Goal: Task Accomplishment & Management: Use online tool/utility

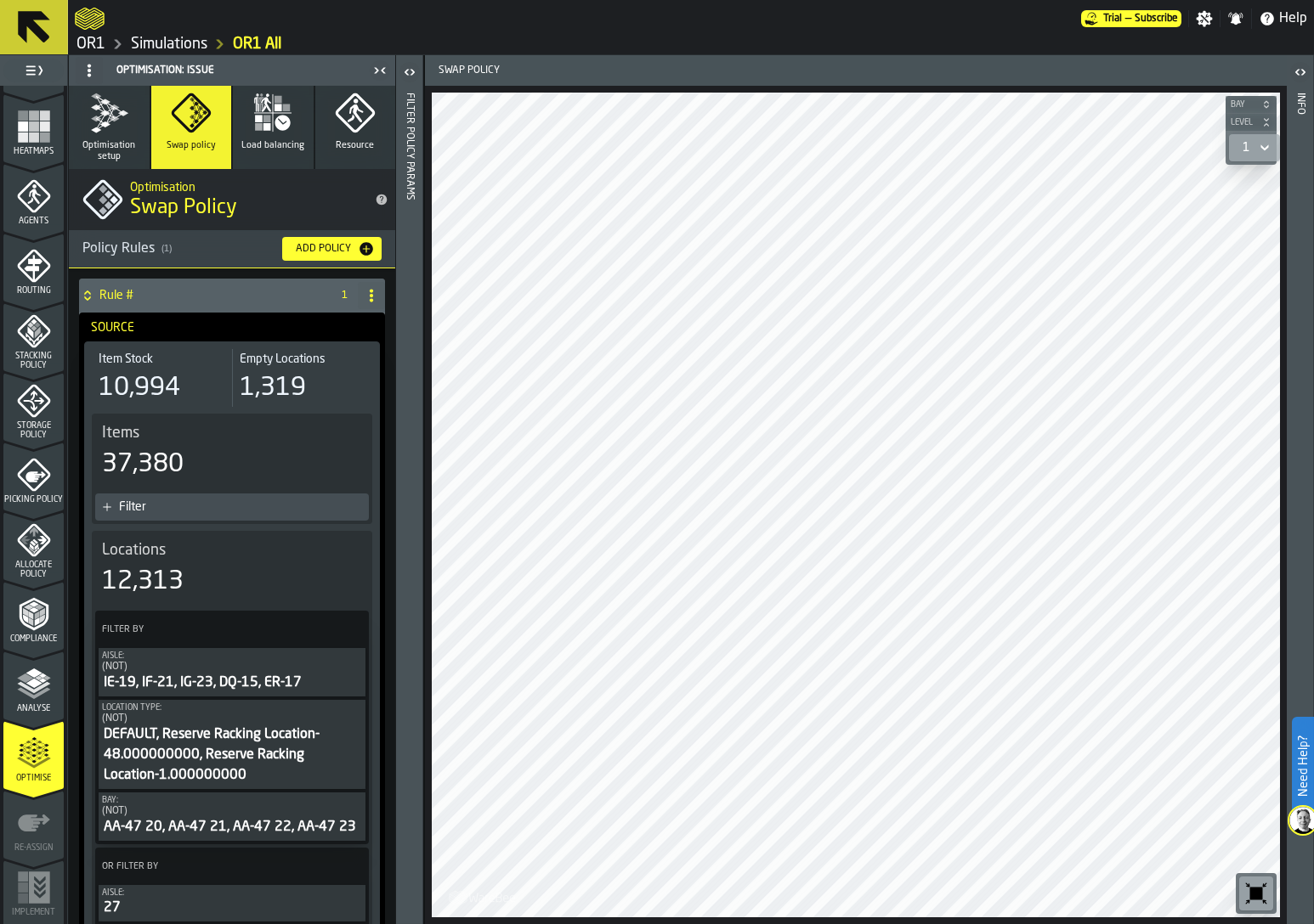
scroll to position [417, 0]
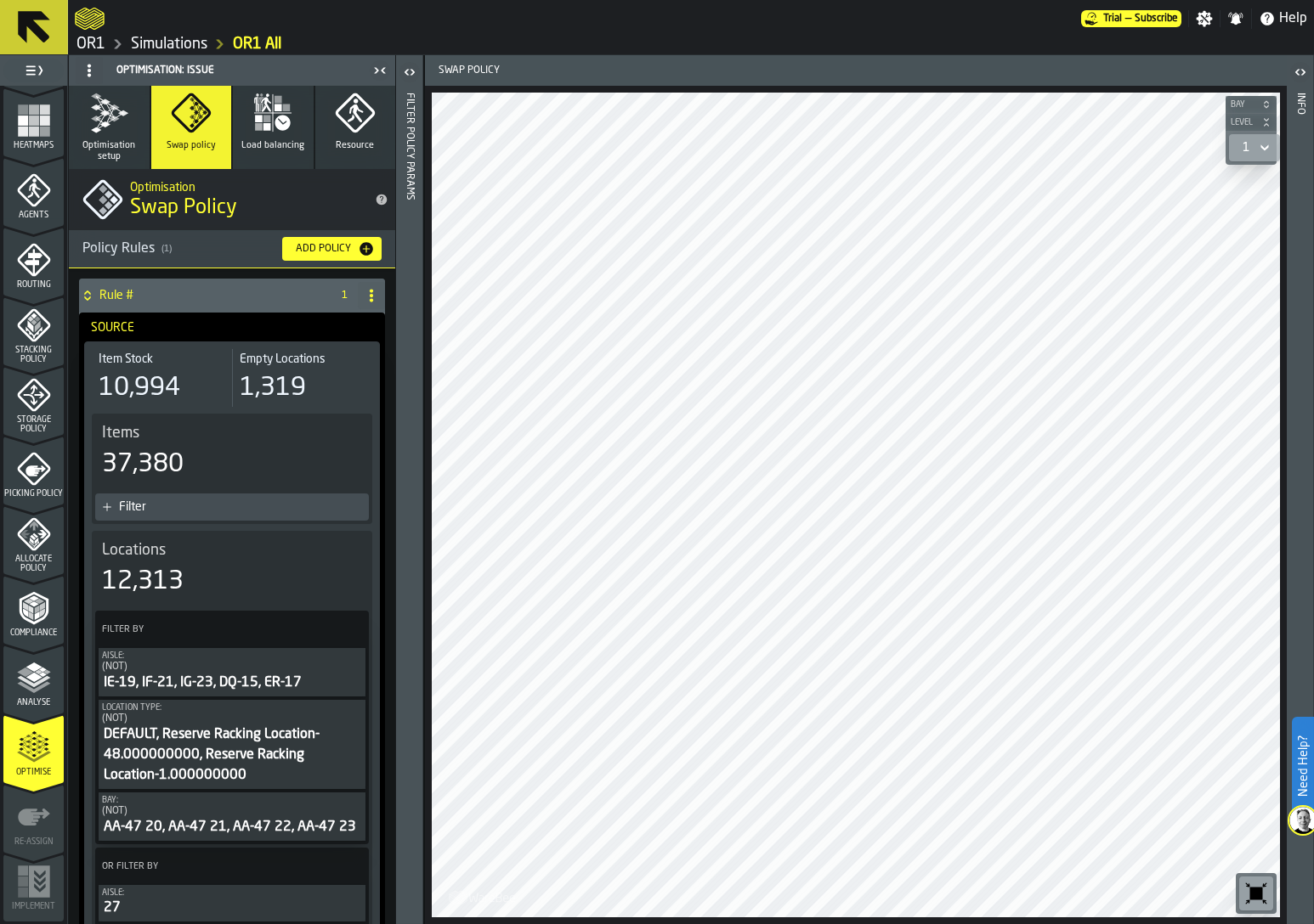
click at [188, 41] on link "Simulations" at bounding box center [169, 44] width 77 height 18
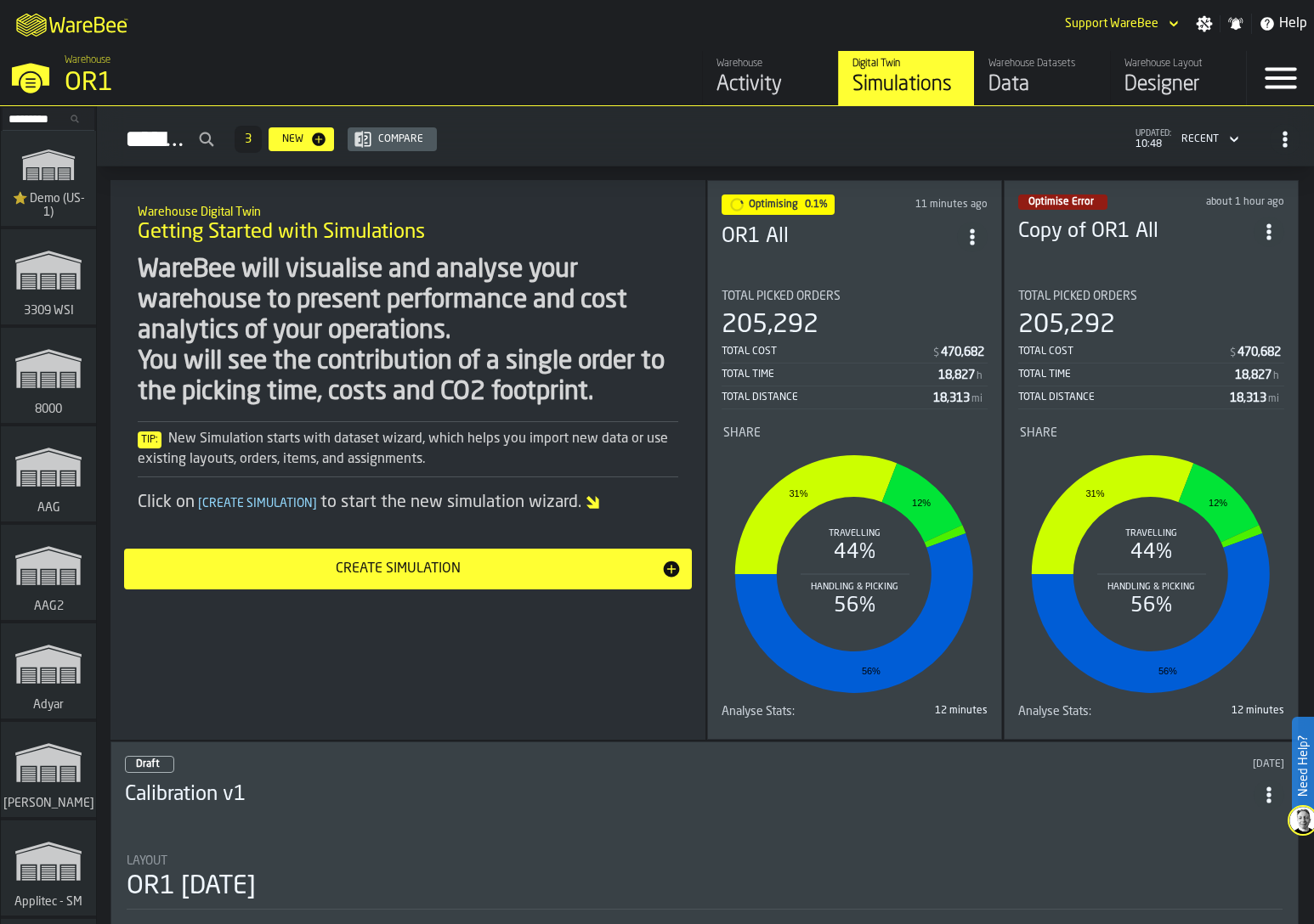
click at [913, 282] on section "Total Picked Orders 205,292 Total Cost $ 470,682 Total Time 18,827 h Total Dist…" at bounding box center [854, 501] width 266 height 450
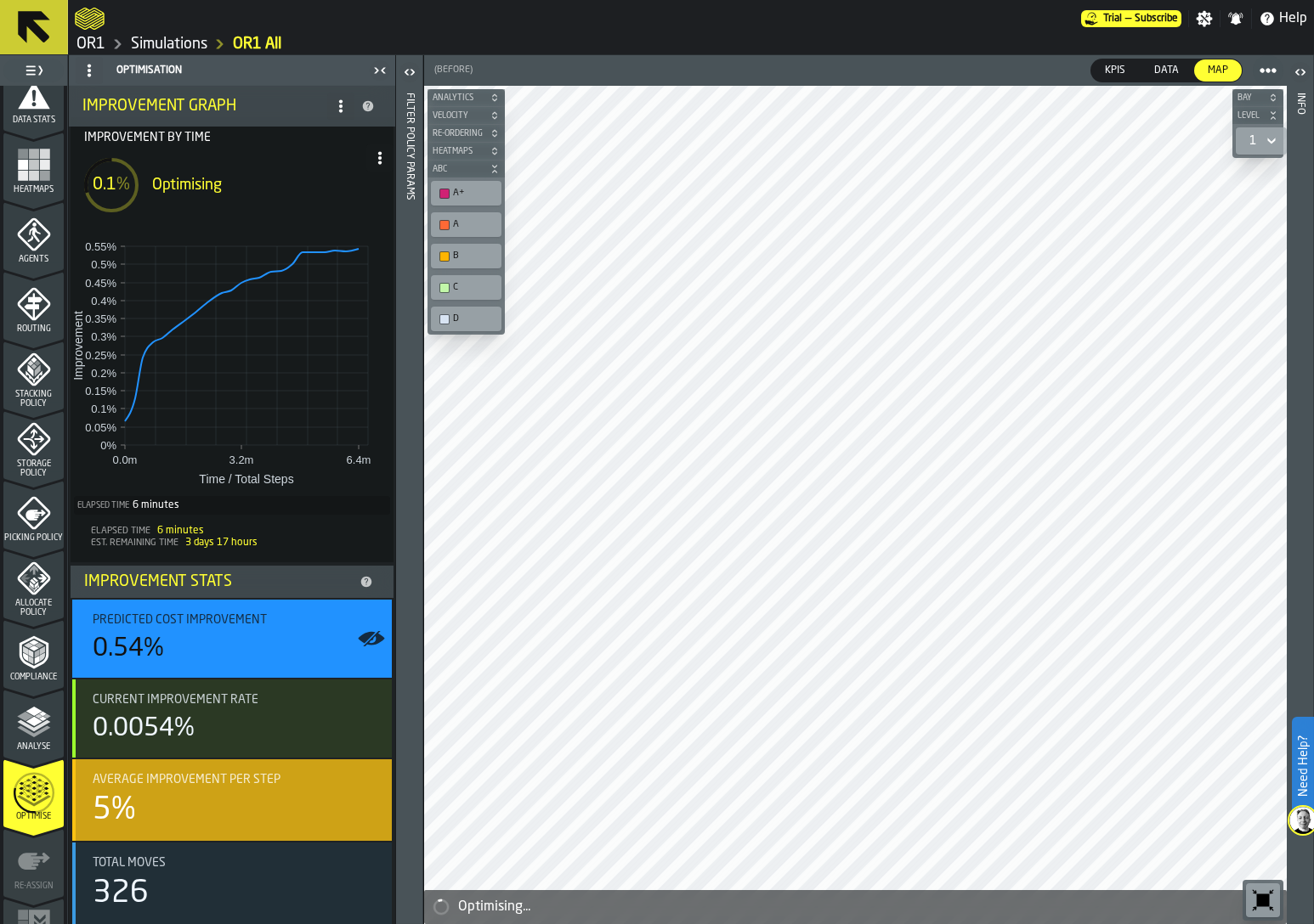
scroll to position [81, 0]
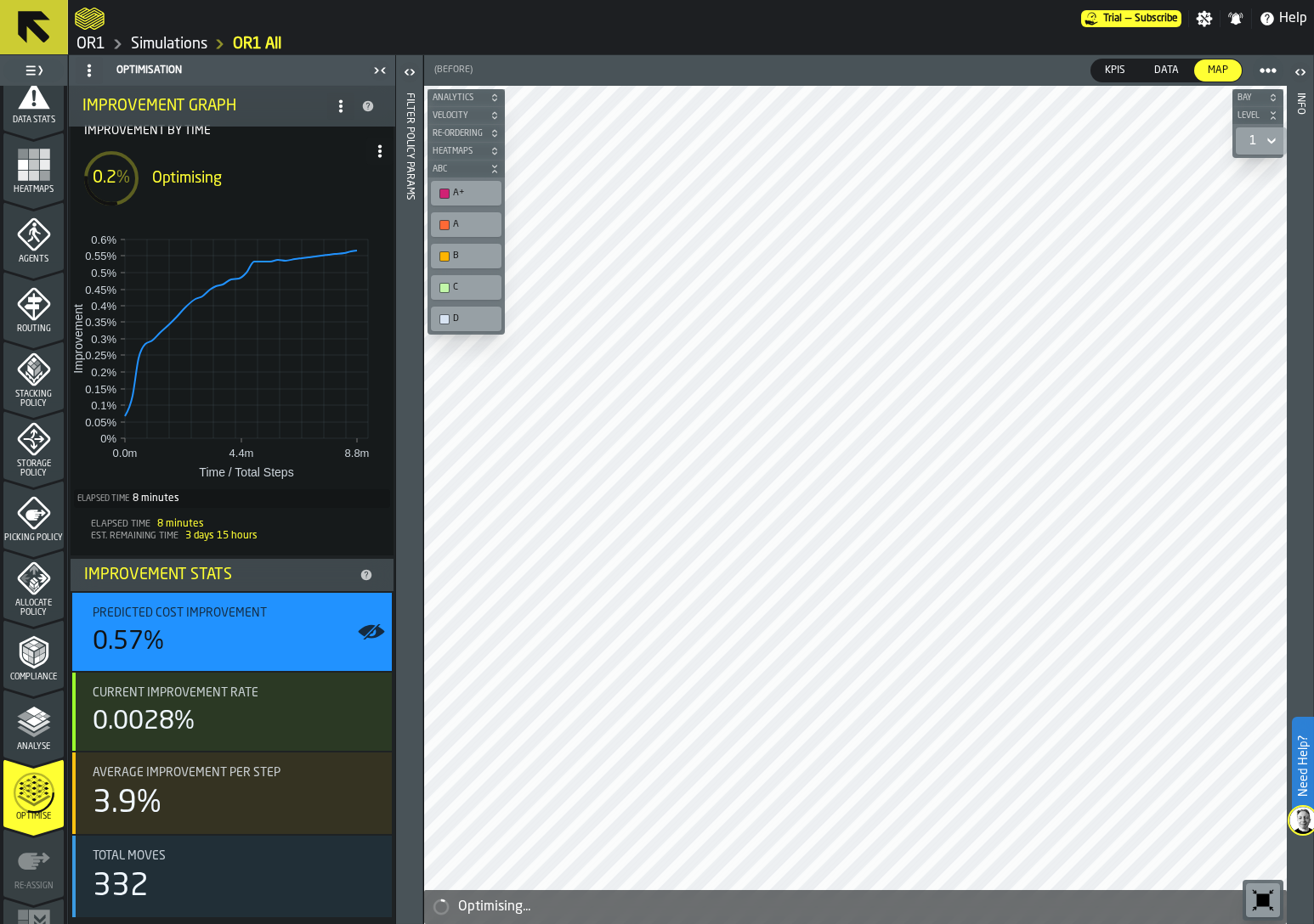
click at [165, 47] on link "Simulations" at bounding box center [169, 44] width 77 height 18
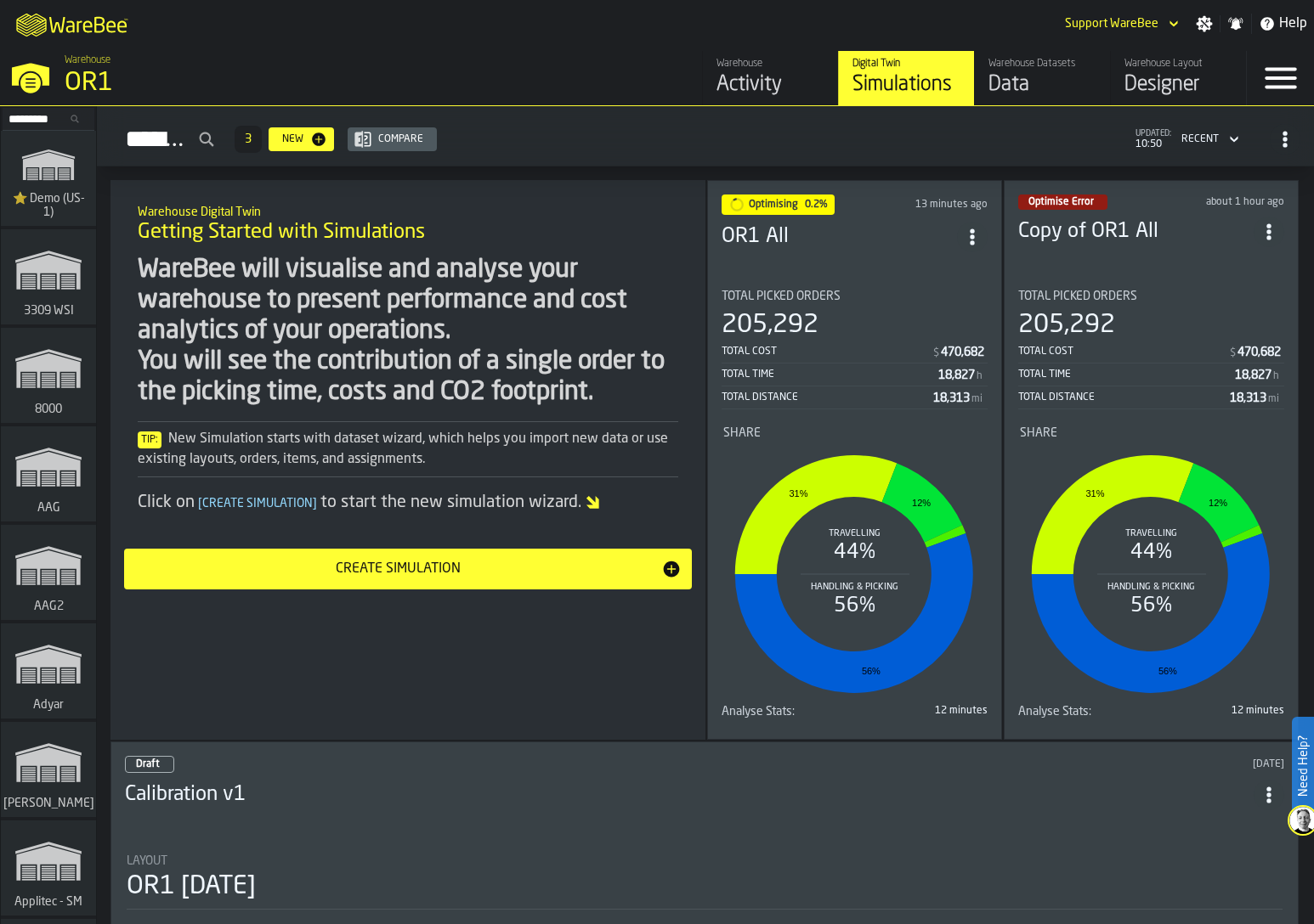
click at [1114, 314] on div "205,292" at bounding box center [1150, 324] width 266 height 30
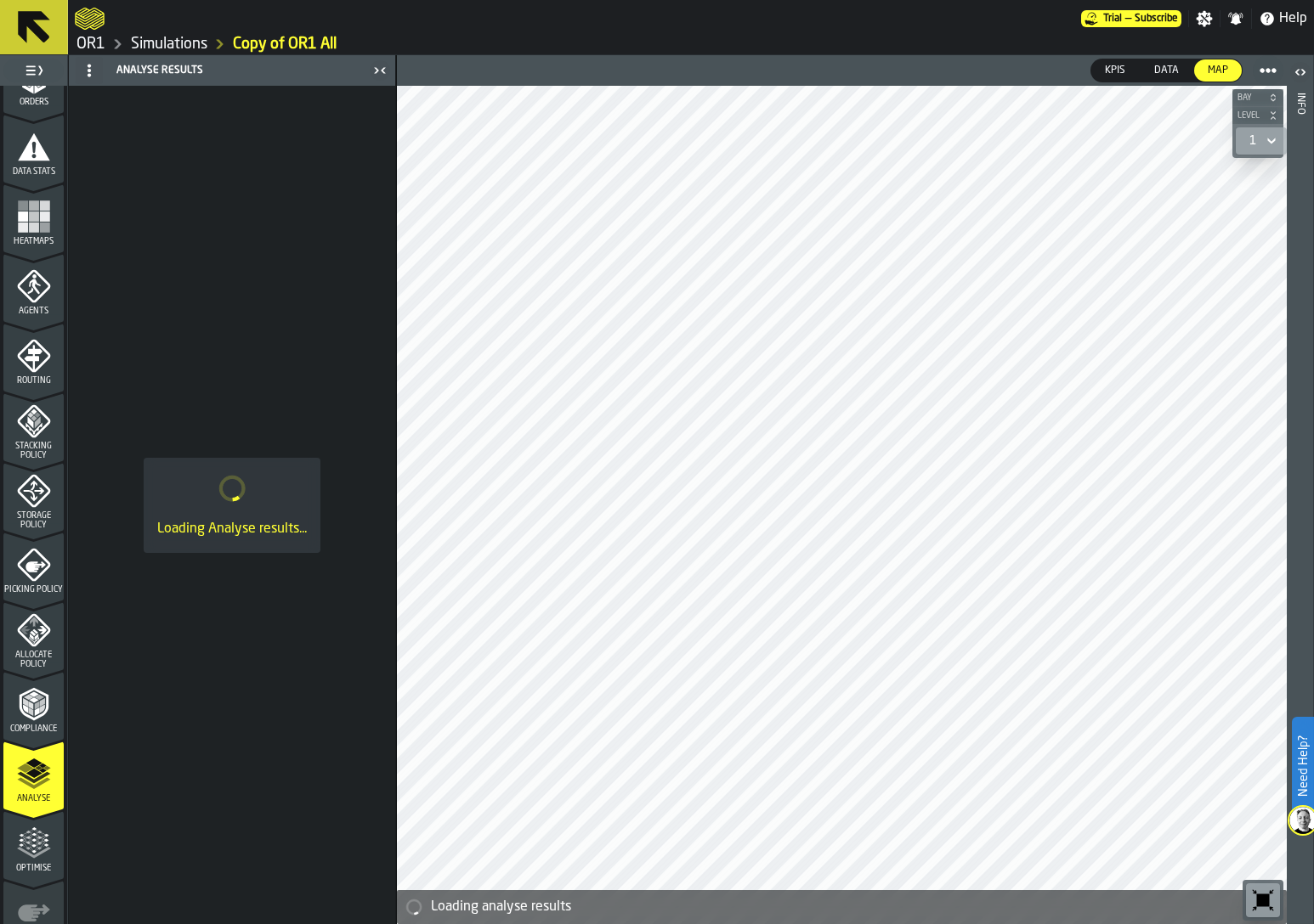
scroll to position [322, 0]
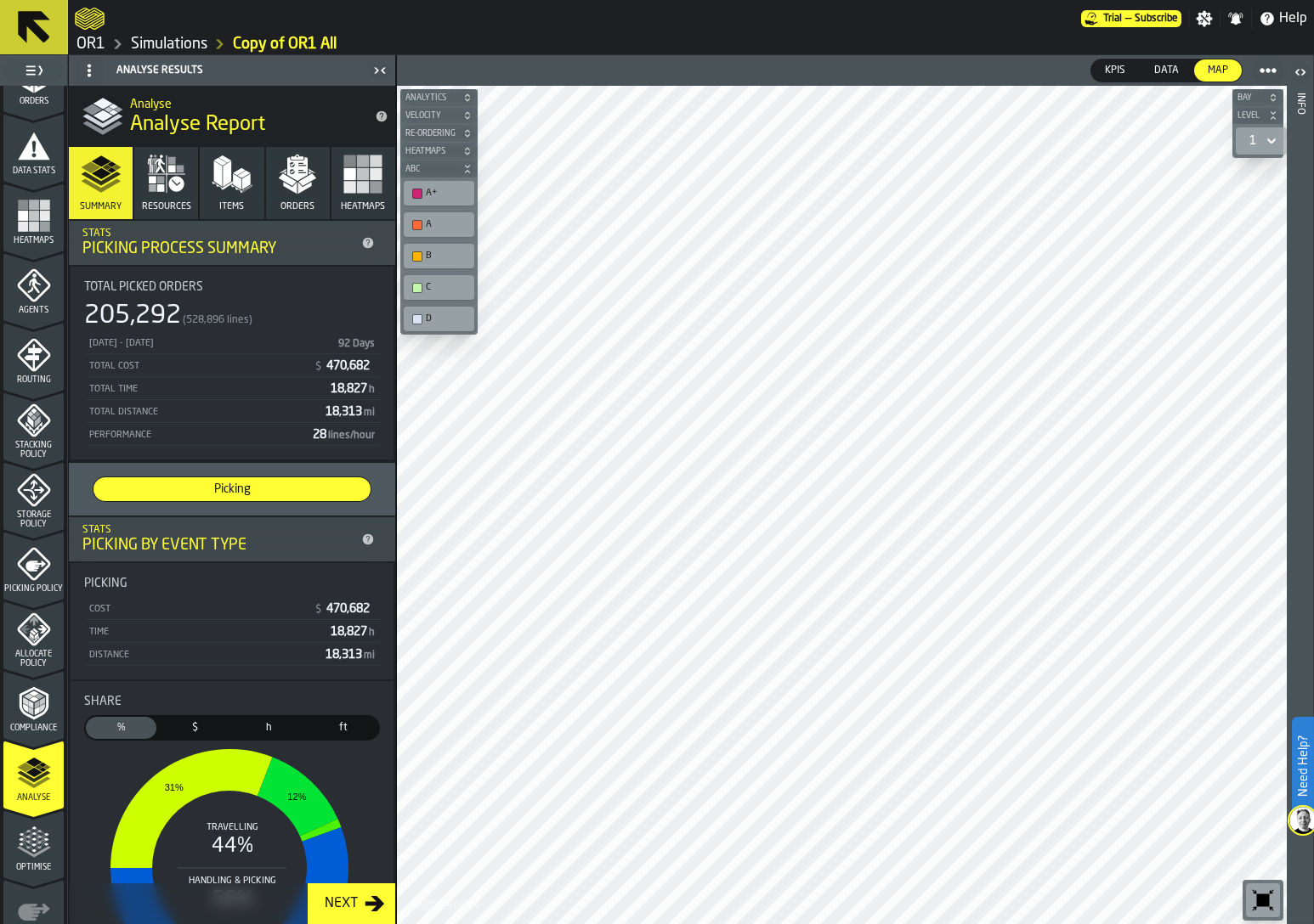
click at [30, 702] on icon "menu Compliance" at bounding box center [33, 703] width 34 height 34
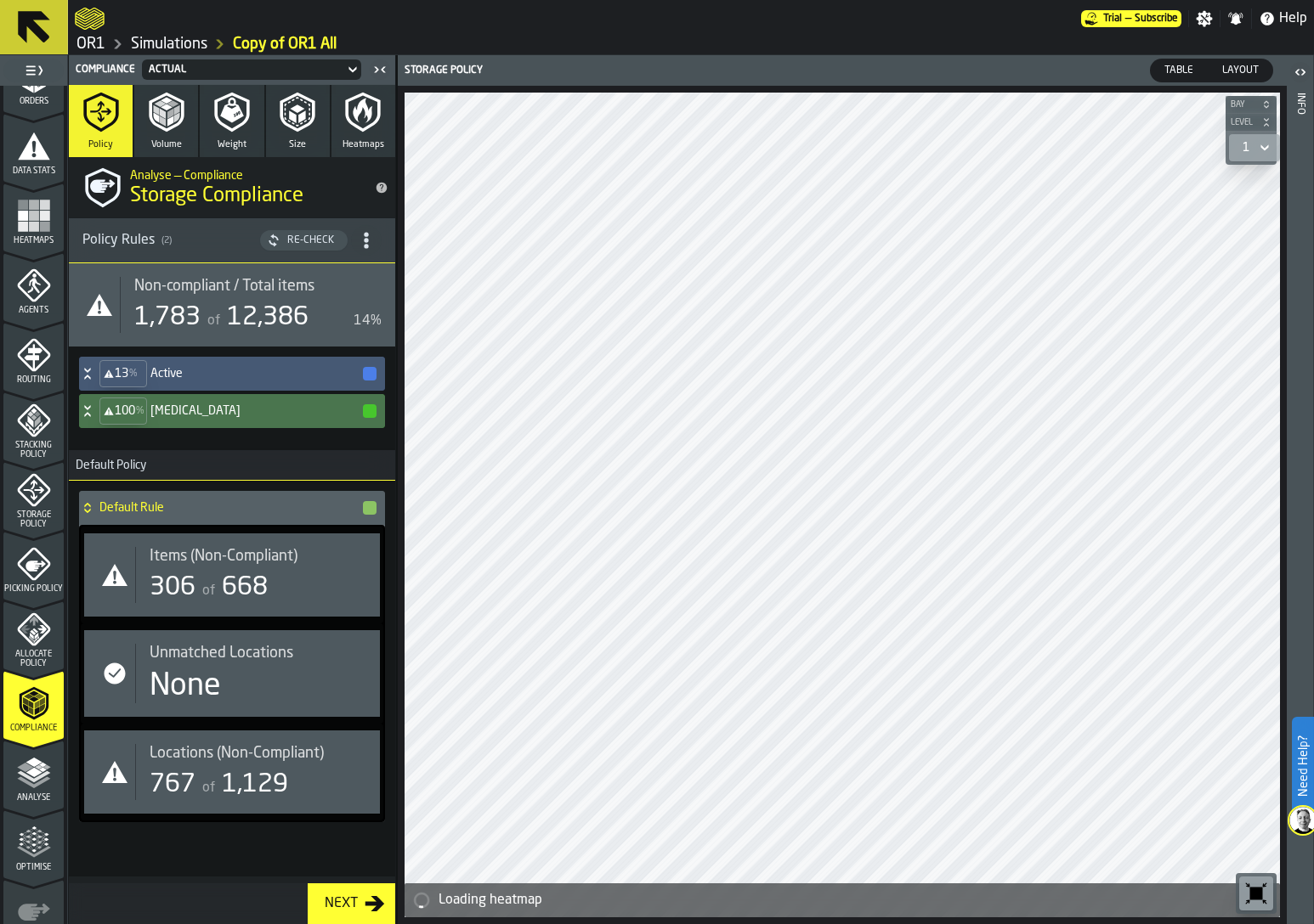
click at [200, 417] on h4 "[MEDICAL_DATA]" at bounding box center [255, 411] width 210 height 14
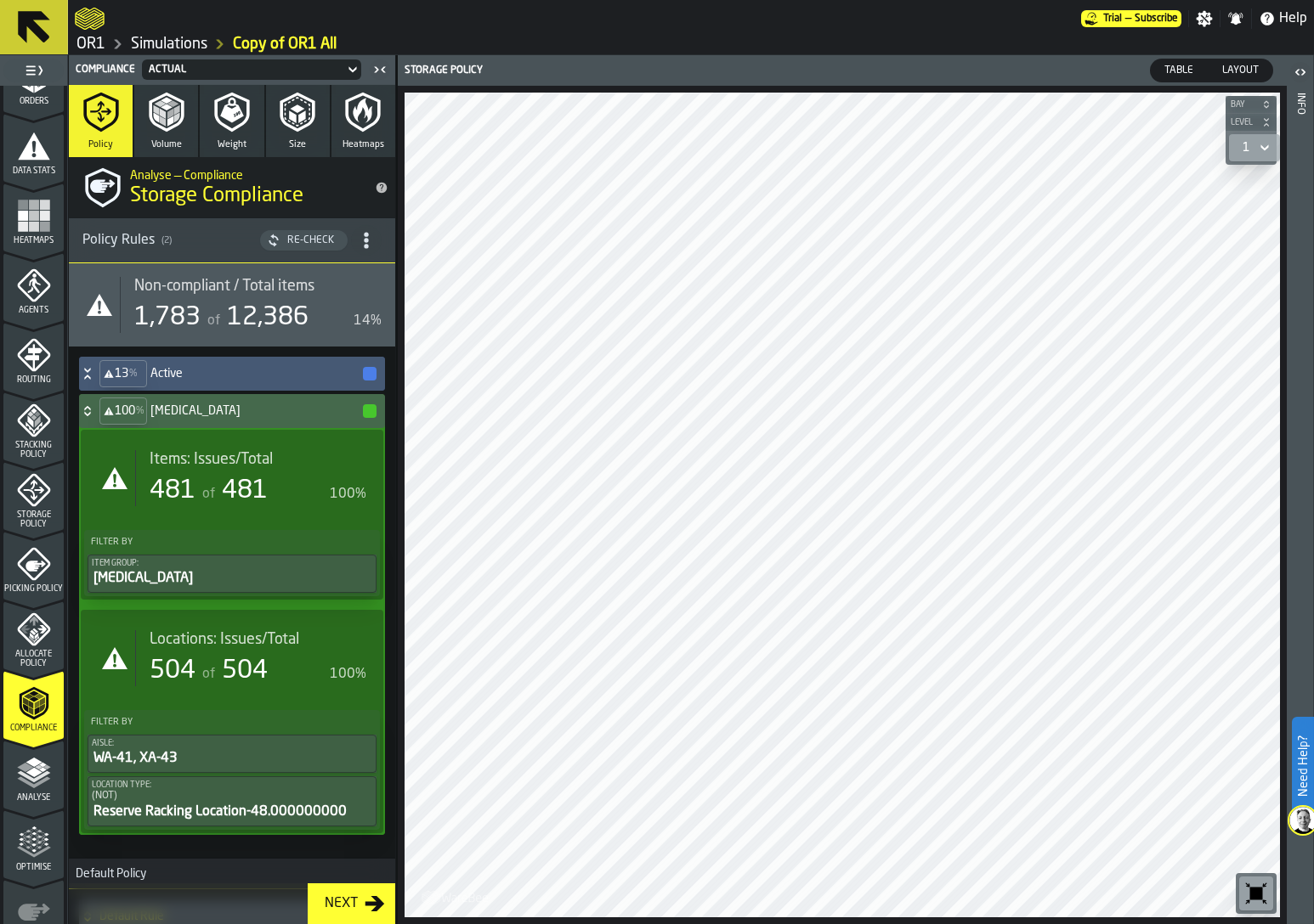
click at [32, 230] on rect "menu Heatmaps" at bounding box center [34, 227] width 10 height 10
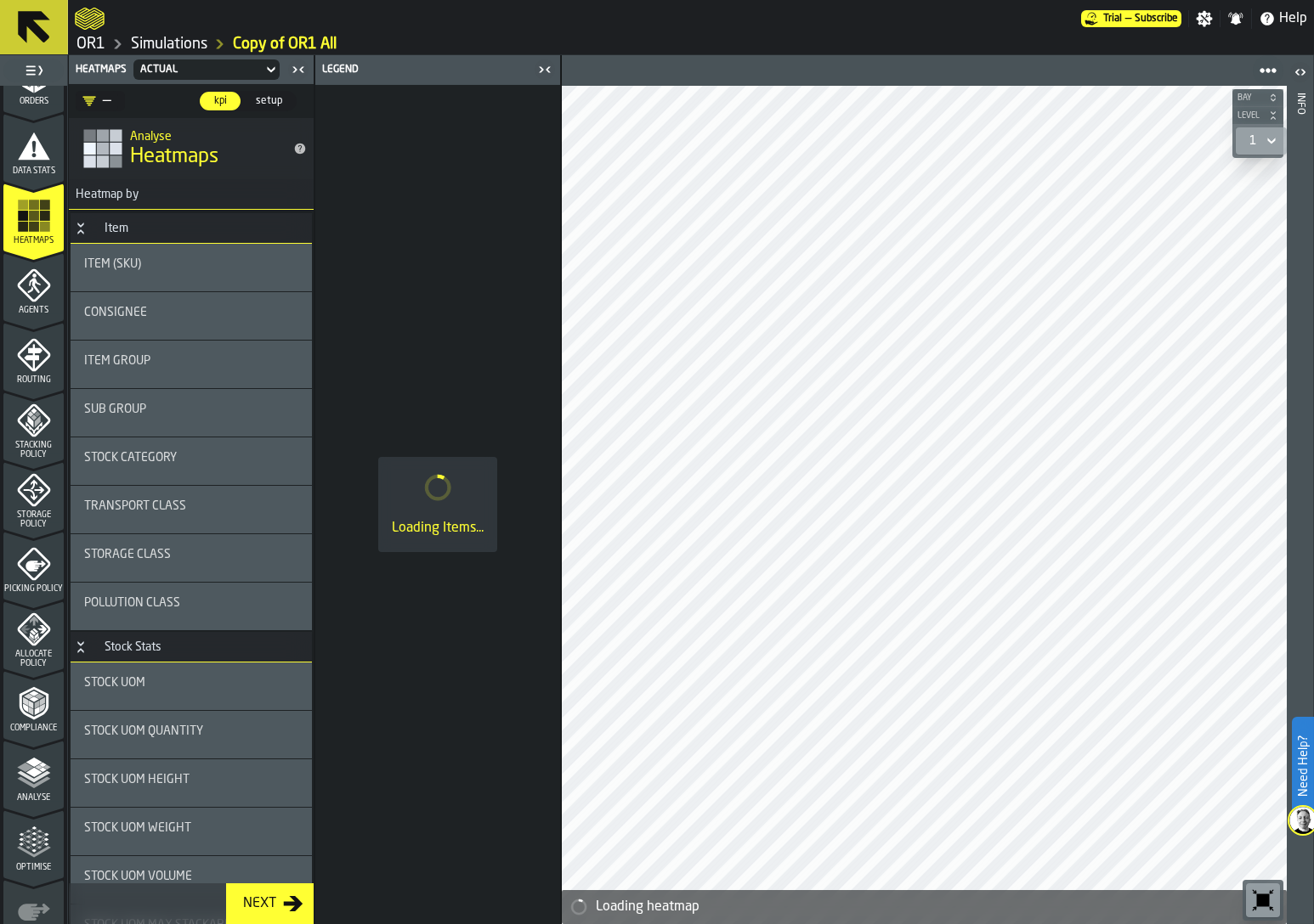
click at [158, 362] on div "Item Group" at bounding box center [191, 361] width 214 height 14
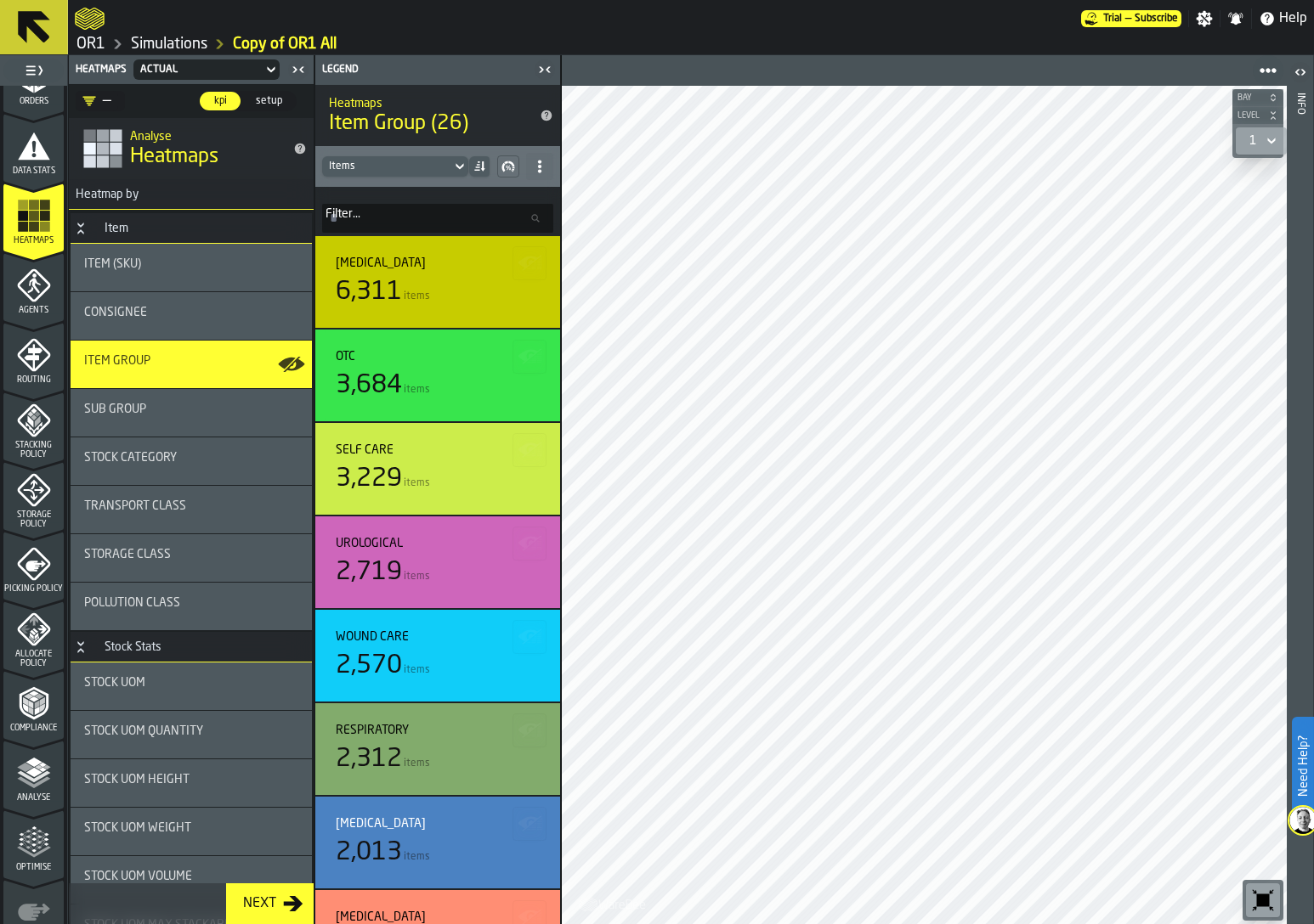
click at [379, 225] on input "Filter... Filter..." at bounding box center [437, 218] width 231 height 29
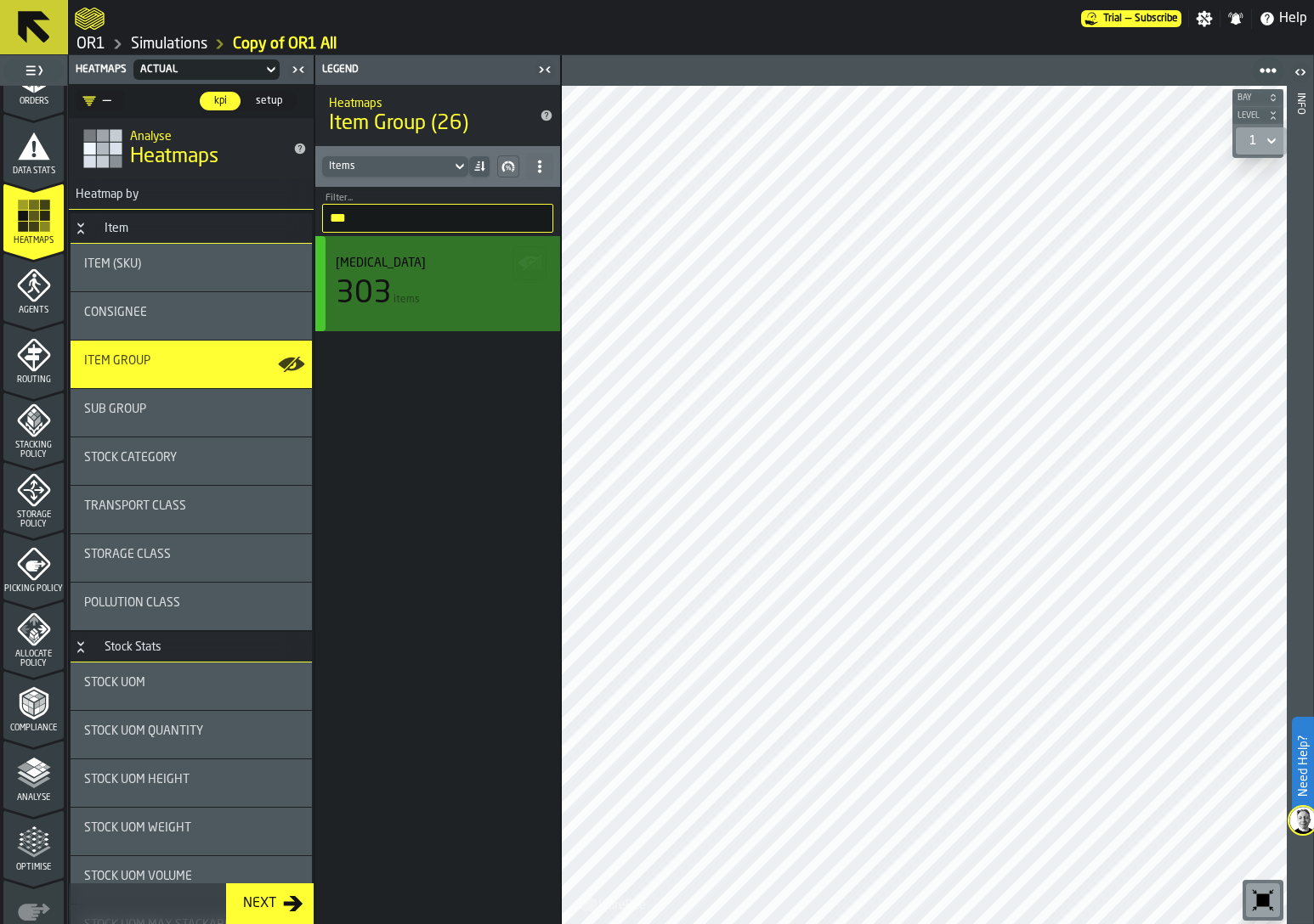
type input "***"
click at [417, 277] on div "303 items" at bounding box center [437, 293] width 204 height 34
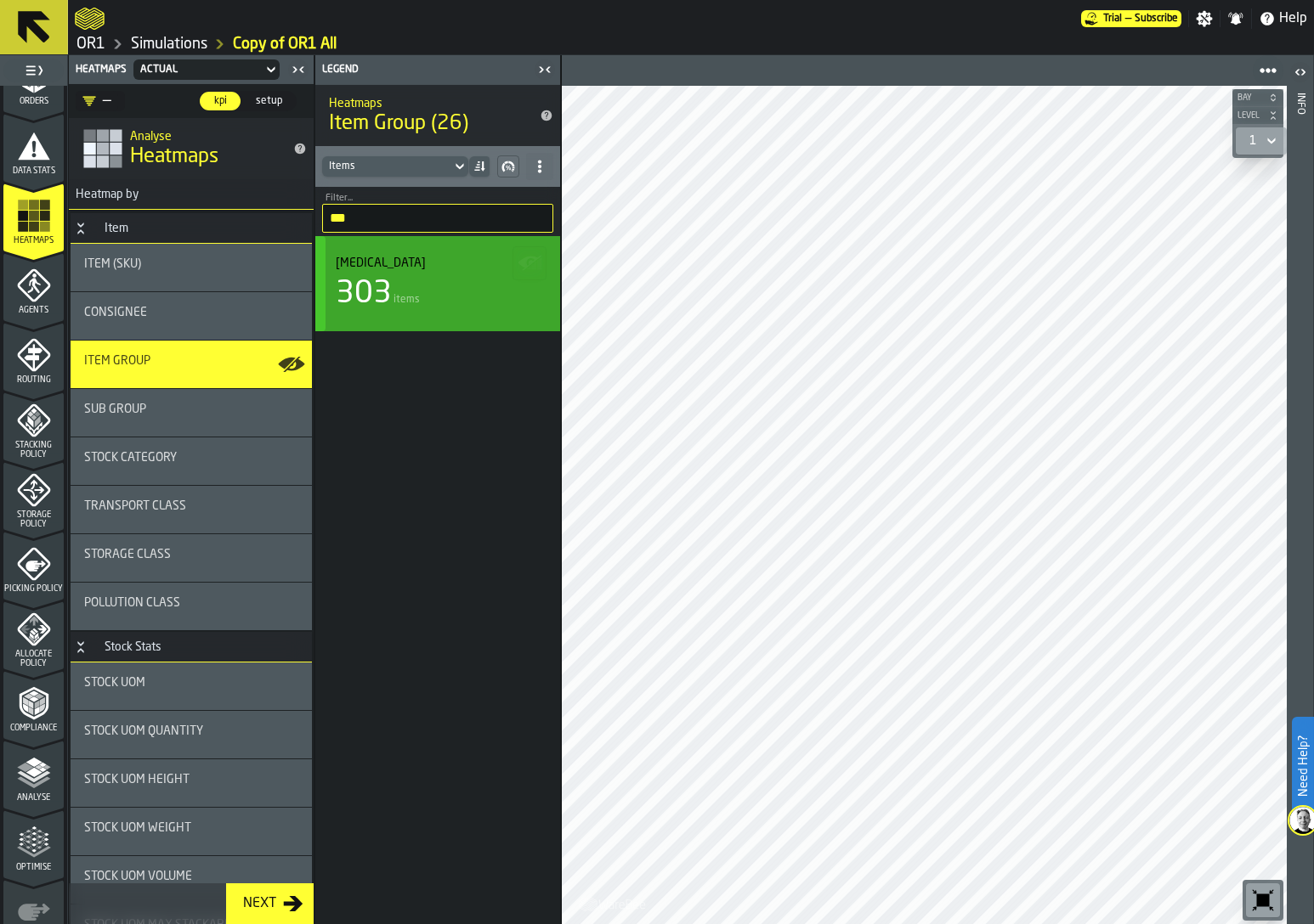
click at [417, 277] on div "303 items" at bounding box center [437, 293] width 204 height 34
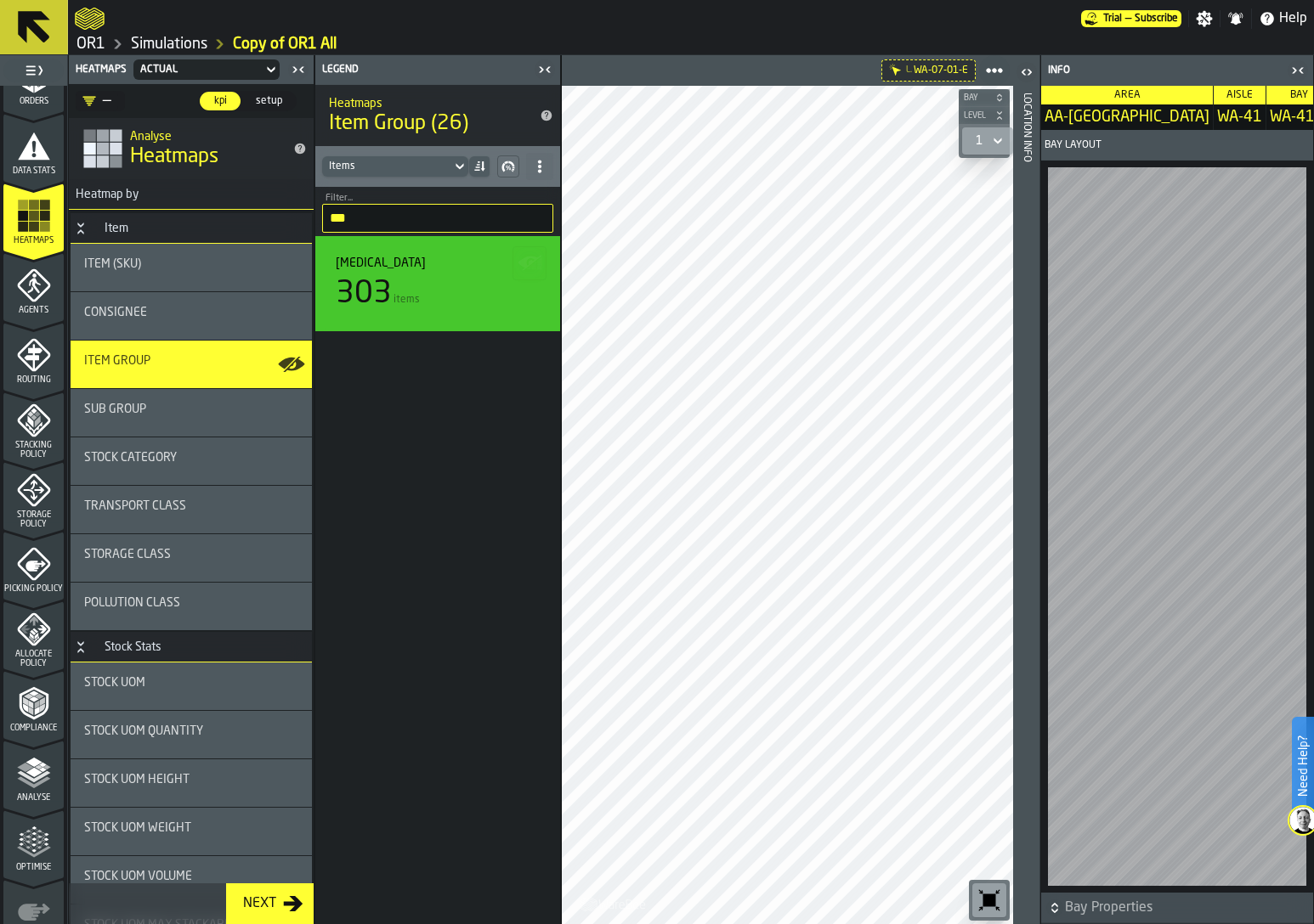
click at [43, 857] on icon "menu Optimise" at bounding box center [33, 842] width 34 height 34
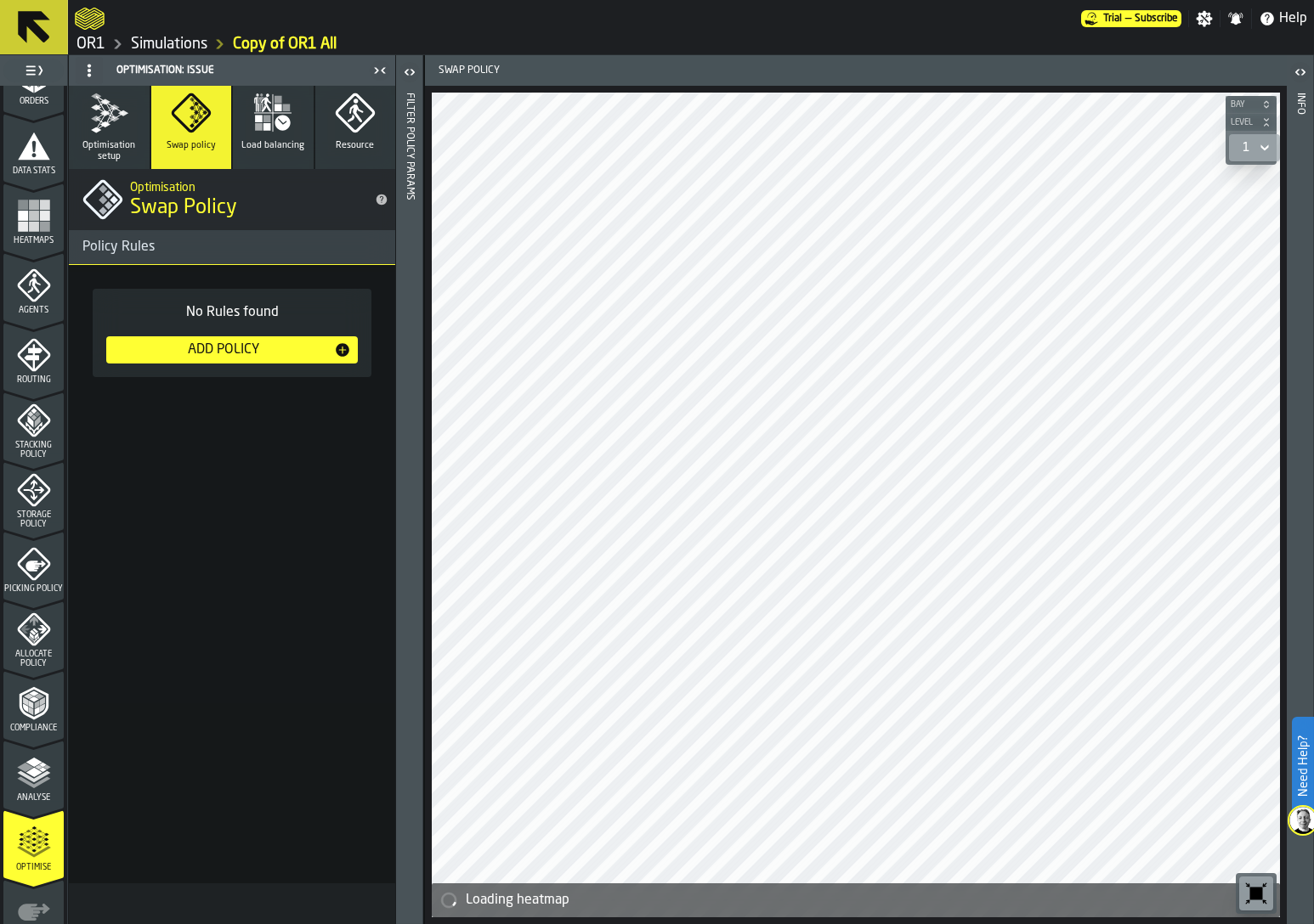
click at [43, 773] on polyline "menu Analyse" at bounding box center [33, 777] width 33 height 12
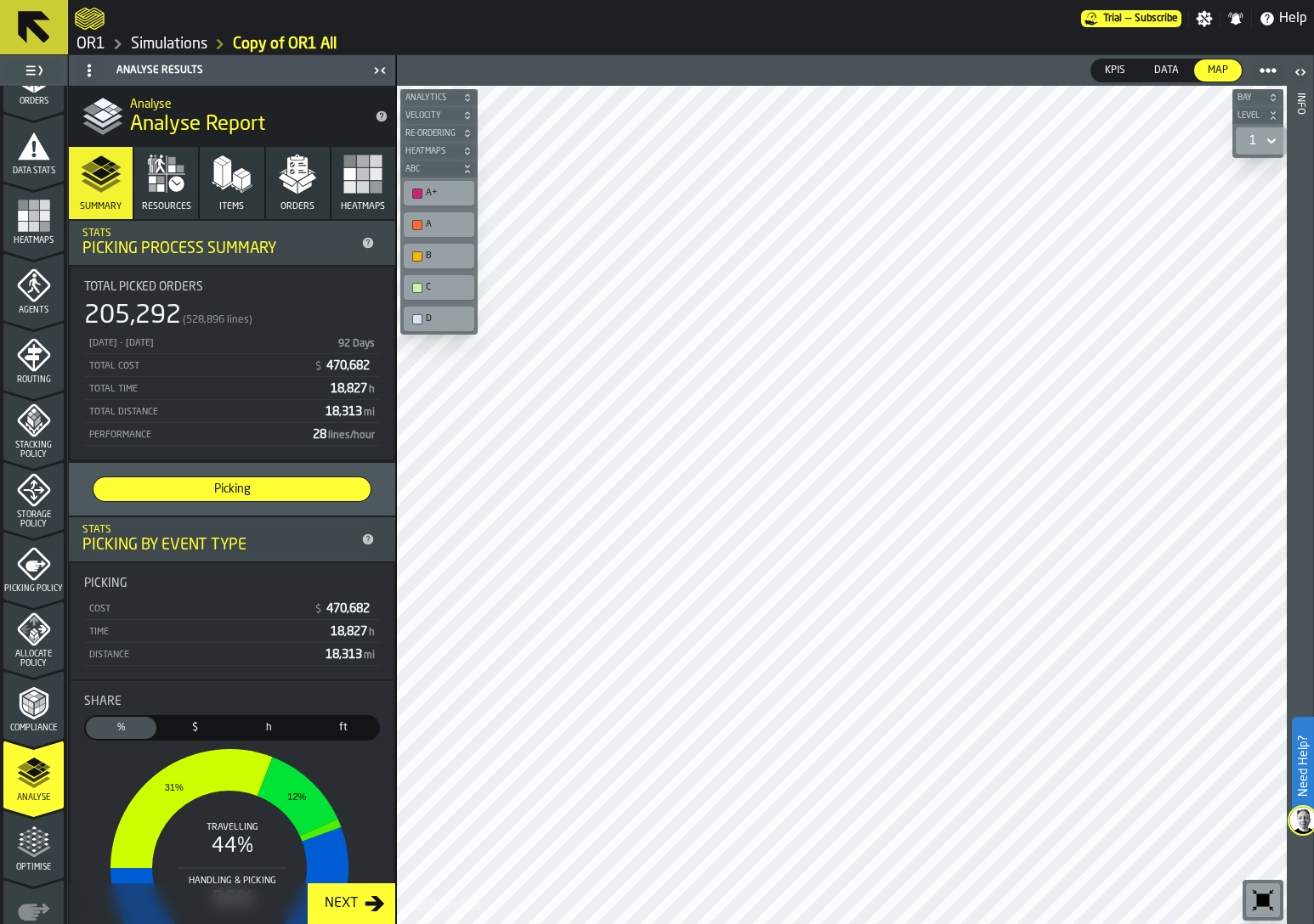
click at [30, 845] on icon "menu Optimise" at bounding box center [33, 842] width 34 height 34
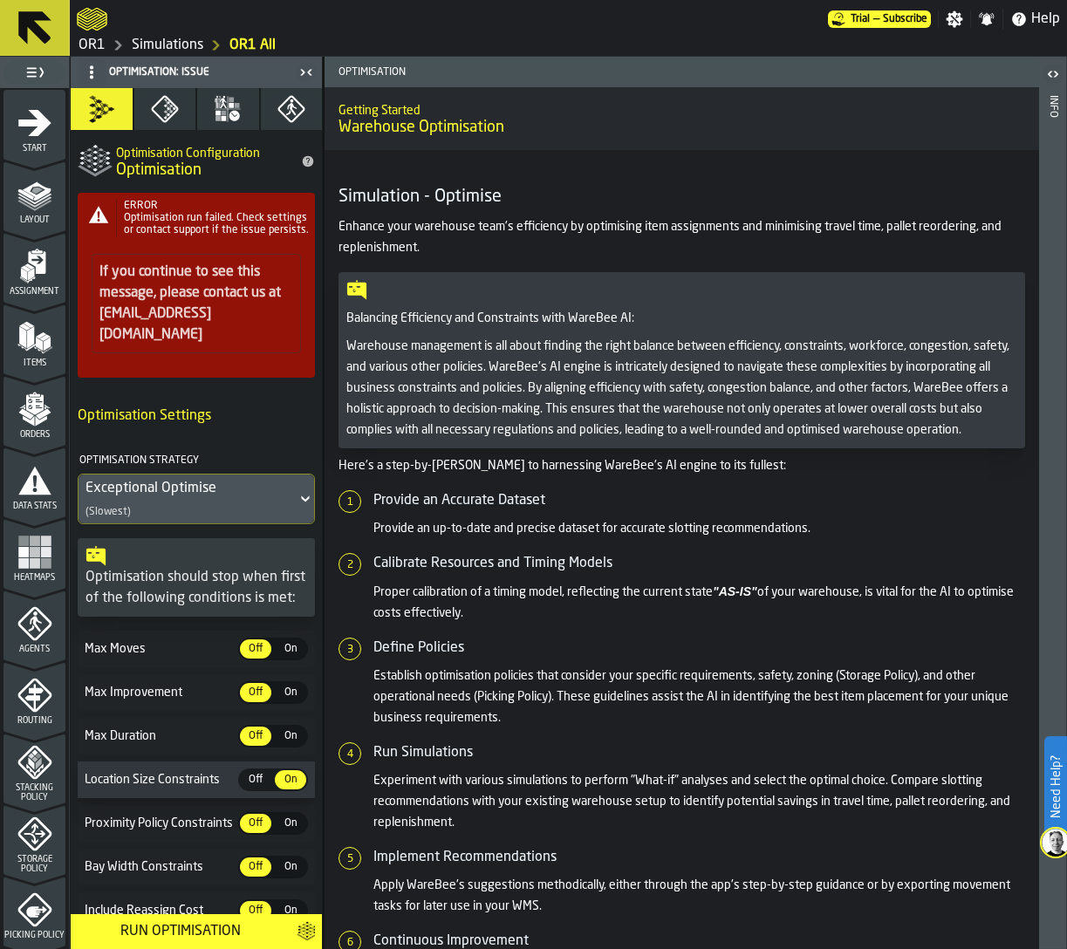
scroll to position [428, 0]
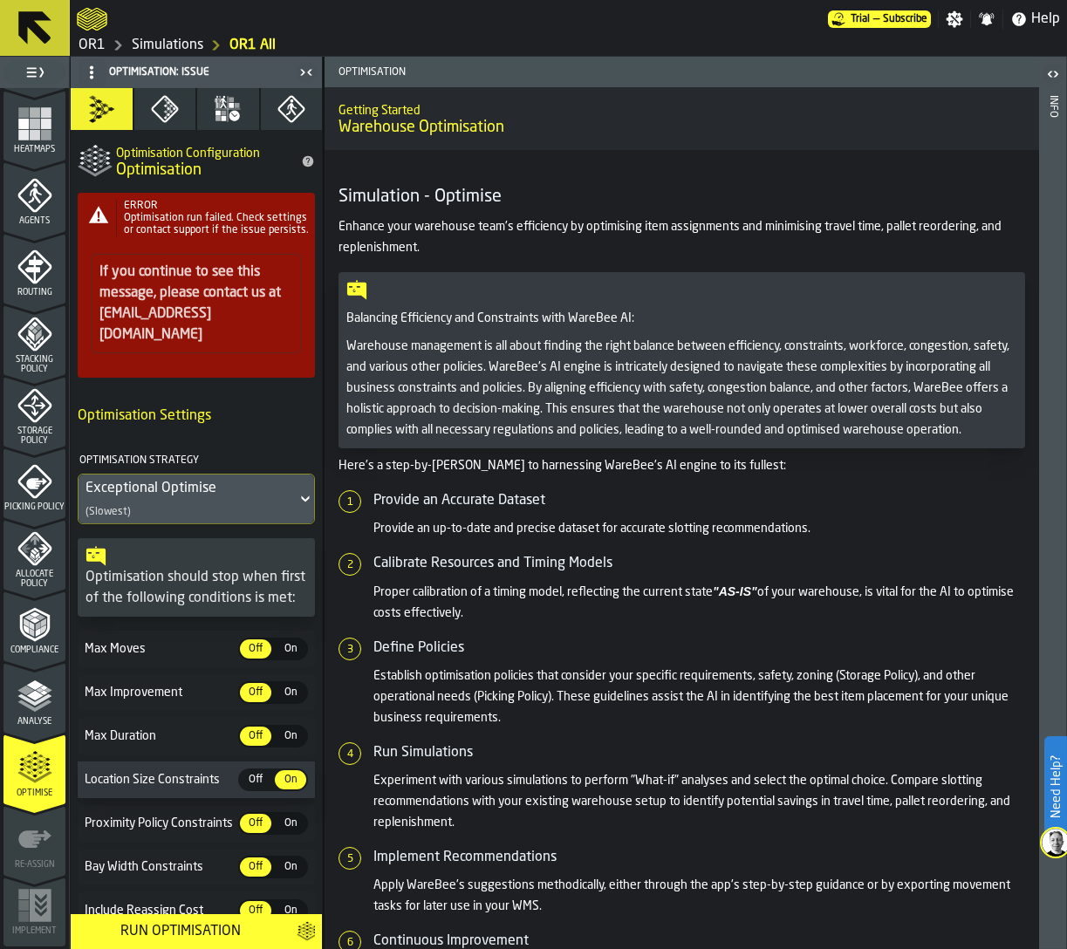
click at [284, 570] on div "Optimisation should stop when first of the following conditions is met:" at bounding box center [197, 588] width 222 height 42
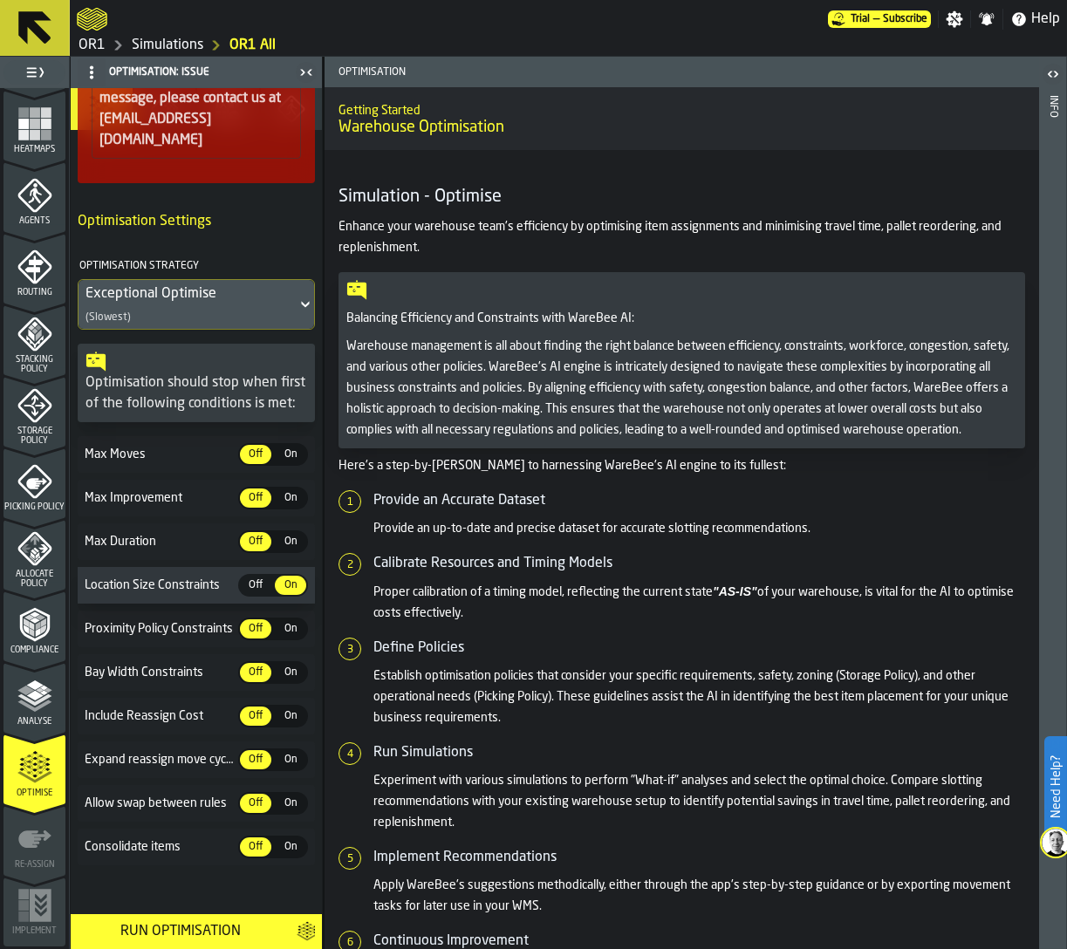
click at [133, 845] on span "Consolidate items" at bounding box center [159, 847] width 157 height 14
click at [25, 503] on span "Picking Policy" at bounding box center [34, 508] width 62 height 10
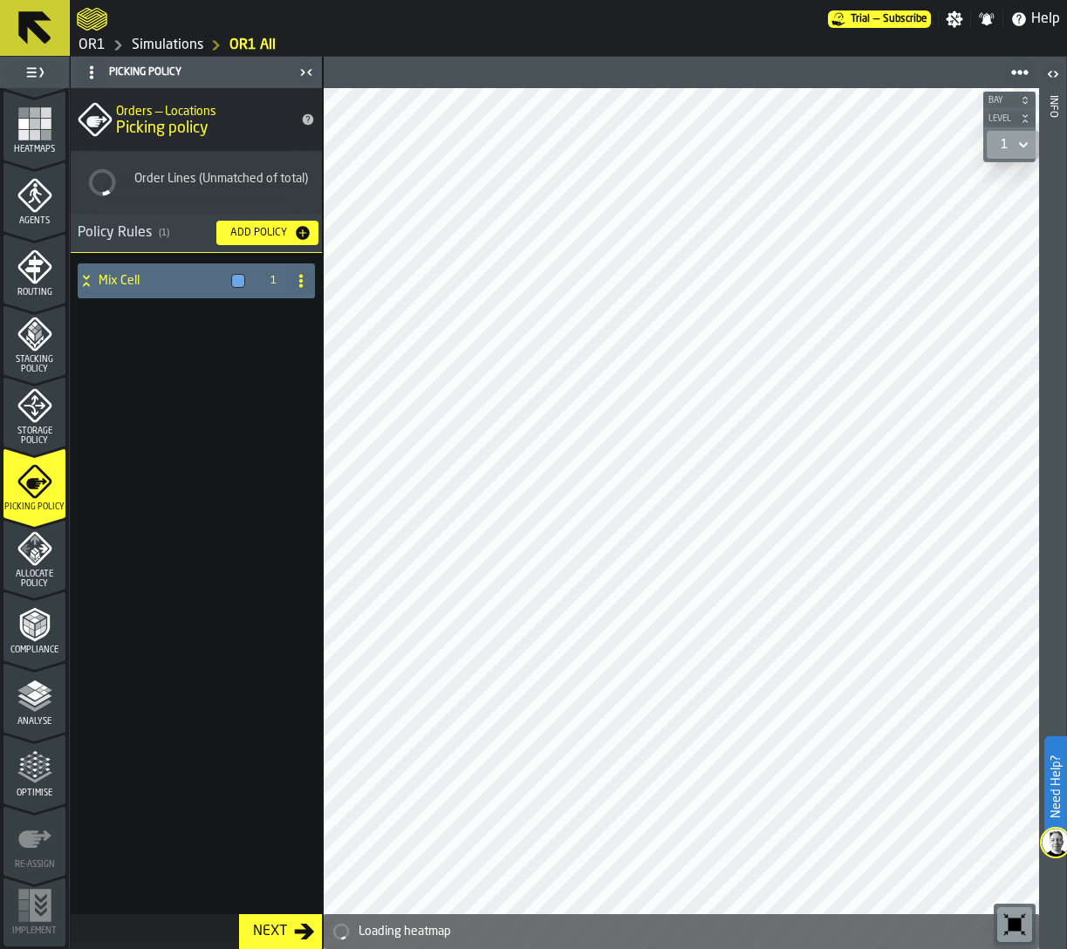
click at [137, 284] on h4 "Mix Cell" at bounding box center [162, 281] width 126 height 14
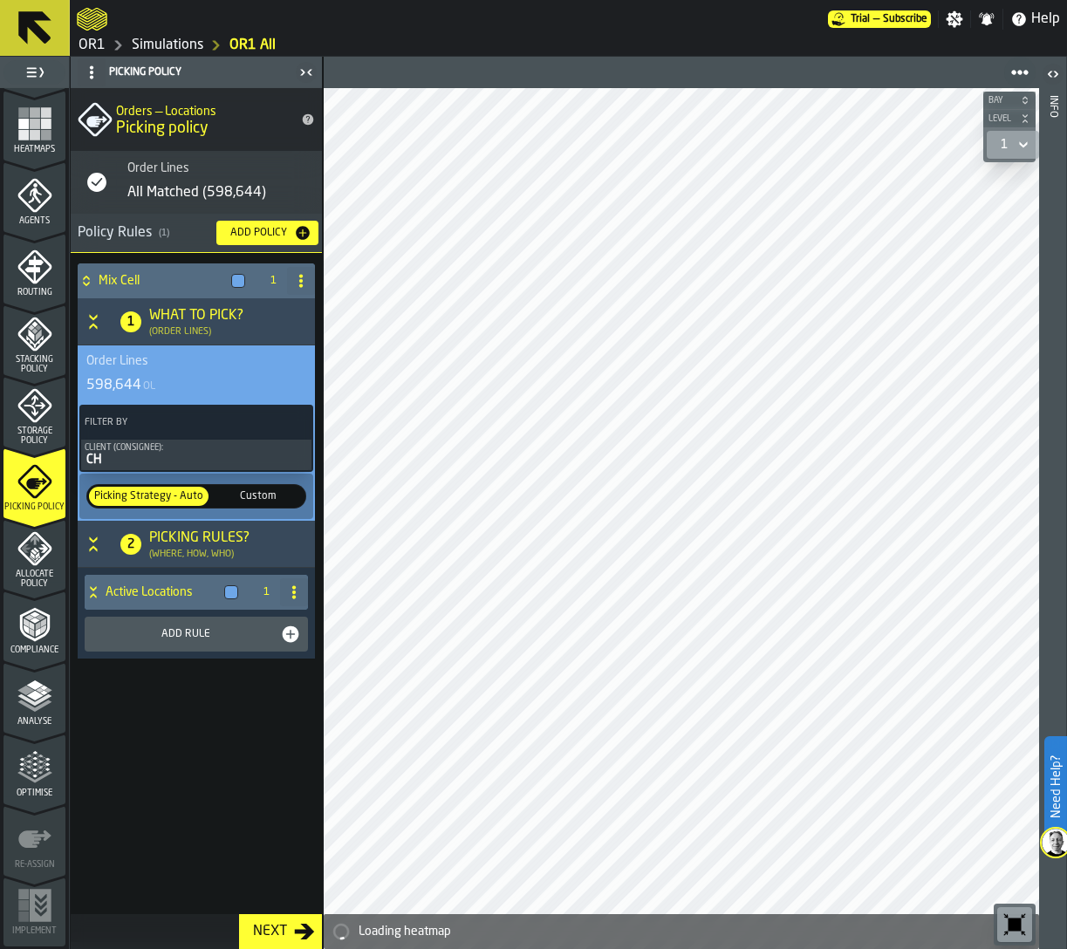
click at [159, 595] on h4 "Active Locations" at bounding box center [162, 592] width 112 height 14
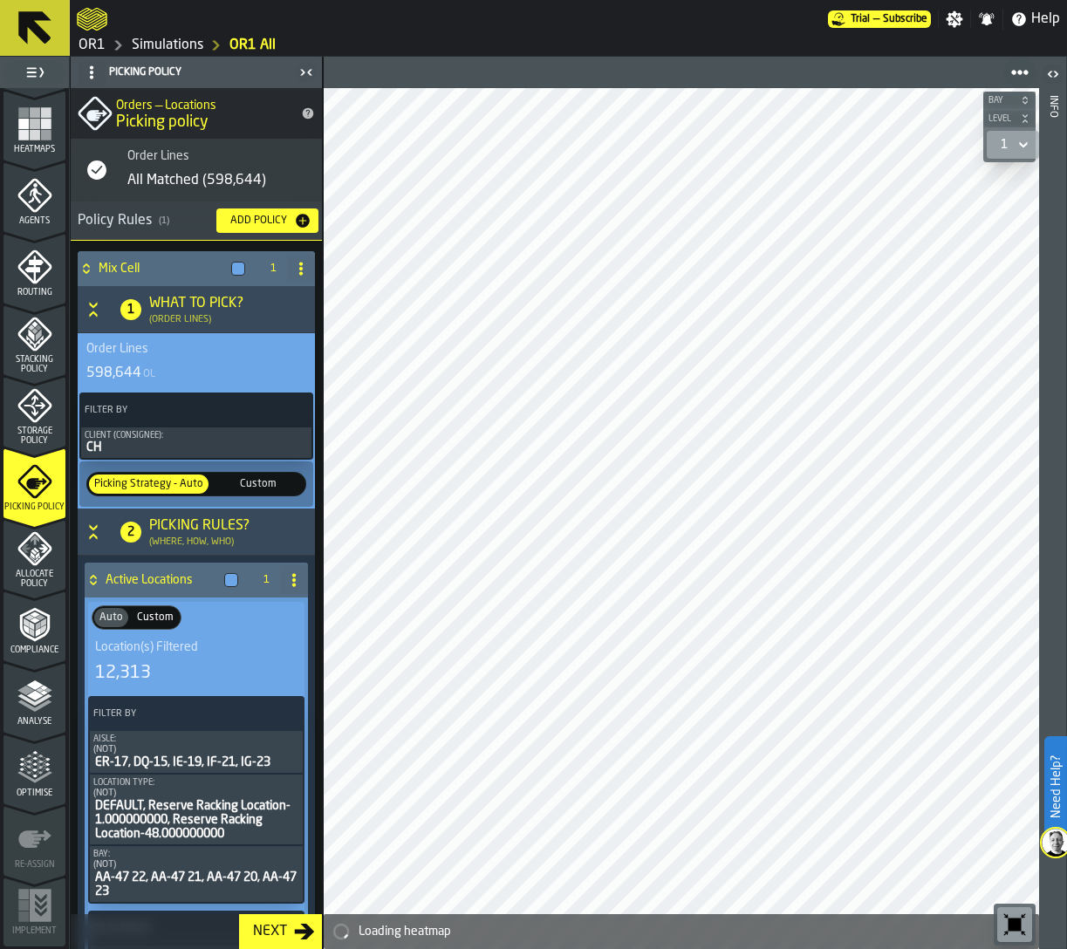
click at [180, 770] on div "ER-17, DQ-15, IE-19, IF-21, IG-23" at bounding box center [196, 763] width 206 height 14
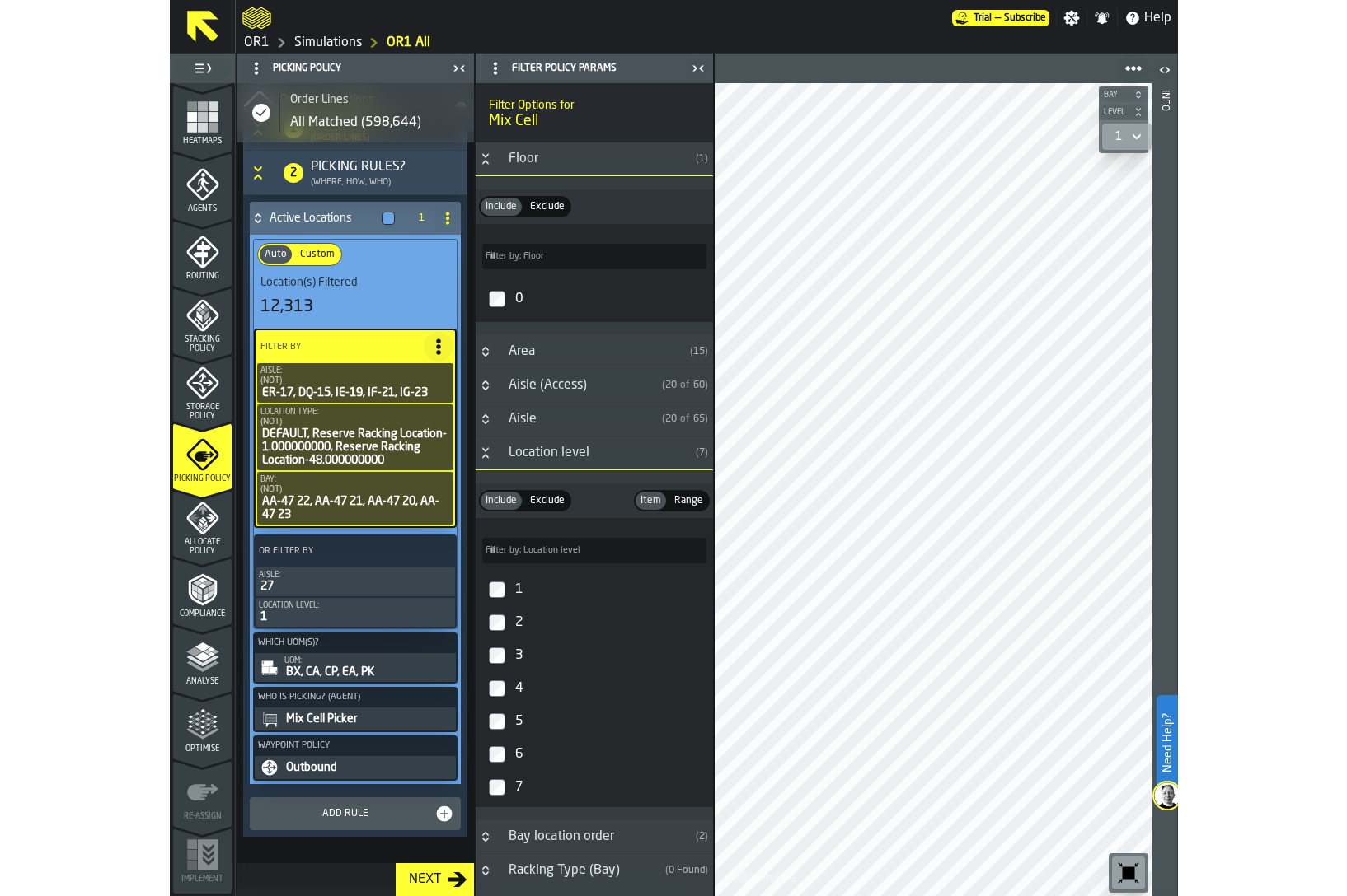
scroll to position [330, 0]
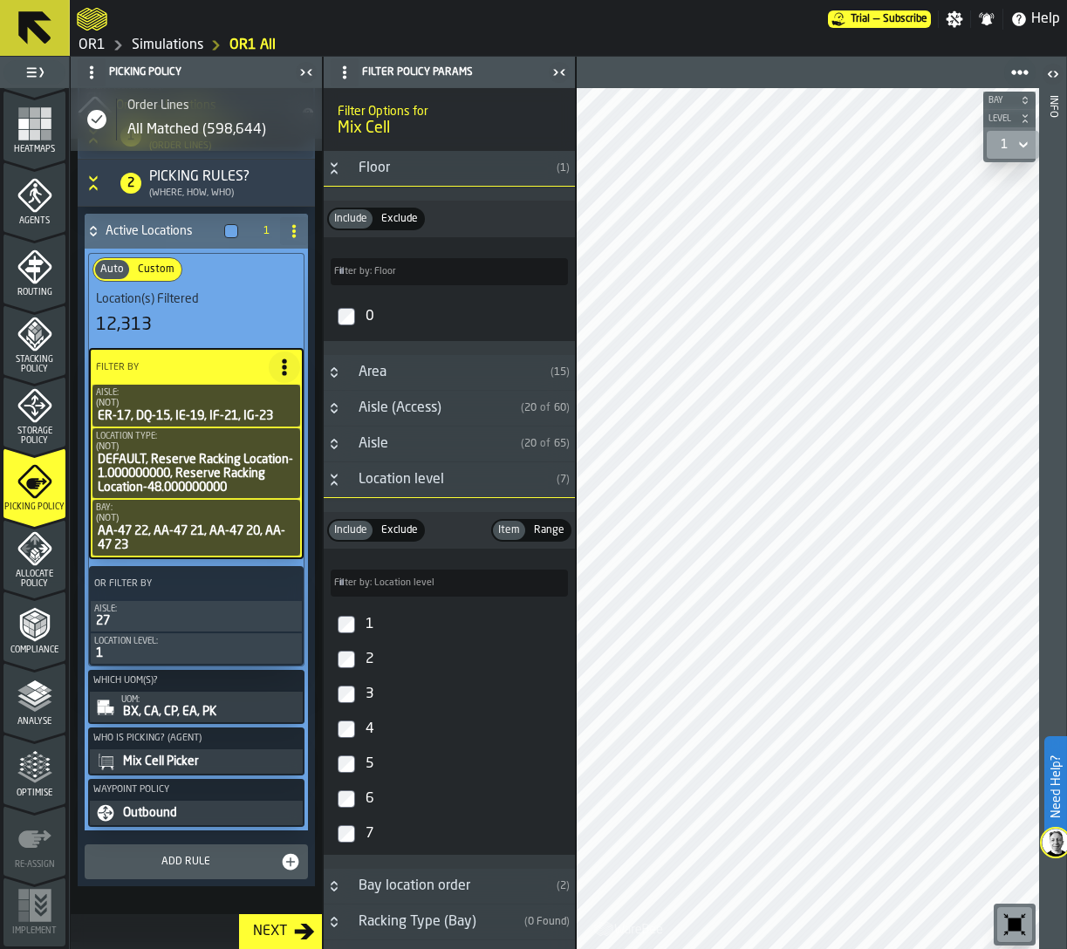
click at [31, 428] on span "Storage Policy" at bounding box center [34, 436] width 62 height 19
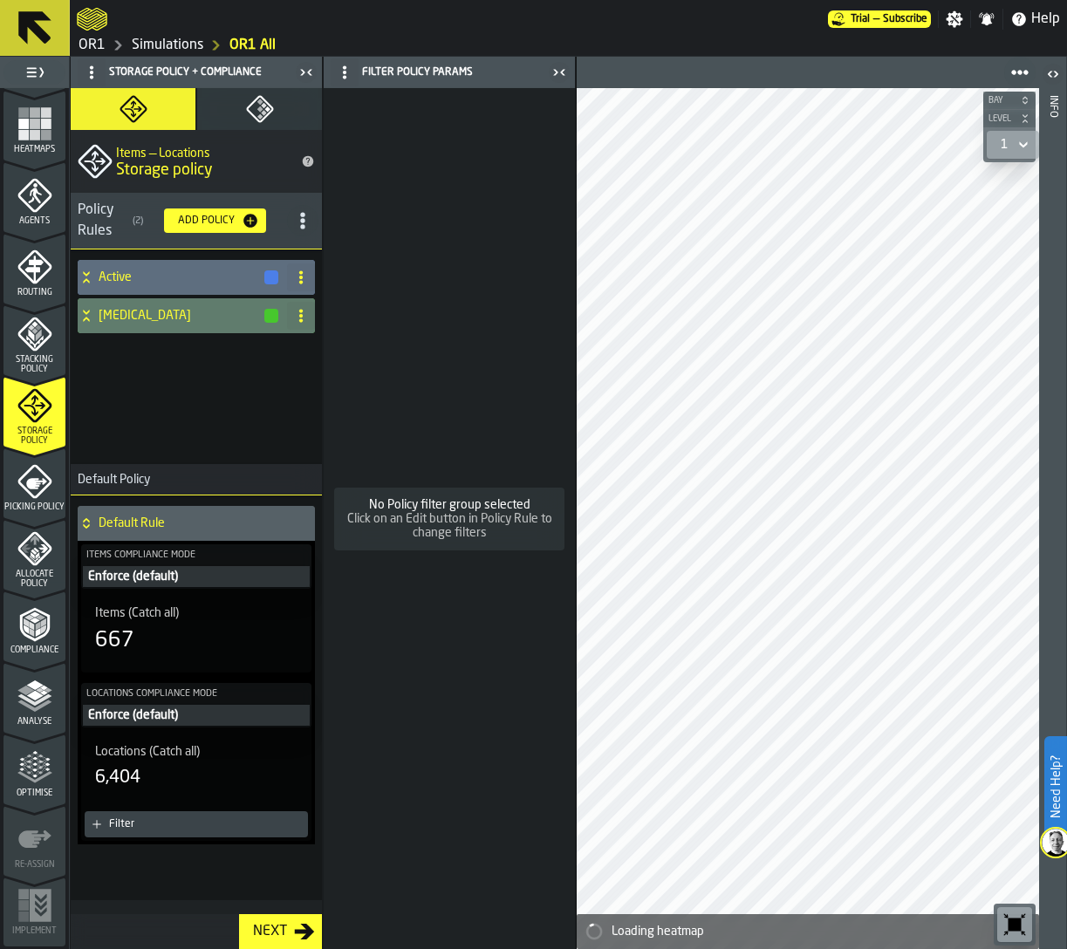
click at [141, 319] on h4 "[MEDICAL_DATA]" at bounding box center [181, 316] width 164 height 14
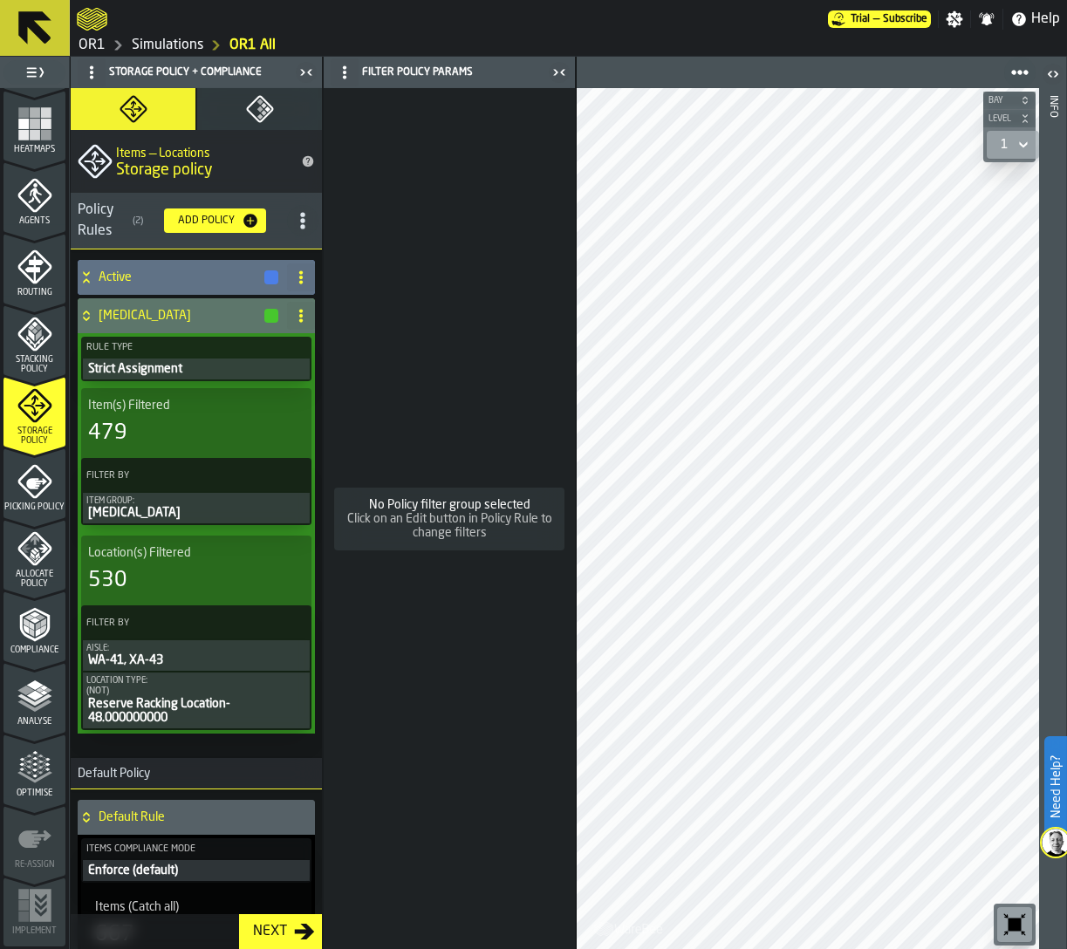
click at [121, 286] on div "Active" at bounding box center [179, 277] width 202 height 35
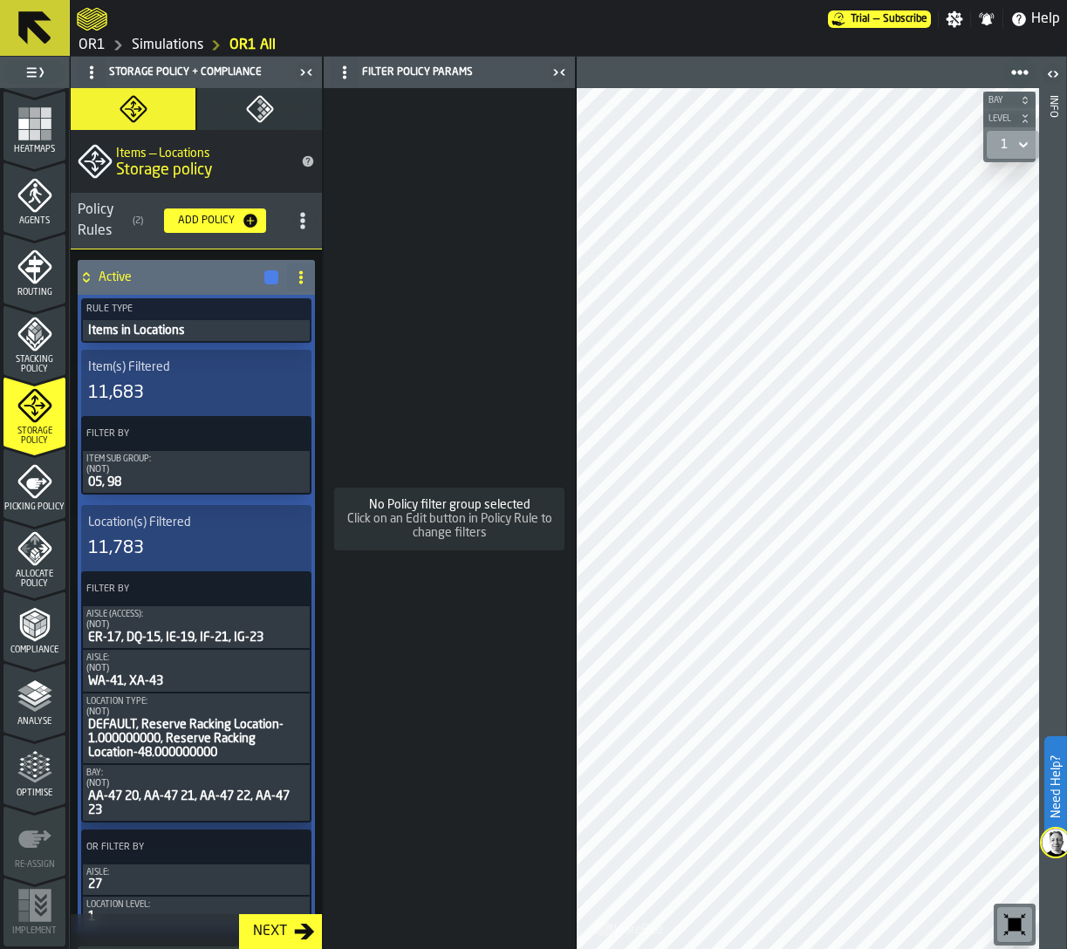
click at [12, 656] on icon "menu Compliance" at bounding box center [34, 662] width 62 height 17
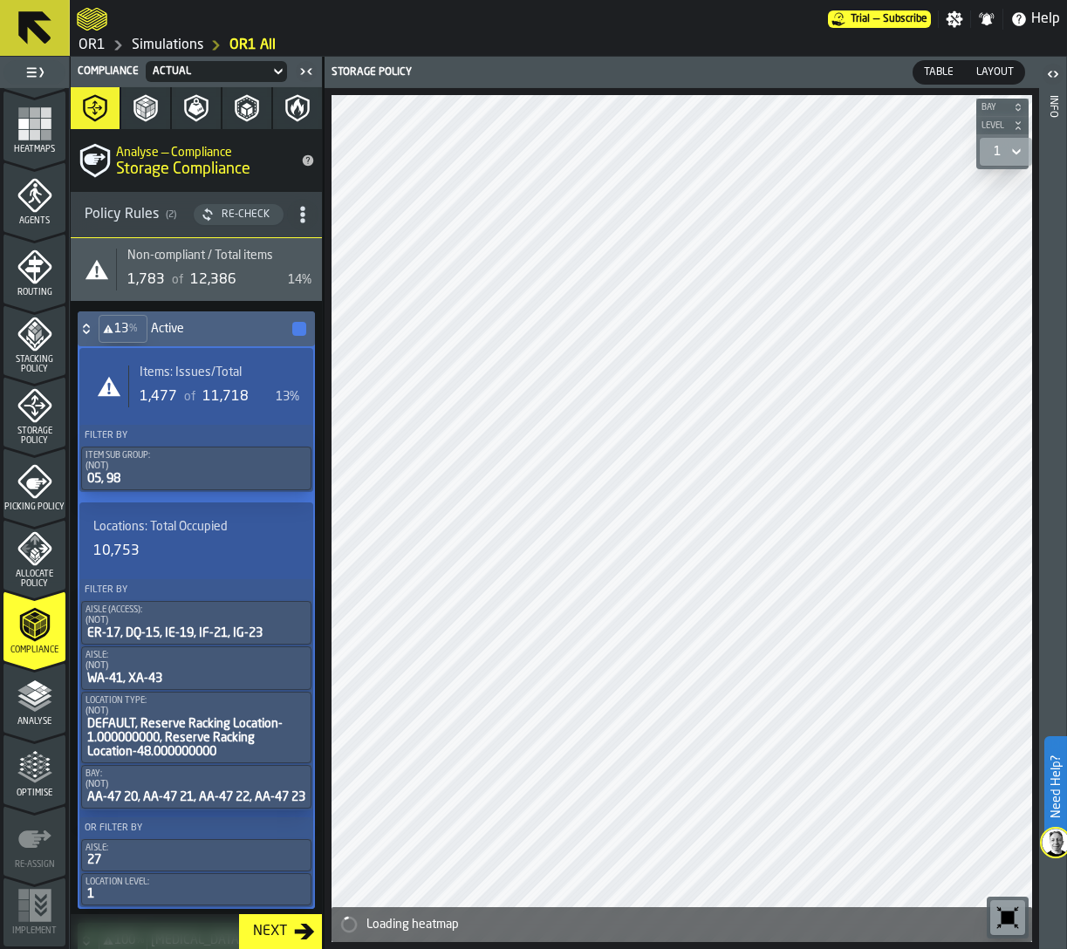
click at [146, 399] on div "1,477" at bounding box center [159, 397] width 38 height 21
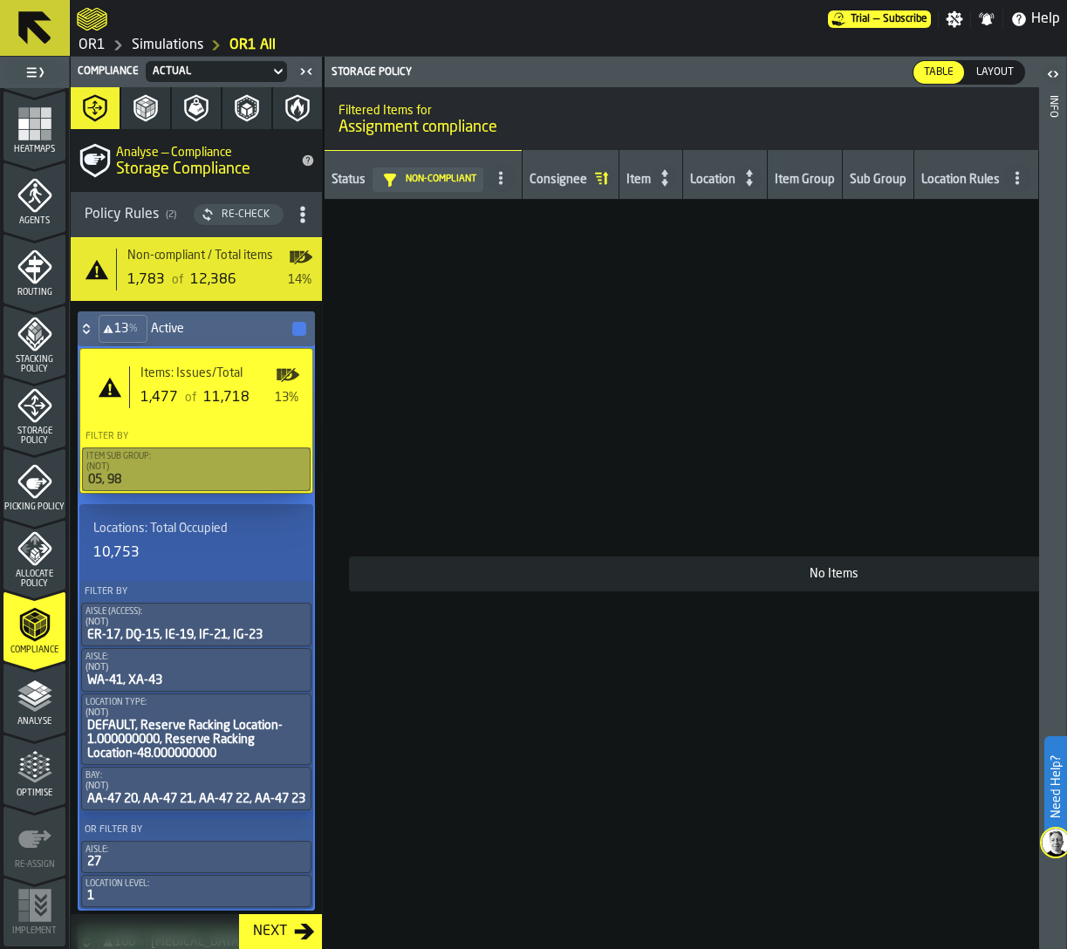
click at [127, 318] on div "13 %" at bounding box center [123, 329] width 49 height 28
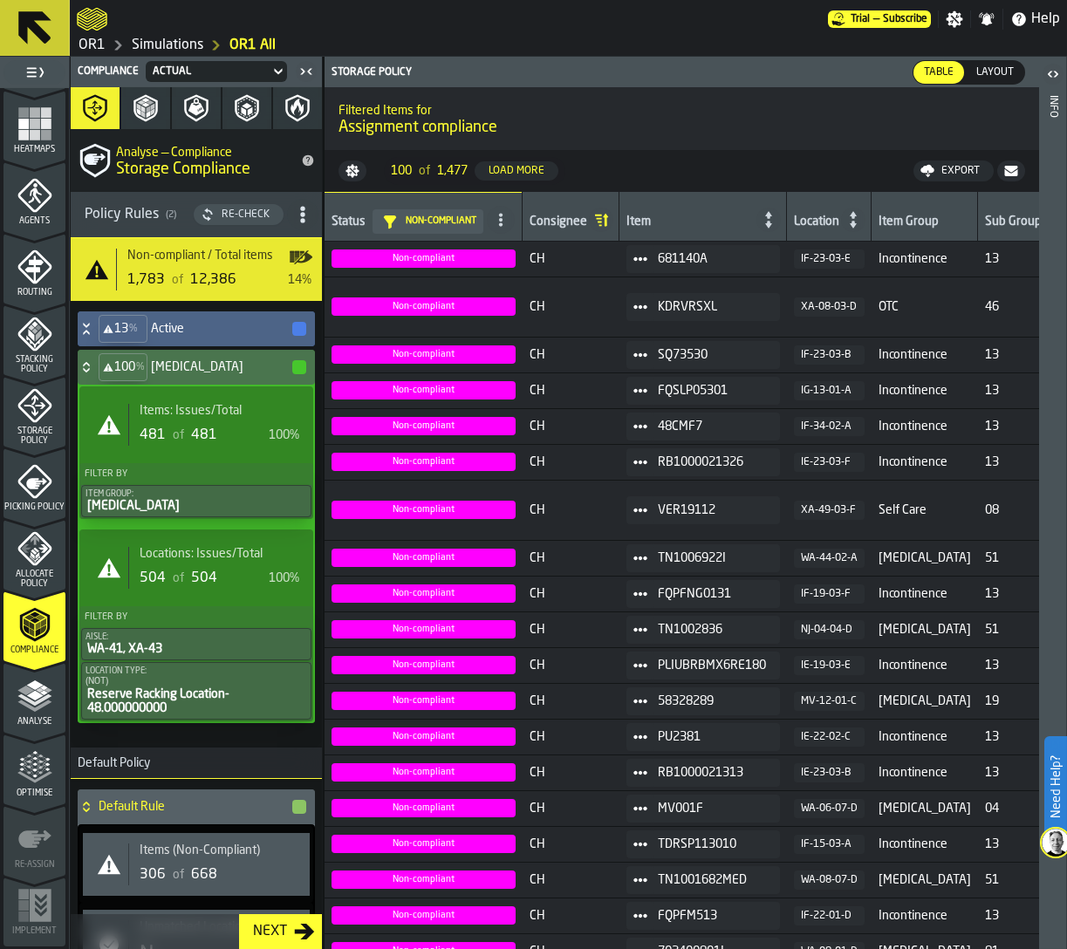
click at [196, 432] on span "481" at bounding box center [204, 435] width 26 height 14
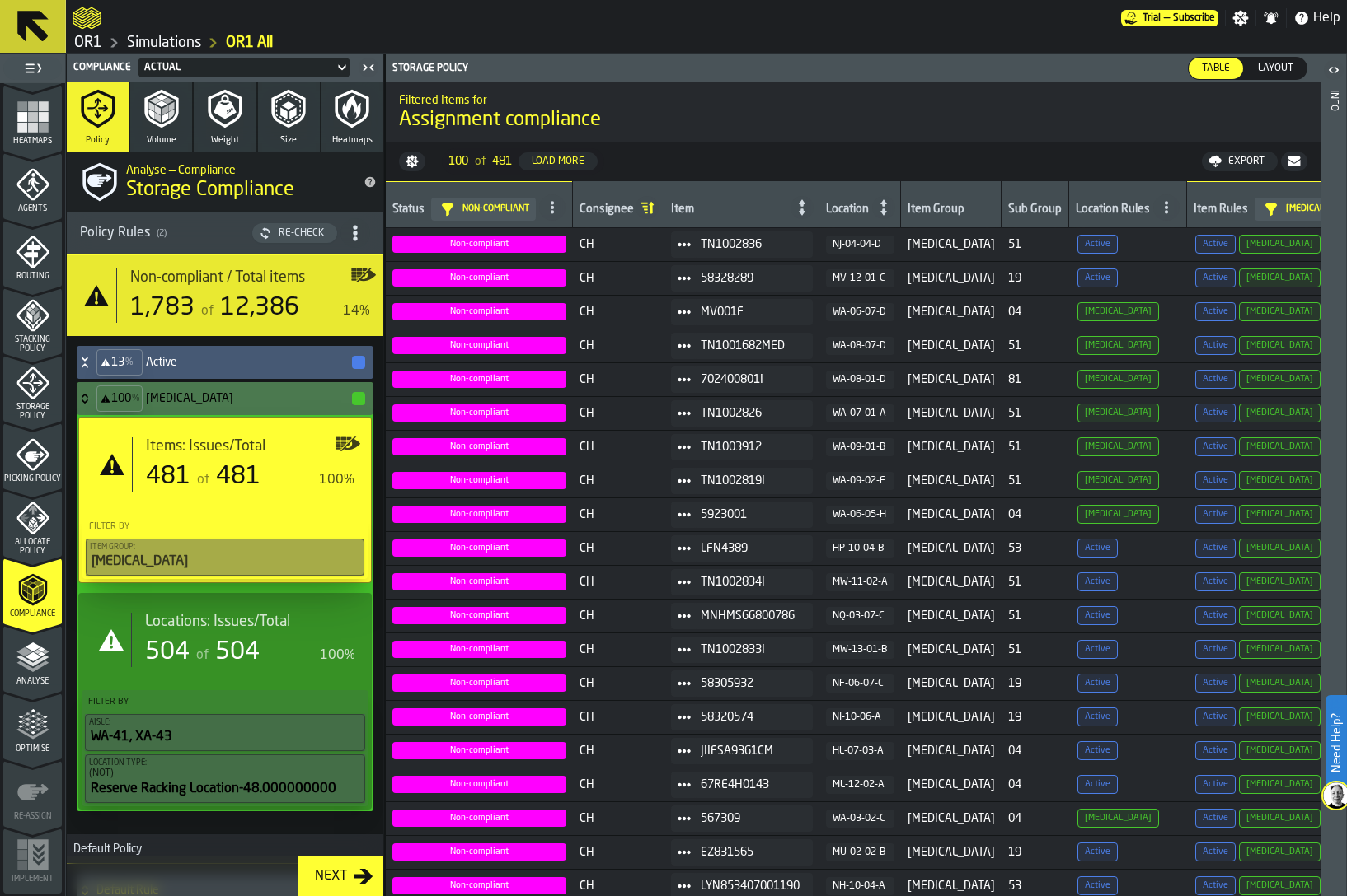
click at [1007, 68] on span "Layout" at bounding box center [1274, 69] width 48 height 15
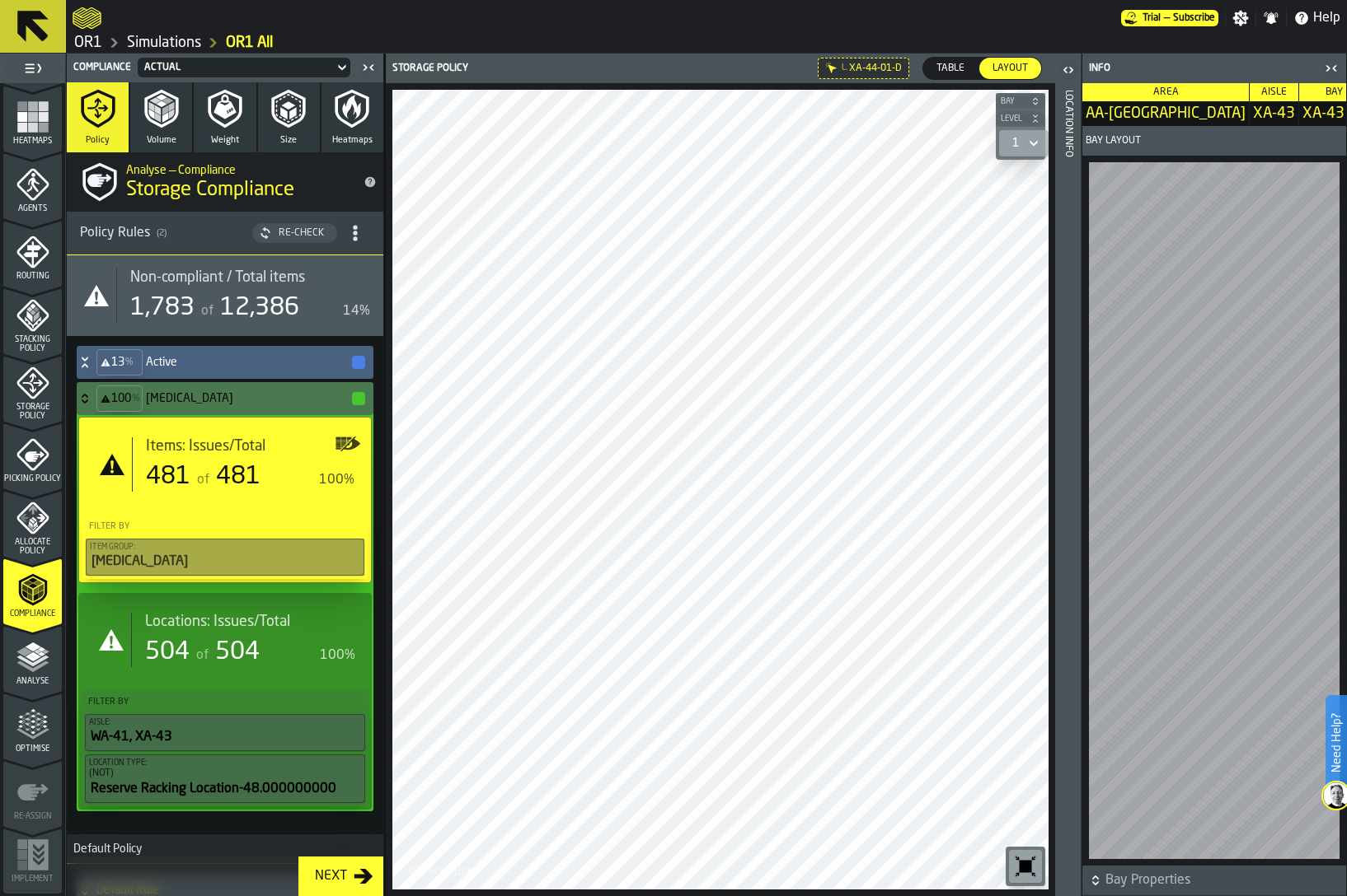
click at [152, 365] on h4 "Active" at bounding box center [247, 363] width 204 height 13
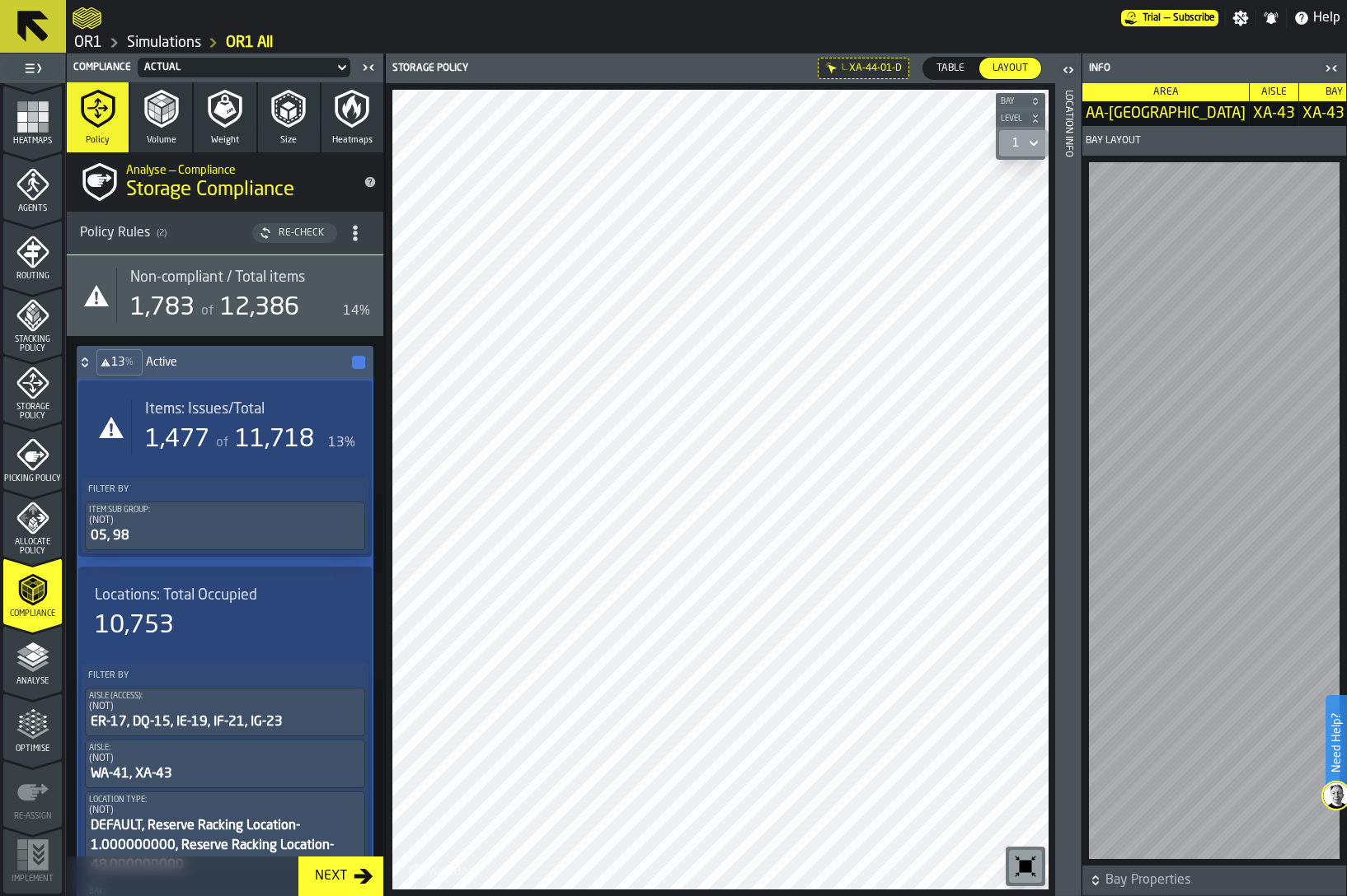
drag, startPoint x: 36, startPoint y: 457, endPoint x: 38, endPoint y: 528, distance: 71.0
click at [38, 528] on ul "1 Start 2 Layout 3 Assignment 4 Items 5 Orders 6 Data Stats 7 Heatmaps 8 Agents…" at bounding box center [32, 288] width 65 height 1218
click at [38, 528] on icon "menu Allocate Policy" at bounding box center [32, 517] width 33 height 33
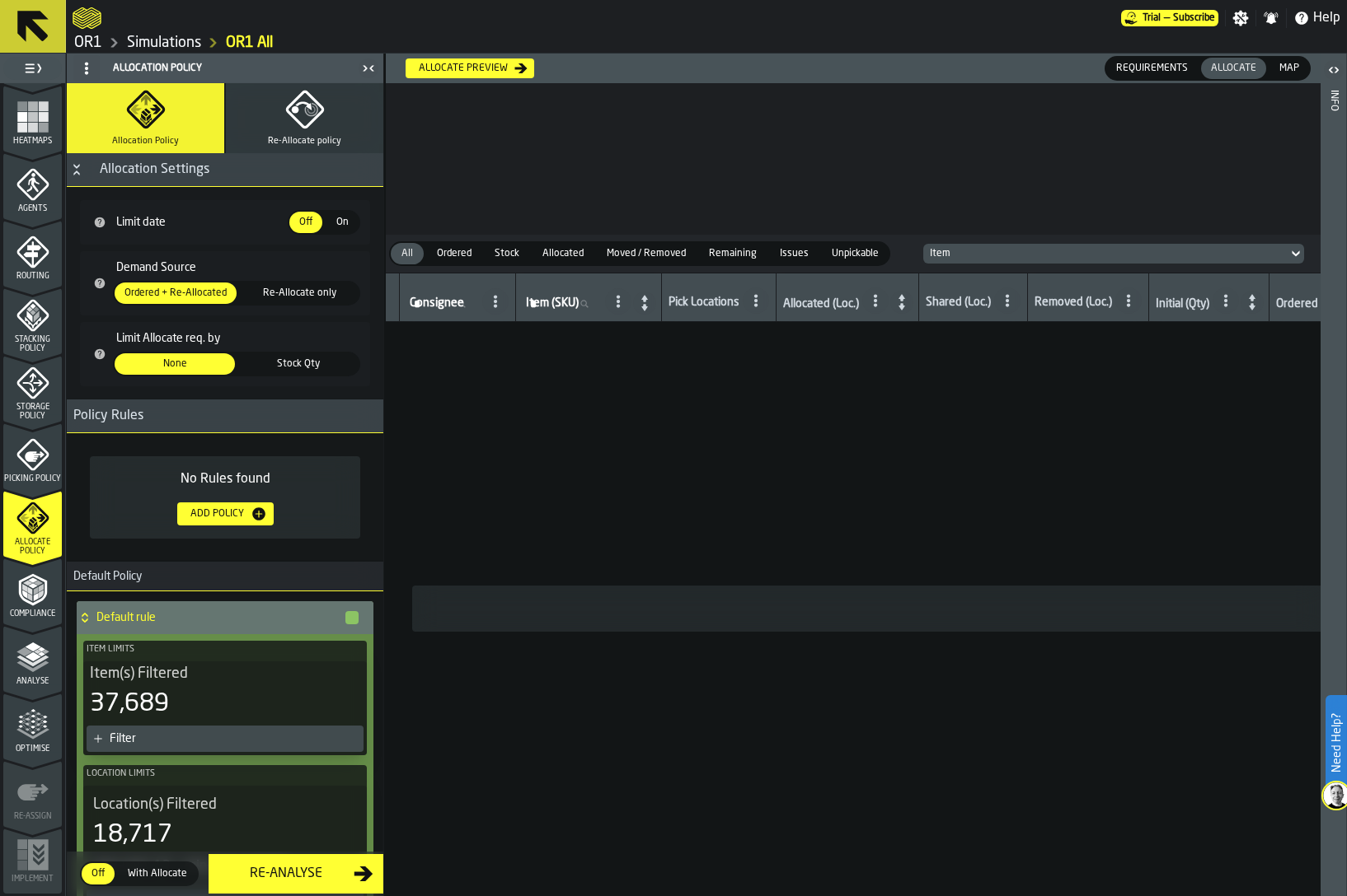
click at [27, 396] on icon "menu Storage Policy" at bounding box center [32, 382] width 32 height 32
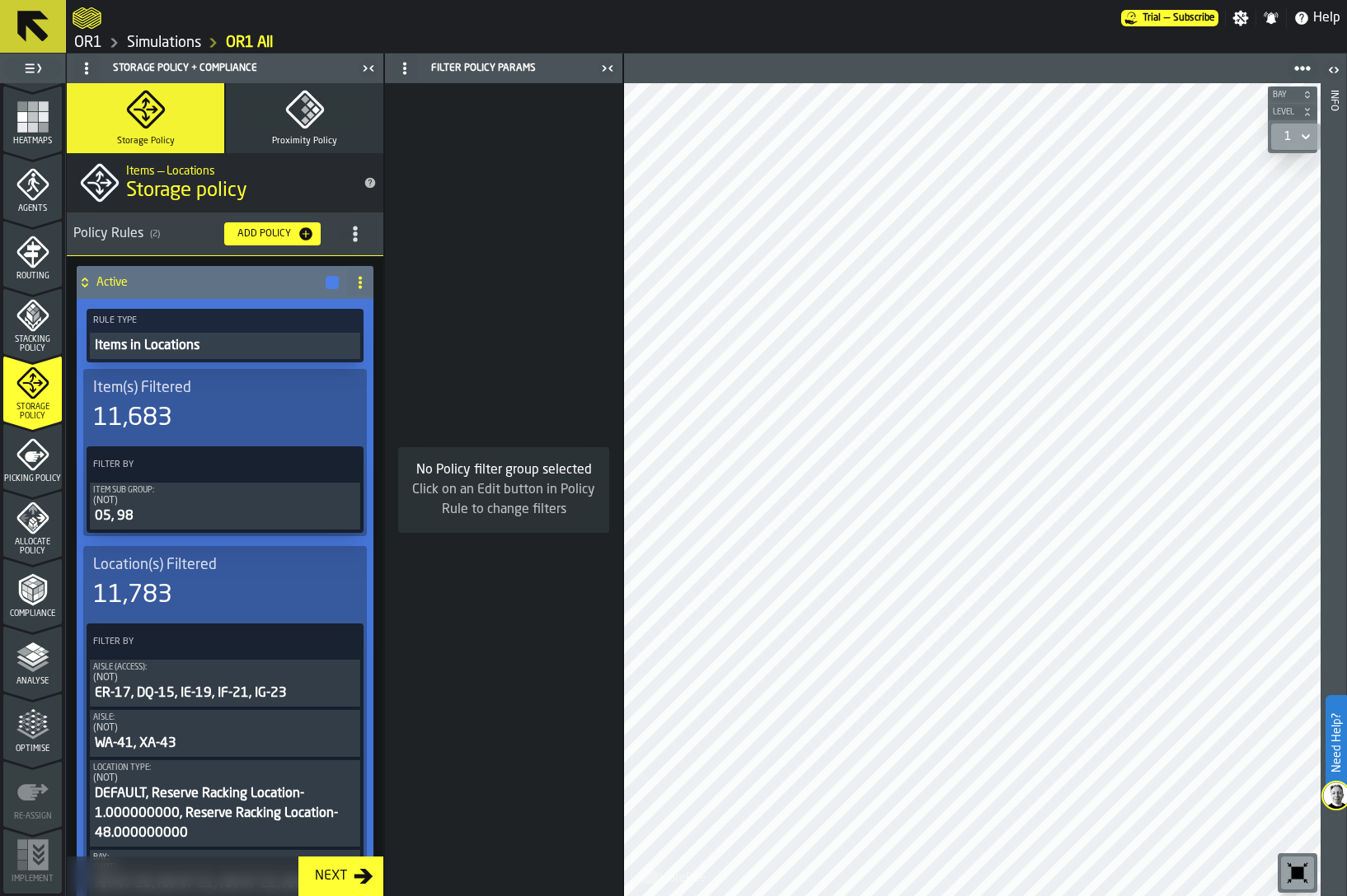
click at [155, 333] on button "Items in Locations" at bounding box center [225, 346] width 270 height 26
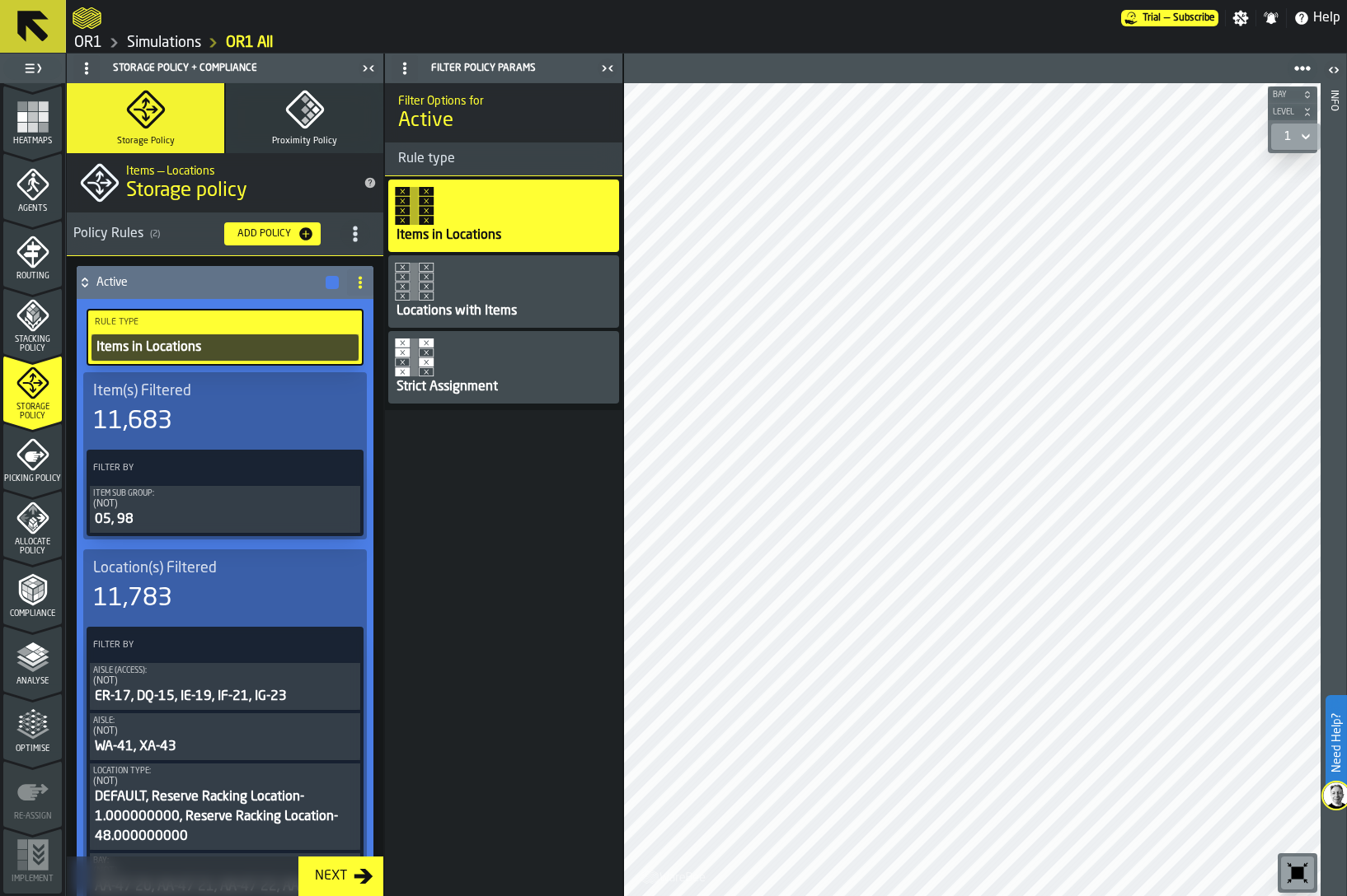
click at [453, 297] on div "Locations with Items" at bounding box center [503, 291] width 230 height 73
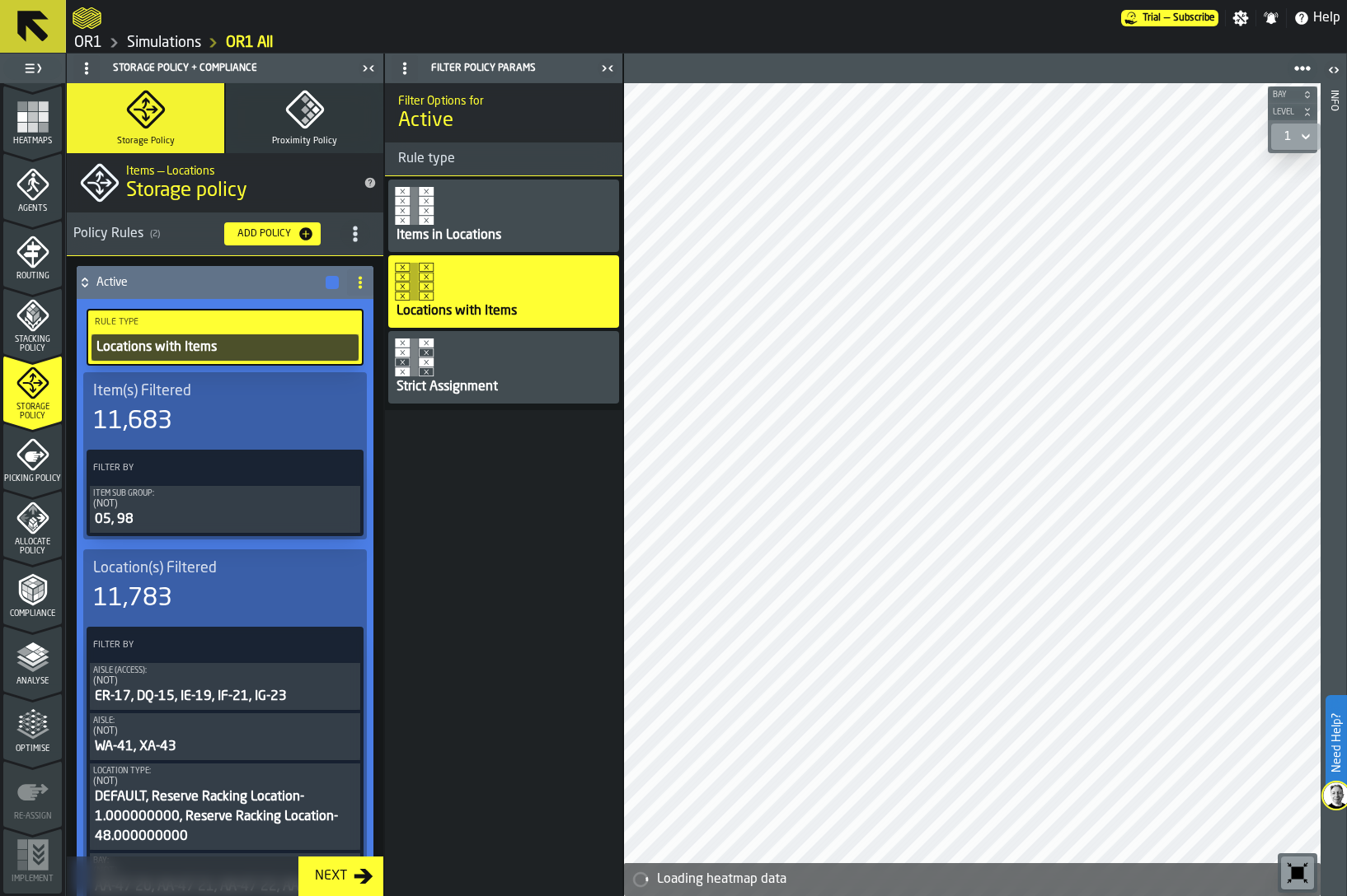
click at [177, 290] on div "Active" at bounding box center [208, 282] width 264 height 33
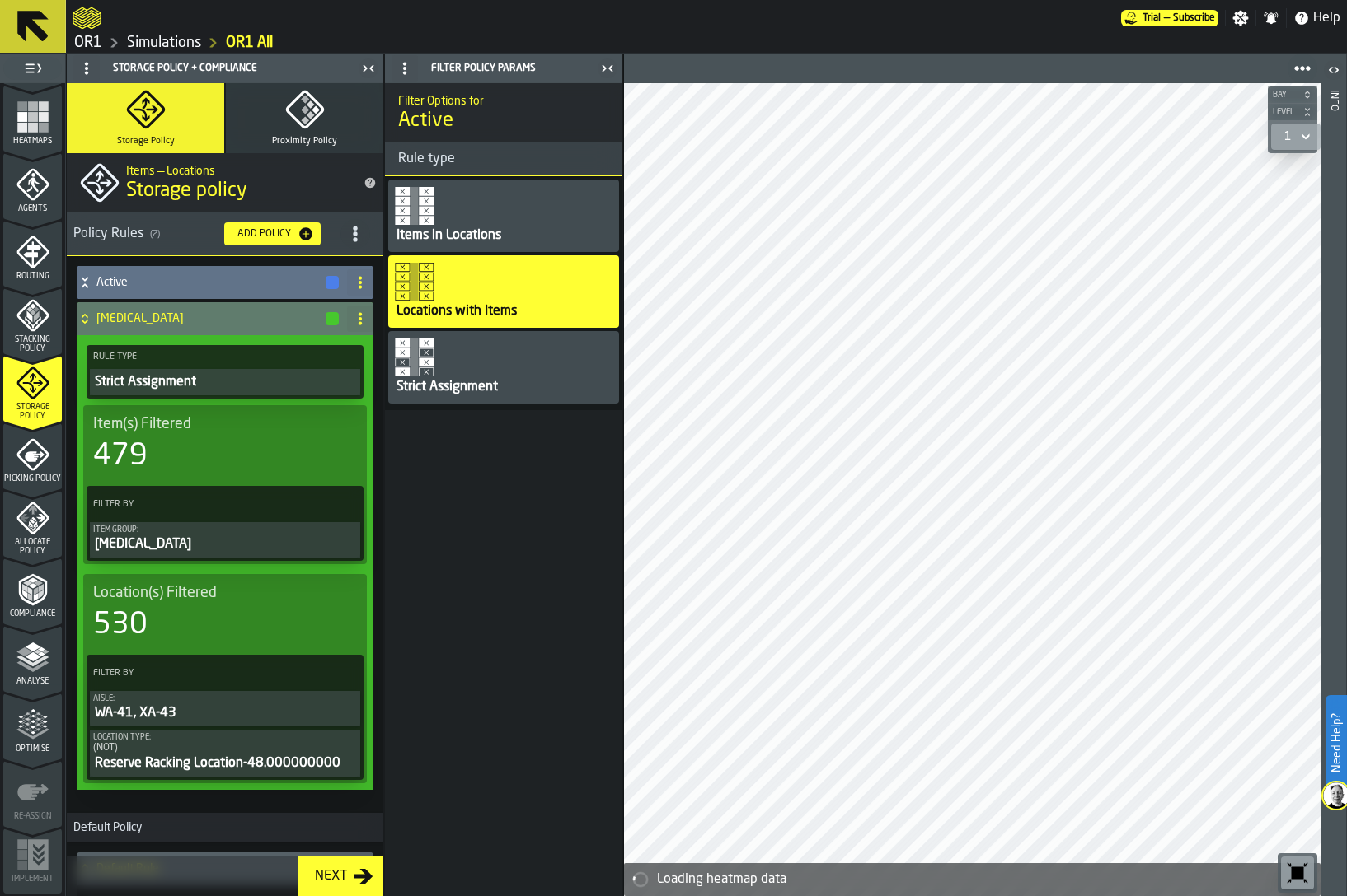
click at [167, 391] on div "Strict Assignment" at bounding box center [225, 381] width 264 height 20
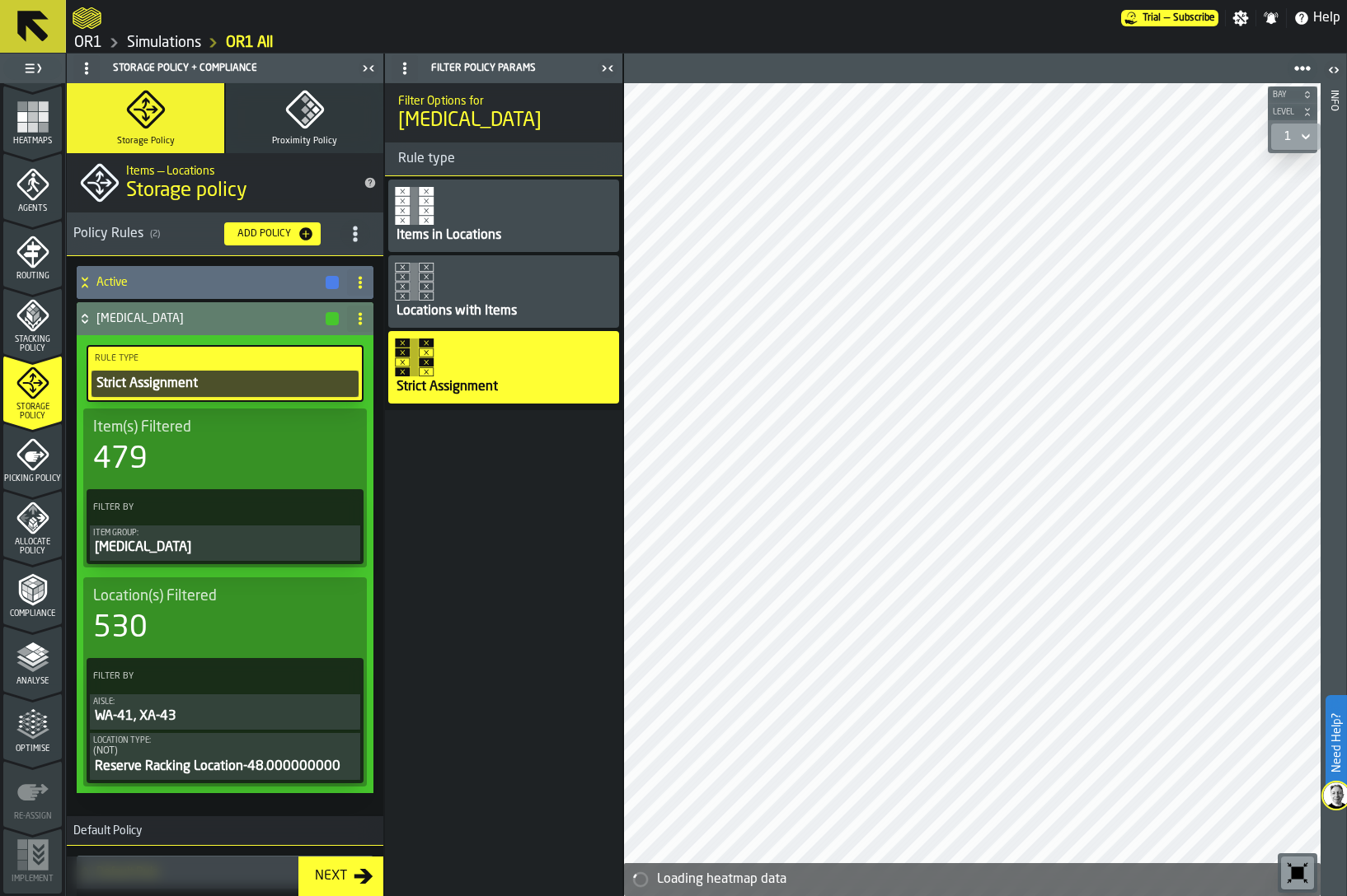
drag, startPoint x: 473, startPoint y: 234, endPoint x: 468, endPoint y: 289, distance: 55.2
click at [468, 289] on div "Items in Locations Locations with Items Strict Assignment" at bounding box center [503, 293] width 230 height 228
click at [468, 289] on div "Locations with Items" at bounding box center [503, 291] width 230 height 73
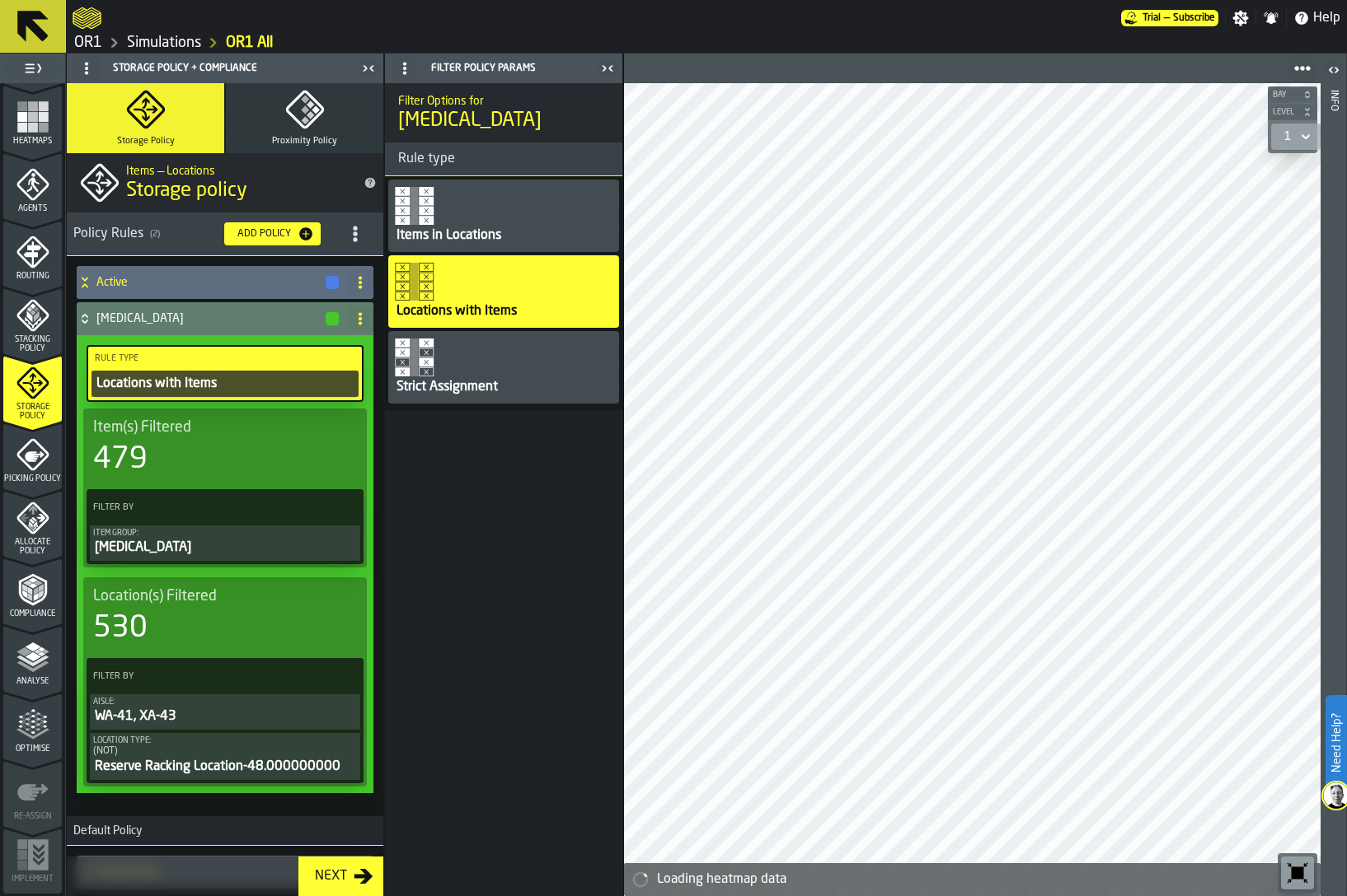
click at [26, 668] on polyline "menu Analyse" at bounding box center [32, 668] width 32 height 11
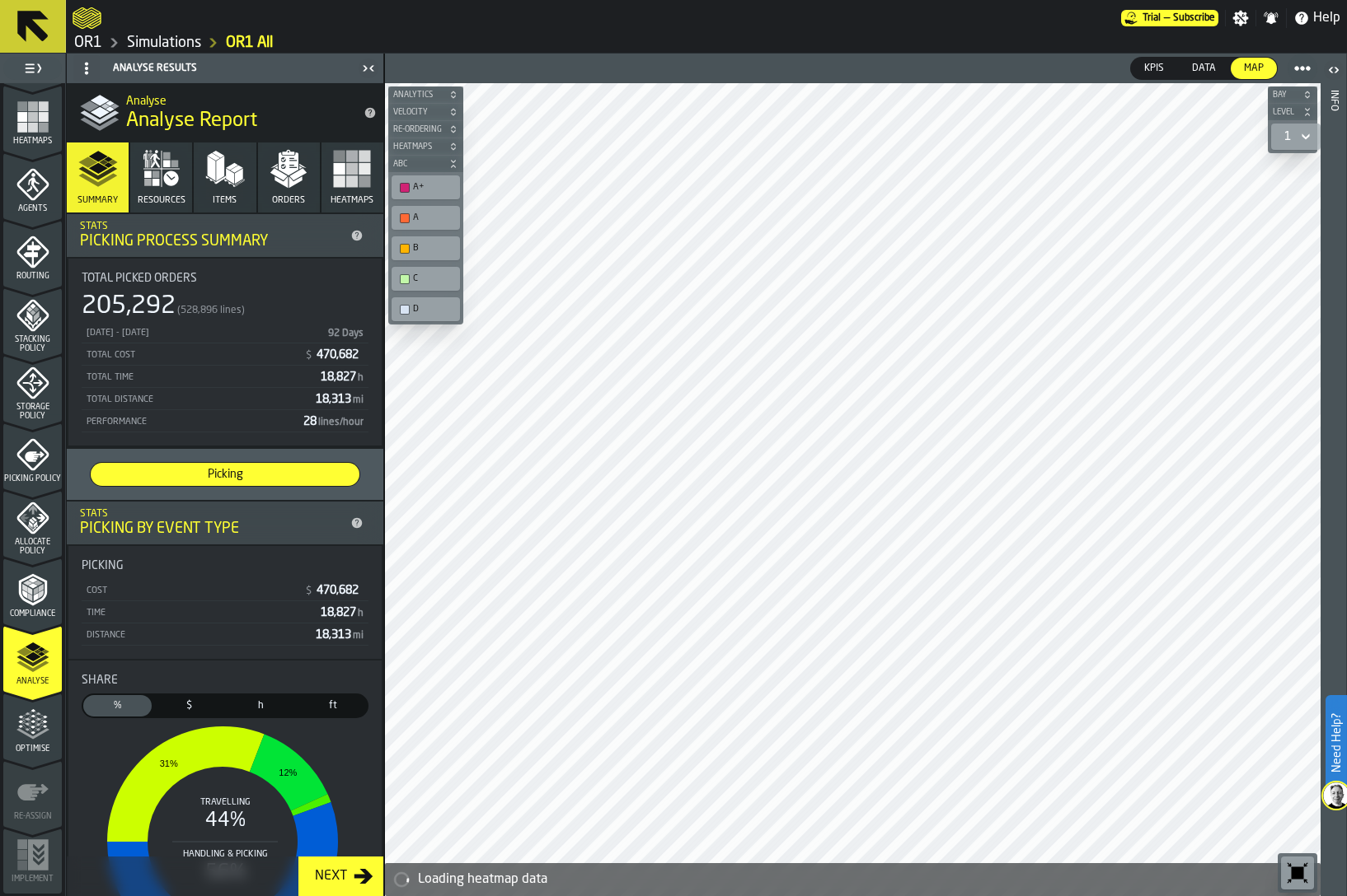
scroll to position [214, 0]
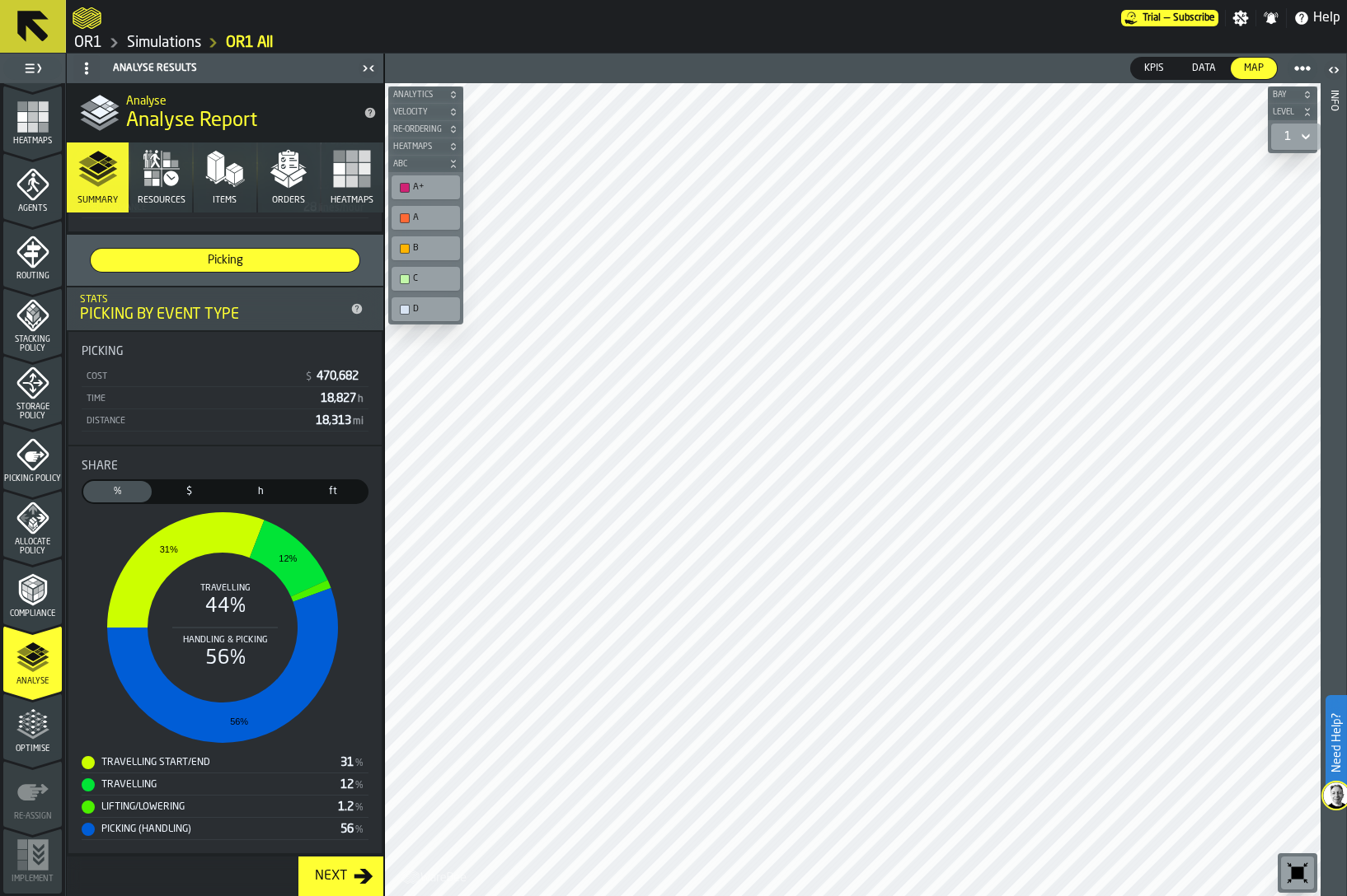
click at [34, 728] on icon "menu Optimise" at bounding box center [32, 724] width 33 height 33
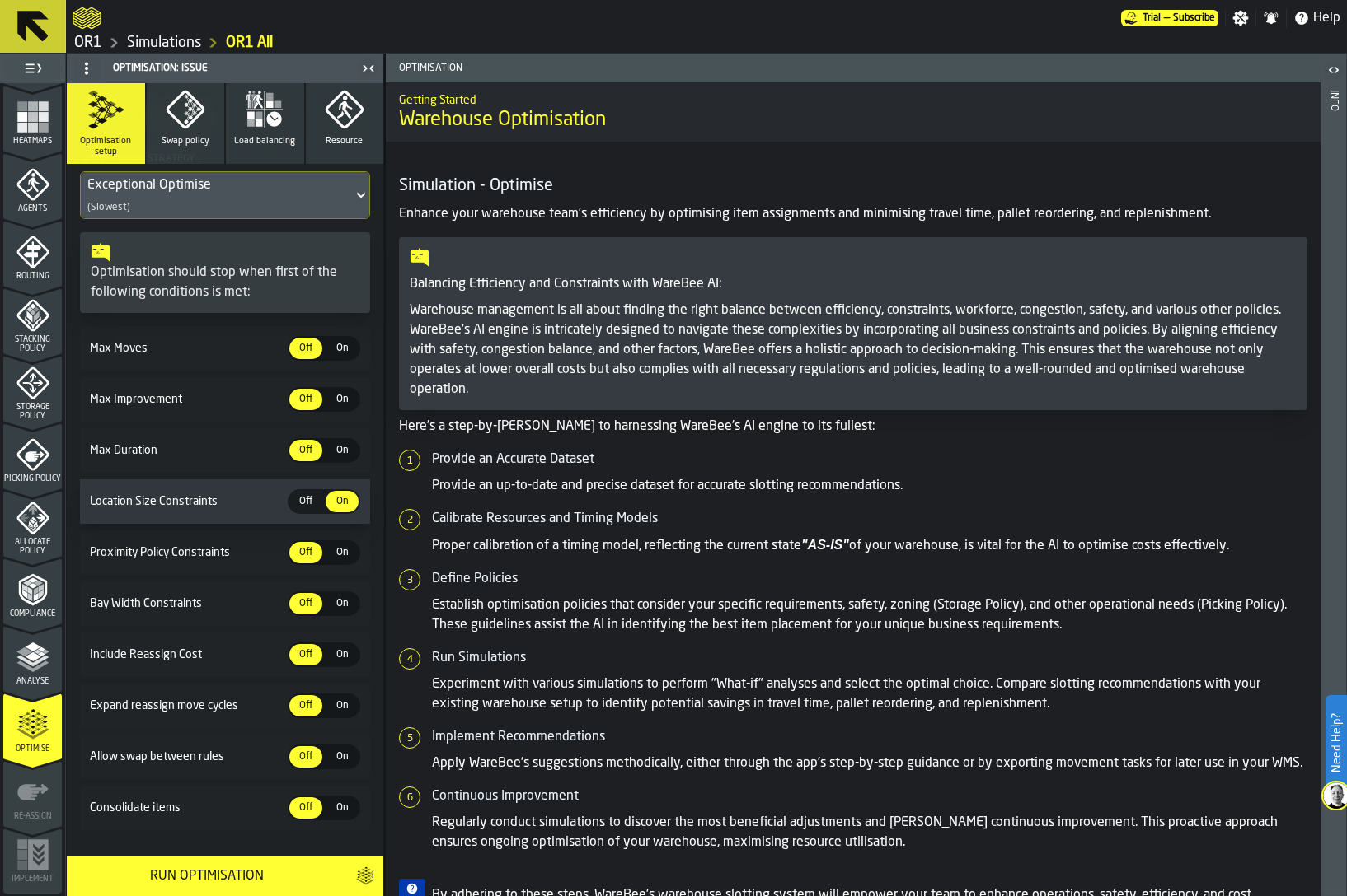
scroll to position [317, 0]
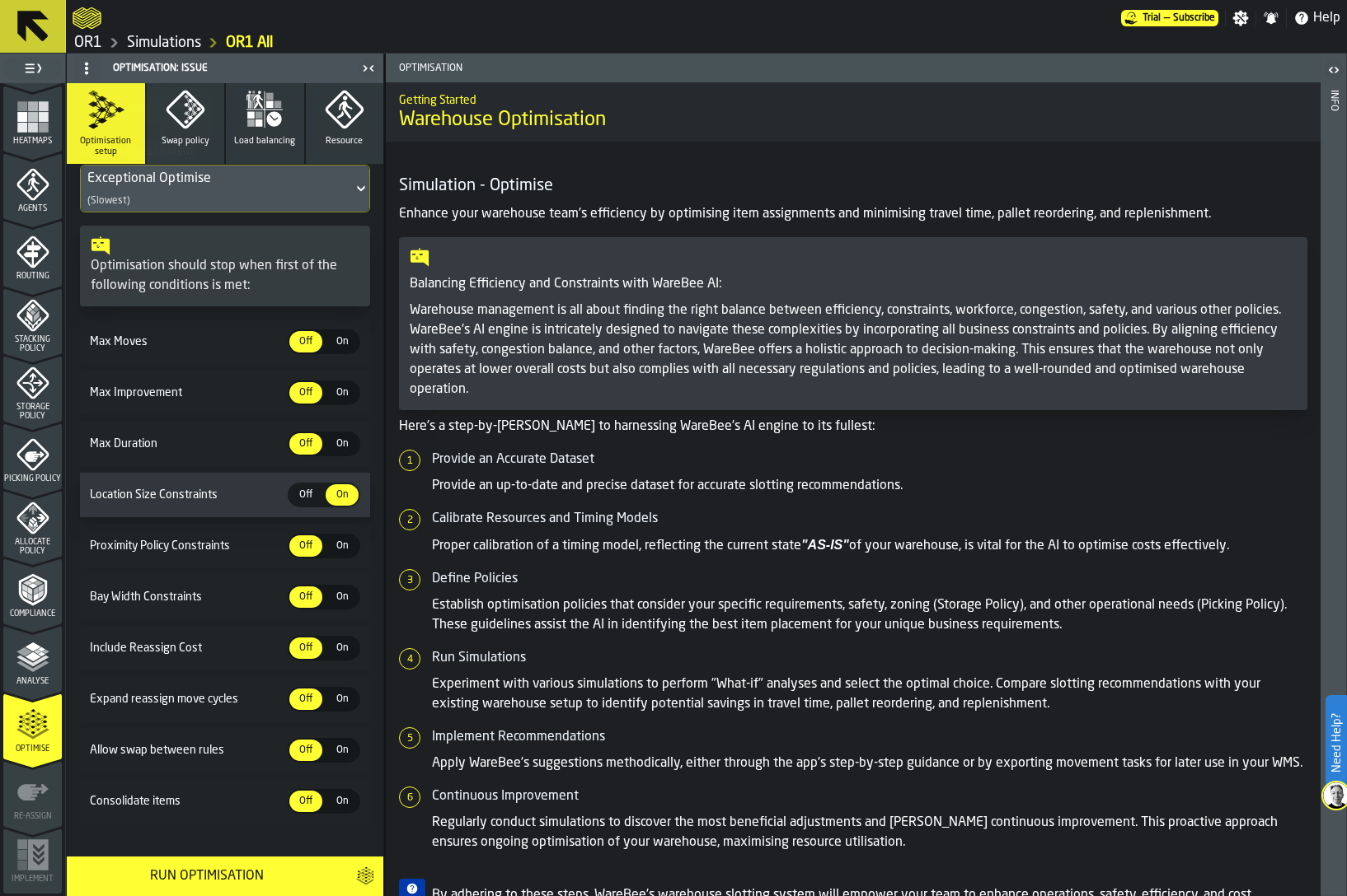
click at [209, 876] on div "Run Optimisation" at bounding box center [206, 876] width 260 height 20
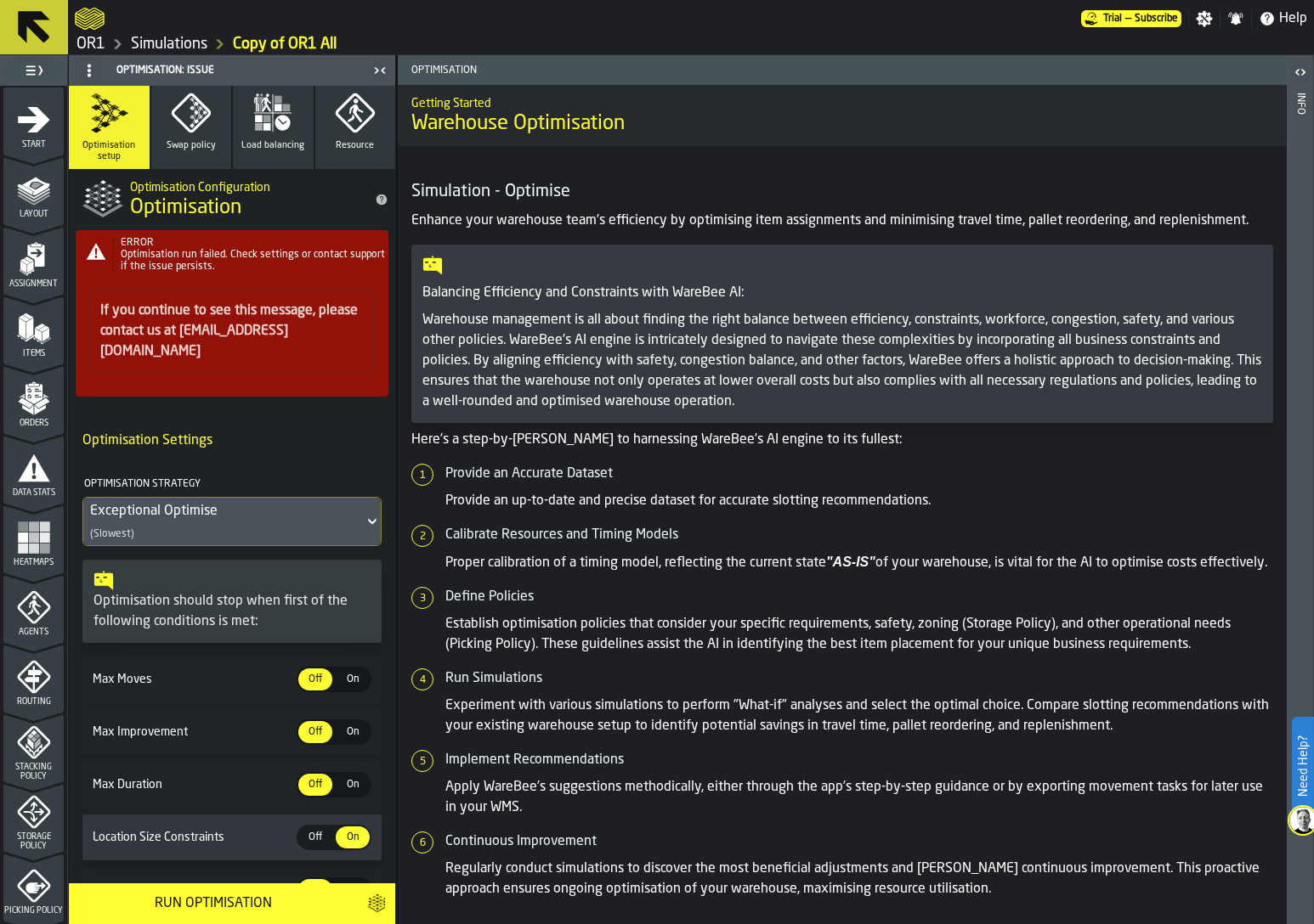
scroll to position [417, 0]
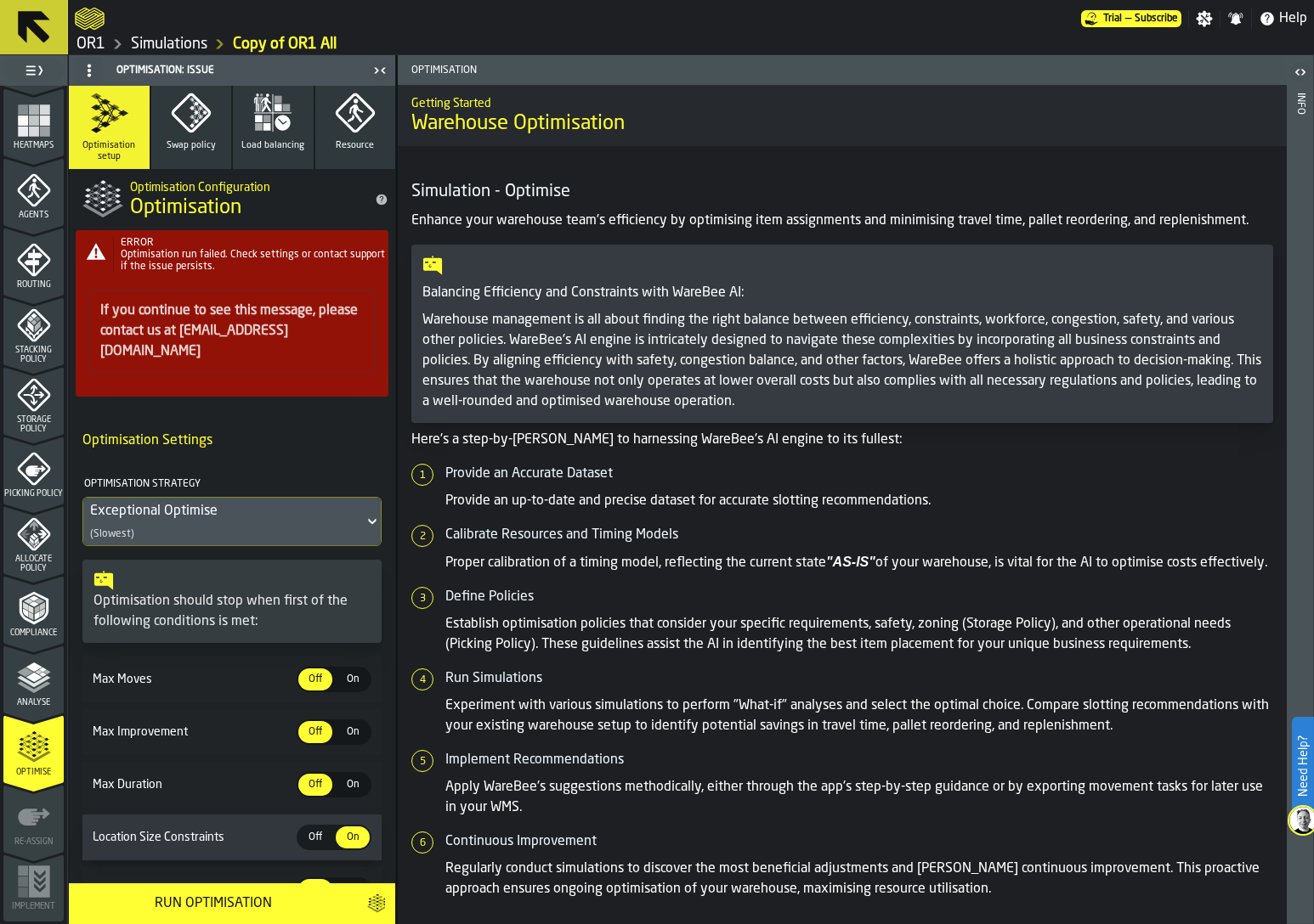
click at [40, 609] on polyline "menu Compliance" at bounding box center [42, 607] width 5 height 9
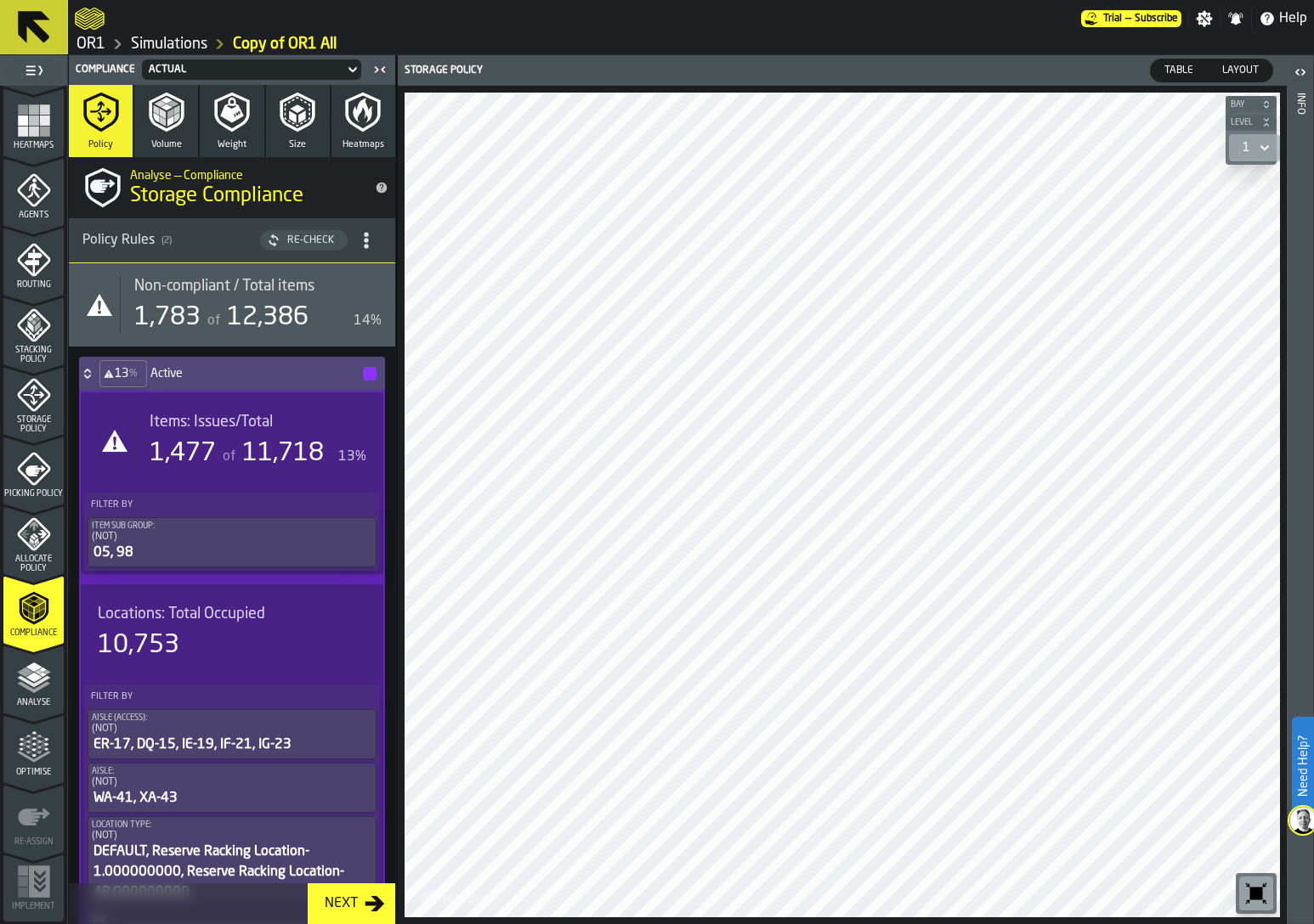
click at [27, 750] on icon "menu Optimise" at bounding box center [33, 747] width 34 height 34
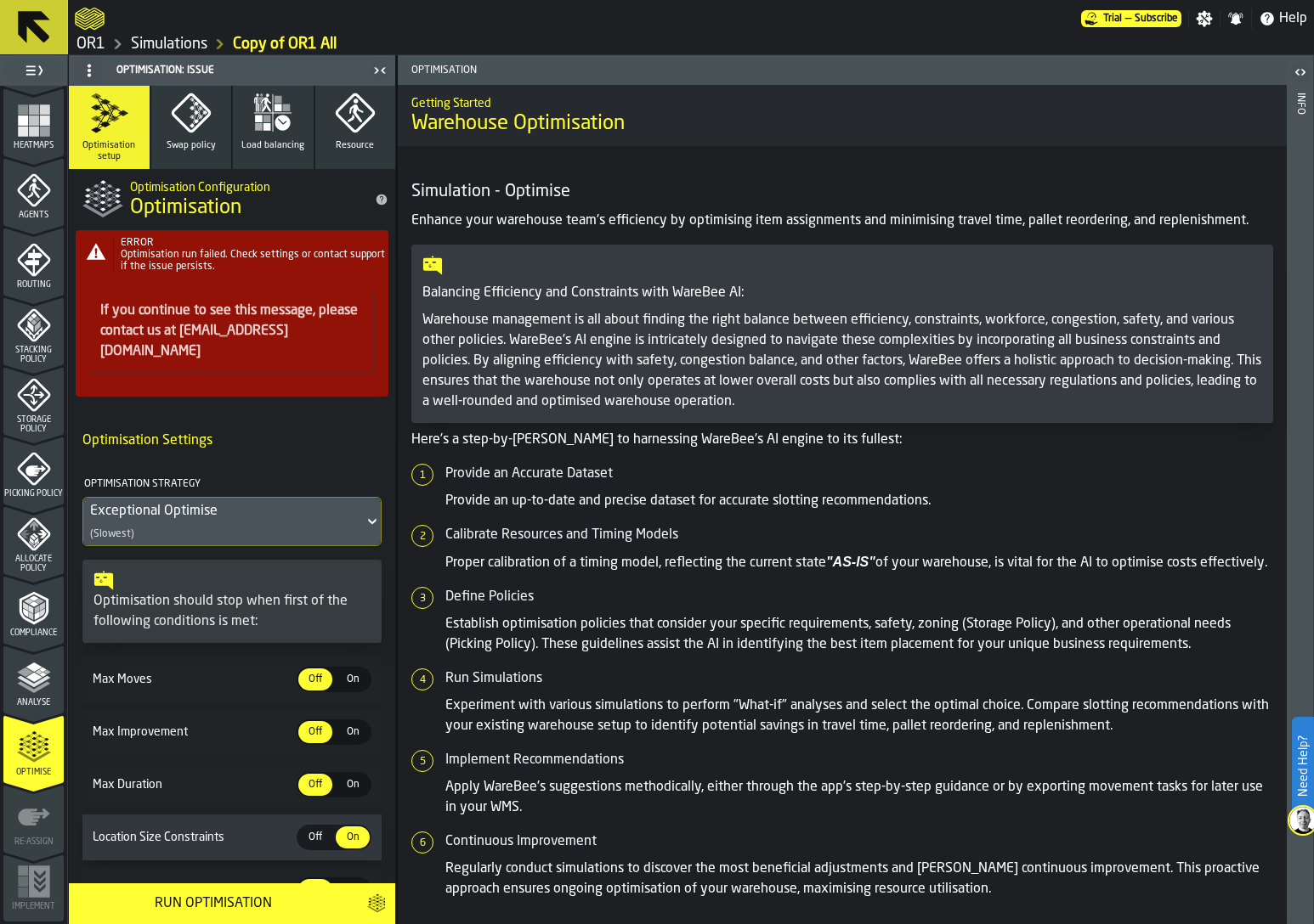
click at [37, 347] on span "Stacking Policy" at bounding box center [33, 354] width 60 height 18
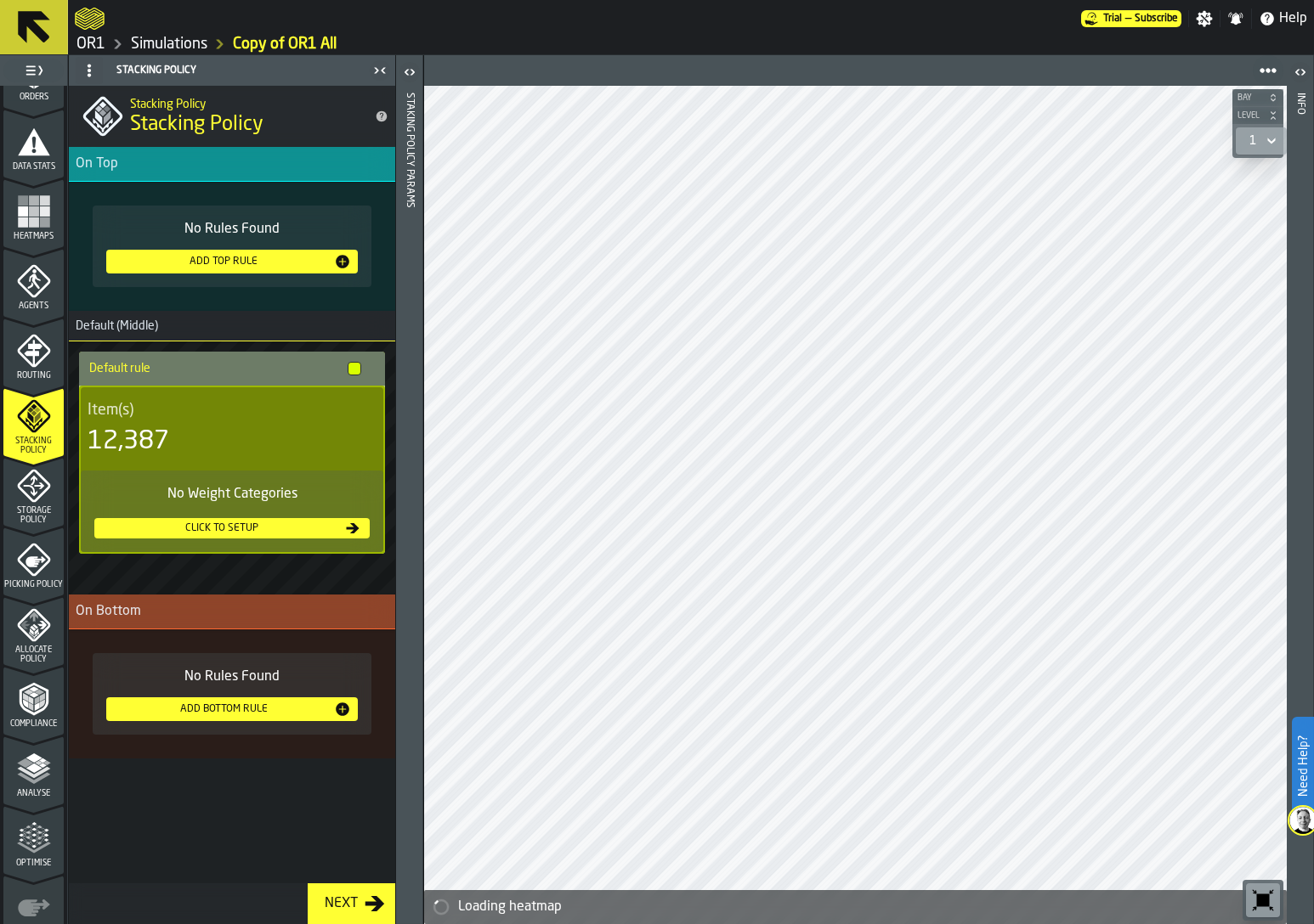
scroll to position [313, 0]
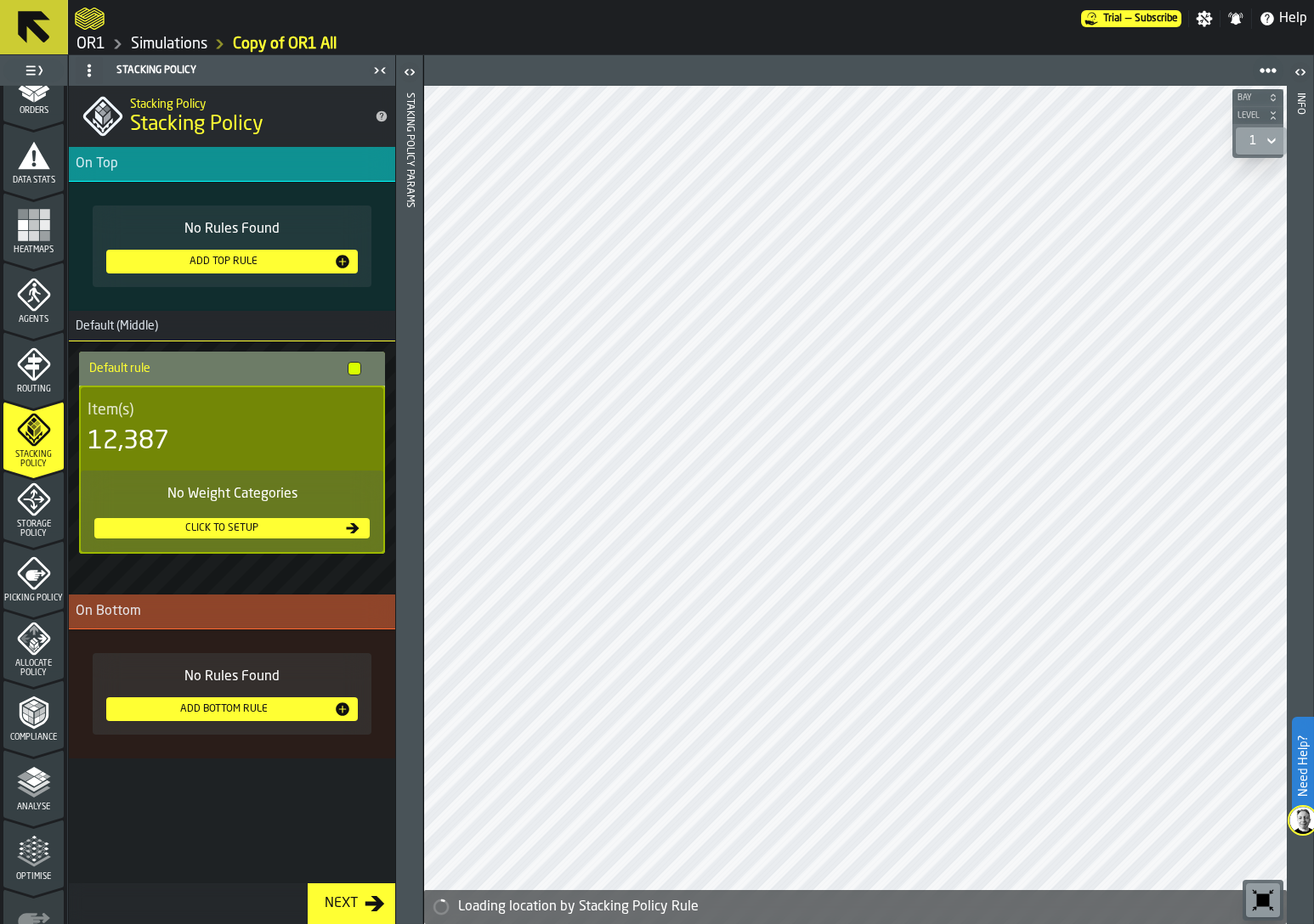
click at [26, 778] on polygon "menu Analyse" at bounding box center [24, 777] width 17 height 10
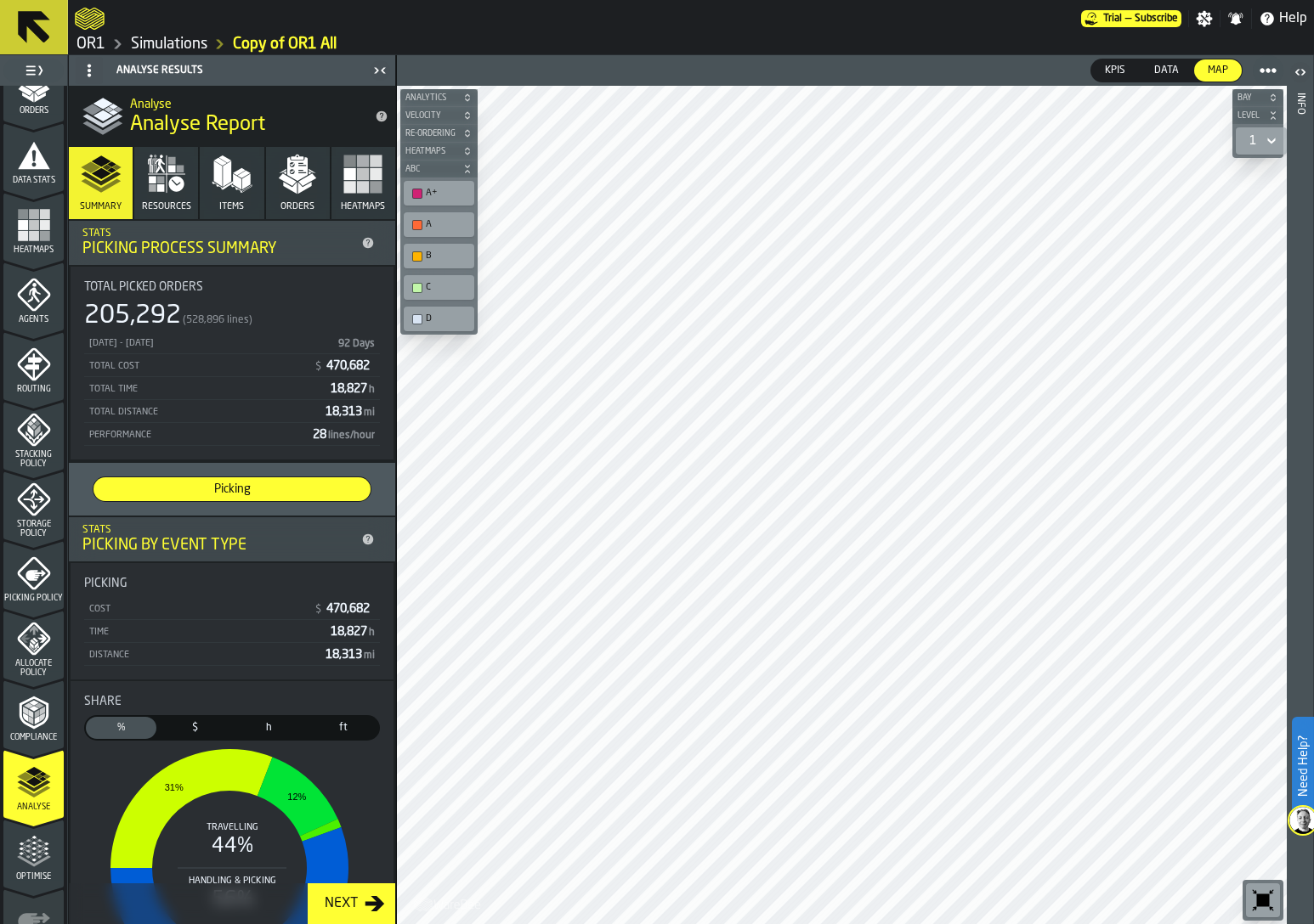
click at [40, 717] on icon "menu Compliance" at bounding box center [42, 717] width 5 height 9
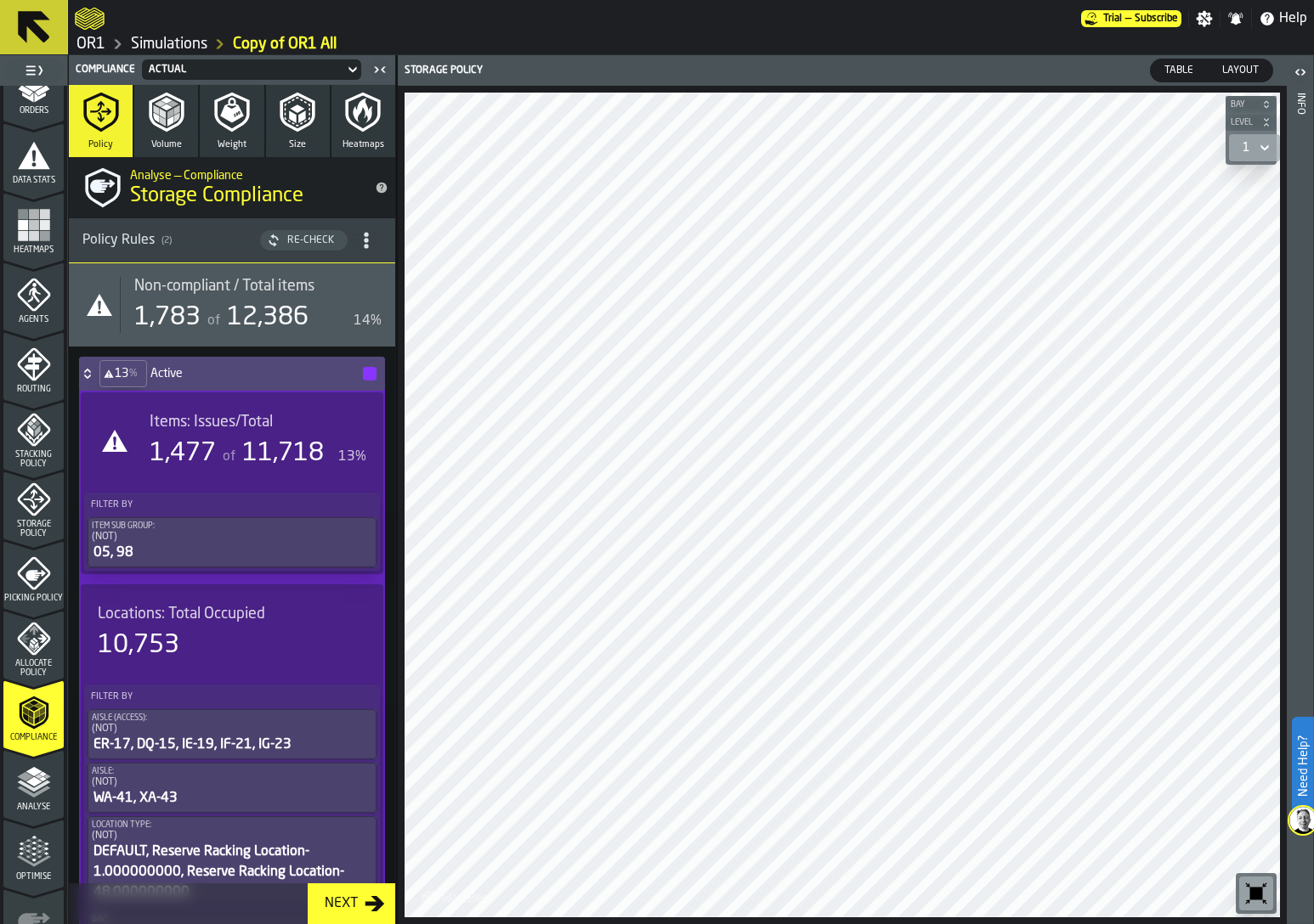
click at [25, 800] on div "Analyse" at bounding box center [33, 789] width 60 height 47
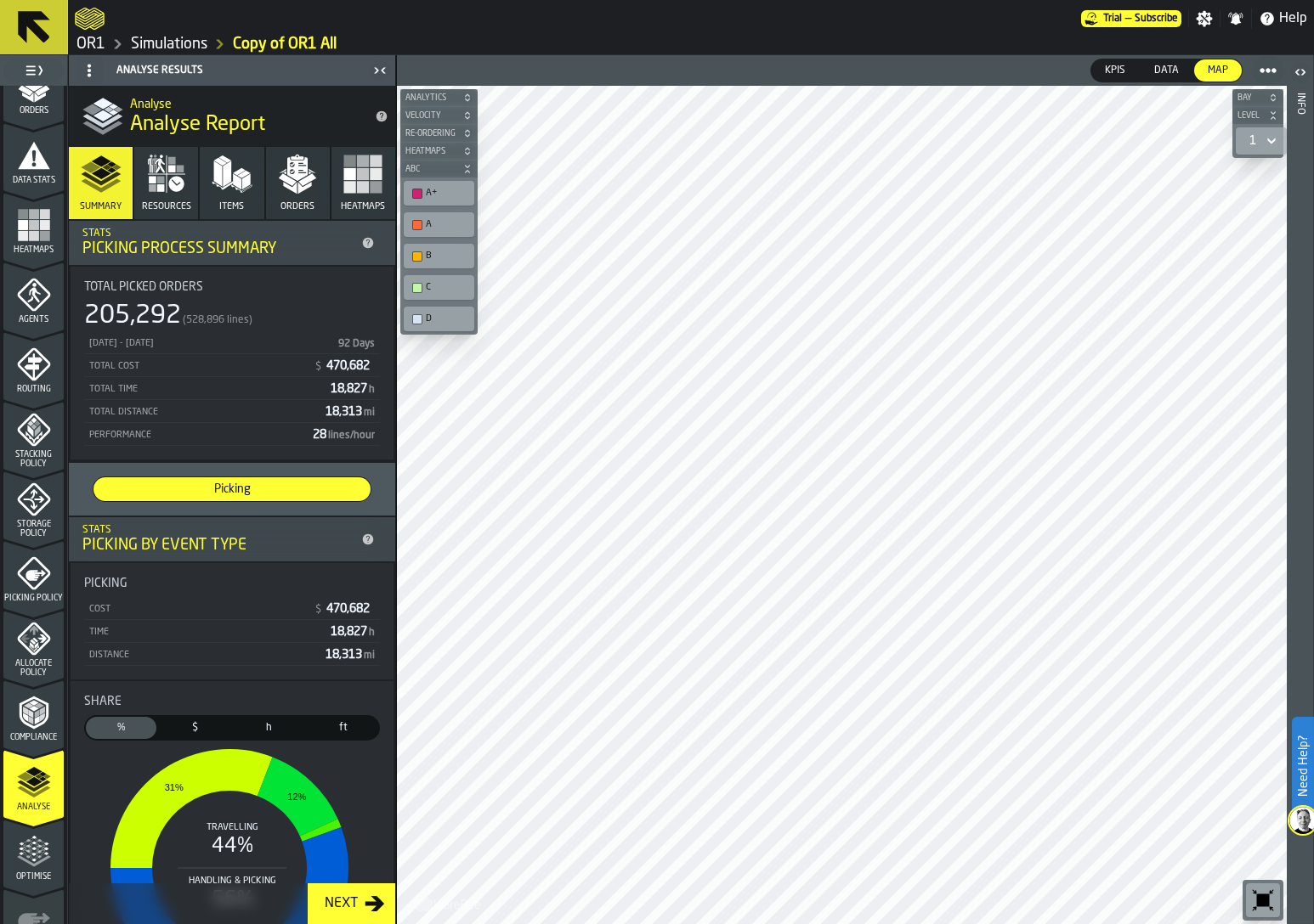
click at [27, 860] on icon "menu Optimise" at bounding box center [33, 852] width 34 height 34
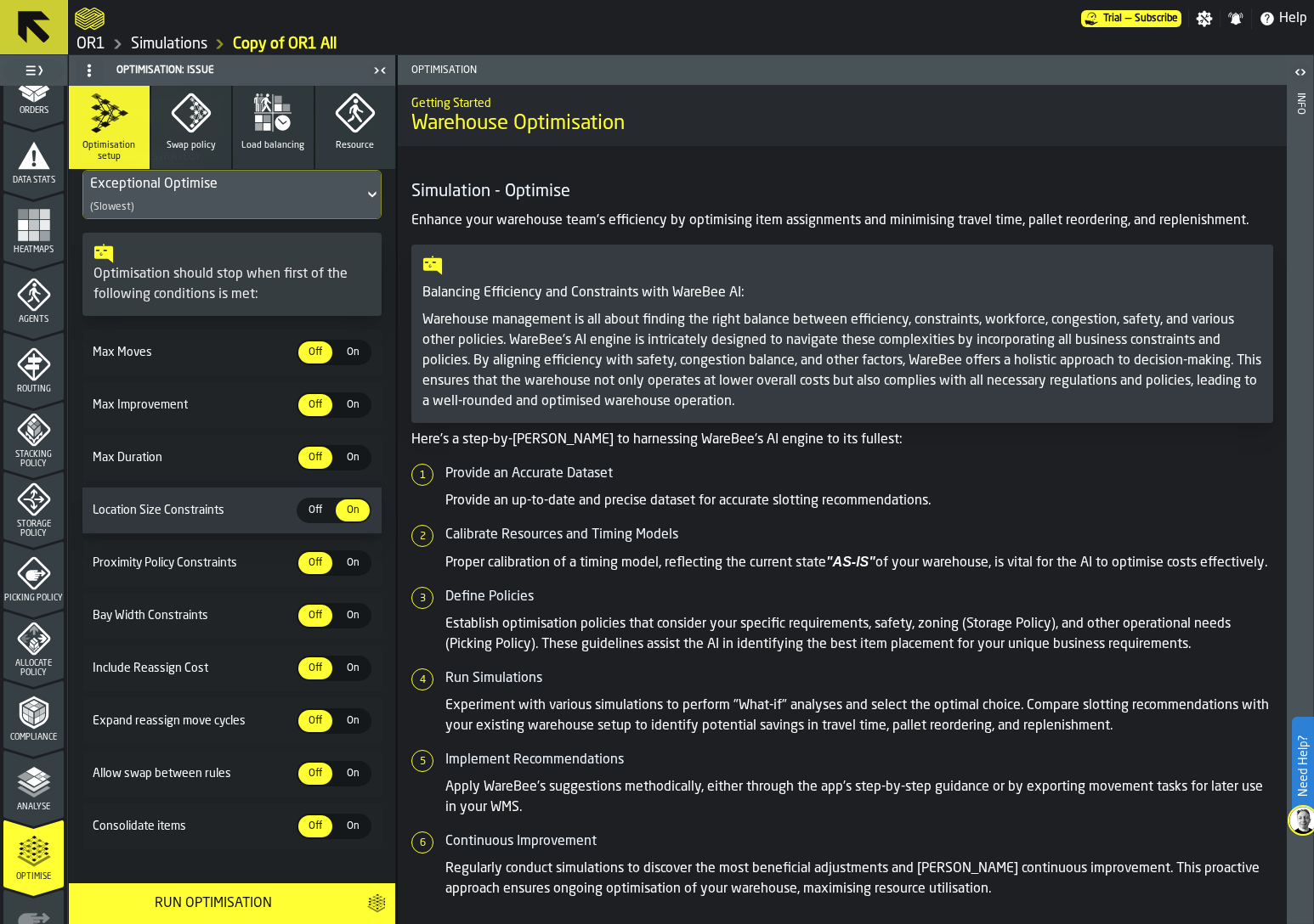
scroll to position [363, 0]
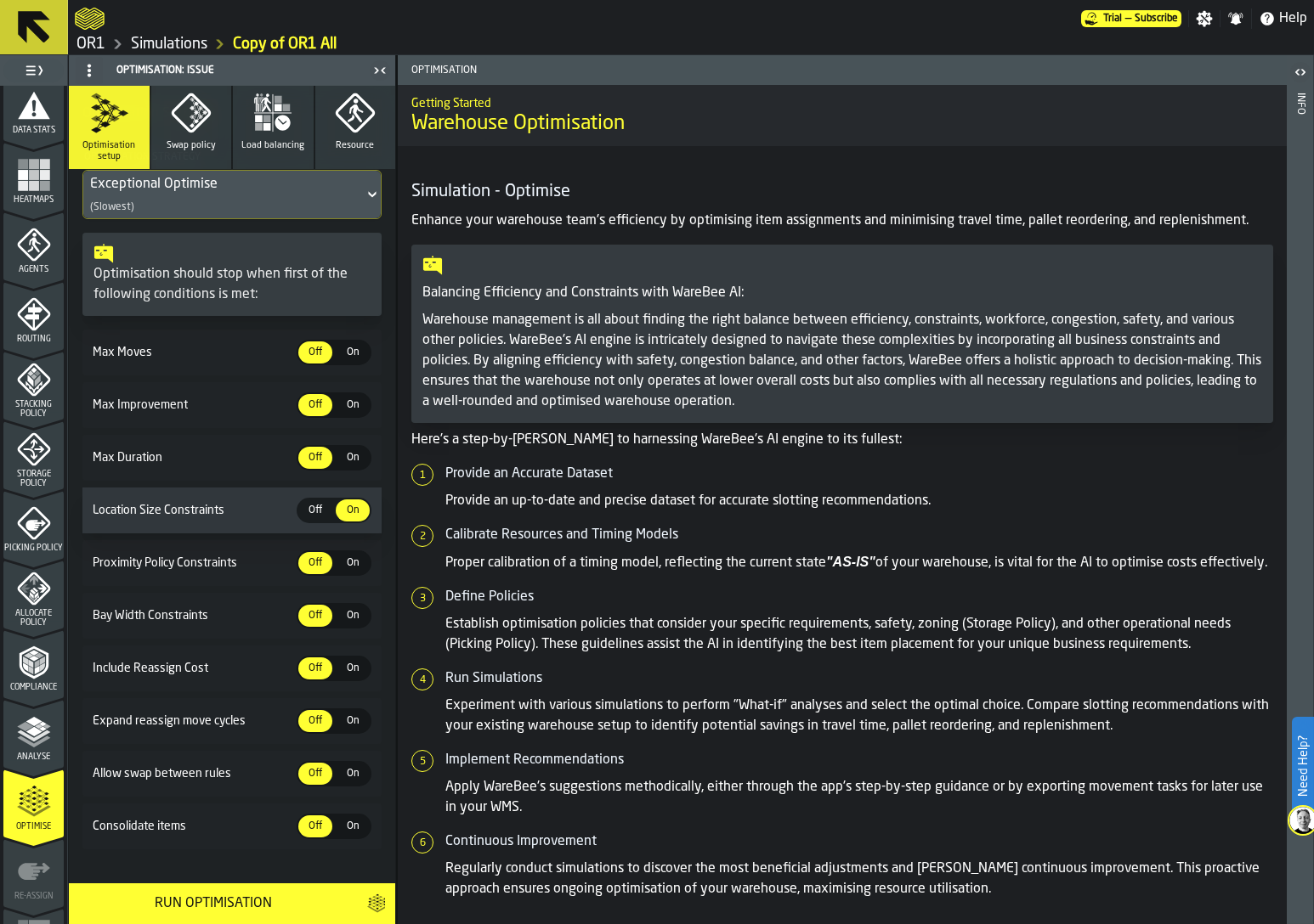
click at [383, 903] on icon "button-" at bounding box center [381, 903] width 8 height 11
click at [38, 758] on span "Analyse" at bounding box center [33, 758] width 60 height 10
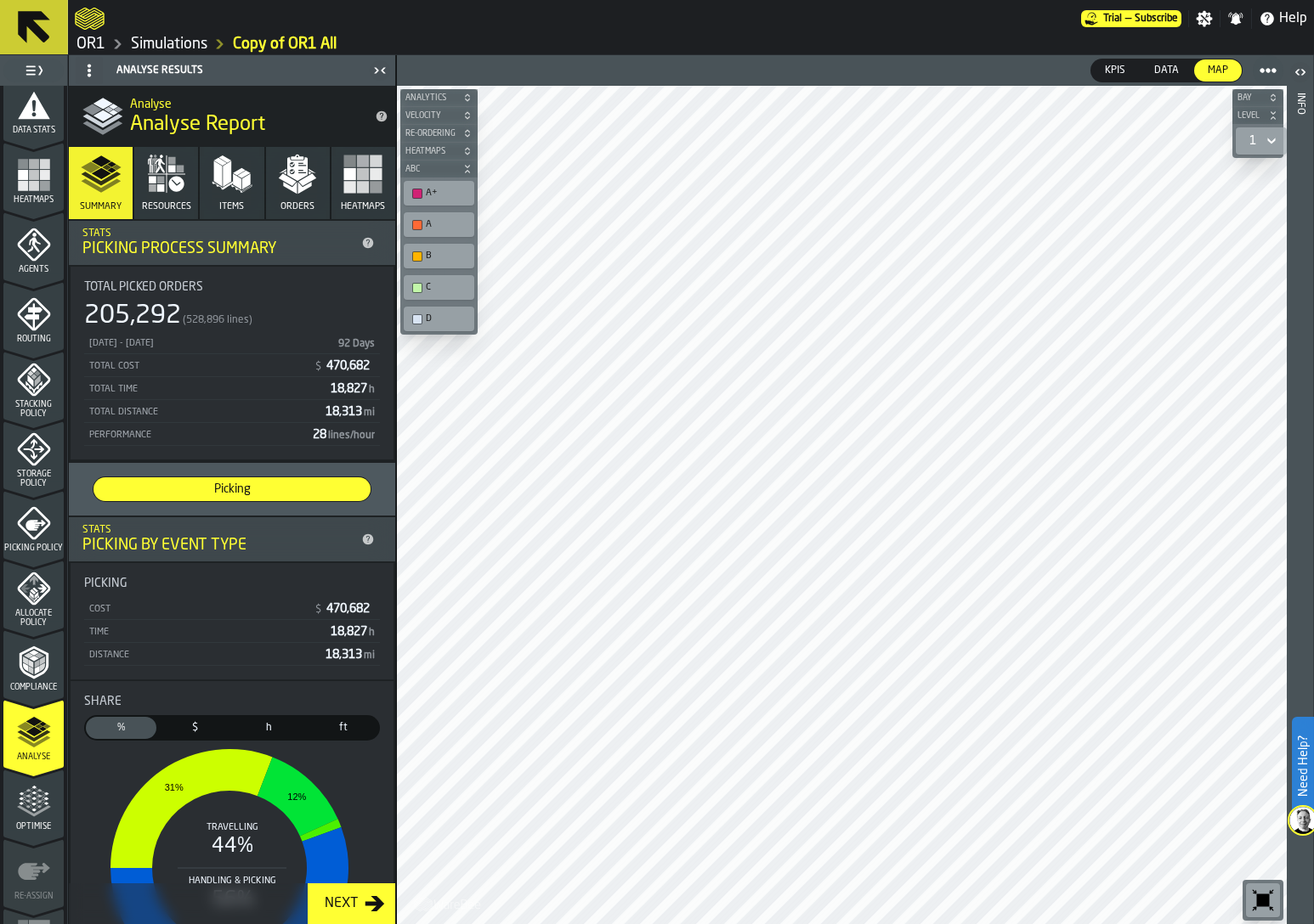
click at [37, 804] on icon "menu Optimise" at bounding box center [39, 800] width 13 height 18
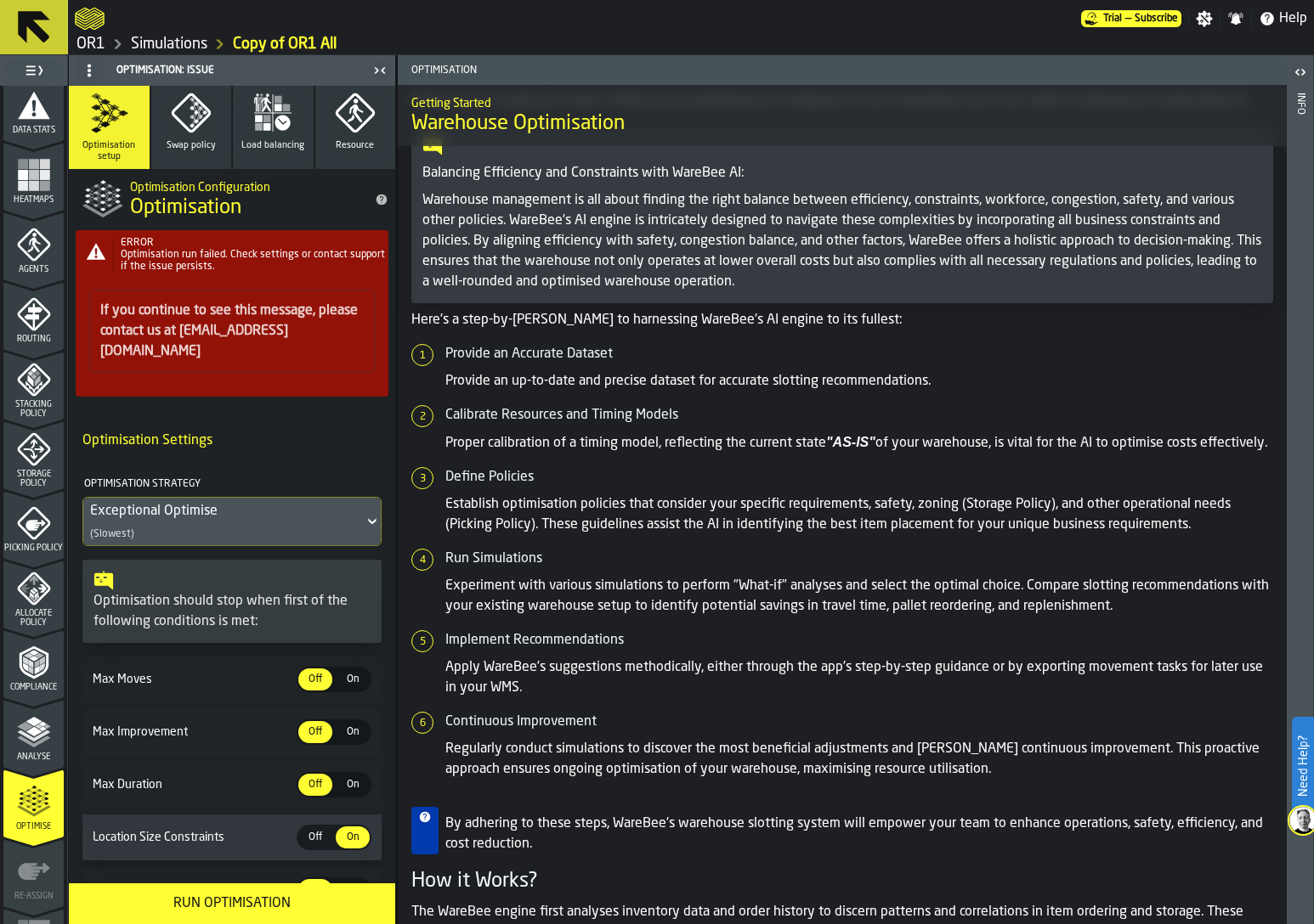
scroll to position [148, 0]
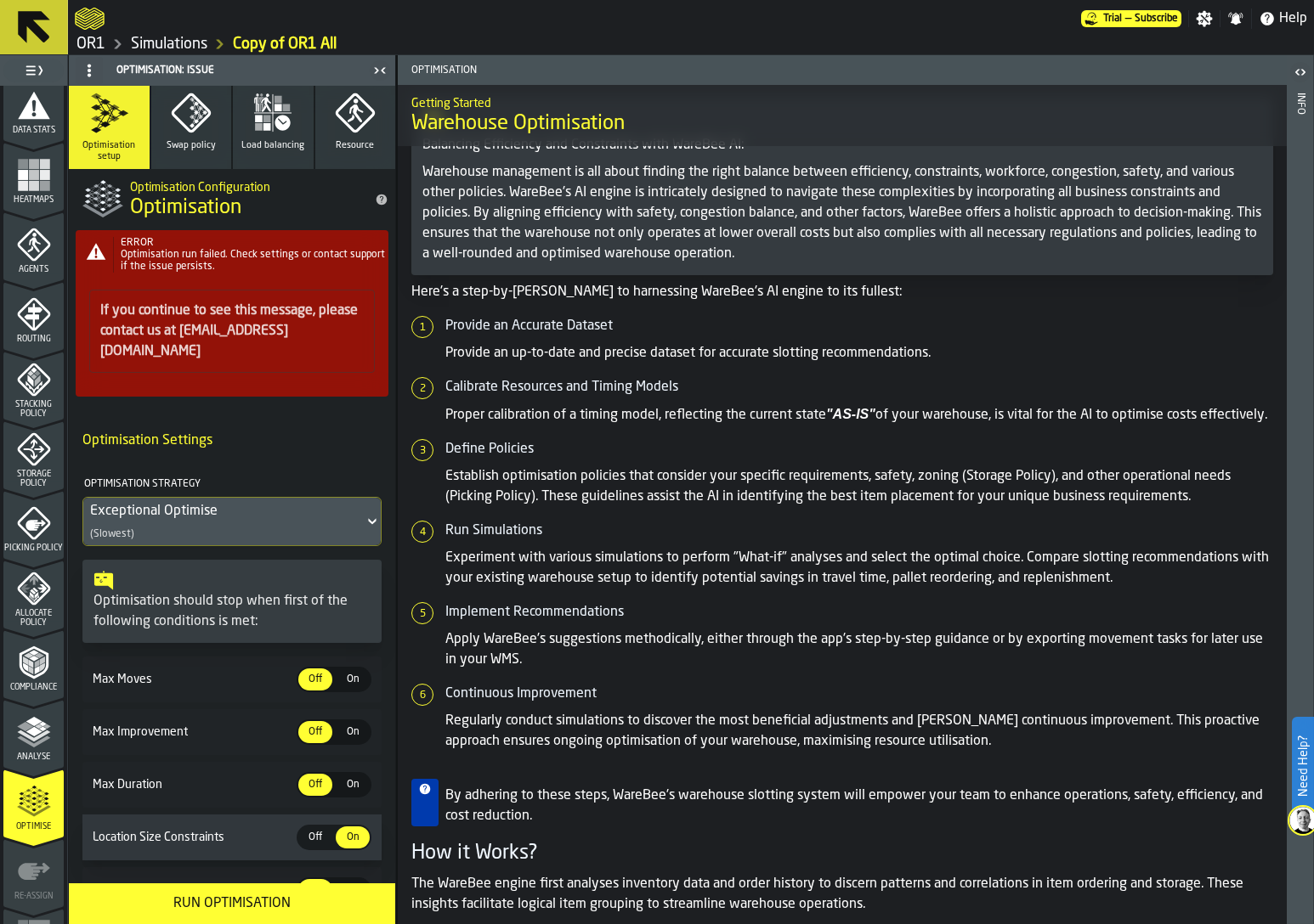
click at [194, 720] on h6 "Max Improvement Off Off On On" at bounding box center [232, 732] width 285 height 25
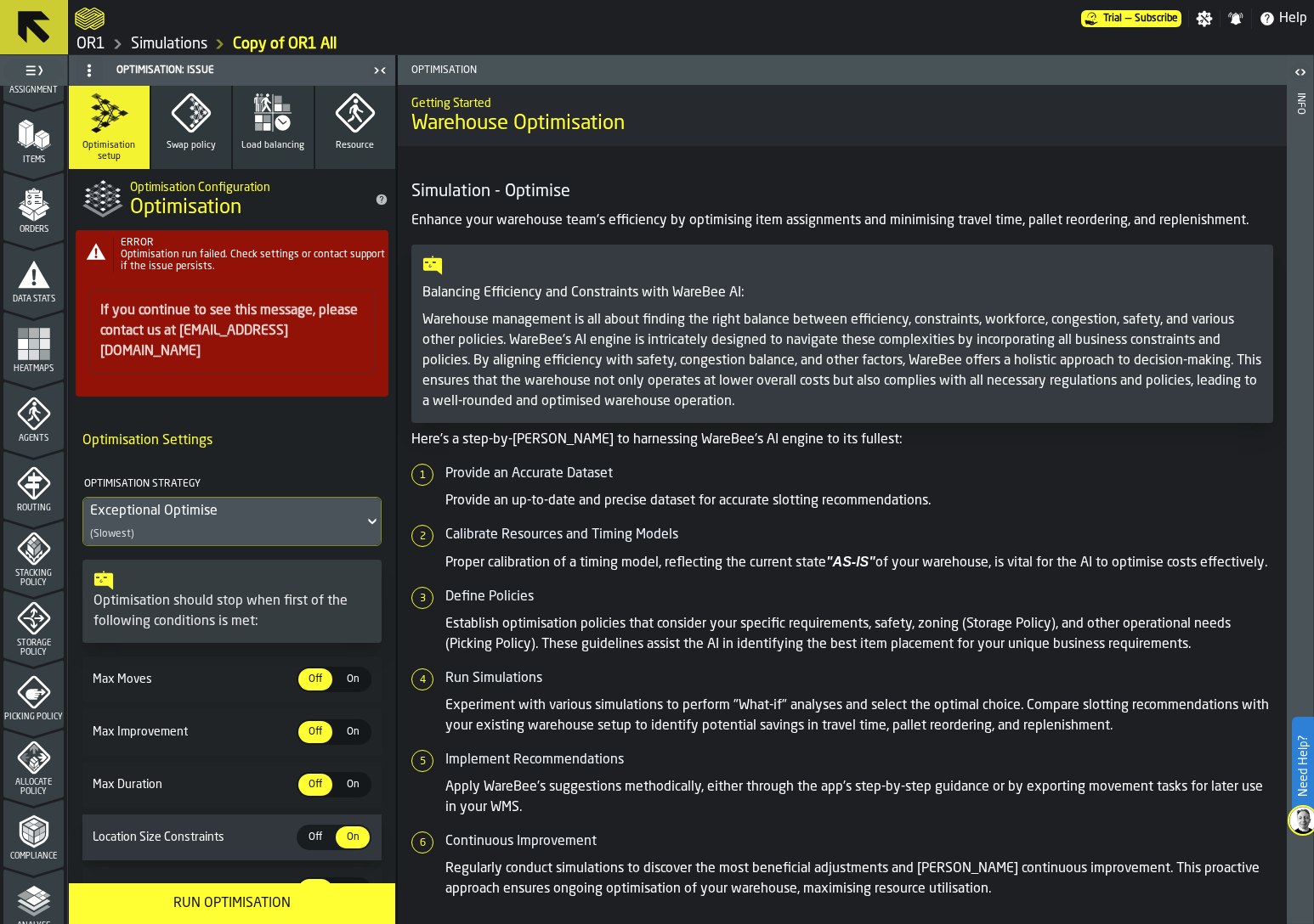
scroll to position [348, 0]
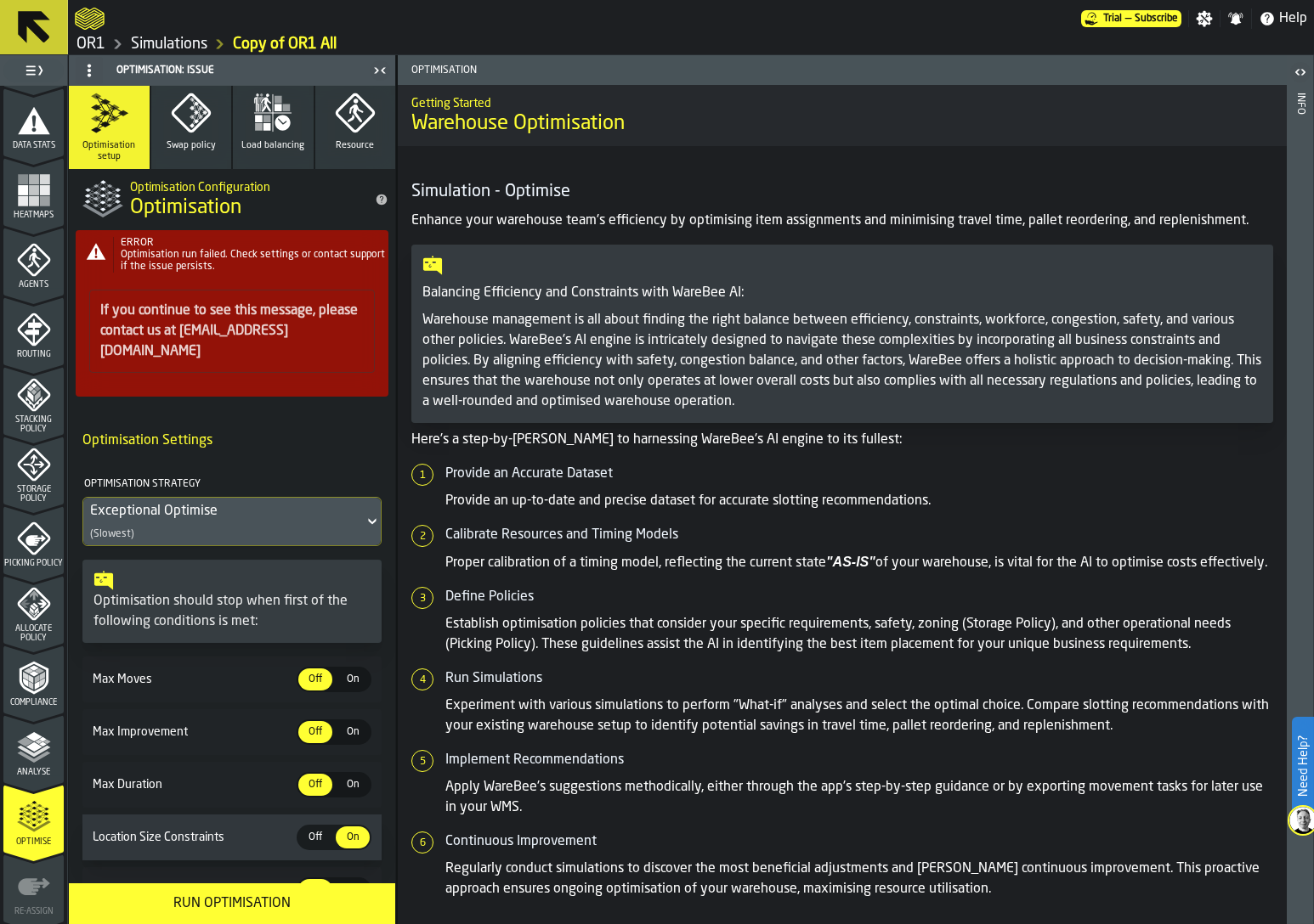
click at [34, 698] on span "Compliance" at bounding box center [33, 703] width 60 height 10
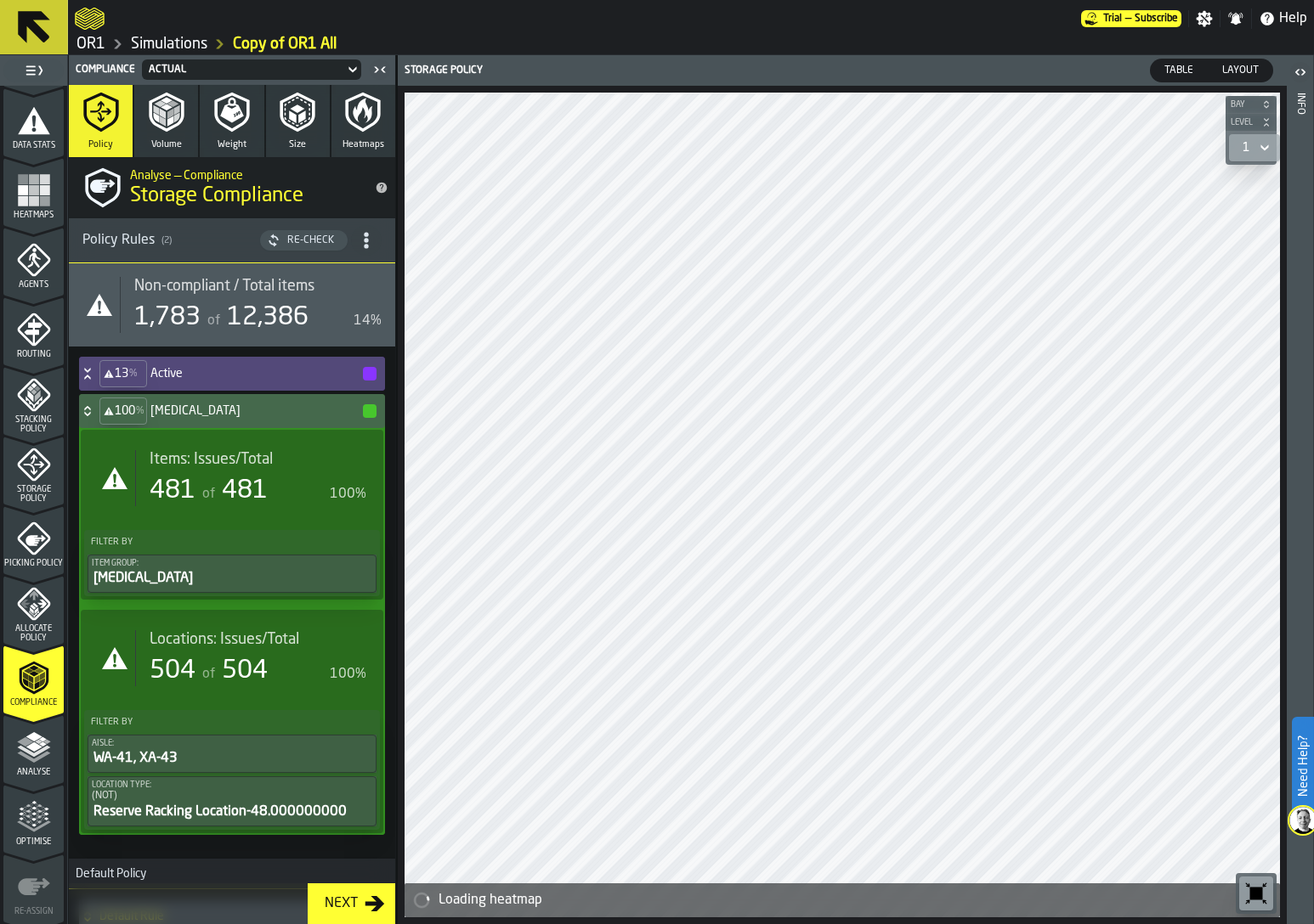
click at [306, 235] on div "Re-Check" at bounding box center [311, 240] width 60 height 12
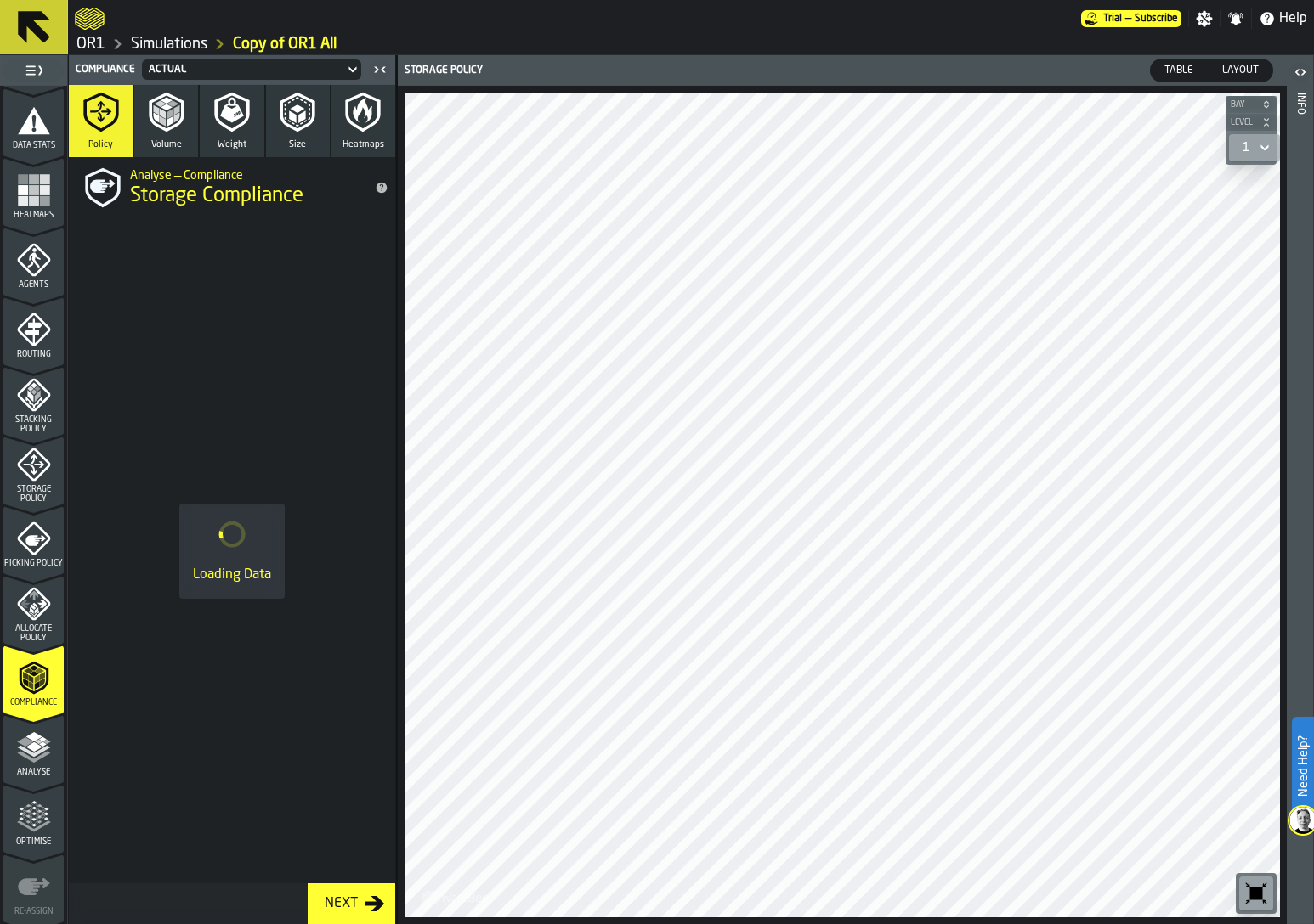
click at [162, 40] on link "Simulations" at bounding box center [169, 44] width 77 height 18
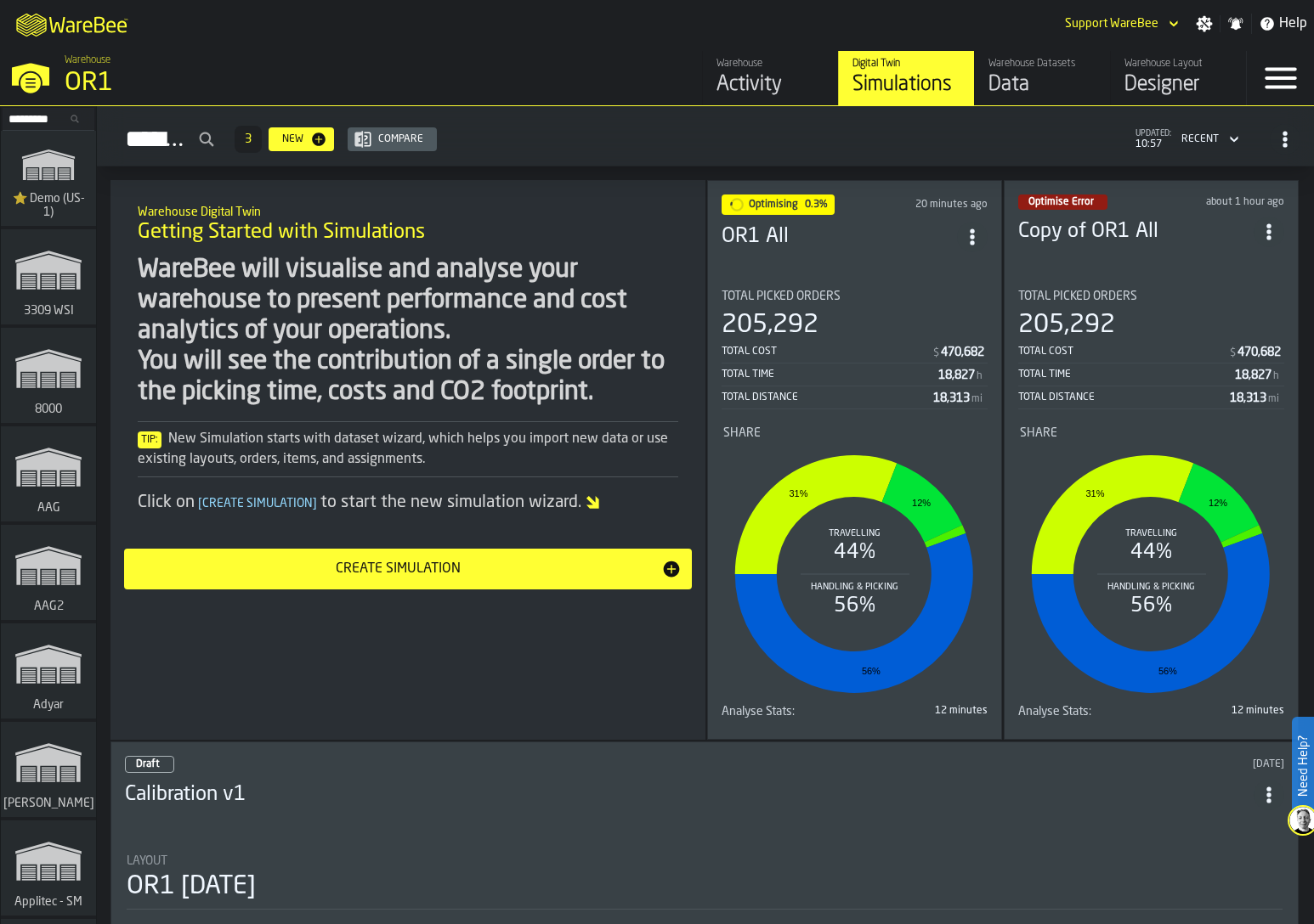
click at [975, 229] on icon "ItemListCard-DashboardItemContainer" at bounding box center [971, 237] width 17 height 17
click at [956, 346] on div "Duplicate" at bounding box center [933, 348] width 89 height 20
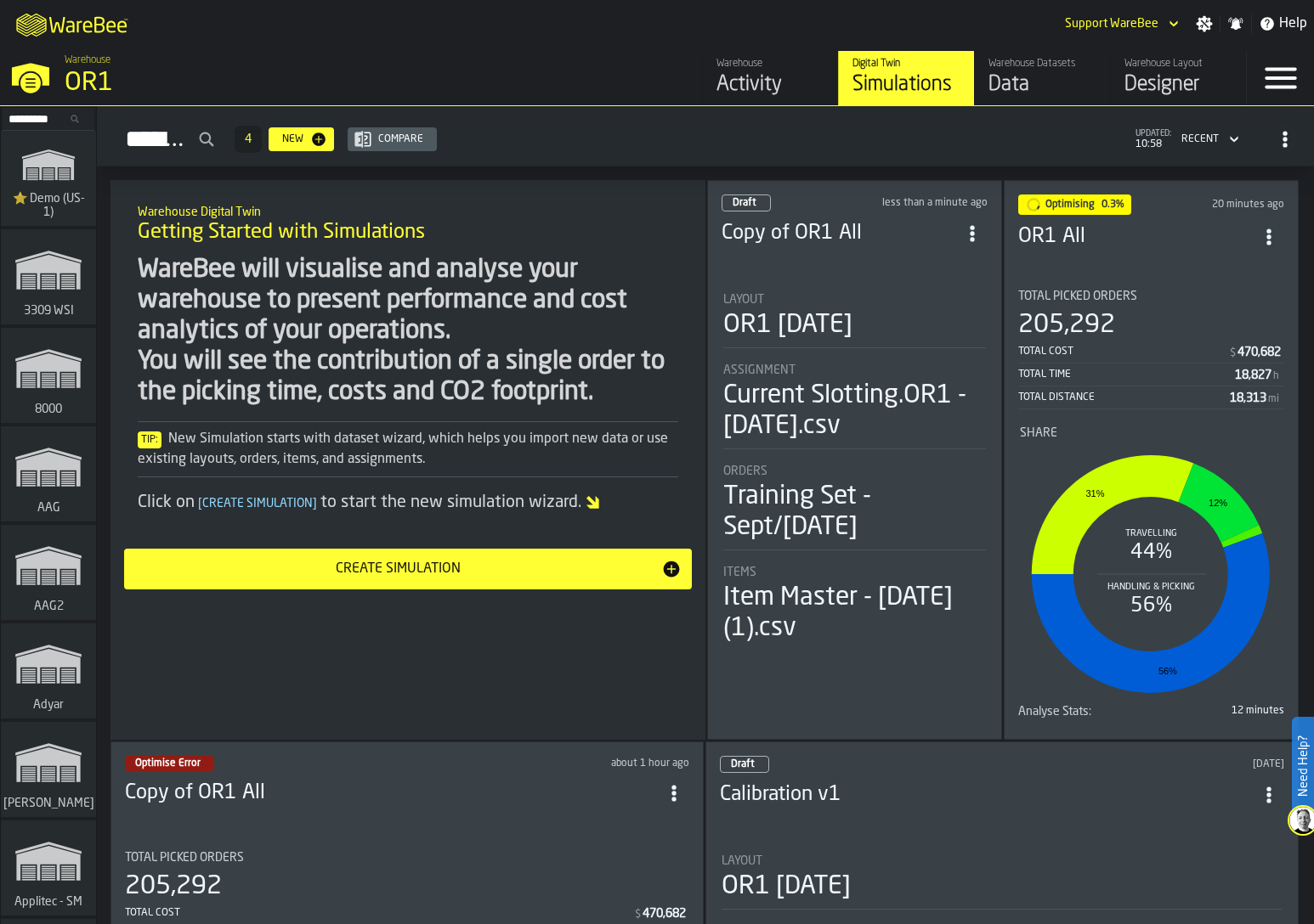
click at [1036, 327] on div "205,292" at bounding box center [1066, 324] width 96 height 30
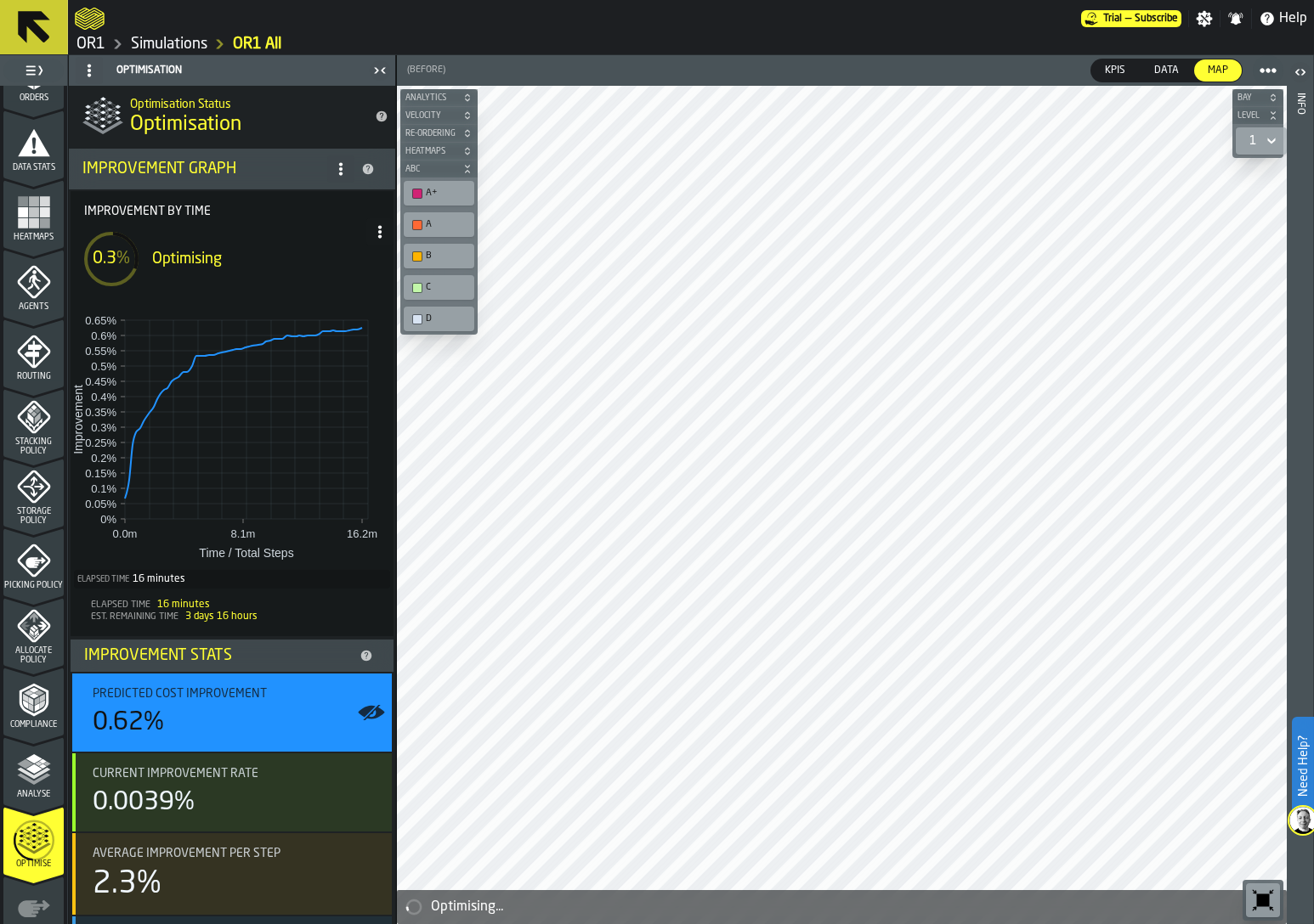
click at [170, 43] on link "Simulations" at bounding box center [169, 44] width 77 height 18
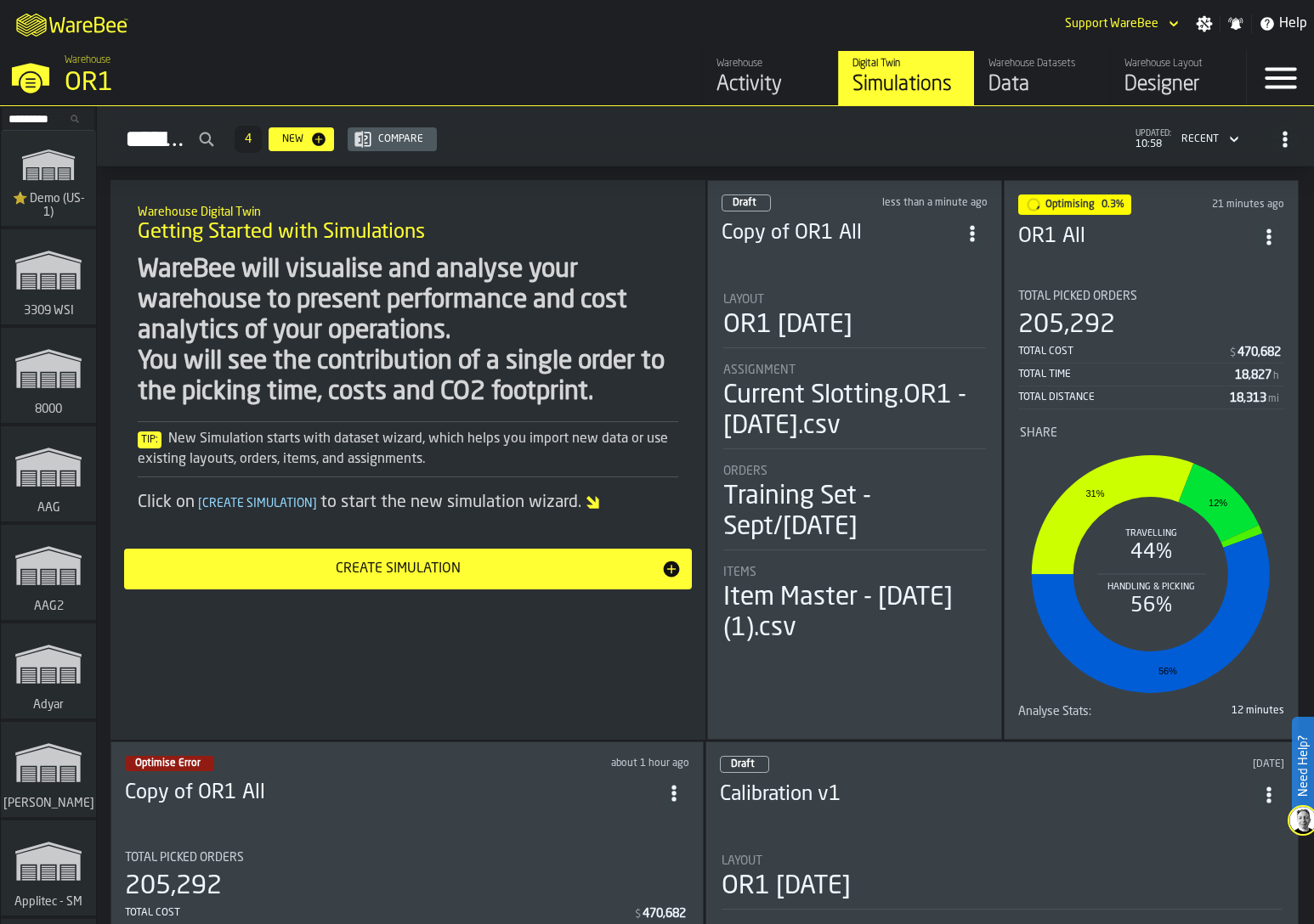
click at [727, 328] on div "OR1 [DATE]" at bounding box center [787, 324] width 130 height 30
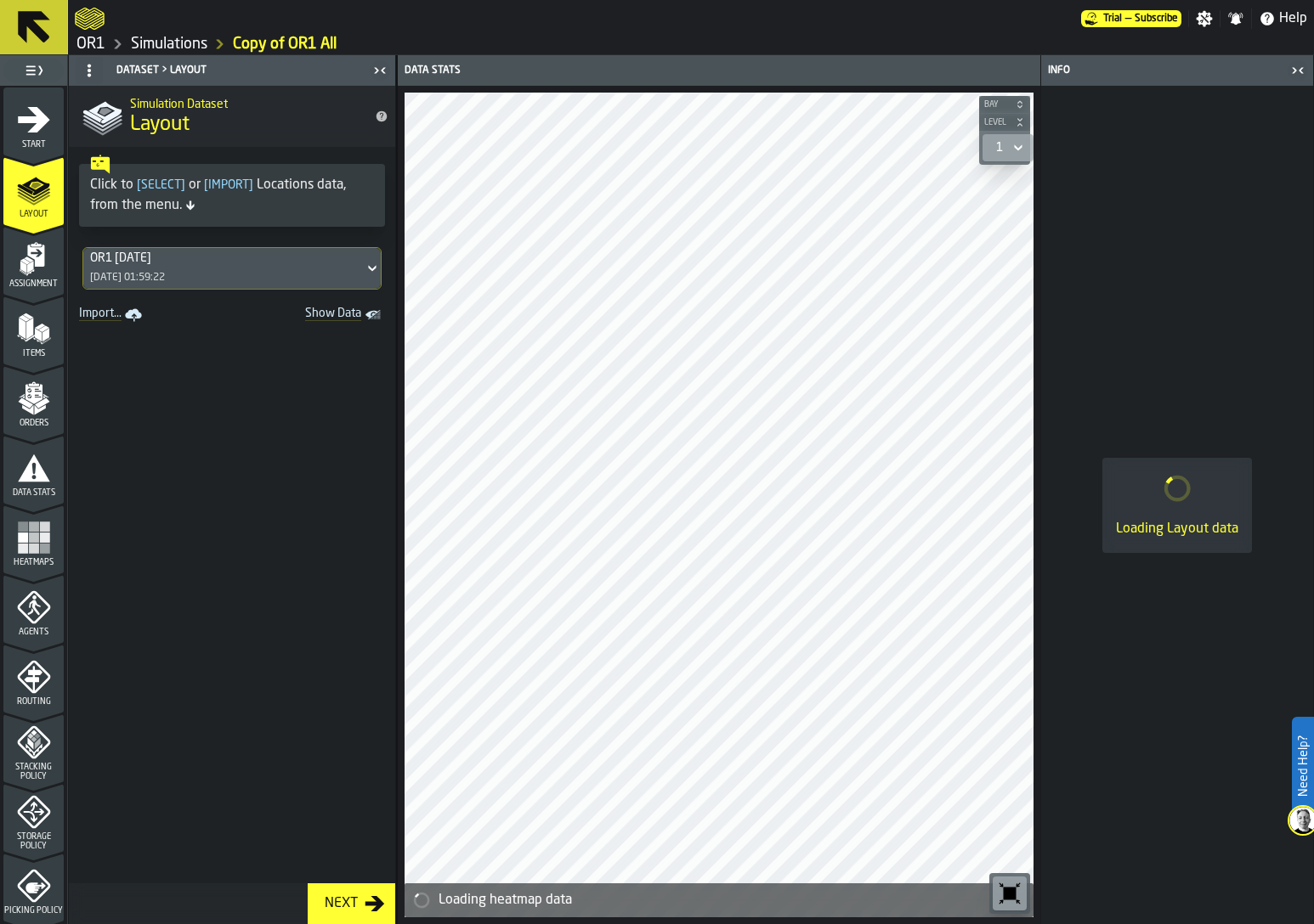
scroll to position [337, 0]
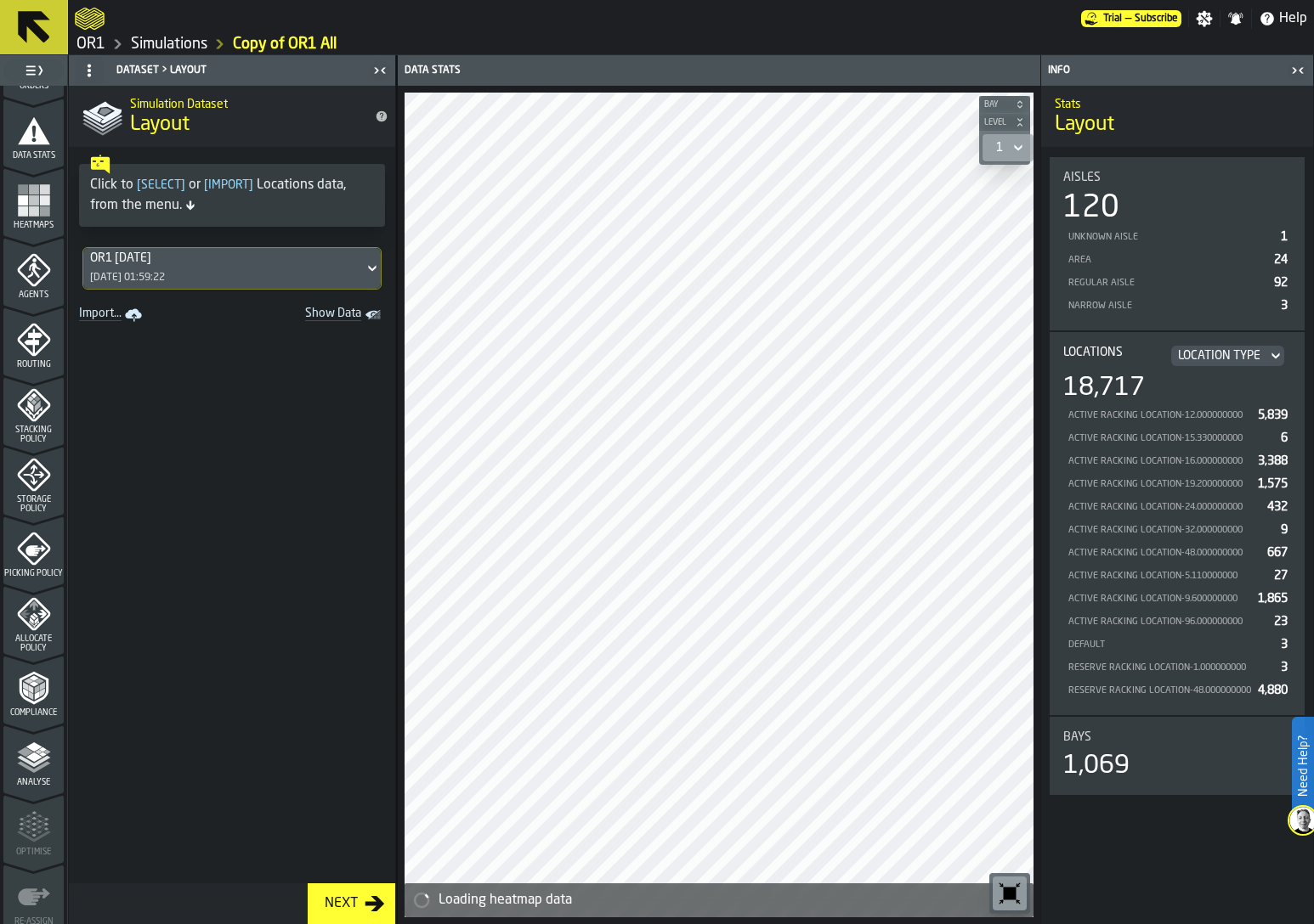
click at [30, 700] on icon "menu Compliance" at bounding box center [33, 687] width 34 height 34
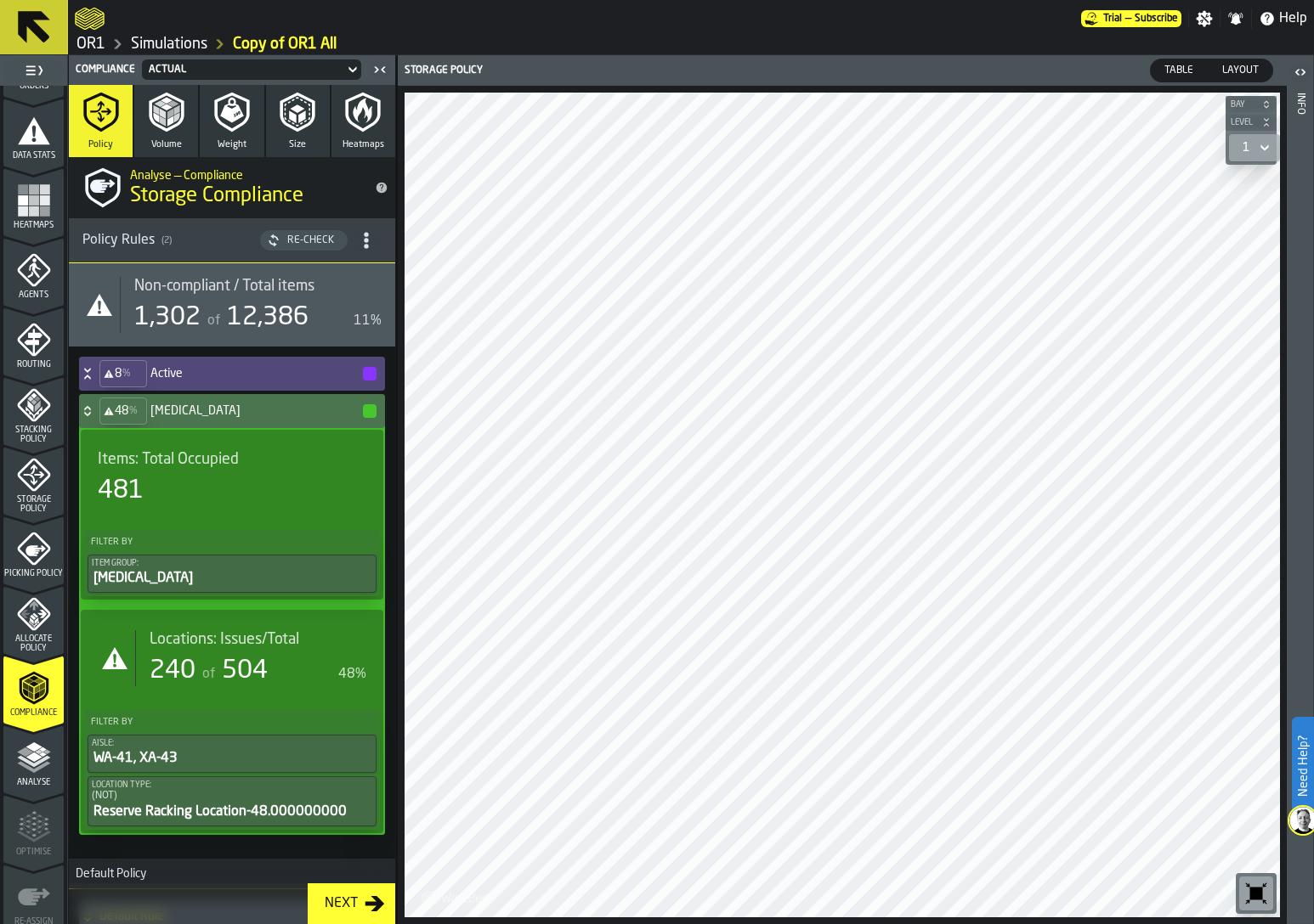
scroll to position [409, 0]
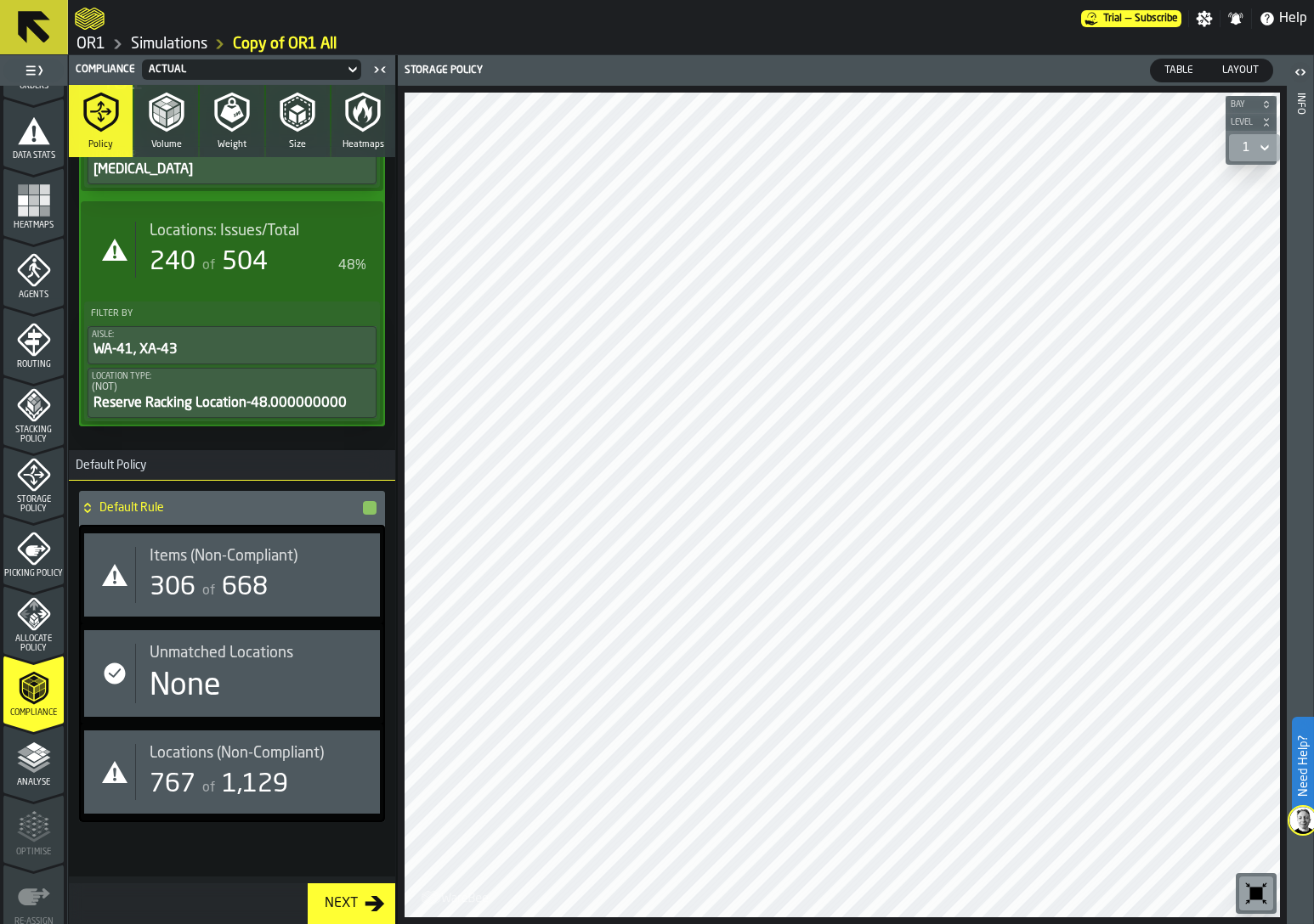
click at [27, 500] on span "Storage Policy" at bounding box center [33, 504] width 60 height 18
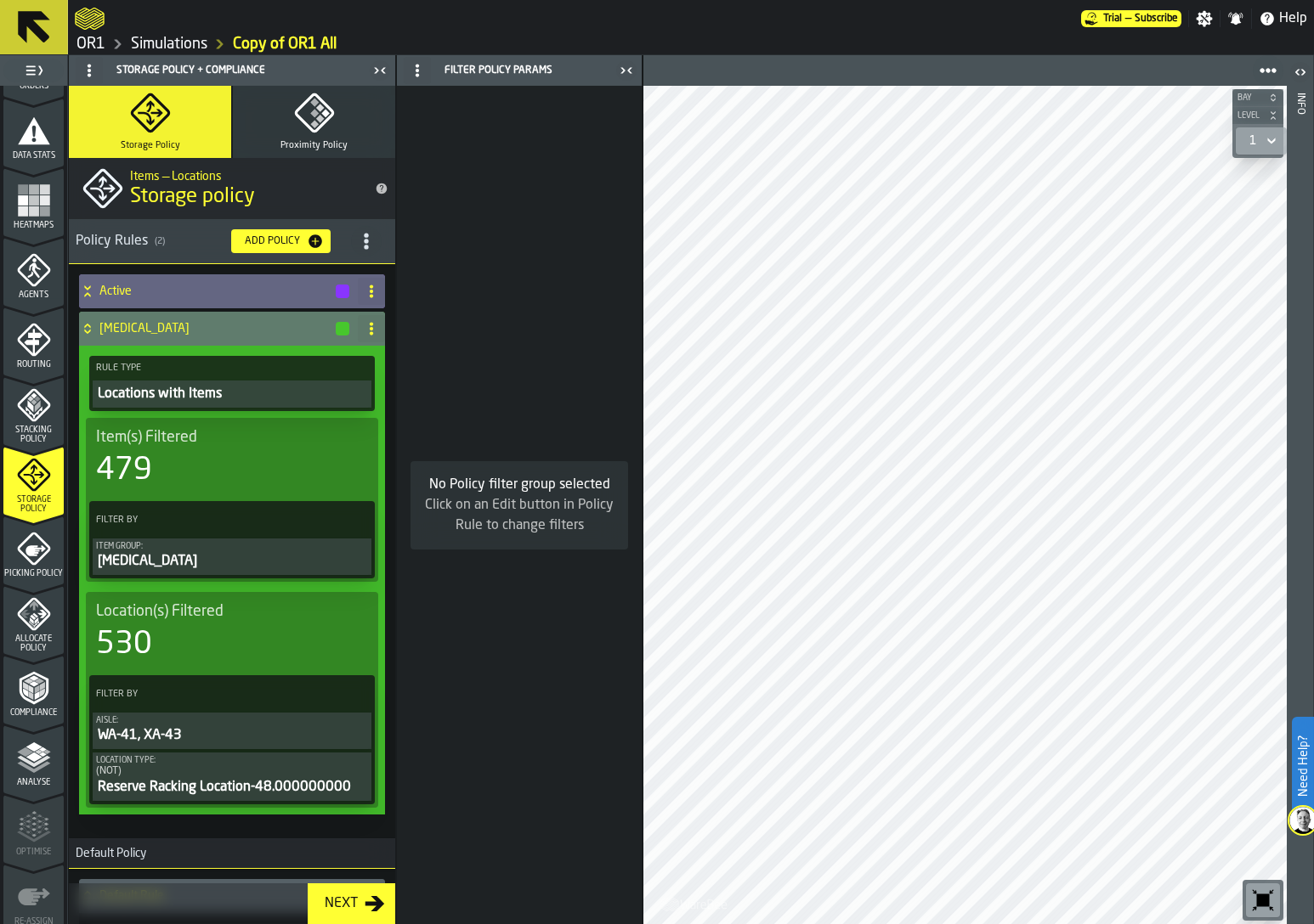
scroll to position [469, 0]
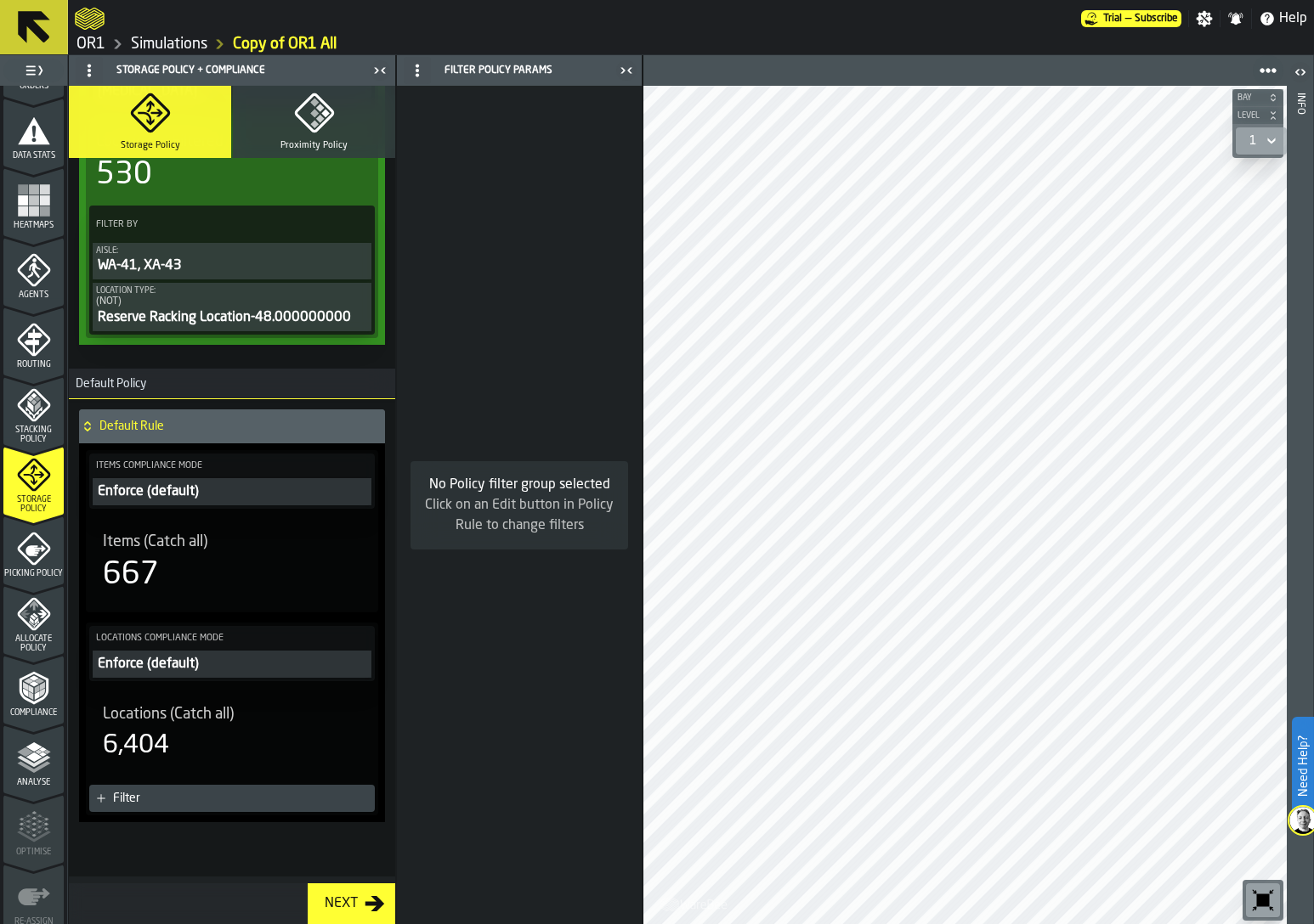
click at [171, 496] on div "Enforce (default)" at bounding box center [232, 492] width 272 height 20
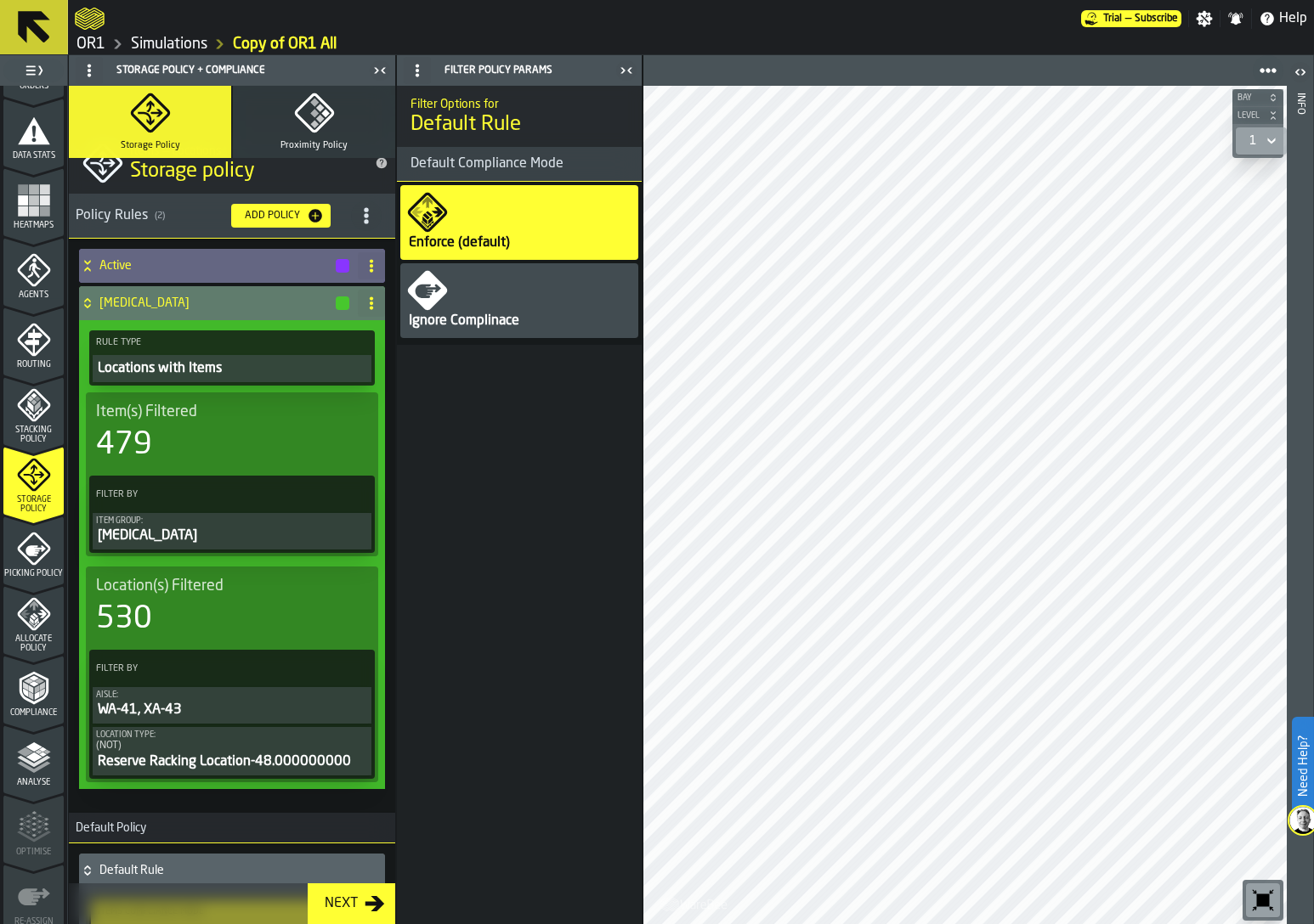
scroll to position [0, 0]
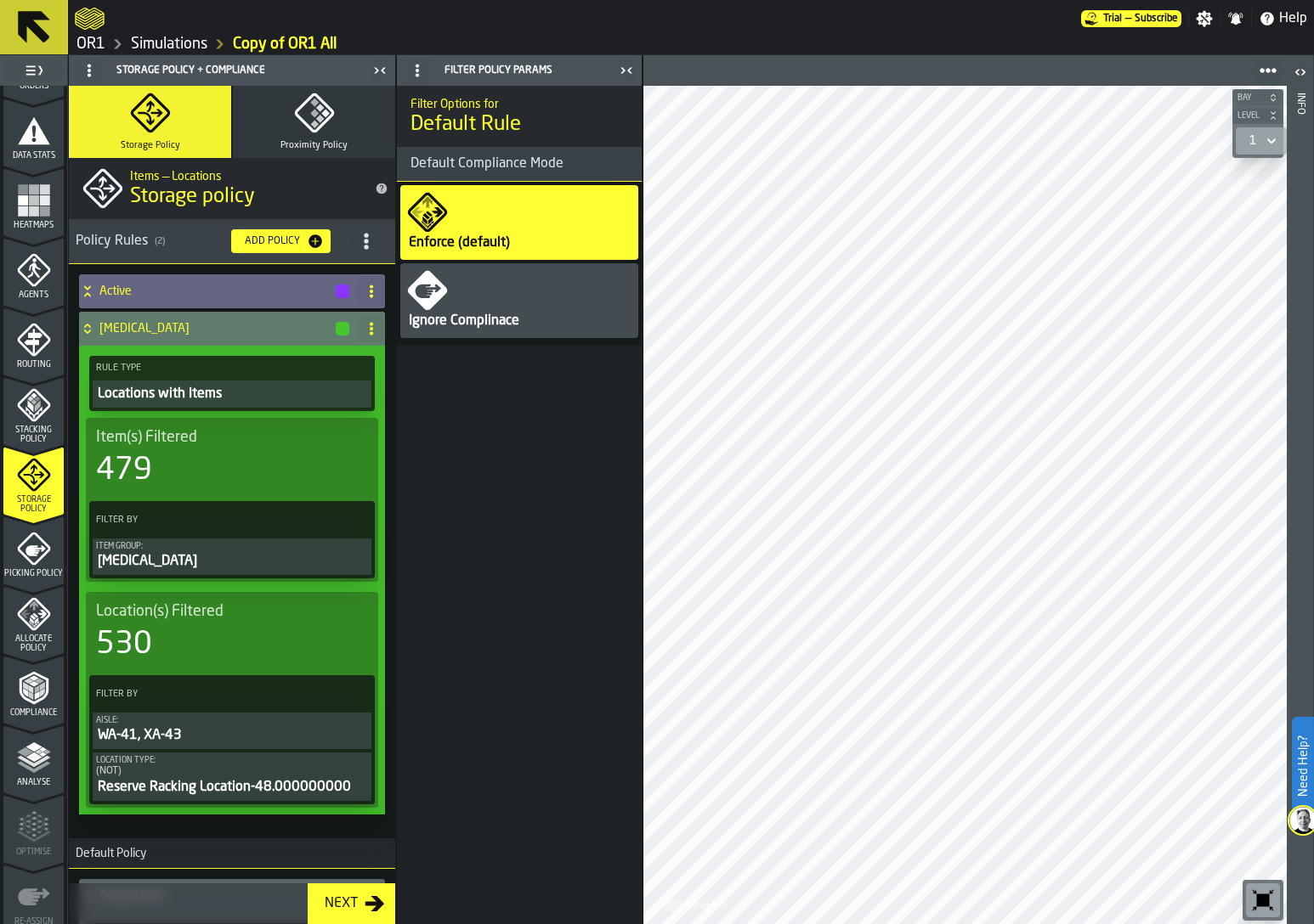
click at [143, 330] on h4 "[MEDICAL_DATA]" at bounding box center [216, 329] width 235 height 14
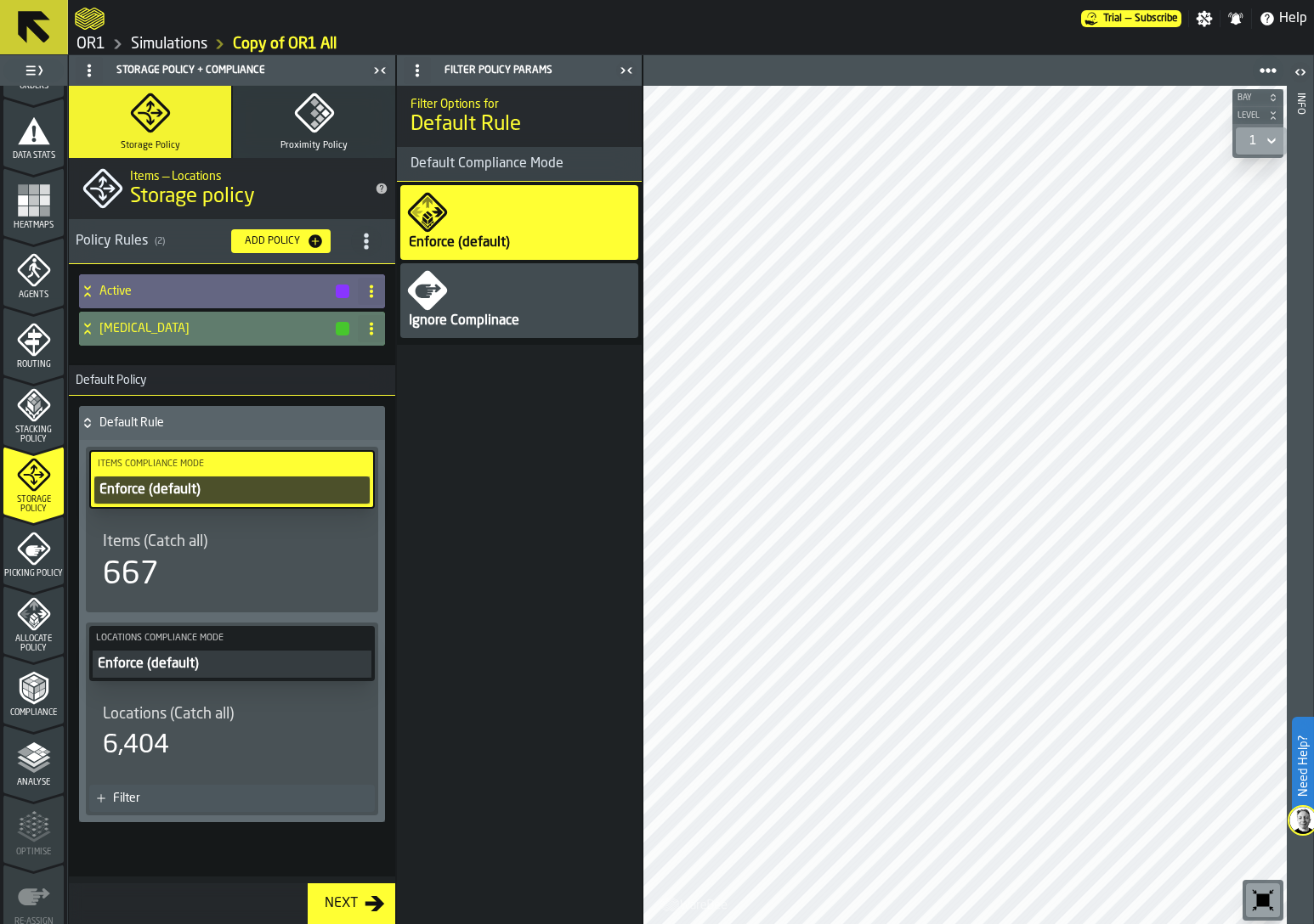
click at [143, 330] on h4 "[MEDICAL_DATA]" at bounding box center [216, 329] width 235 height 14
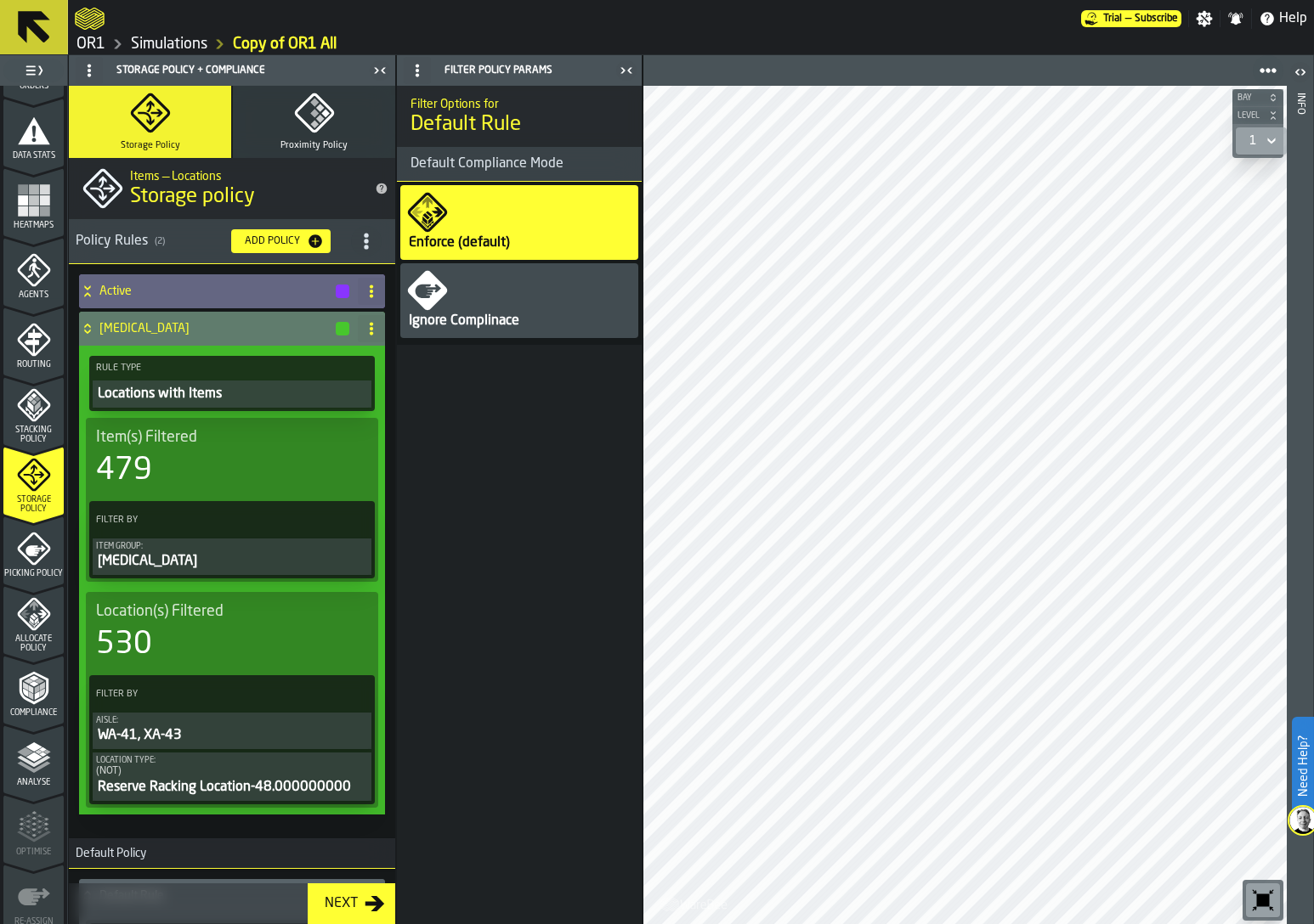
click at [143, 330] on h4 "[MEDICAL_DATA]" at bounding box center [216, 329] width 235 height 14
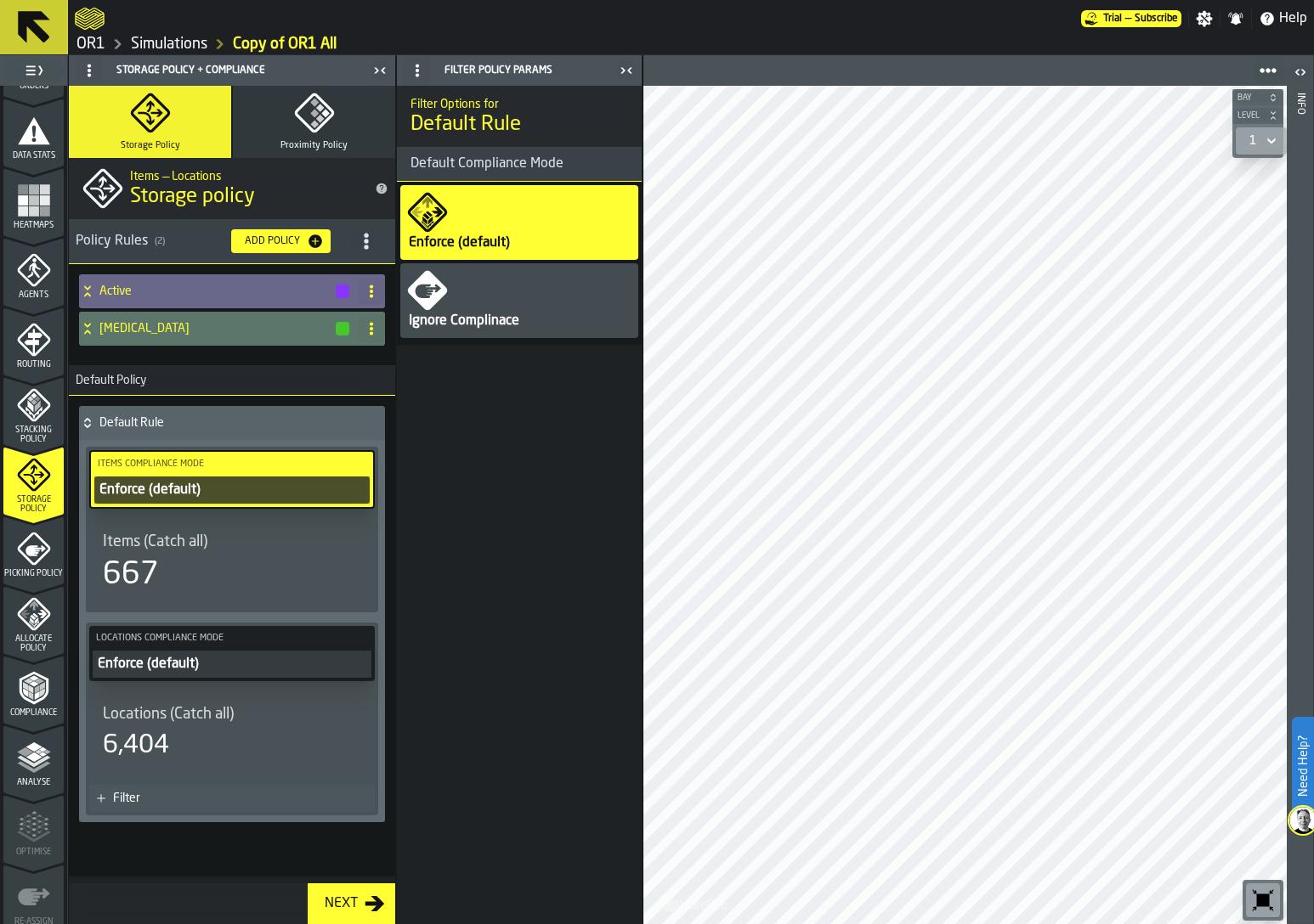
click at [130, 289] on h4 "Active" at bounding box center [216, 291] width 235 height 14
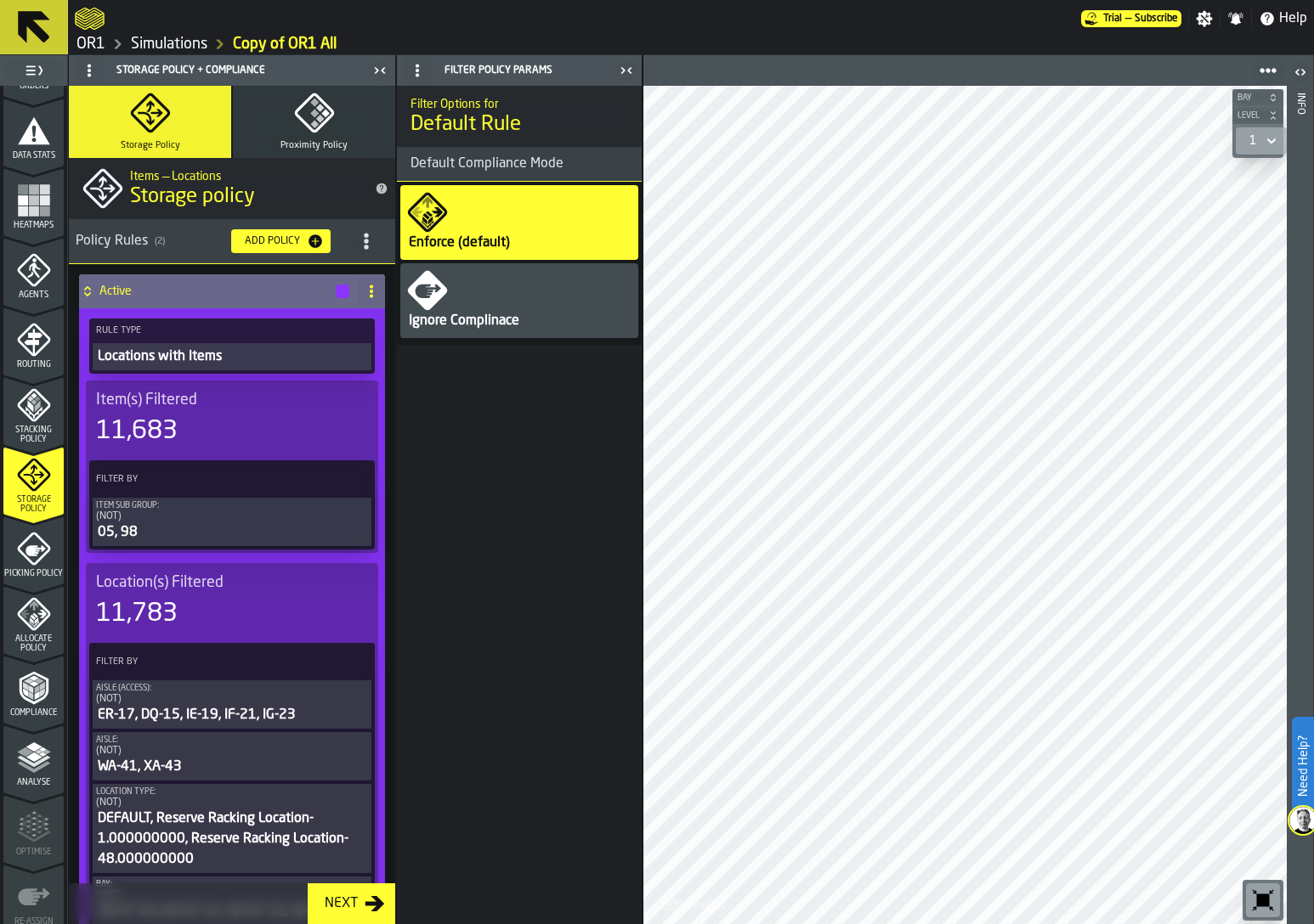
click at [130, 289] on h4 "Active" at bounding box center [216, 291] width 235 height 14
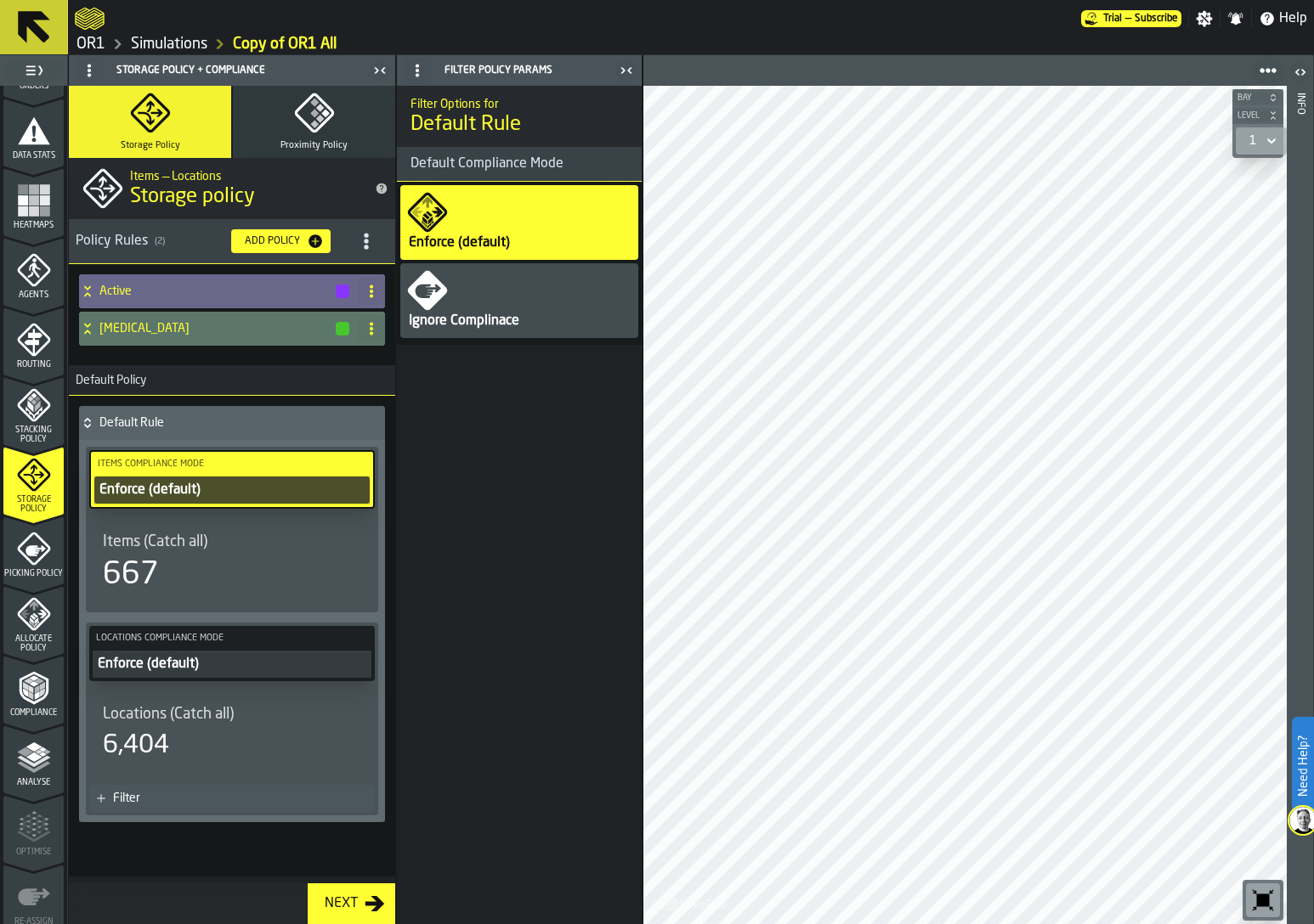
click at [210, 290] on h4 "Active" at bounding box center [216, 291] width 235 height 14
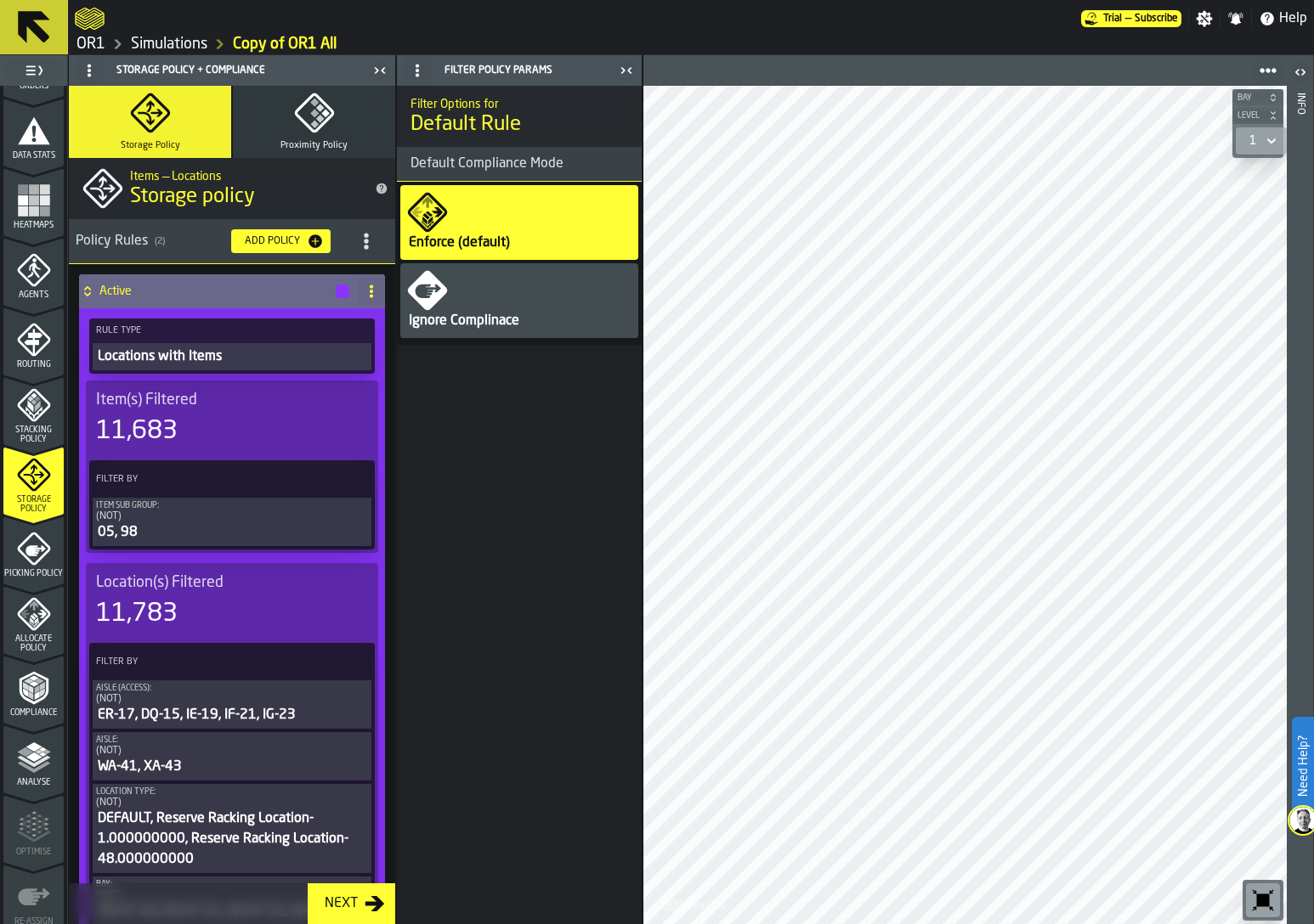
click at [210, 290] on h4 "Active" at bounding box center [216, 291] width 235 height 14
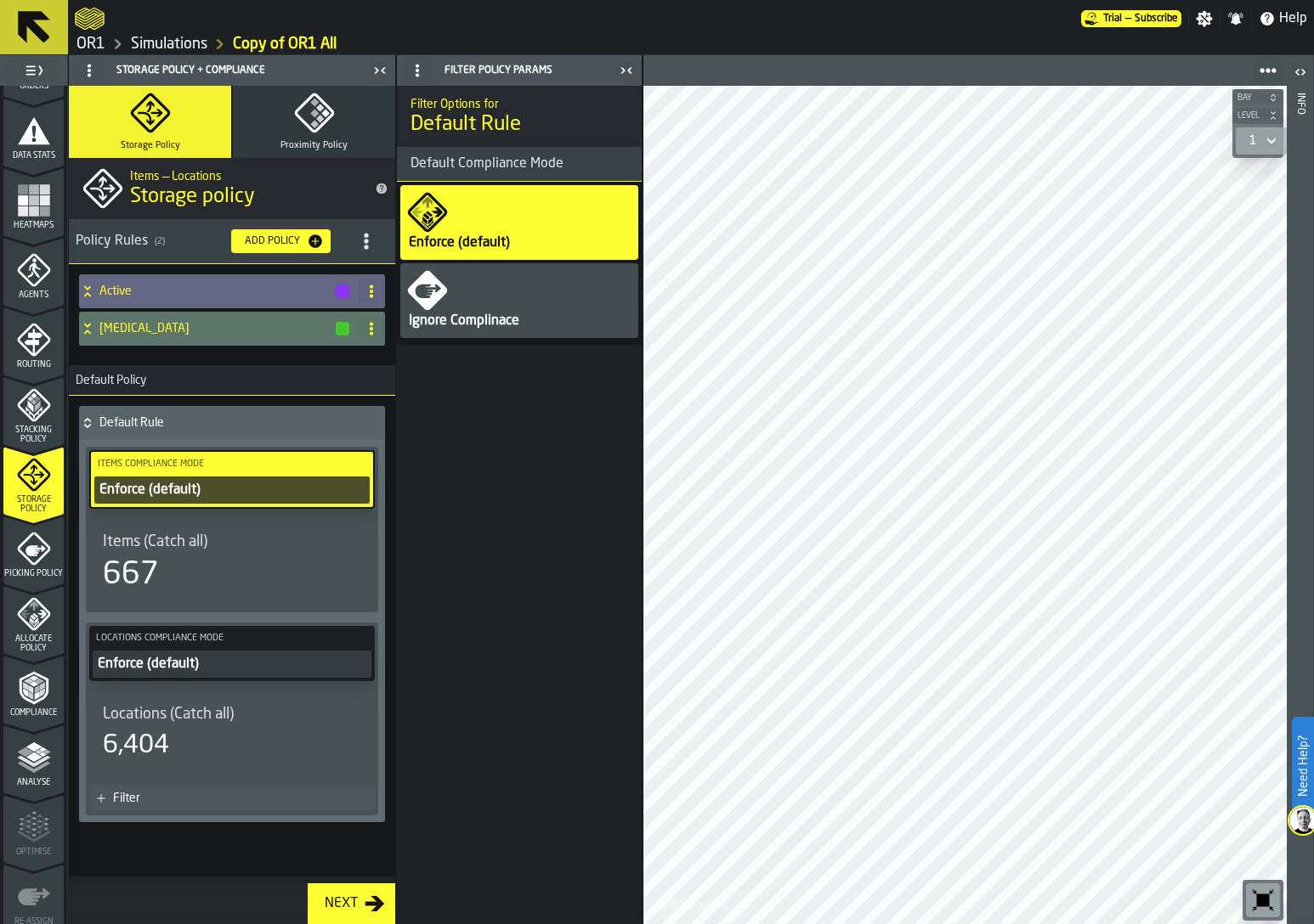
click at [37, 776] on div "Analyse" at bounding box center [33, 764] width 60 height 47
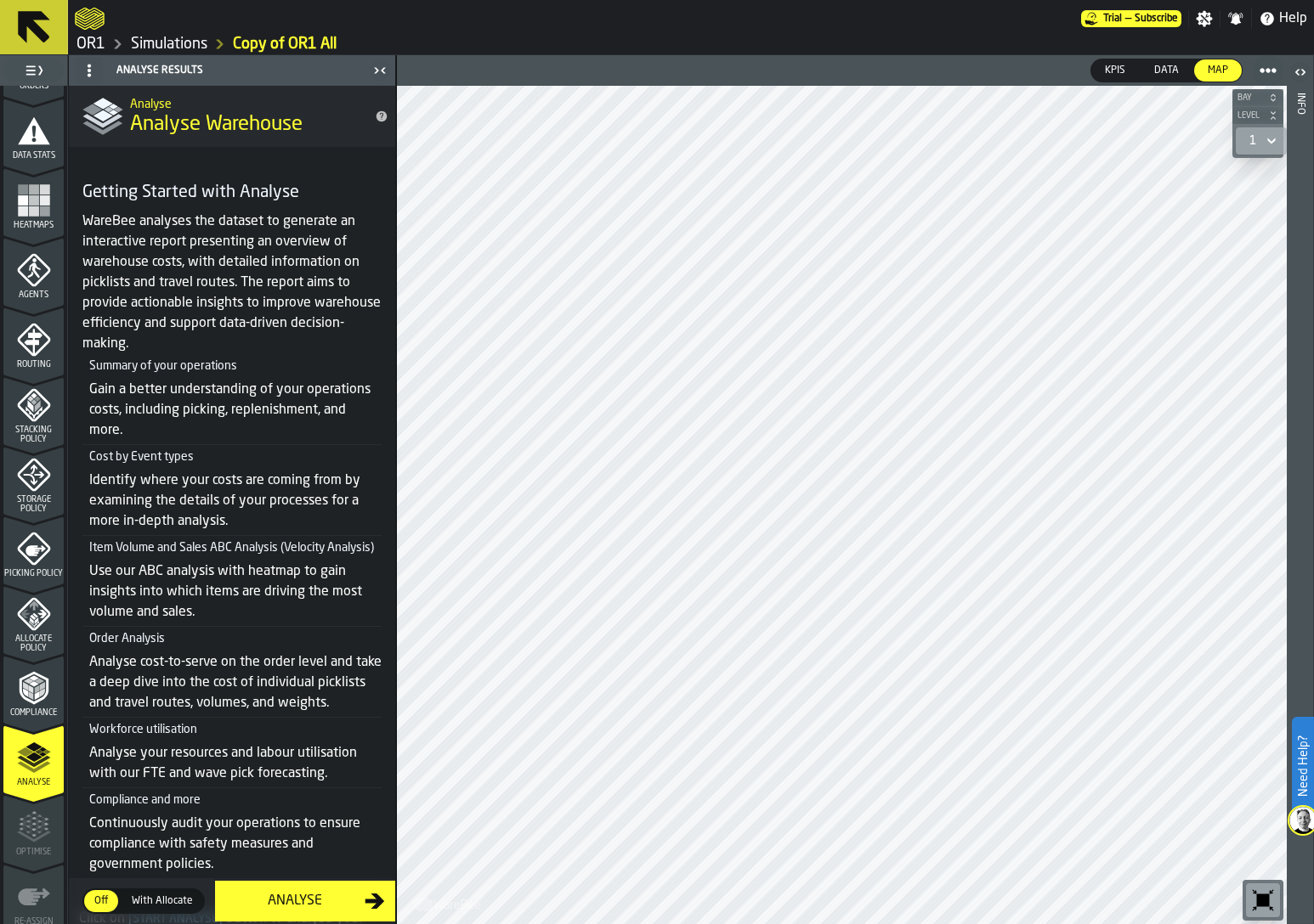
click at [318, 898] on div "Analyse" at bounding box center [294, 901] width 139 height 20
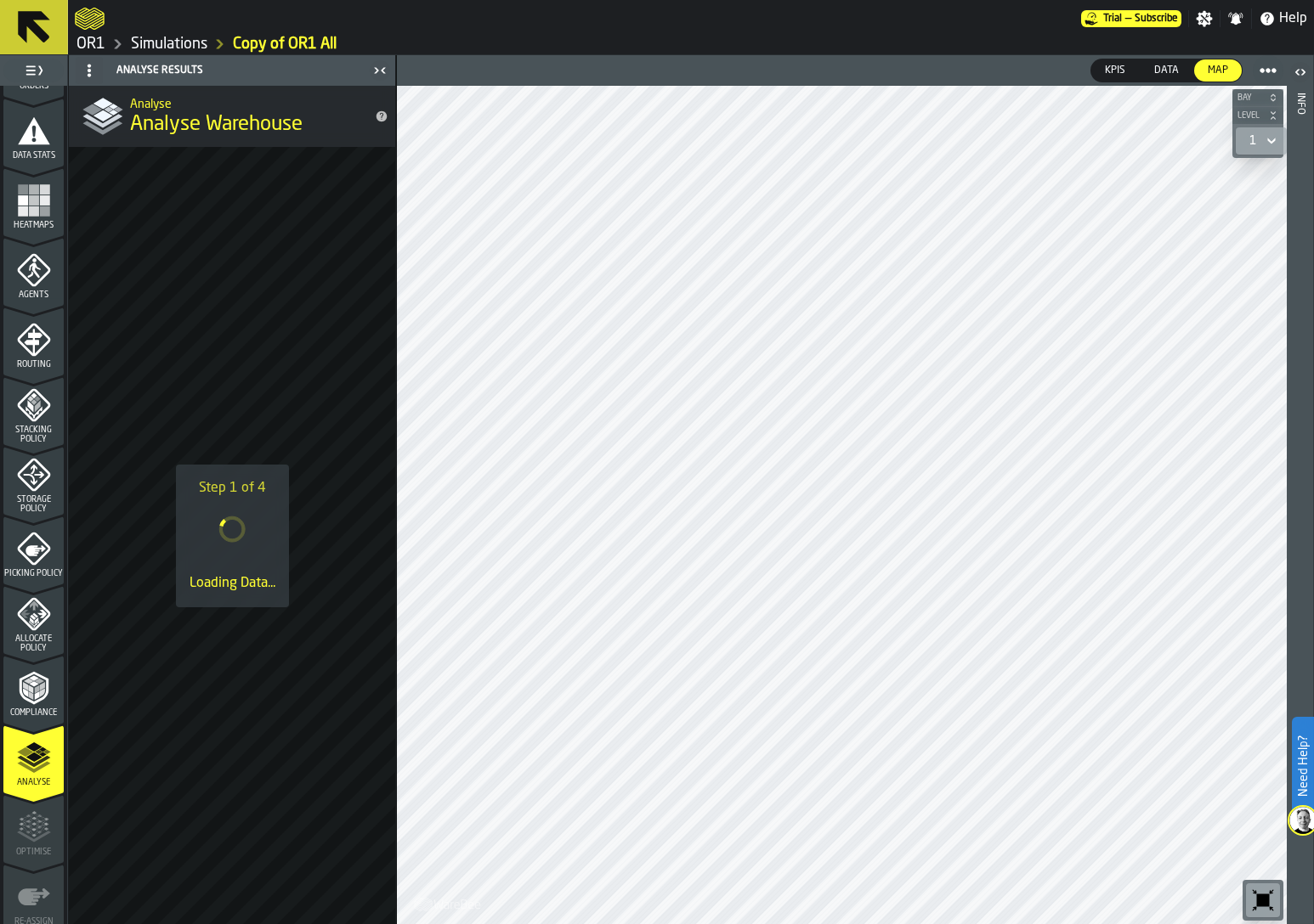
click at [22, 485] on icon "menu Storage Policy" at bounding box center [33, 474] width 34 height 34
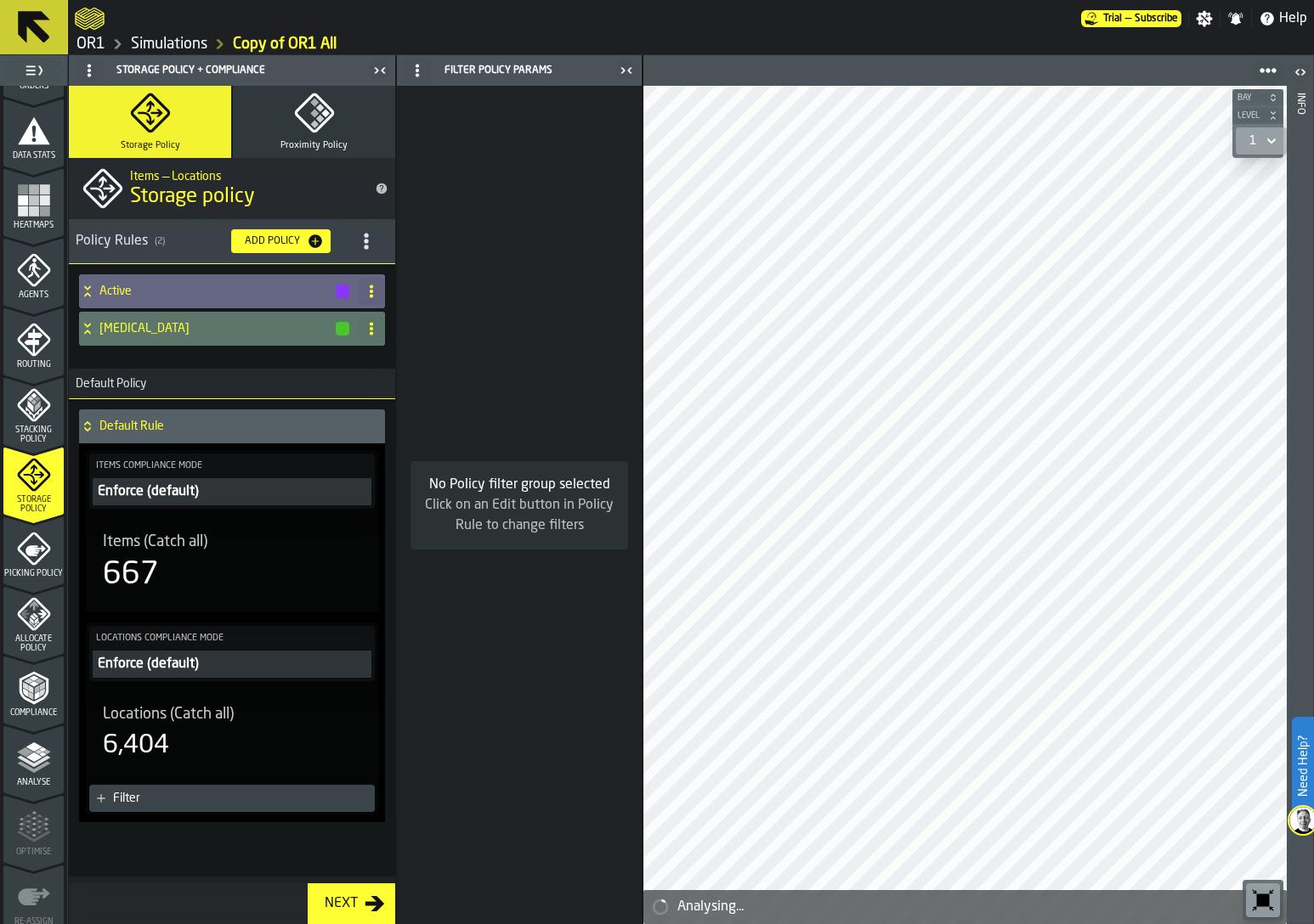
click at [24, 766] on polyline "menu Analyse" at bounding box center [33, 768] width 33 height 12
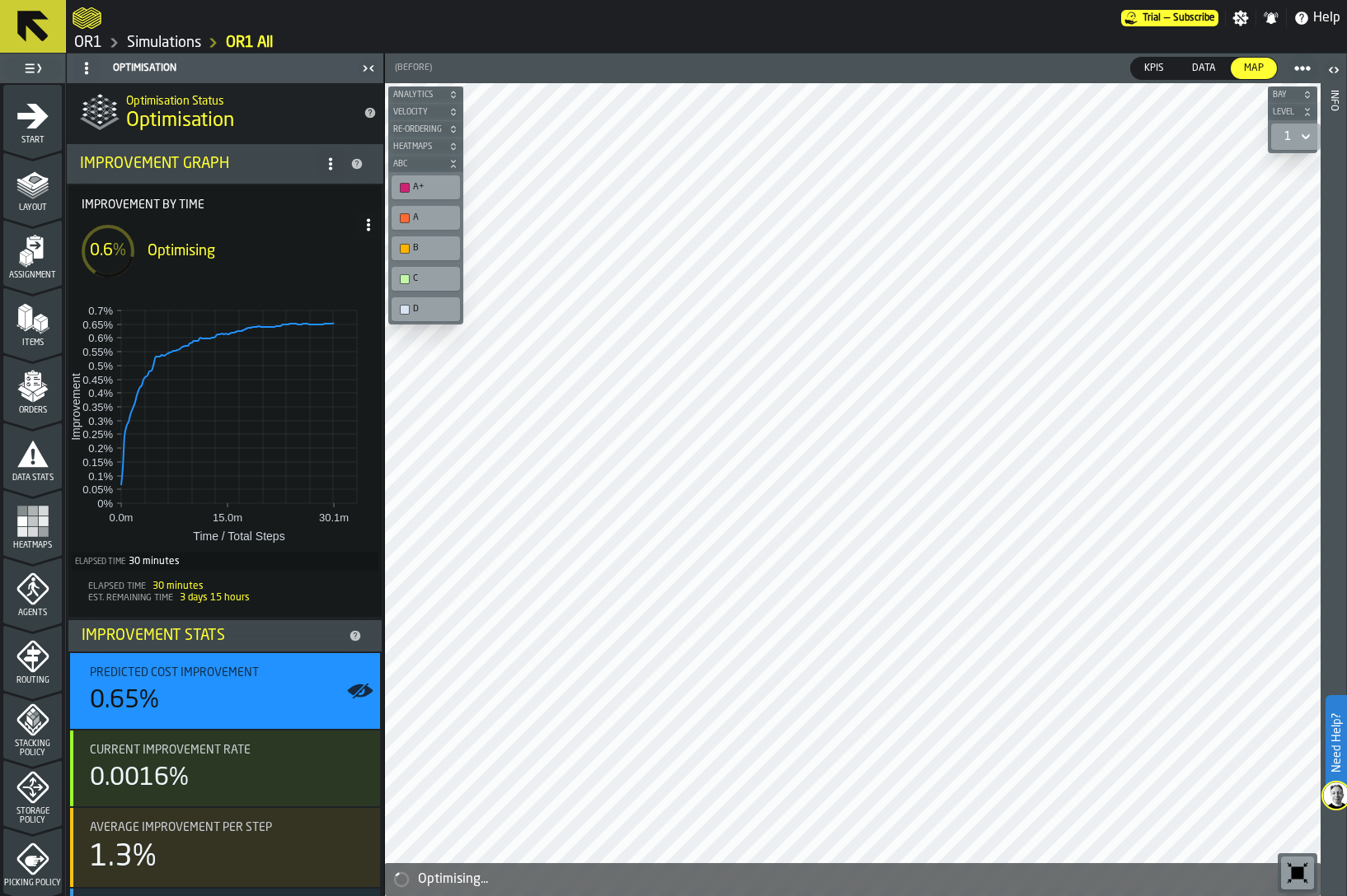
scroll to position [78, 0]
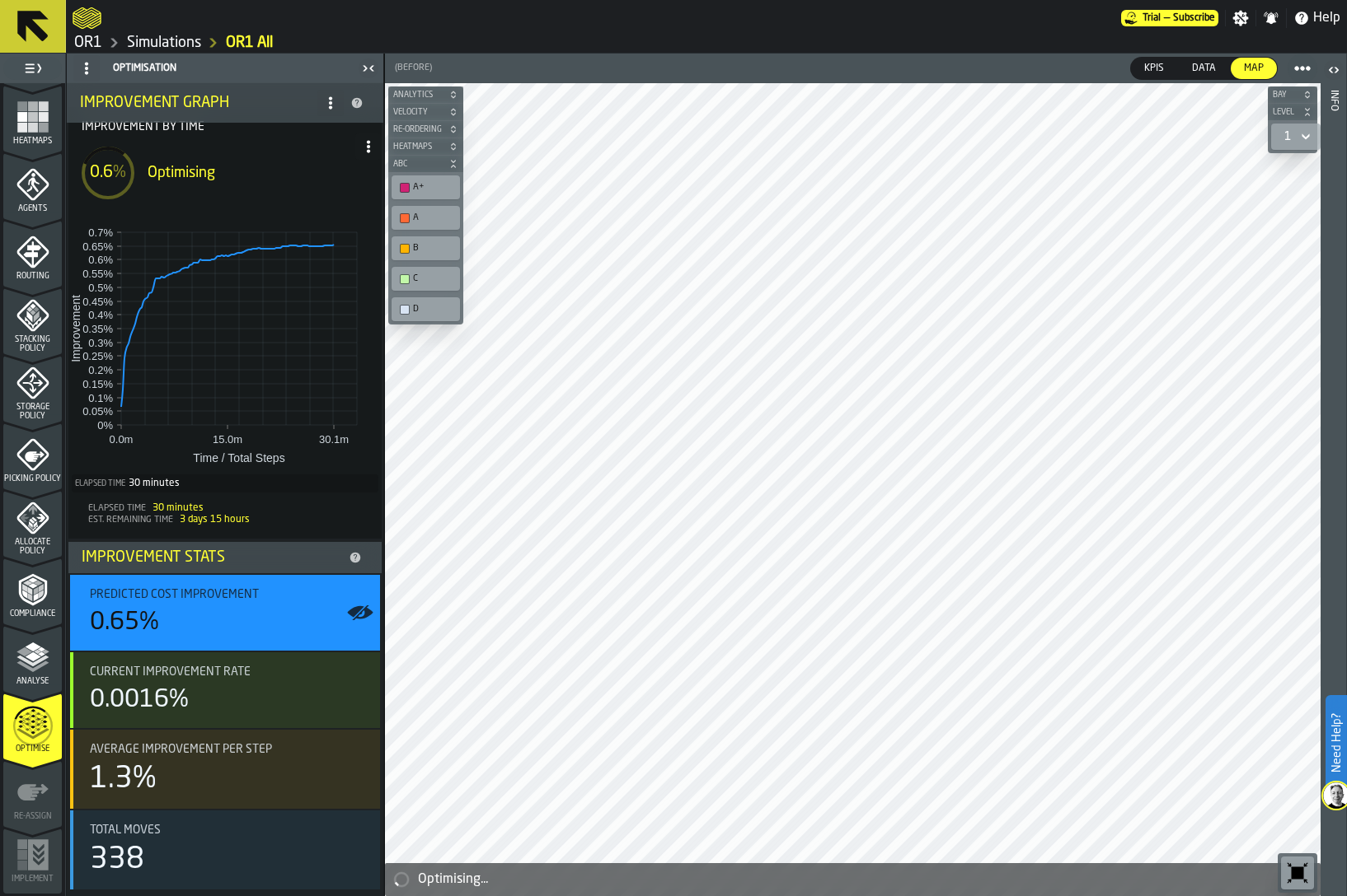
click at [29, 664] on polyline "menu Analyse" at bounding box center [32, 662] width 32 height 11
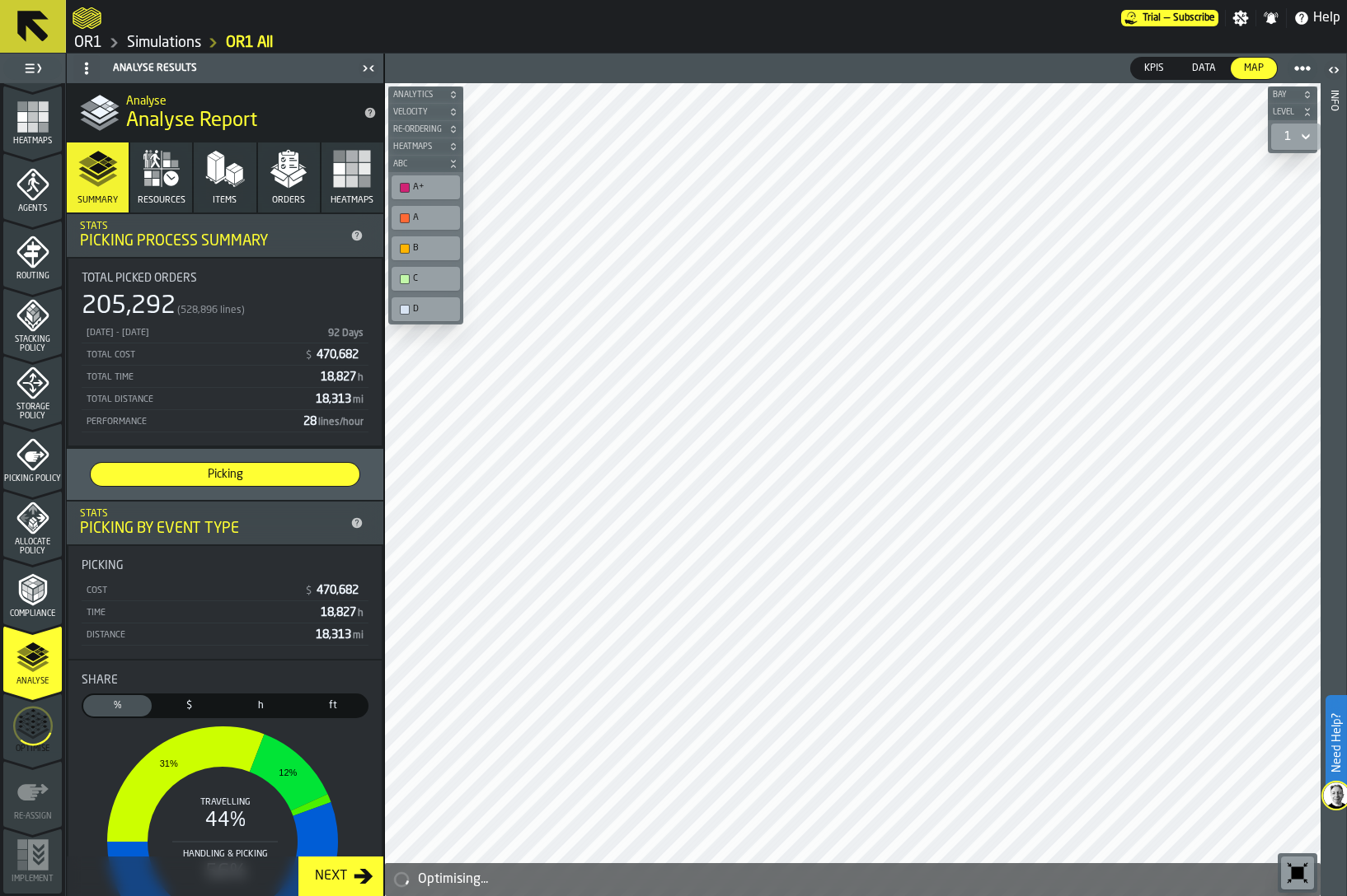
click at [36, 723] on icon "menu Optimise" at bounding box center [33, 726] width 40 height 65
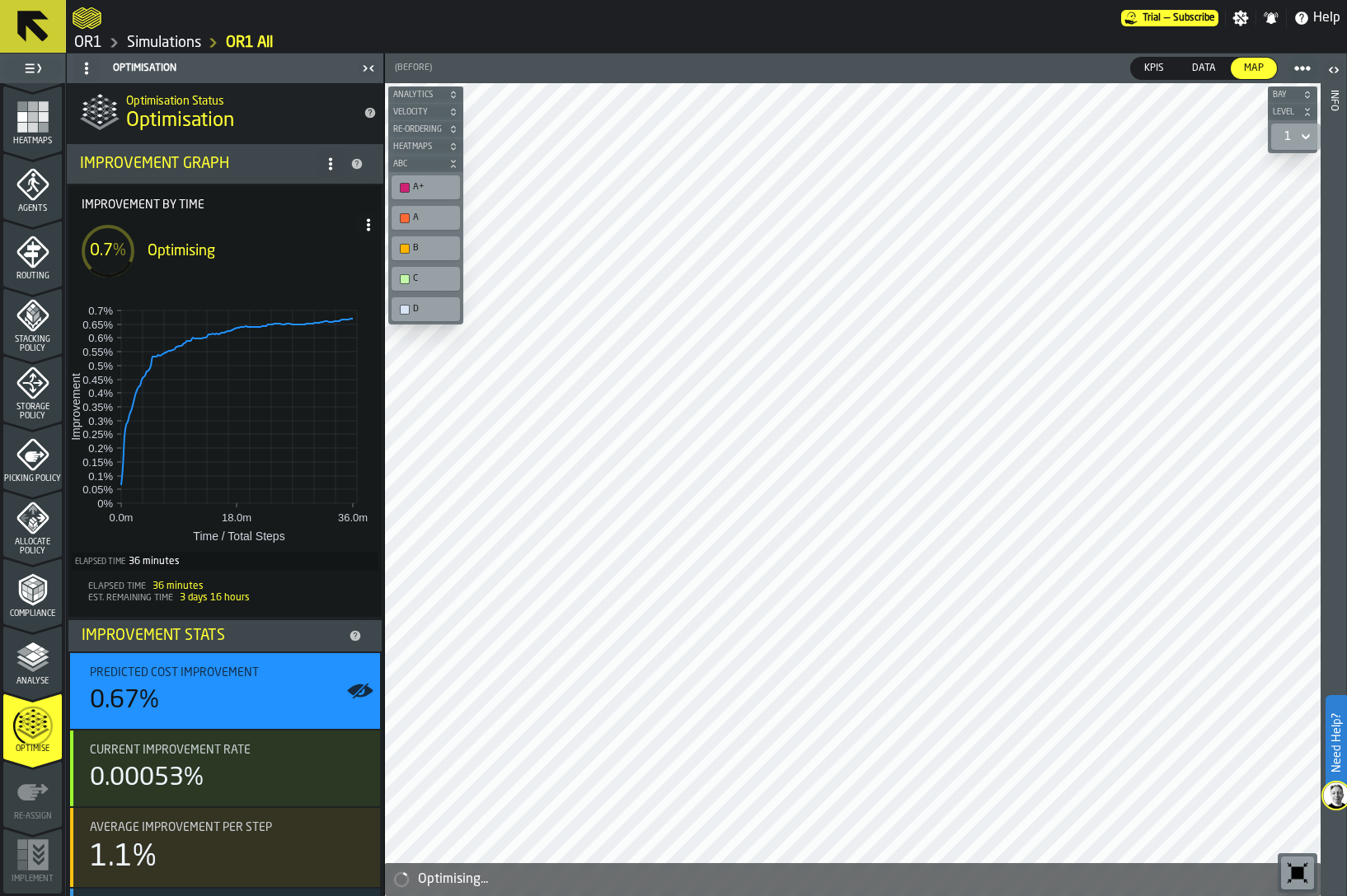
click at [316, 530] on rect at bounding box center [222, 423] width 301 height 259
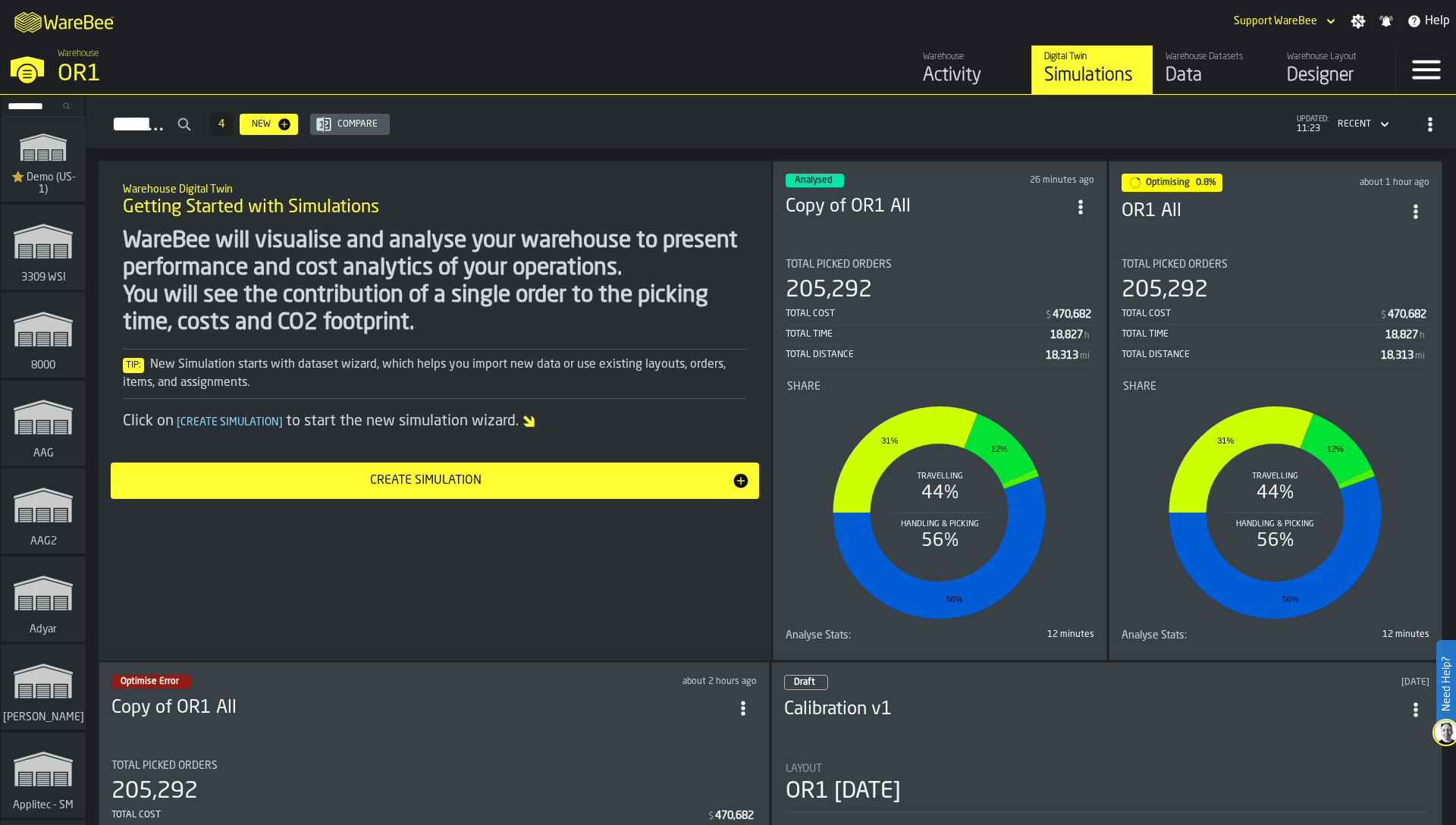
click at [33, 103] on input "Search..." at bounding box center [43, 106] width 79 height 17
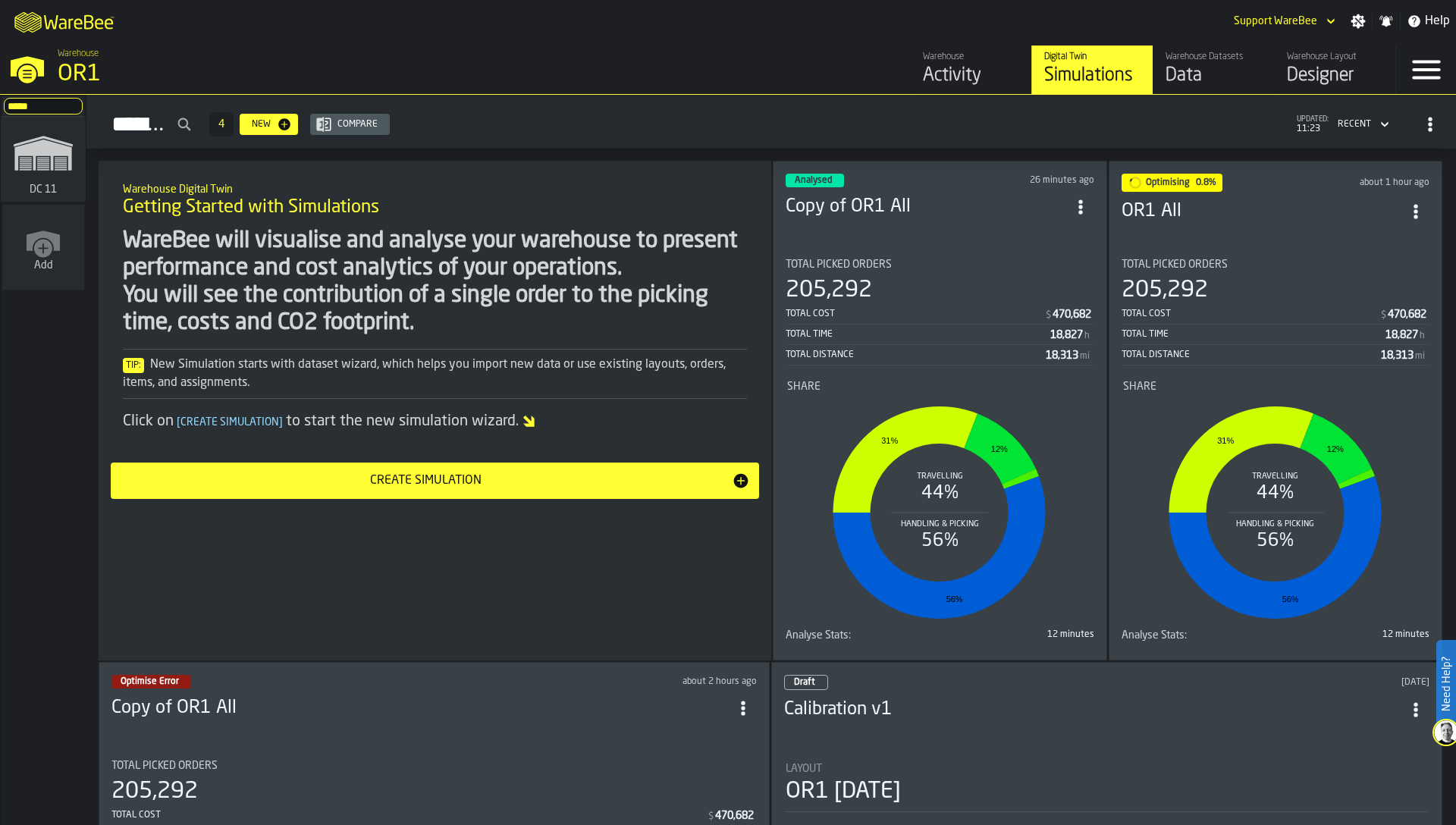
type input "*****"
click at [41, 176] on icon "link-to-/wh/i/2e91095d-d0fa-471d-87cf-b9f7f81665fc/simulations" at bounding box center [43, 153] width 73 height 61
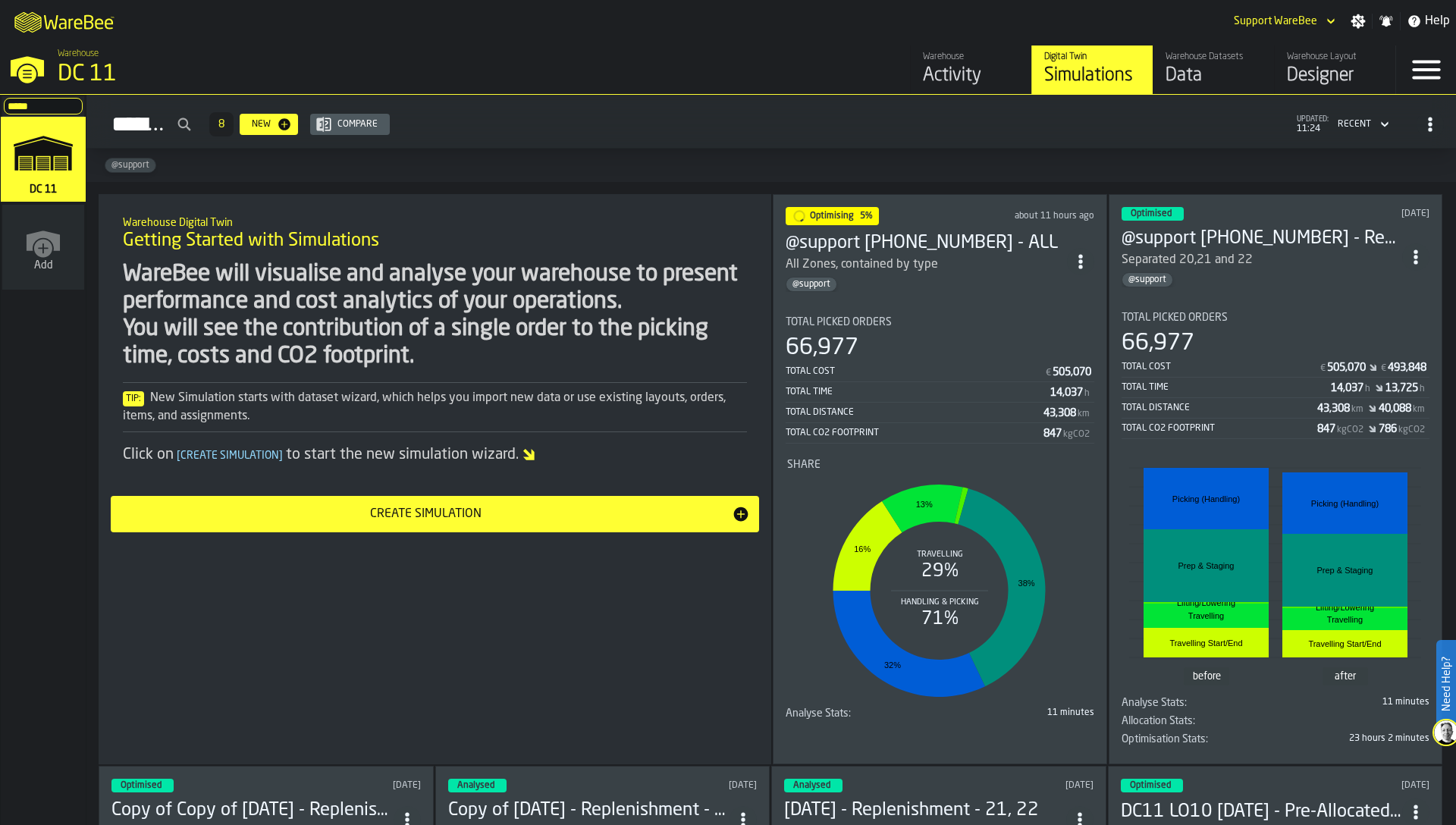
click at [919, 295] on div "Optimising 5% about 11 hours ago @support 025-10-06 - ALL All Zones, contained …" at bounding box center [940, 479] width 335 height 570
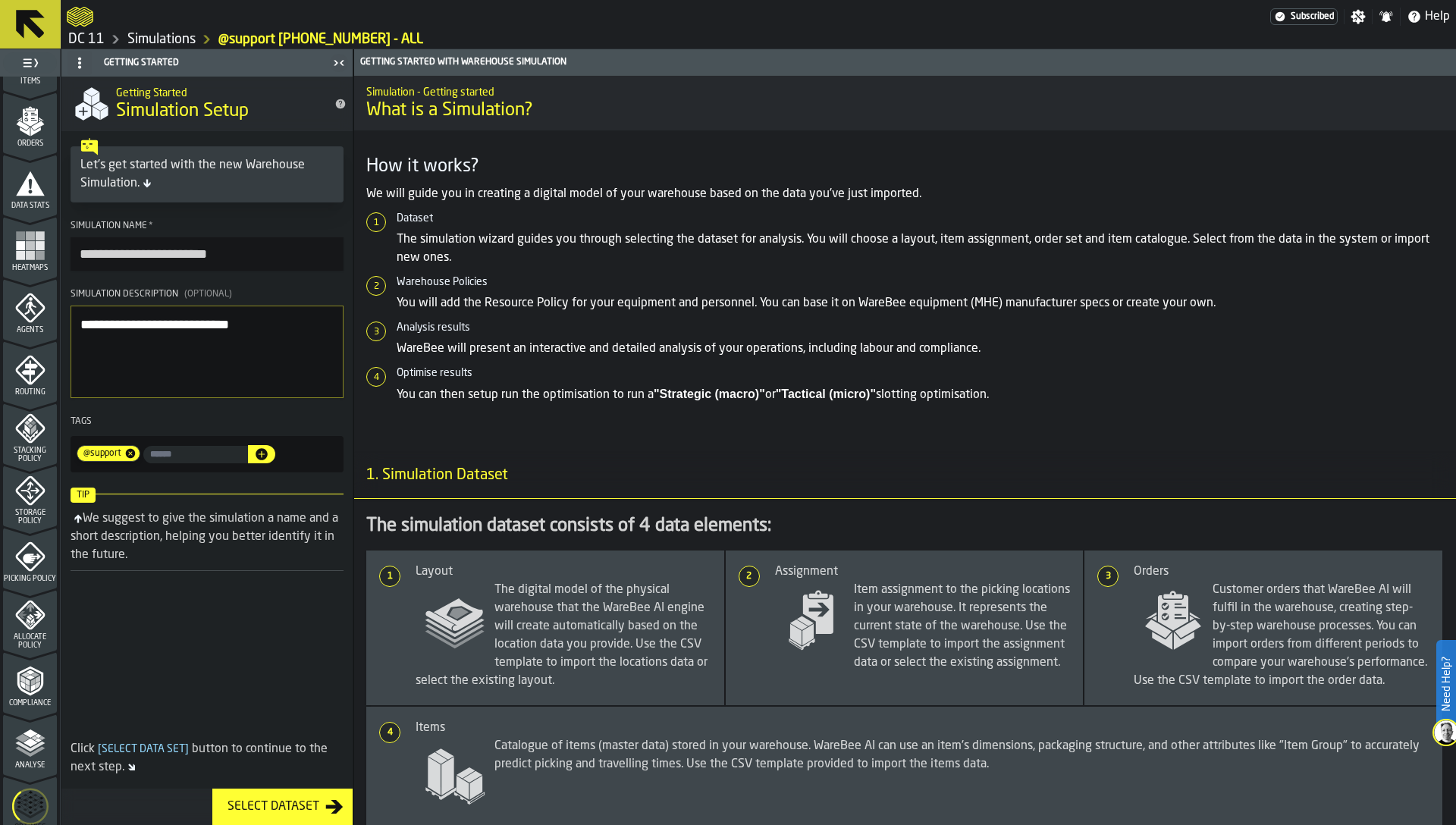
scroll to position [266, 0]
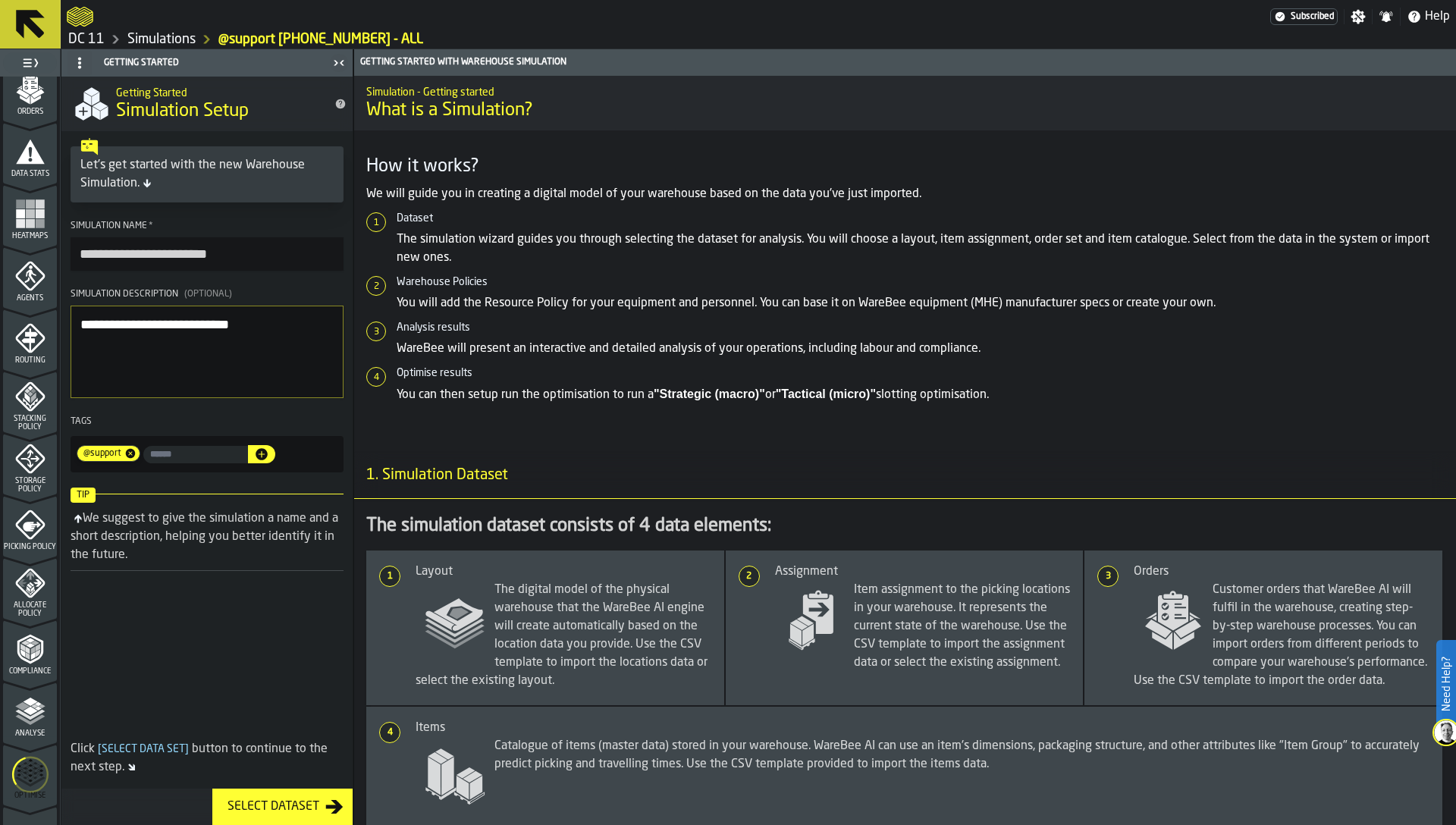
click at [30, 755] on icon "menu Optimise" at bounding box center [30, 775] width 37 height 60
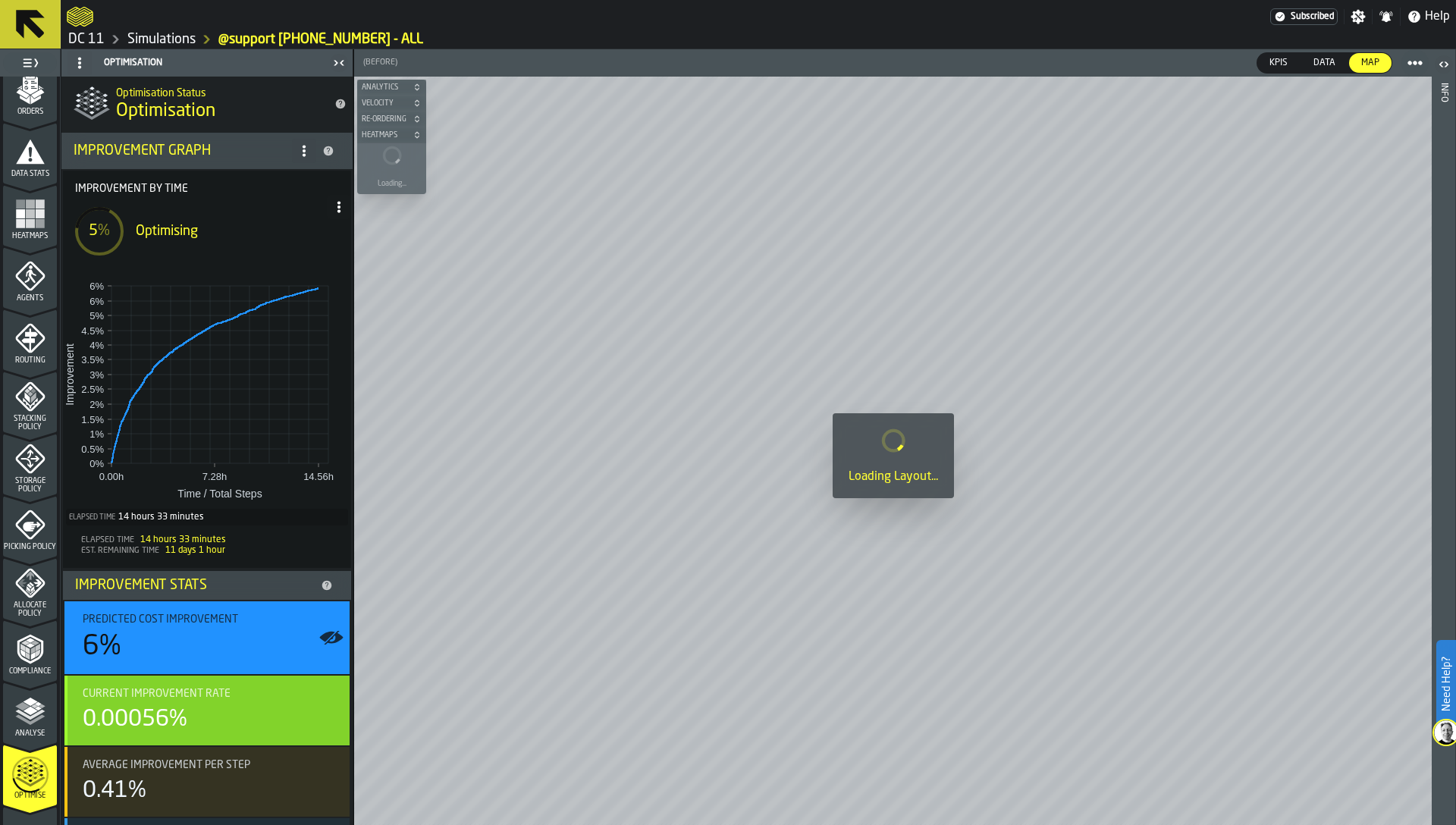
scroll to position [69, 0]
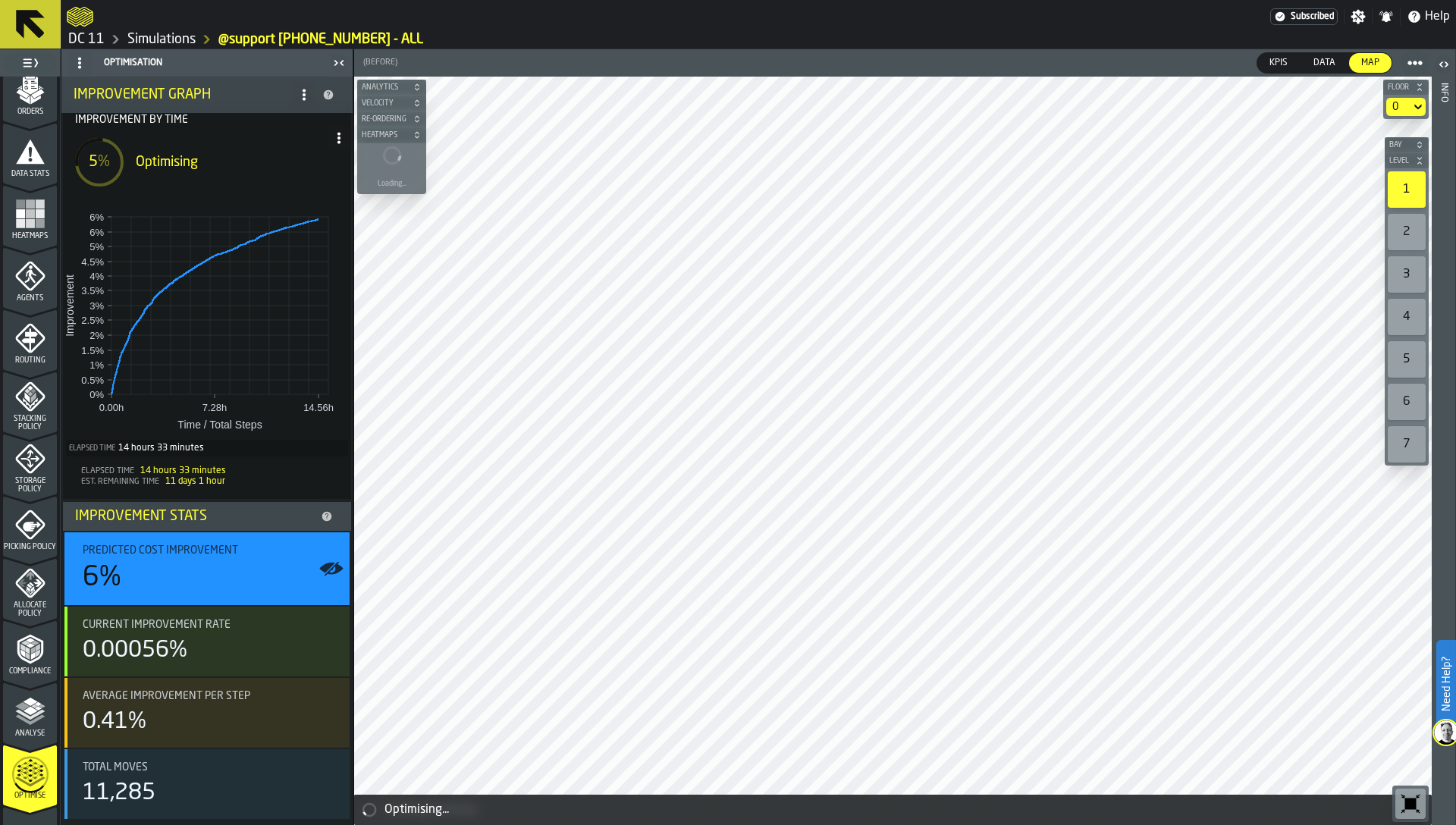
click at [166, 38] on link "Simulations" at bounding box center [162, 39] width 69 height 17
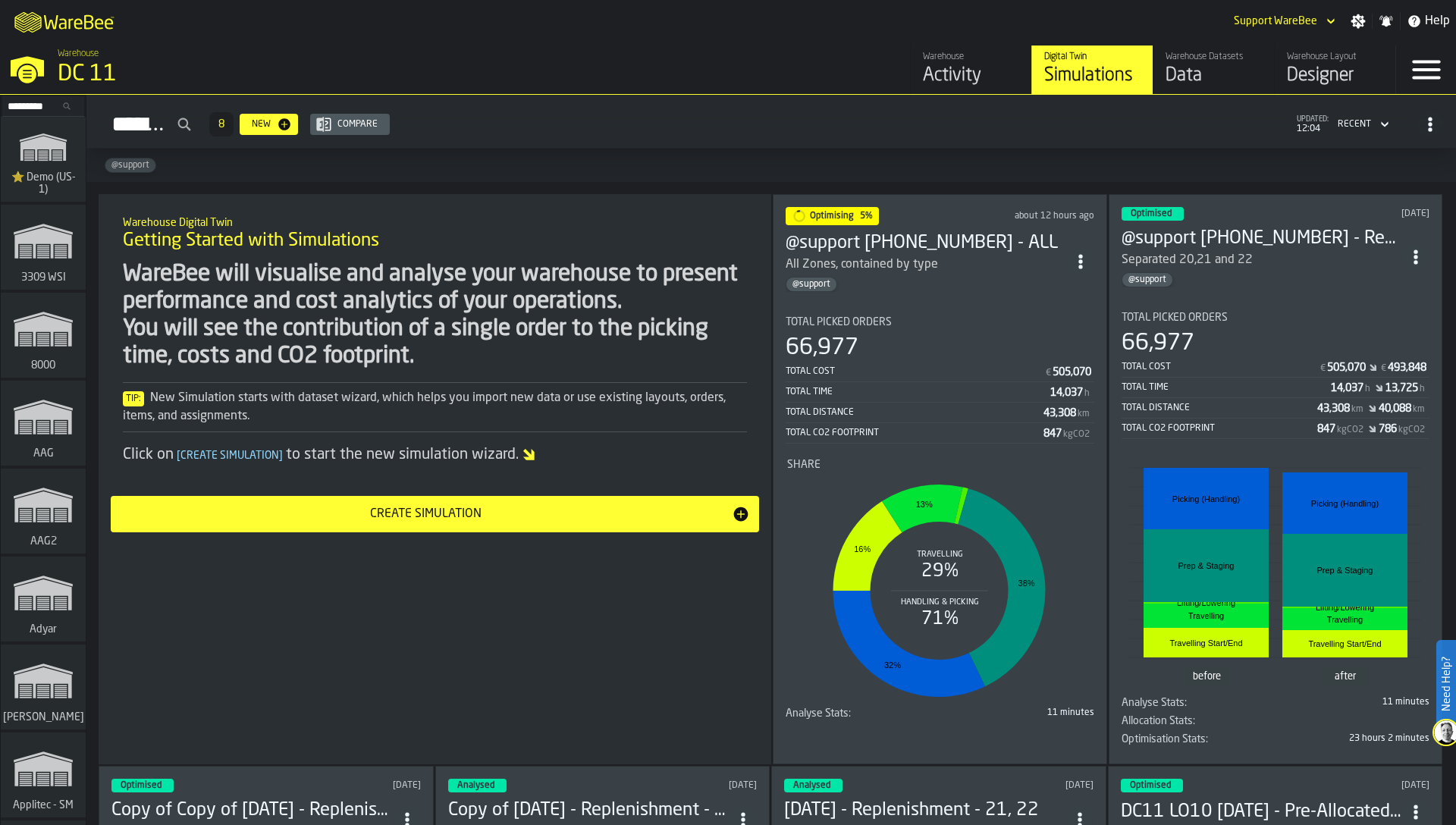
click at [1005, 168] on div "@support" at bounding box center [771, 165] width 1370 height 33
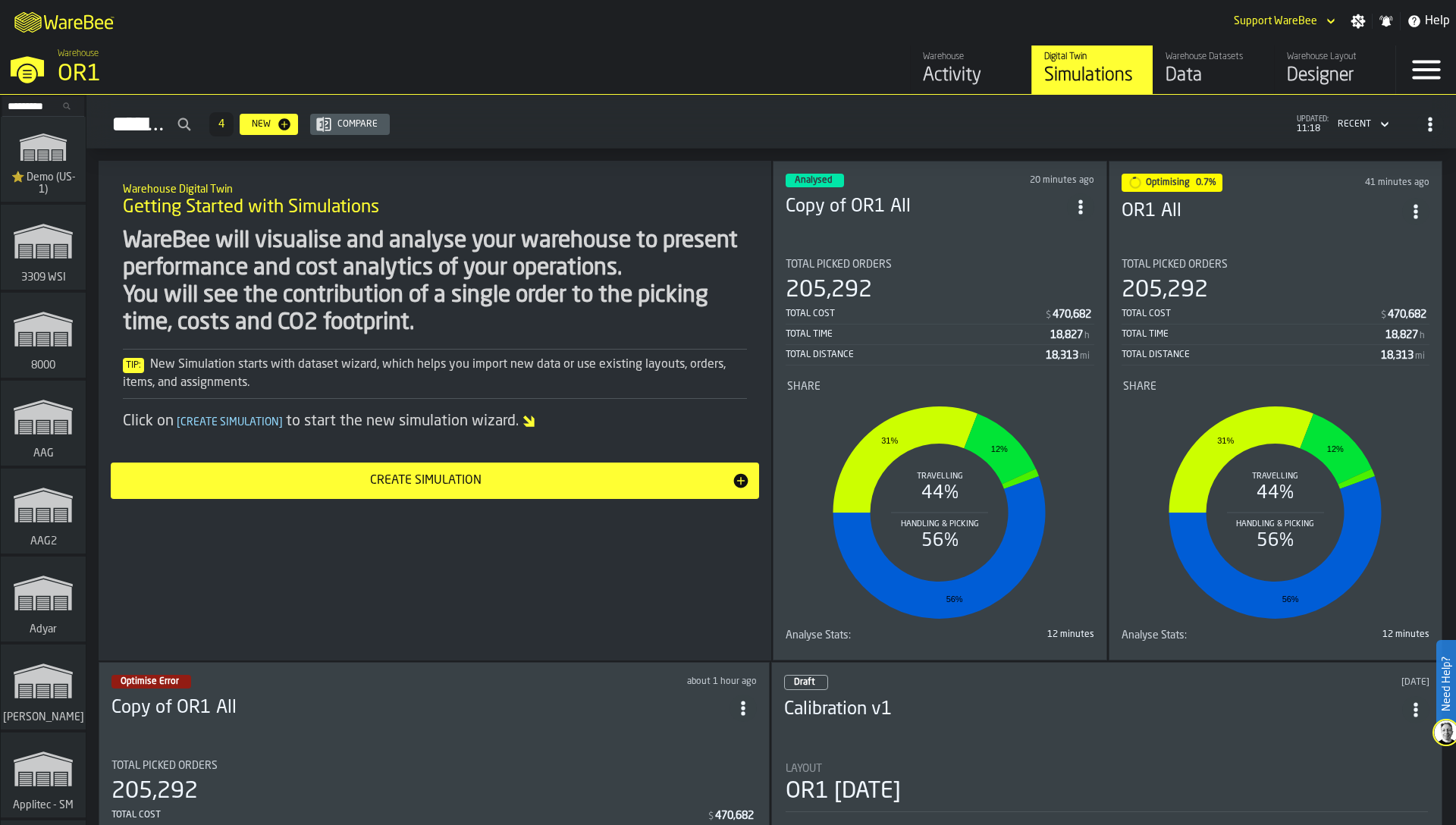
click at [828, 249] on section "Total Picked Orders 205,292 Total Cost $ 470,682 Total Time 18,827 h Total Dist…" at bounding box center [940, 448] width 309 height 402
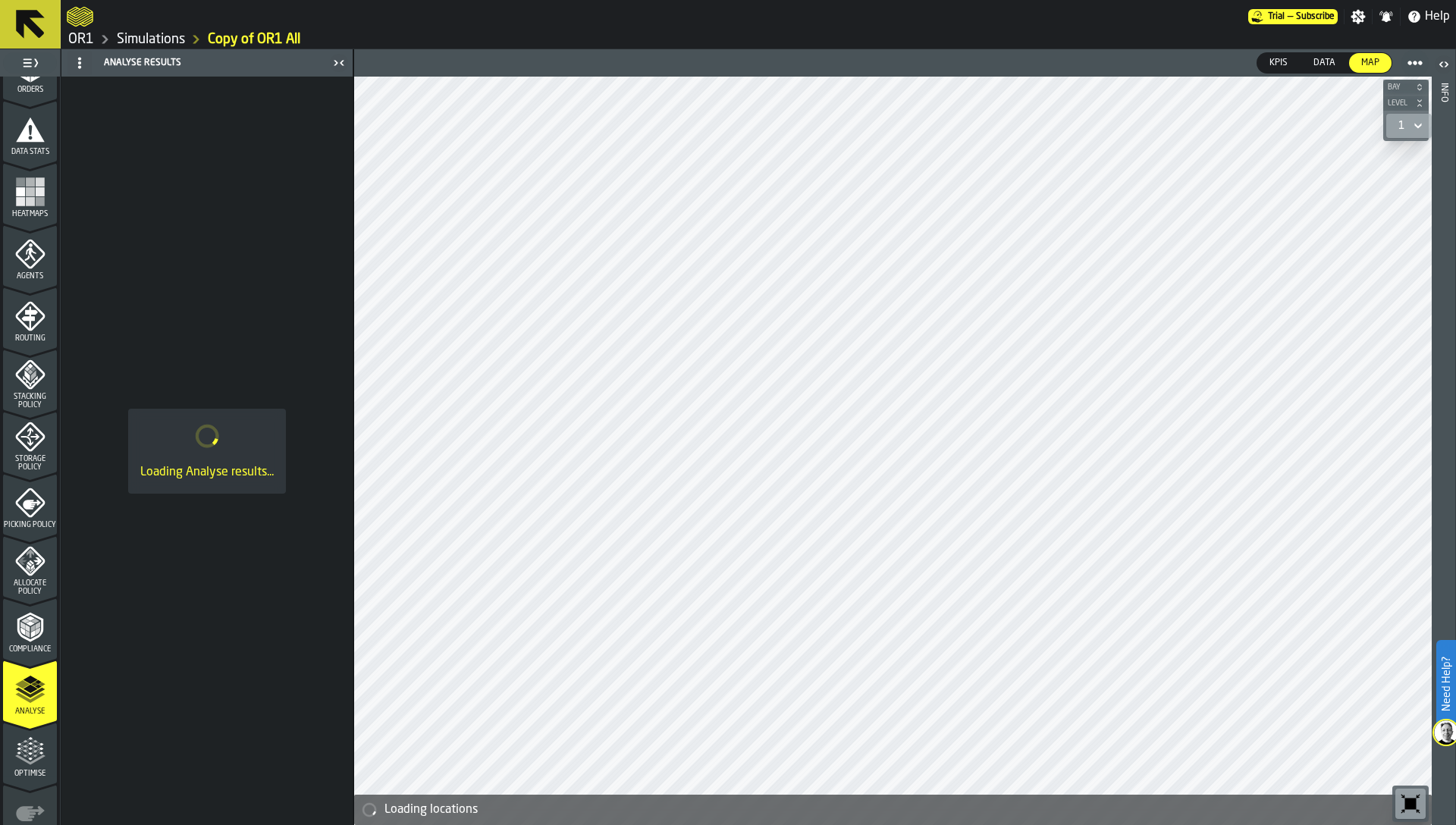
scroll to position [298, 0]
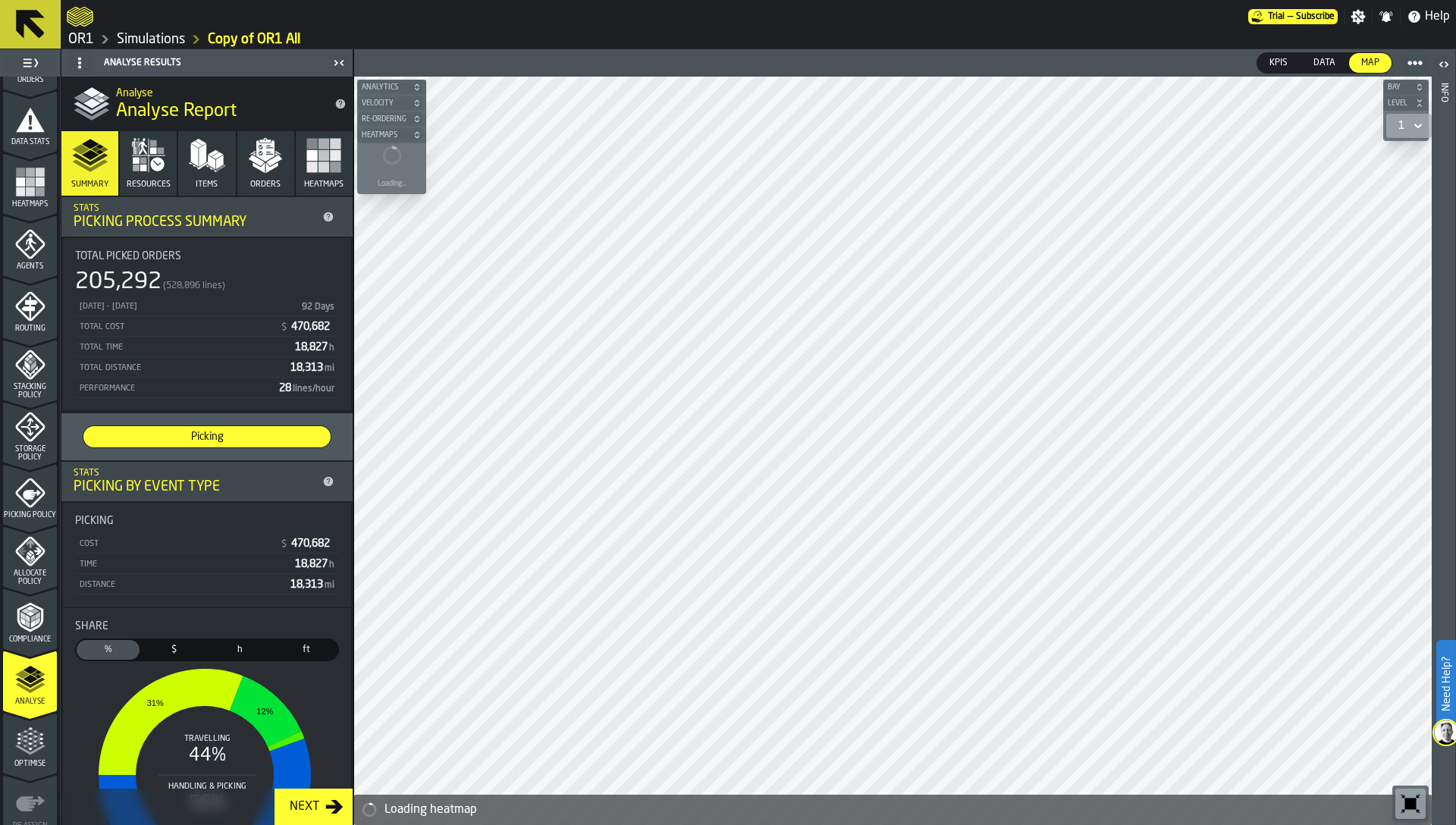
click at [28, 564] on icon "menu Allocate Policy" at bounding box center [30, 551] width 30 height 30
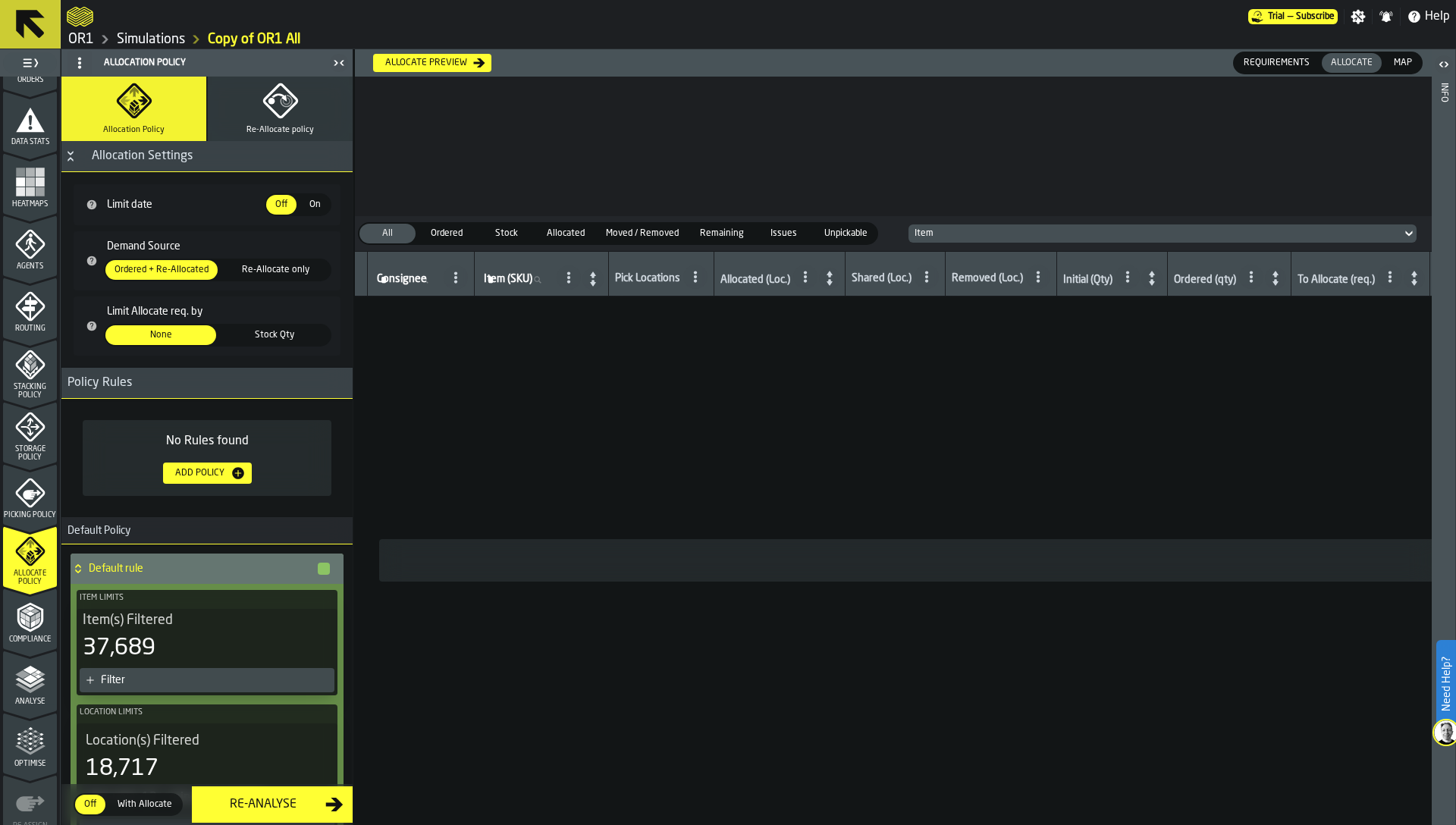
click at [26, 619] on polyline "menu Compliance" at bounding box center [27, 619] width 4 height 8
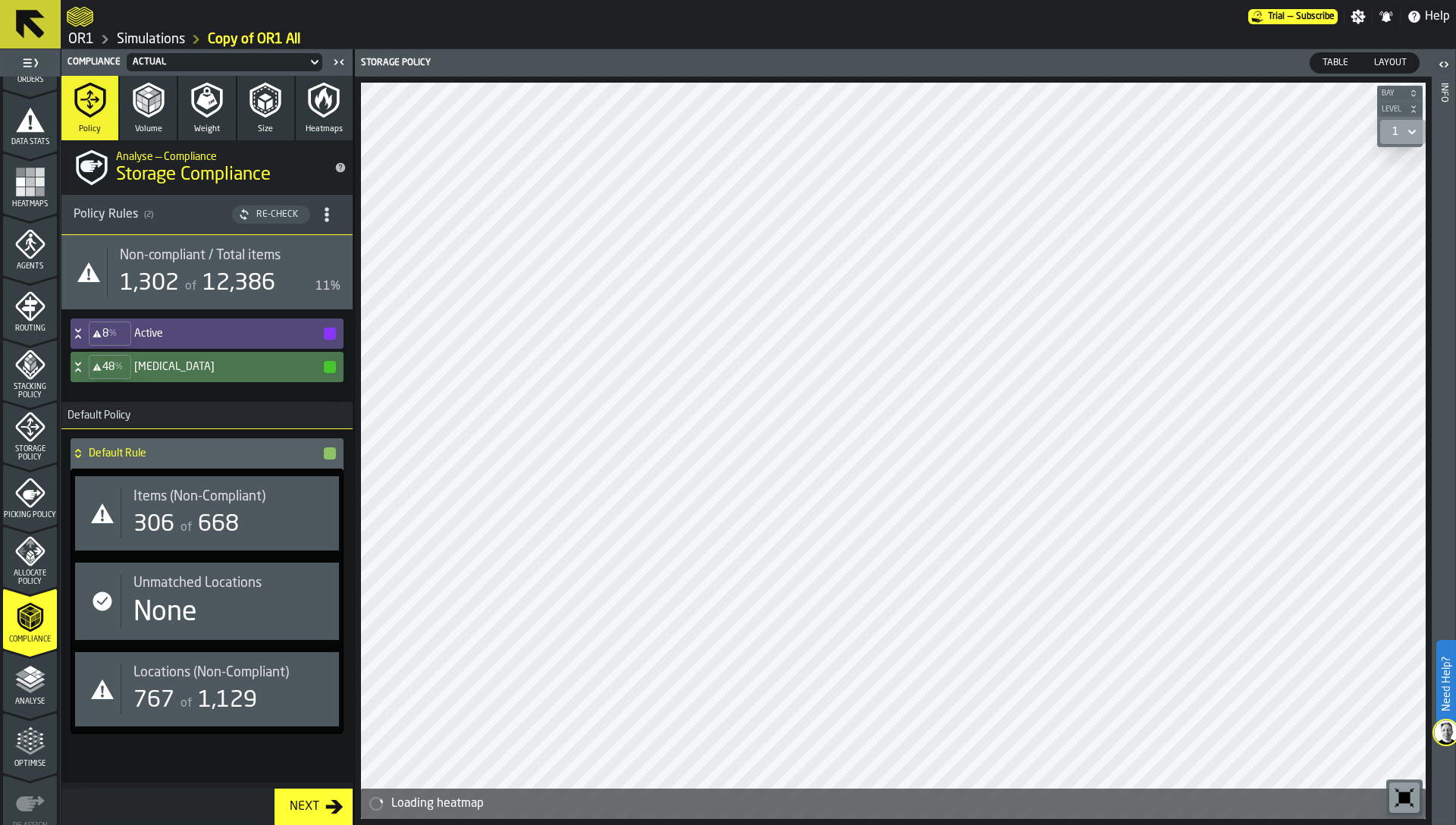
click at [159, 368] on h4 "[MEDICAL_DATA]" at bounding box center [228, 367] width 188 height 12
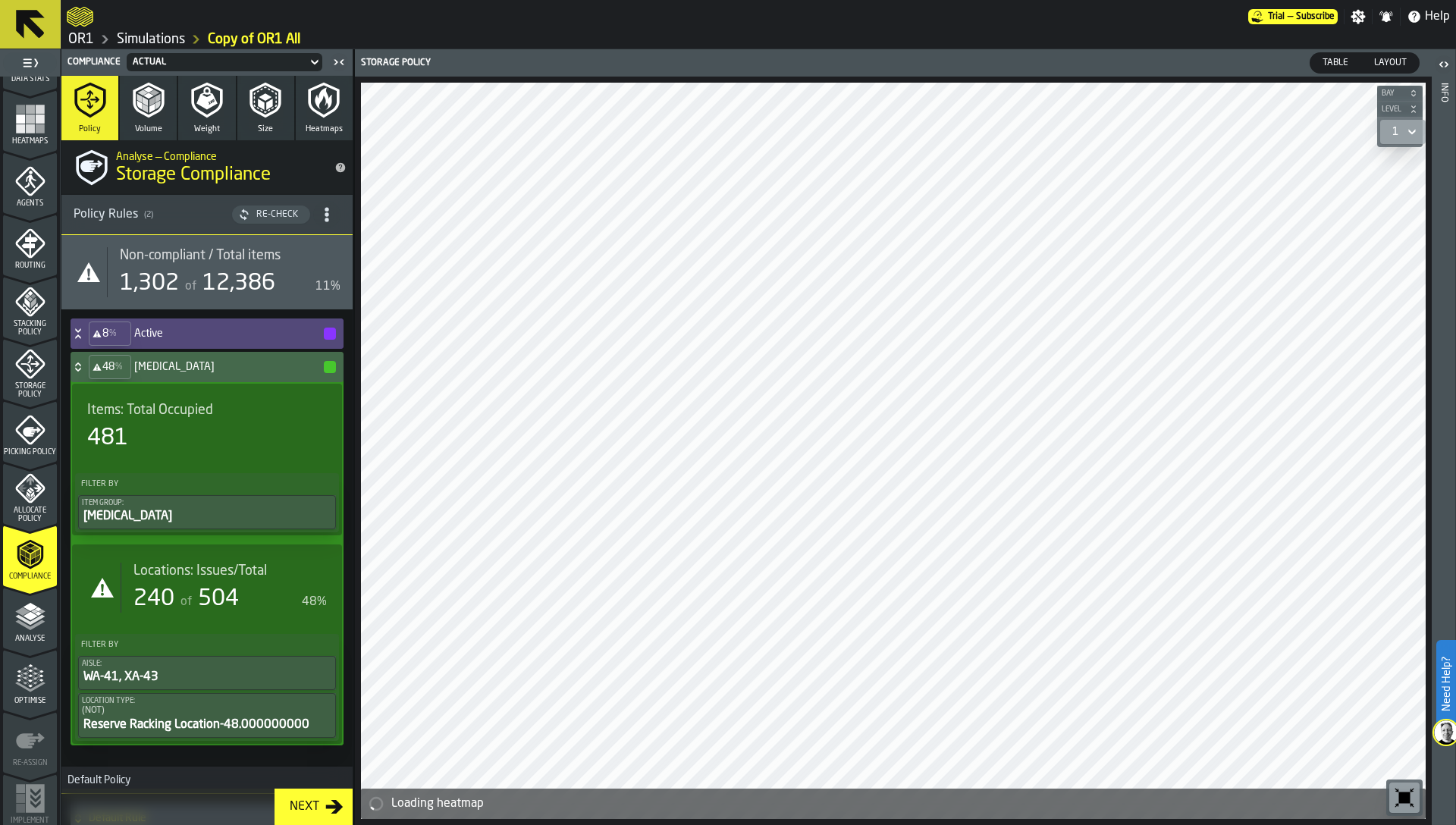
scroll to position [372, 0]
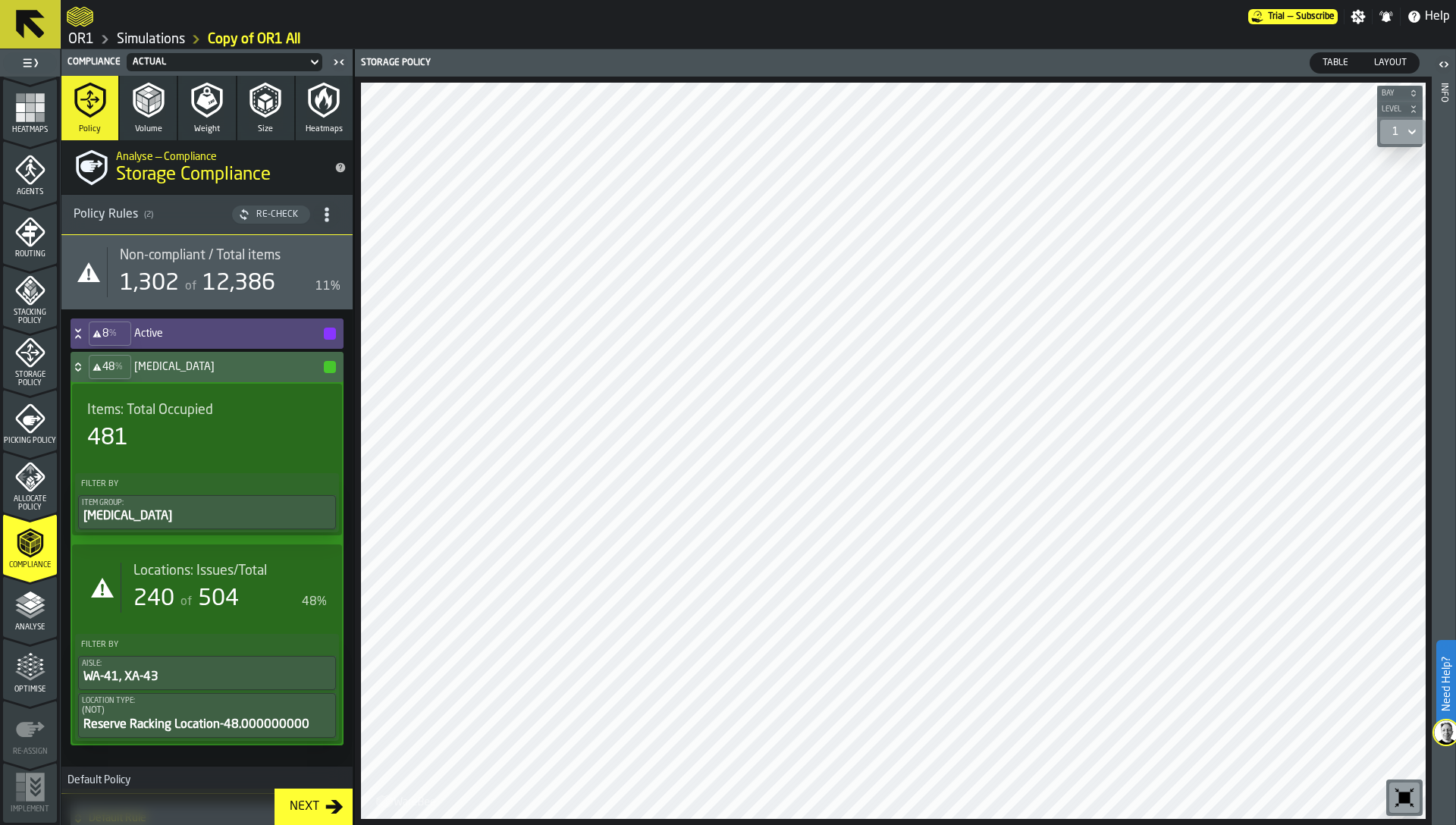
click at [25, 666] on icon "menu Optimise" at bounding box center [30, 667] width 30 height 30
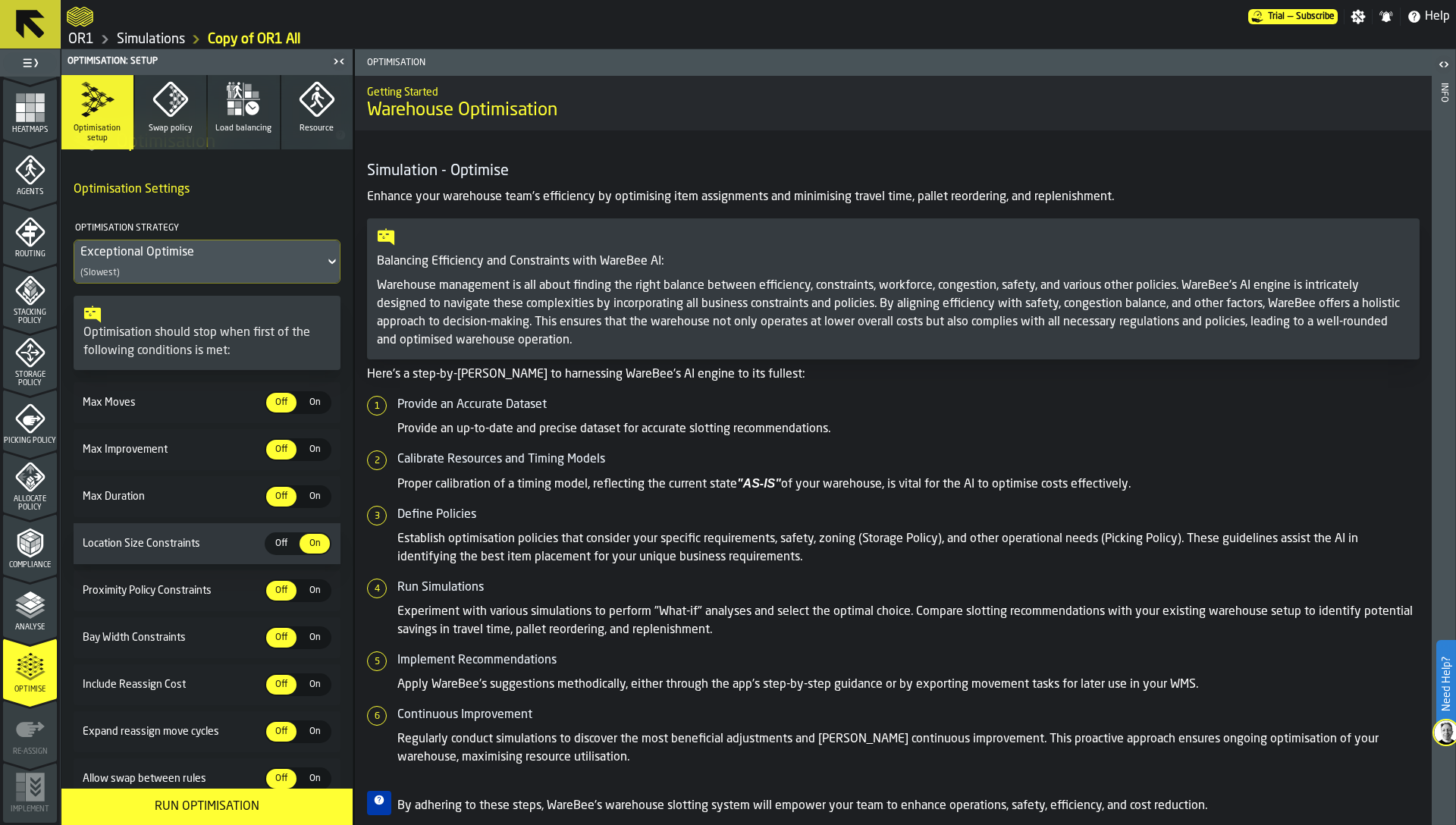
scroll to position [73, 0]
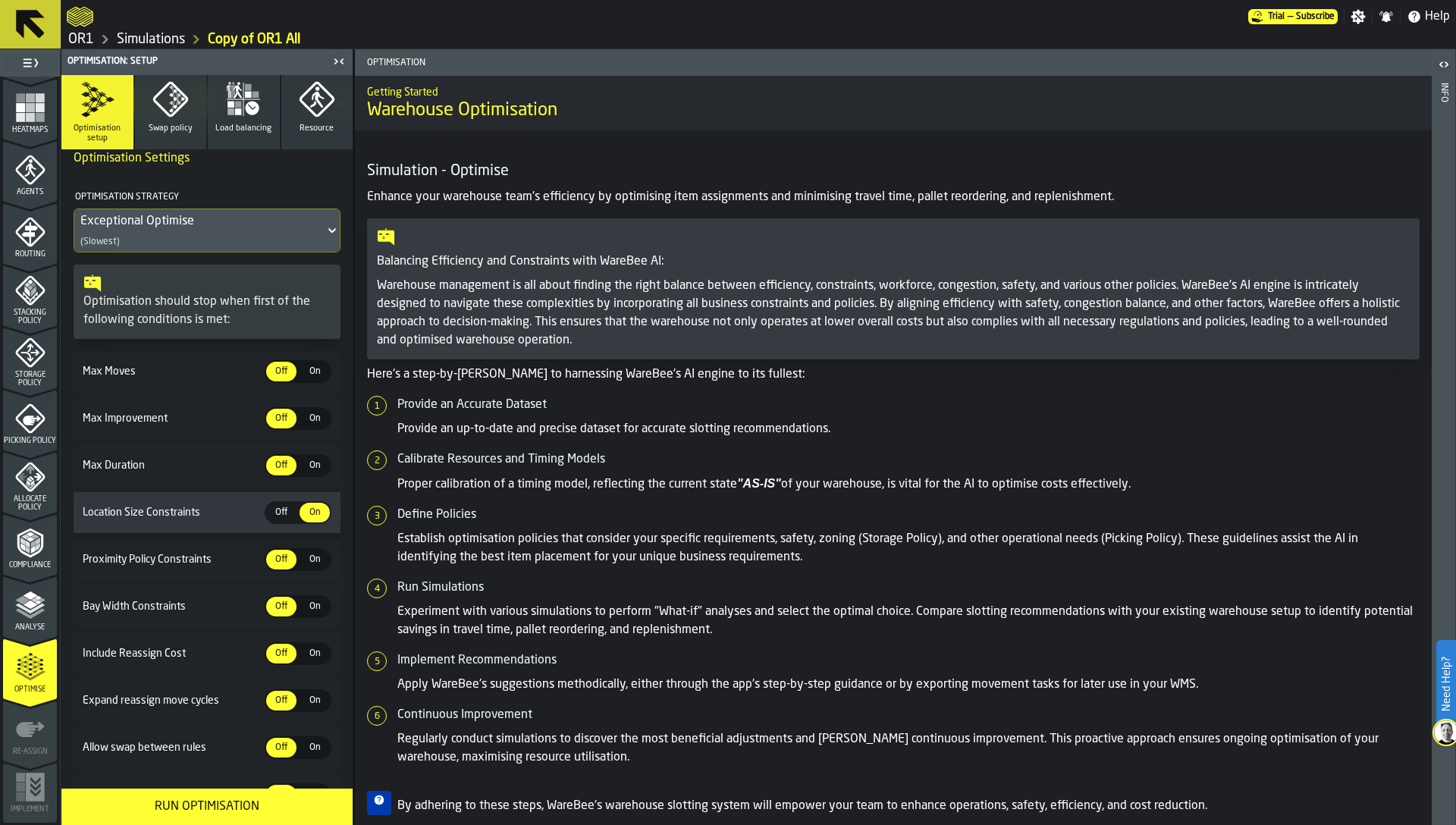
click at [176, 108] on icon "button" at bounding box center [170, 98] width 35 height 35
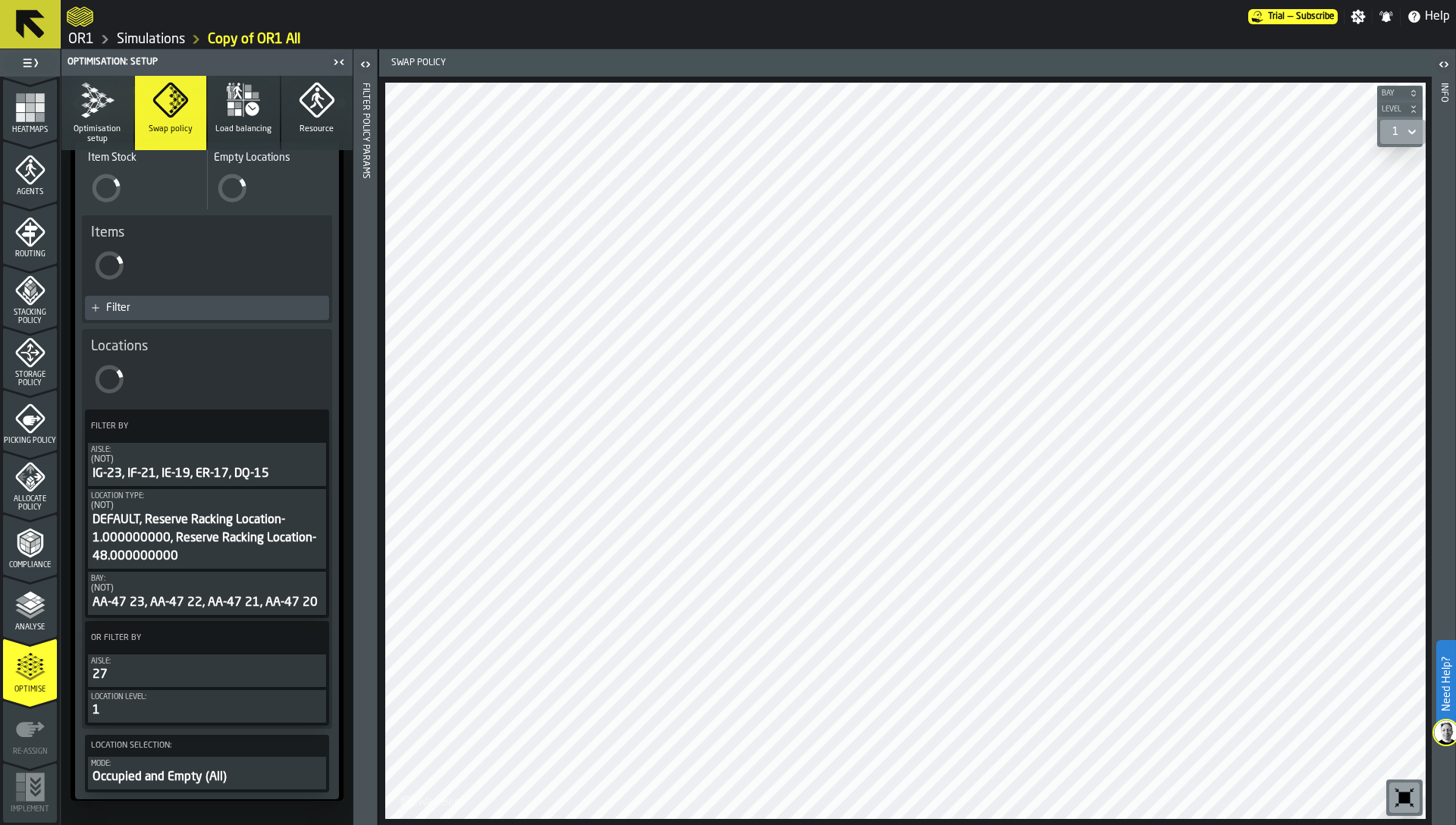
scroll to position [860, 0]
click at [206, 782] on div "Occupied and Empty (All)" at bounding box center [207, 780] width 232 height 18
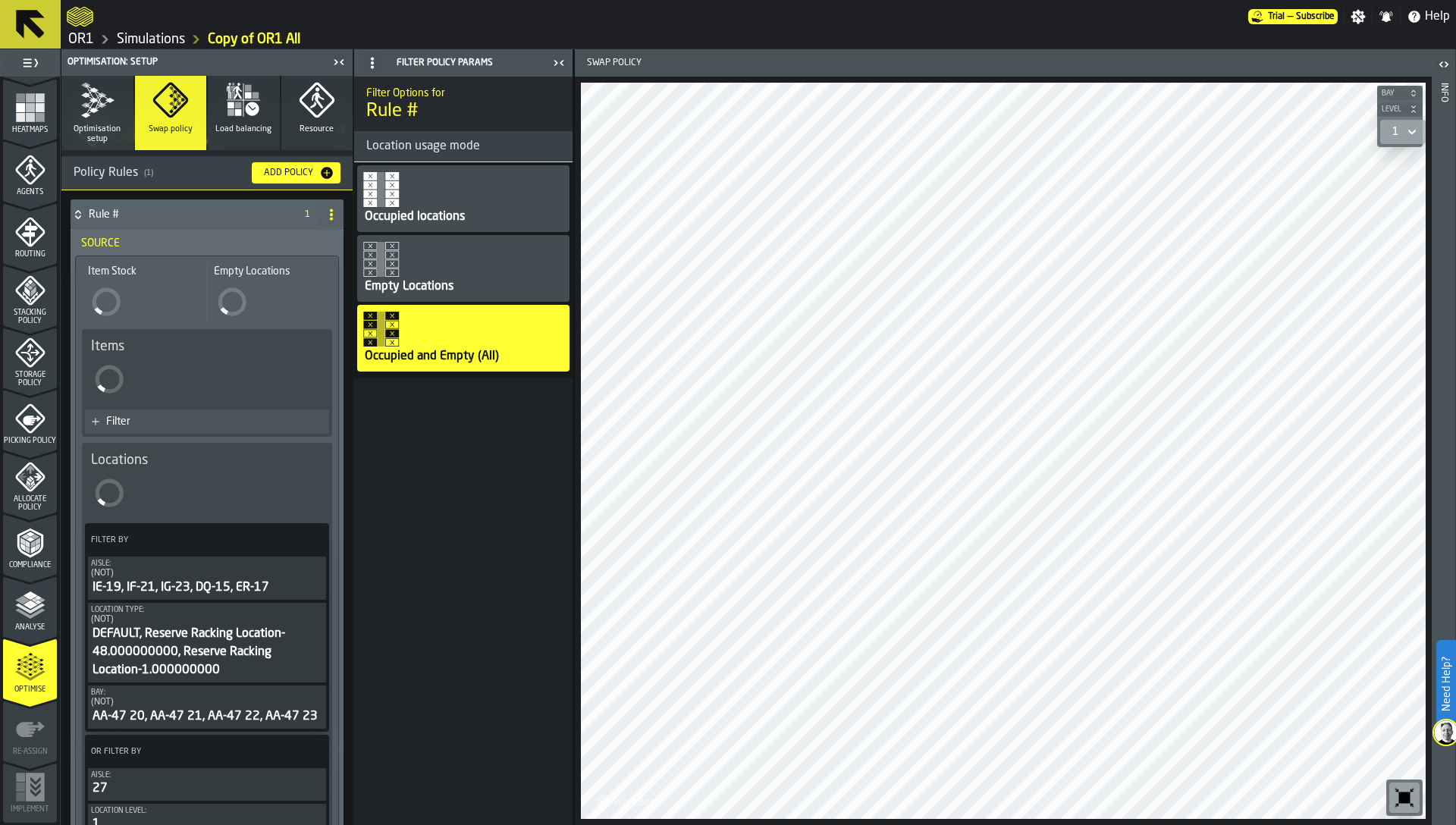
scroll to position [0, 0]
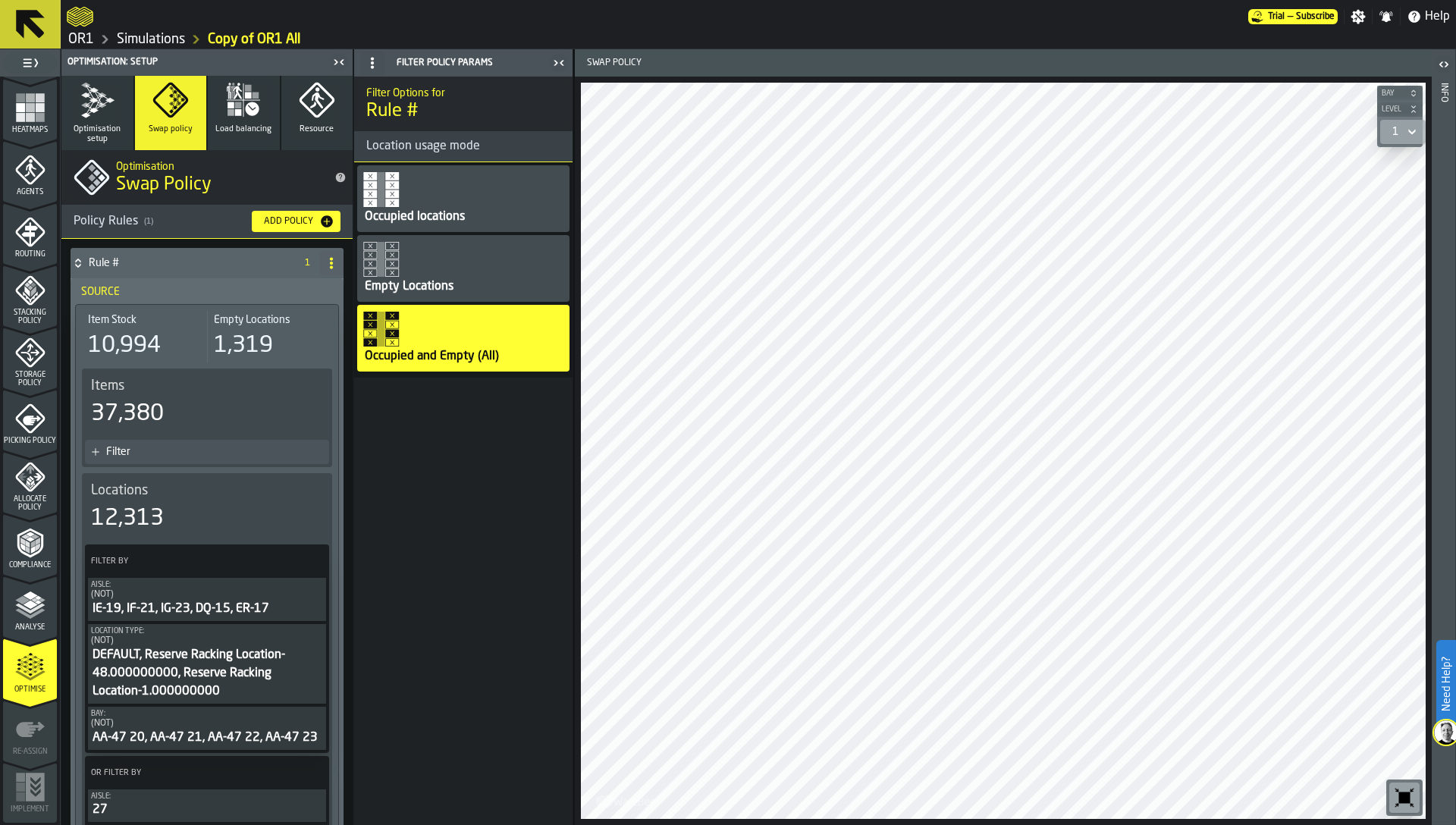
click at [228, 135] on button "Load balancing" at bounding box center [243, 113] width 72 height 75
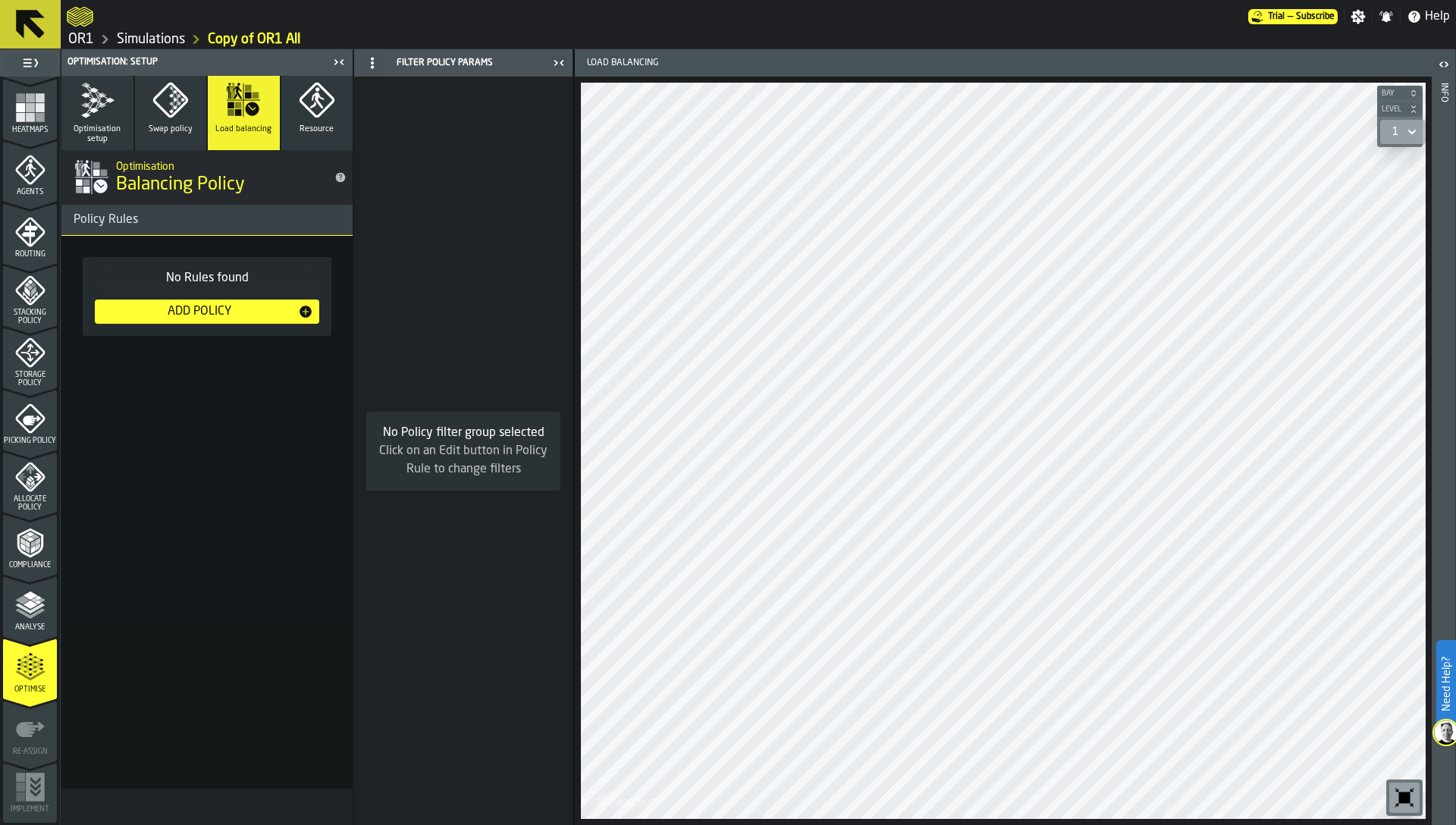
click at [301, 129] on span "Resource" at bounding box center [316, 129] width 34 height 10
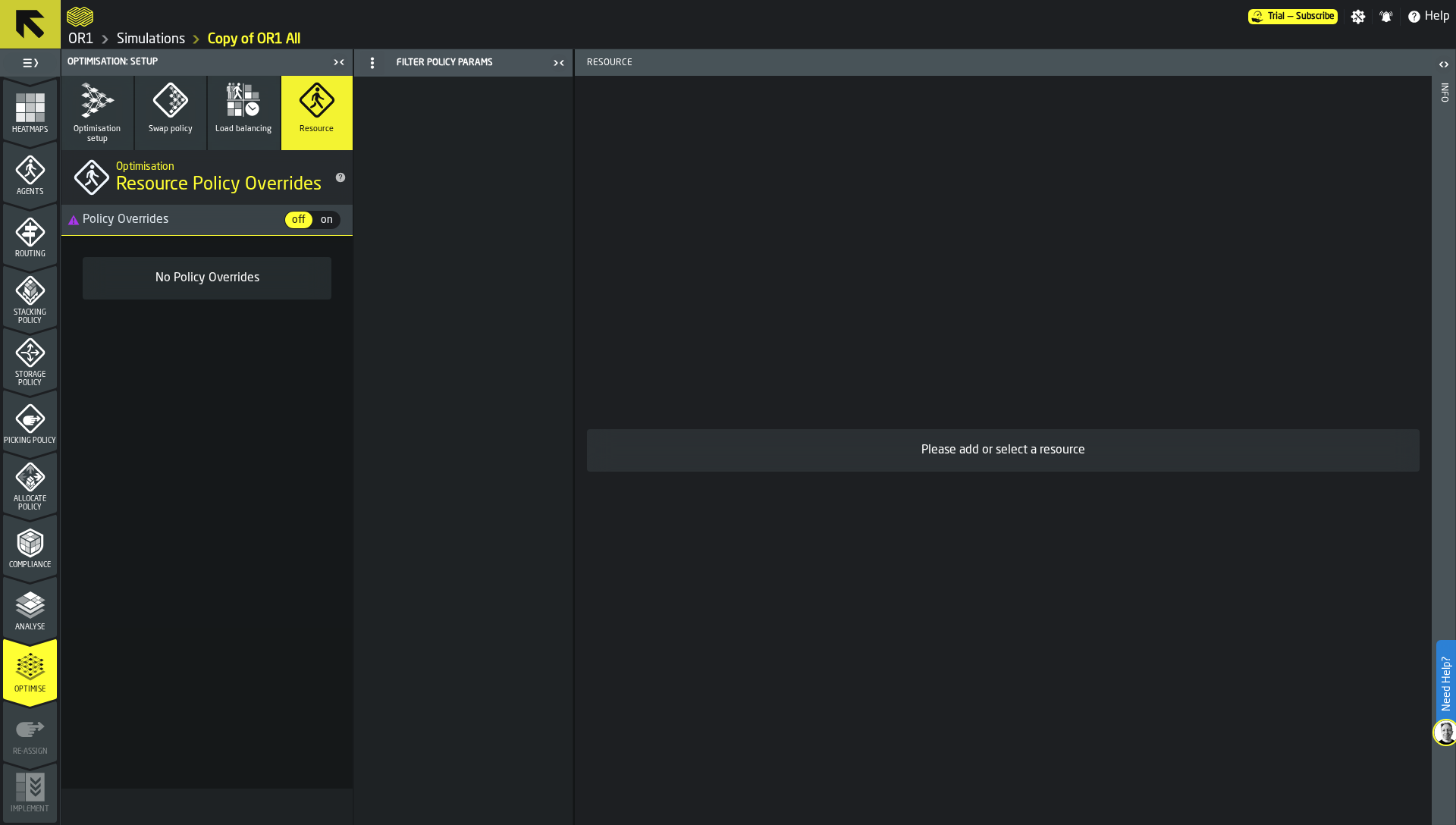
click at [111, 137] on span "Optimisation setup" at bounding box center [97, 134] width 60 height 20
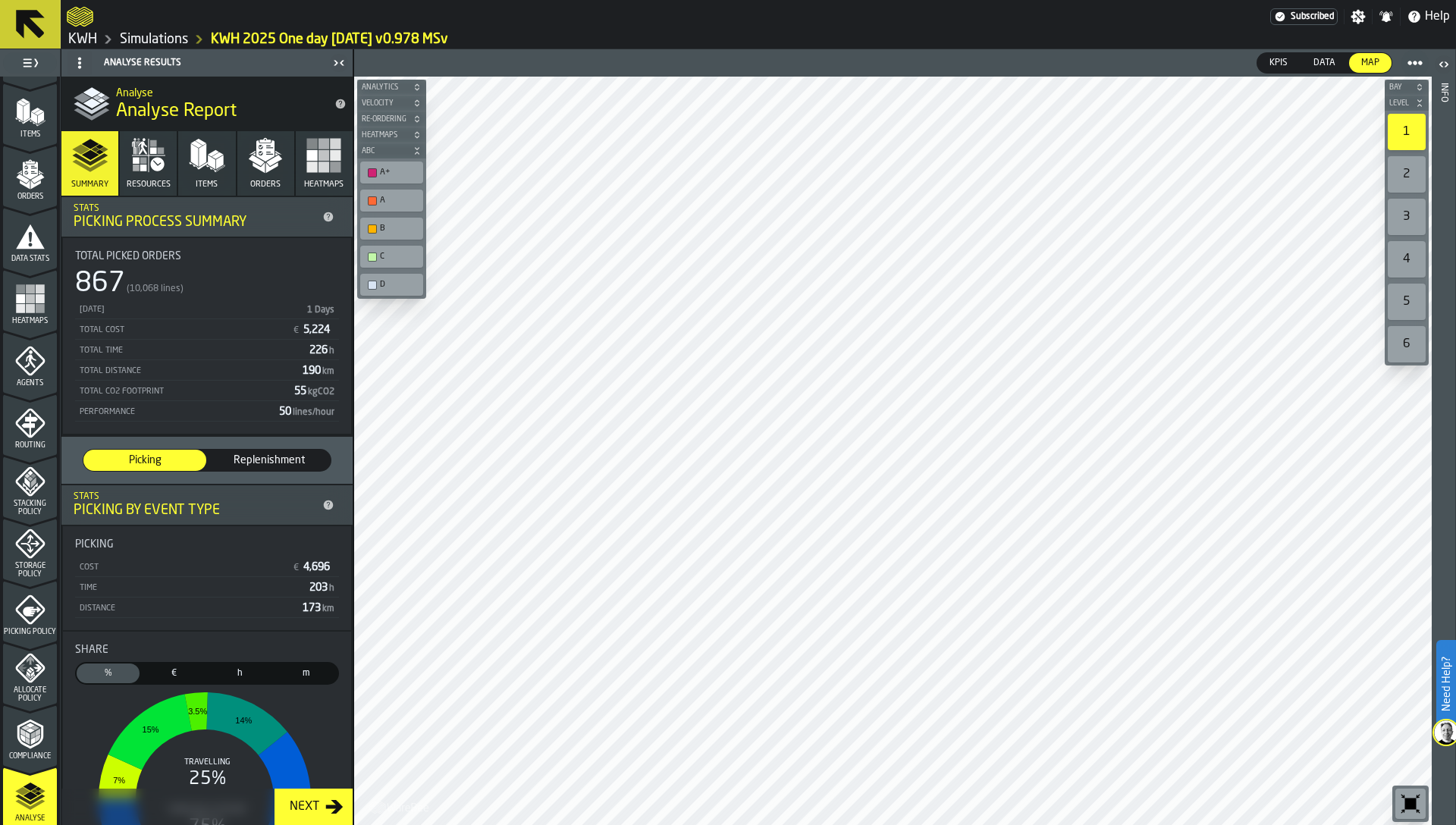
scroll to position [246, 0]
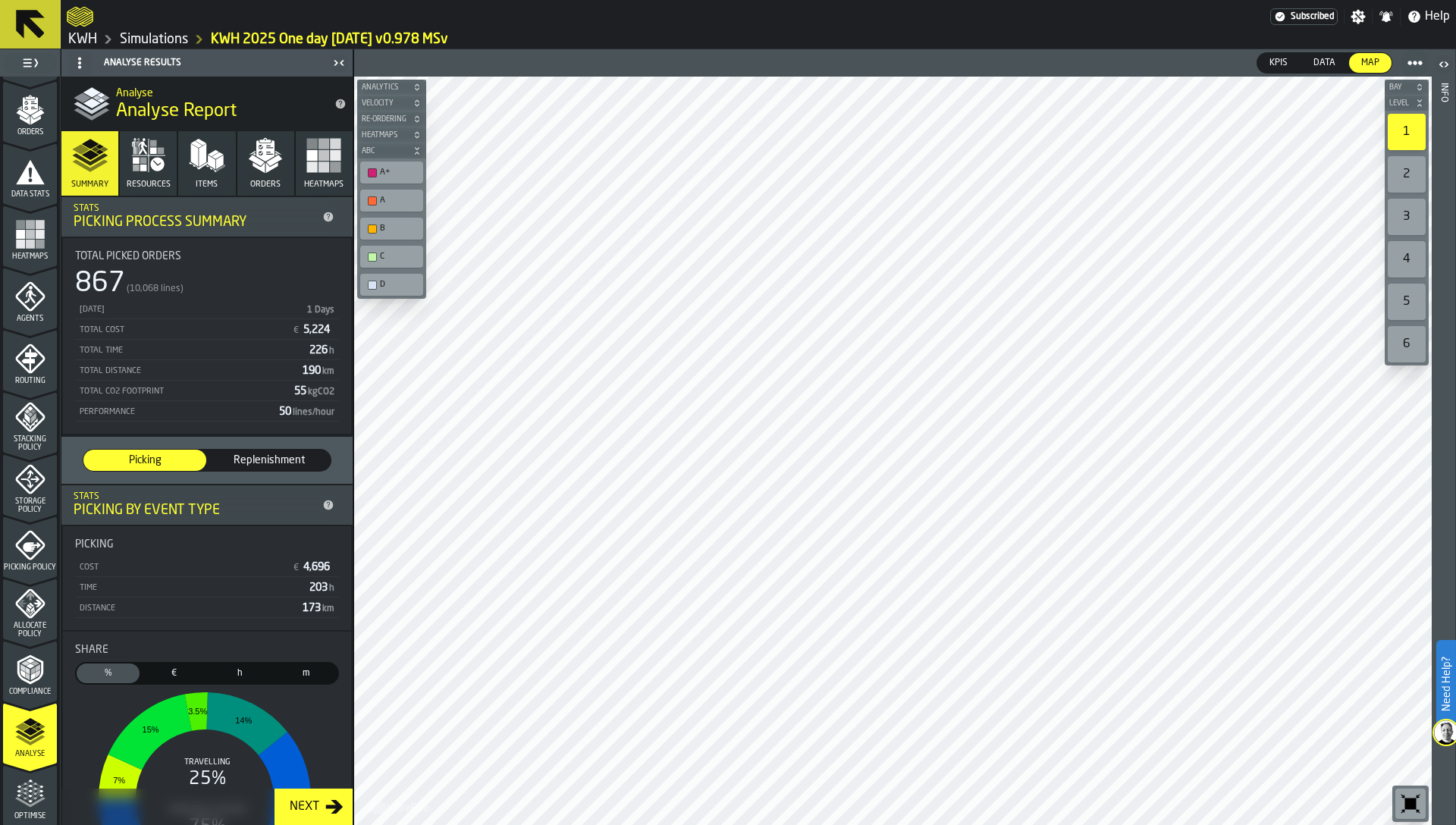
click at [203, 185] on span "Items" at bounding box center [206, 184] width 22 height 10
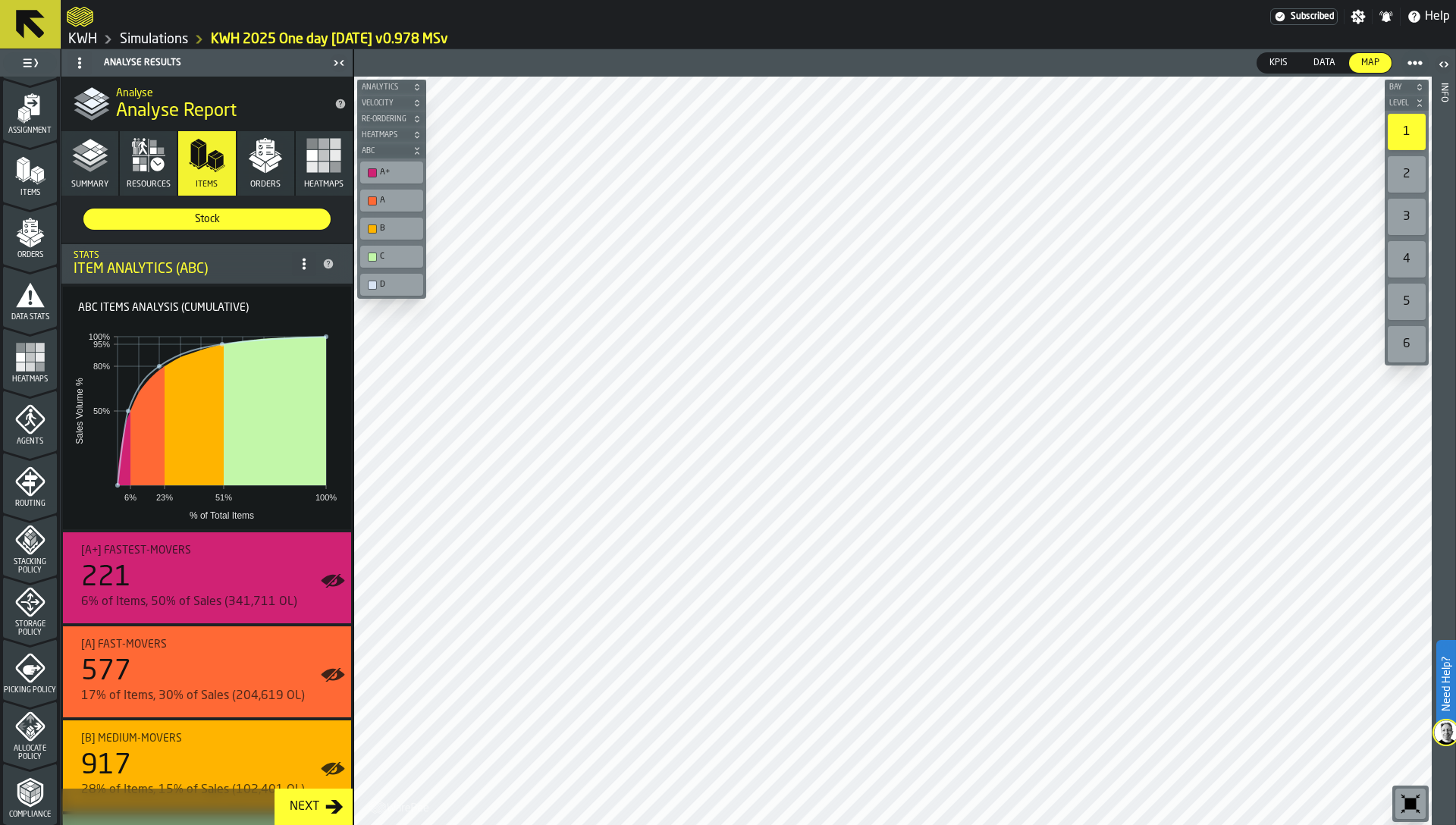
scroll to position [88, 0]
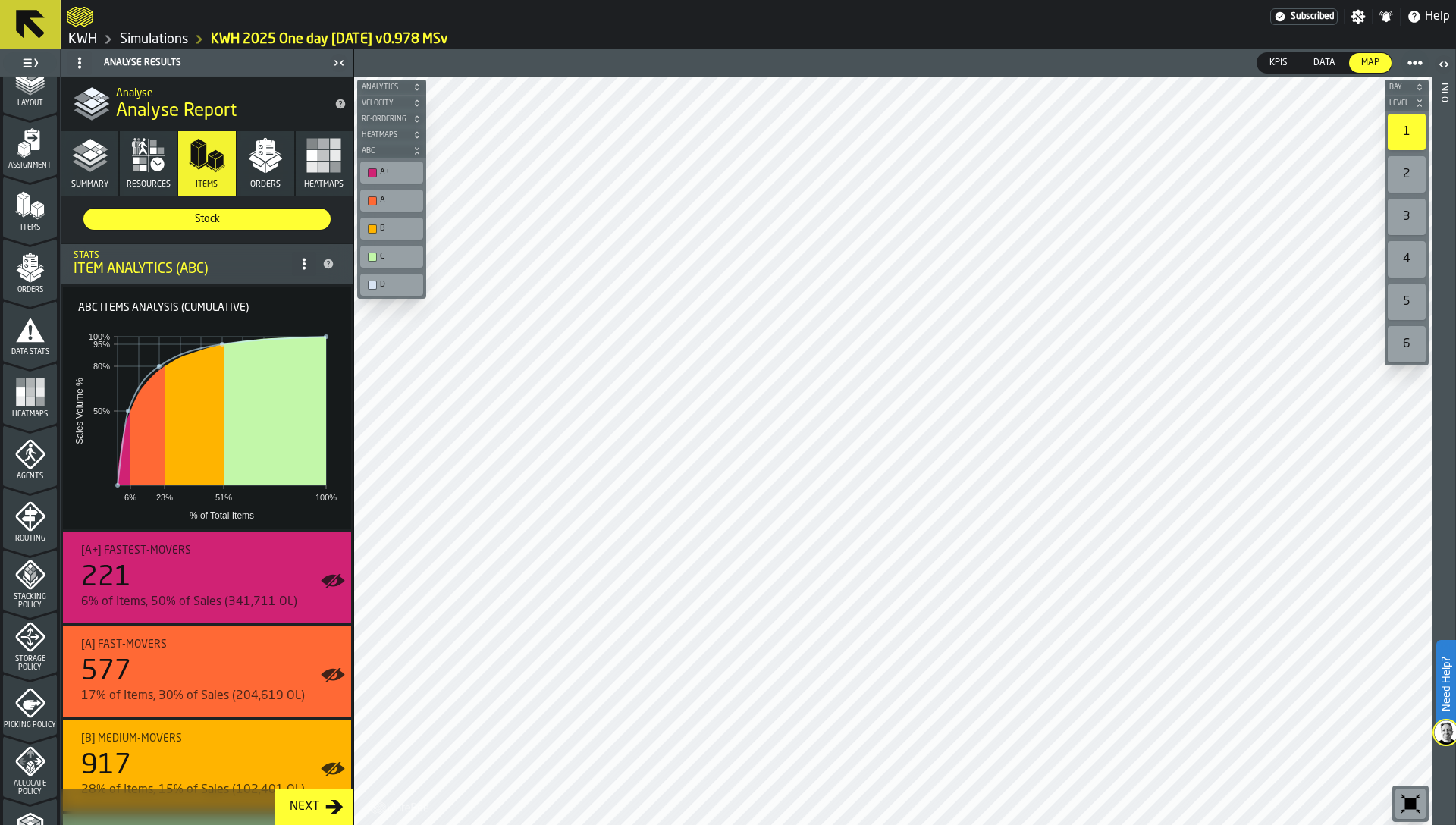
click at [30, 212] on polygon "menu Items" at bounding box center [33, 211] width 6 height 12
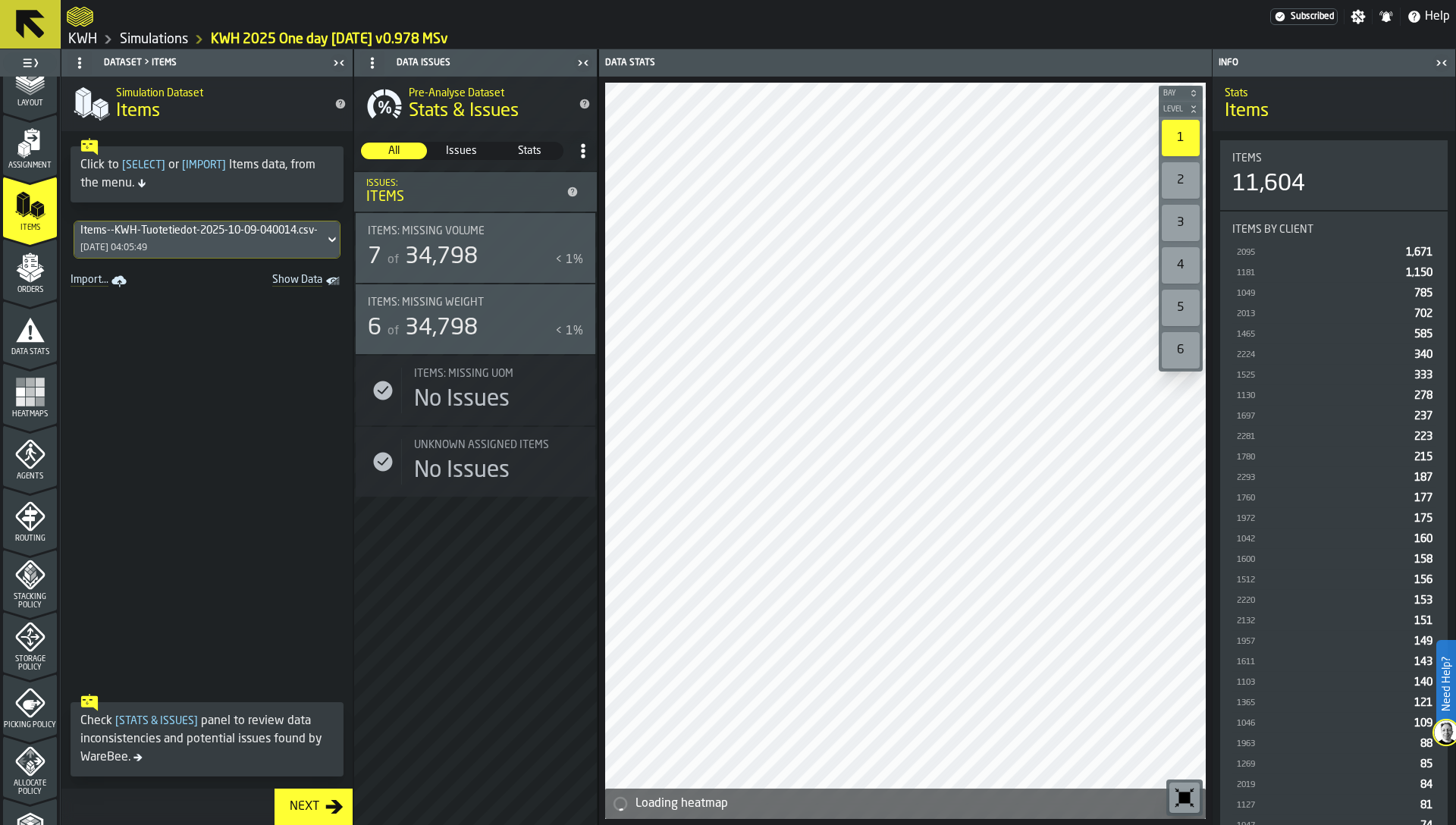
click at [296, 280] on span "Show Data" at bounding box center [270, 281] width 103 height 15
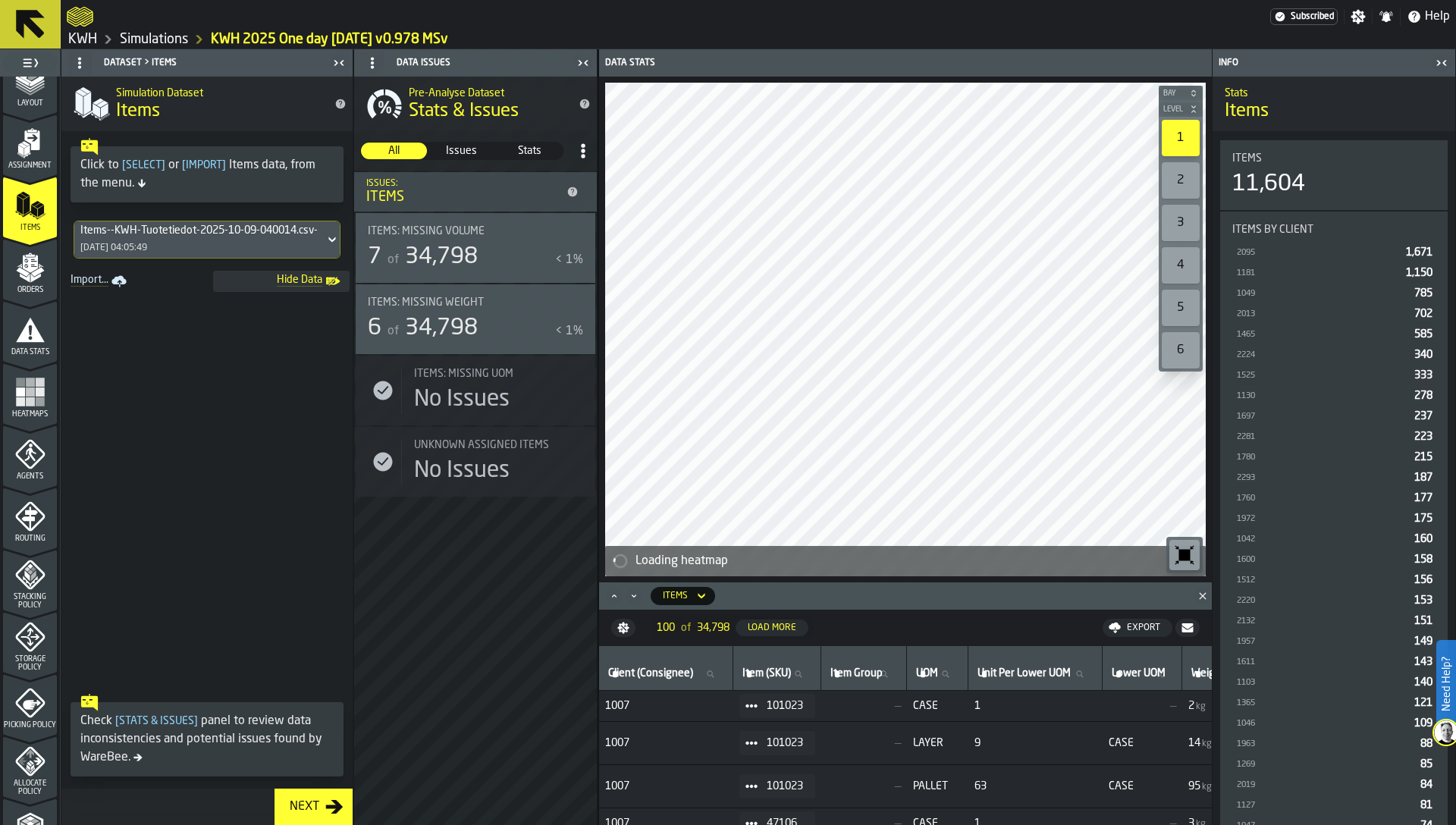
click at [584, 61] on icon "button-toggle-Close me" at bounding box center [582, 63] width 18 height 18
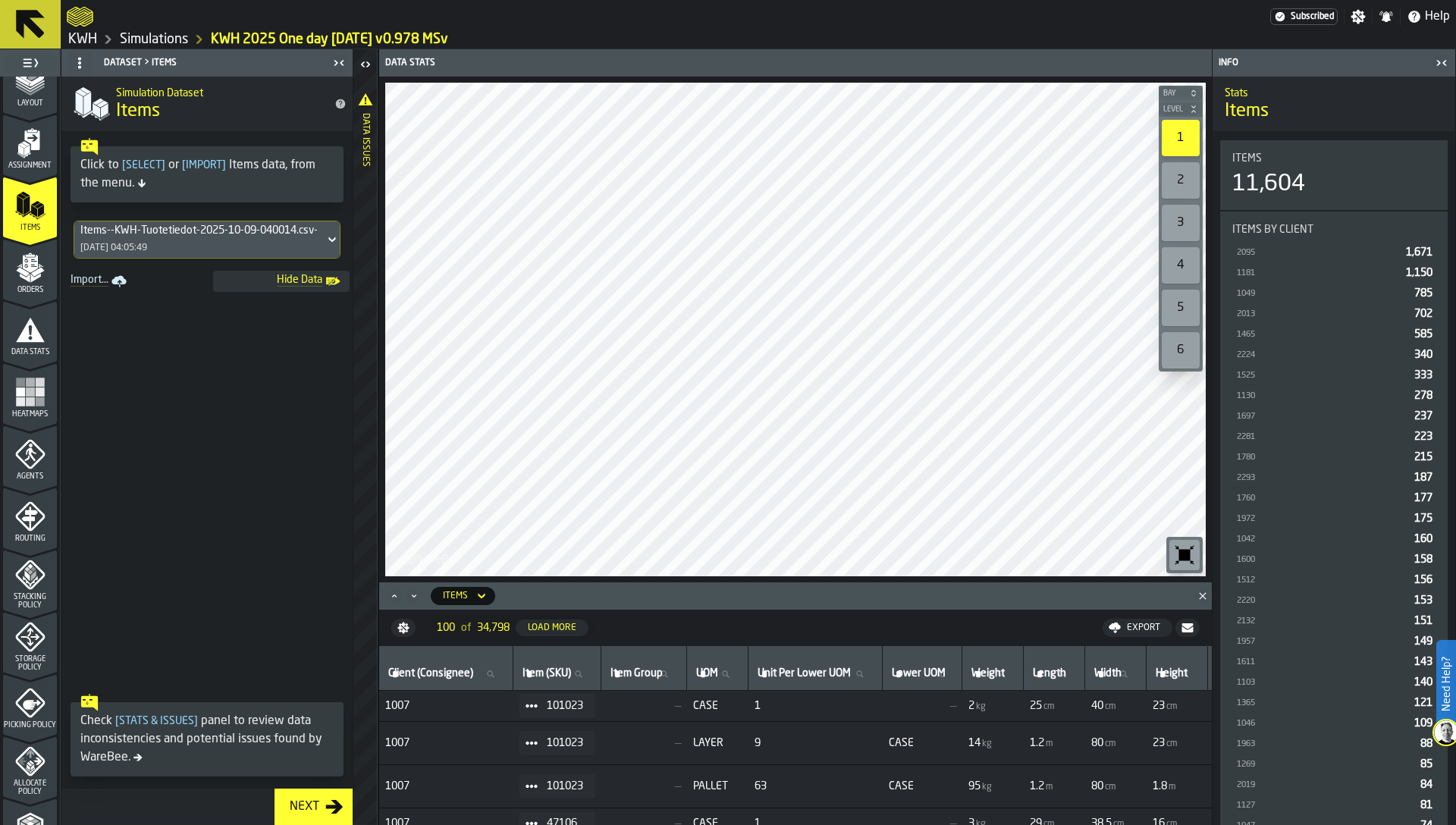
click at [559, 672] on label "Item (SKU) Item (SKU)" at bounding box center [557, 674] width 75 height 20
click at [559, 672] on input "Item (SKU) Item (SKU)" at bounding box center [557, 674] width 75 height 20
type input "***"
click at [567, 676] on input "***" at bounding box center [557, 674] width 75 height 20
type input "*****"
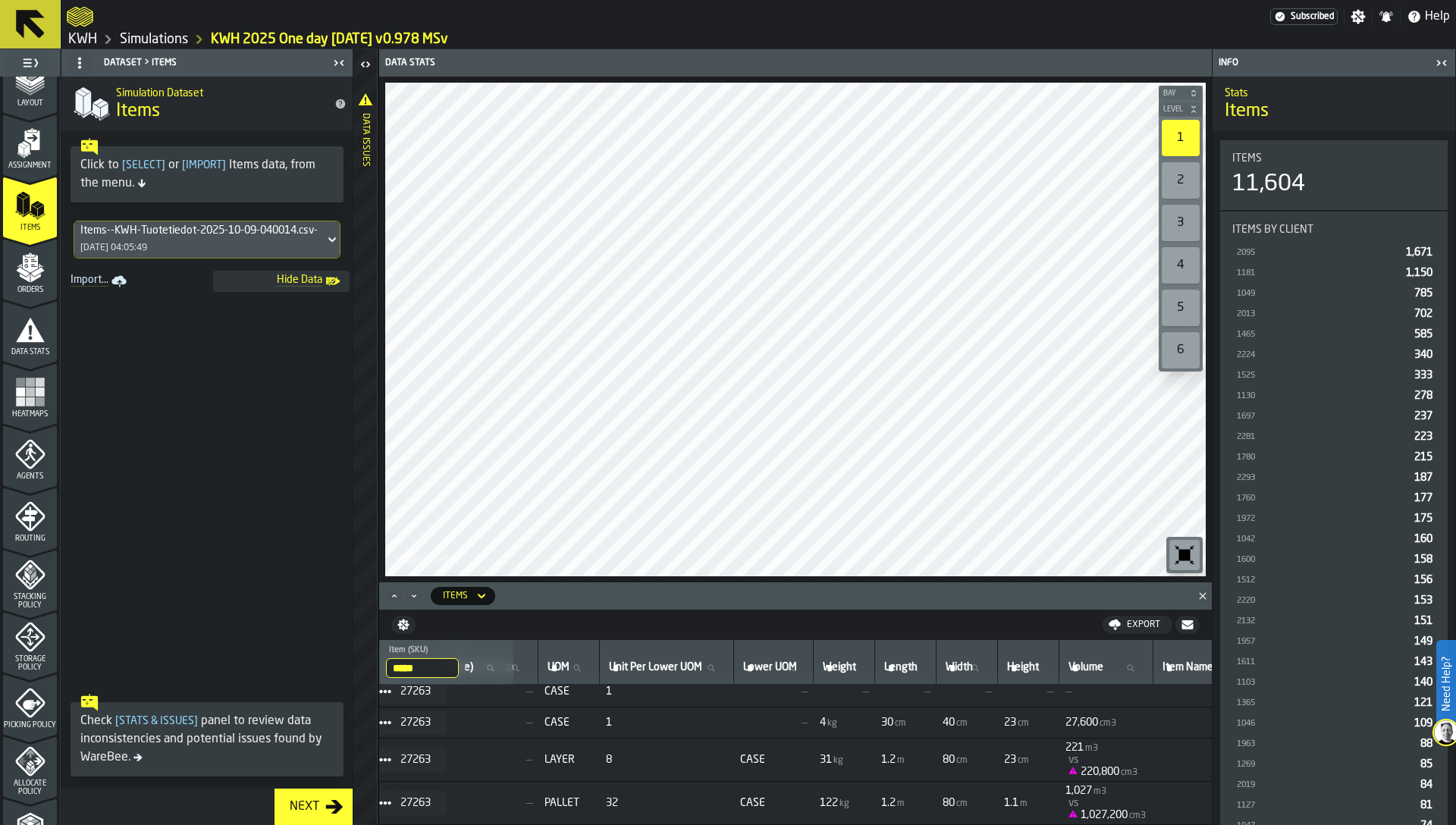
scroll to position [12, 0]
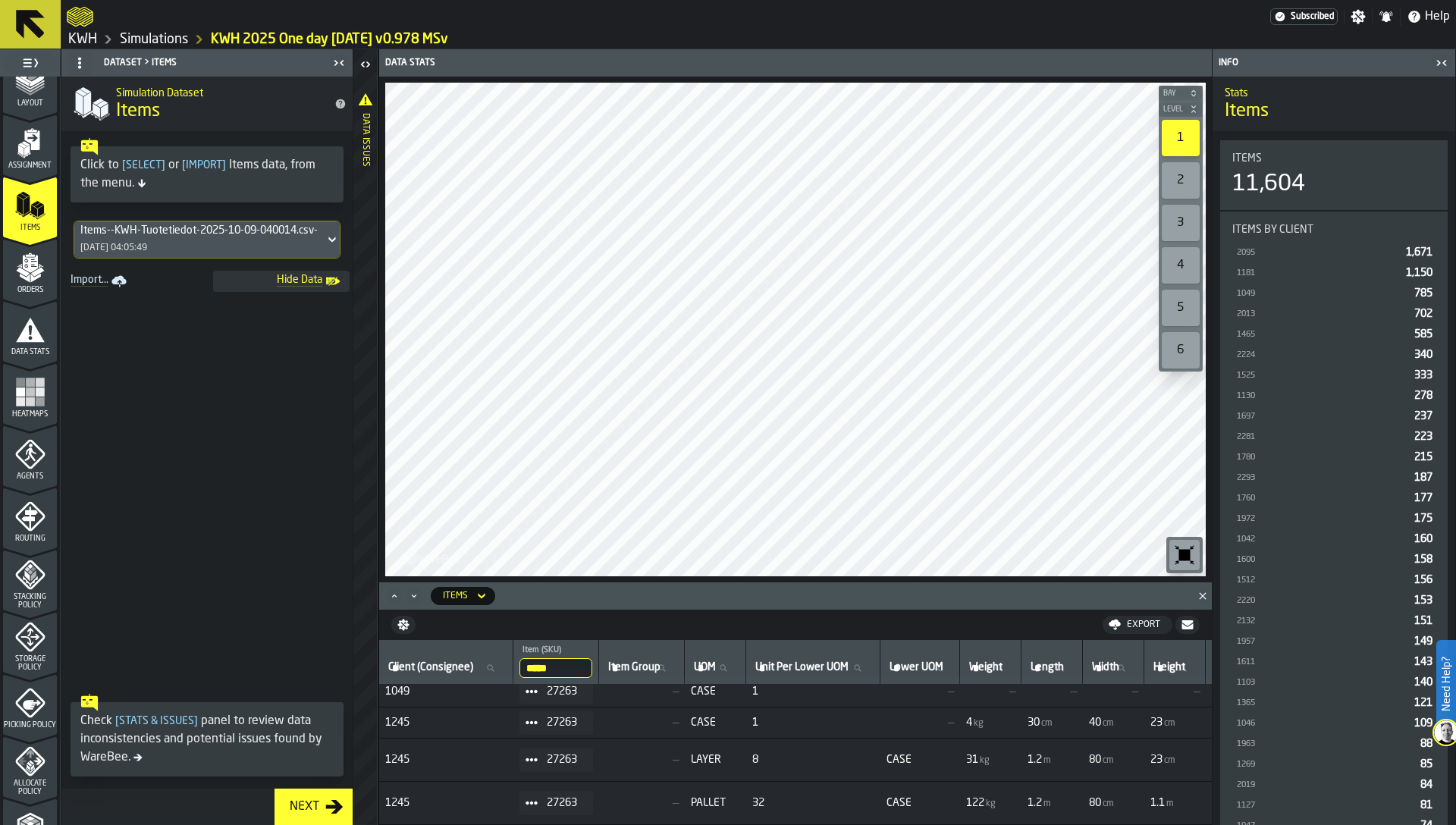
click at [545, 672] on input "*****" at bounding box center [556, 668] width 73 height 20
click at [86, 37] on link "KWH" at bounding box center [83, 39] width 29 height 17
click at [43, 377] on div "Heatmaps" at bounding box center [30, 398] width 54 height 42
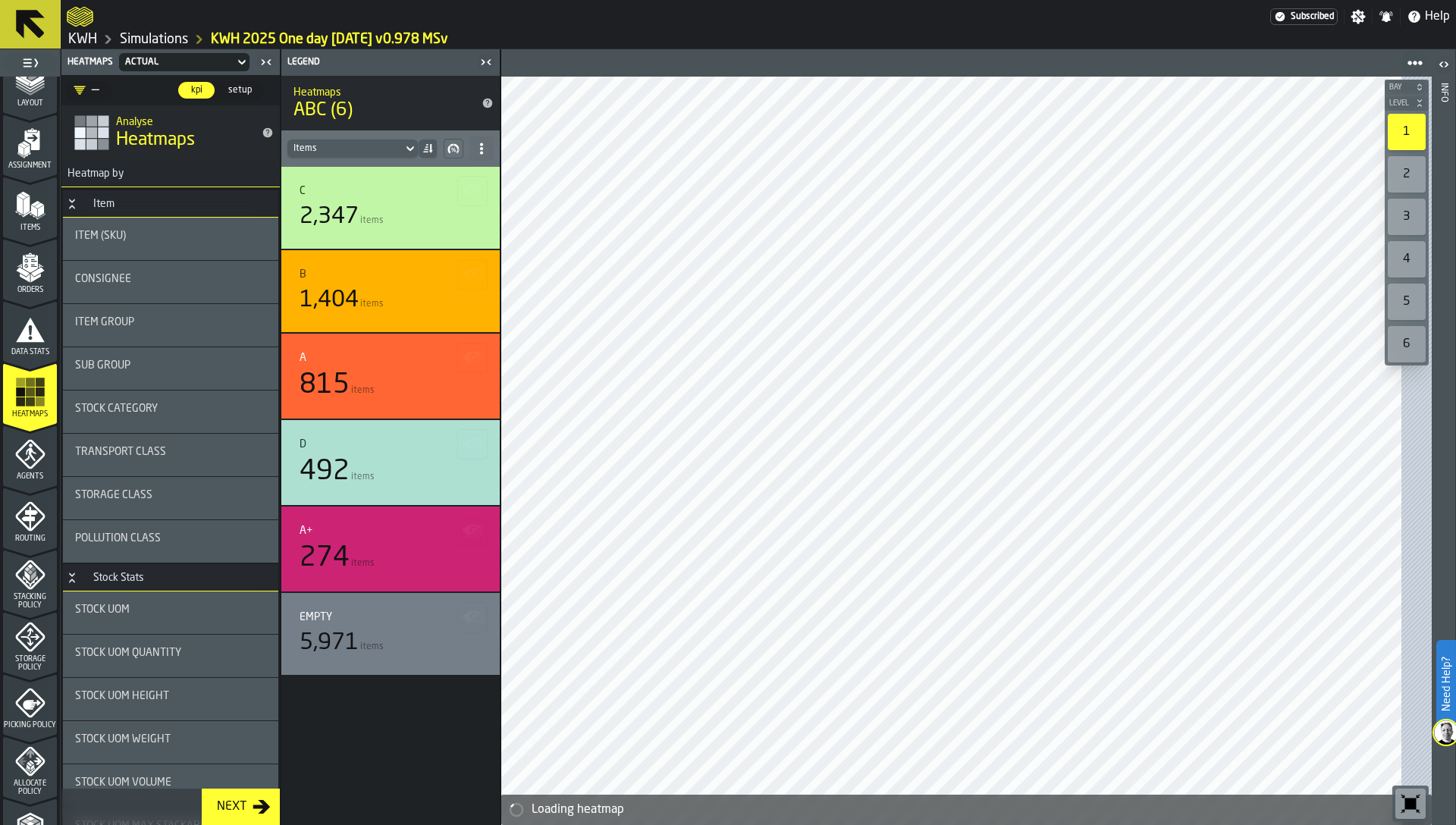
scroll to position [372, 0]
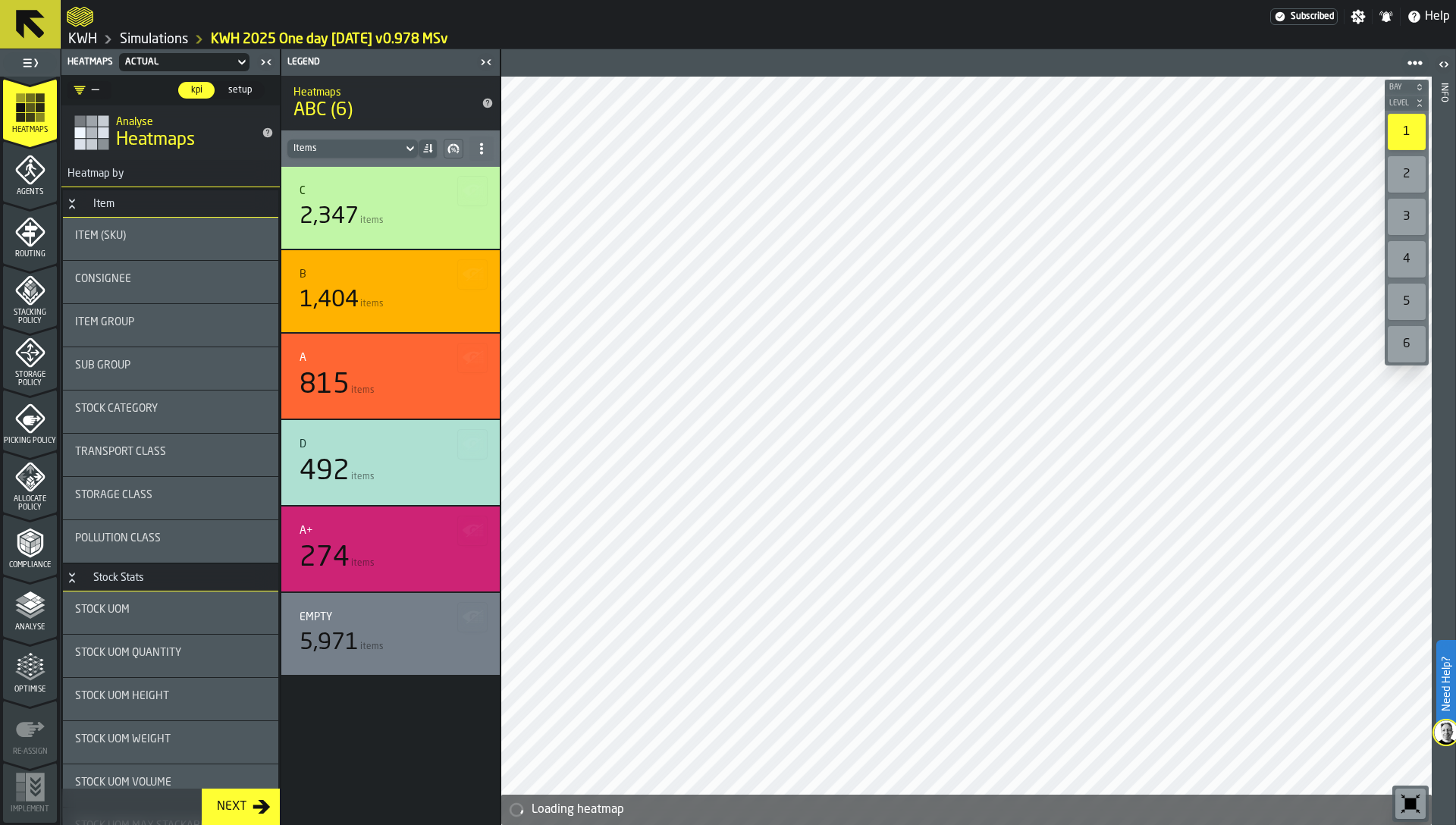
click at [37, 623] on span "Analyse" at bounding box center [30, 628] width 54 height 9
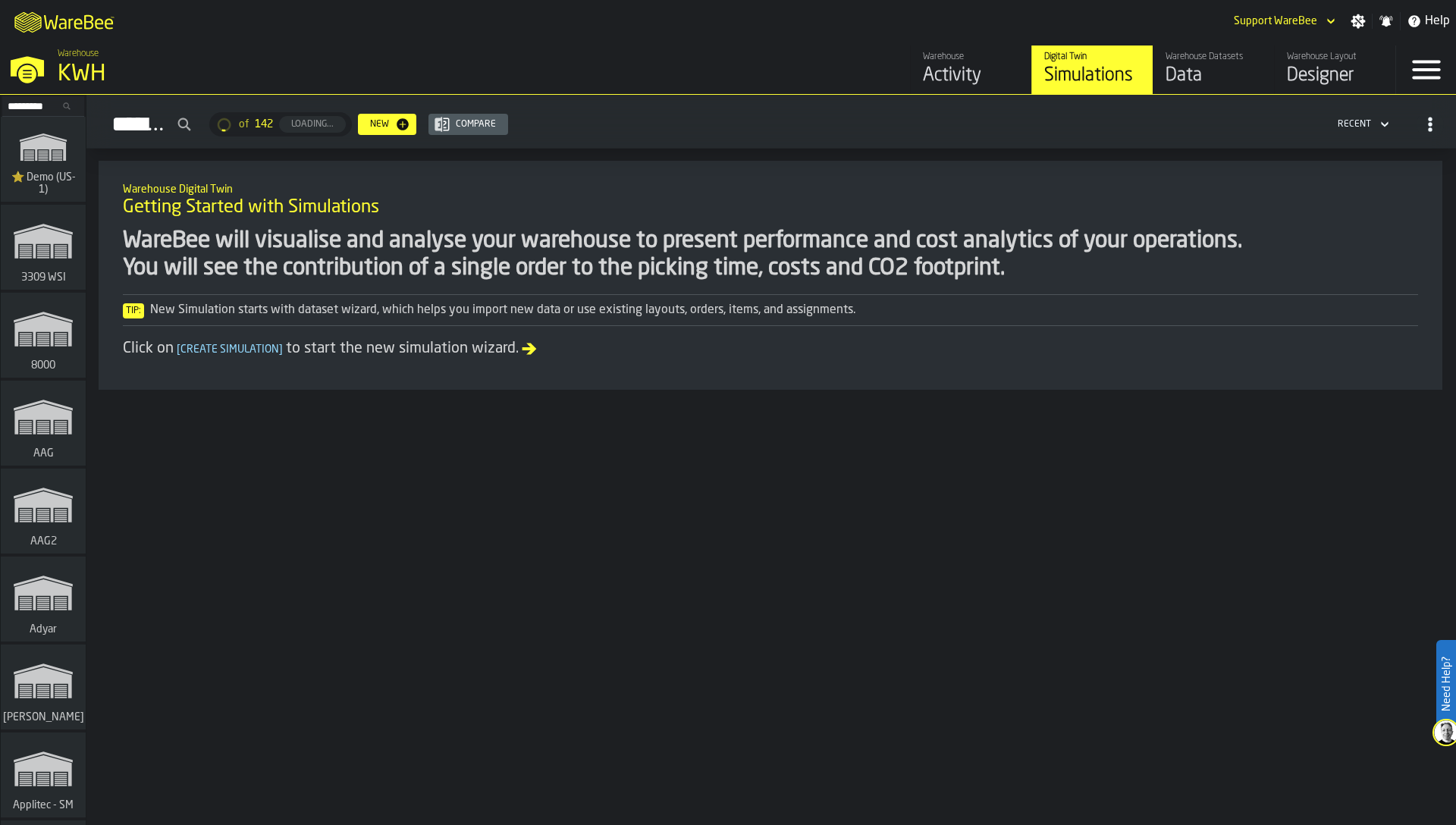
click at [1176, 80] on div "Data" at bounding box center [1213, 76] width 96 height 24
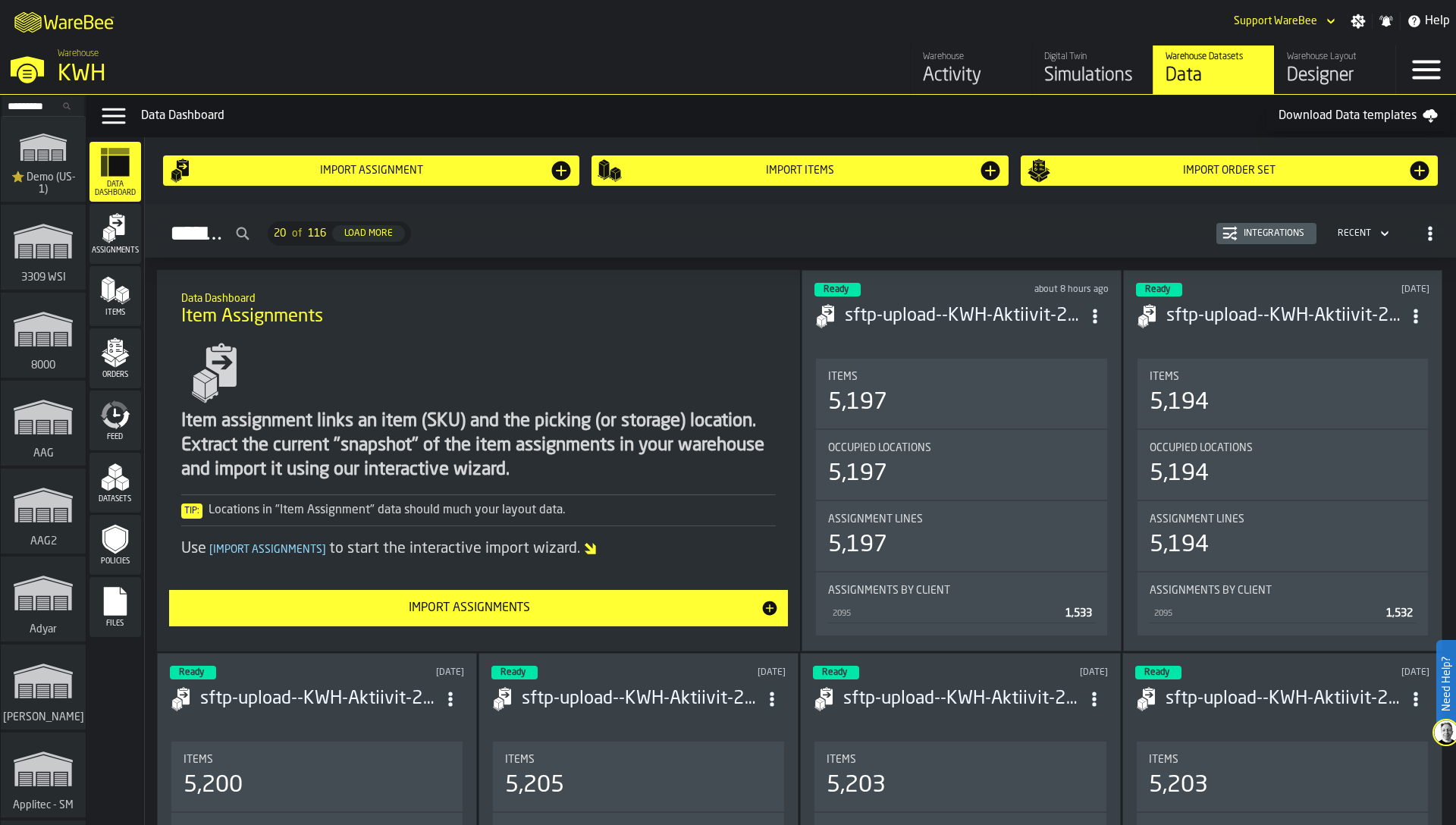
click at [111, 299] on icon "menu Items" at bounding box center [112, 298] width 8 height 6
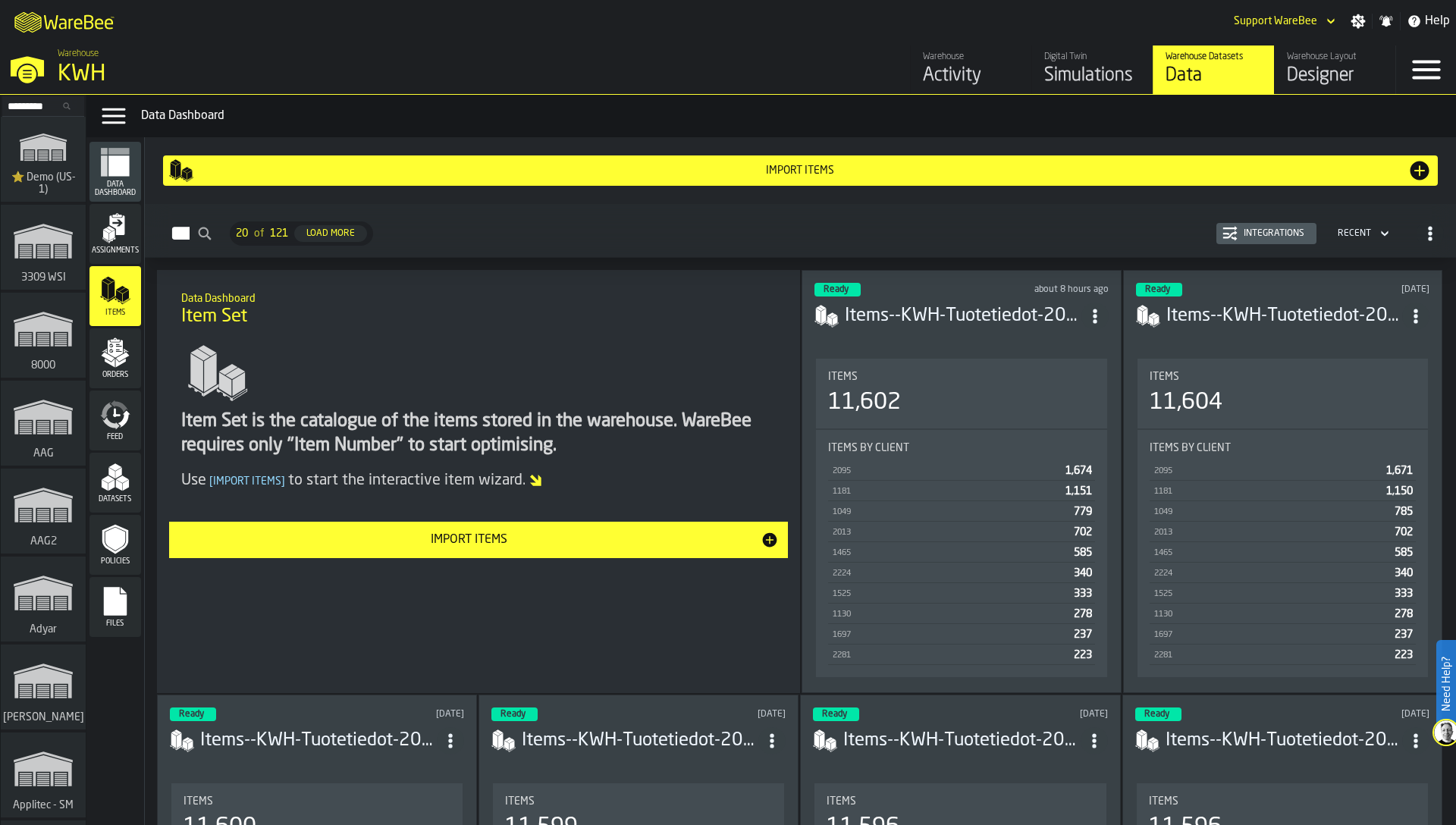
click at [1231, 236] on icon "button-Integrations" at bounding box center [1229, 233] width 15 height 15
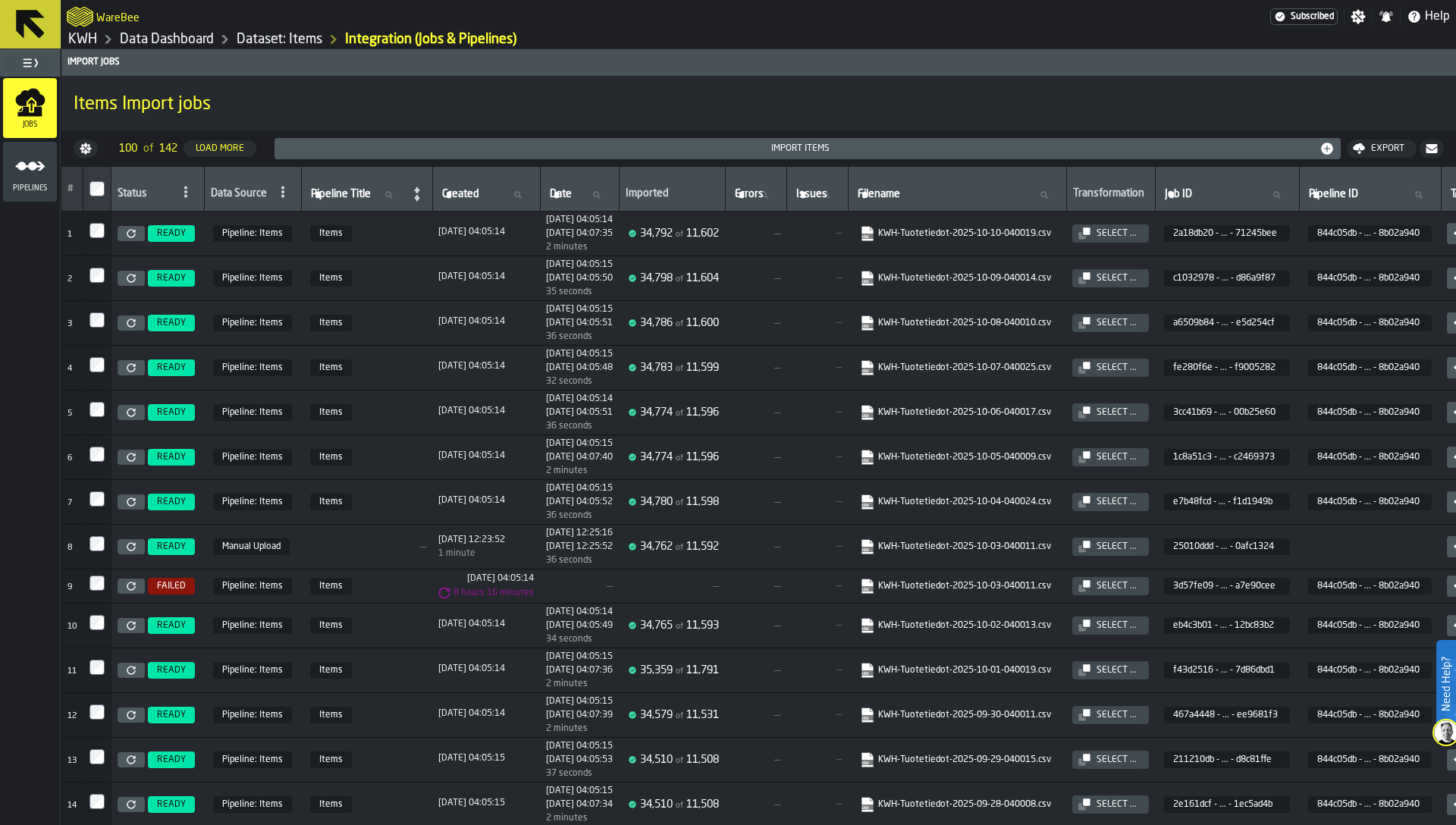
click at [869, 233] on icon "link-to-https://s3.eu-west-1.amazonaws.com/import.app.warebee.com/2a18db20-2232…" at bounding box center [863, 230] width 12 height 12
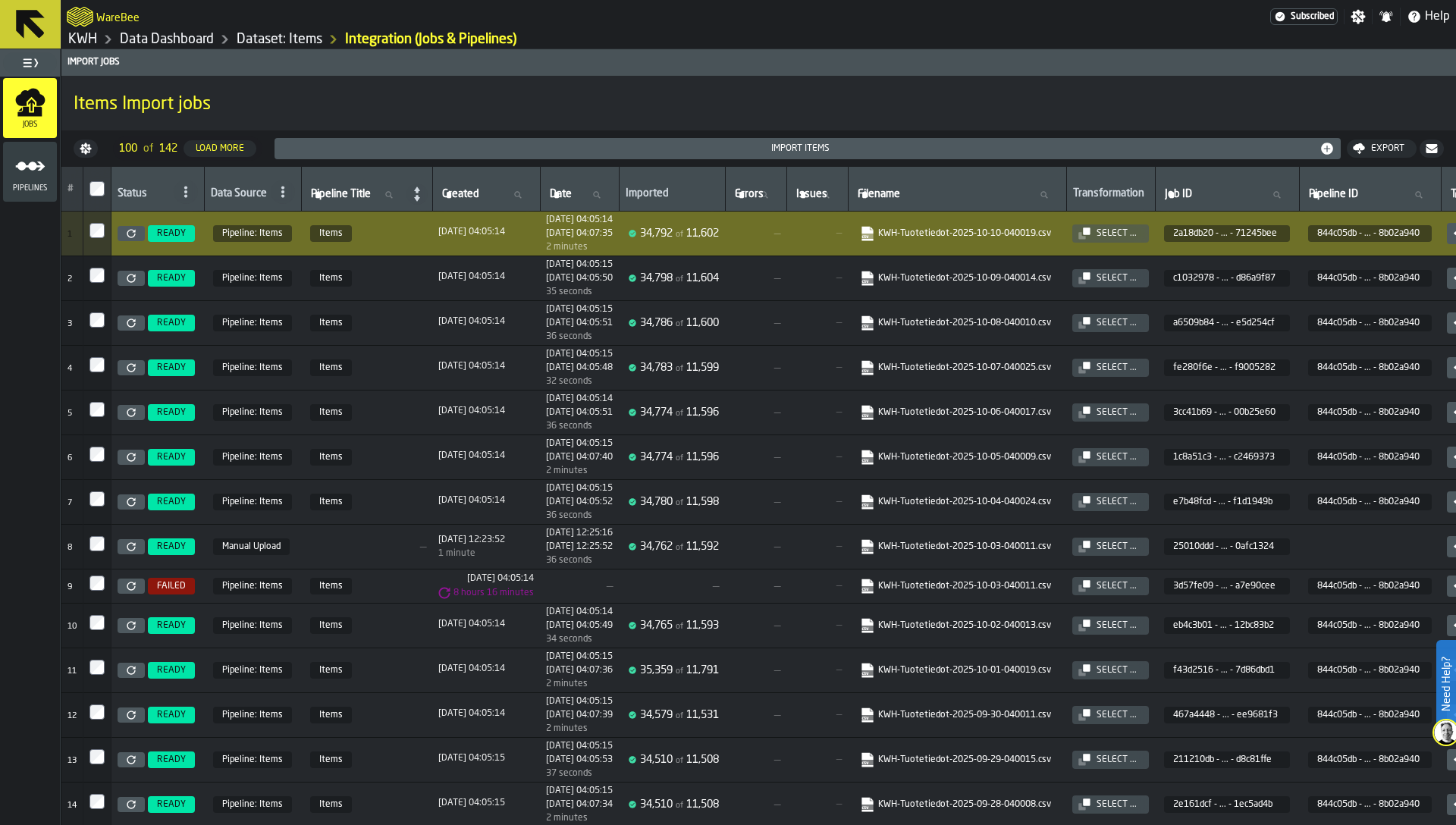
click at [129, 231] on icon at bounding box center [131, 233] width 9 height 9
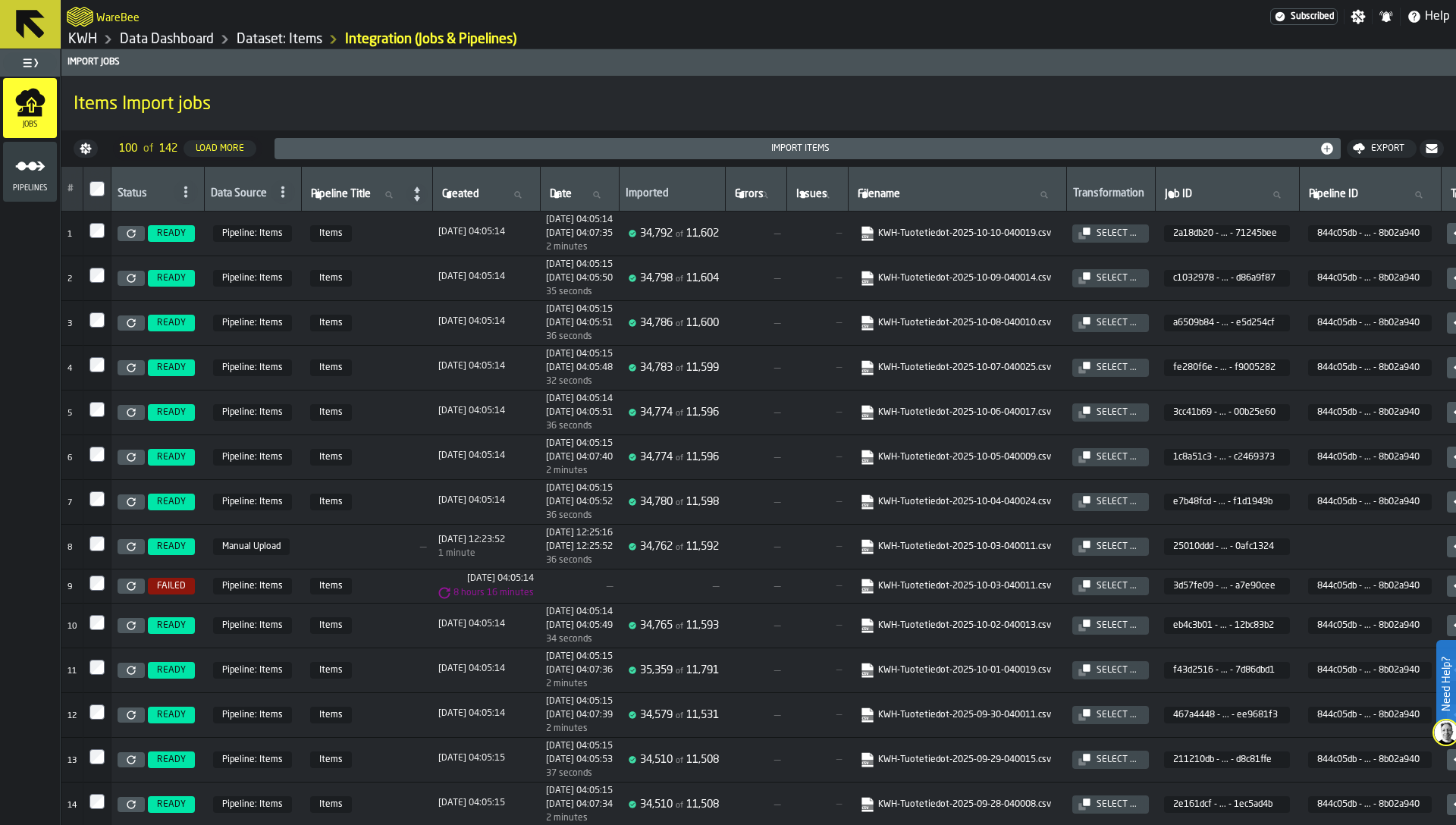
click at [23, 181] on icon "menu Pipelines" at bounding box center [30, 166] width 30 height 30
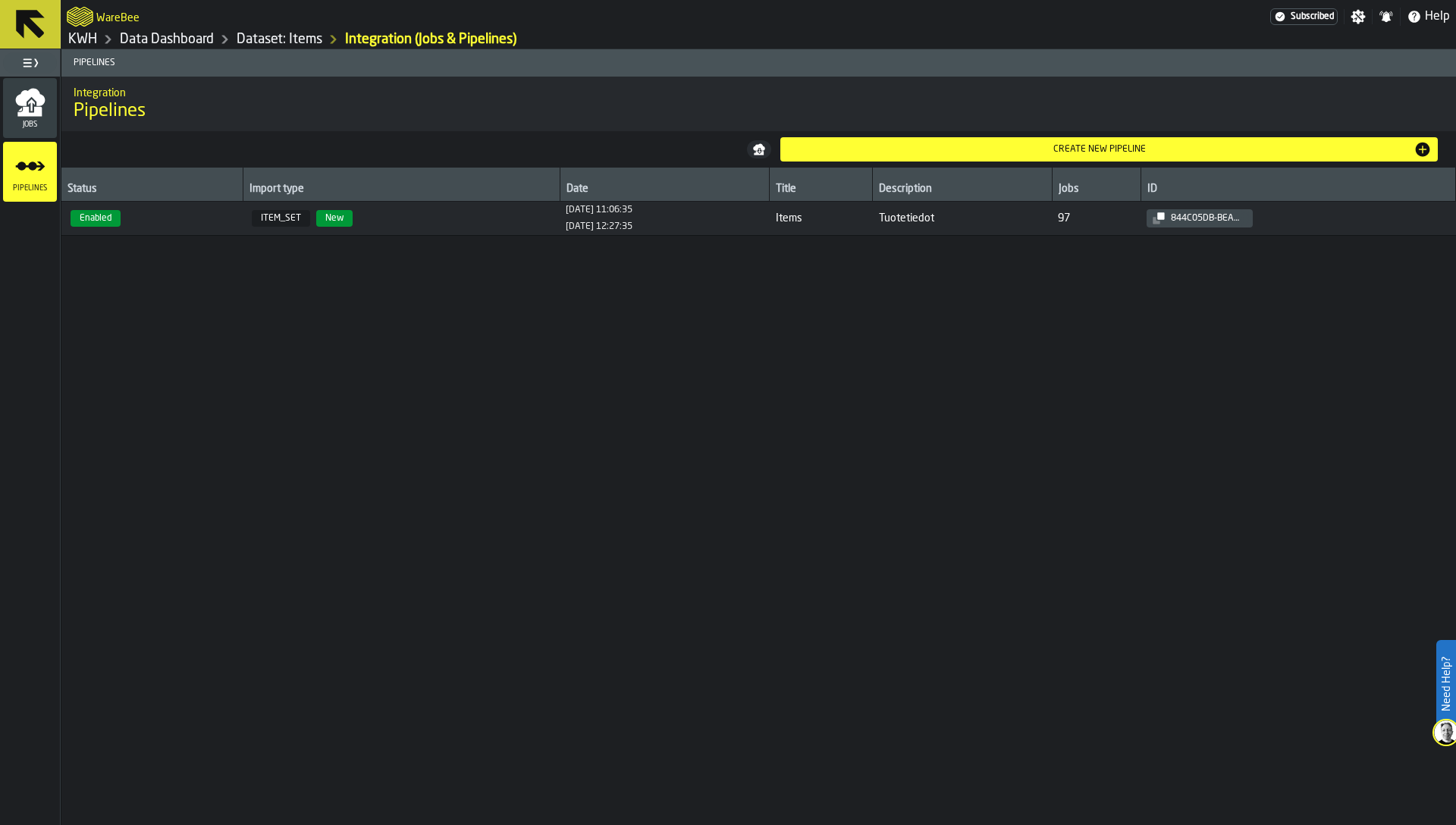
click at [205, 221] on span "Enabled" at bounding box center [152, 218] width 170 height 17
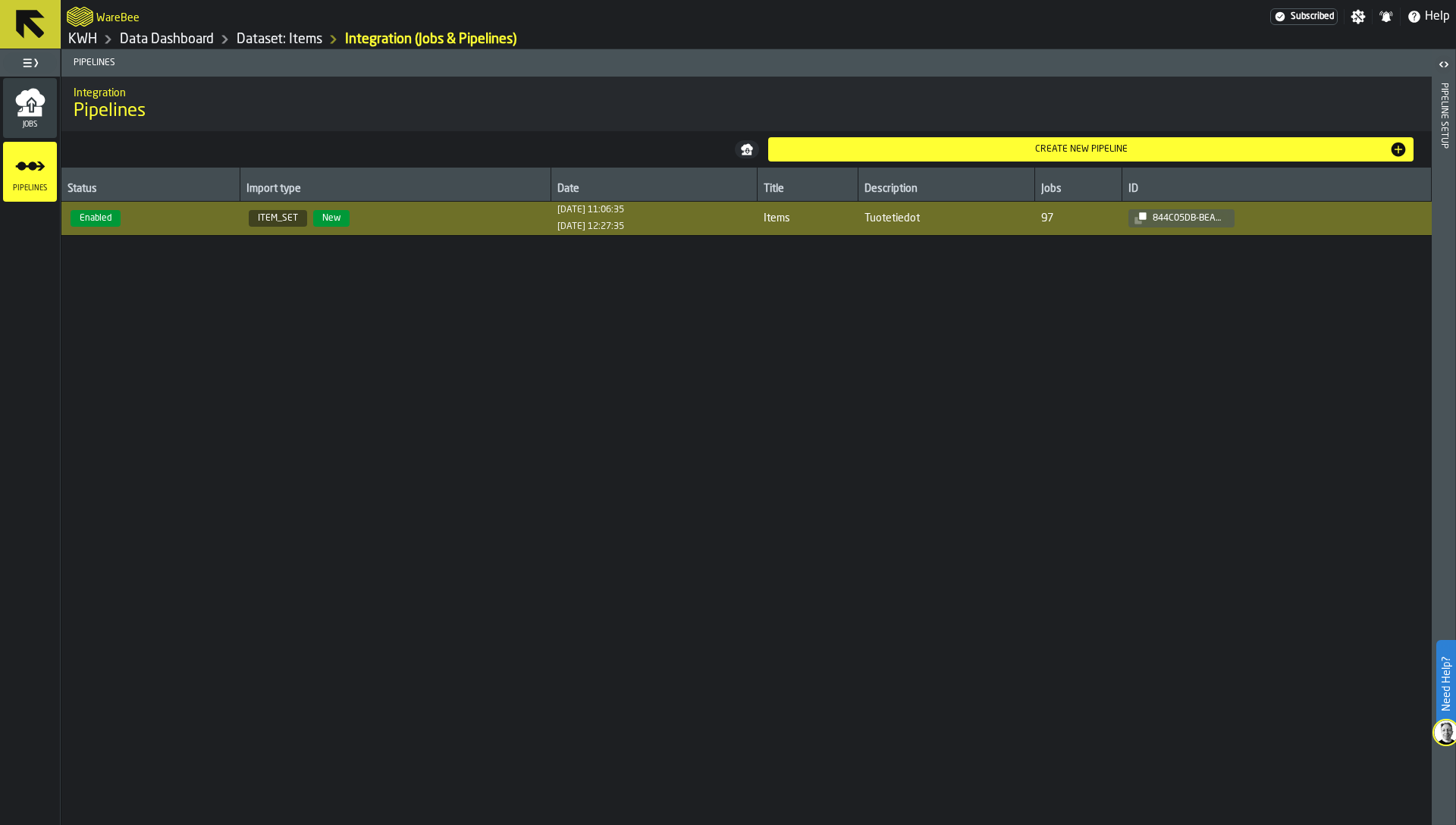
click at [1447, 209] on div "Pipeline Setup" at bounding box center [1444, 450] width 10 height 742
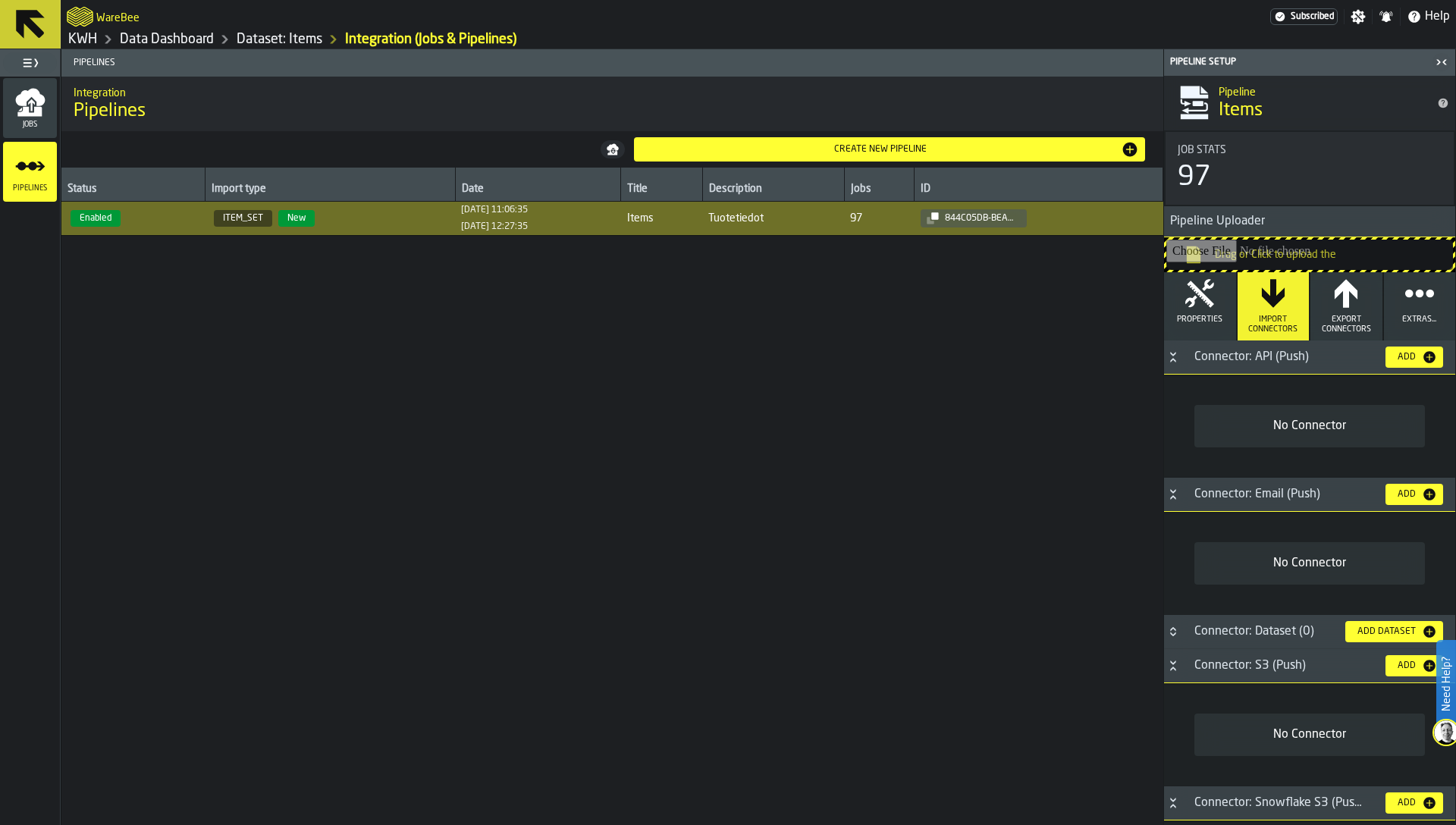
click at [1189, 325] on button "Properties" at bounding box center [1200, 306] width 72 height 69
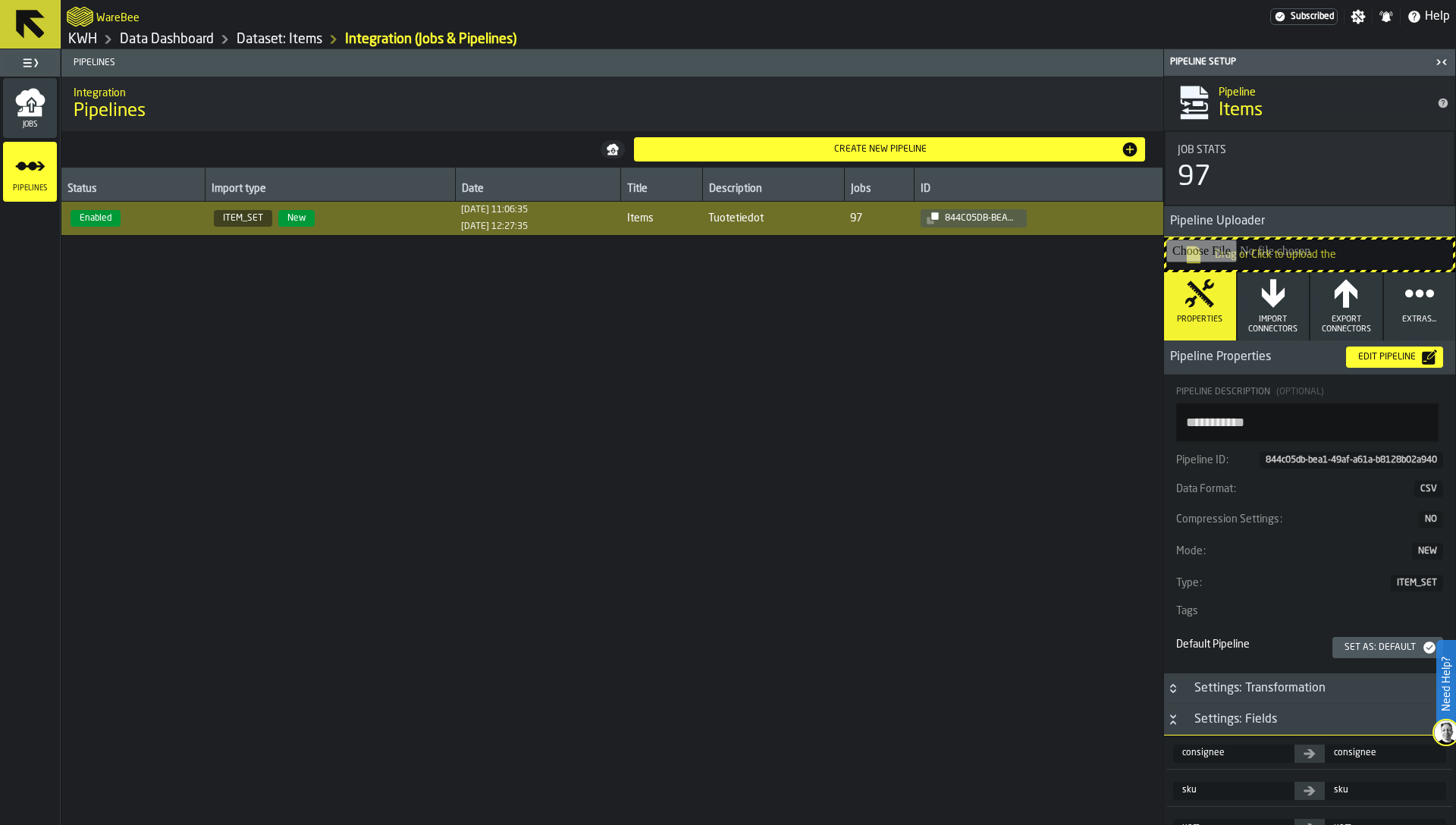
click at [1343, 637] on button "Set as: Default" at bounding box center [1387, 648] width 110 height 21
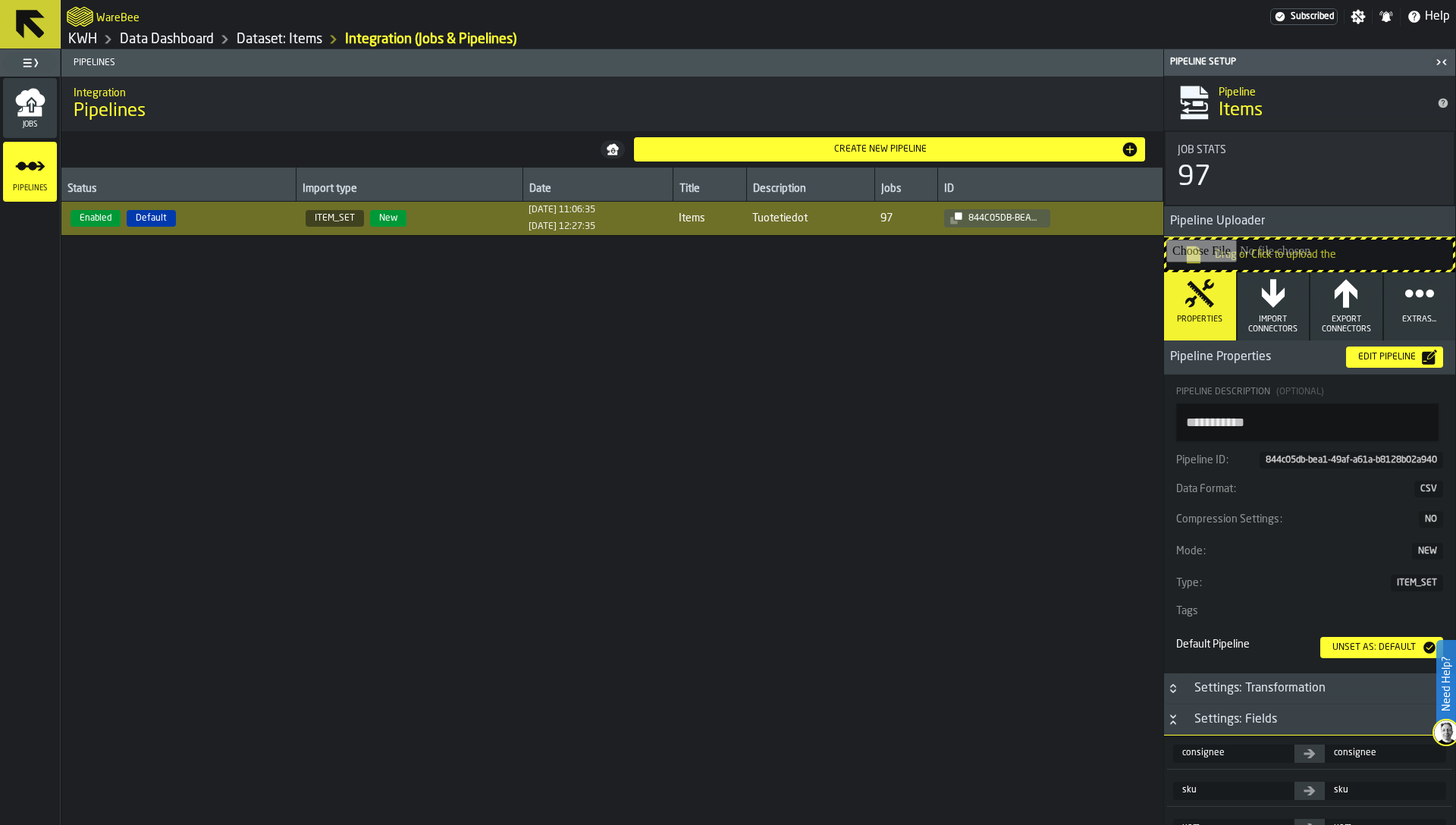
click at [1216, 251] on input "Drag or Click to upload the" at bounding box center [1310, 255] width 287 height 30
click at [402, 599] on div "Status Import type Date Title Description Jobs ID Enabled Default ITEM_SET New …" at bounding box center [613, 496] width 1102 height 657
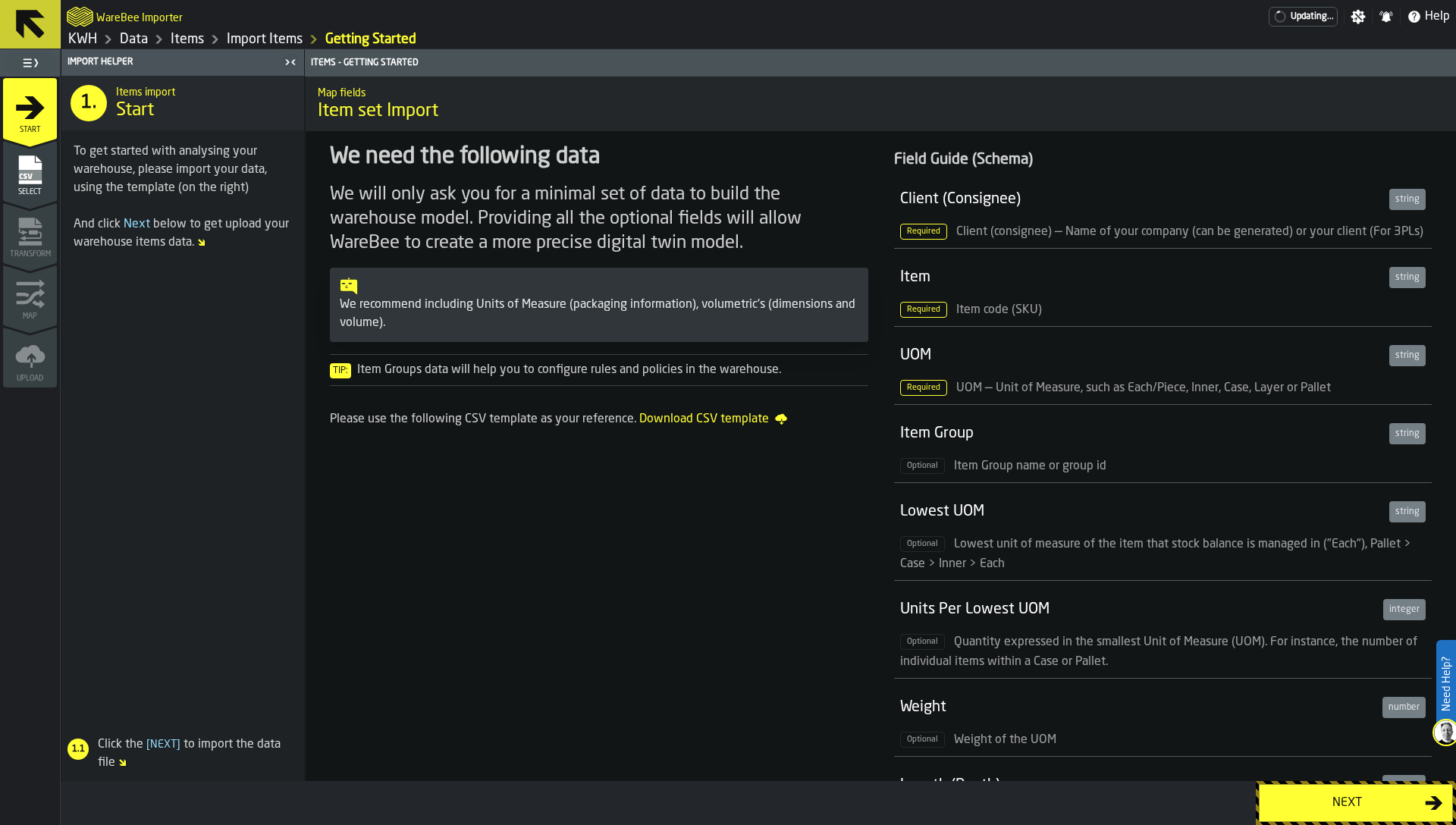
click at [11, 162] on div "Select" at bounding box center [30, 176] width 54 height 42
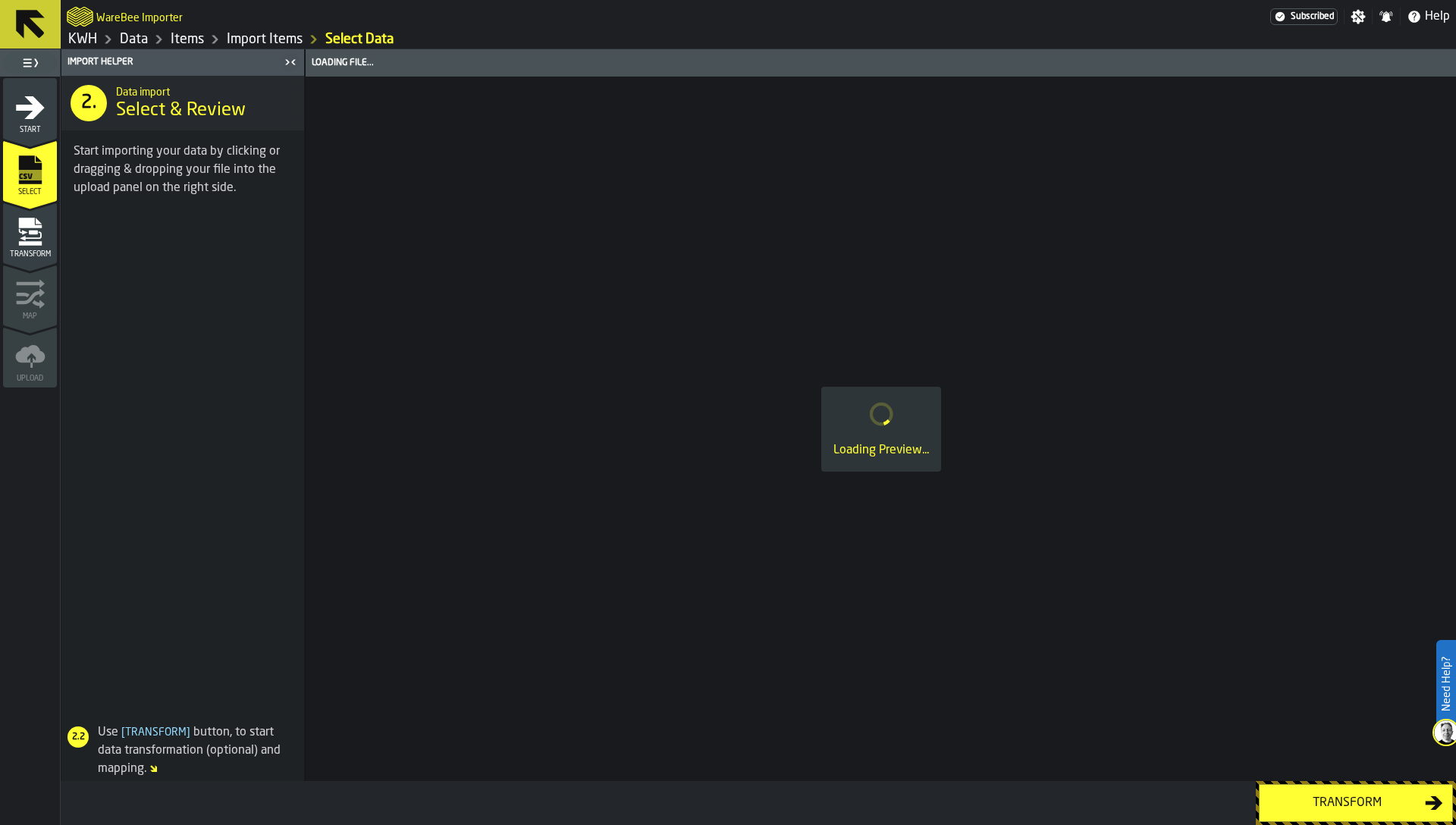
click at [39, 243] on icon "menu Transform" at bounding box center [30, 243] width 23 height 4
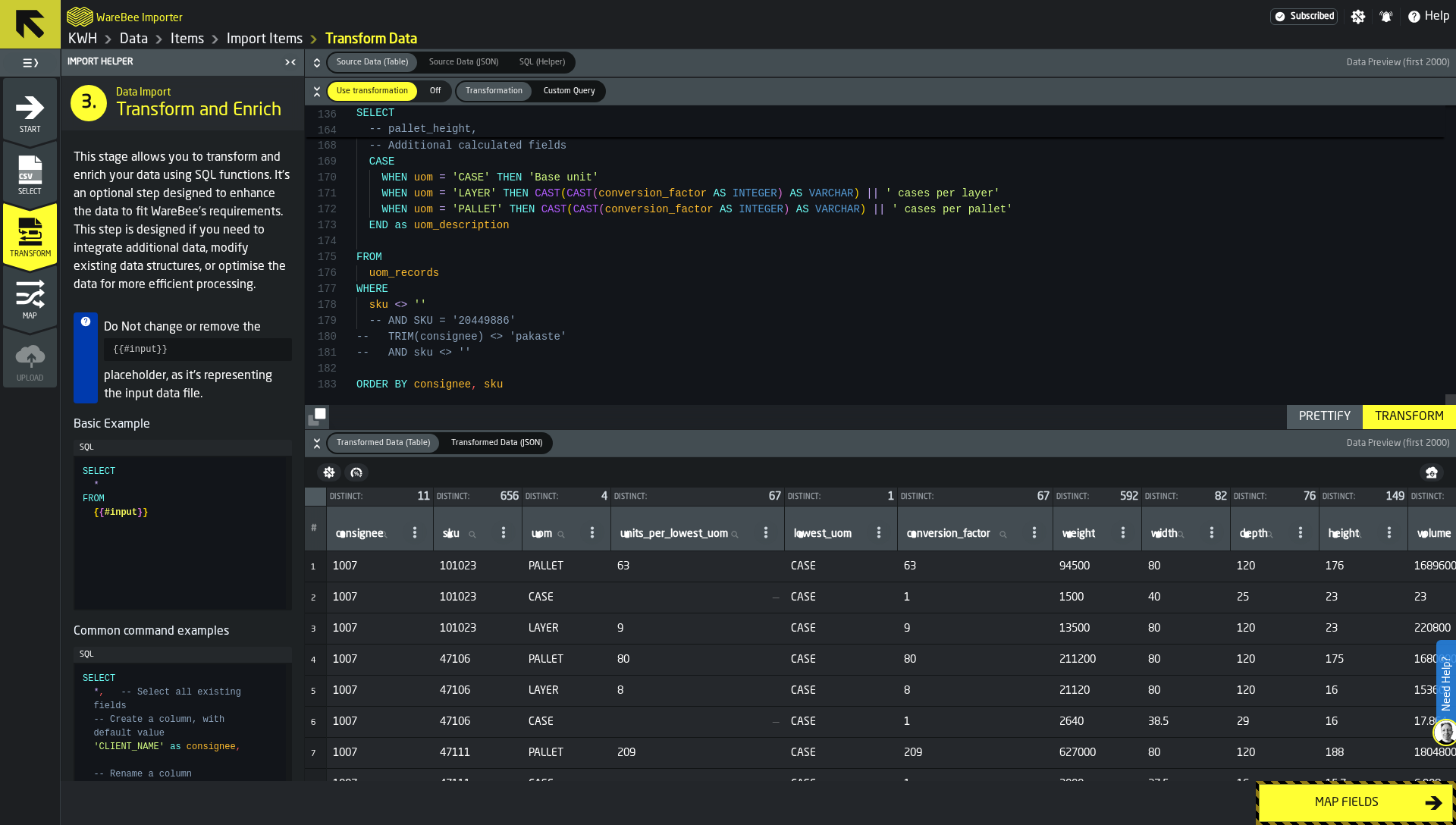
scroll to position [128, 0]
type textarea "**********"
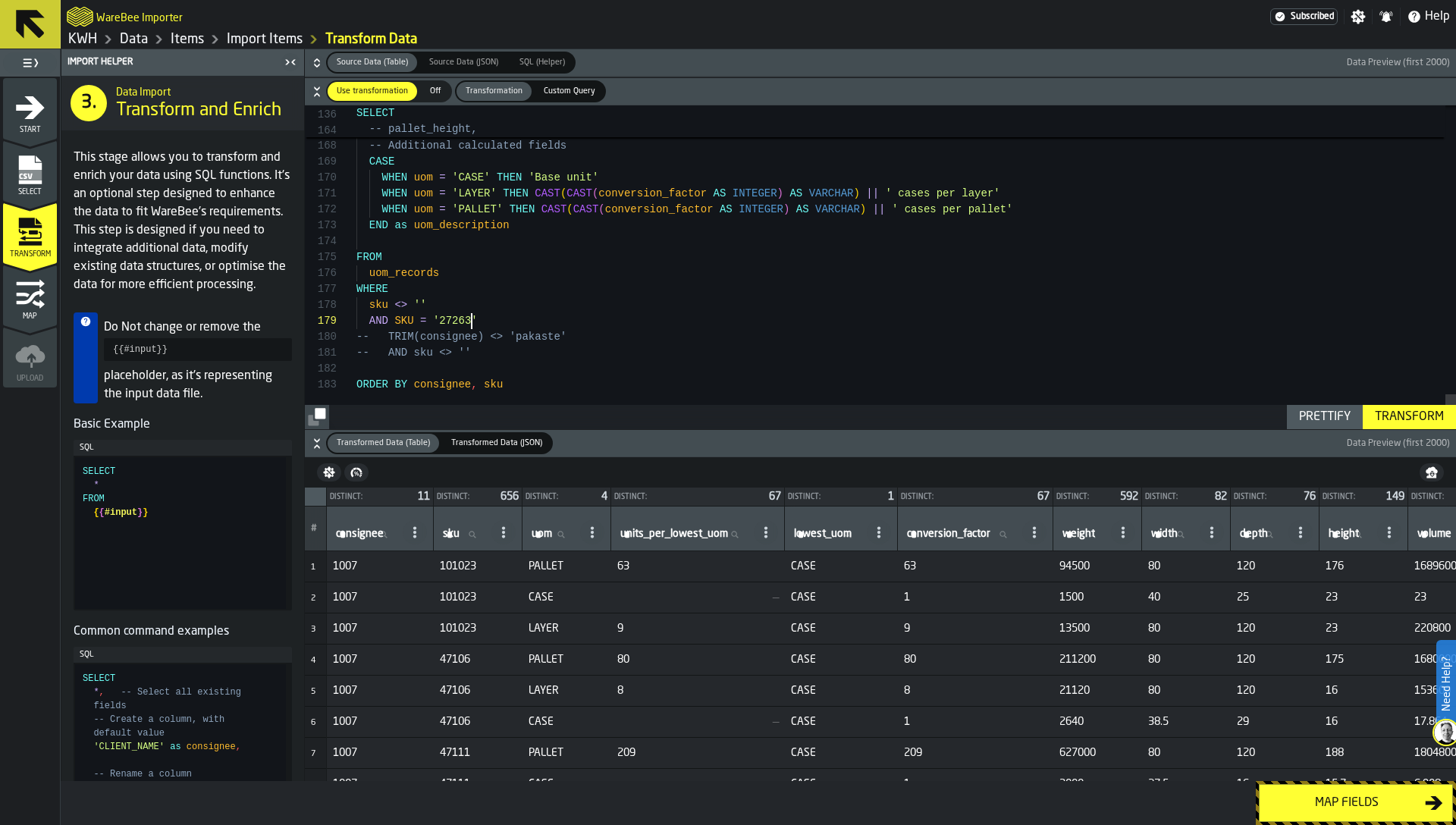
click at [1419, 410] on div "Transform" at bounding box center [1409, 416] width 81 height 18
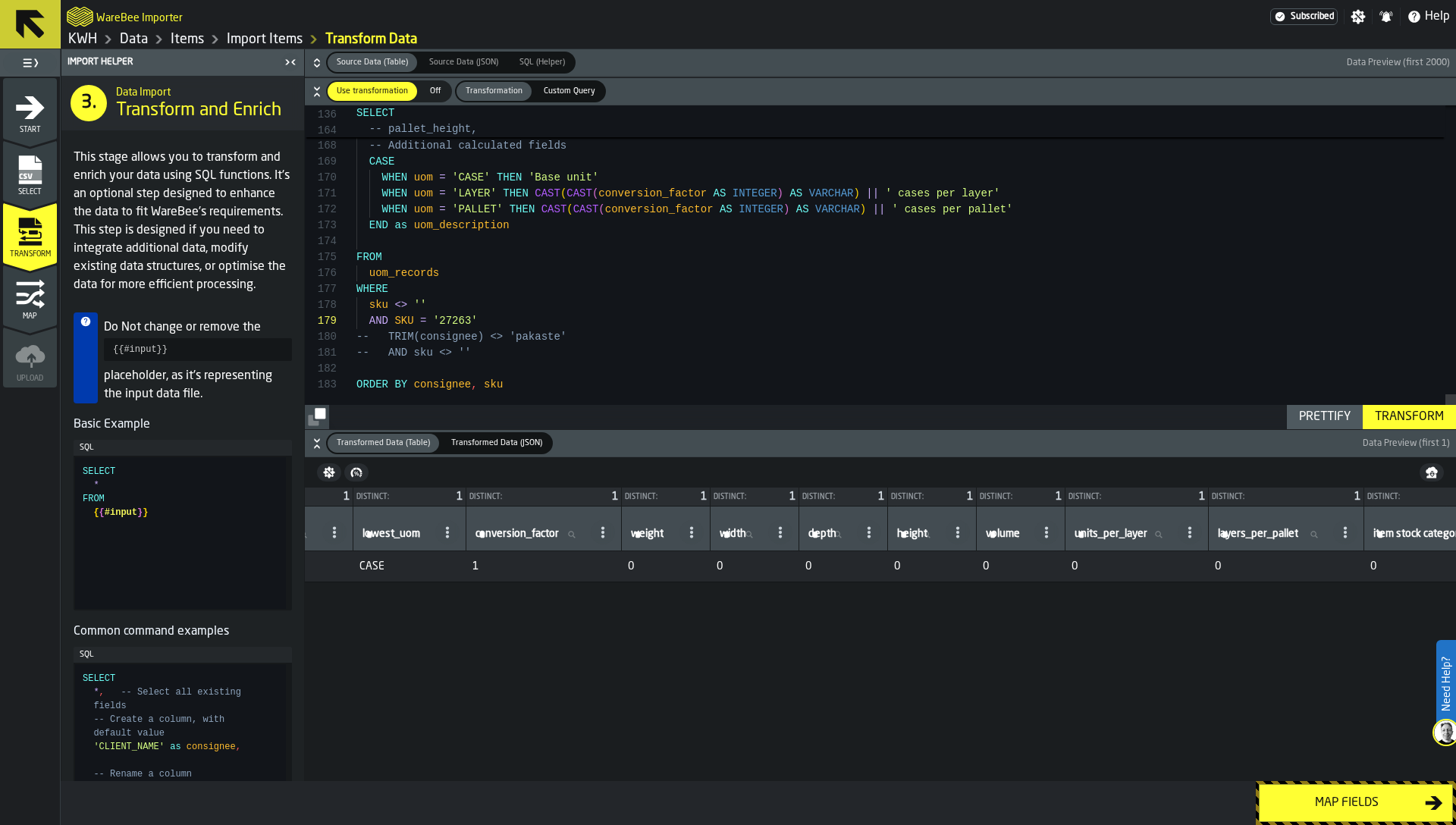
scroll to position [0, 0]
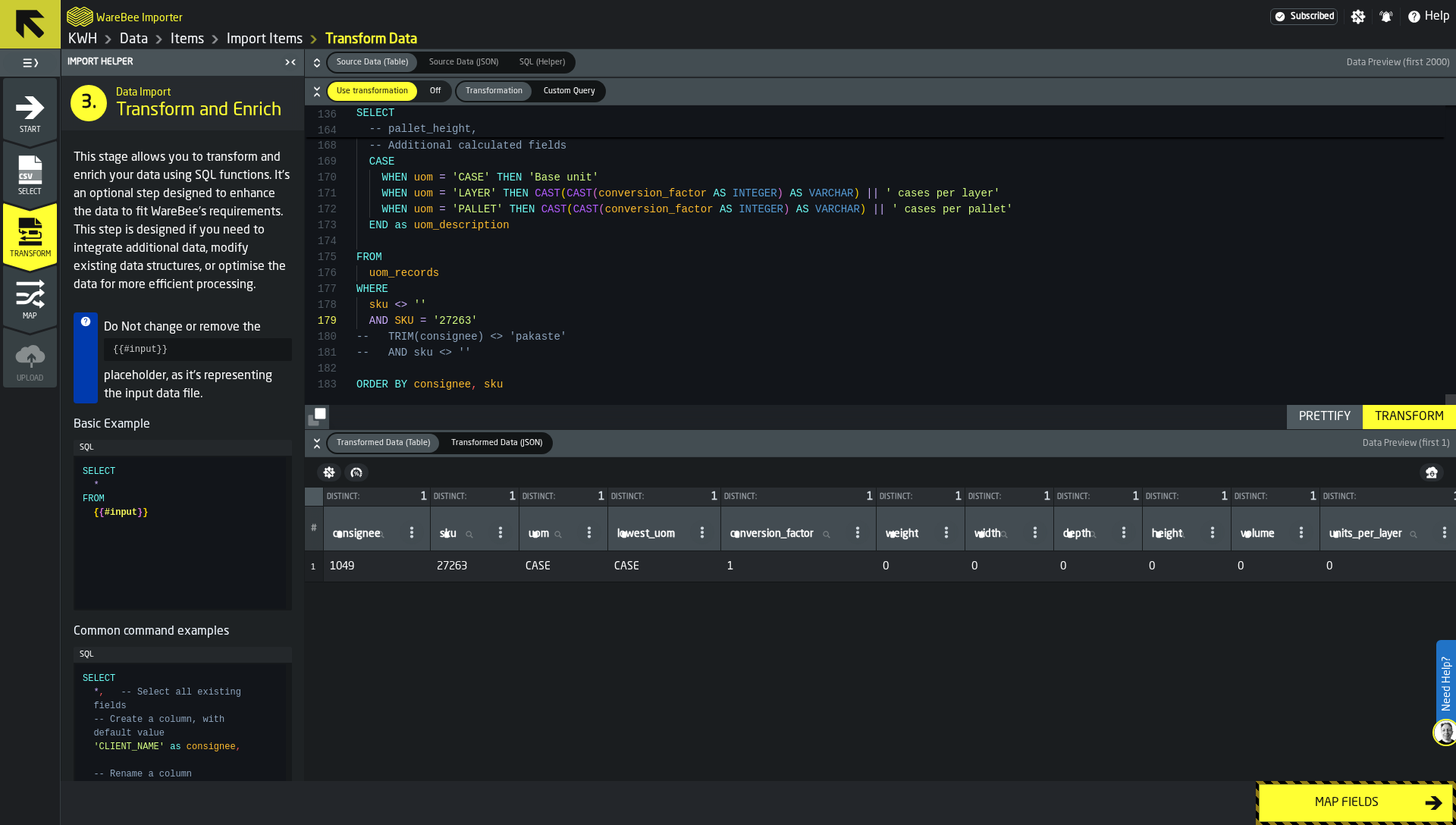
click at [322, 59] on icon "button-" at bounding box center [316, 63] width 15 height 15
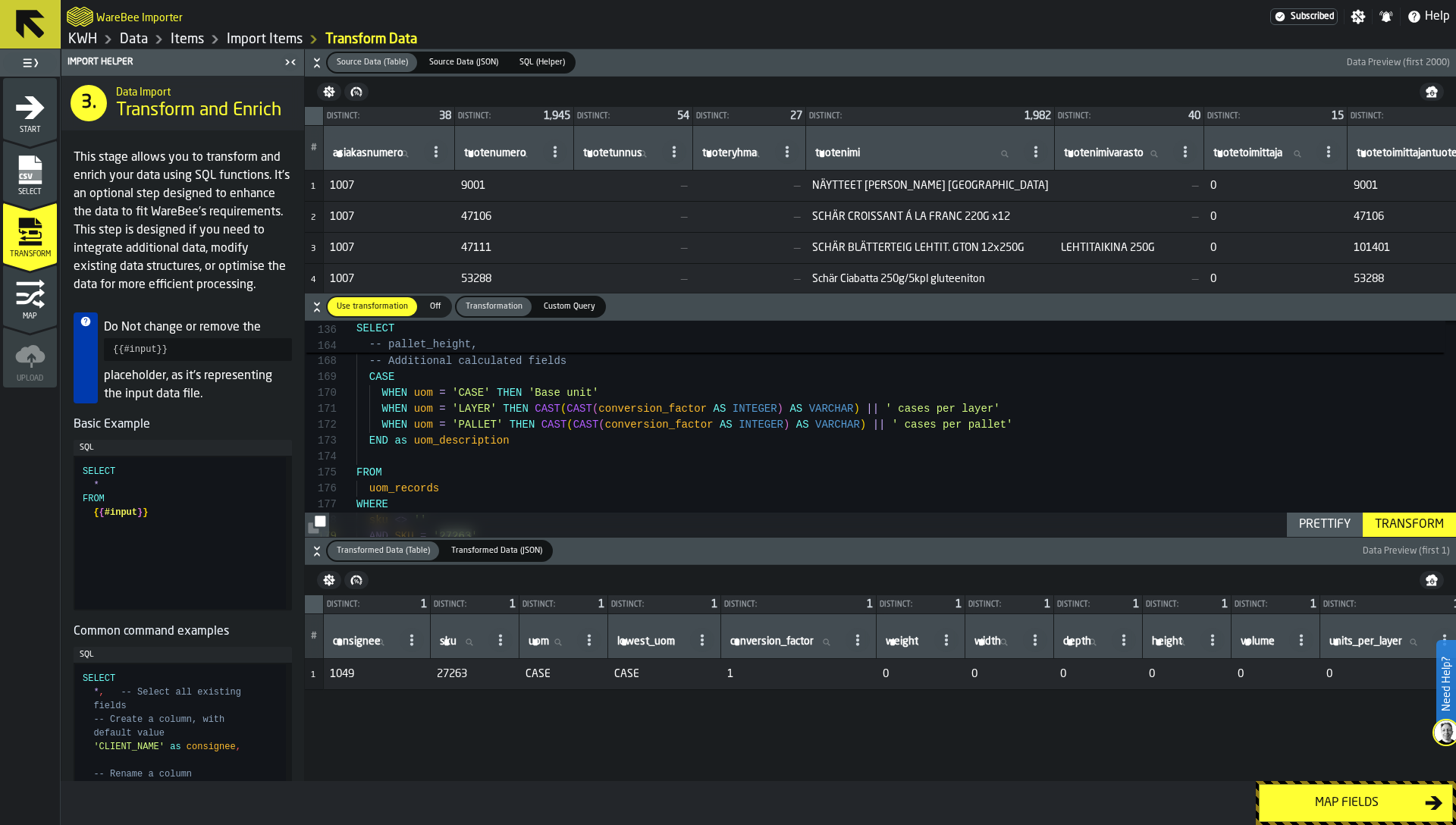
click at [492, 154] on label "tuotenumero tuotenumero" at bounding box center [500, 154] width 79 height 20
click at [492, 154] on input "tuotenumero tuotenumero" at bounding box center [500, 154] width 79 height 20
paste input "*****"
type input "*****"
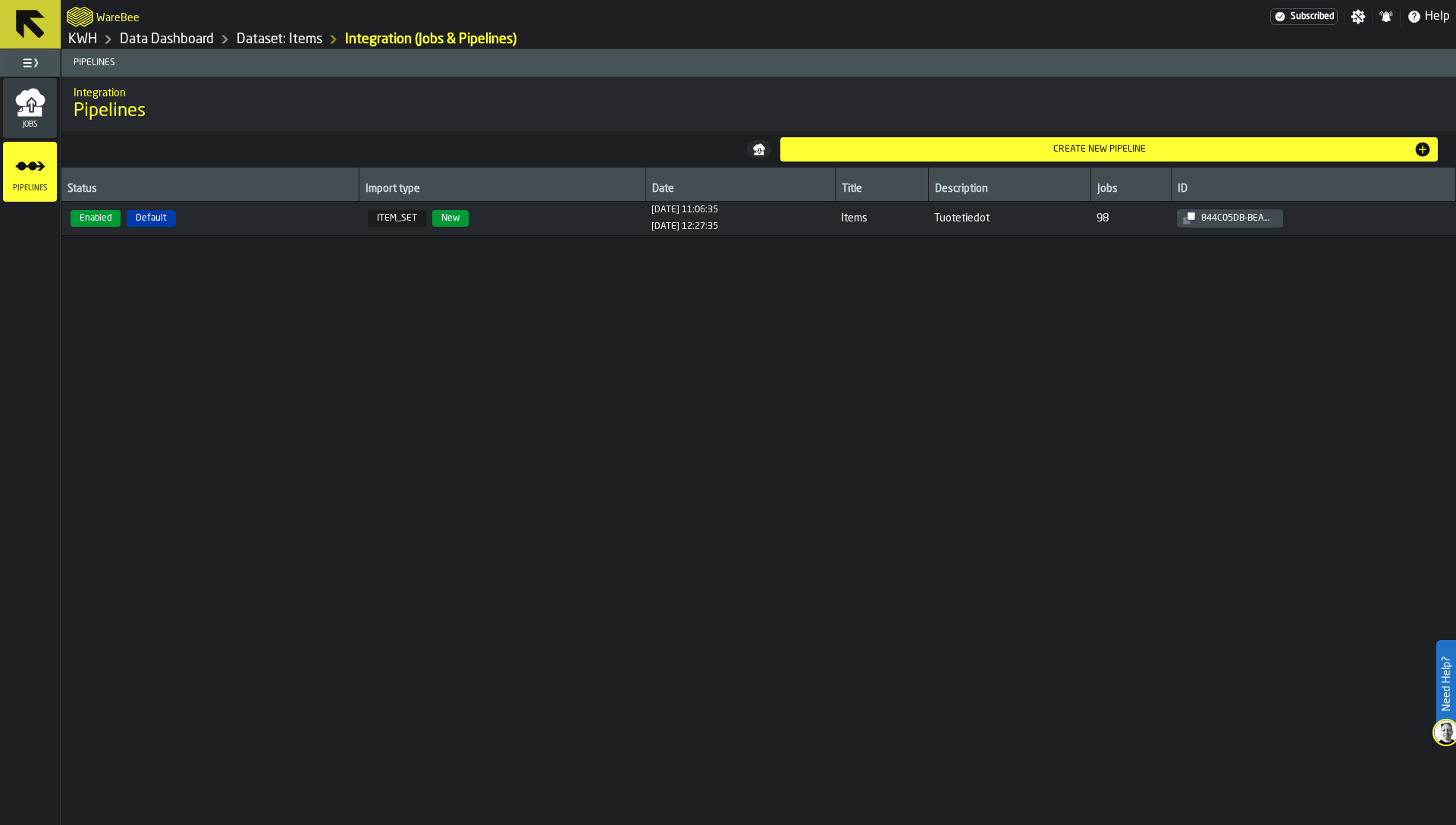
click at [43, 130] on div "Jobs" at bounding box center [30, 108] width 54 height 60
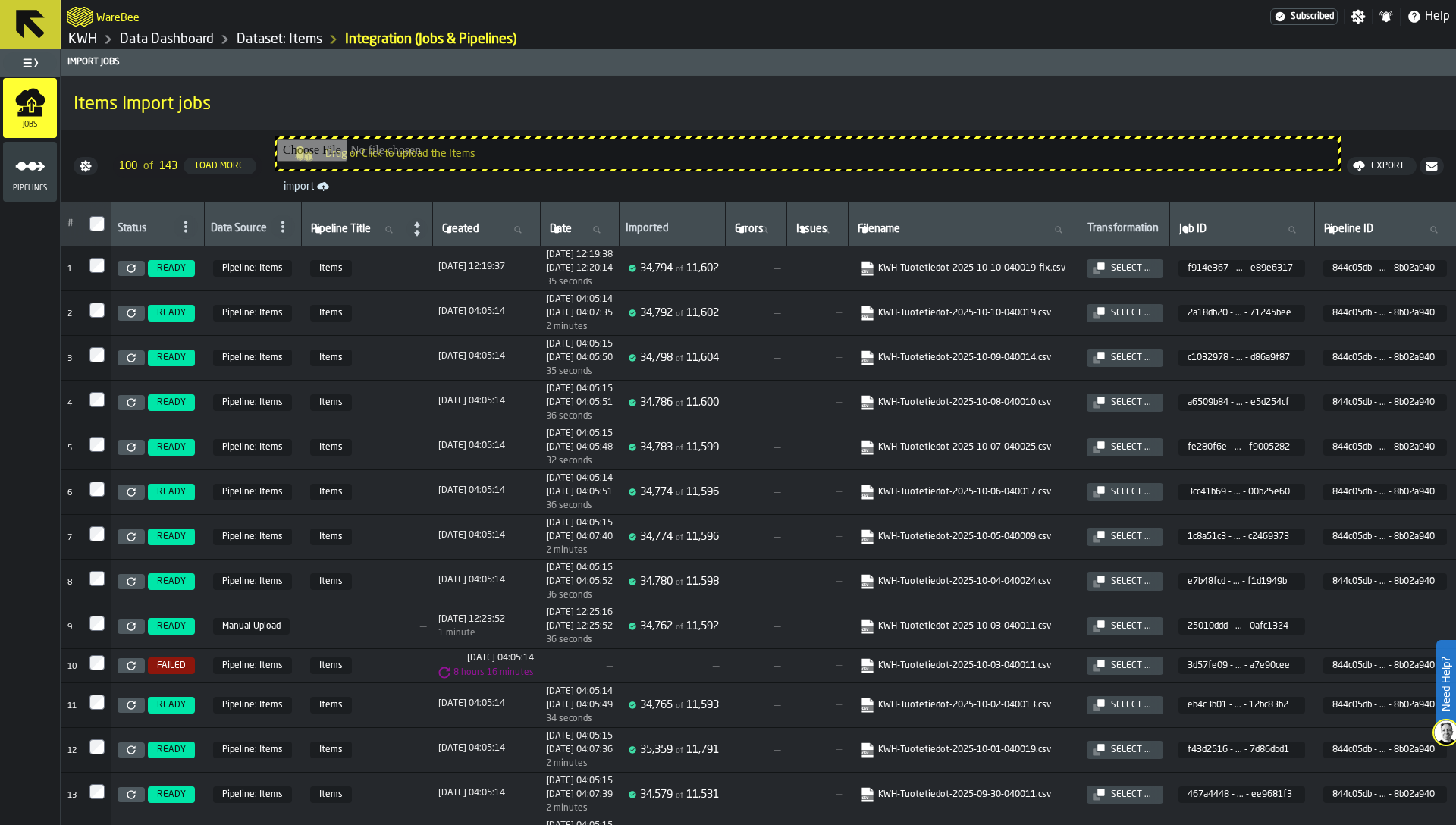
click at [278, 39] on link "Dataset: Items" at bounding box center [279, 39] width 86 height 17
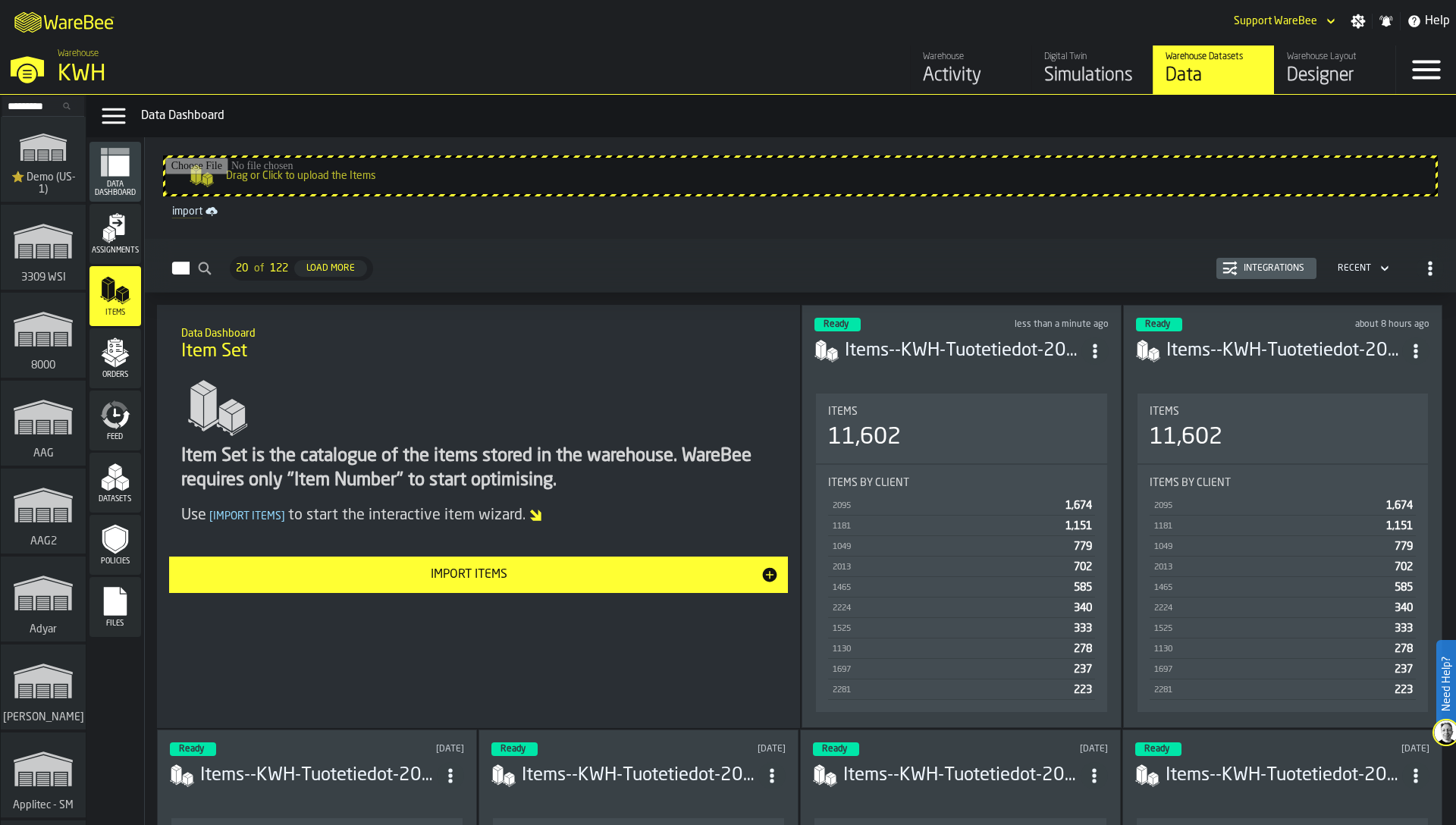
click at [937, 383] on div "Ready less than a minute ago Items--KWH-Tuotetiedot-2025-10-10-040019-fix.csv-2…" at bounding box center [961, 516] width 319 height 423
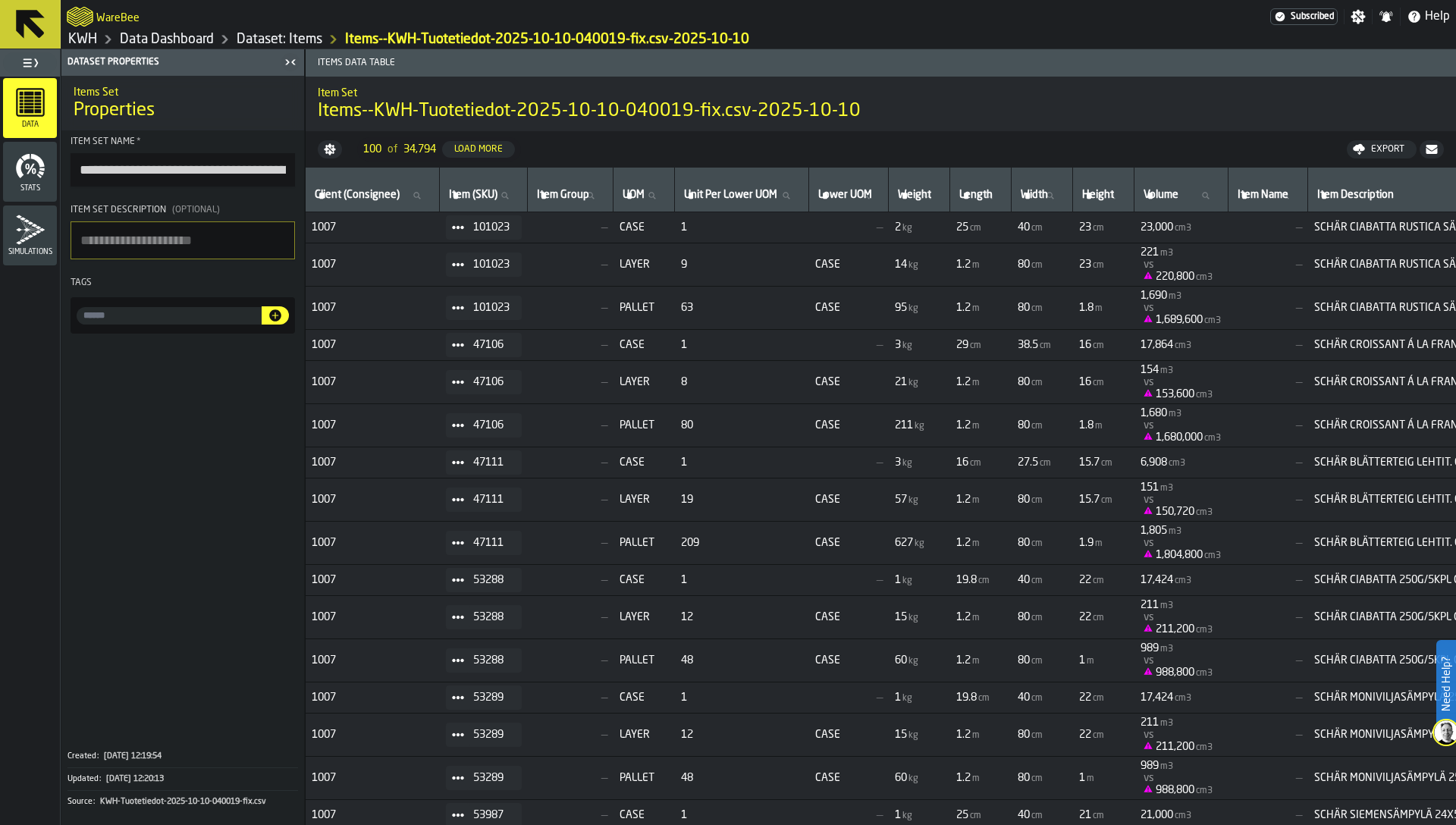
click at [476, 193] on span "Item (SKU)" at bounding box center [474, 195] width 49 height 12
click at [476, 193] on input "Item (SKU) Item (SKU)" at bounding box center [483, 196] width 75 height 20
paste input "*****"
type input "*****"
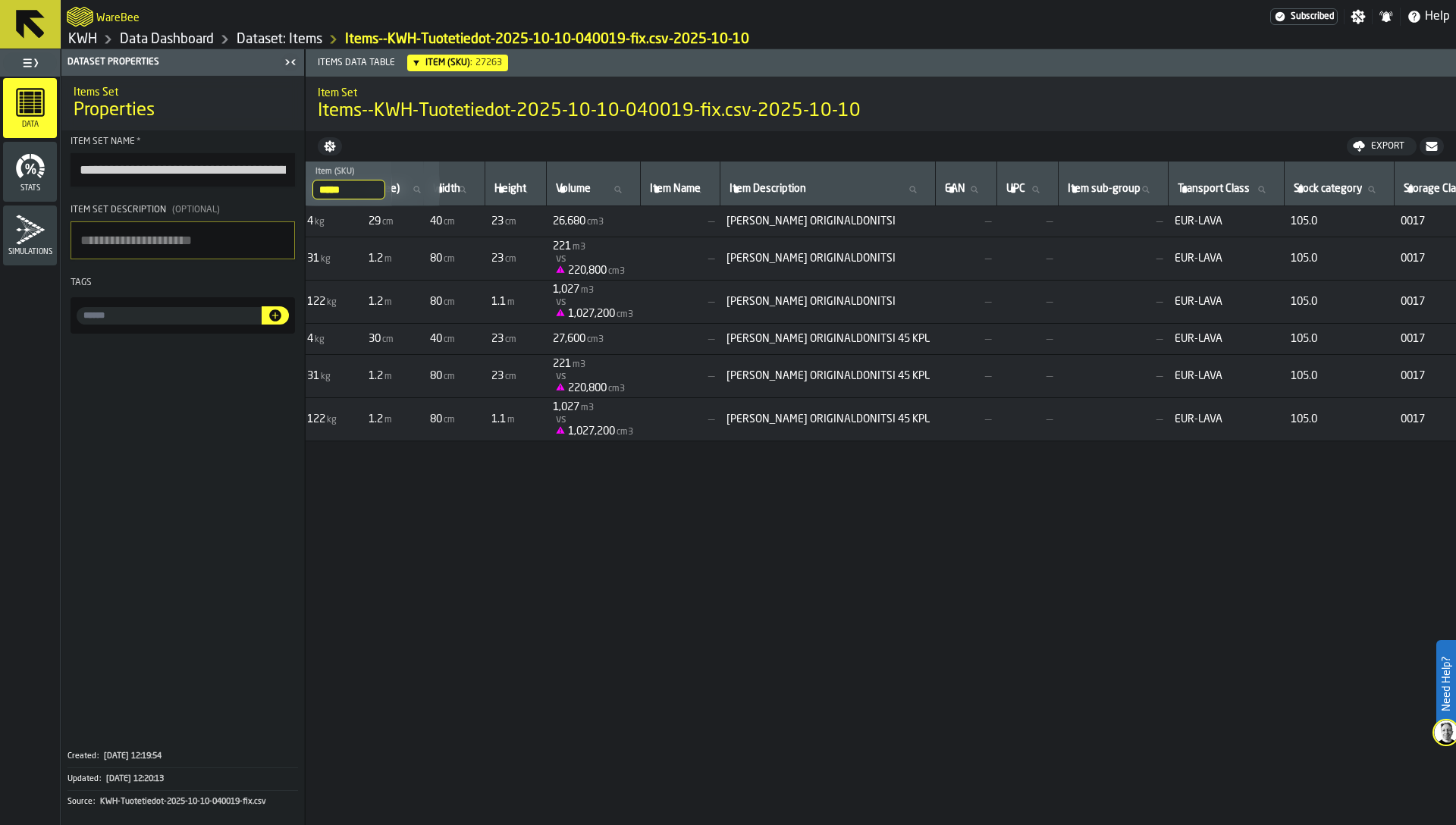
scroll to position [0, 585]
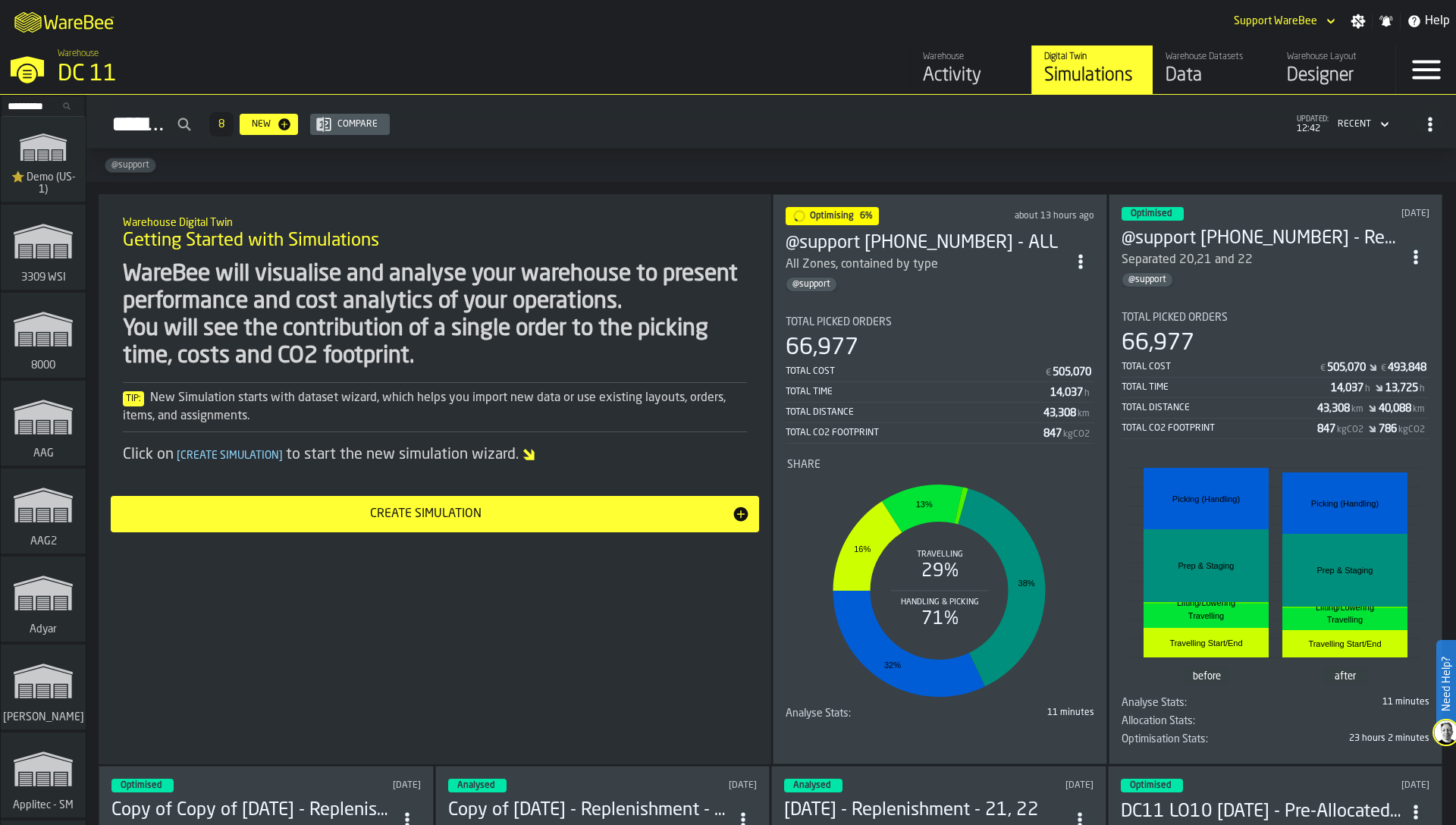
click at [961, 576] on rect "stat-Share" at bounding box center [940, 591] width 304 height 228
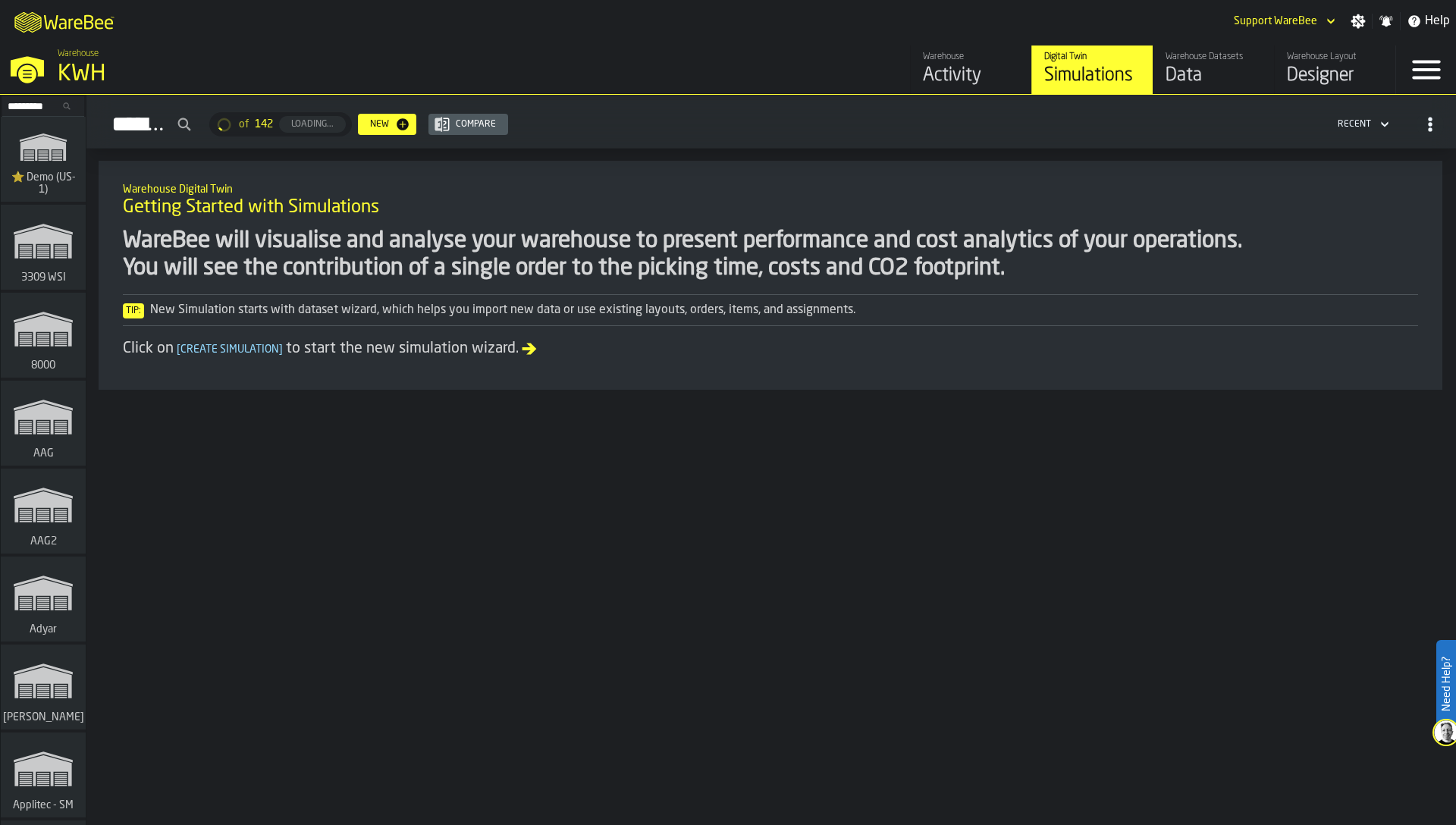
click at [42, 104] on input "Search..." at bounding box center [43, 106] width 79 height 17
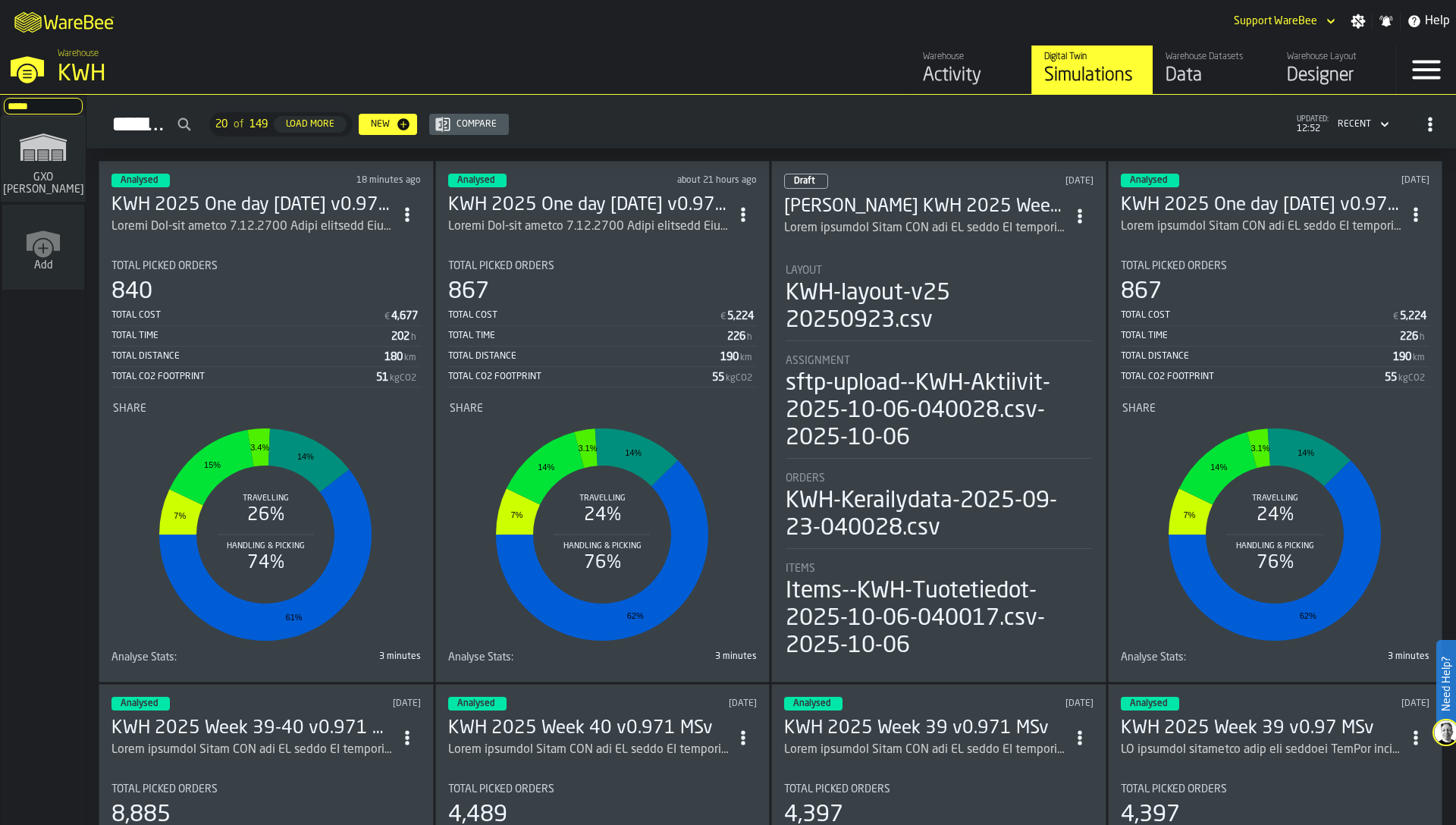
type input "*****"
click at [41, 159] on icon "link-to-/wh/i/f1b1be29-3d23-4652-af3c-6364451f8f27/simulations" at bounding box center [43, 147] width 73 height 49
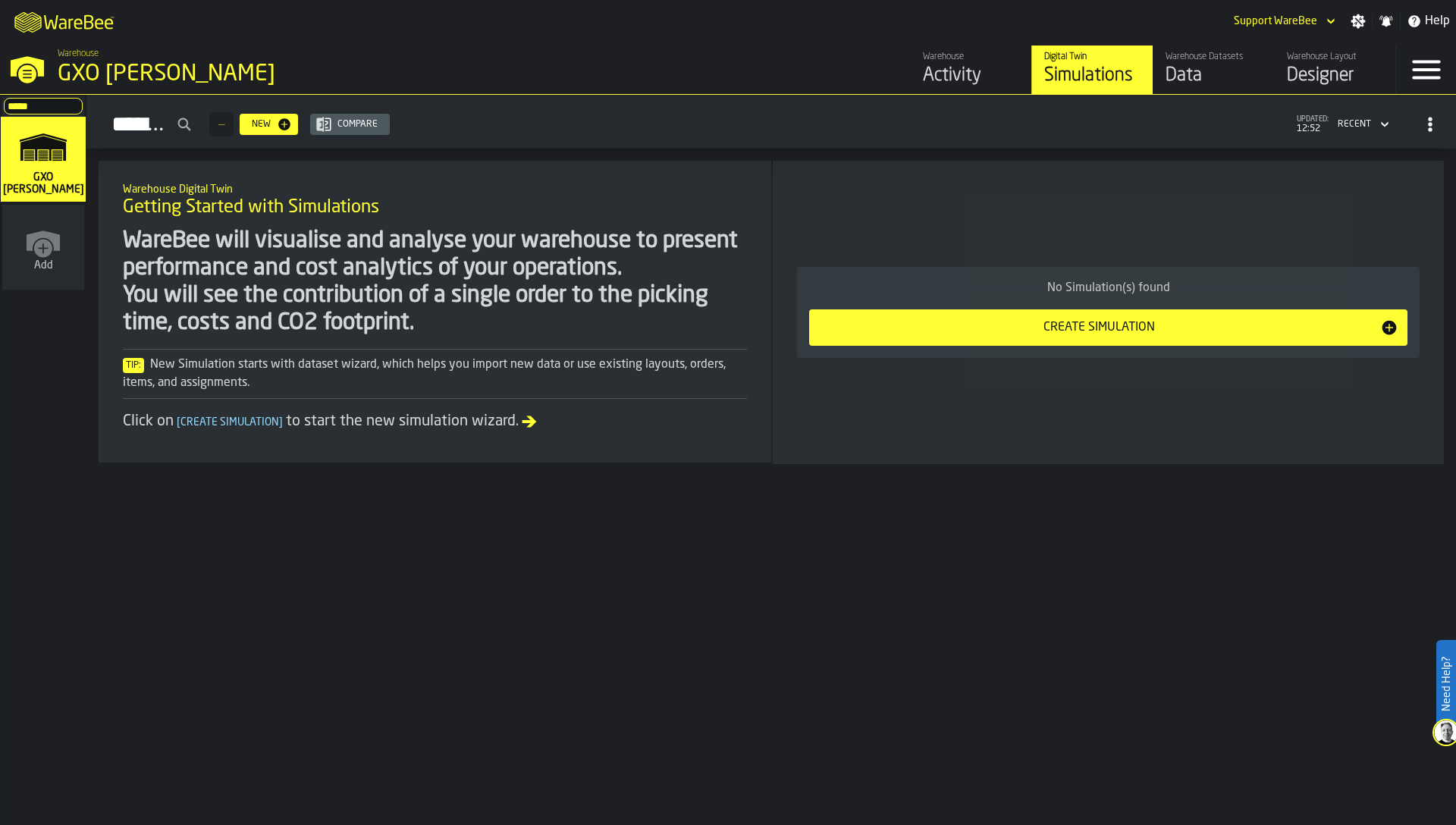
click at [1193, 64] on div "Data" at bounding box center [1213, 76] width 96 height 24
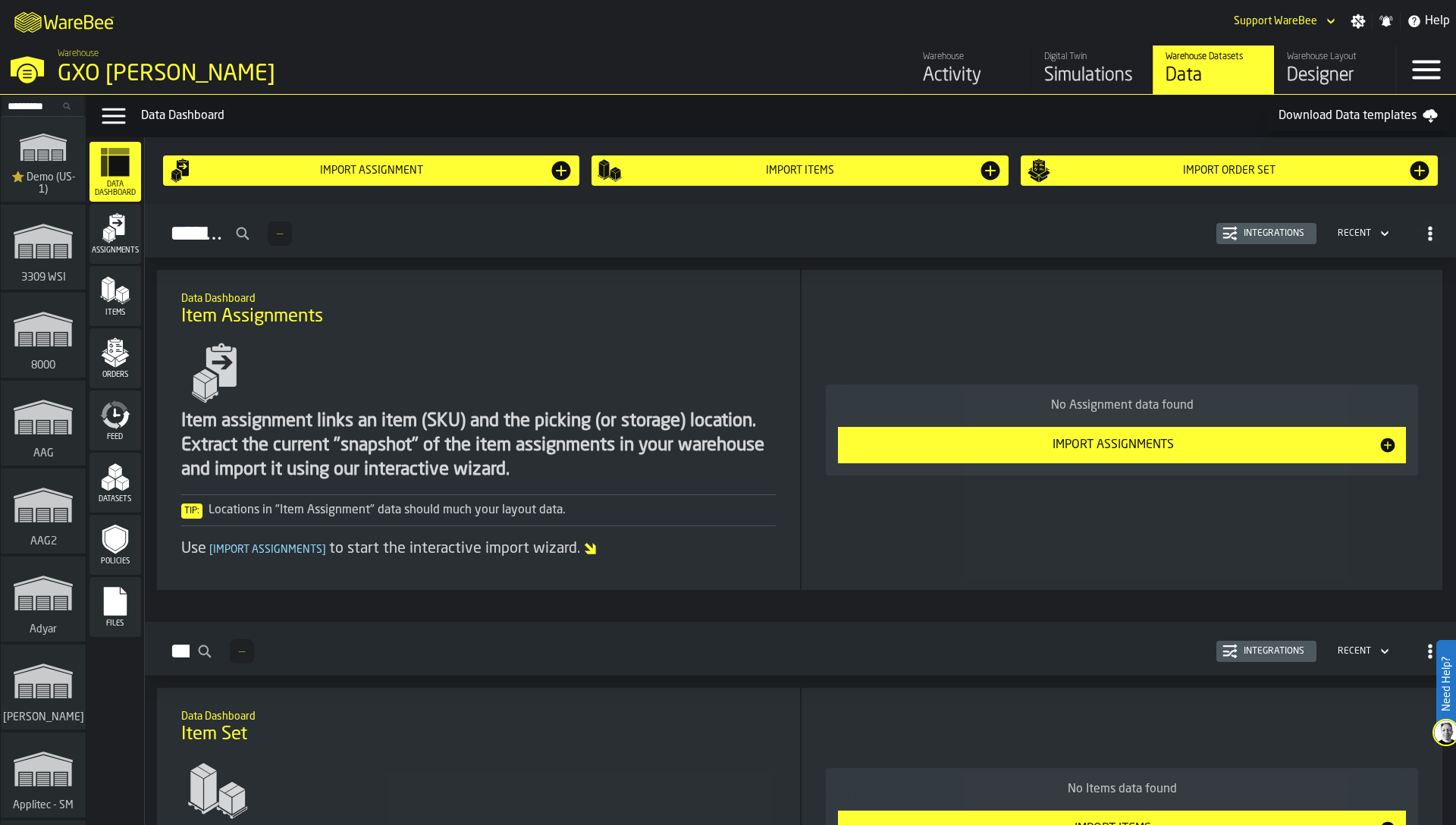
click at [1320, 71] on div "Designer" at bounding box center [1335, 76] width 96 height 24
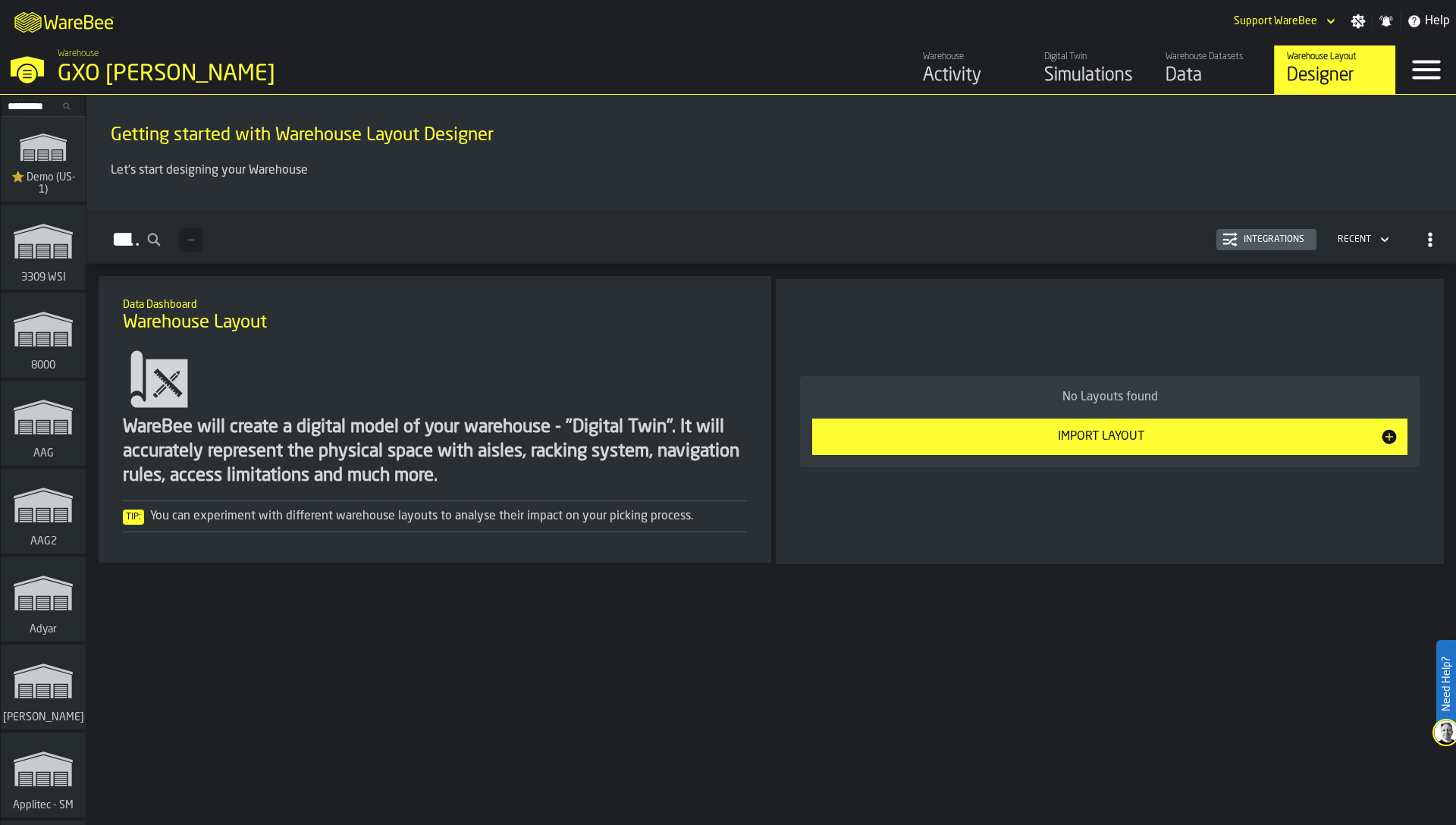
click at [1180, 74] on div "Data" at bounding box center [1213, 76] width 96 height 24
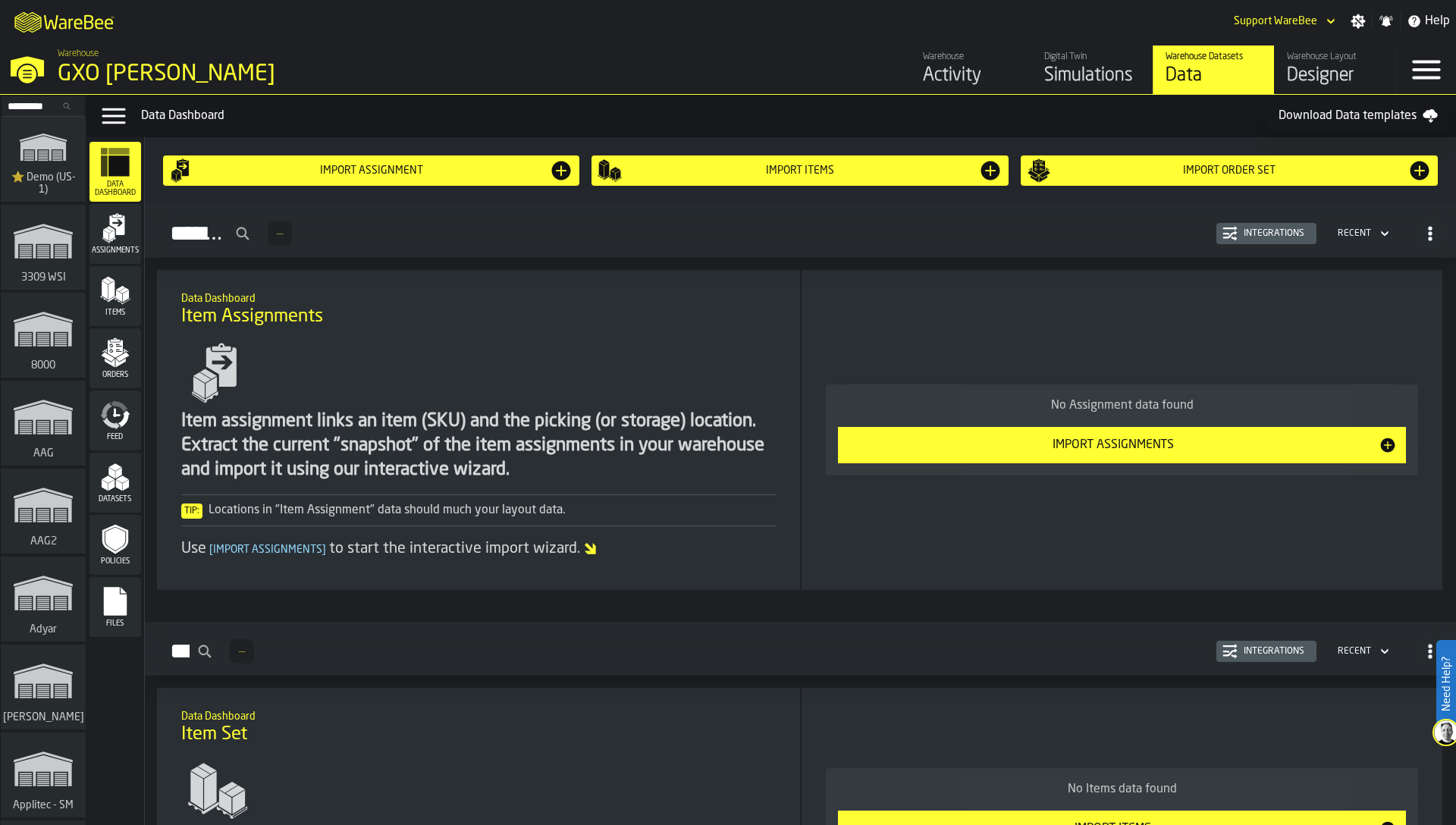
click at [115, 284] on icon "menu Items" at bounding box center [115, 290] width 30 height 30
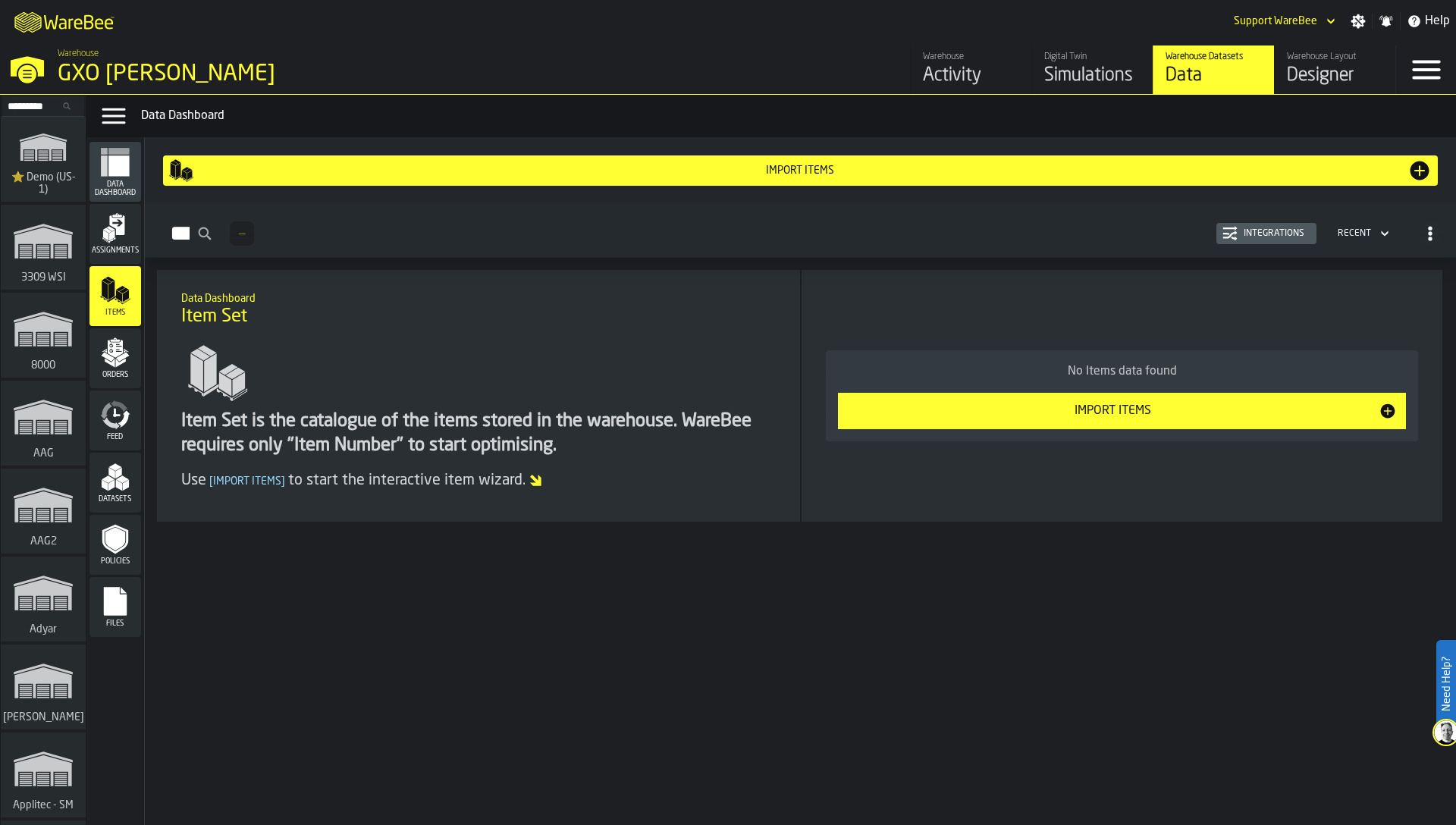
click at [1268, 235] on div "Integrations" at bounding box center [1274, 234] width 73 height 10
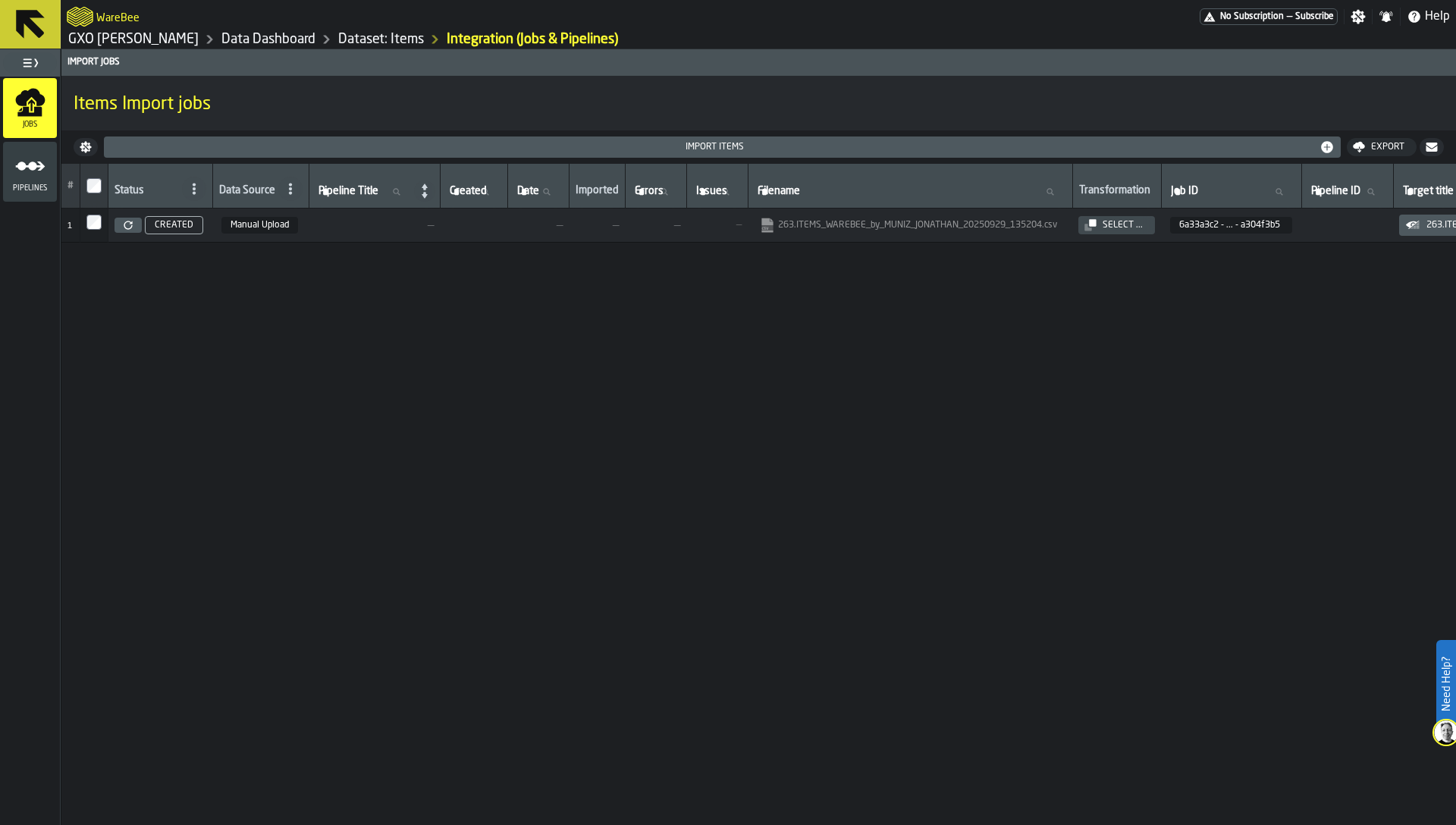
click at [919, 225] on link "263.ITEMS_WAREBEE_by_MUNIZ_JONATHAN_20250929_135204.csv" at bounding box center [908, 224] width 297 height 15
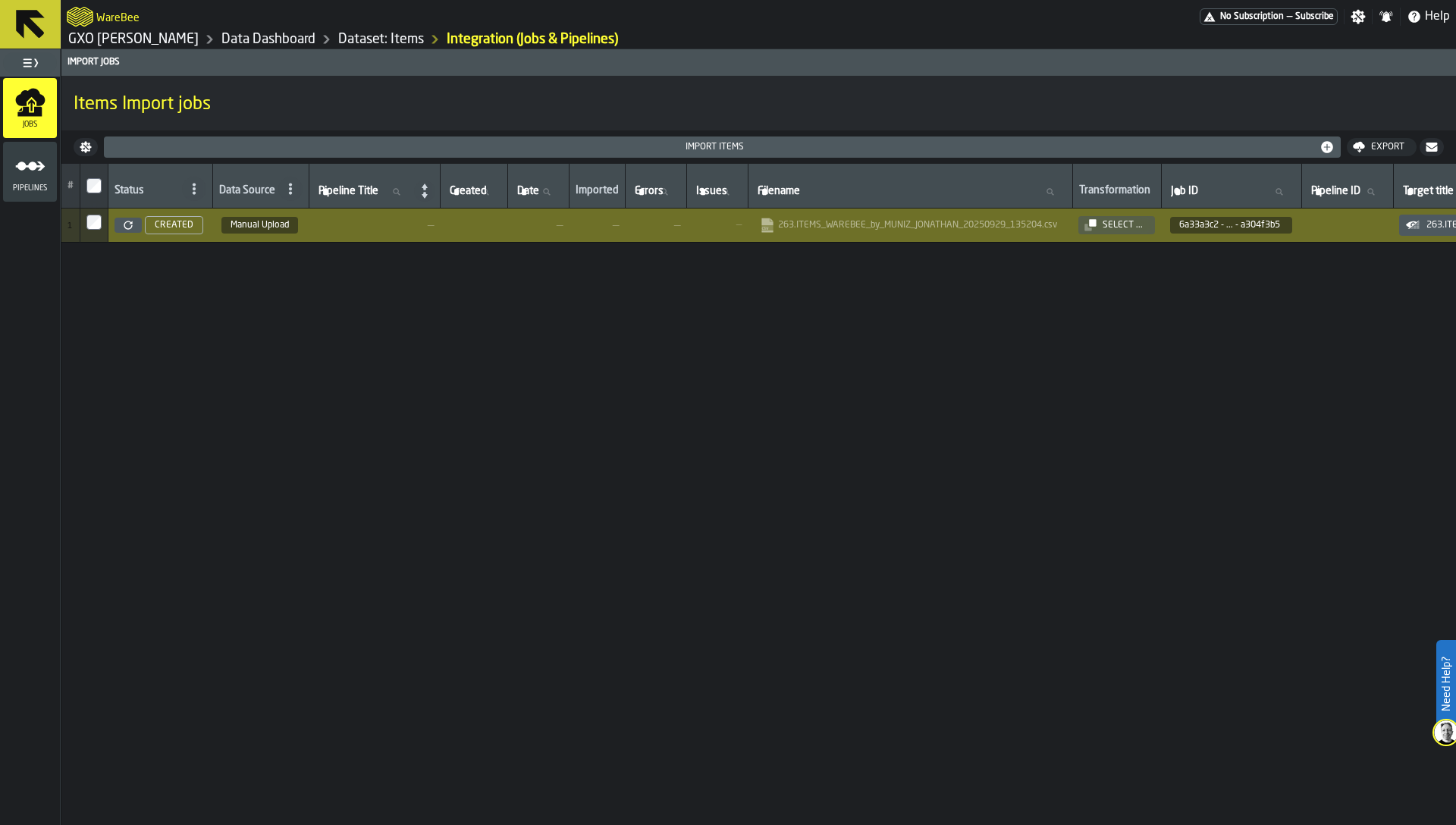
click at [347, 44] on link "Dataset: Items" at bounding box center [381, 39] width 86 height 17
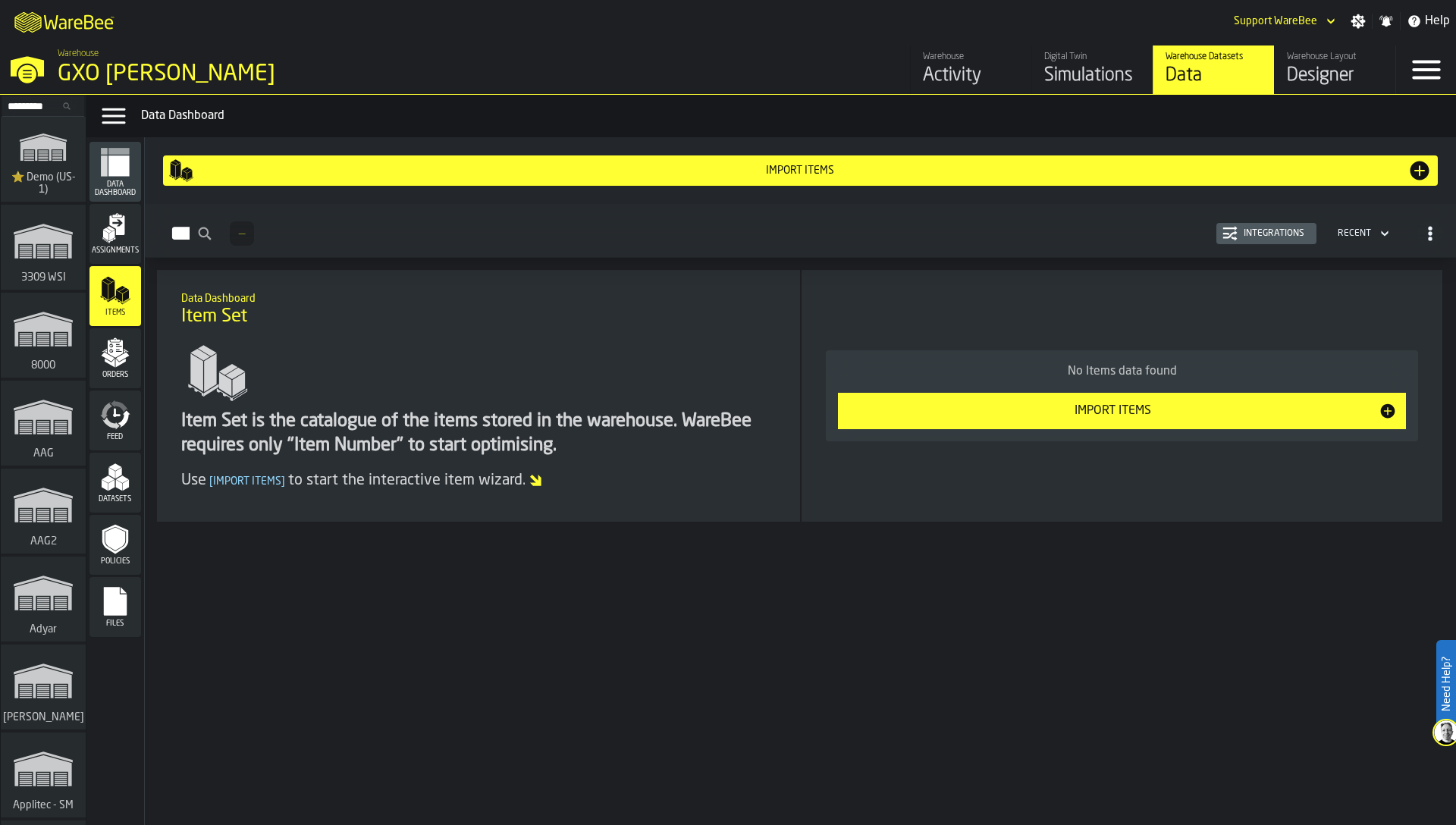
click at [110, 595] on icon "menu Files" at bounding box center [116, 601] width 23 height 29
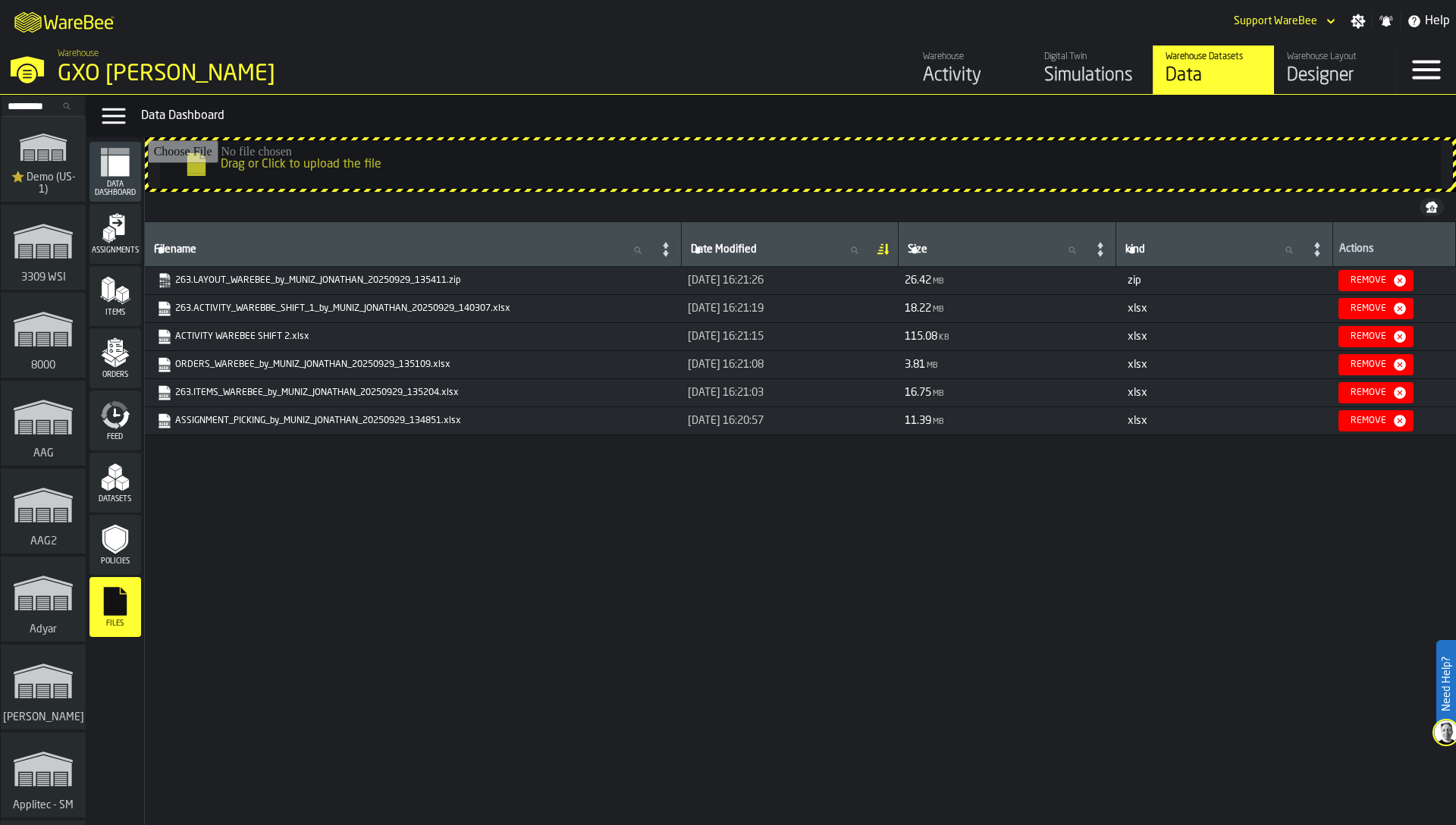
click at [371, 276] on link "263.LAYOUT_WAREBEE_by_MUNIZ_JONATHAN_20250929_135411.zip" at bounding box center [412, 280] width 509 height 15
click at [755, 460] on div "Filename Filename Date Modified Date Modified Size Size kind kind Actions 263.L…" at bounding box center [801, 506] width 1312 height 567
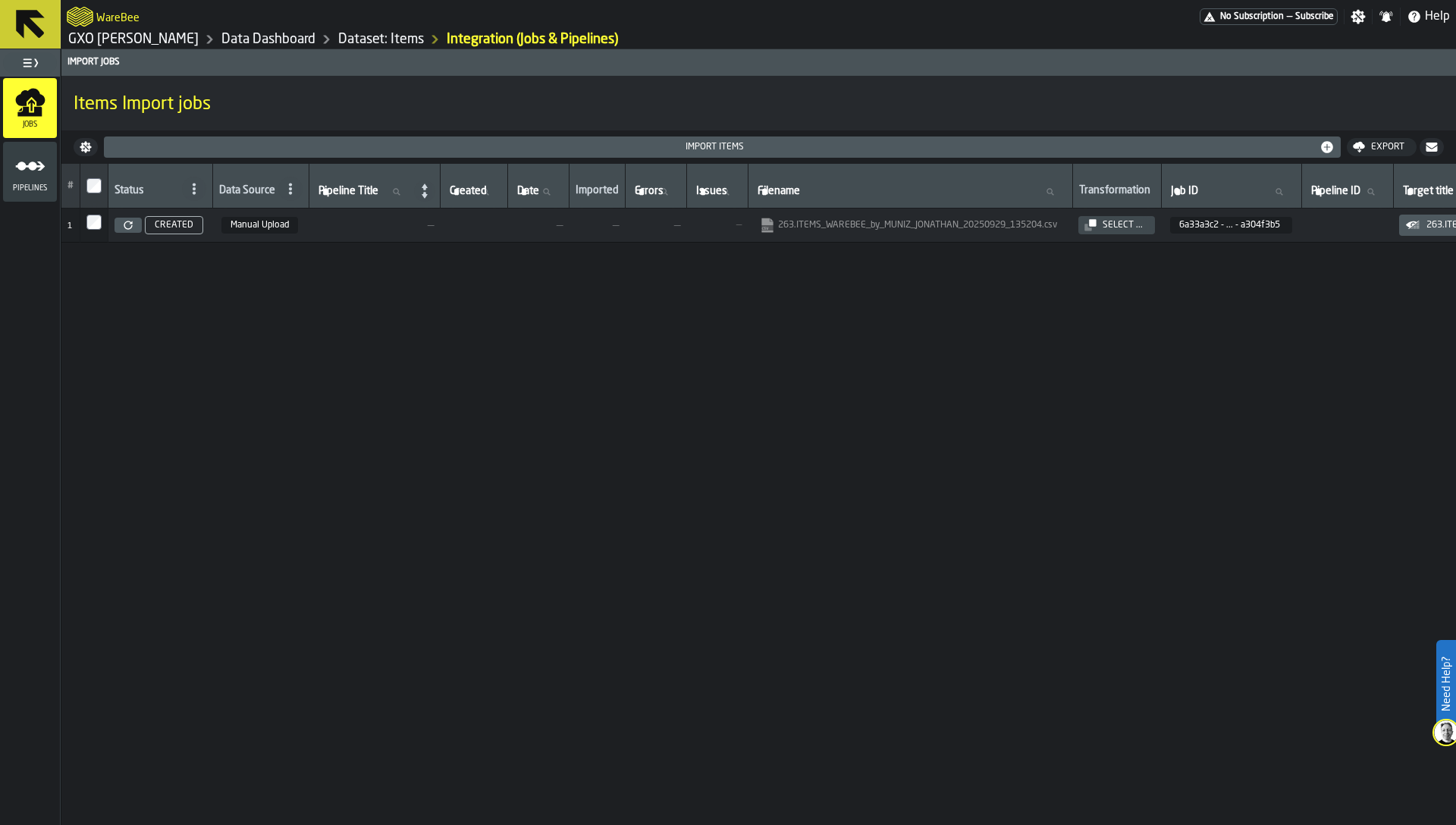
click at [130, 225] on icon at bounding box center [128, 225] width 9 height 9
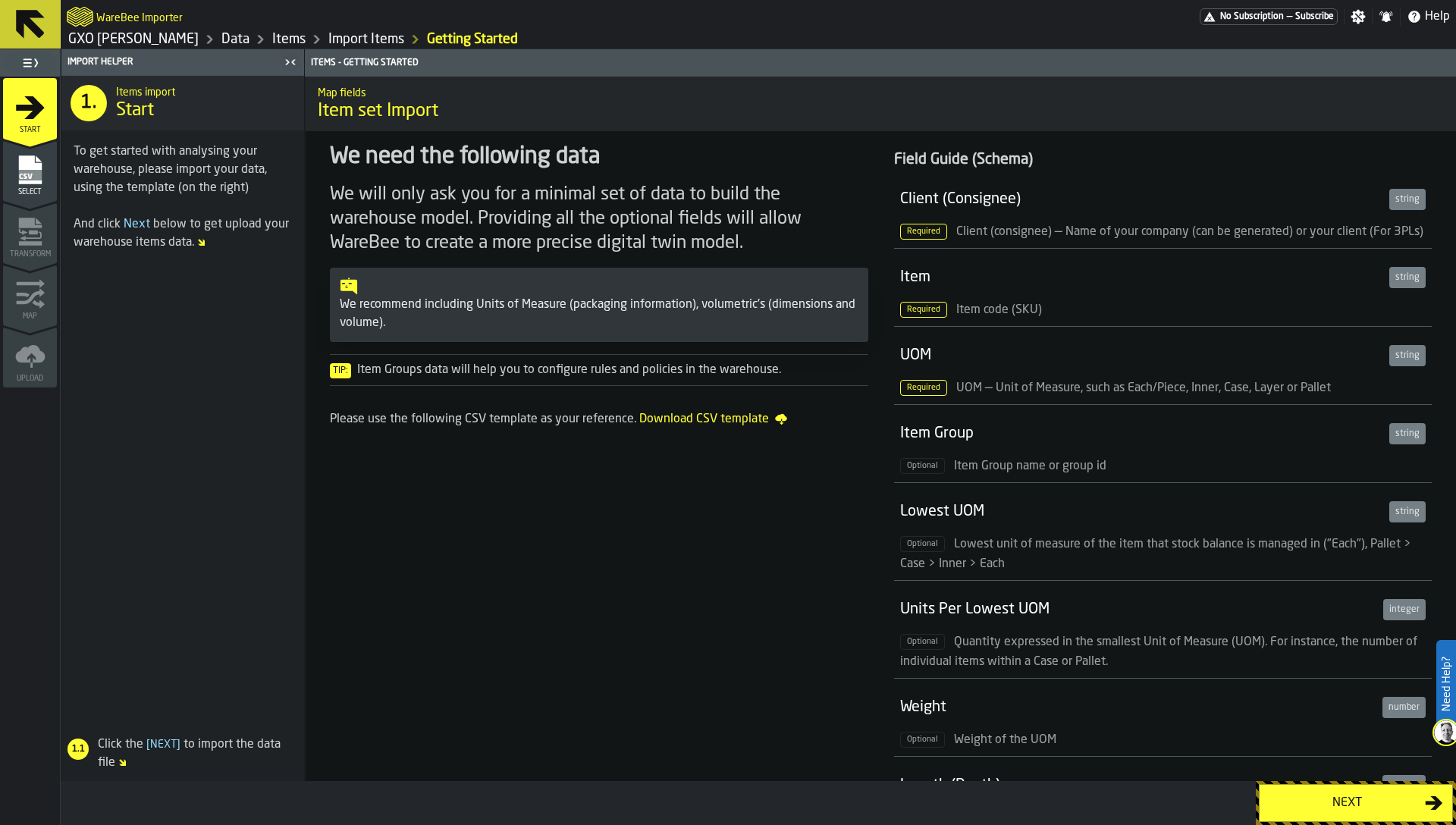
click at [29, 182] on icon "menu Select" at bounding box center [30, 170] width 23 height 29
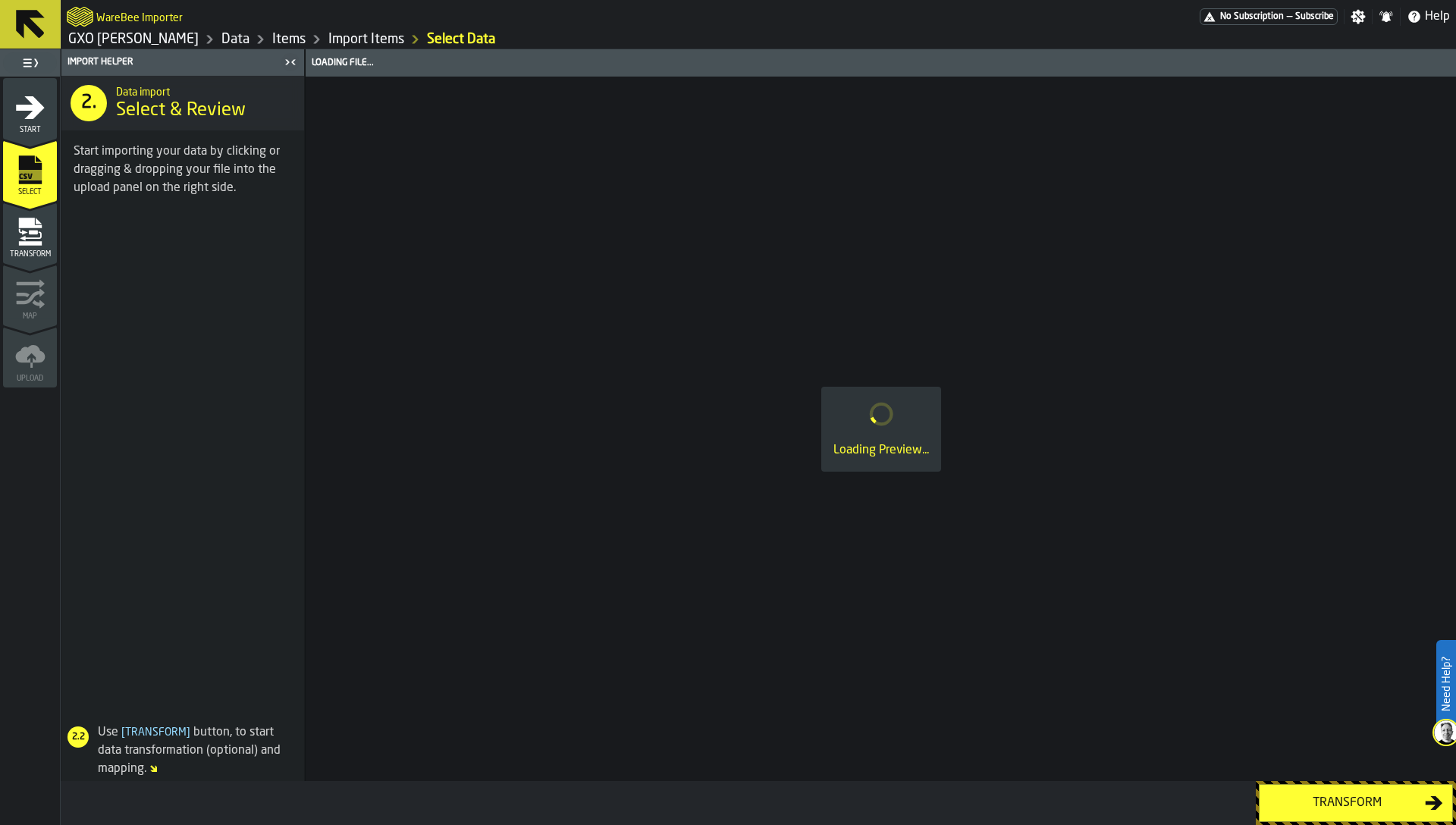
click at [50, 227] on div "Transform" at bounding box center [30, 238] width 54 height 42
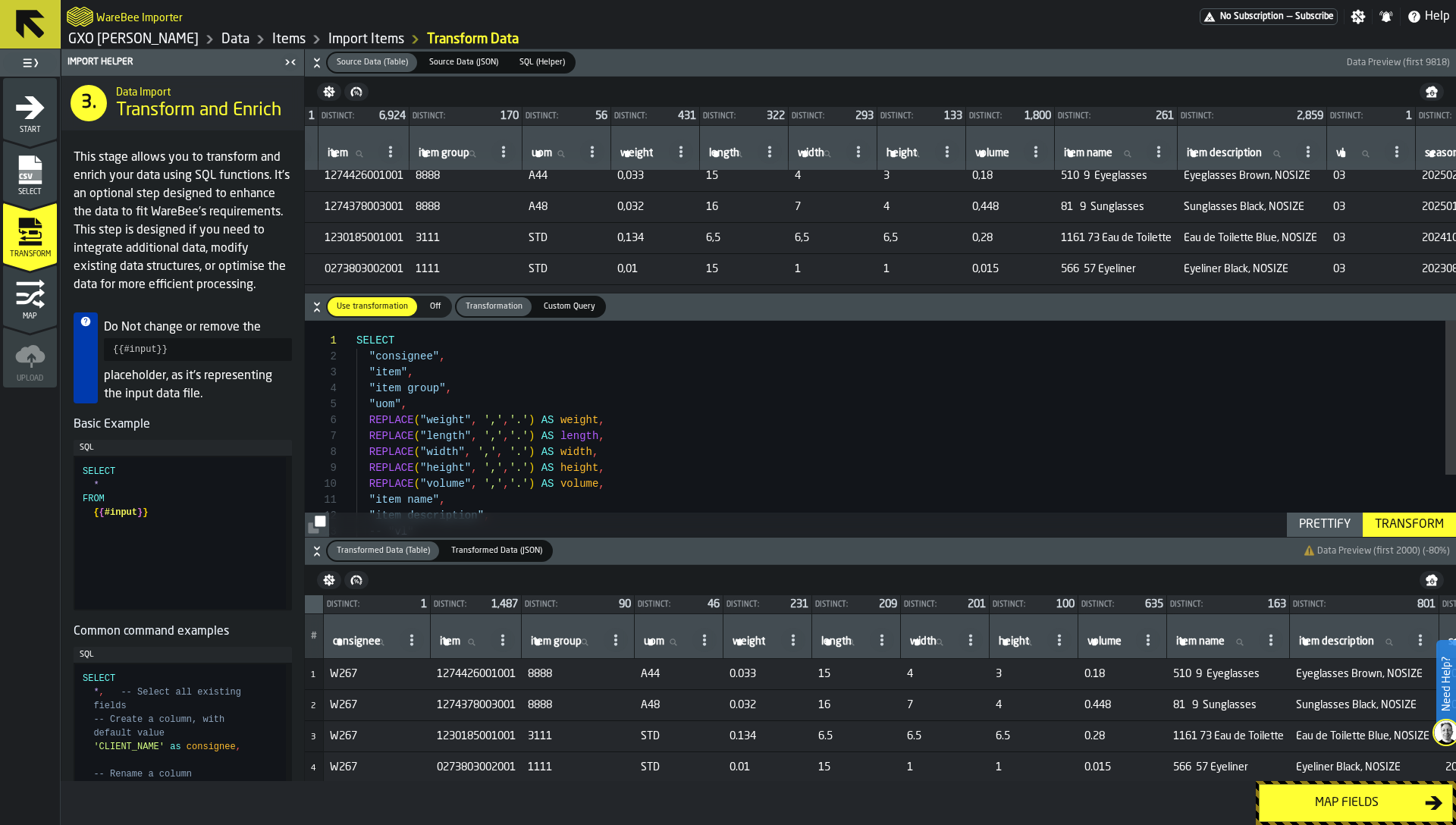
scroll to position [10, 210]
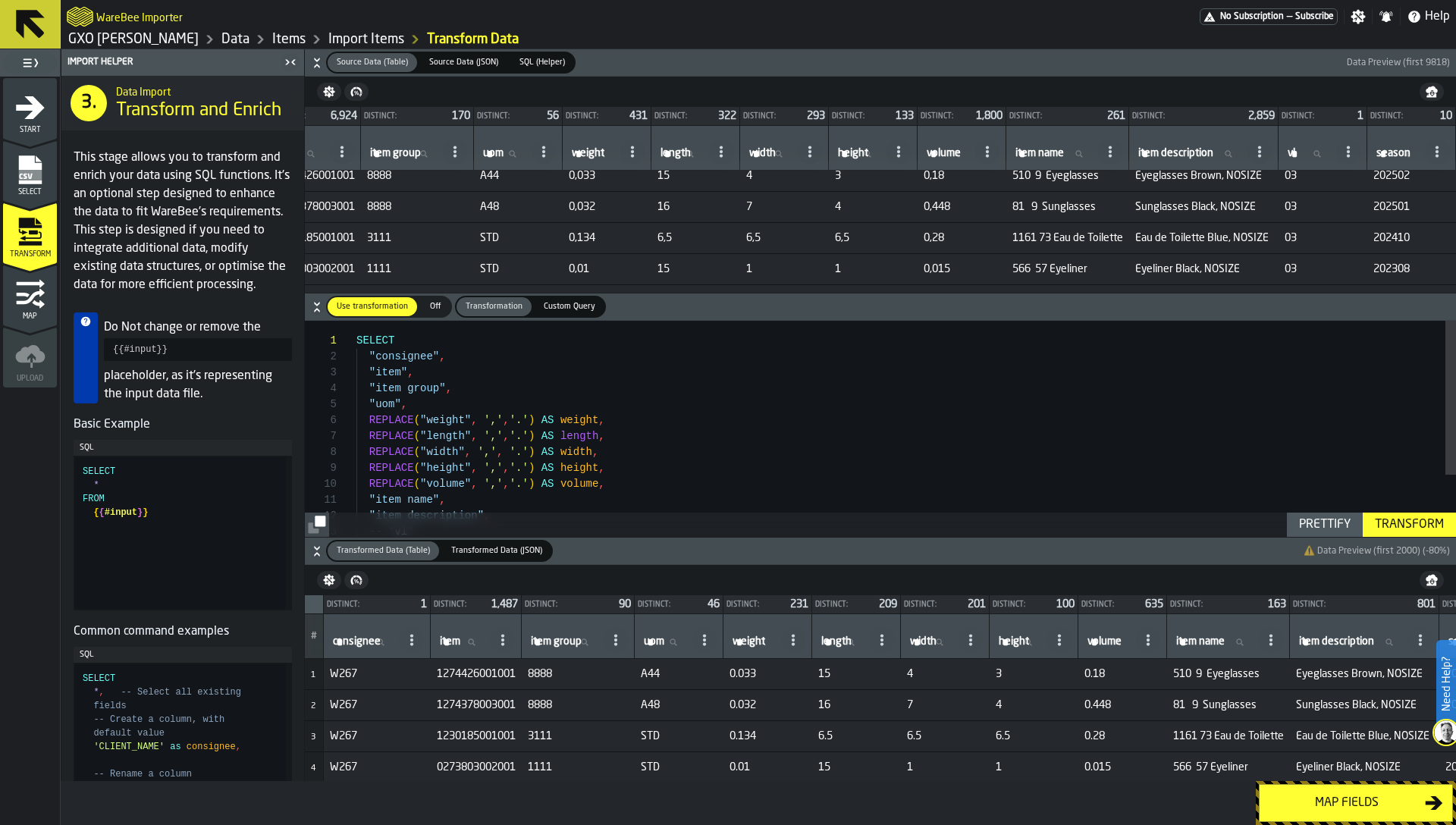
click at [1343, 152] on icon at bounding box center [1348, 152] width 12 height 12
click at [1294, 252] on span "Show All Stats" at bounding box center [1274, 255] width 76 height 18
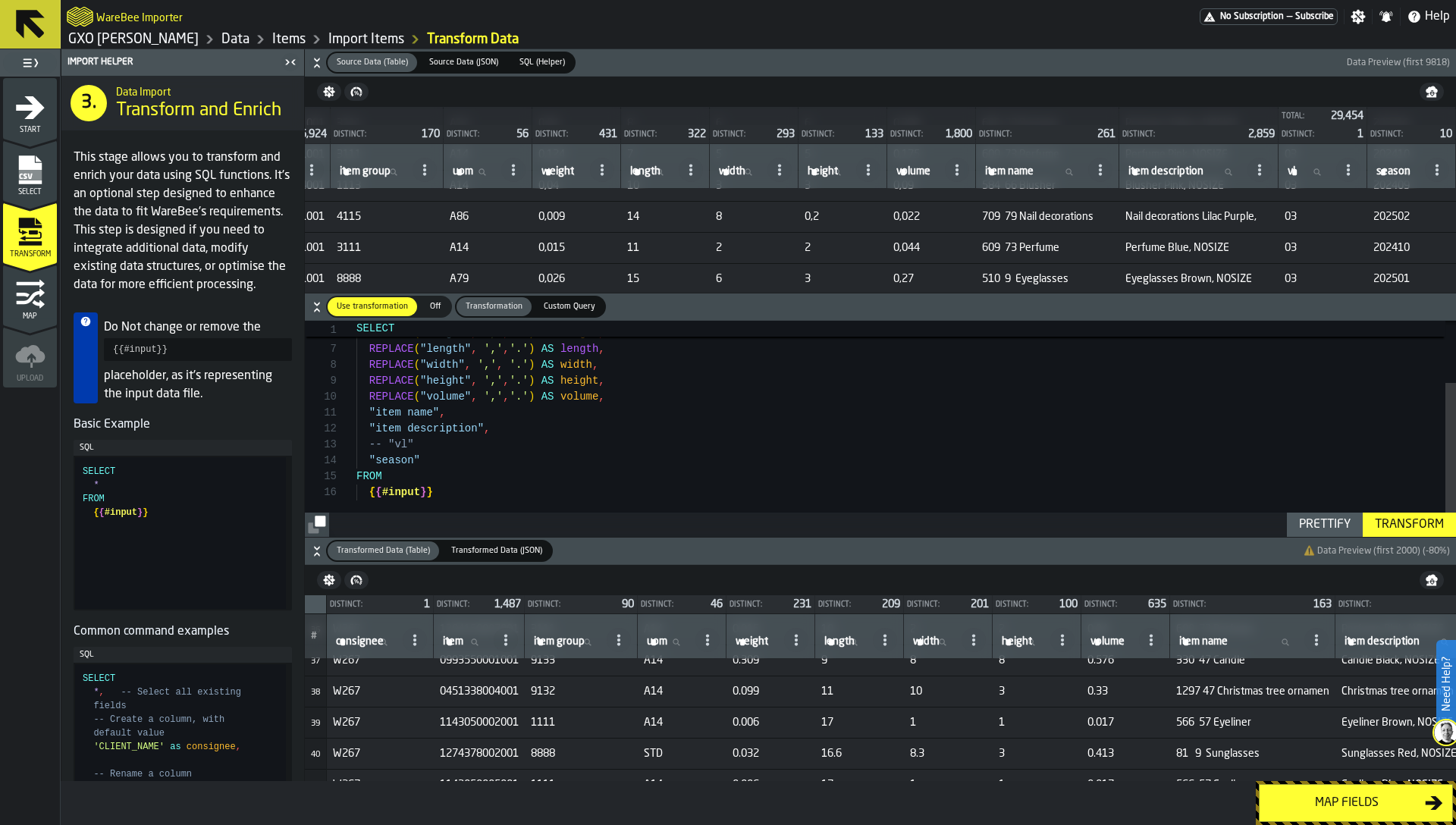
scroll to position [1145, 0]
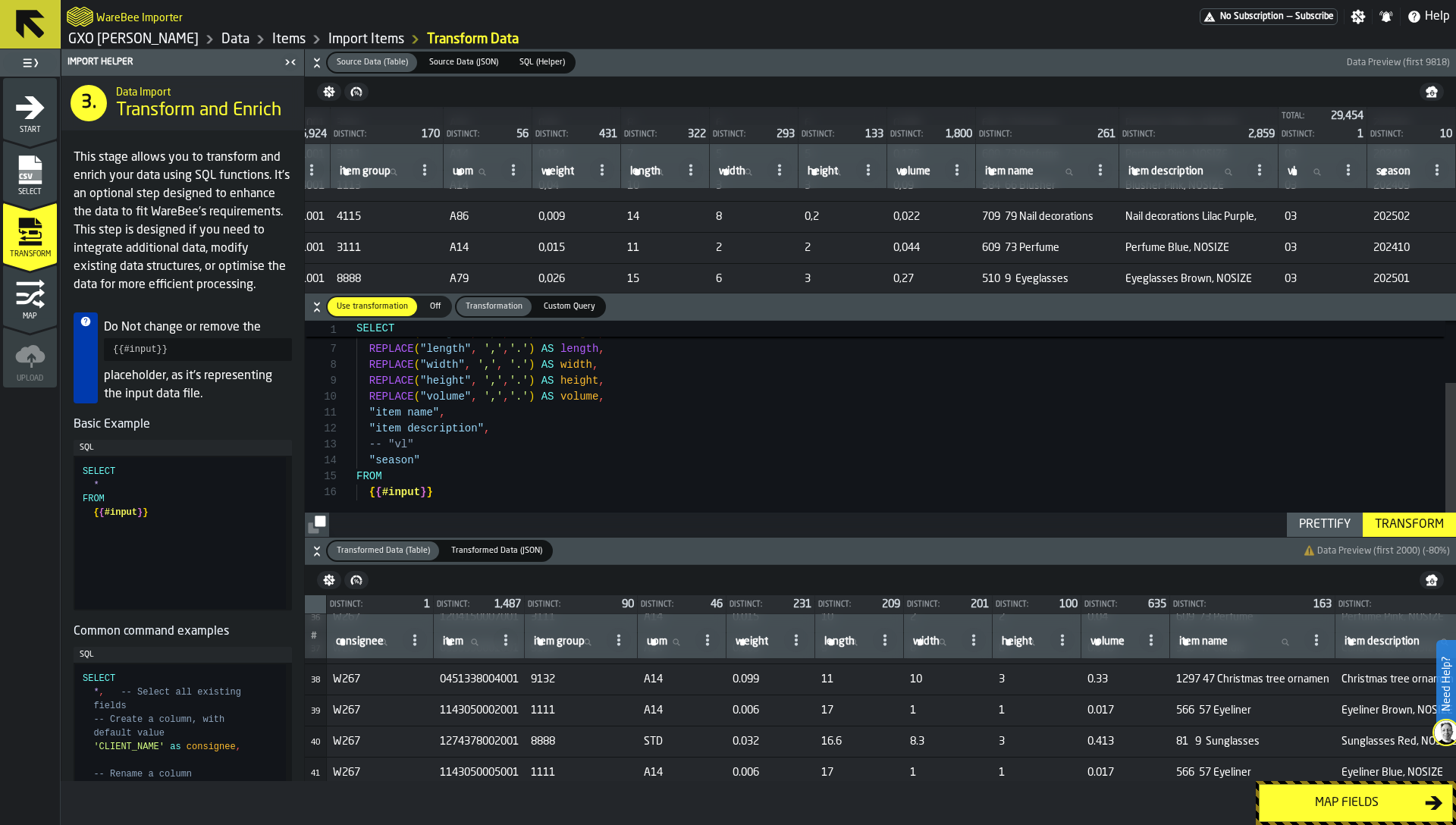
click at [473, 647] on input "item item" at bounding box center [465, 642] width 50 height 20
type input "****"
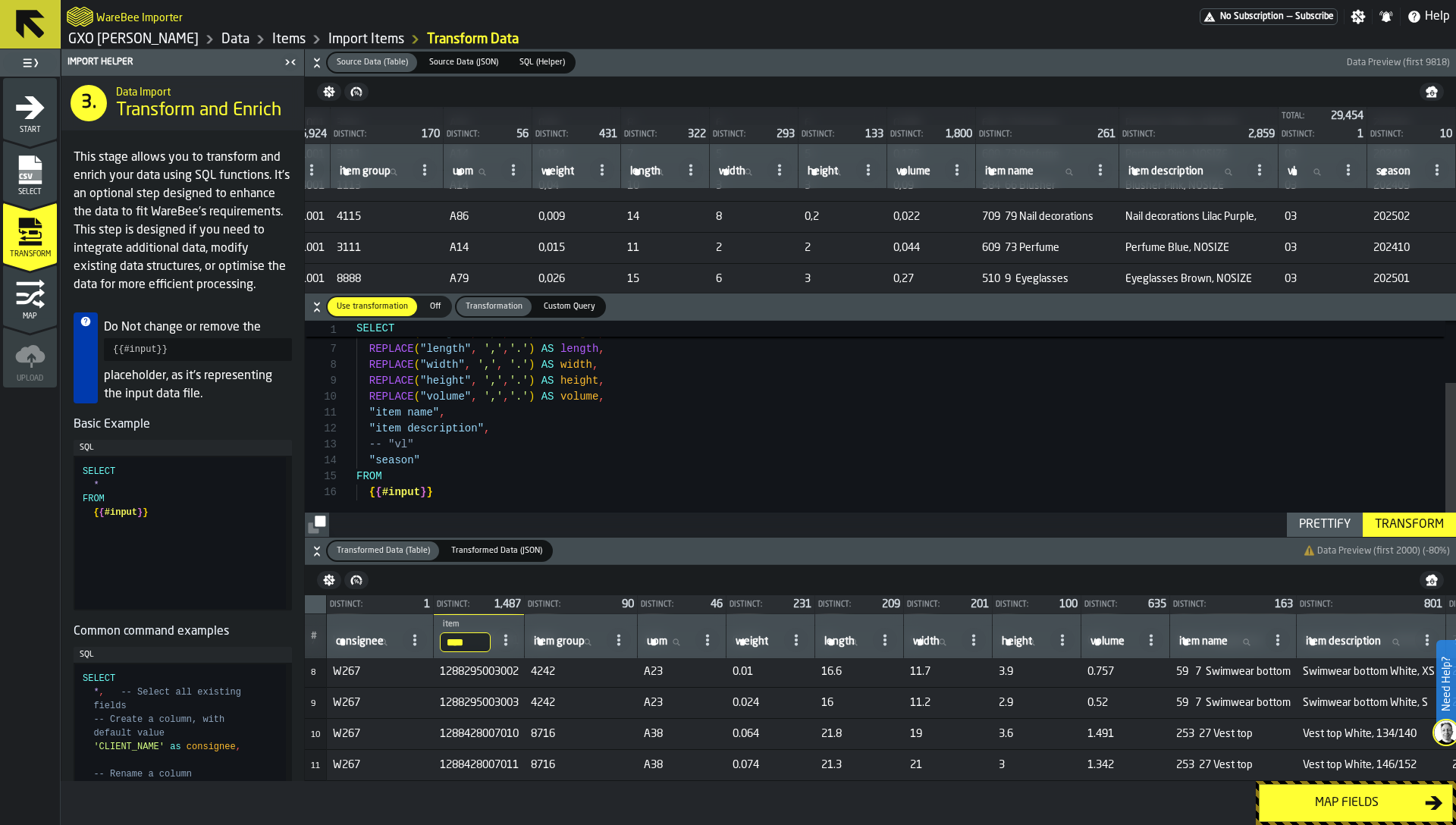
scroll to position [224, 0]
click at [479, 642] on input "****" at bounding box center [465, 642] width 50 height 20
type input "******"
drag, startPoint x: 468, startPoint y: 645, endPoint x: 538, endPoint y: 645, distance: 70.0
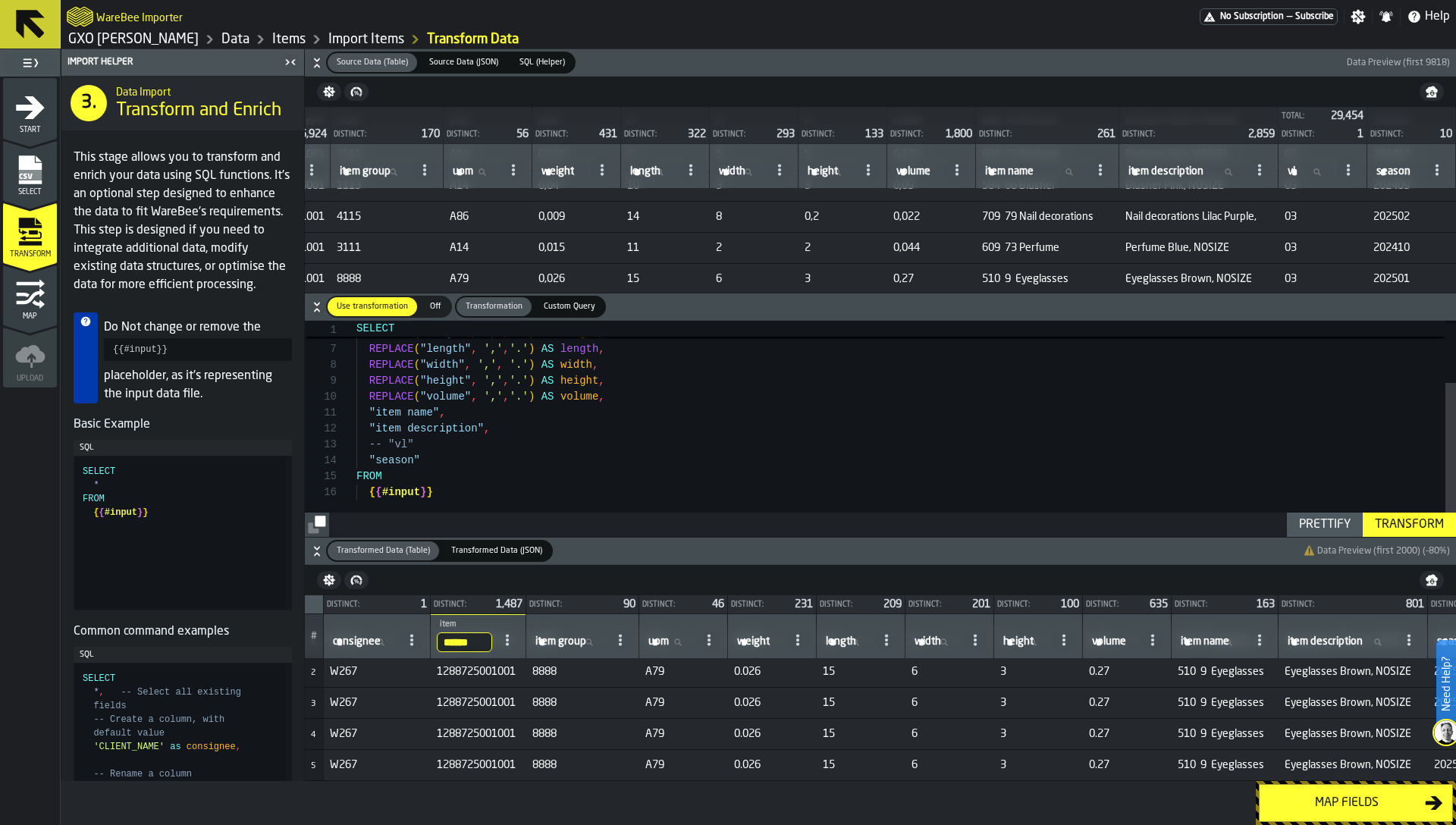
click at [538, 645] on tr "# consignee consignee ****** item 128872 item group item group uom uom weight w…" at bounding box center [911, 636] width 1212 height 44
type input "*******"
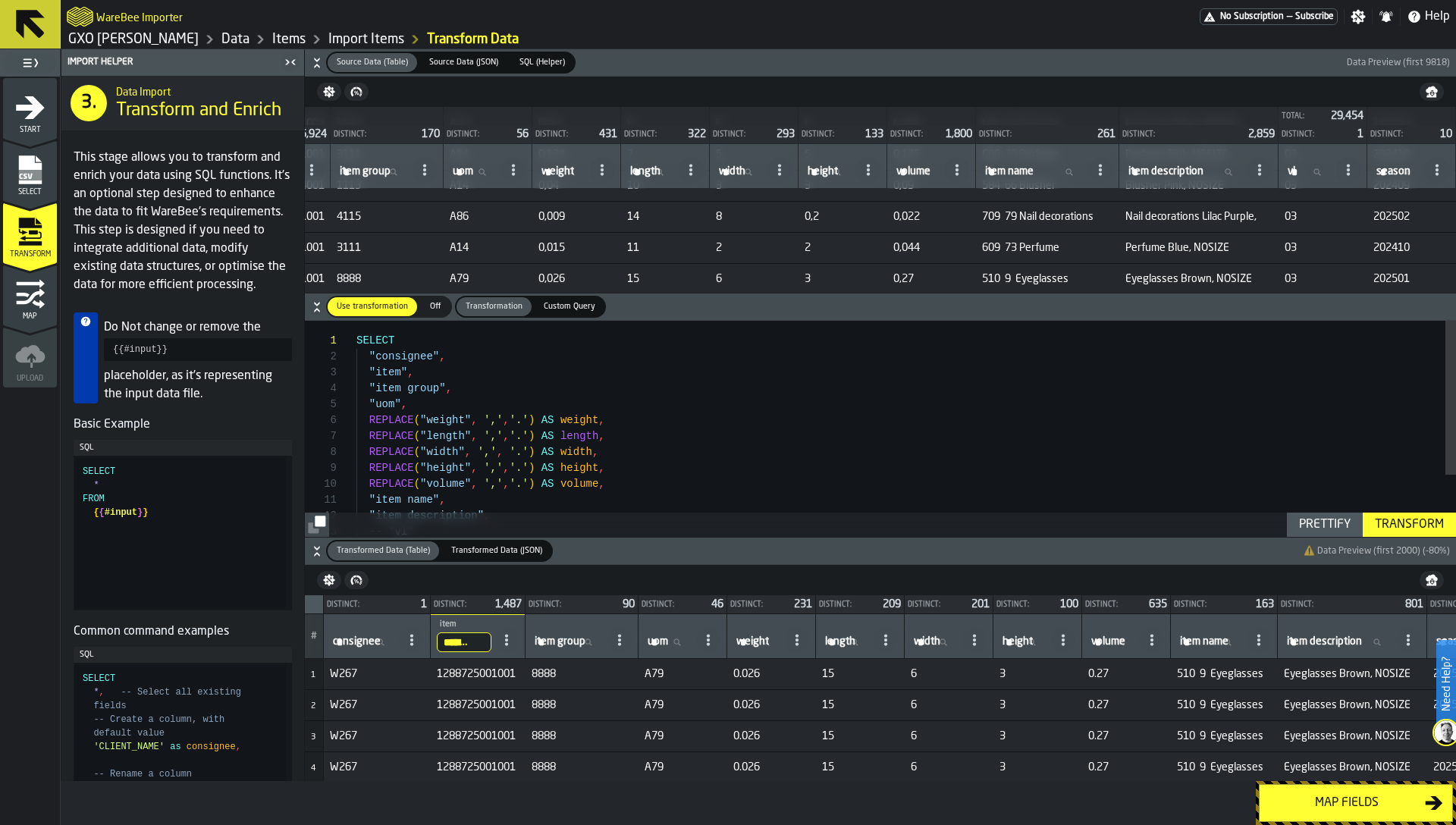
click at [718, 461] on div ""uom" , REPLACE ( "weight" , ',' , '.' ) AS weight , REPLACE ( "length" , ',' ,…" at bounding box center [906, 472] width 1100 height 303
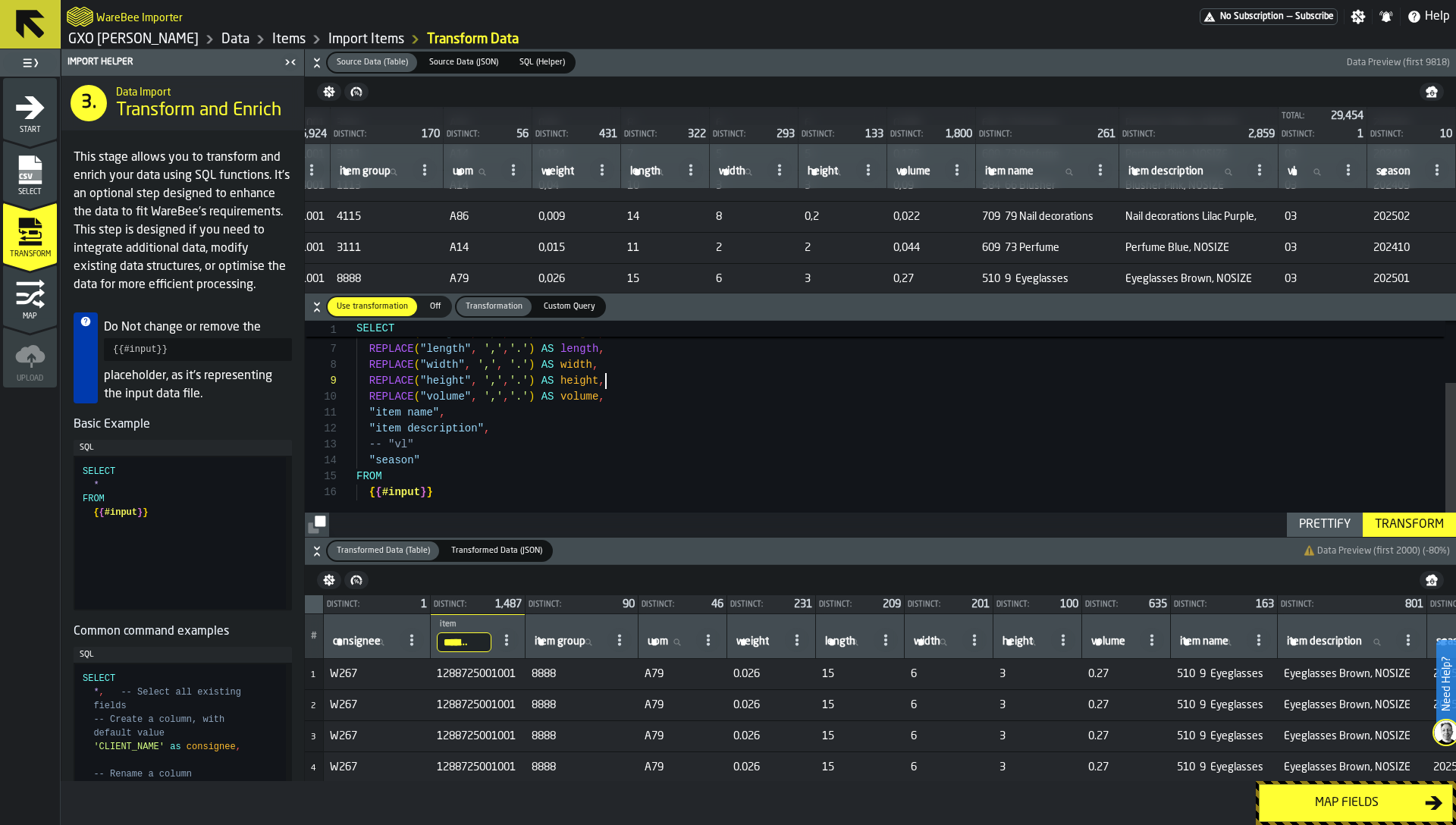
type textarea "**********"
click at [718, 461] on div ""uom" , REPLACE ( "weight" , ',' , '.' ) AS weight , REPLACE ( "length" , ',' ,…" at bounding box center [906, 385] width 1100 height 303
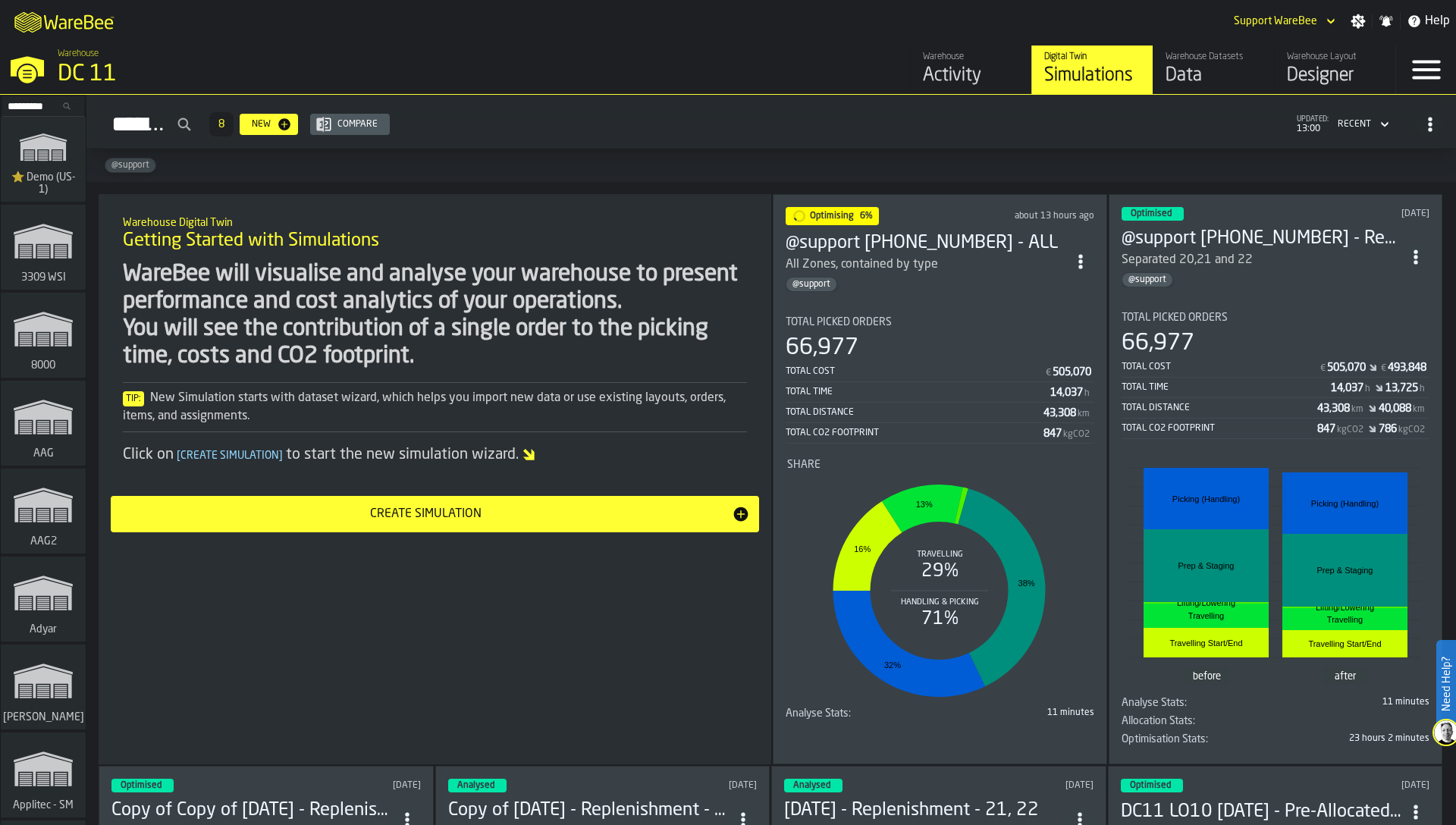
click at [568, 418] on div "Tip: New Simulation starts with dataset wizard, which helps you import new data…" at bounding box center [435, 408] width 624 height 37
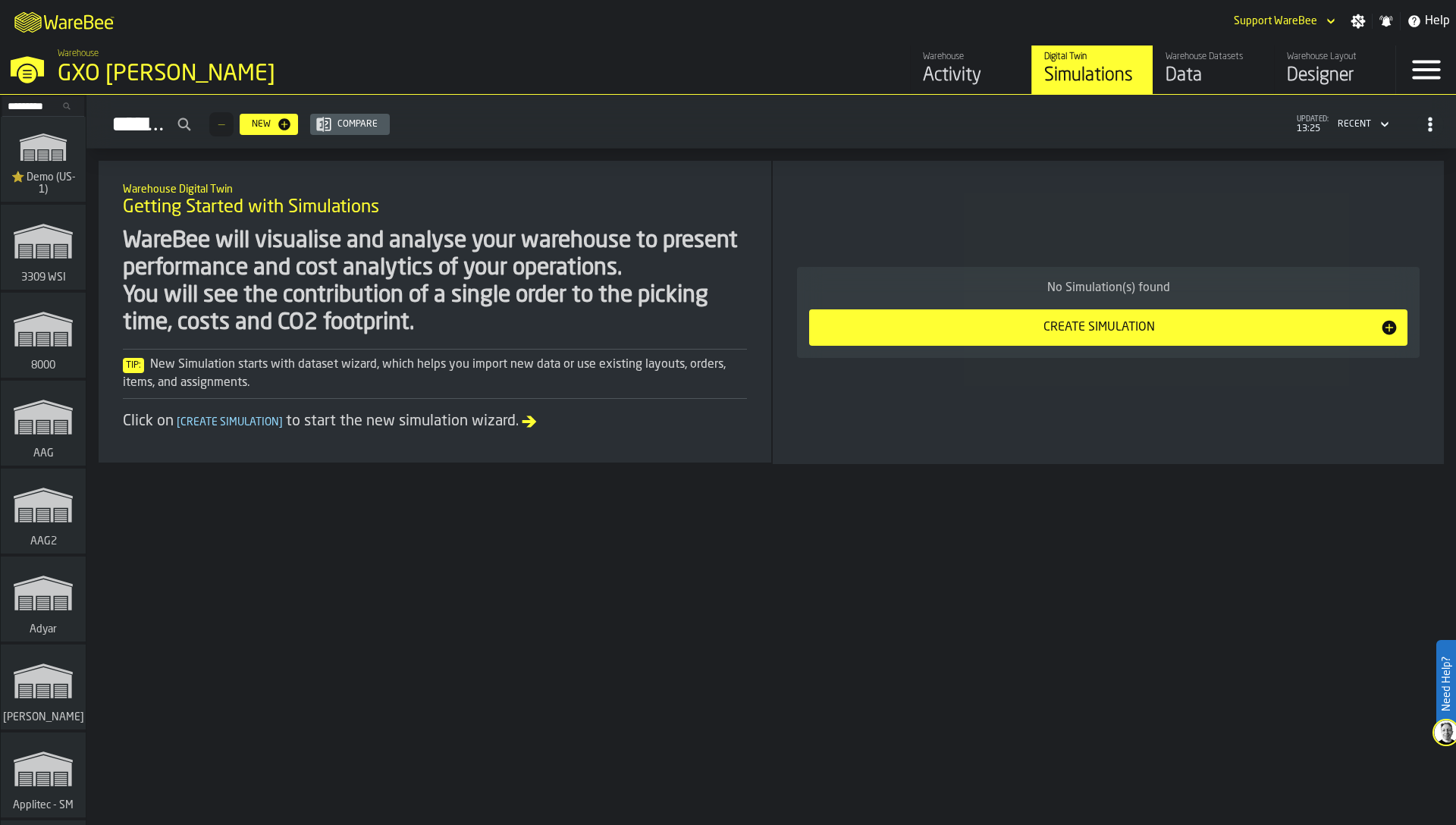
click at [31, 104] on input "Search..." at bounding box center [43, 106] width 79 height 17
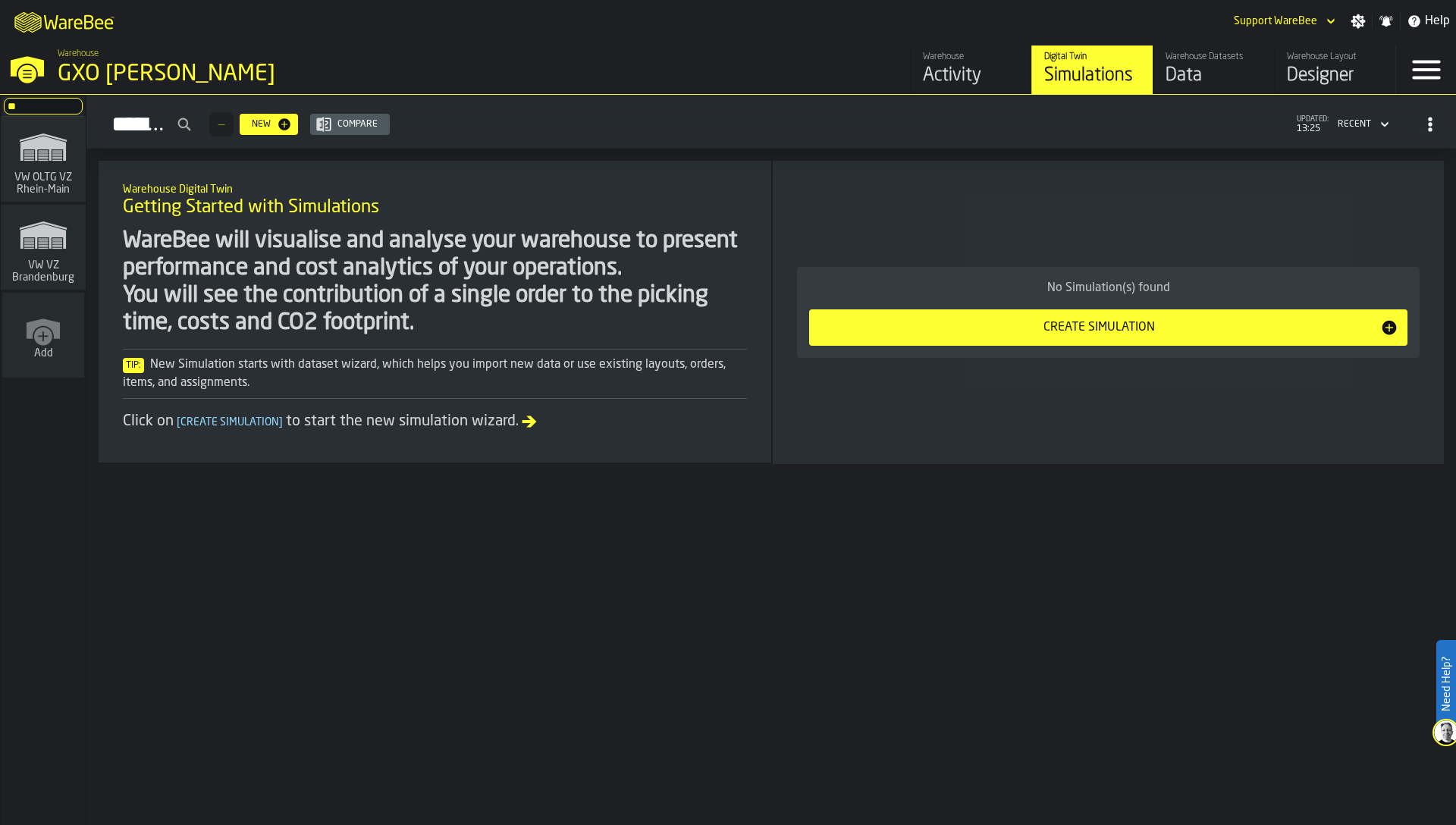
type input "**"
click at [43, 176] on span "VW OLTG VZ Rhein-Main" at bounding box center [43, 183] width 73 height 24
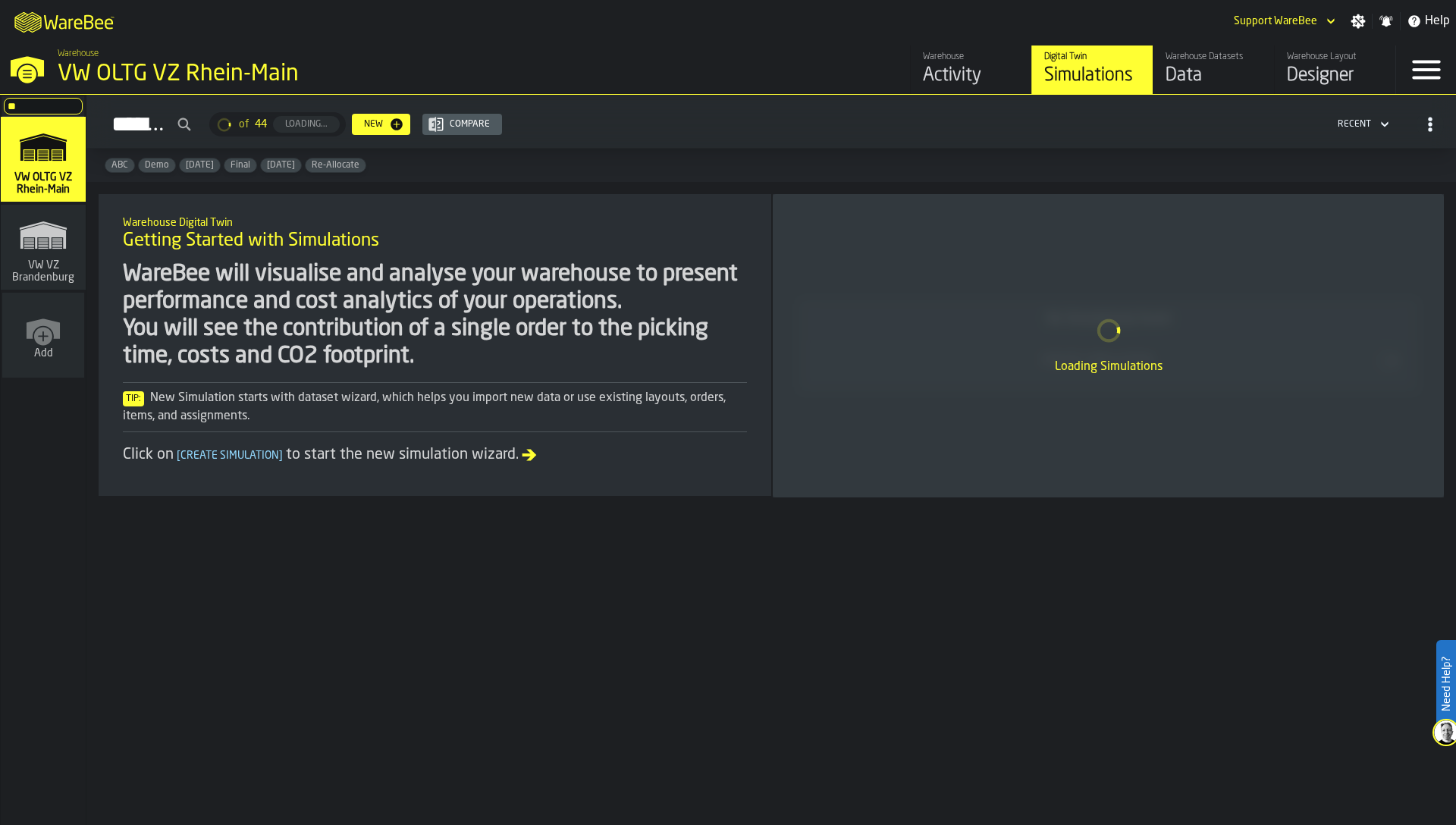
click at [1215, 72] on div "Data" at bounding box center [1213, 76] width 96 height 24
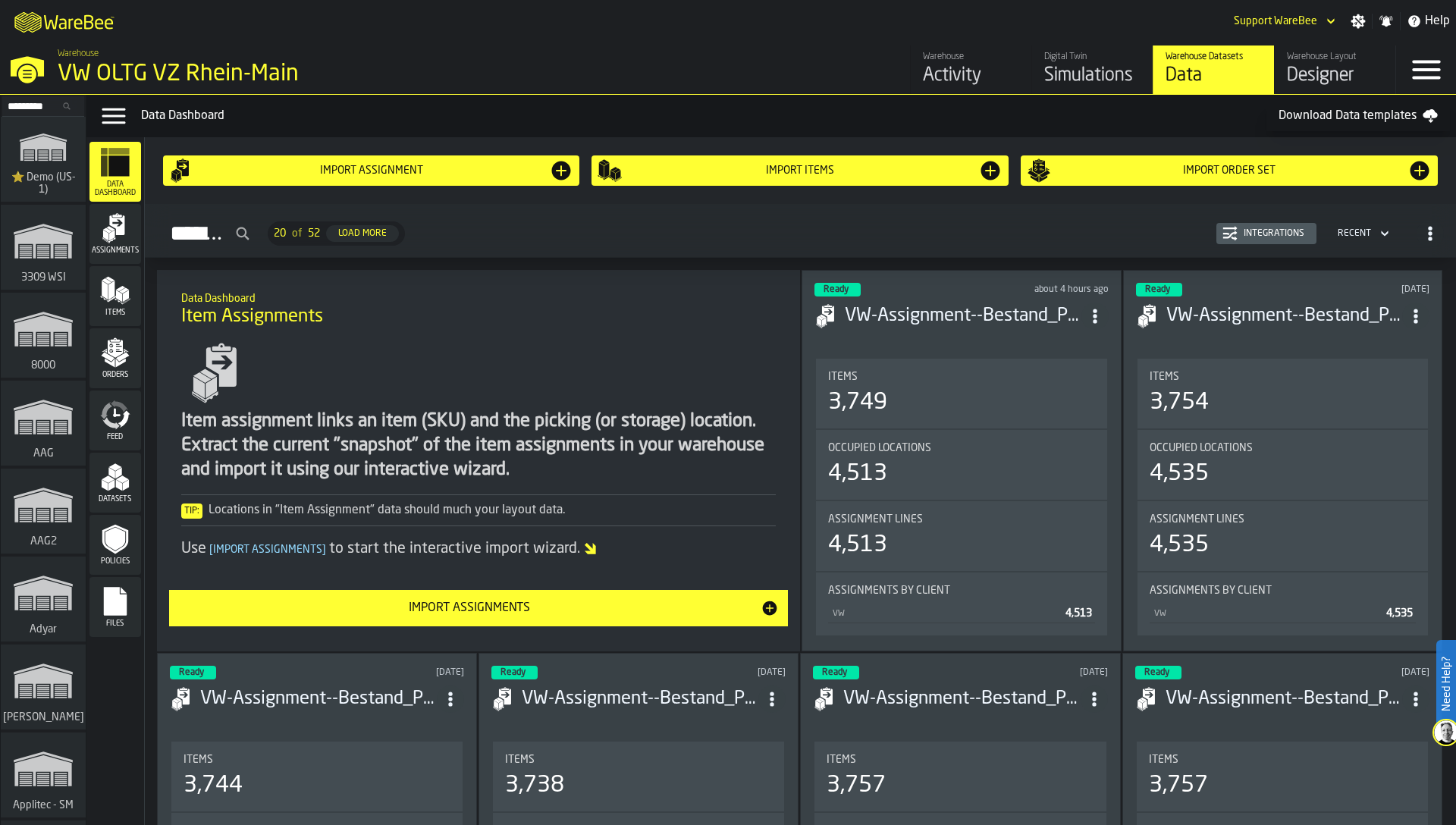
click at [127, 608] on icon "menu Files" at bounding box center [115, 601] width 30 height 30
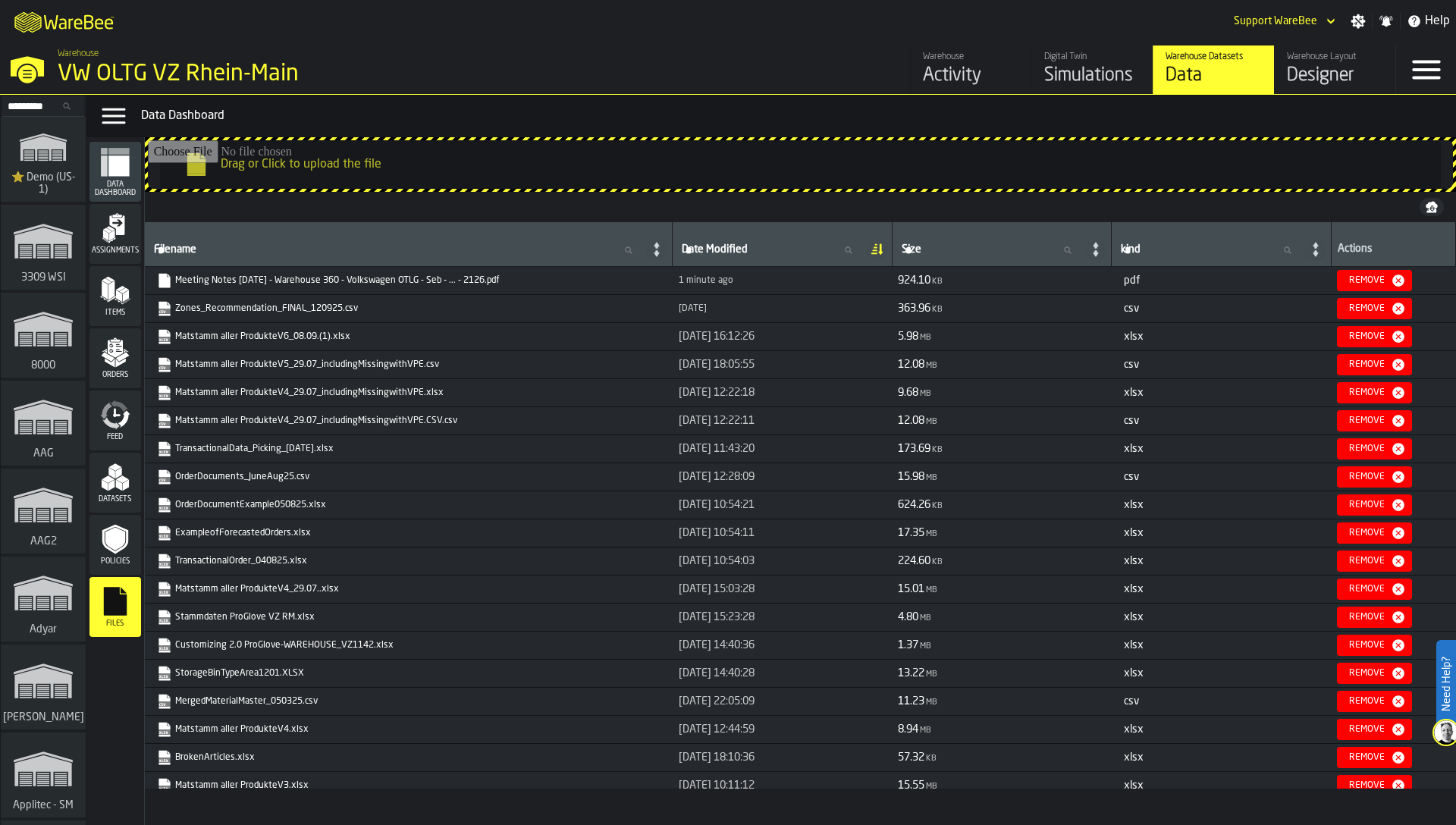
click at [283, 282] on link "Meeting Notes [DATE] - Warehouse 360 - Volkswagen OTLG - Seb - ... - 2126.pdf" at bounding box center [408, 280] width 501 height 15
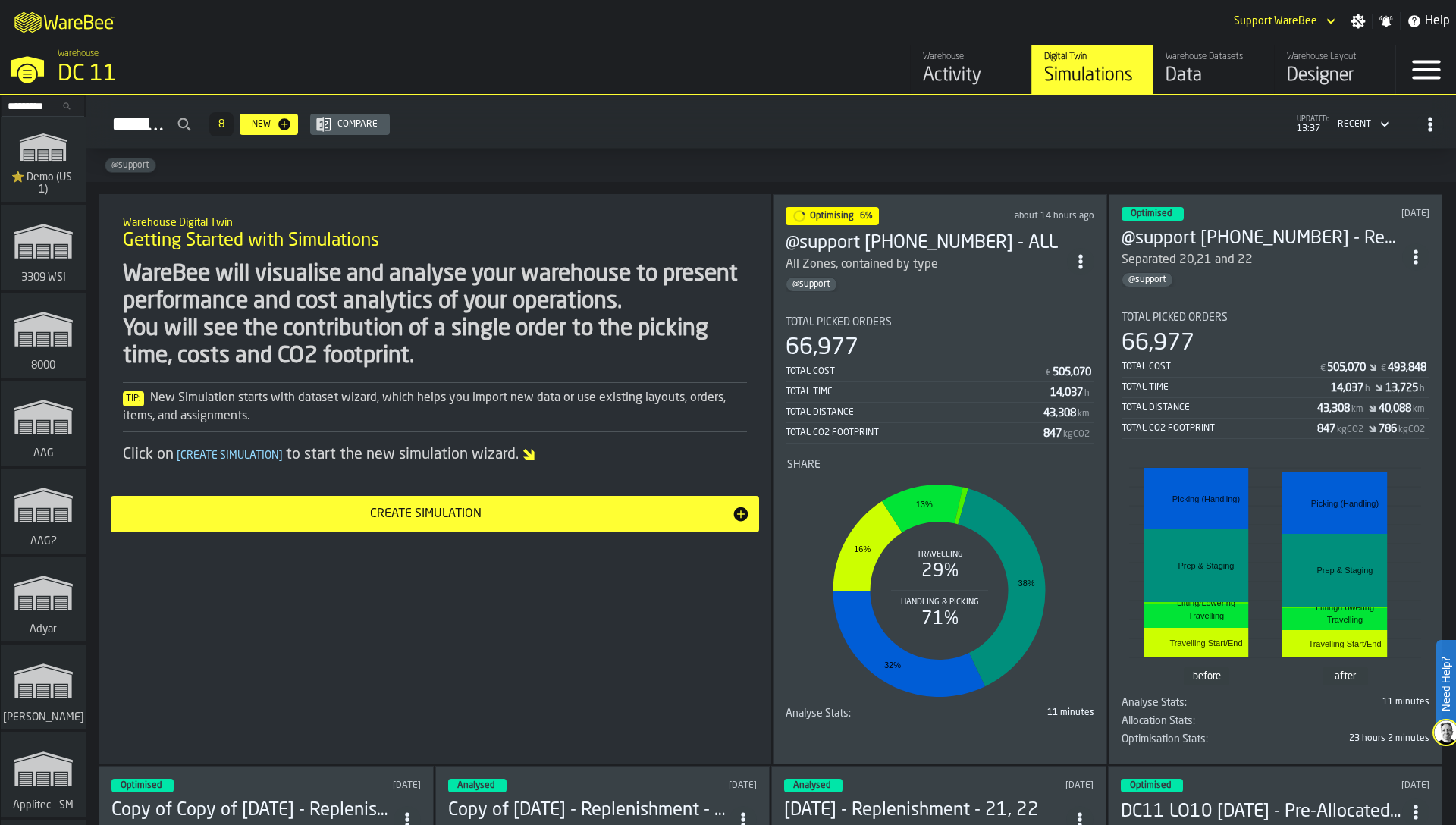
click at [46, 106] on input "Search..." at bounding box center [43, 106] width 79 height 17
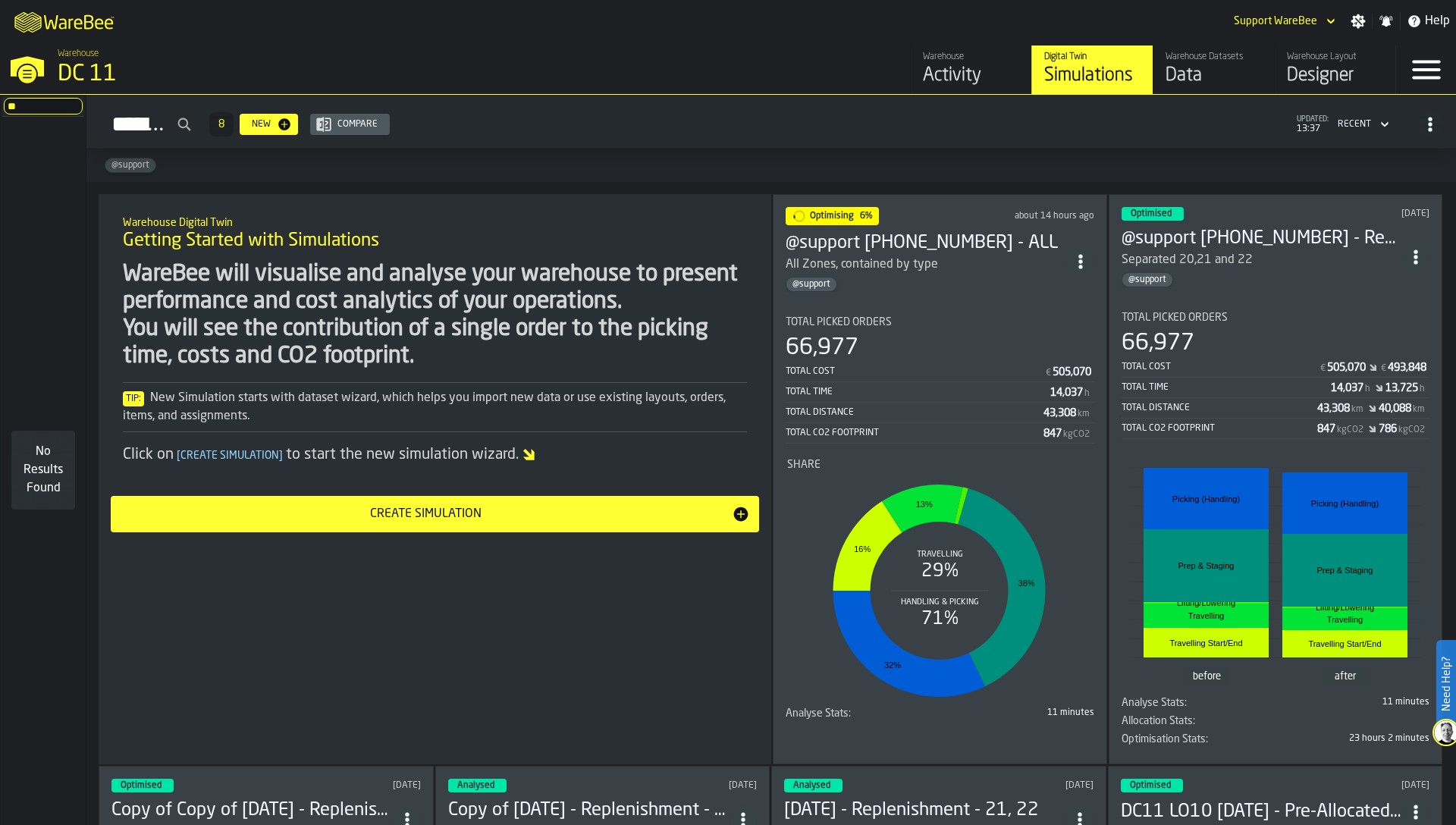
type input "*"
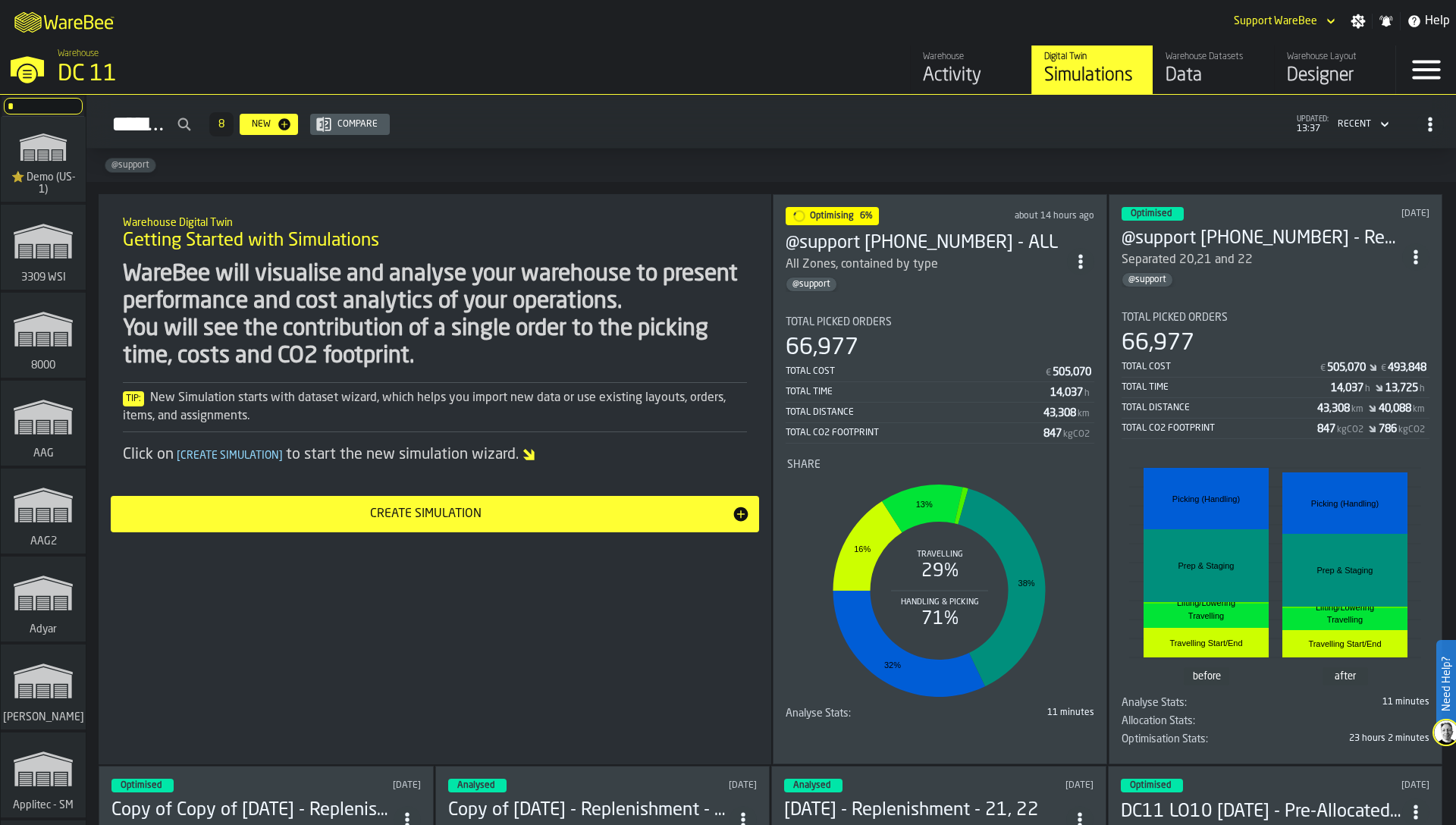
type input "*"
click at [179, 320] on div "WareBee will visualise and analyse your warehouse to present performance and co…" at bounding box center [435, 316] width 624 height 110
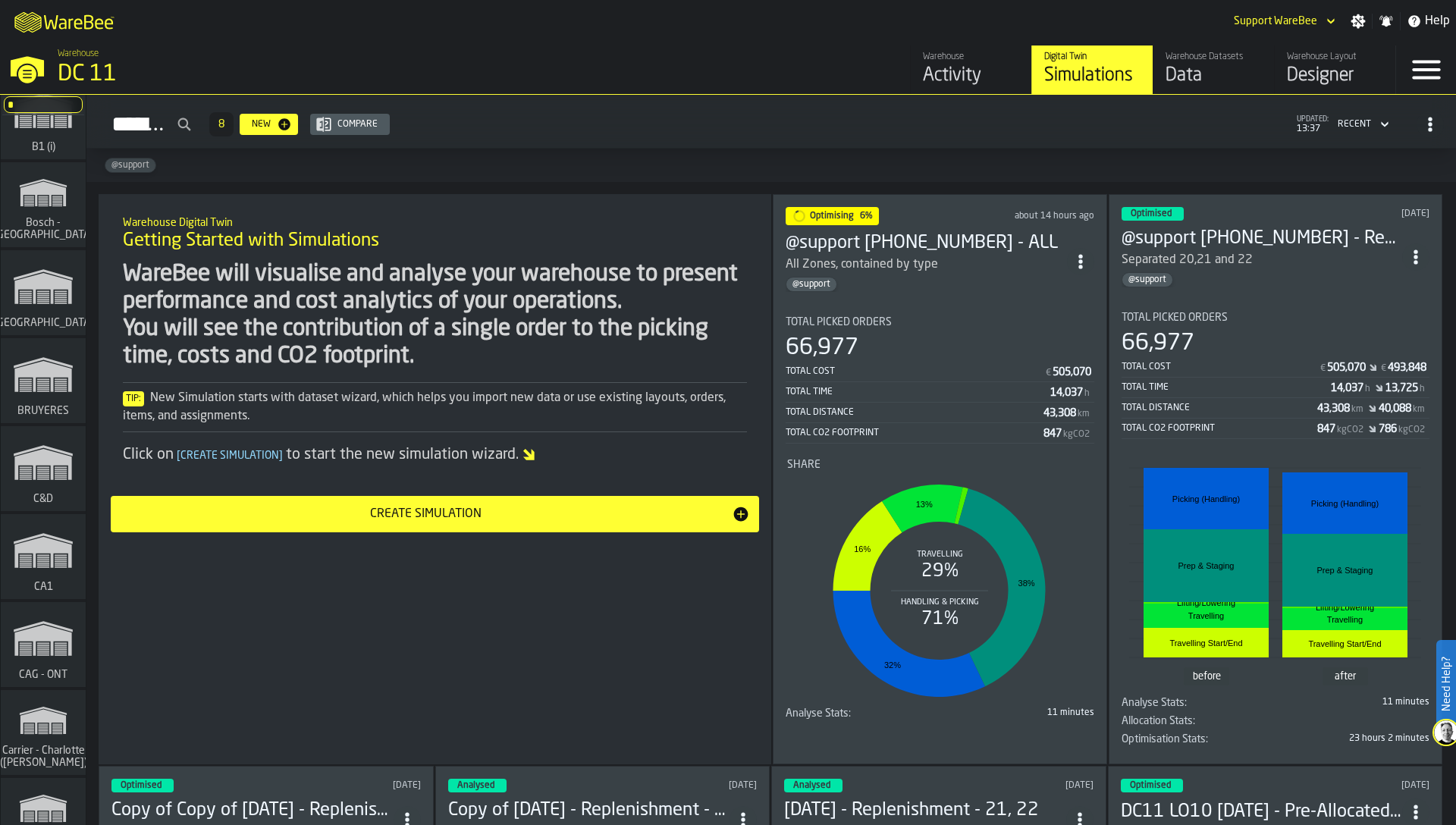
scroll to position [1308, 0]
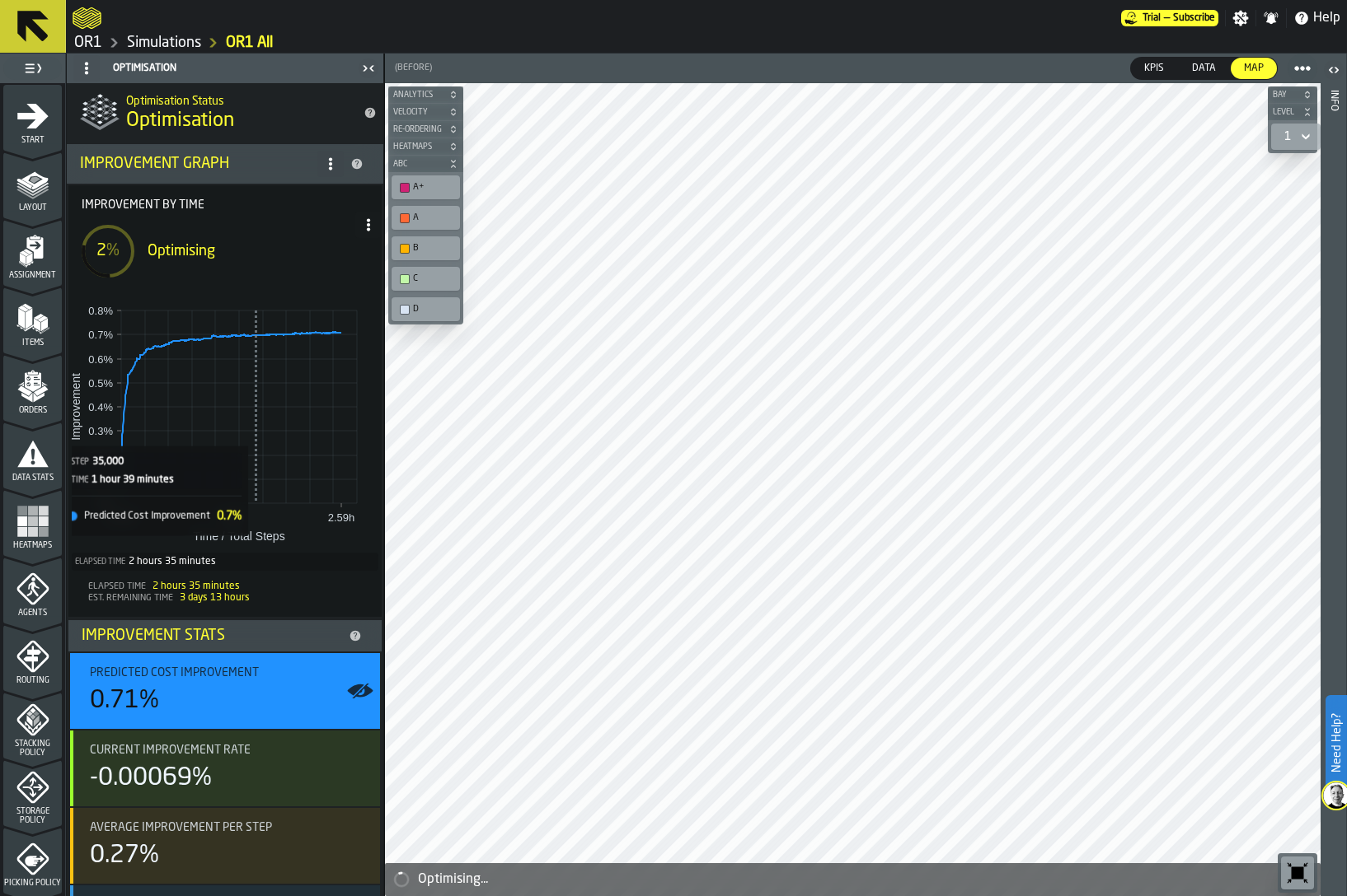
scroll to position [404, 0]
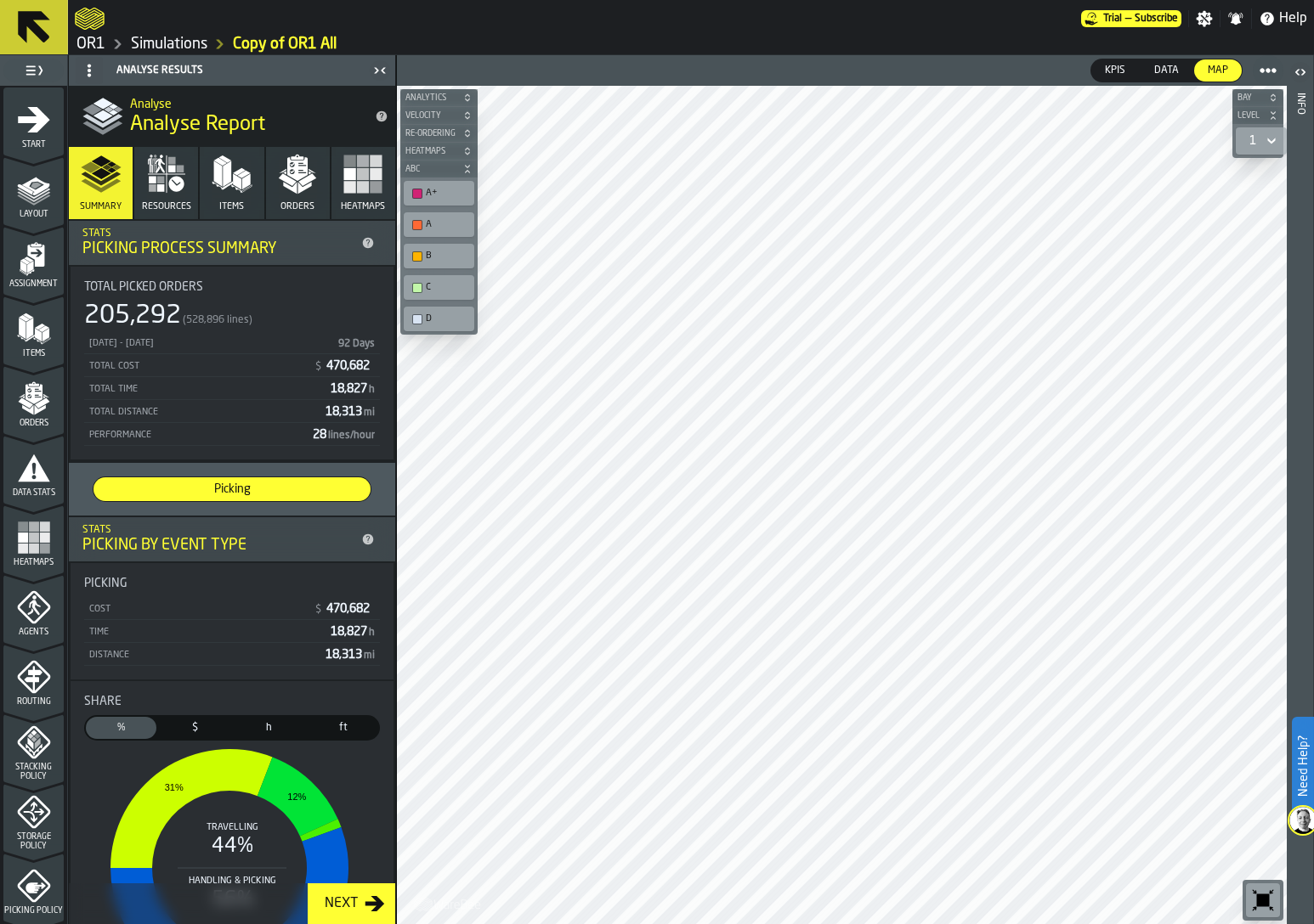
scroll to position [337, 0]
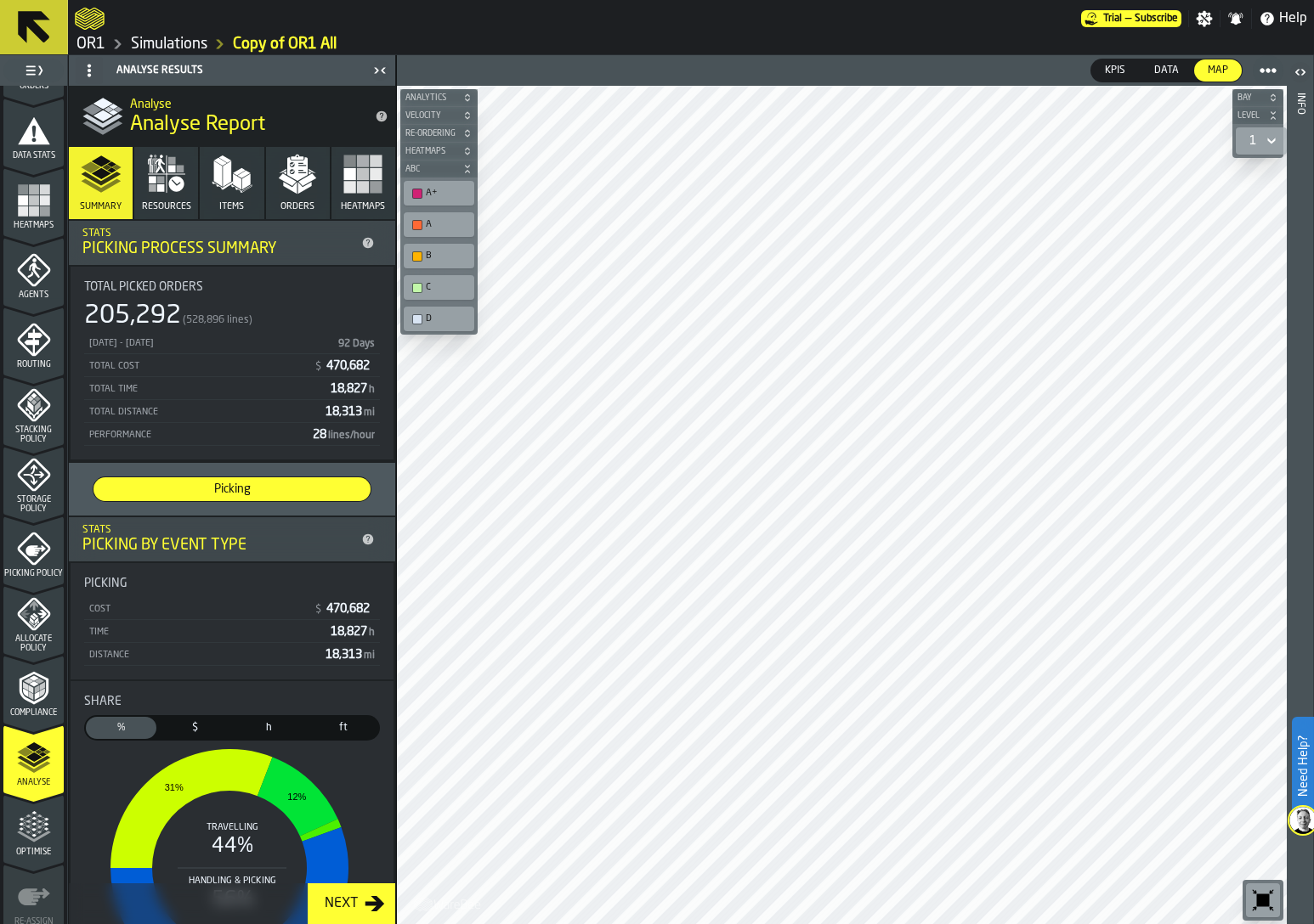
click at [39, 819] on icon "menu Optimise" at bounding box center [33, 827] width 34 height 34
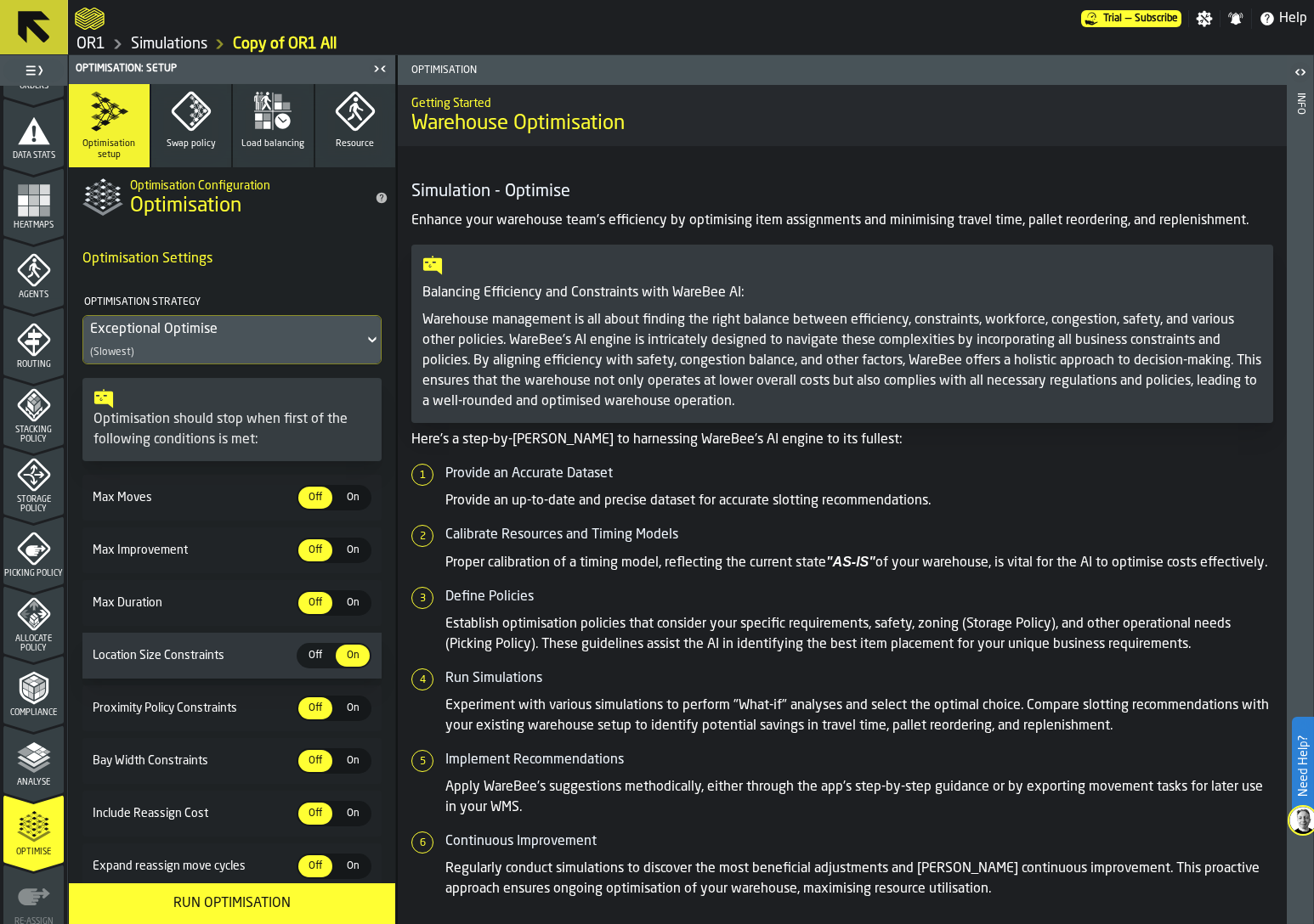
click at [168, 44] on link "Simulations" at bounding box center [169, 44] width 77 height 18
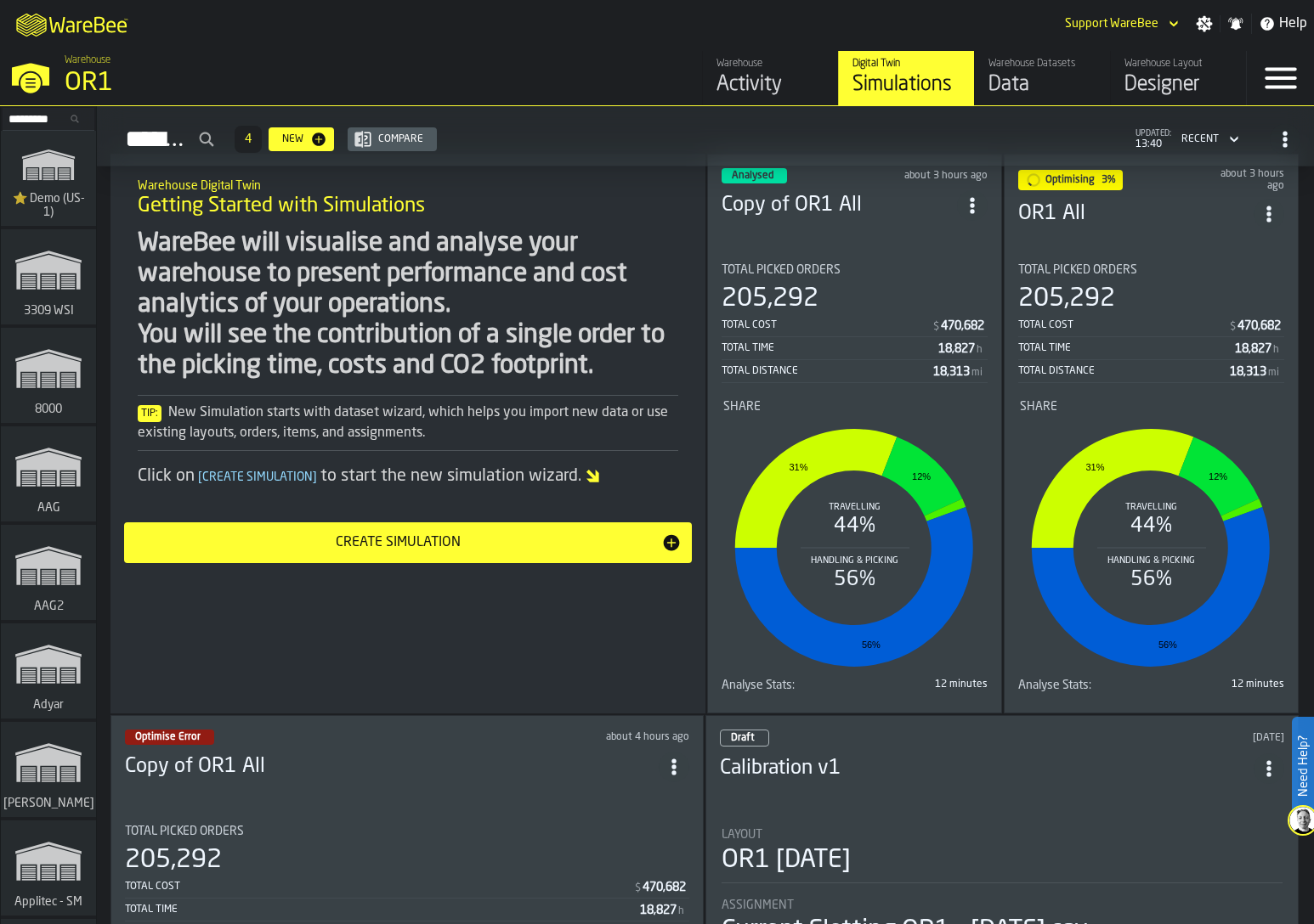
scroll to position [29, 0]
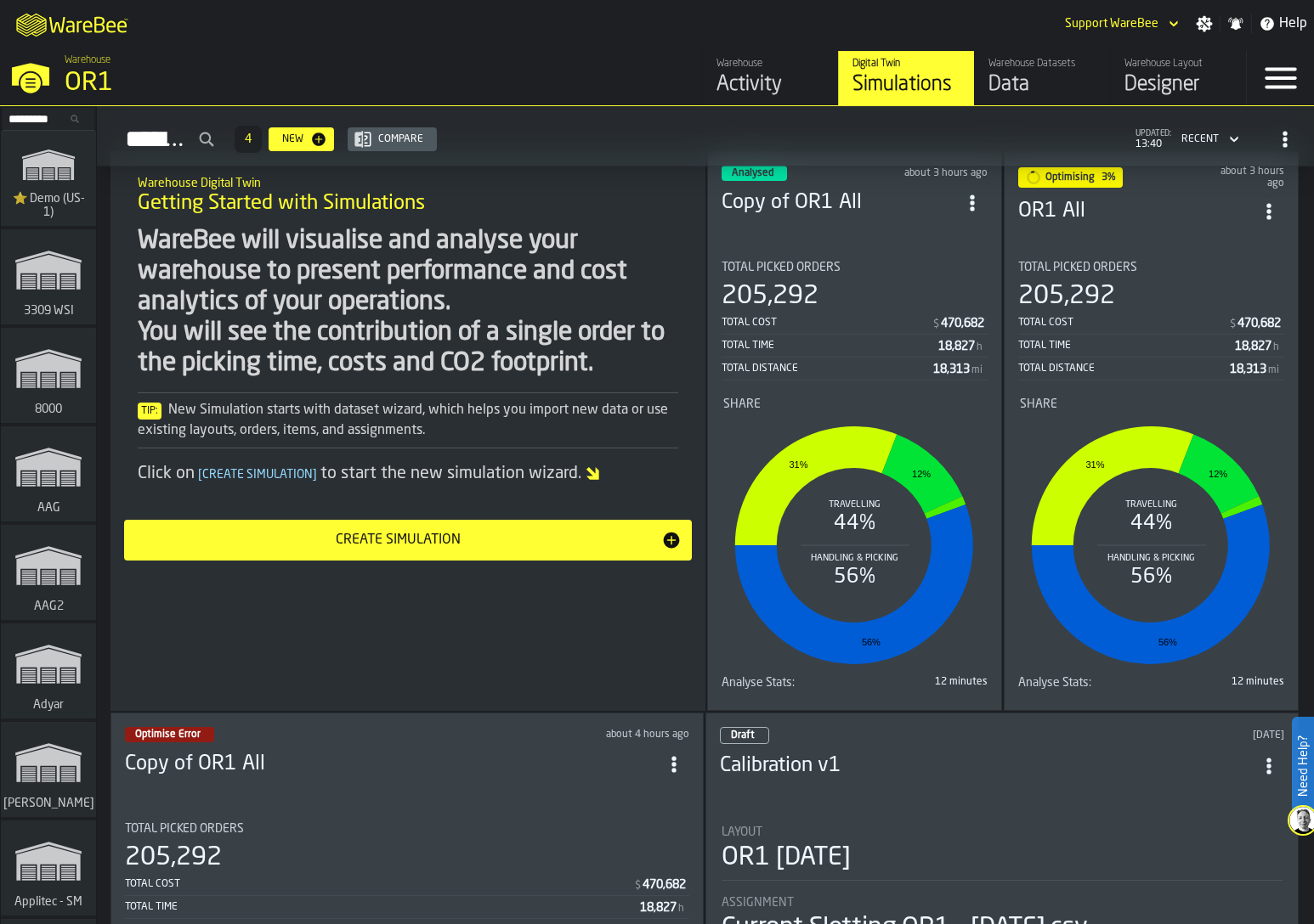
click at [1076, 340] on div "Total Time" at bounding box center [1126, 346] width 216 height 12
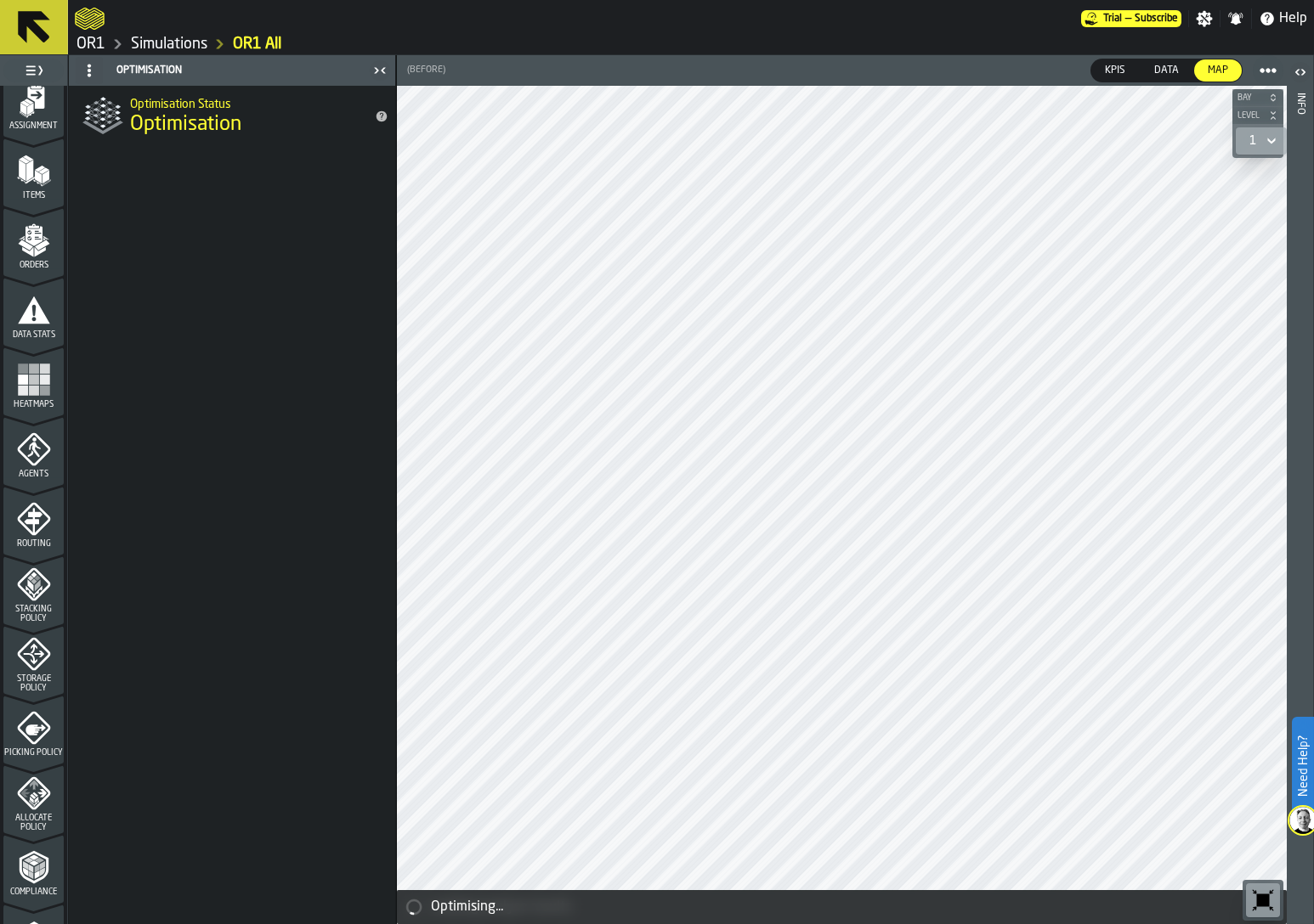
scroll to position [417, 0]
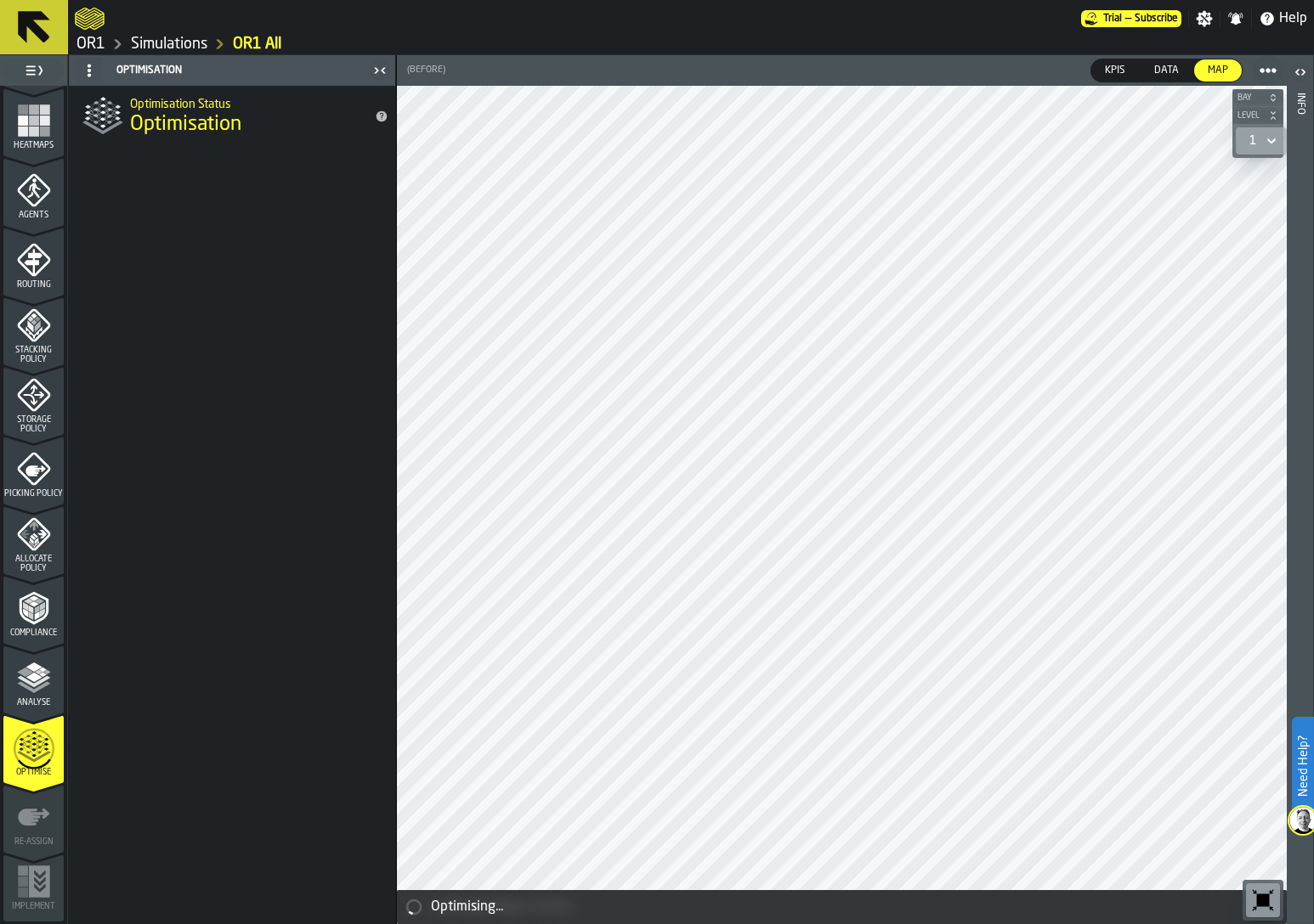
click at [20, 760] on icon "menu Optimise" at bounding box center [34, 749] width 41 height 67
click at [37, 663] on icon "menu Analyse" at bounding box center [33, 678] width 34 height 34
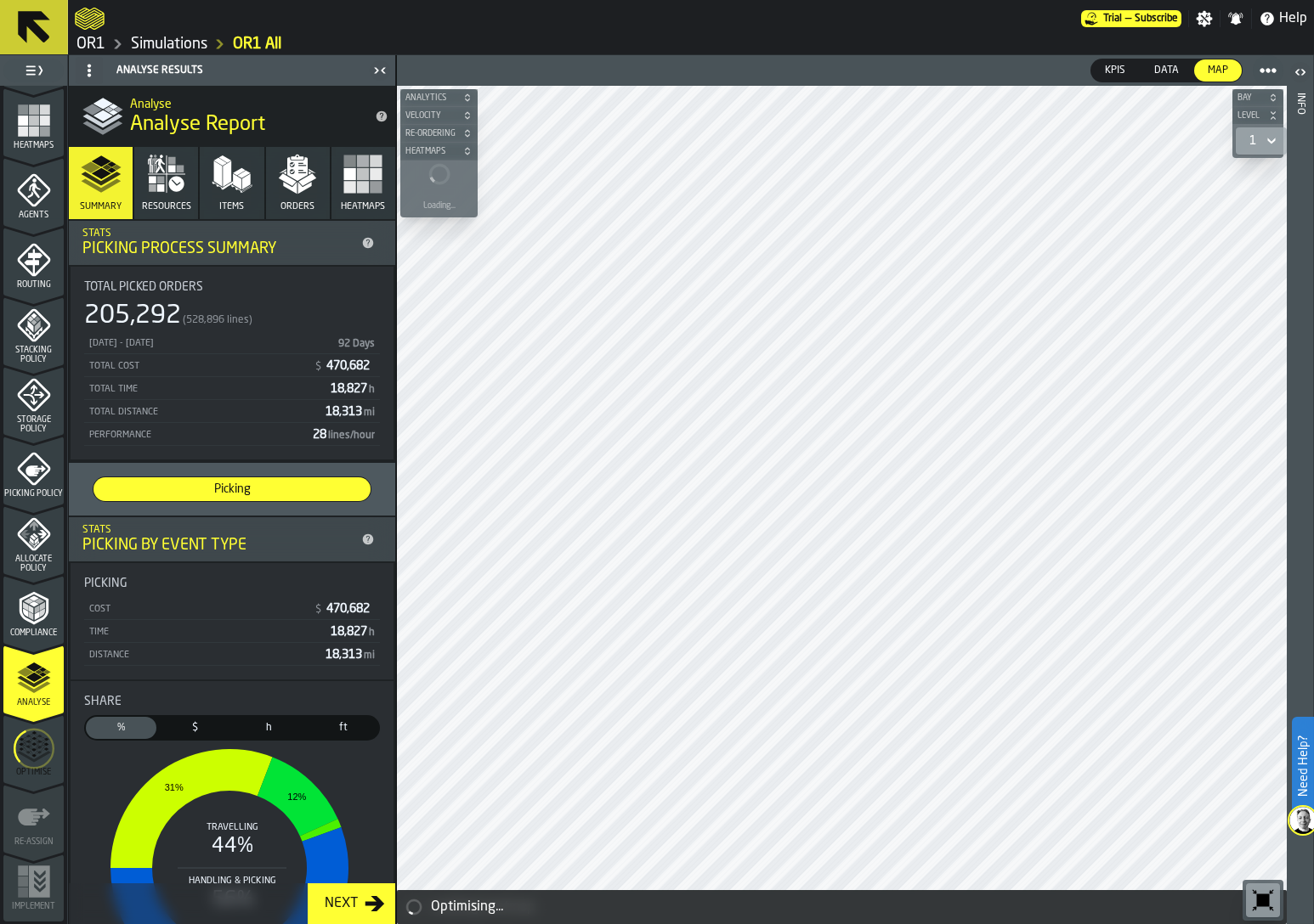
click at [36, 762] on icon "menu Optimise" at bounding box center [34, 749] width 41 height 67
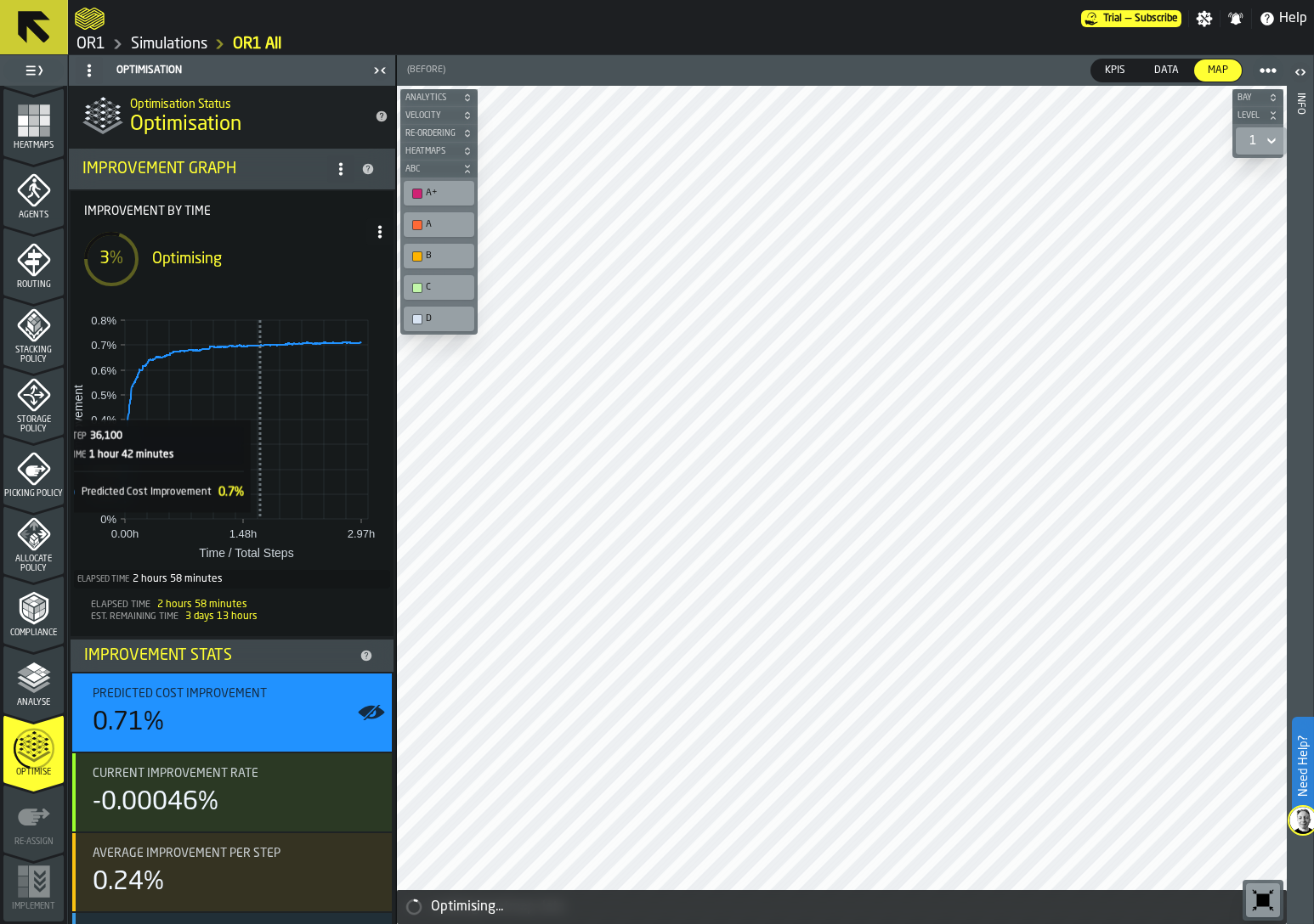
scroll to position [77, 0]
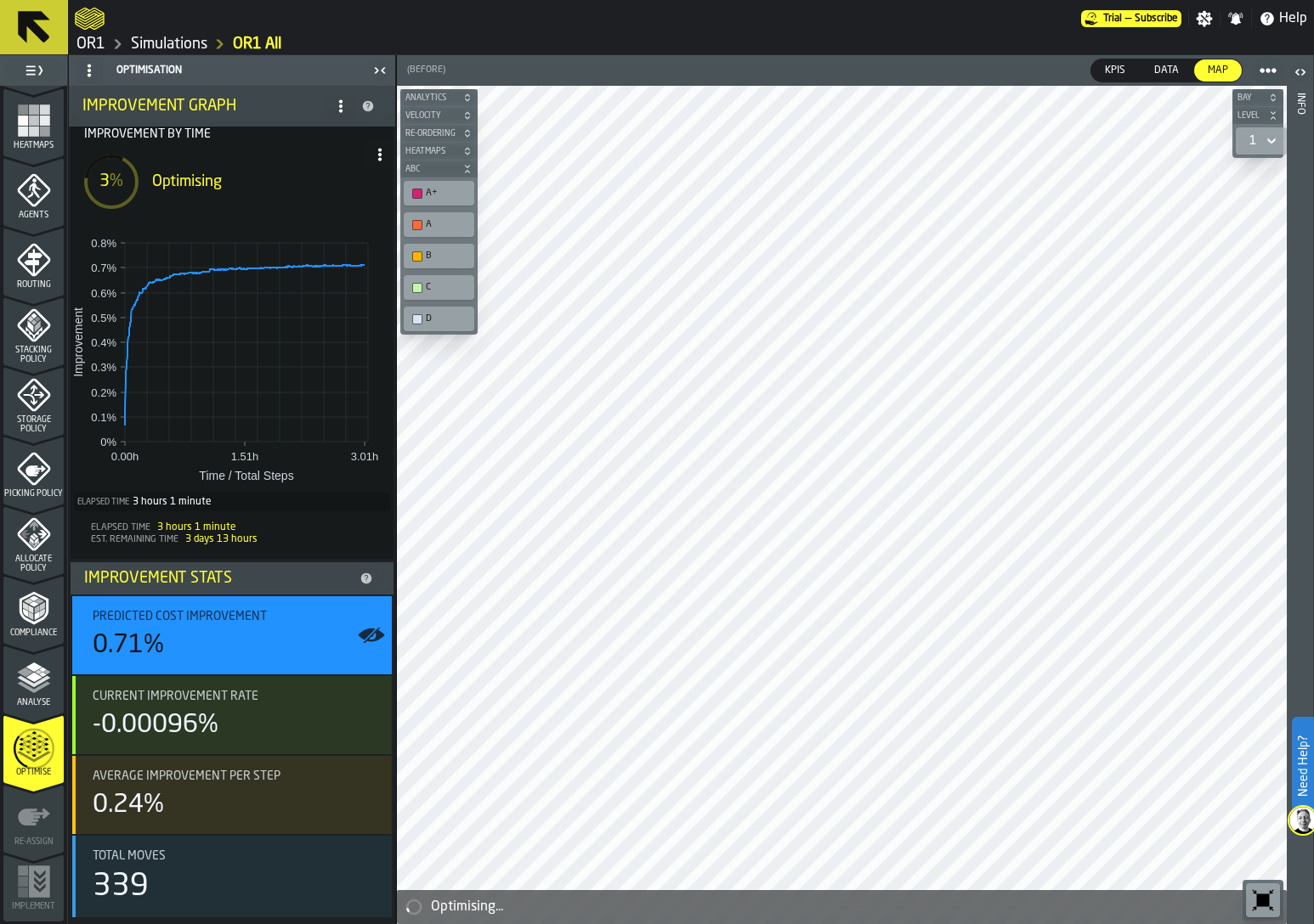
click at [340, 102] on icon at bounding box center [341, 106] width 14 height 14
click at [302, 136] on div "Show Support Options..." at bounding box center [268, 139] width 143 height 20
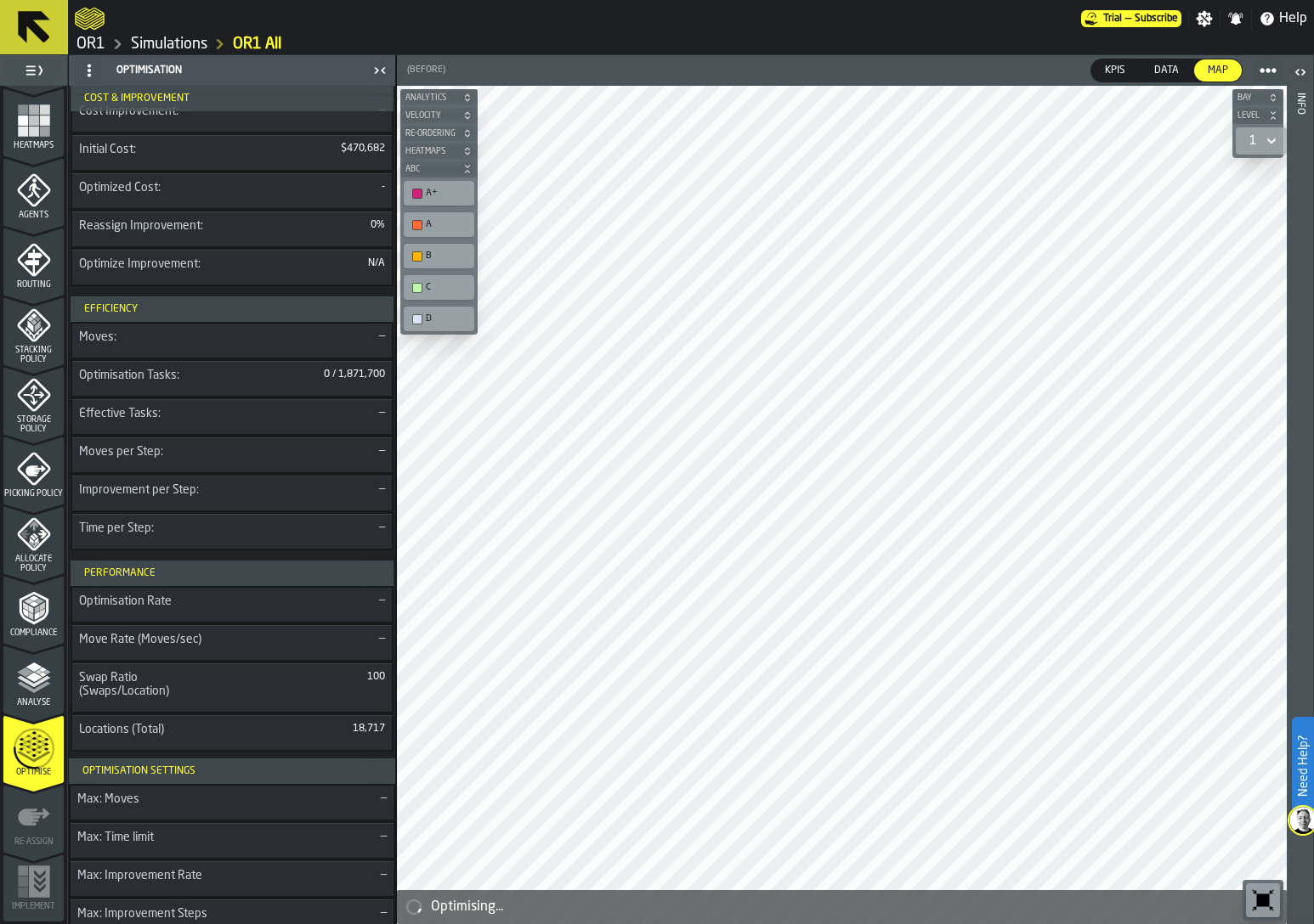
scroll to position [0, 0]
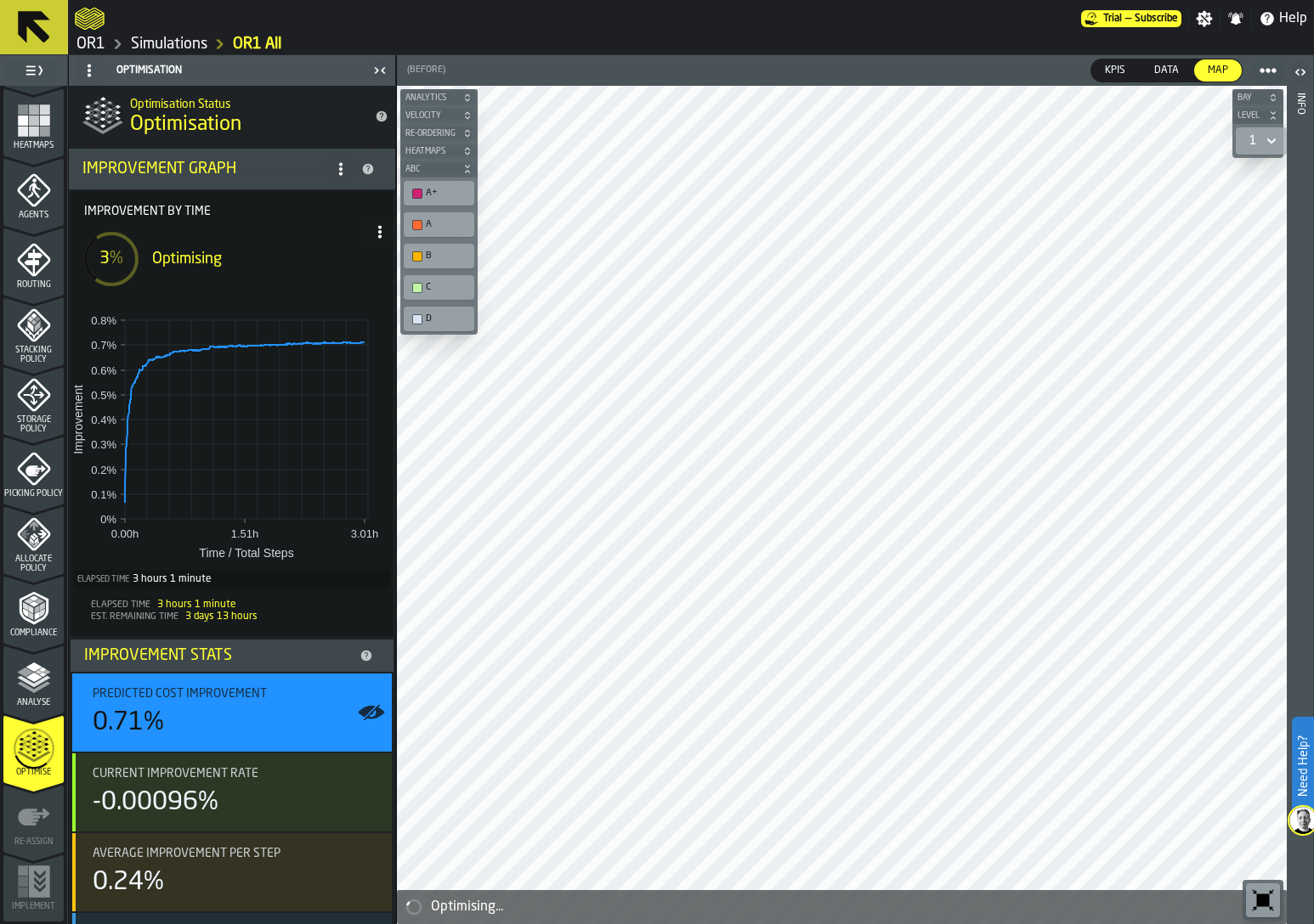
click at [370, 241] on span at bounding box center [380, 232] width 27 height 27
click at [330, 271] on div "Show Run Options" at bounding box center [322, 266] width 111 height 20
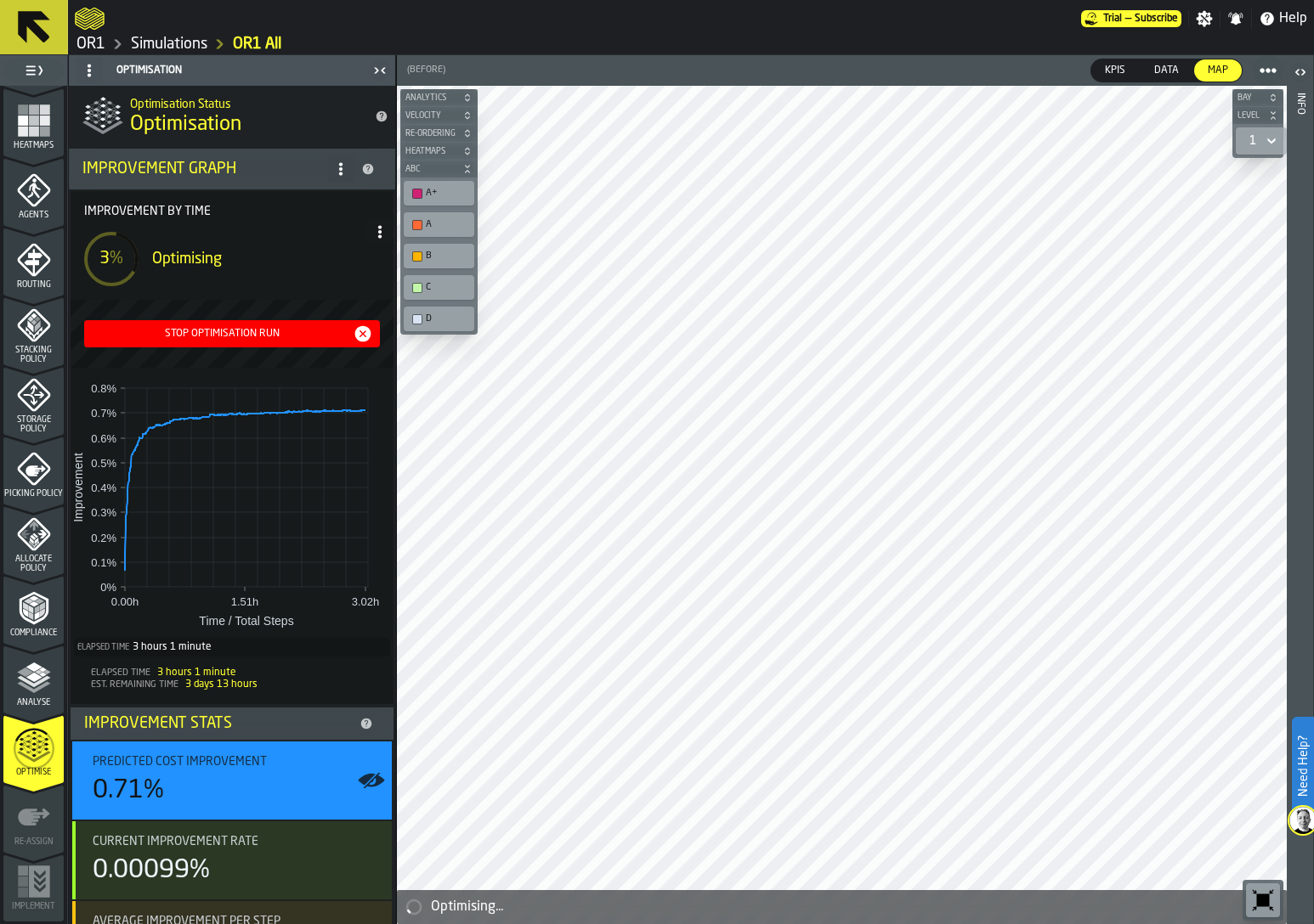
click at [236, 343] on div "Stop Optimisation Run" at bounding box center [232, 333] width 282 height 20
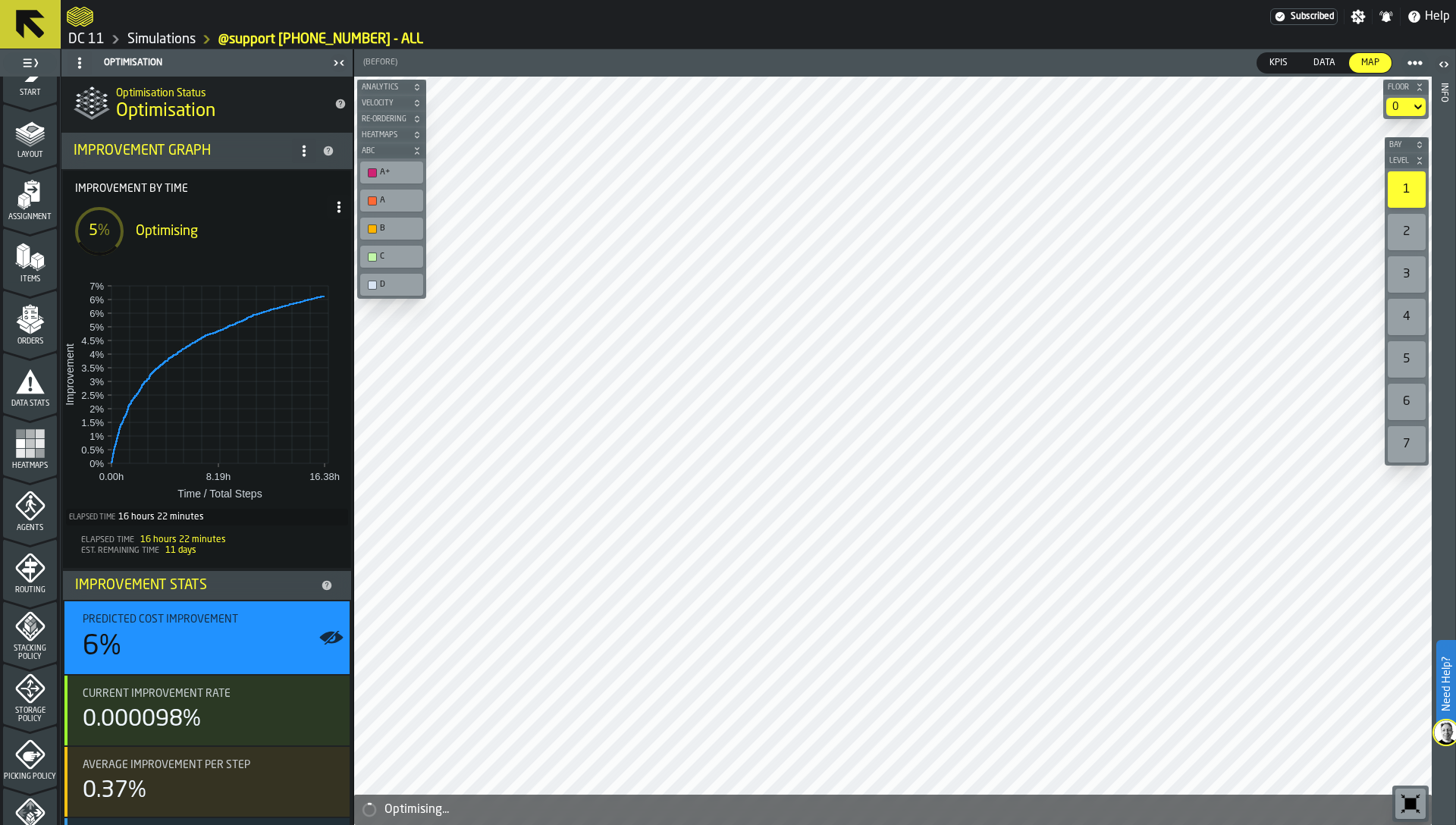
scroll to position [36, 0]
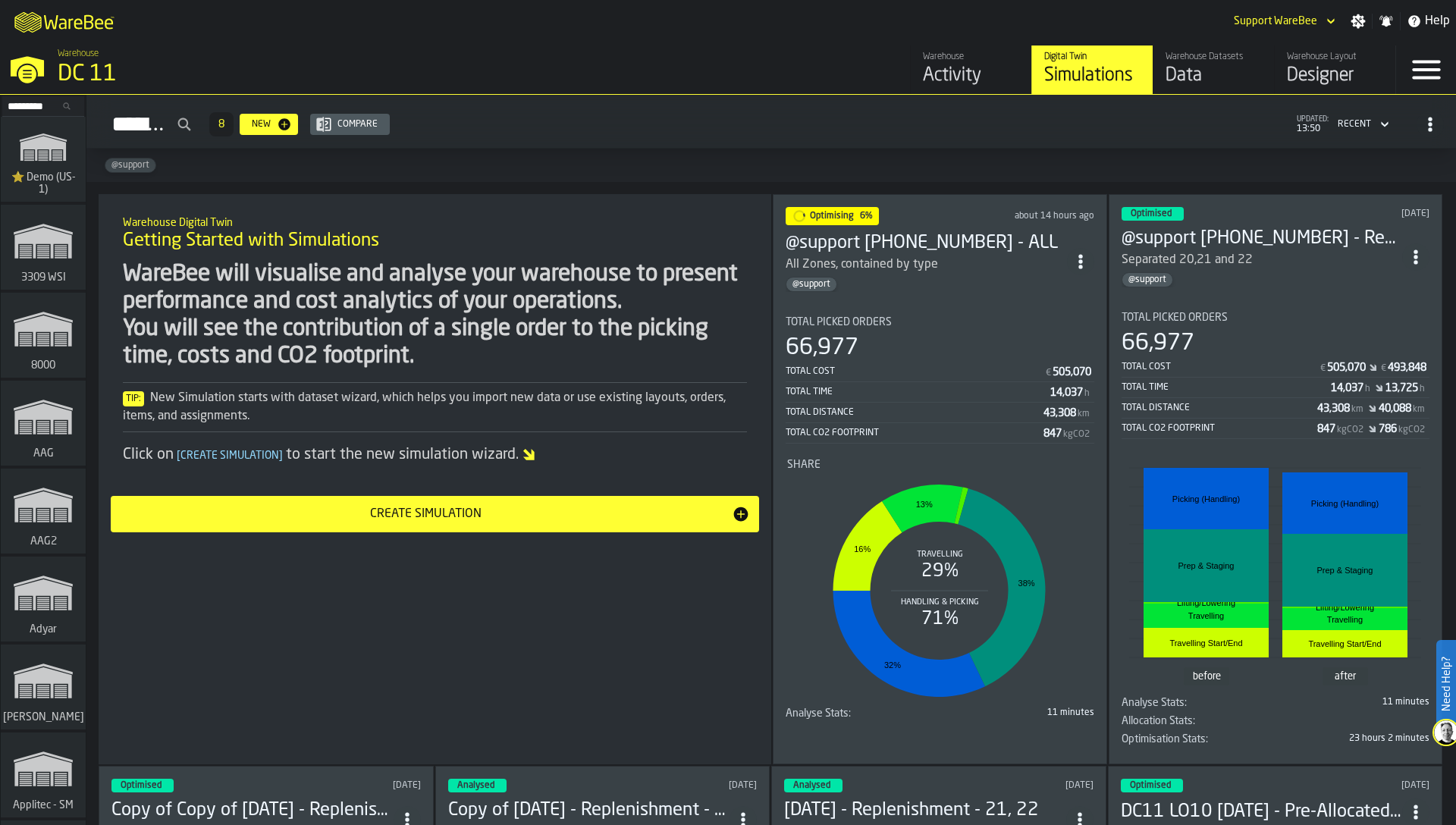
click at [587, 324] on div "WareBee will visualise and analyse your warehouse to present performance and co…" at bounding box center [435, 316] width 624 height 110
click at [48, 109] on input "Search..." at bounding box center [43, 106] width 79 height 17
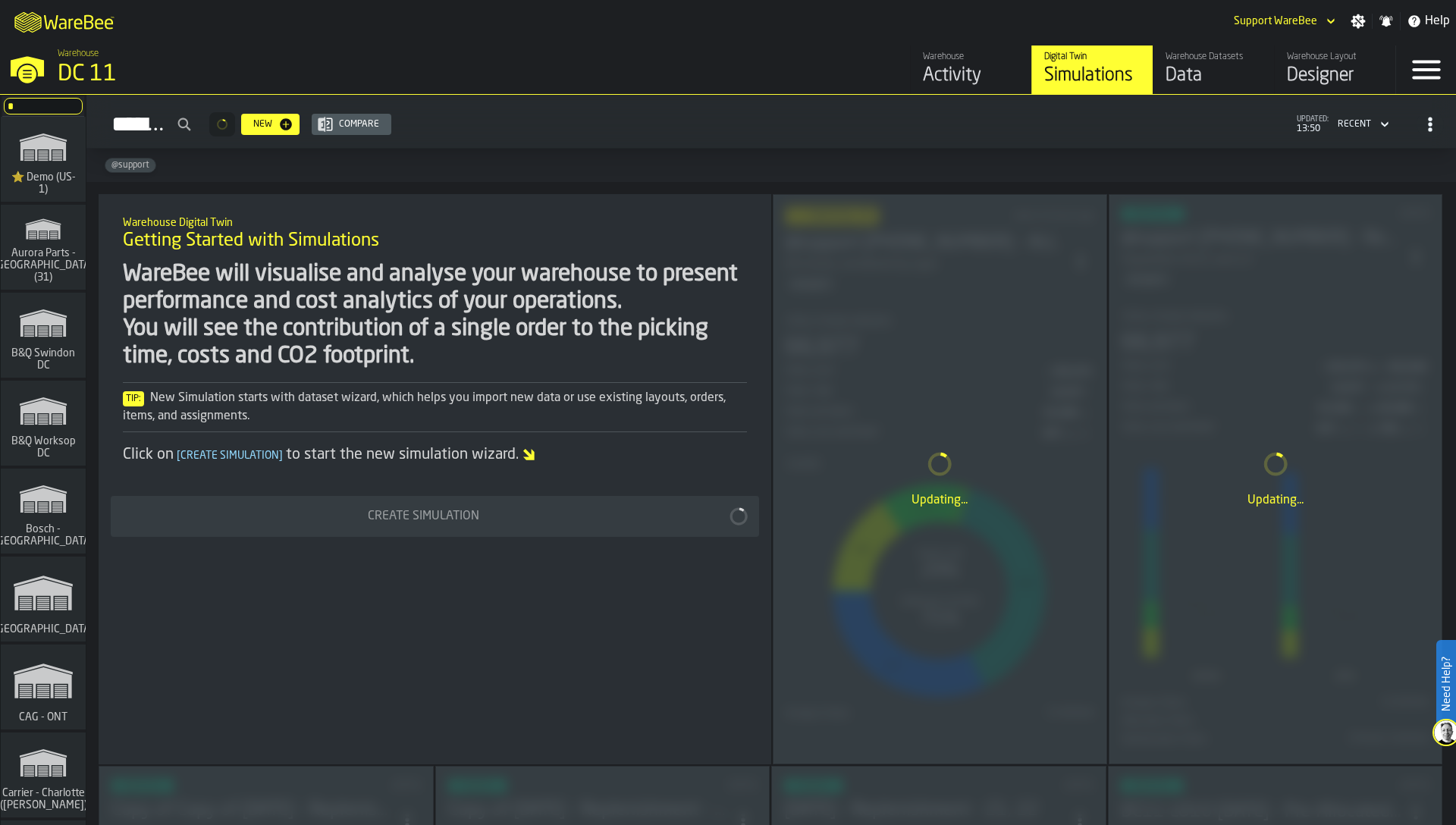
click at [21, 108] on input "*" at bounding box center [43, 106] width 79 height 17
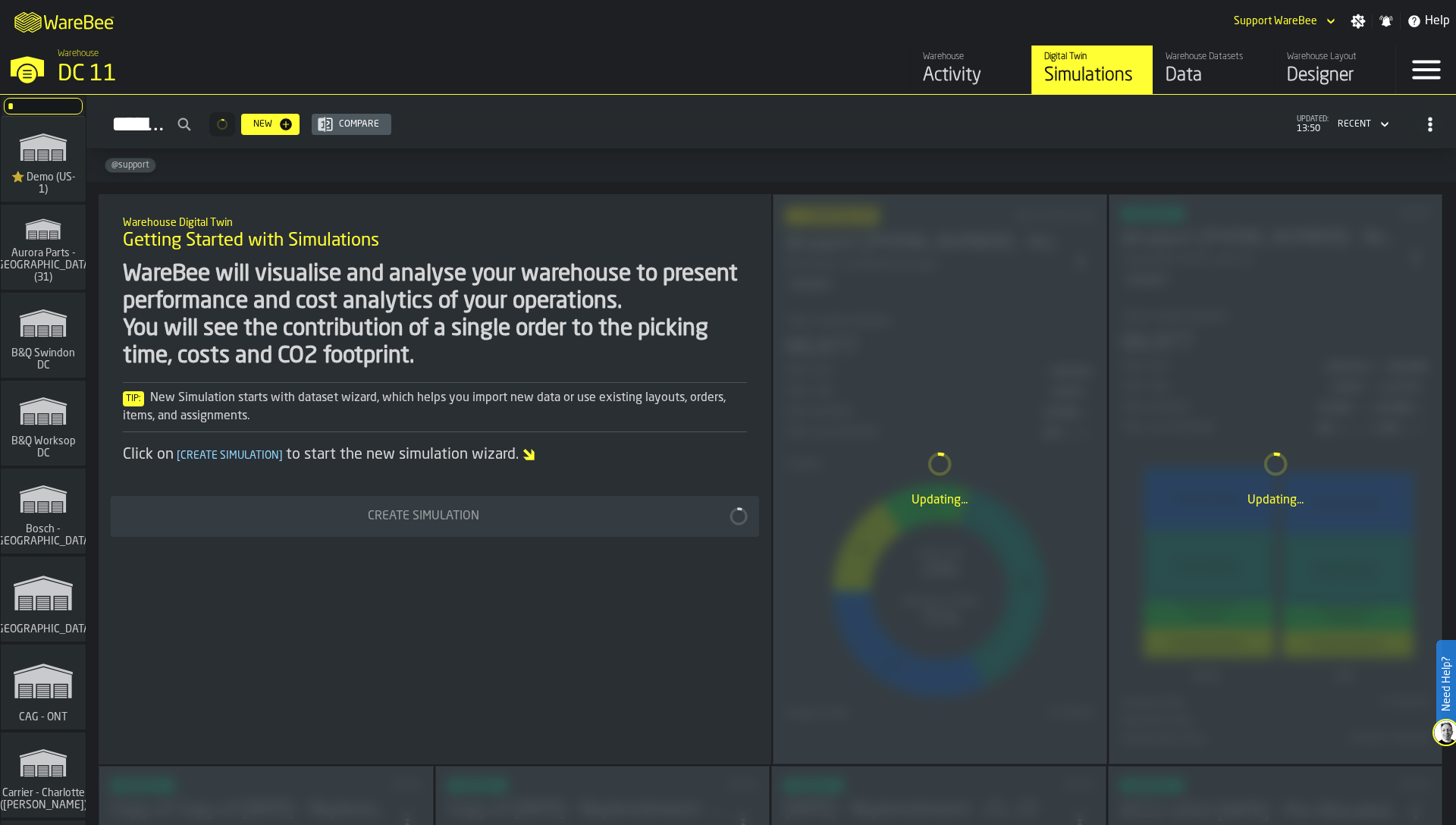
click at [21, 108] on input "*" at bounding box center [43, 106] width 79 height 17
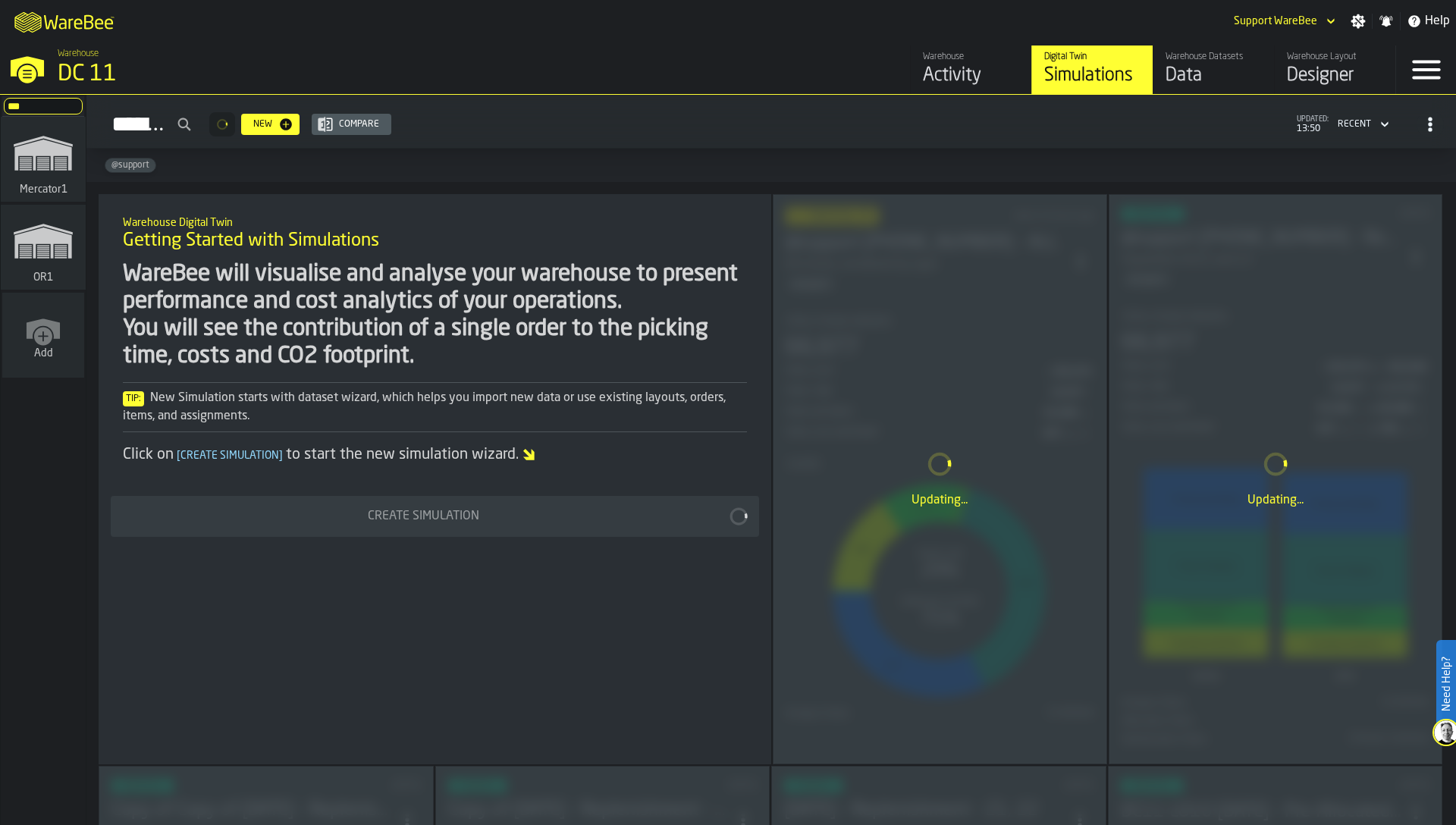
type input "***"
click at [53, 193] on span "Mercator1" at bounding box center [43, 190] width 54 height 12
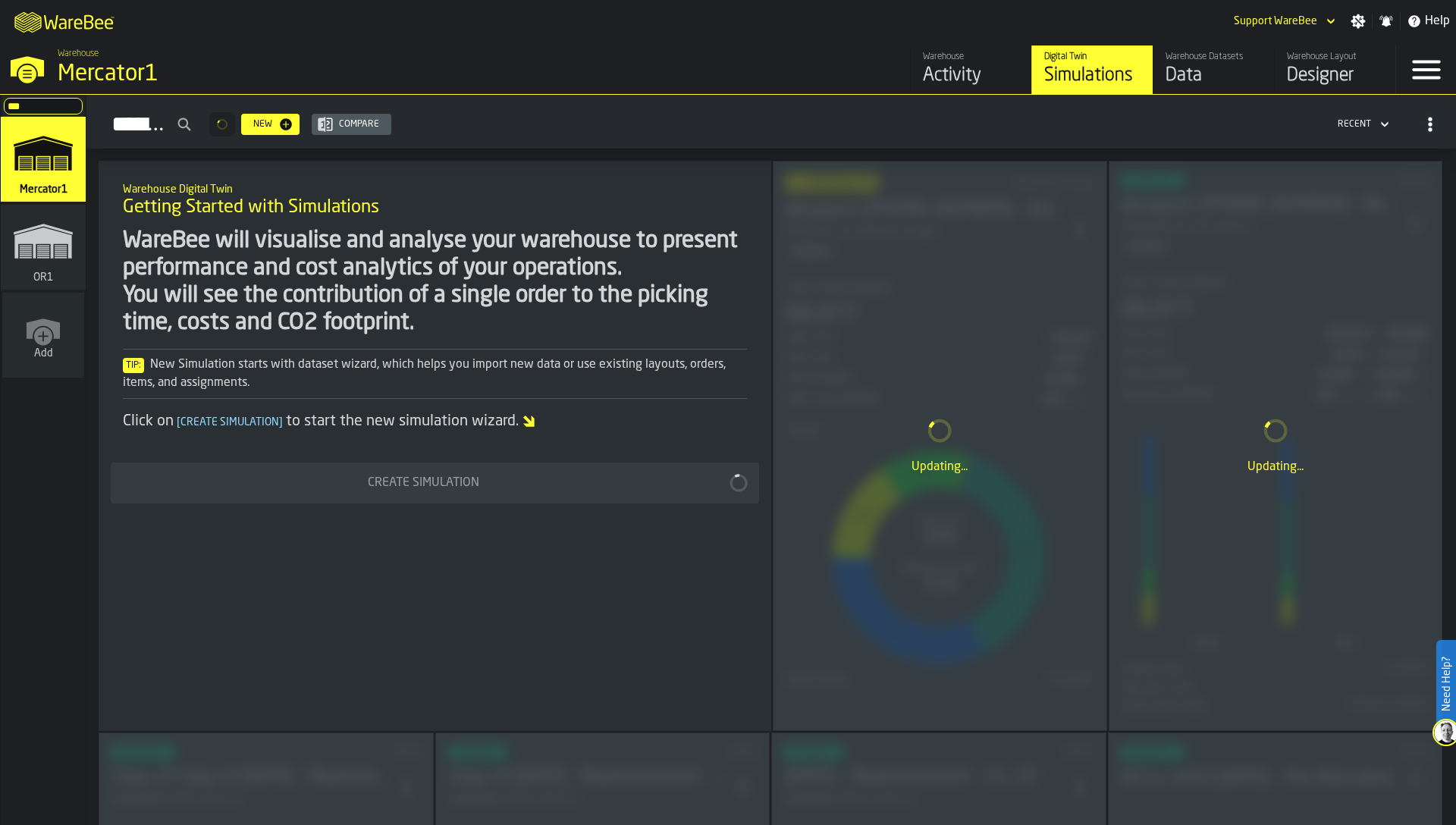
click at [56, 253] on icon "link-to-/wh/i/02d92962-0f11-4133-9763-7cb092bceeef/simulations" at bounding box center [43, 242] width 73 height 61
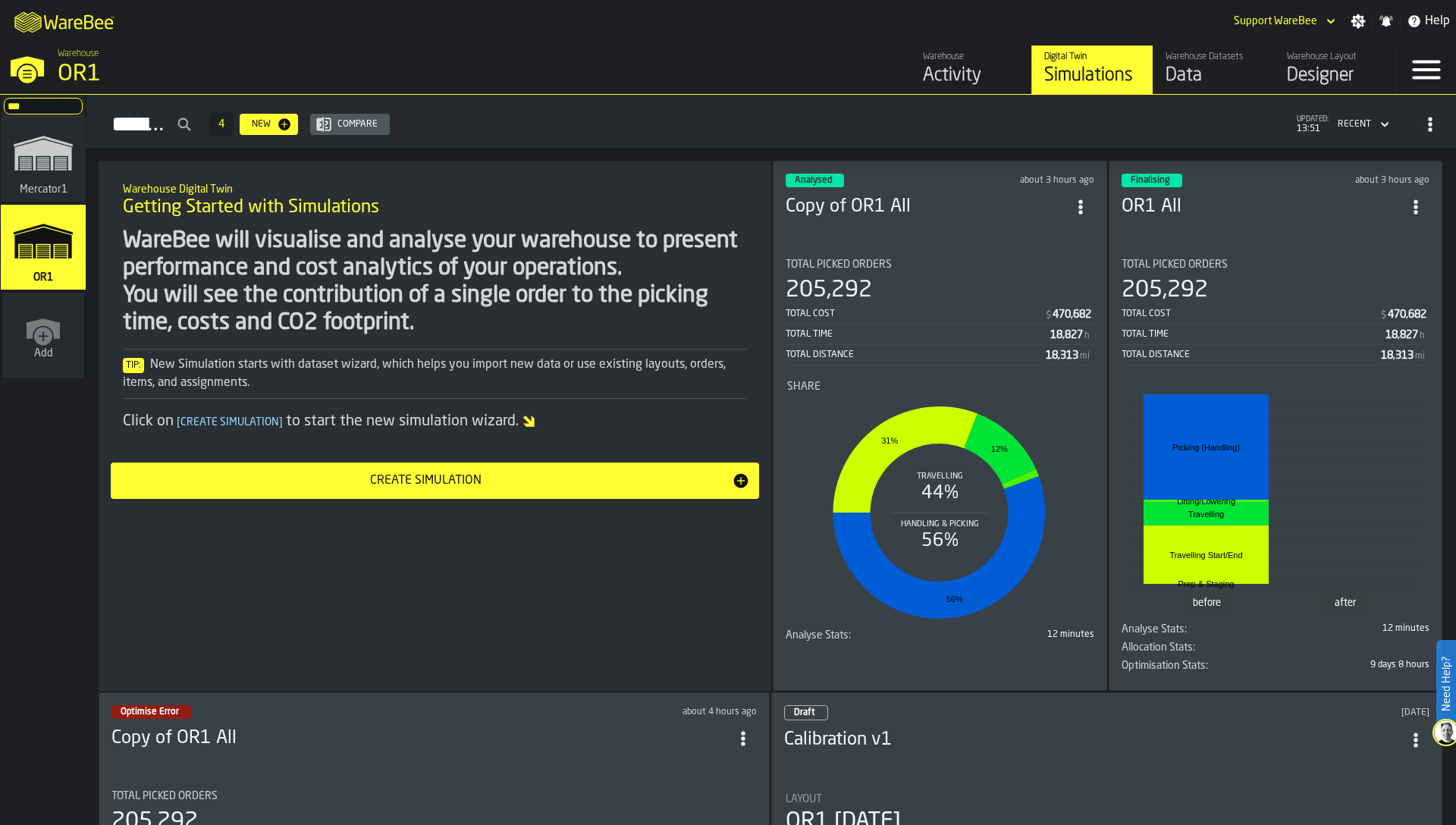
click at [1229, 248] on section "Total Picked Orders 205,292 Total Cost $ 470,682 Total Time 18,827 h Total Dist…" at bounding box center [1275, 462] width 309 height 431
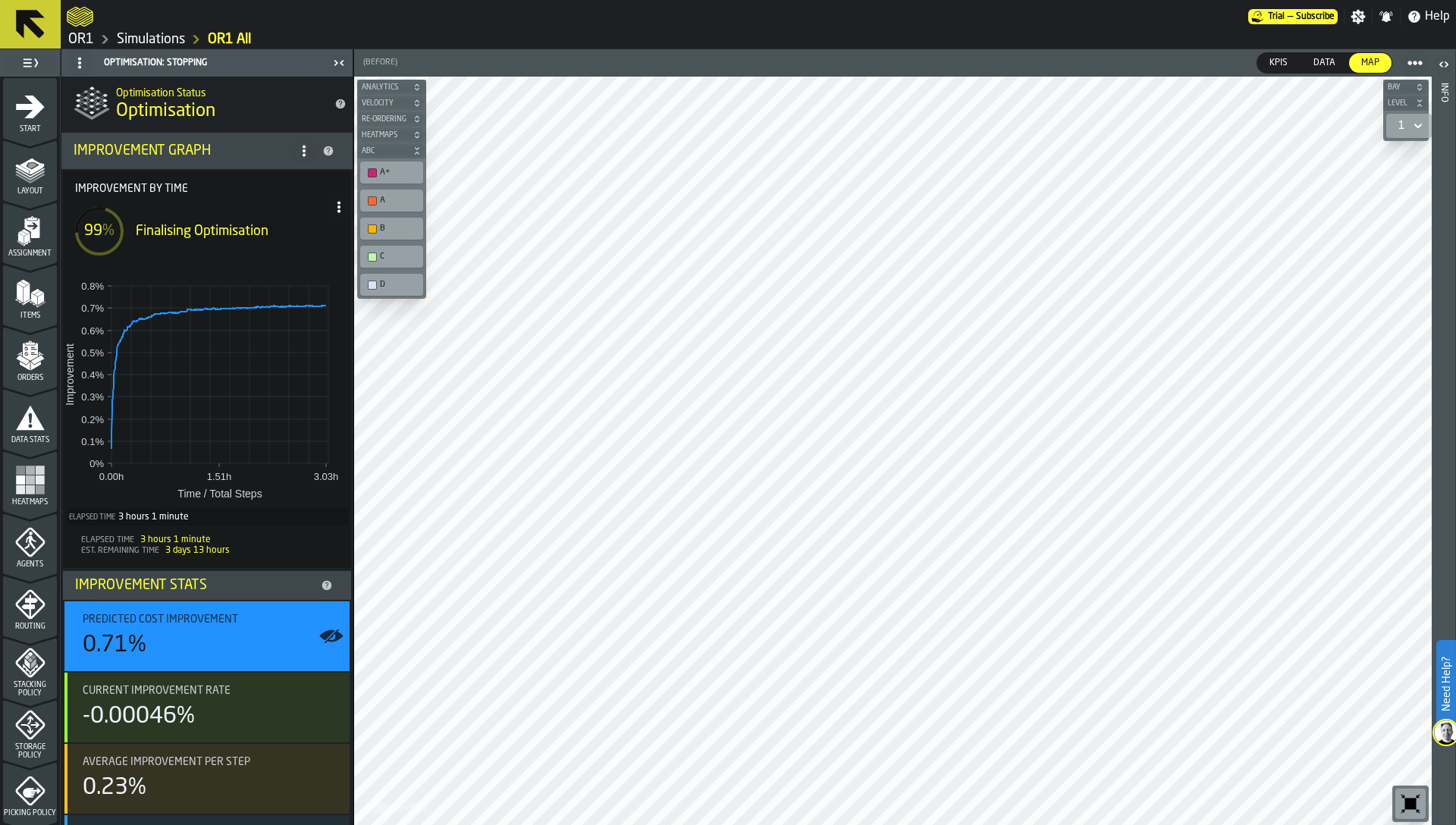
click at [83, 36] on link "OR1" at bounding box center [82, 39] width 26 height 17
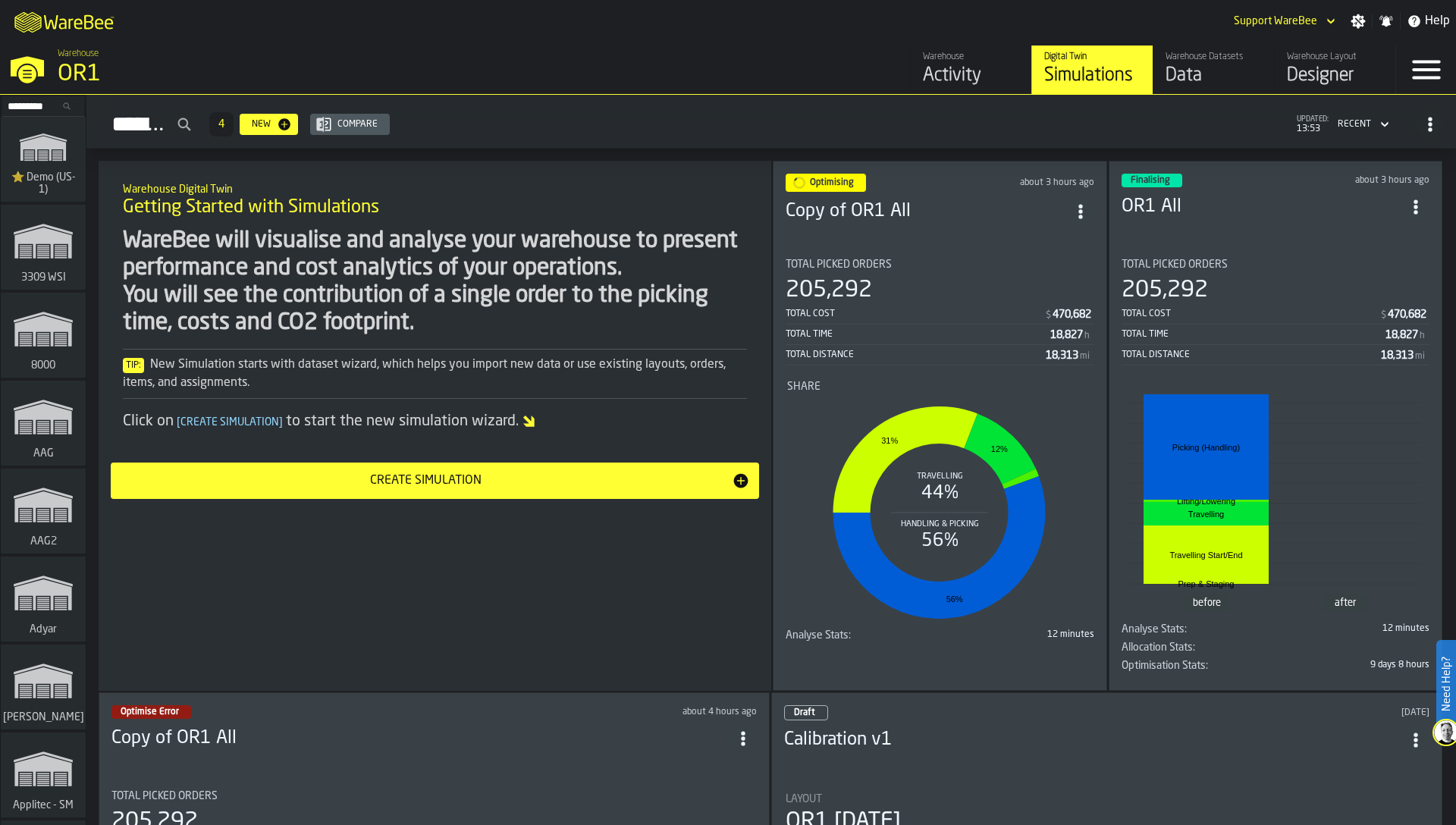
click at [1168, 360] on div "Total Distance 18,313 mi" at bounding box center [1275, 356] width 309 height 19
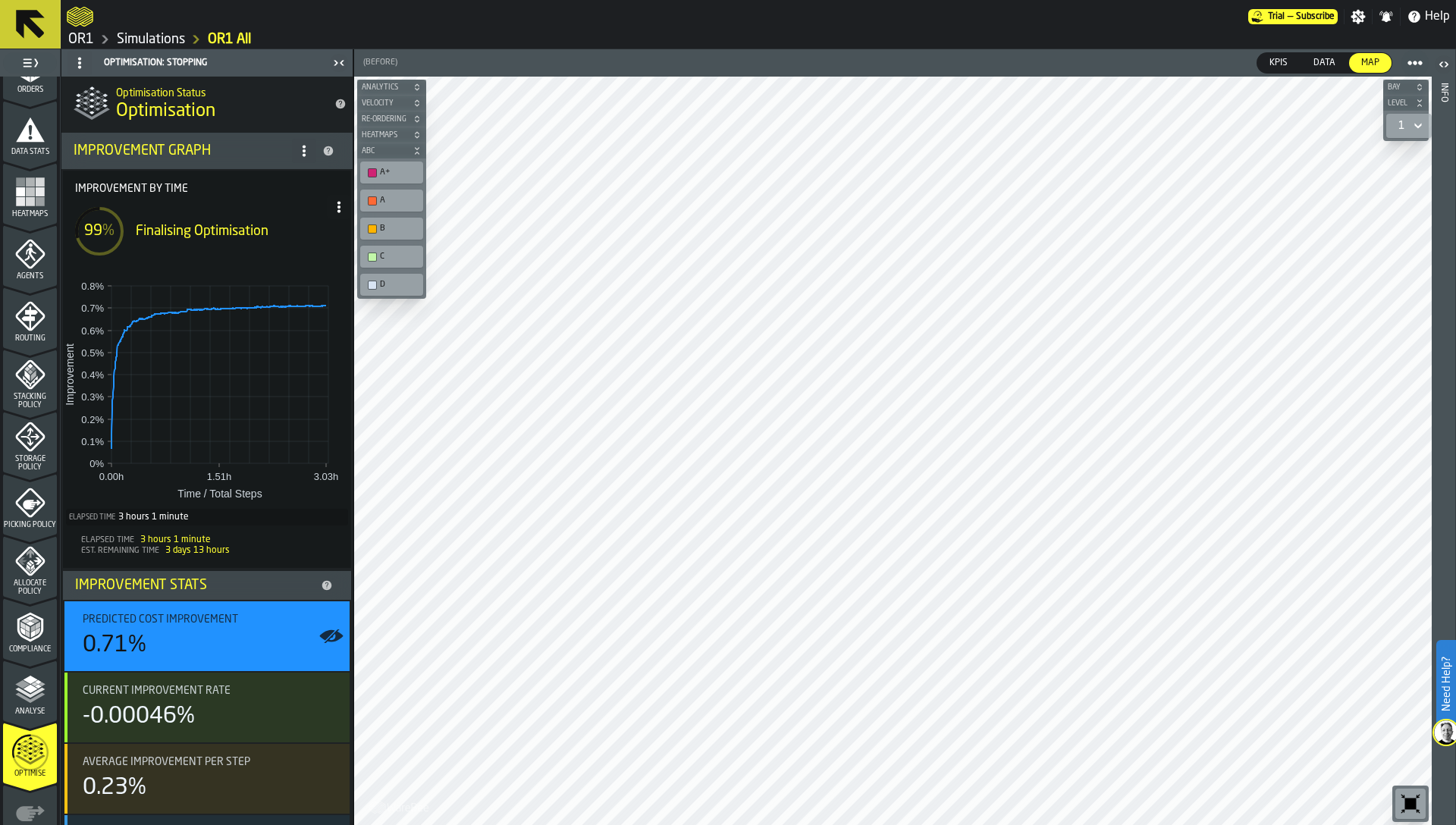
scroll to position [361, 0]
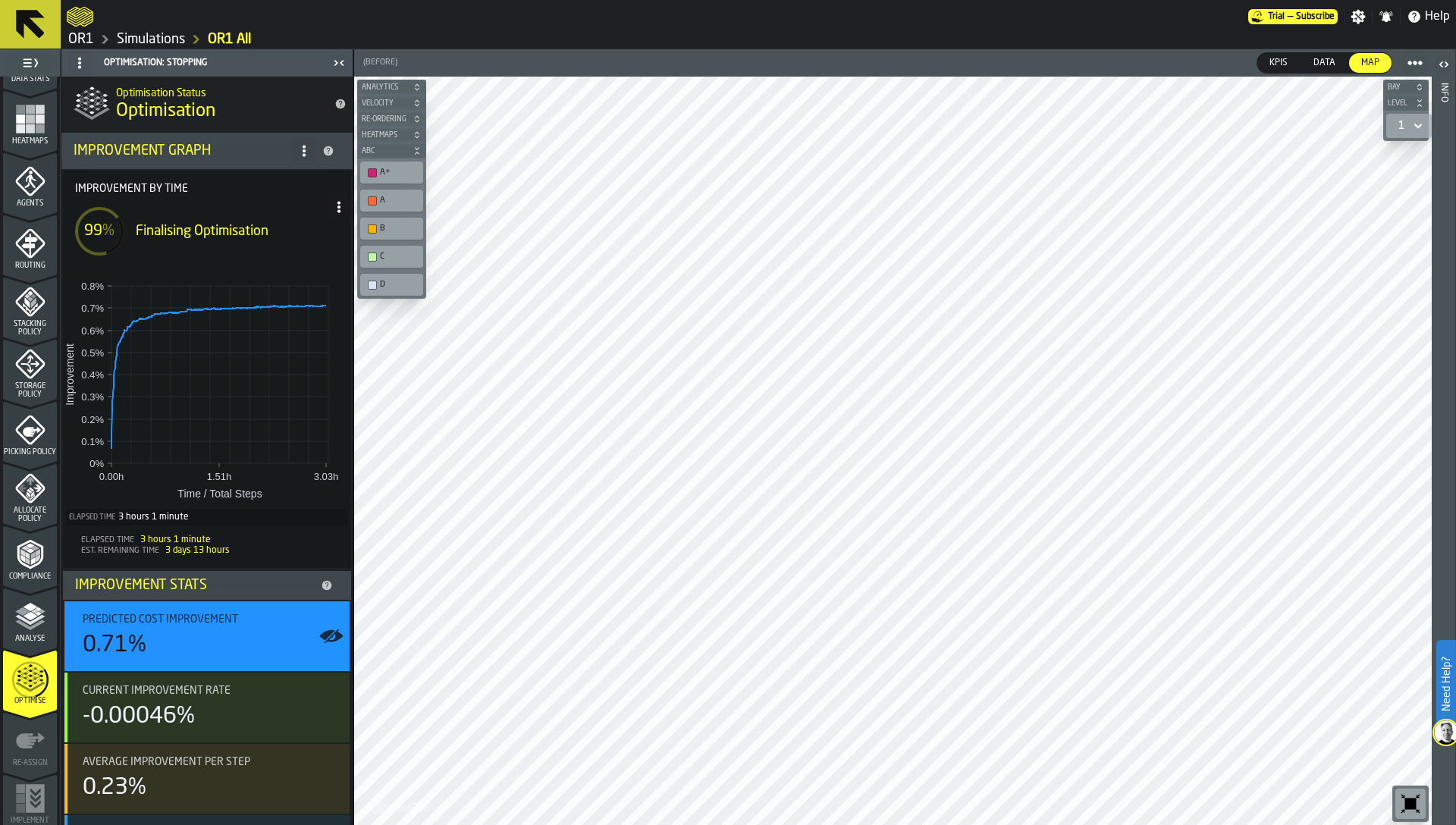
click at [21, 549] on polyline "menu Compliance" at bounding box center [25, 548] width 9 height 4
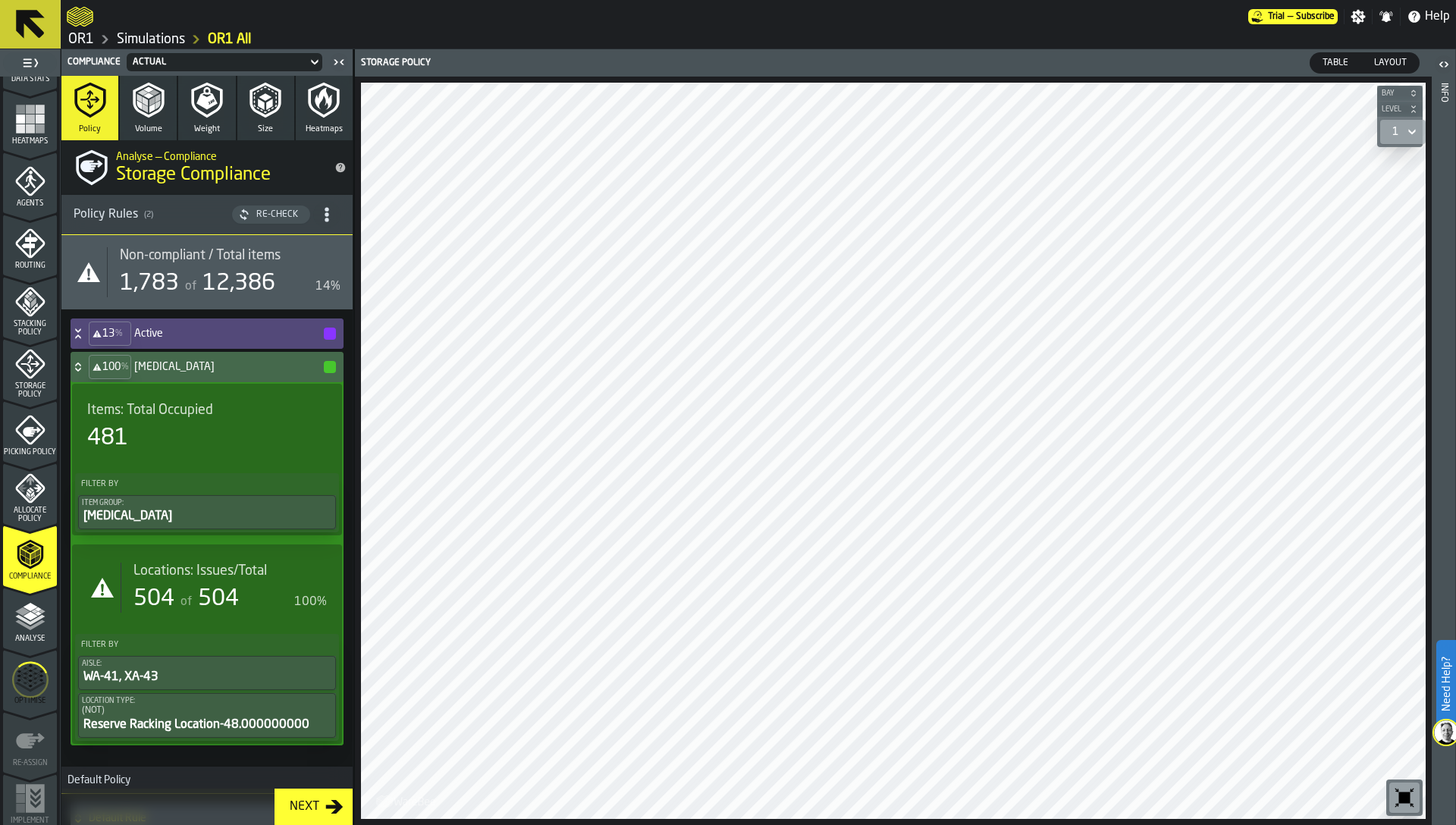
click at [1339, 57] on span "Table" at bounding box center [1336, 63] width 38 height 14
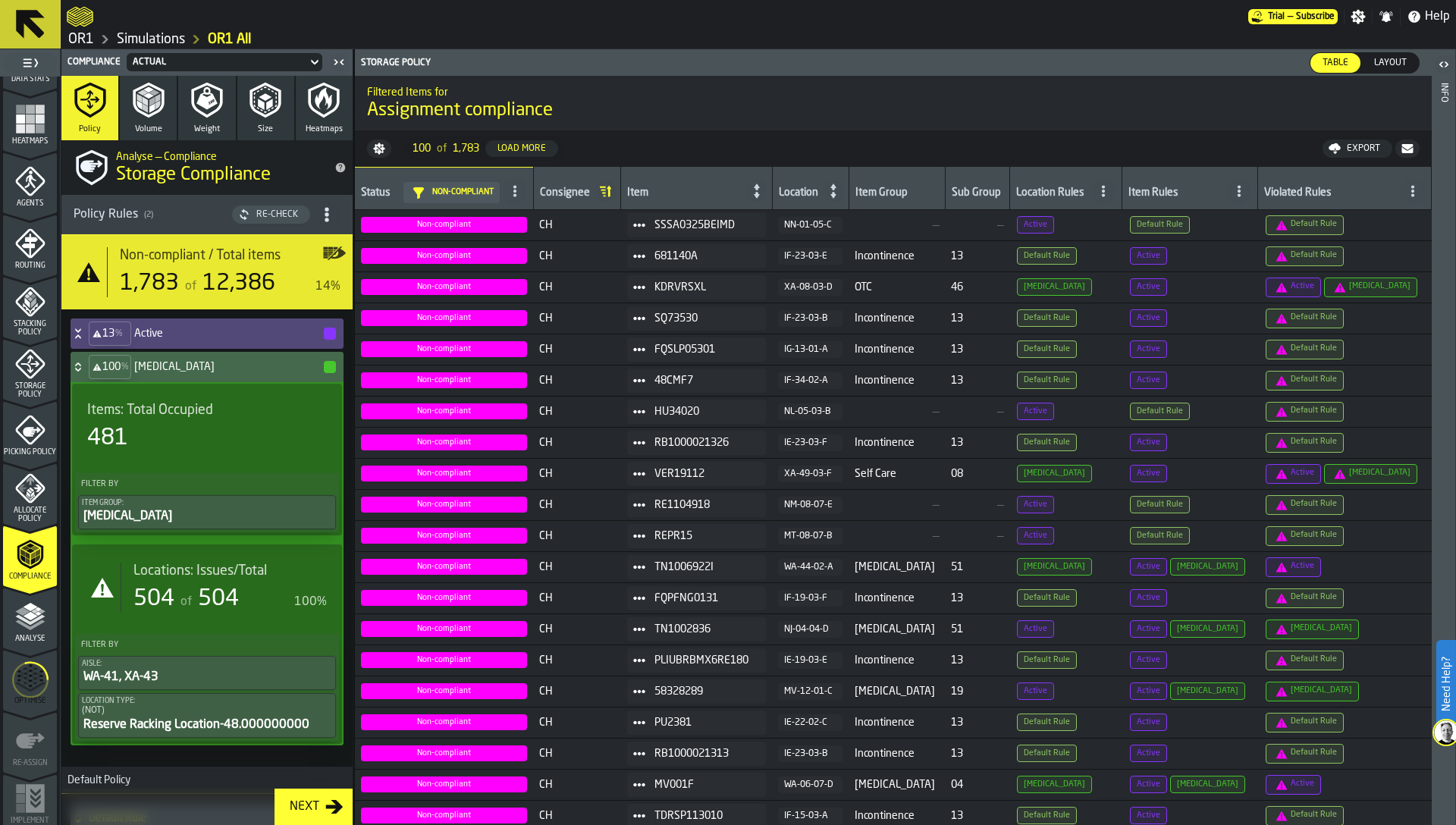
drag, startPoint x: 189, startPoint y: 425, endPoint x: 546, endPoint y: 354, distance: 364.0
click at [546, 354] on main "1 Start 2 Layout 3 Assignment 4 Items 5 Orders 6 Data Stats 7 Heatmaps 8 Agents…" at bounding box center [728, 437] width 1456 height 776
click at [1109, 185] on icon at bounding box center [1104, 191] width 12 height 12
click at [1109, 188] on icon at bounding box center [1104, 191] width 12 height 12
click at [1099, 329] on div "Diabetes" at bounding box center [1101, 330] width 89 height 18
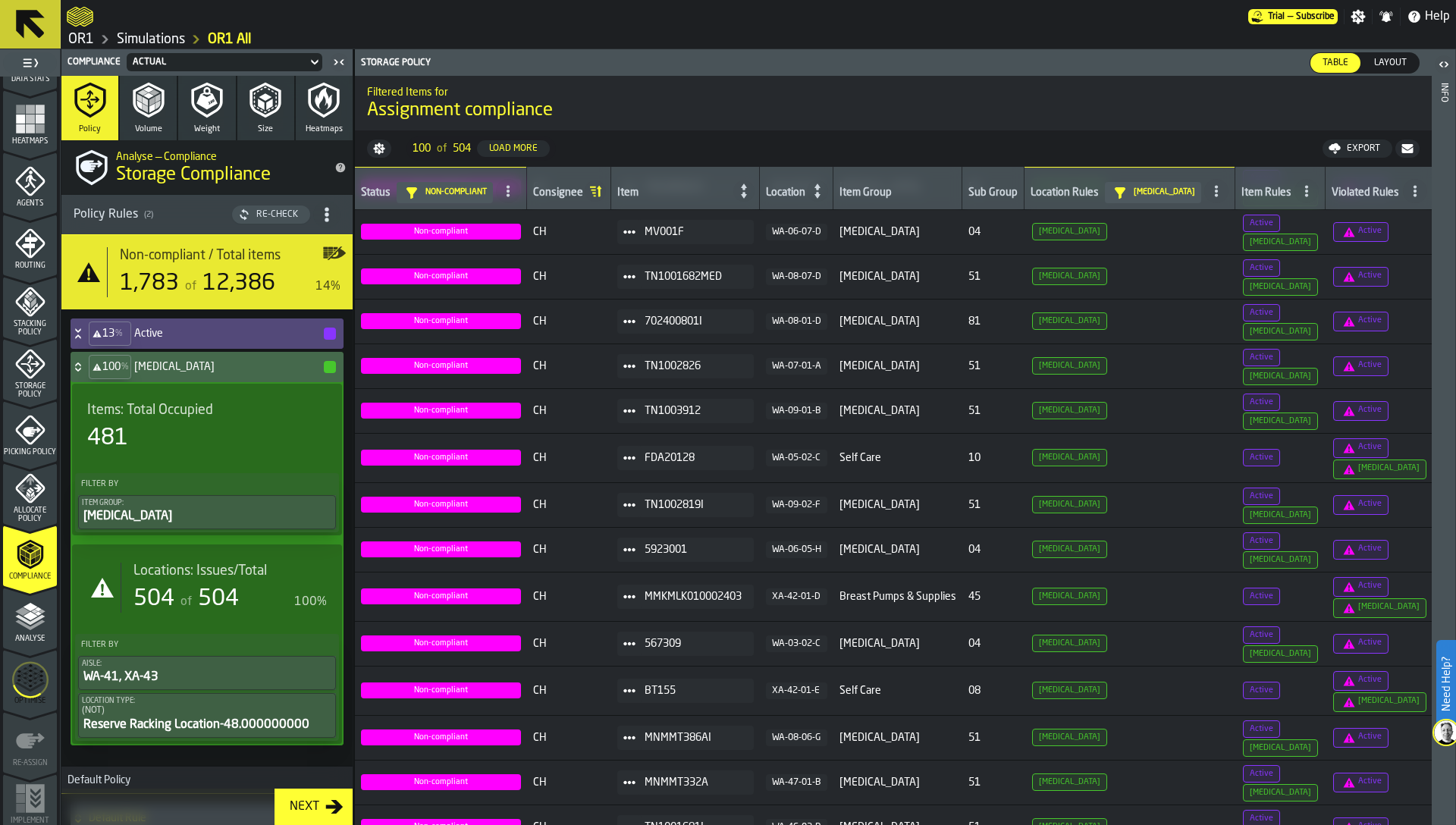
scroll to position [111, 0]
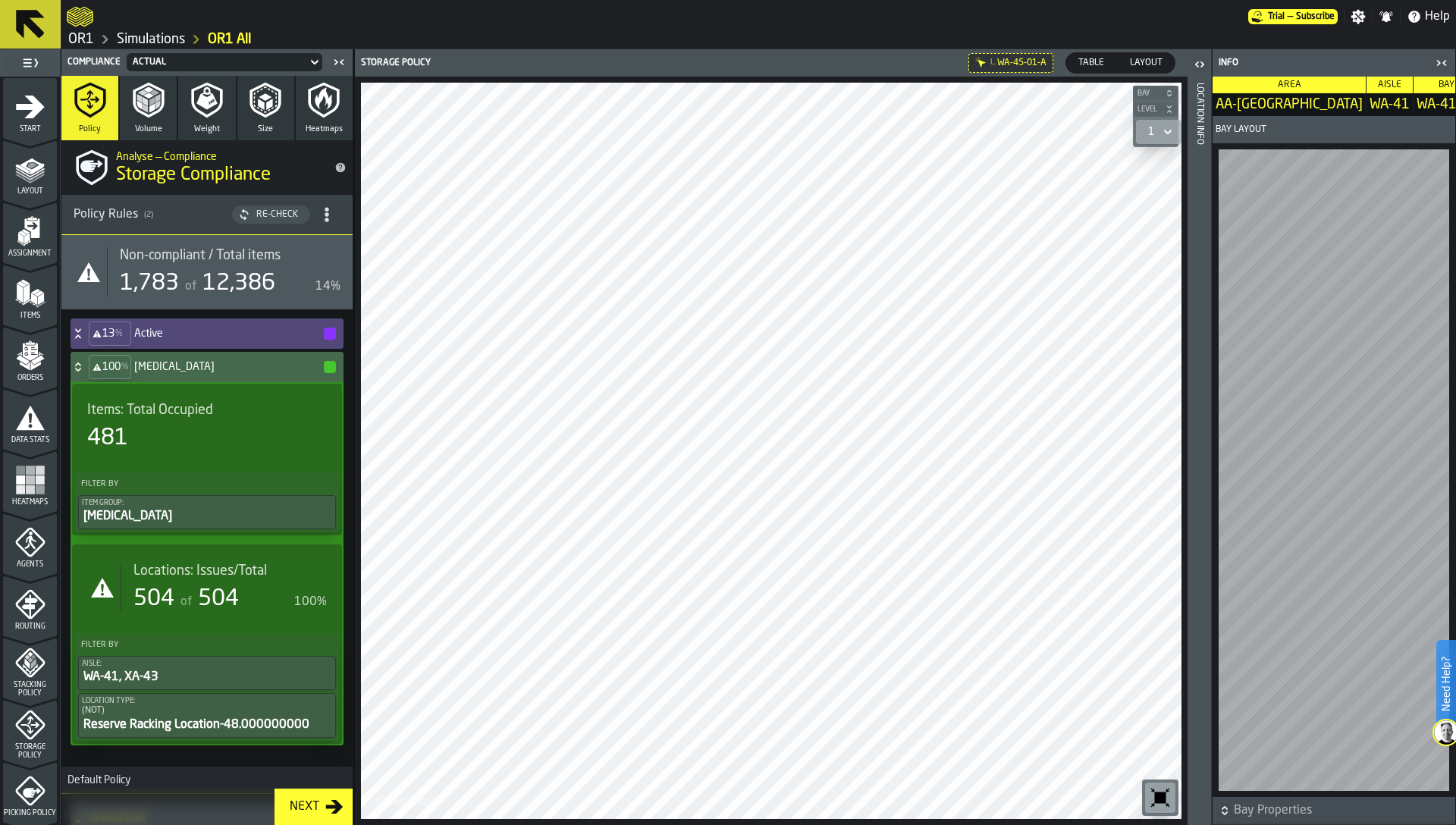
click at [1194, 375] on div "Location Info" at bounding box center [1200, 450] width 10 height 742
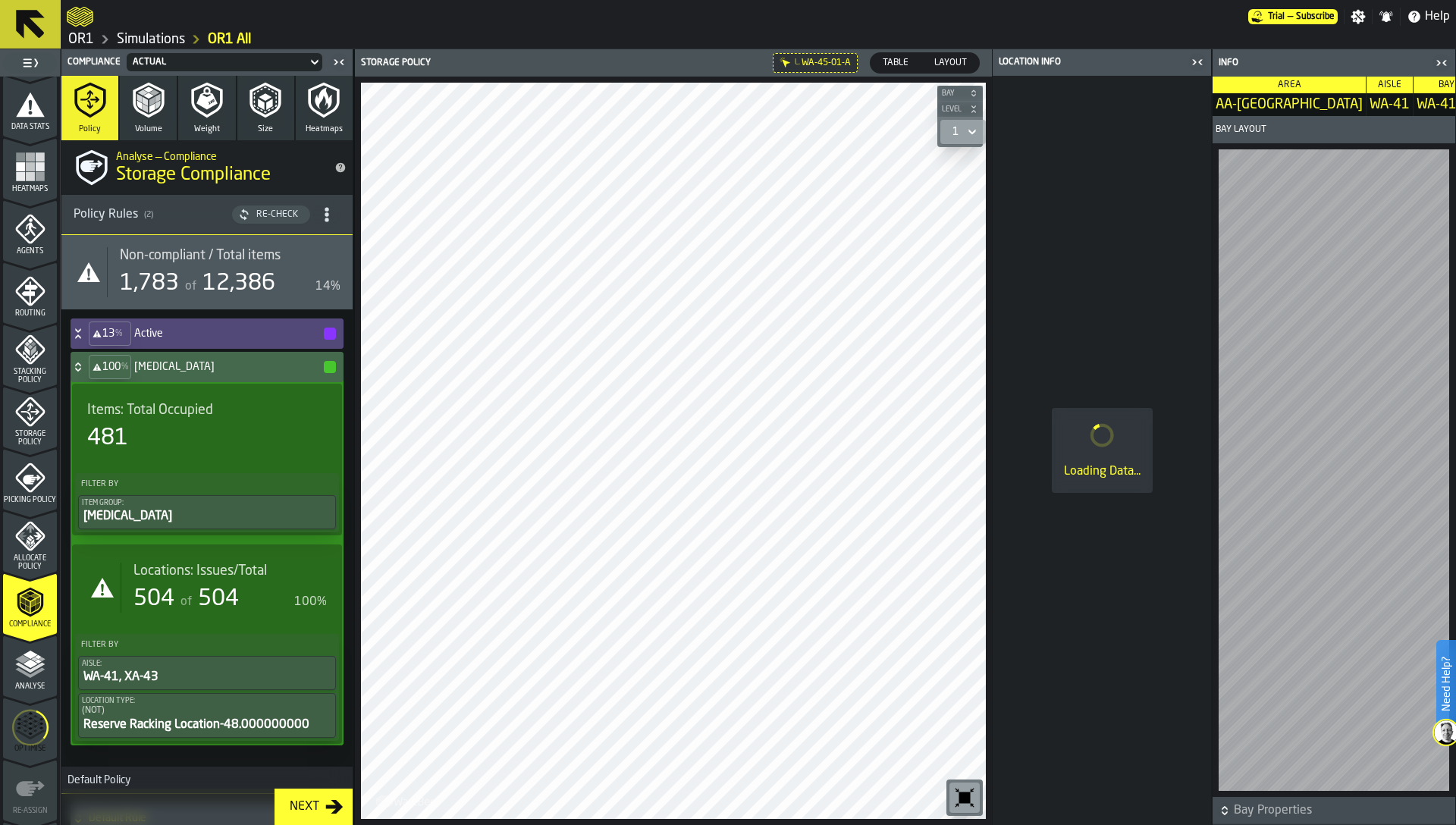
scroll to position [372, 0]
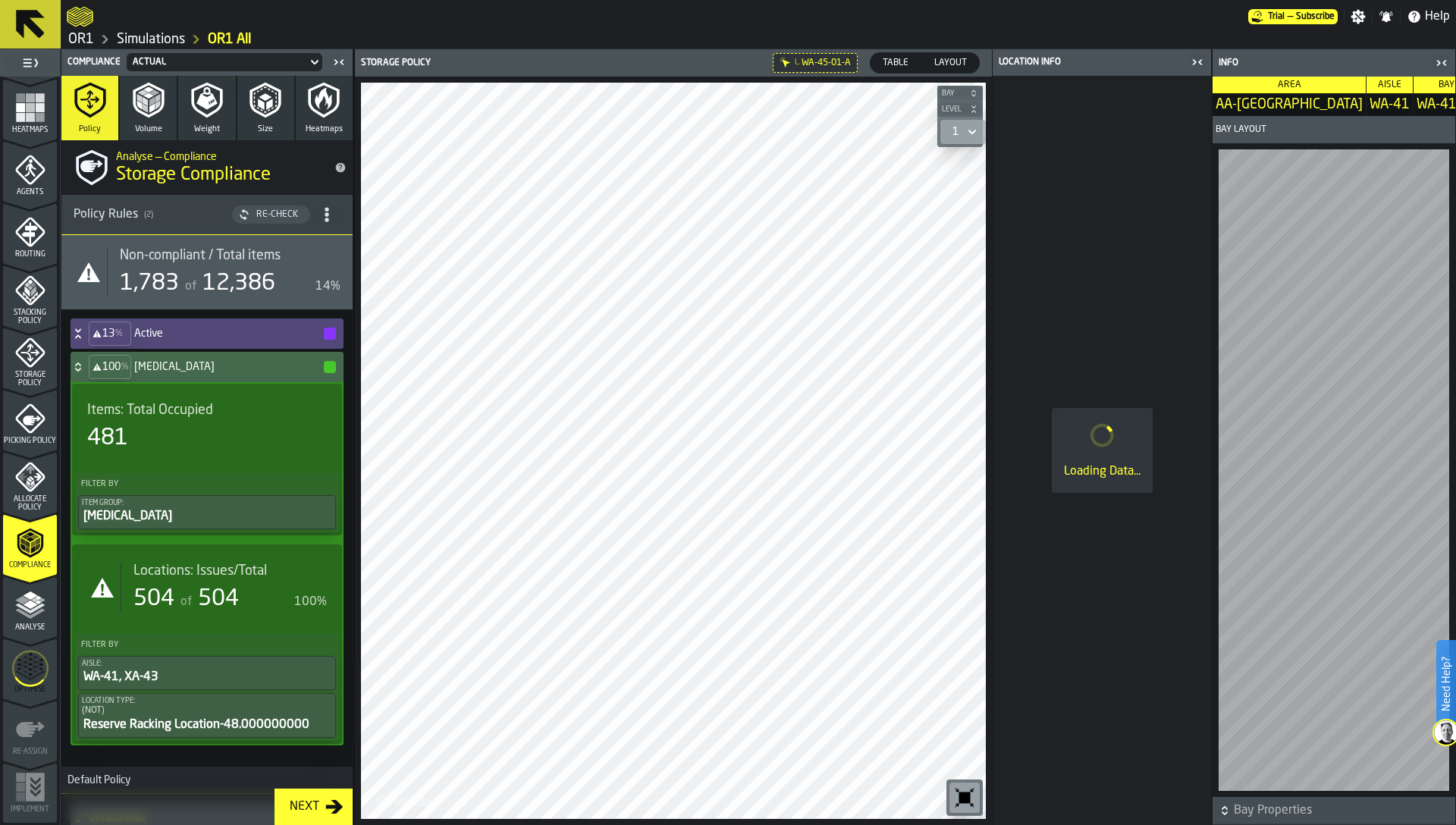
click at [37, 666] on icon "menu Optimise" at bounding box center [30, 669] width 37 height 60
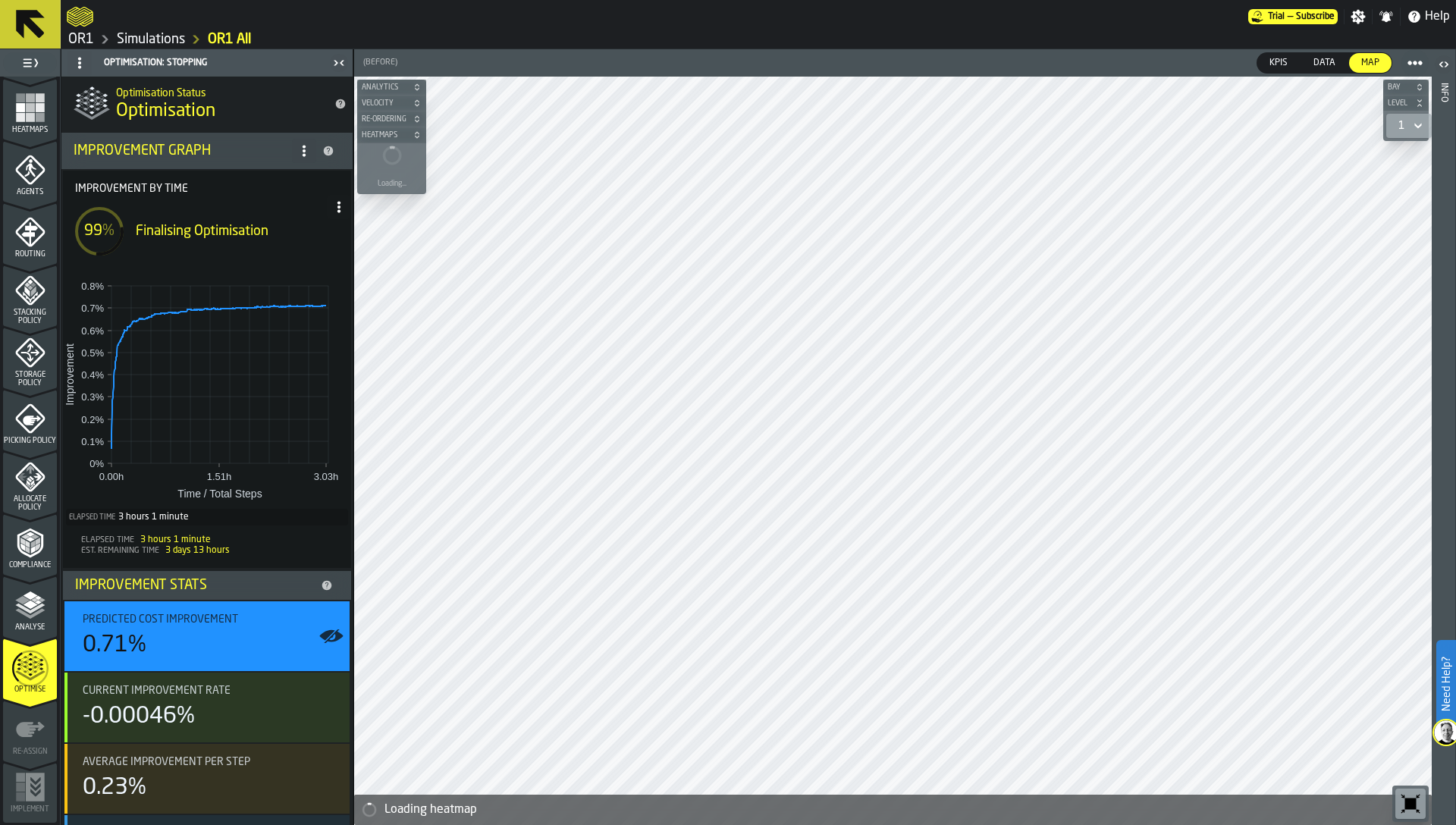
click at [156, 37] on link "Simulations" at bounding box center [150, 39] width 69 height 17
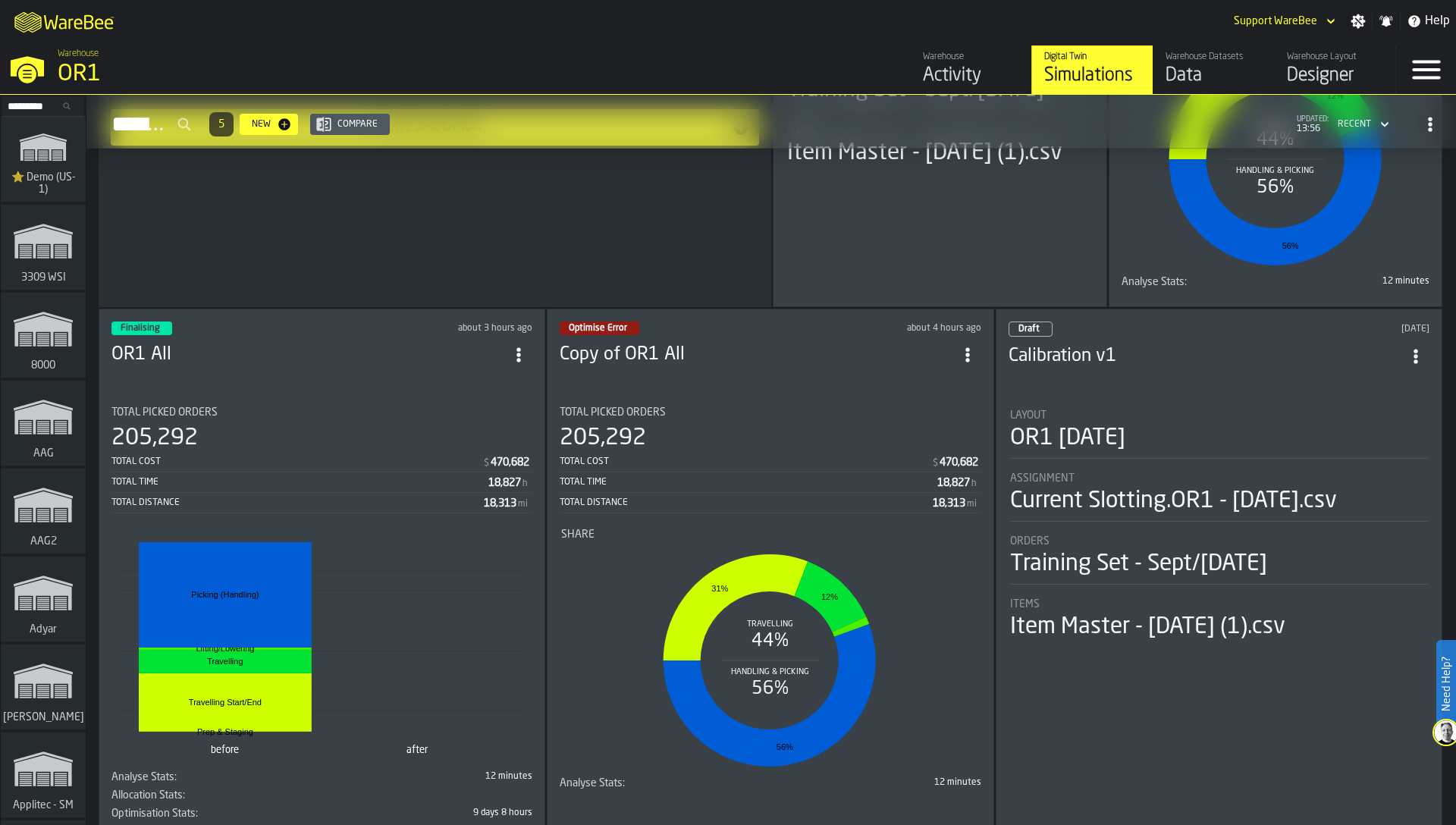
scroll to position [399, 0]
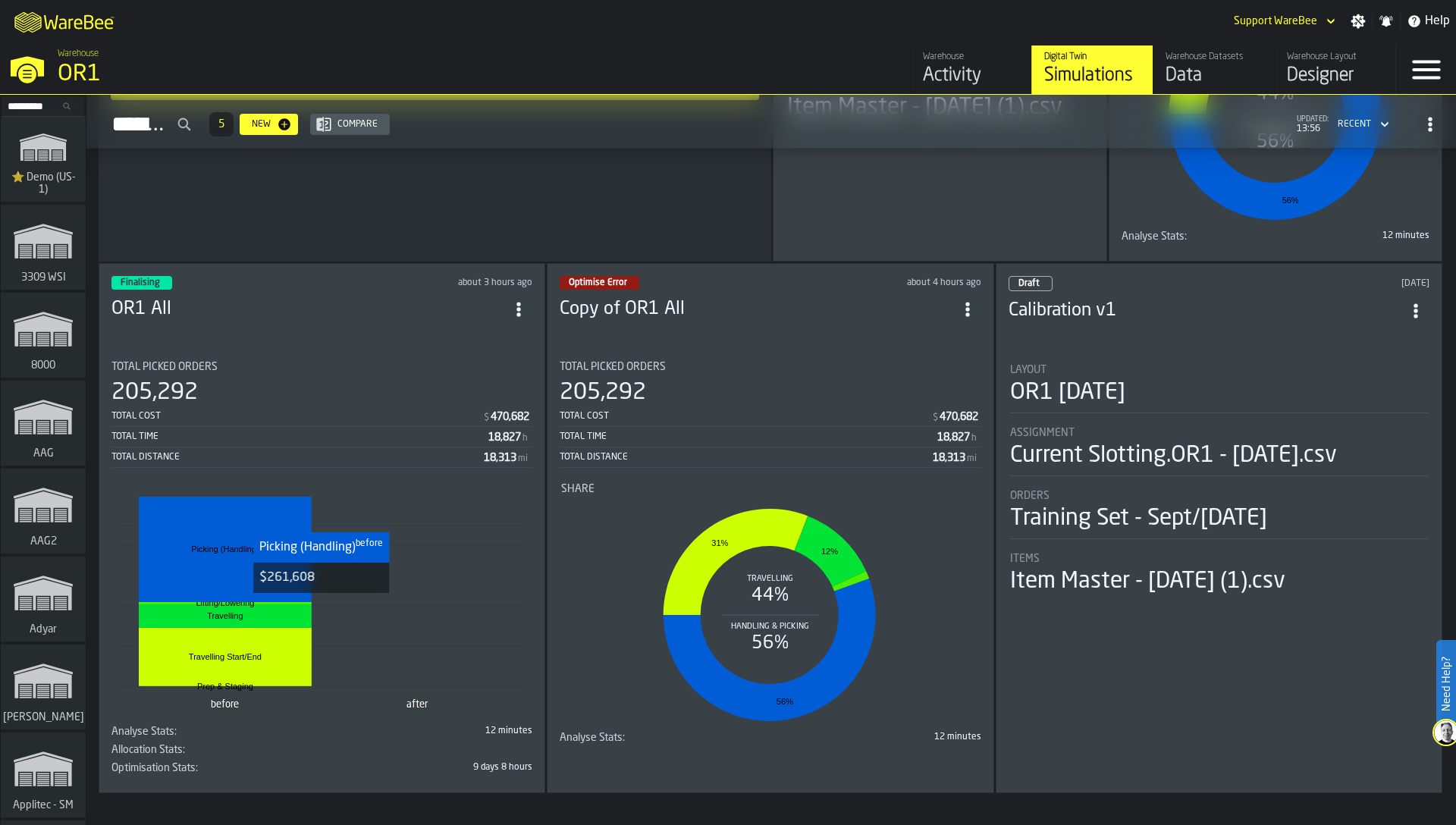
click at [310, 595] on rect "stat-" at bounding box center [225, 549] width 173 height 105
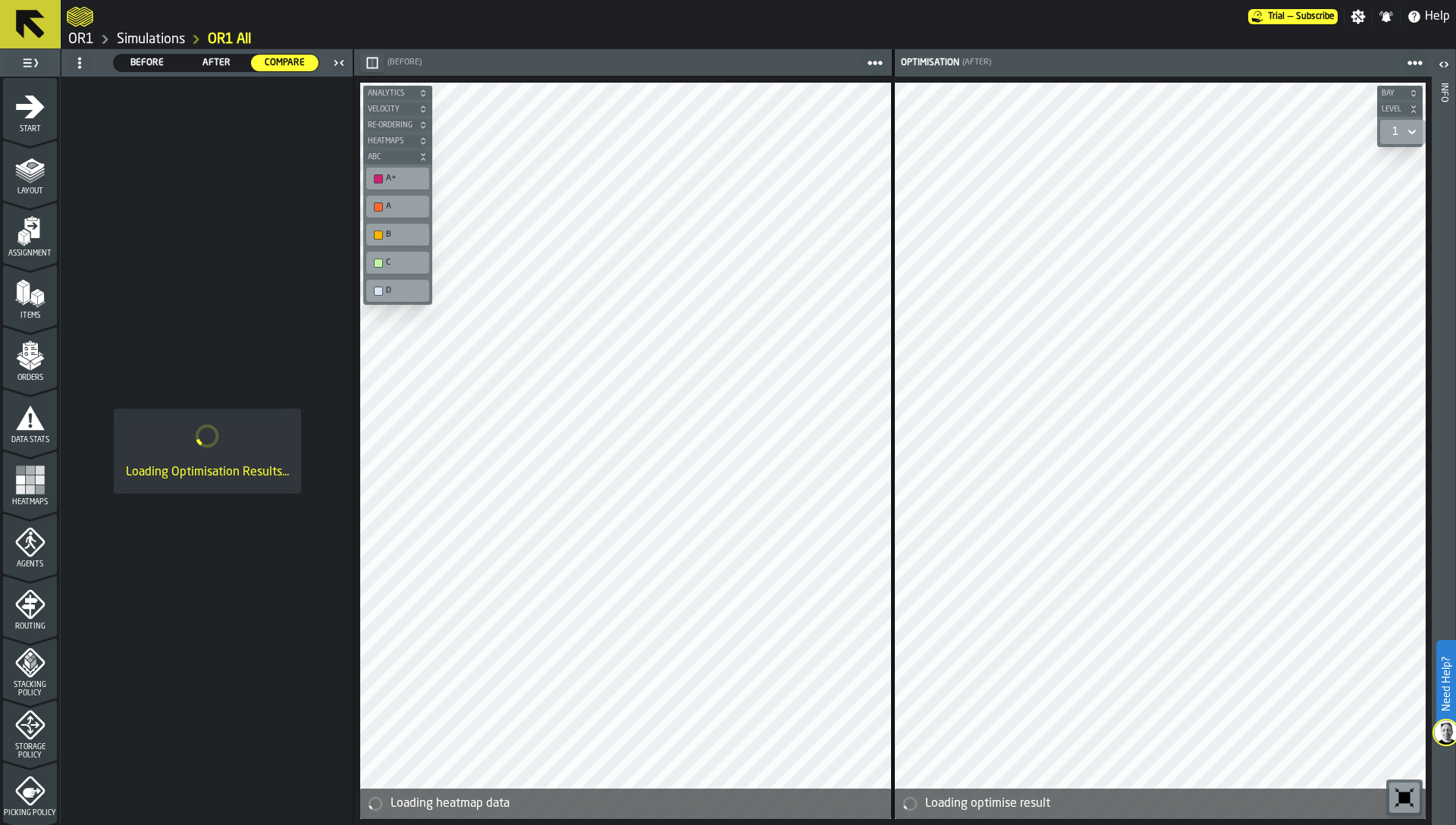
scroll to position [372, 0]
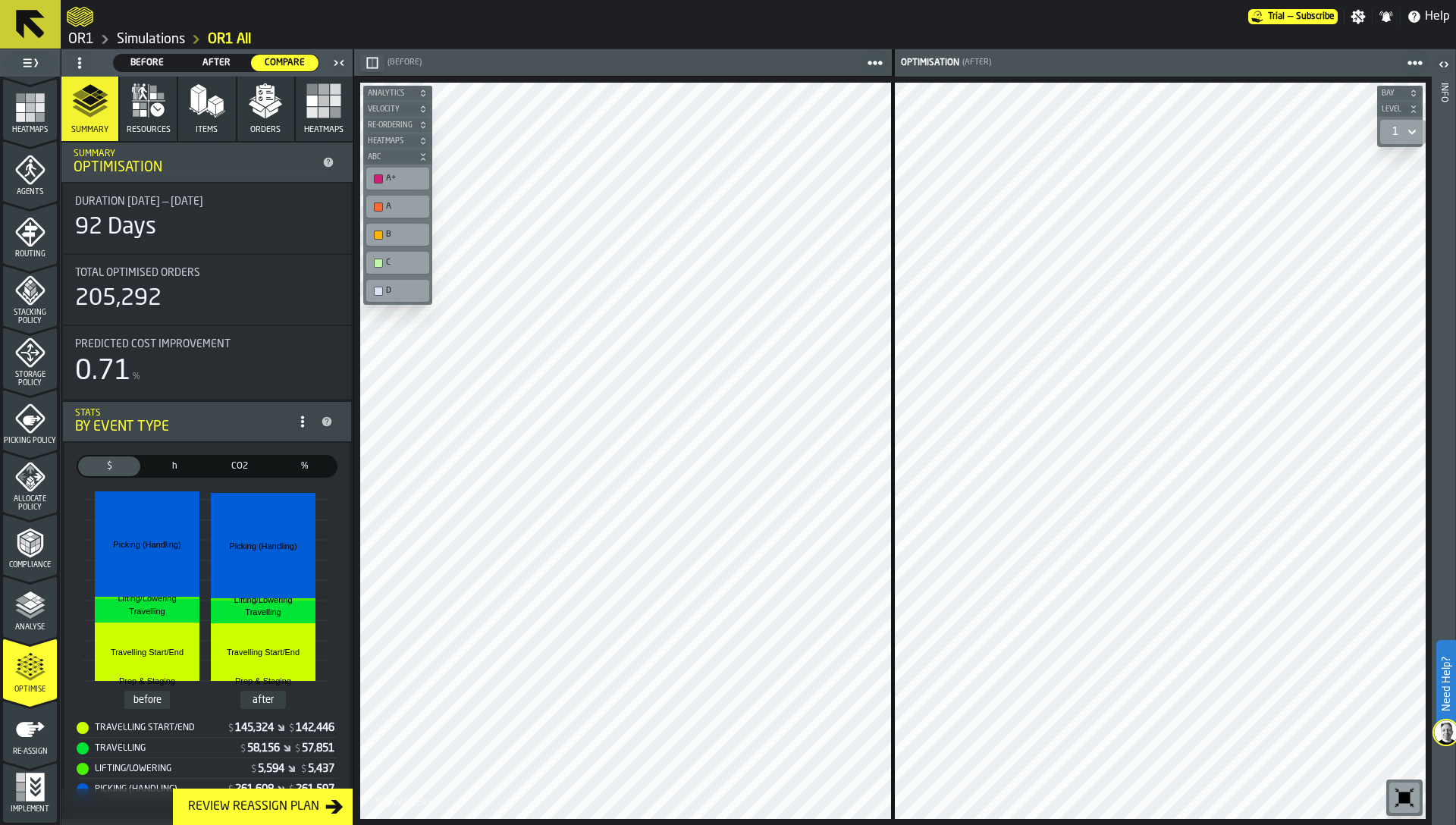
click at [335, 99] on rect "button" at bounding box center [336, 101] width 10 height 10
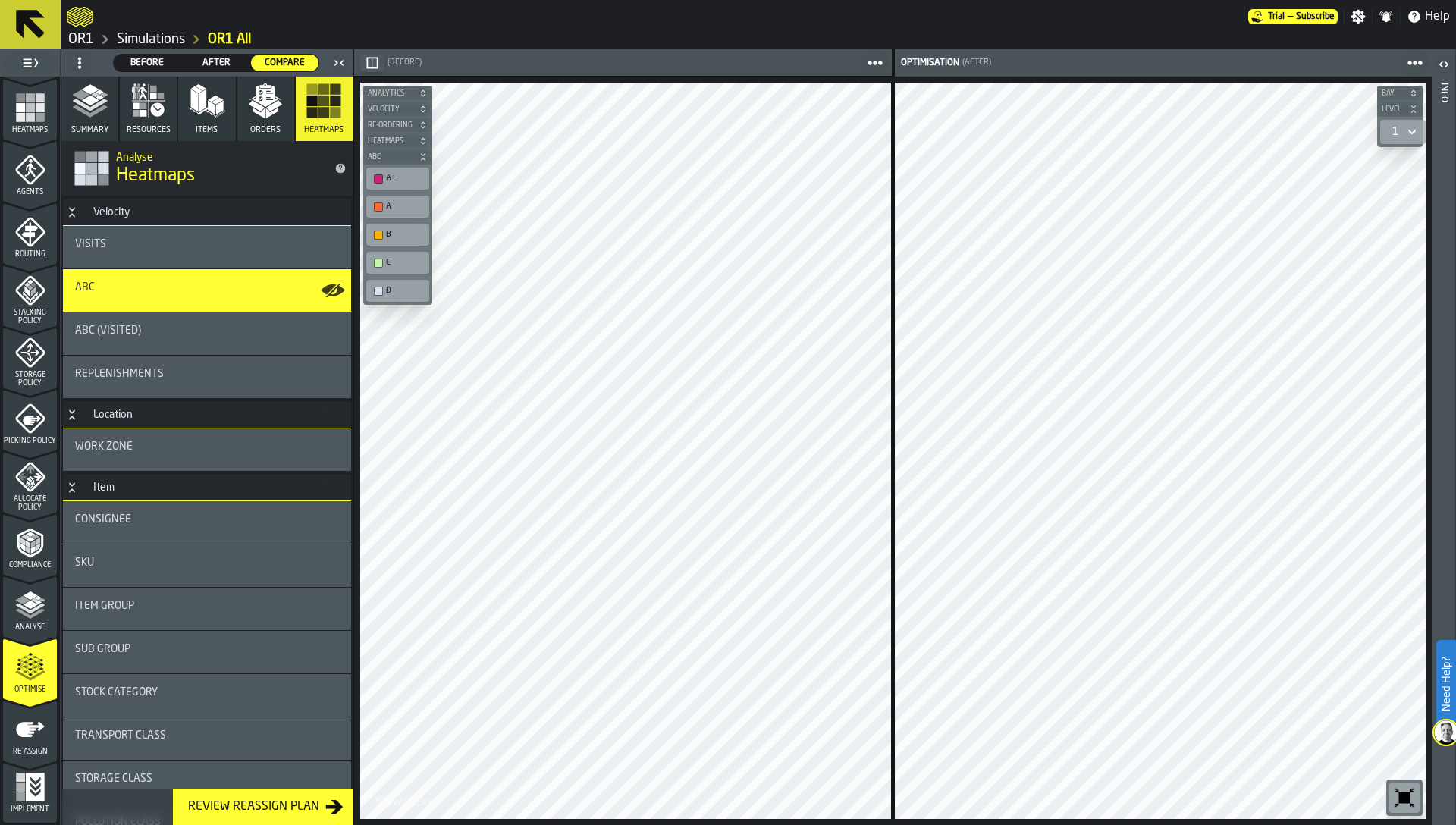
click at [337, 106] on icon "button" at bounding box center [324, 101] width 37 height 37
click at [256, 345] on div "ABC (Visited)" at bounding box center [207, 333] width 289 height 43
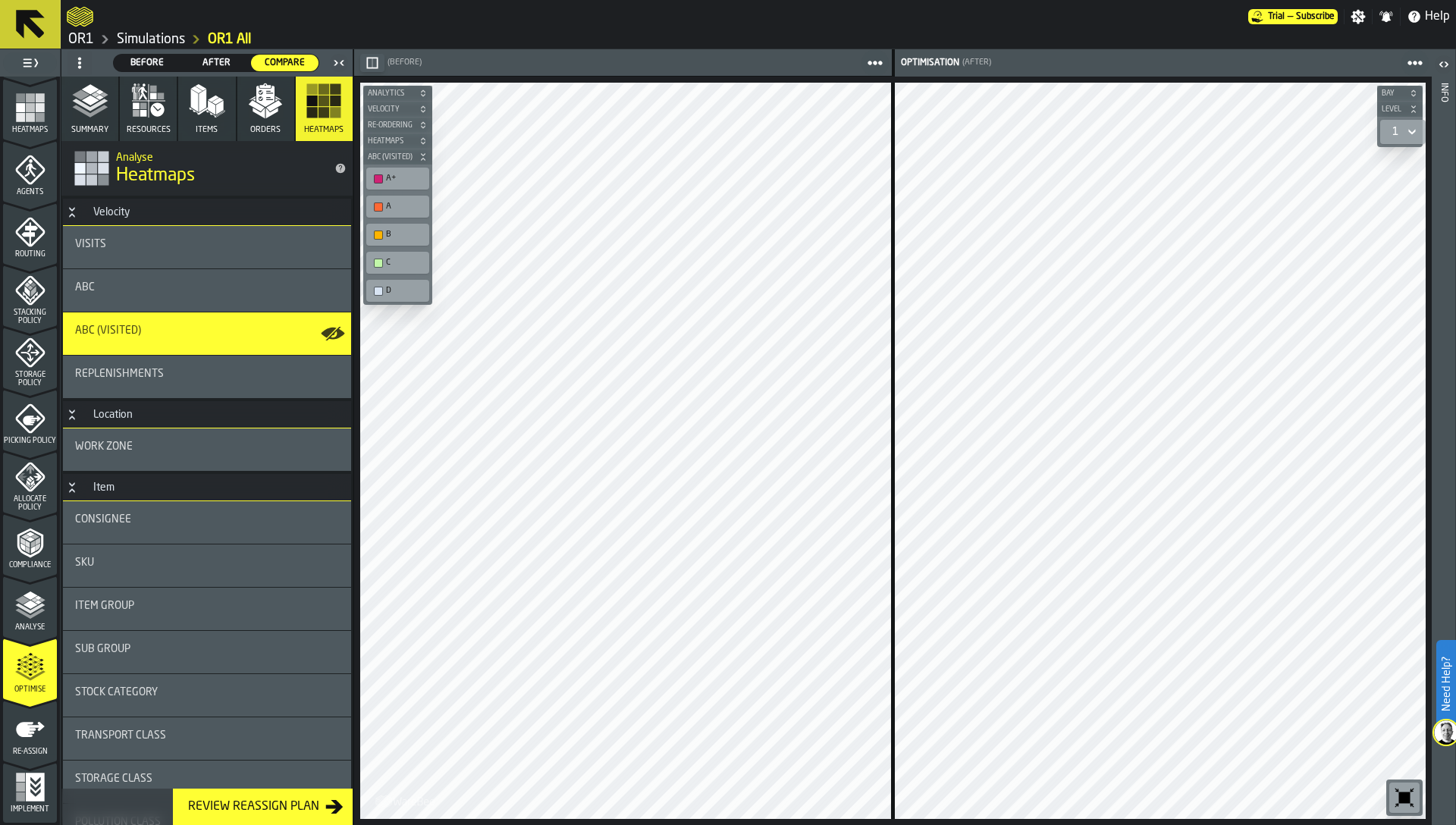
click at [30, 762] on icon "menu Re-assign" at bounding box center [30, 762] width 54 height 15
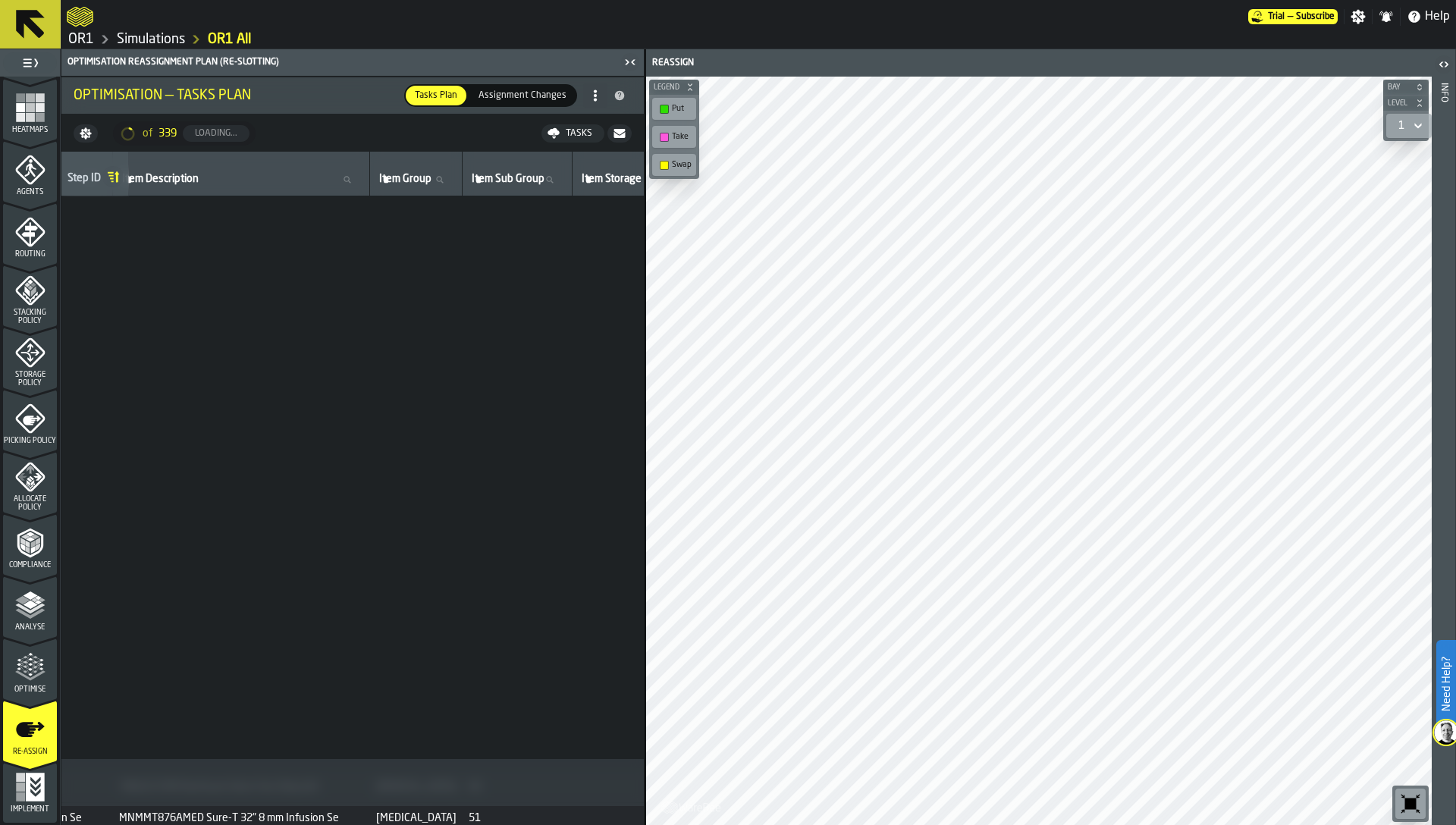
scroll to position [2571, 1026]
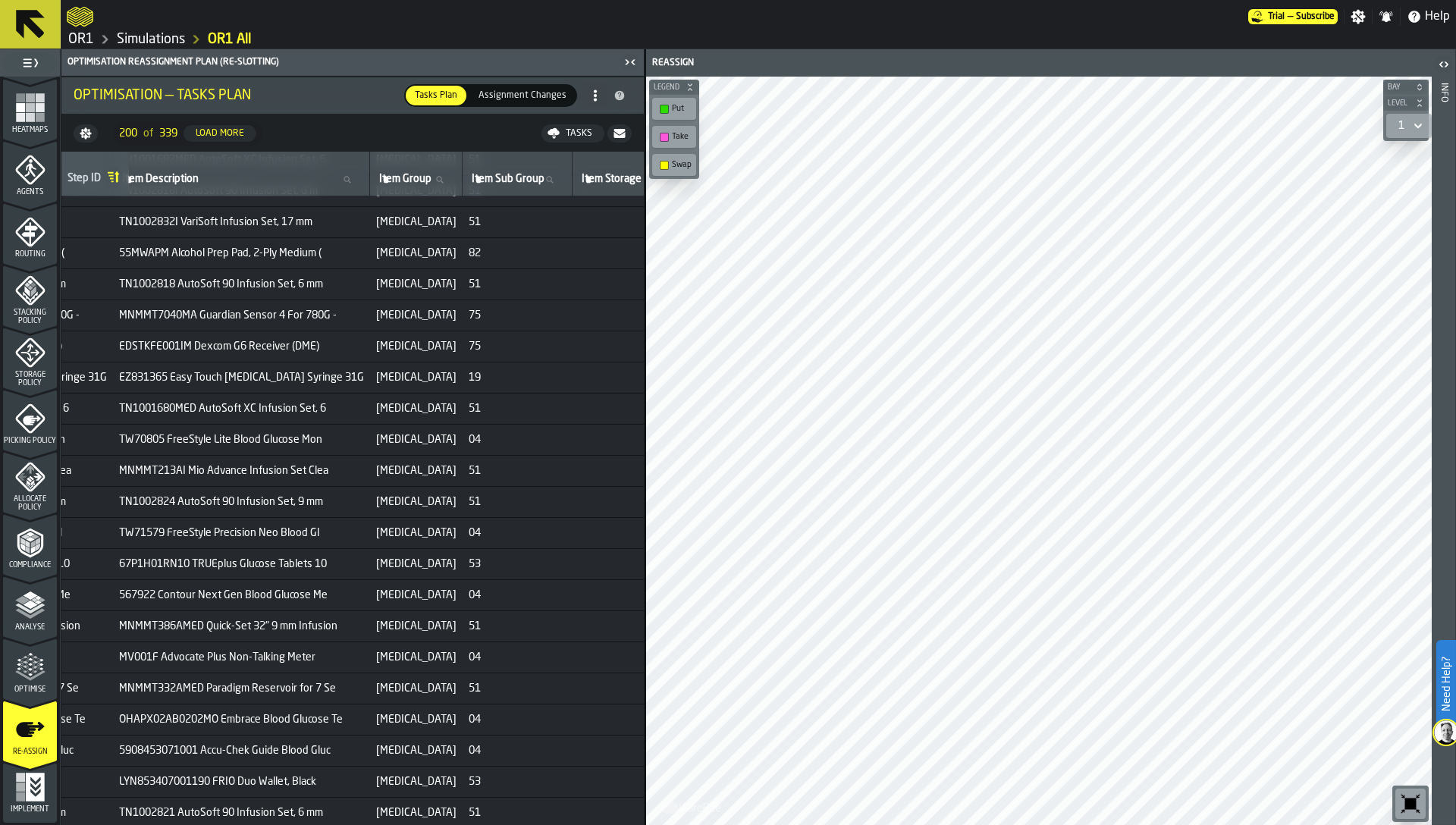
click at [21, 659] on icon "menu Optimise" at bounding box center [30, 667] width 30 height 30
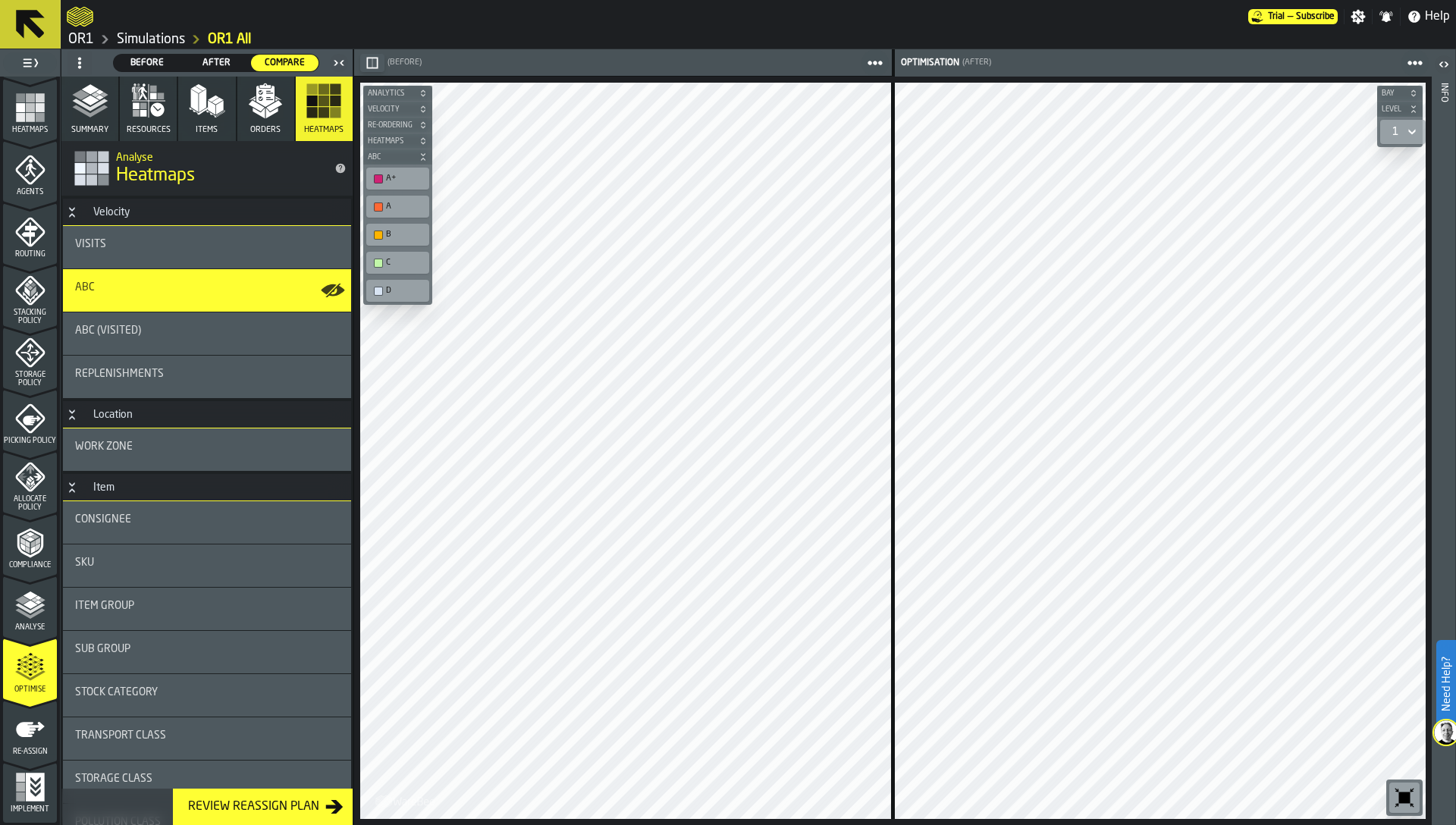
click at [24, 616] on polyline "menu Analyse" at bounding box center [30, 615] width 30 height 10
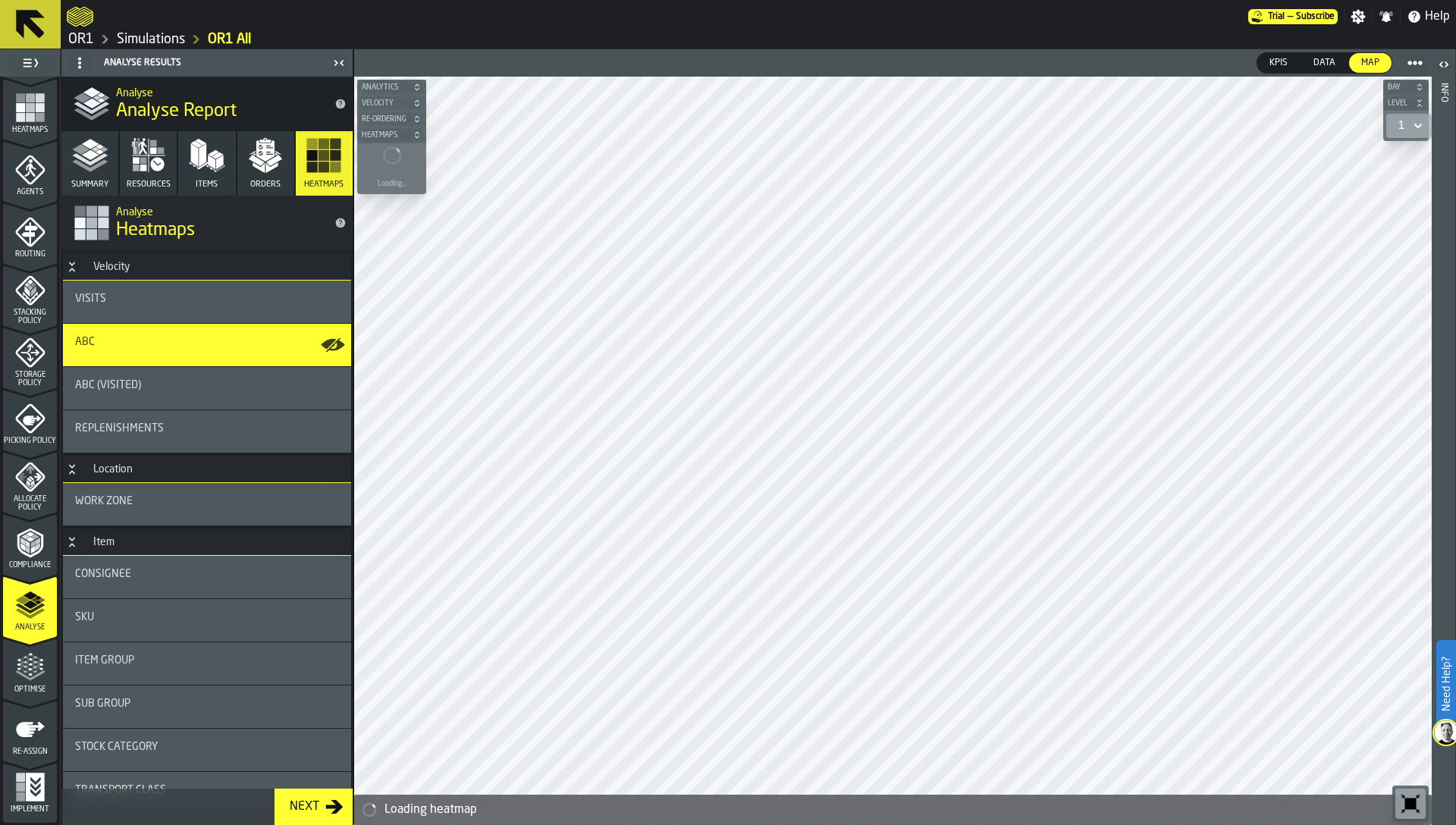
click at [146, 181] on span "Resources" at bounding box center [149, 184] width 44 height 10
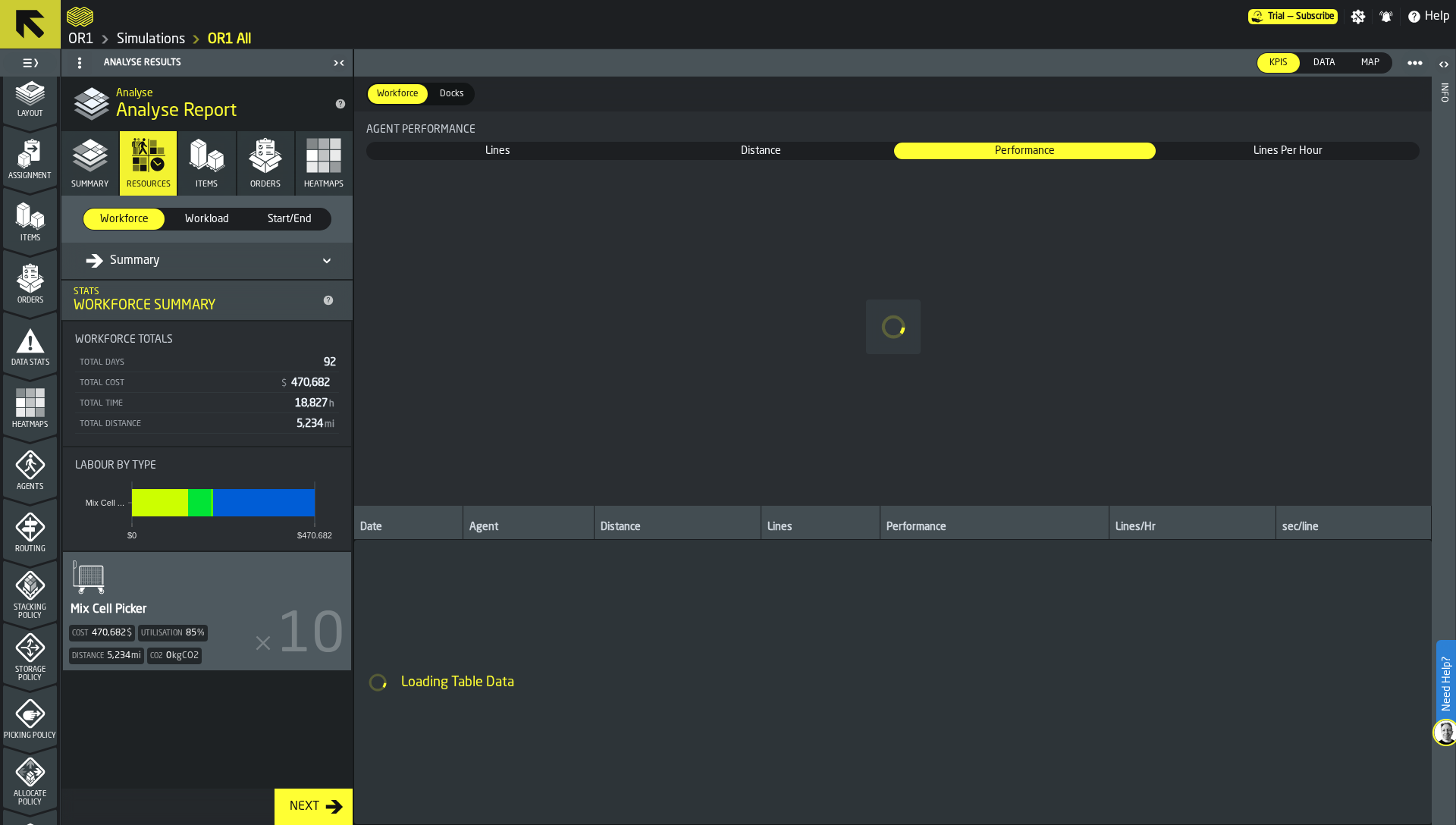
scroll to position [48, 0]
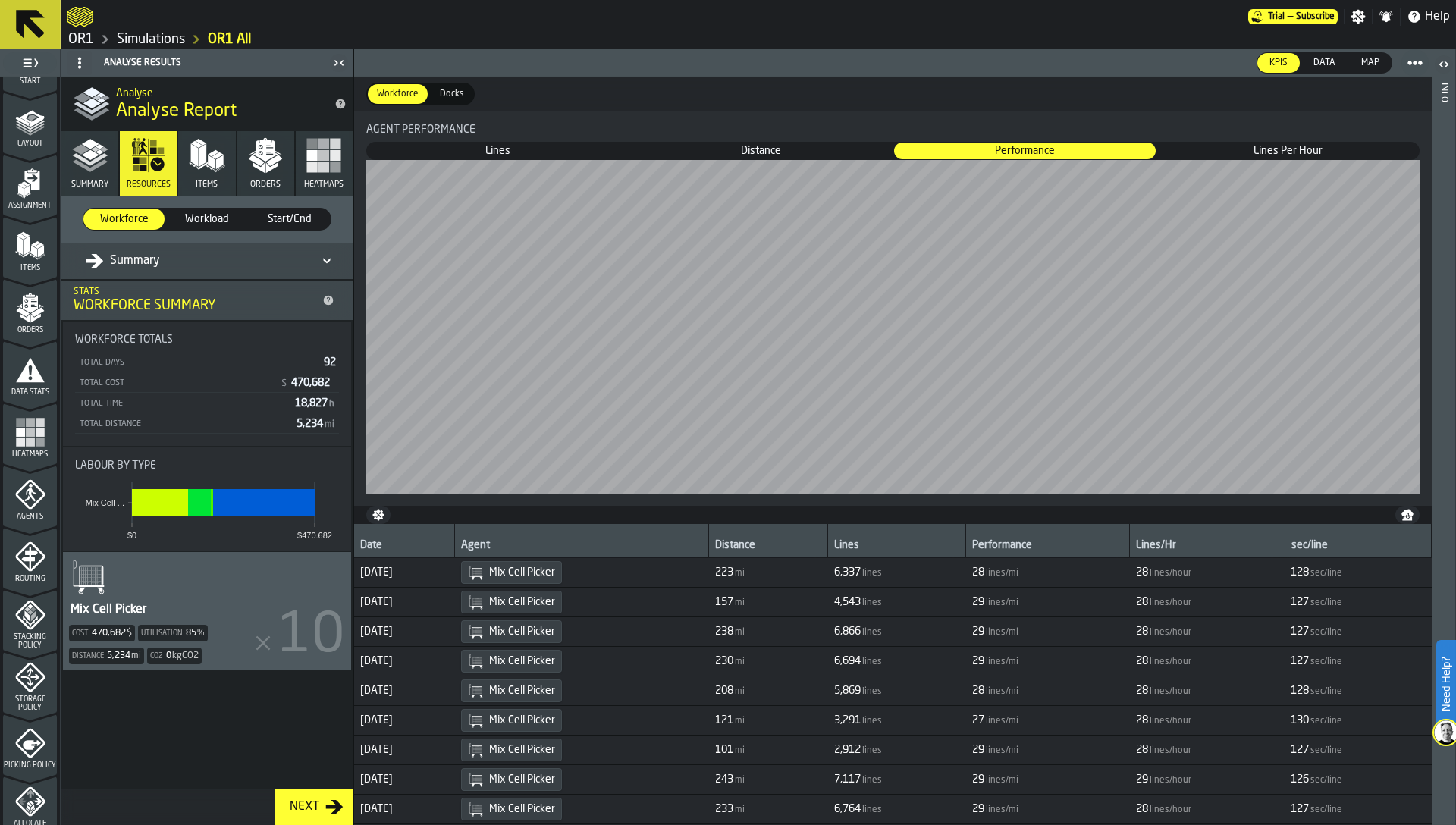
click at [26, 450] on span "Heatmaps" at bounding box center [30, 455] width 54 height 9
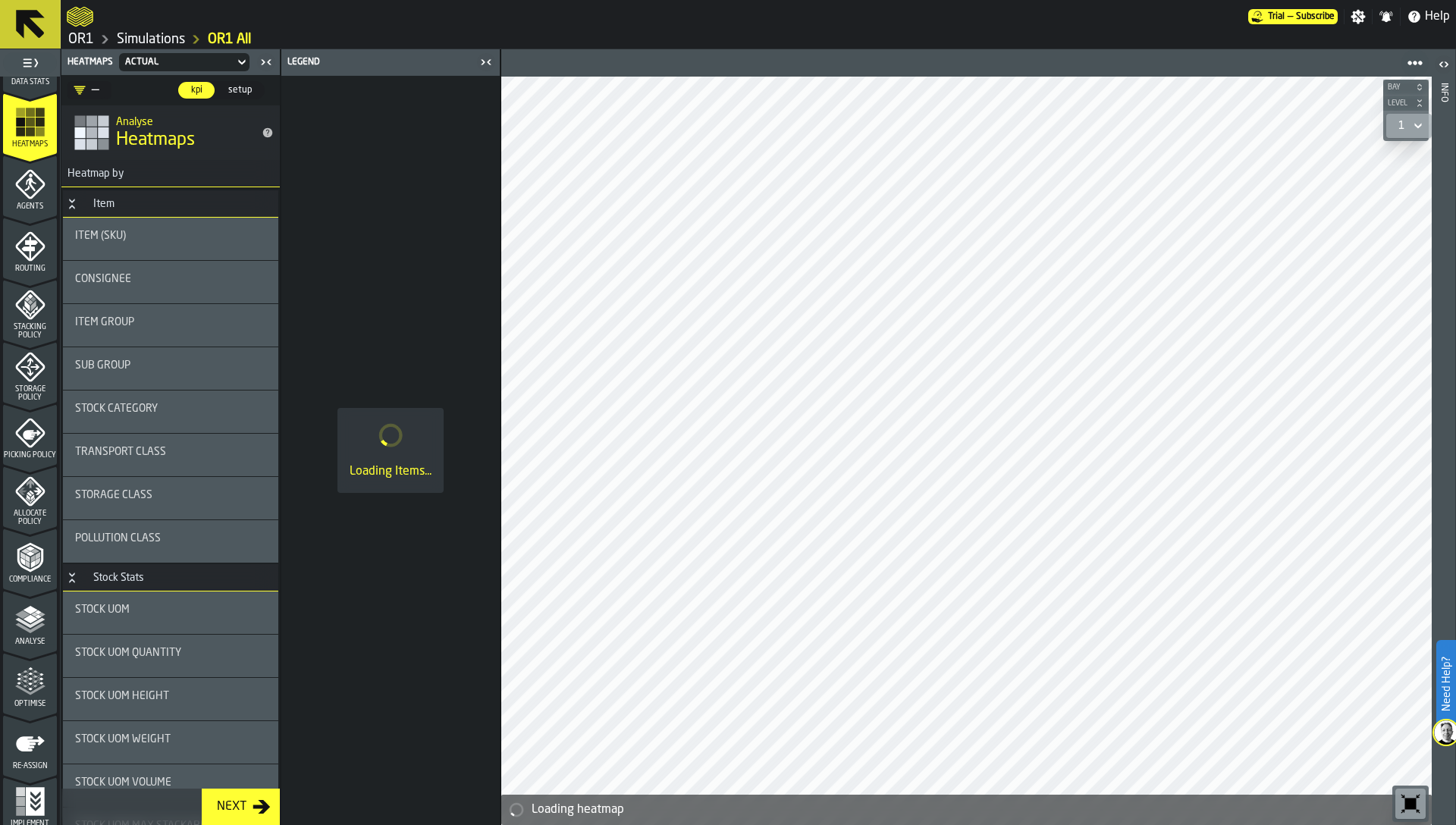
scroll to position [372, 0]
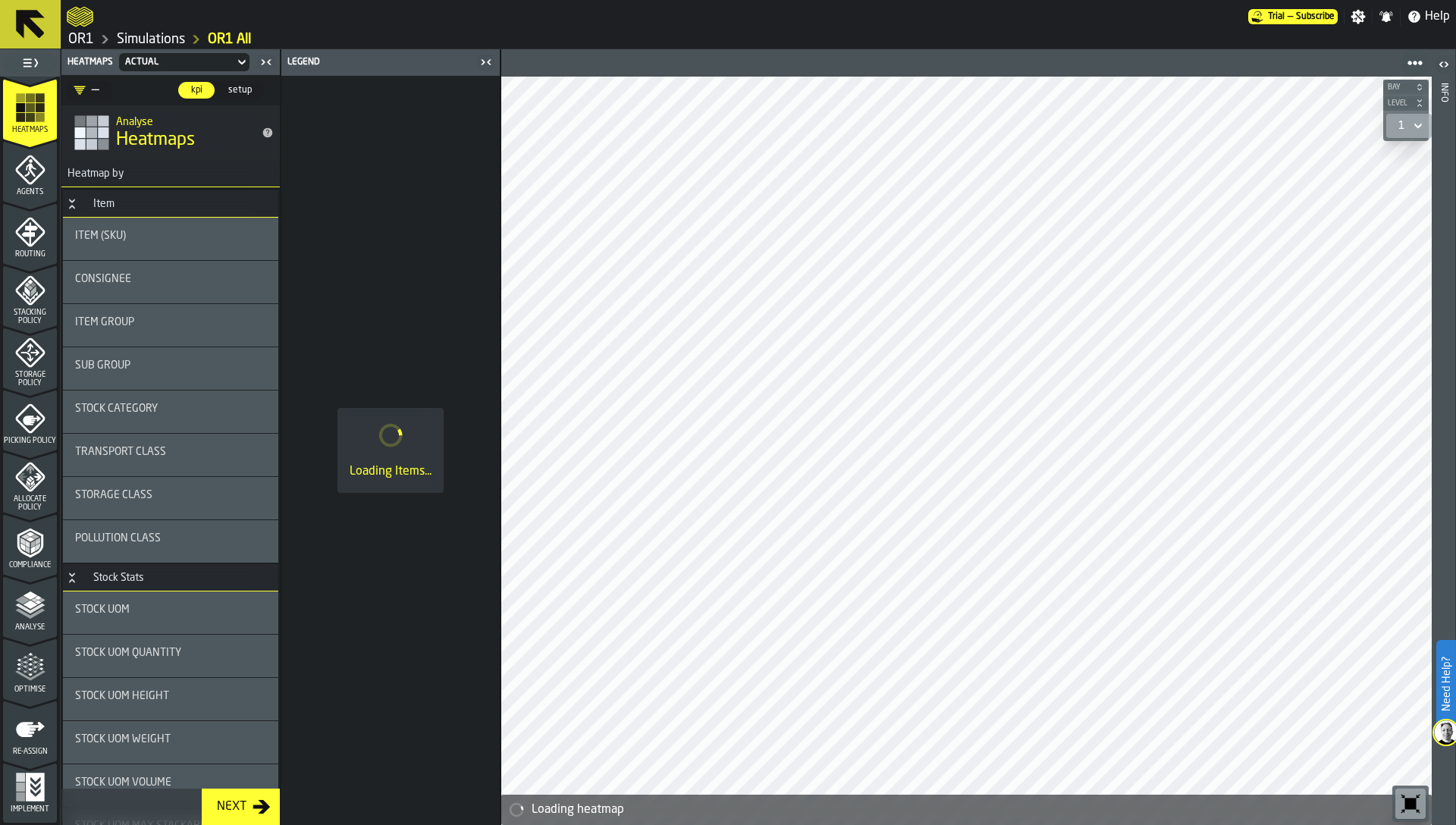
click at [29, 669] on icon "menu Optimise" at bounding box center [30, 667] width 30 height 30
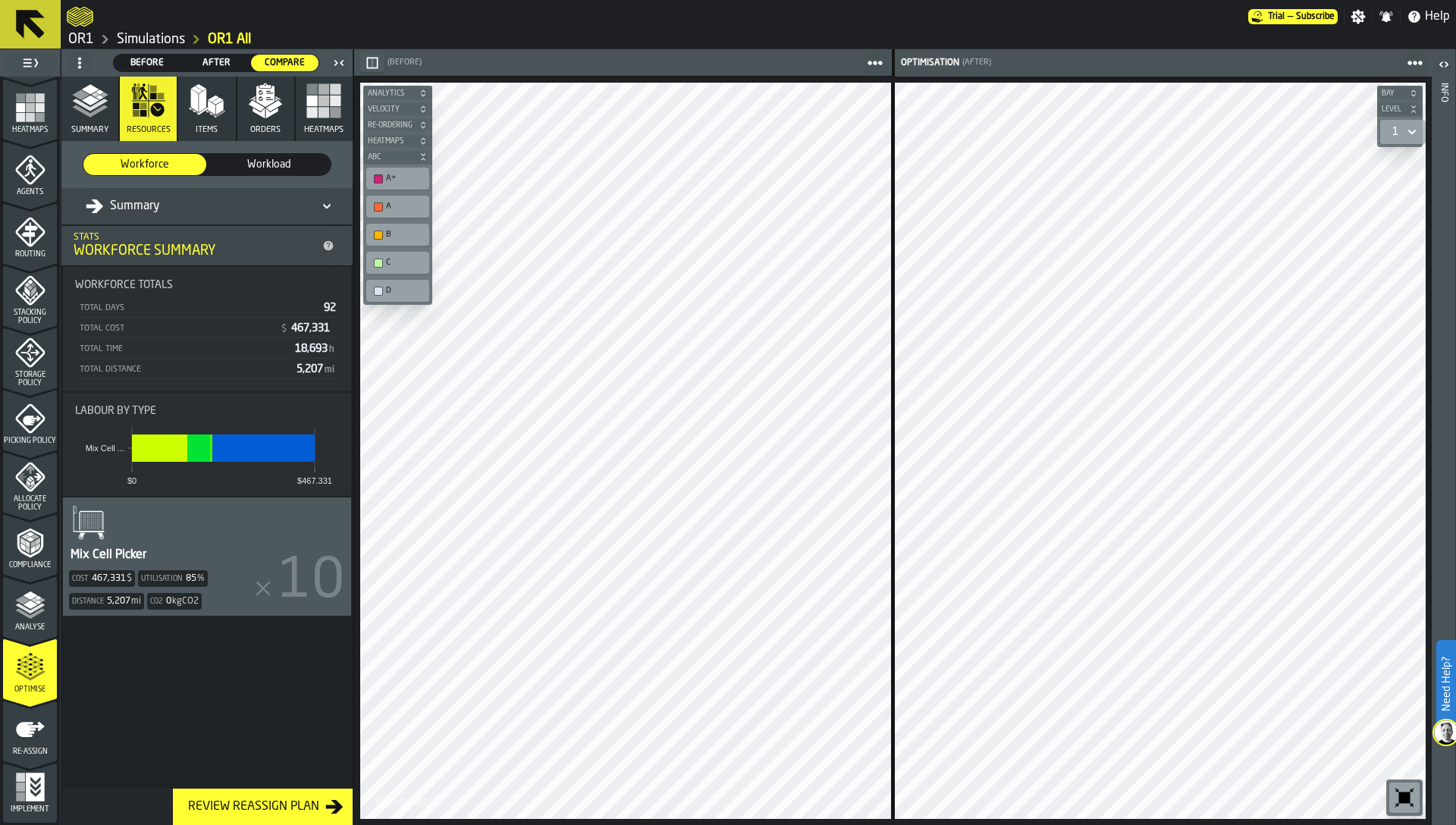
click at [79, 61] on circle at bounding box center [79, 62] width 3 height 3
click at [86, 86] on div "Show Setup" at bounding box center [116, 93] width 79 height 18
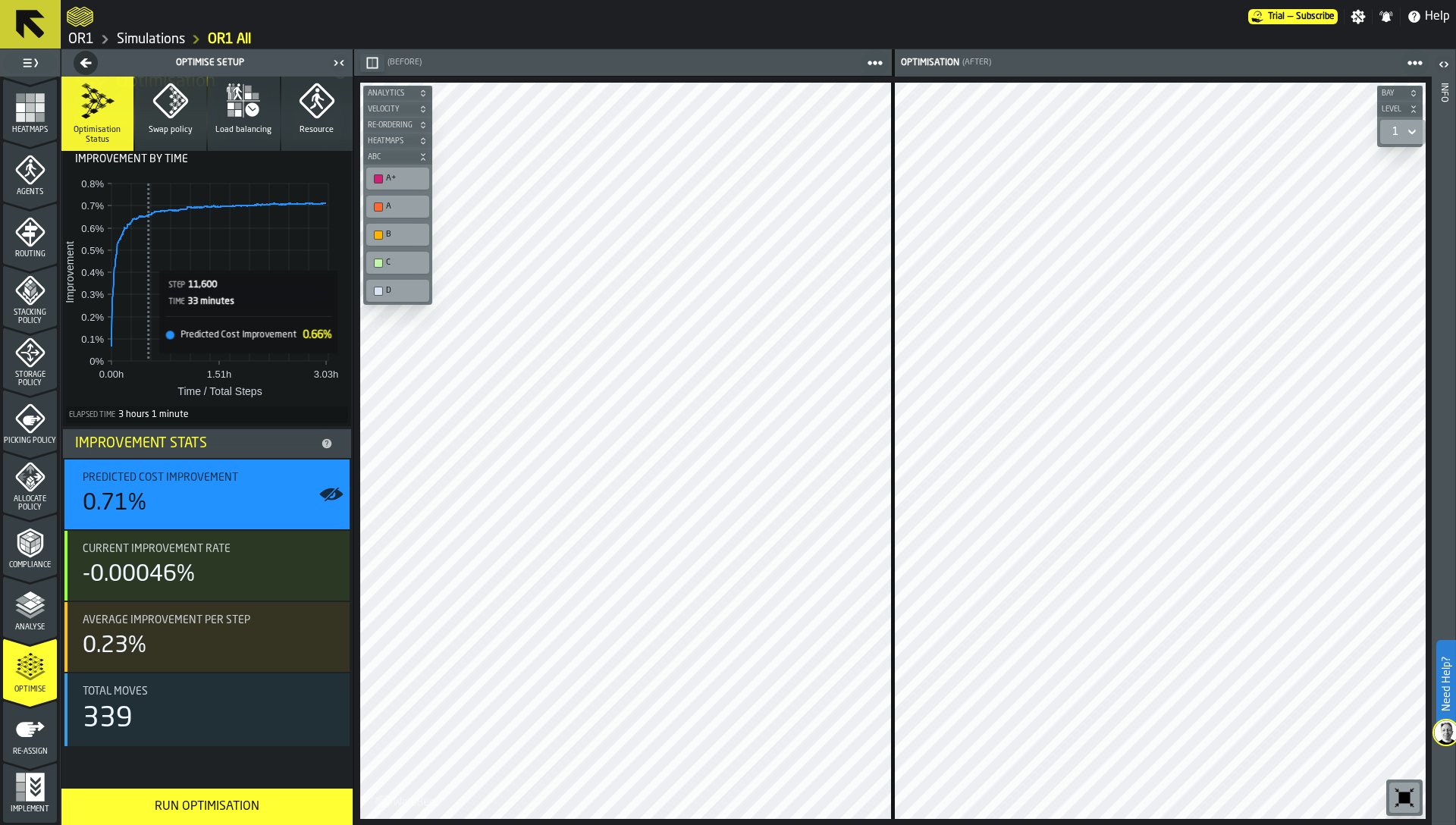
scroll to position [0, 0]
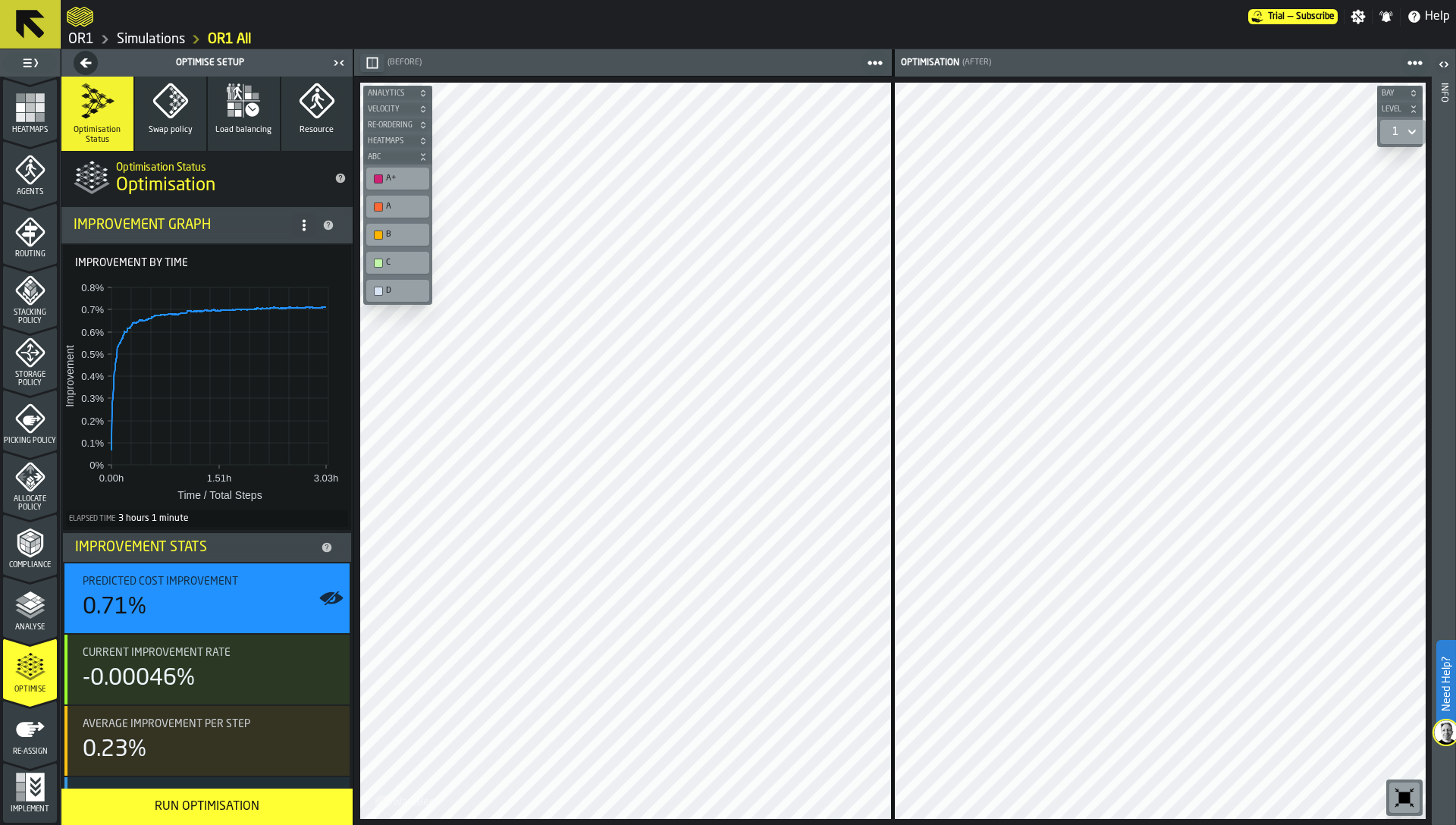
click at [174, 110] on icon "button" at bounding box center [170, 101] width 37 height 37
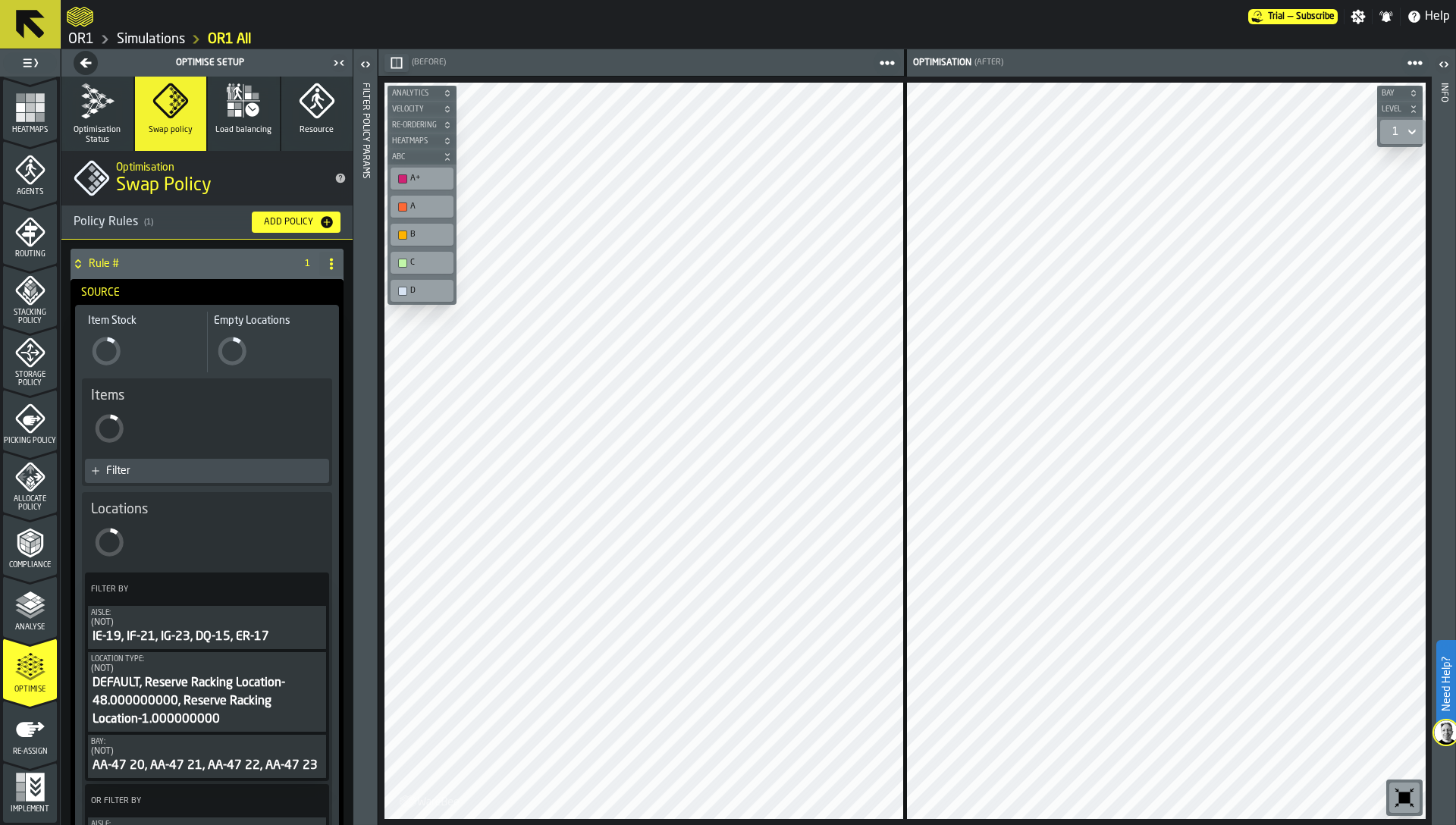
click at [218, 702] on div "DEFAULT, Reserve Racking Location-48.000000000, Reserve Racking Location-1.0000…" at bounding box center [207, 702] width 232 height 55
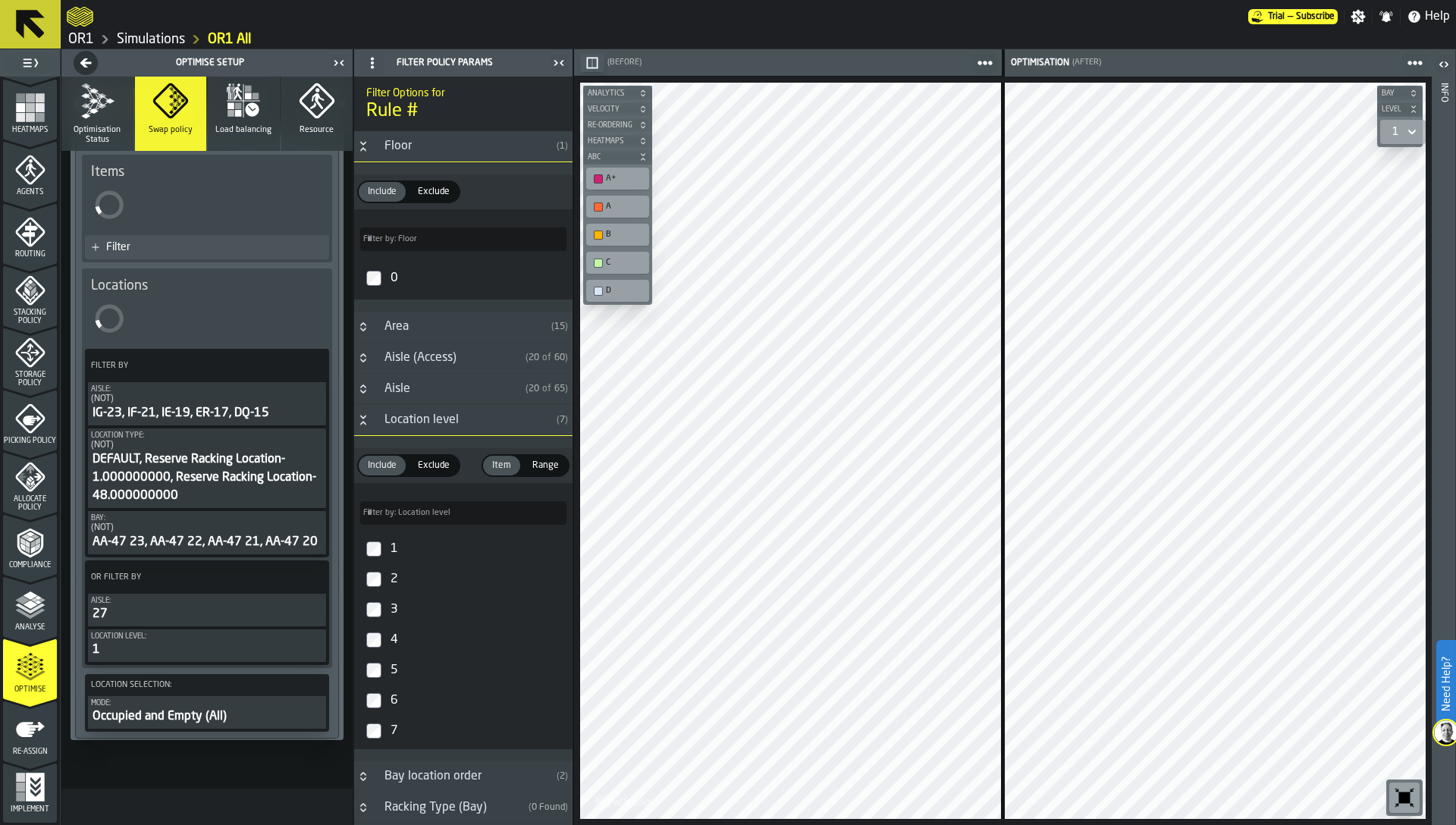
scroll to position [892, 0]
click at [116, 125] on span "Optimisation Status" at bounding box center [97, 135] width 60 height 20
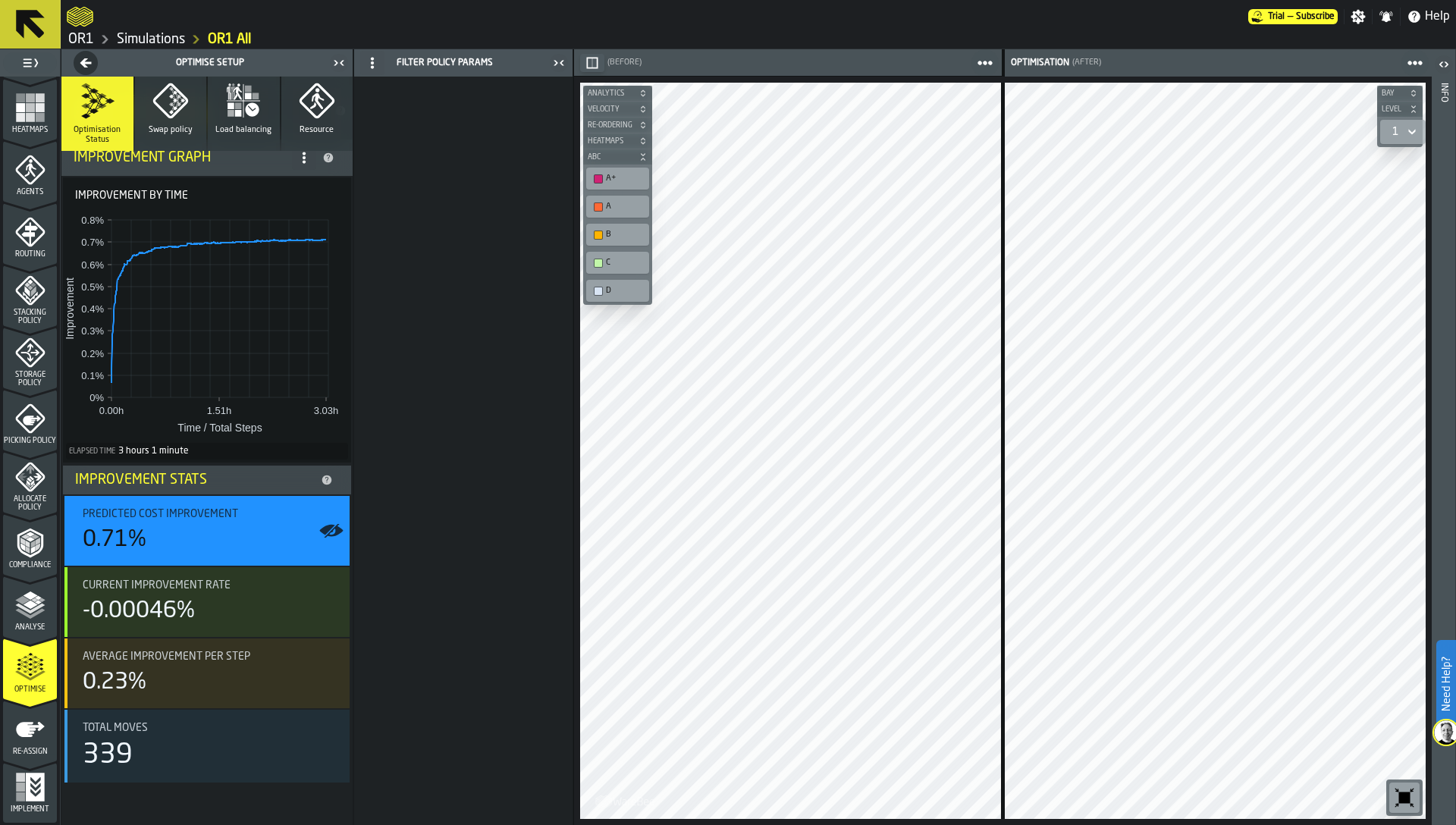
scroll to position [68, 0]
click at [87, 61] on icon "button-Optimise Setup" at bounding box center [85, 63] width 21 height 12
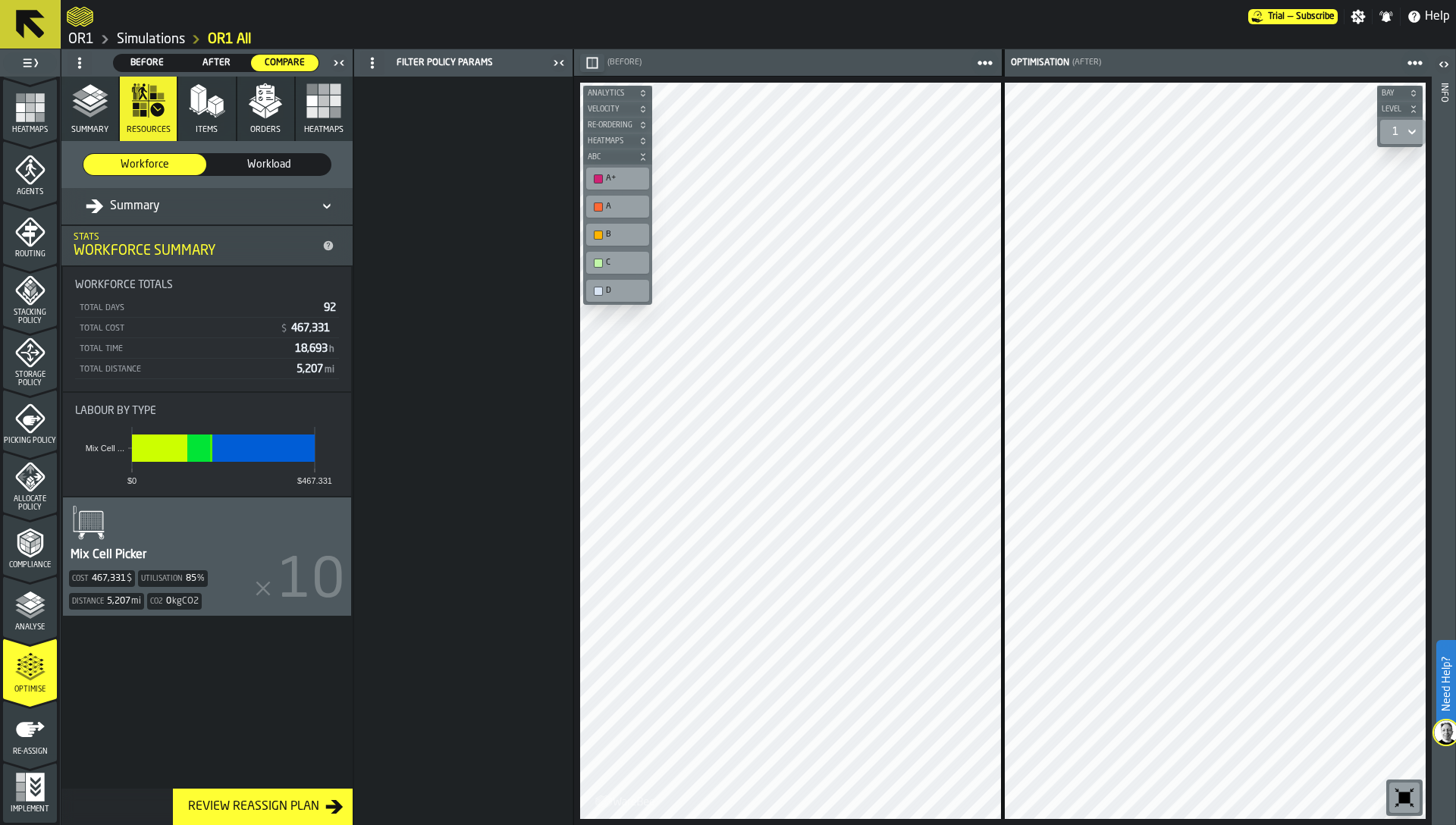
click at [100, 110] on polyline "button" at bounding box center [90, 110] width 36 height 12
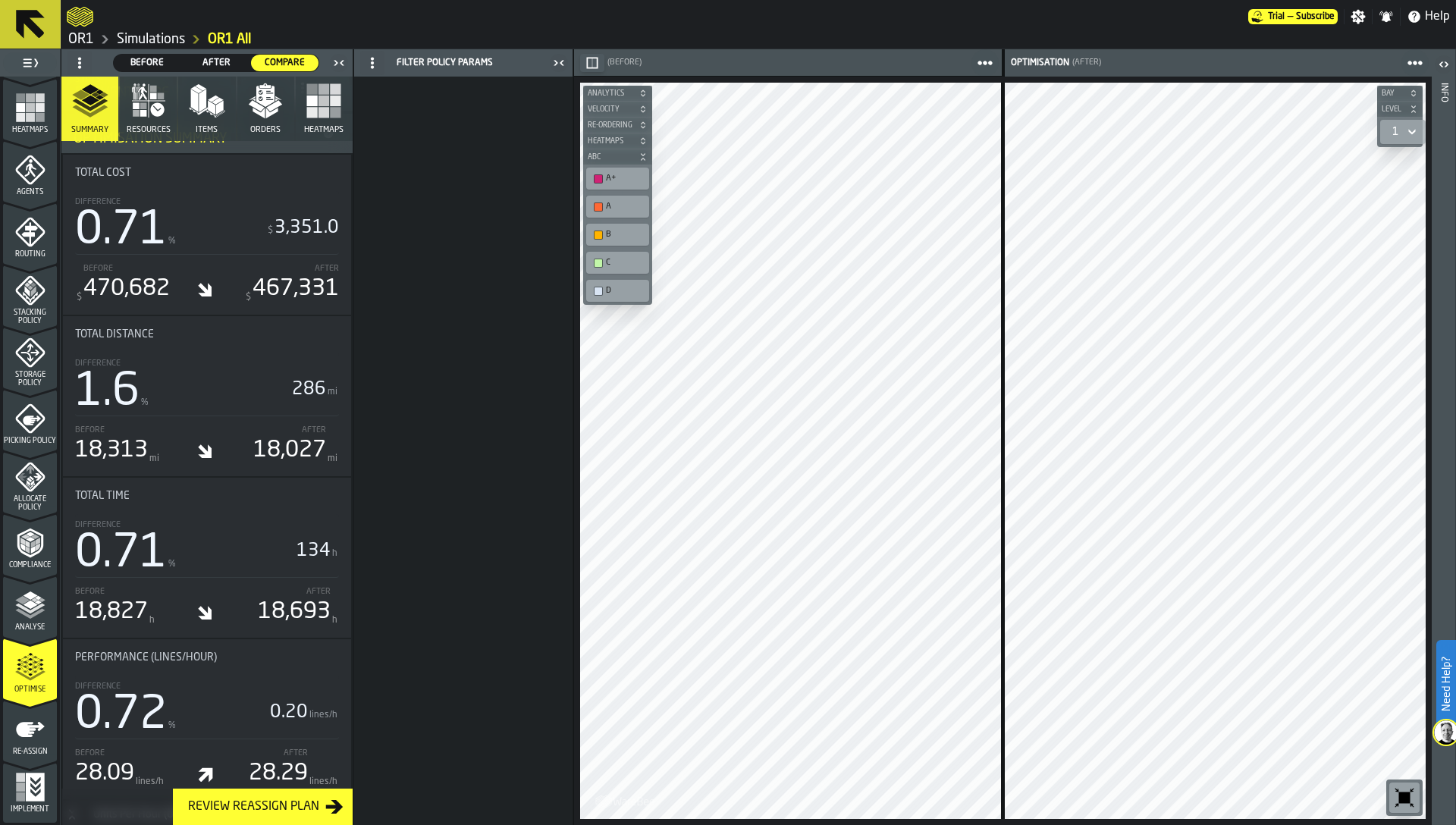
scroll to position [704, 0]
click at [71, 38] on link "OR1" at bounding box center [82, 39] width 26 height 17
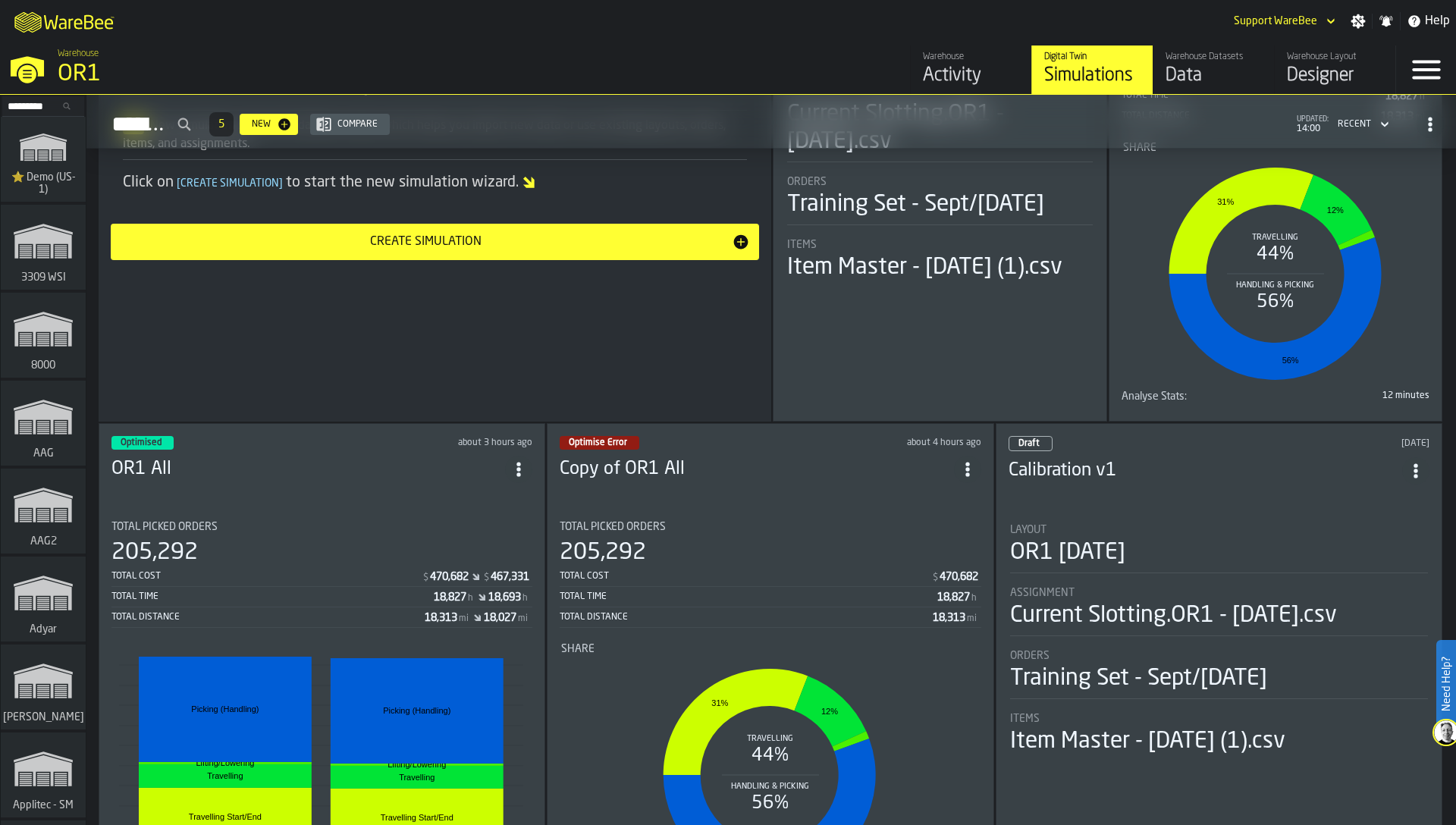
scroll to position [306, 0]
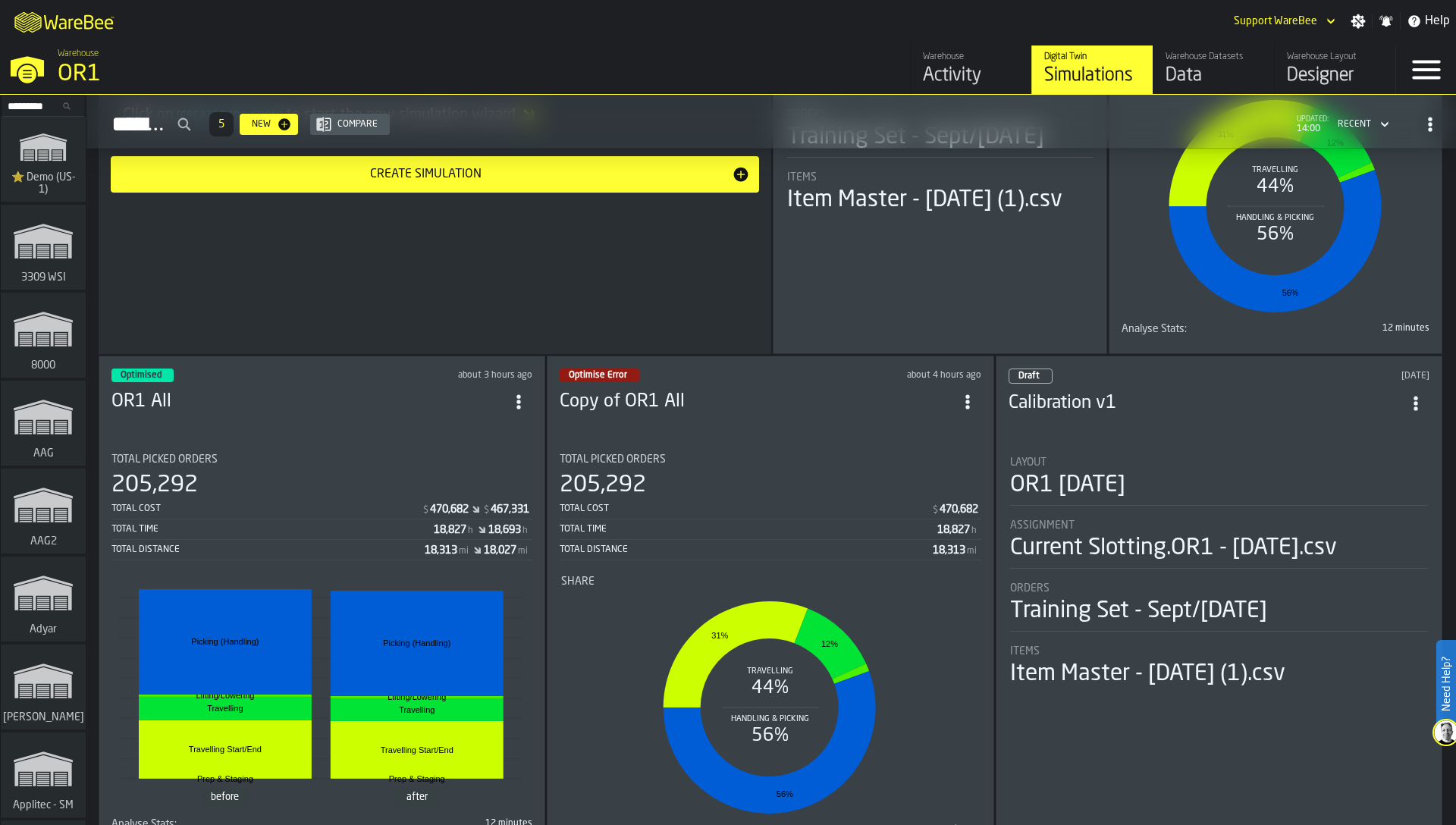
click at [371, 548] on div "Total Distance" at bounding box center [268, 549] width 313 height 10
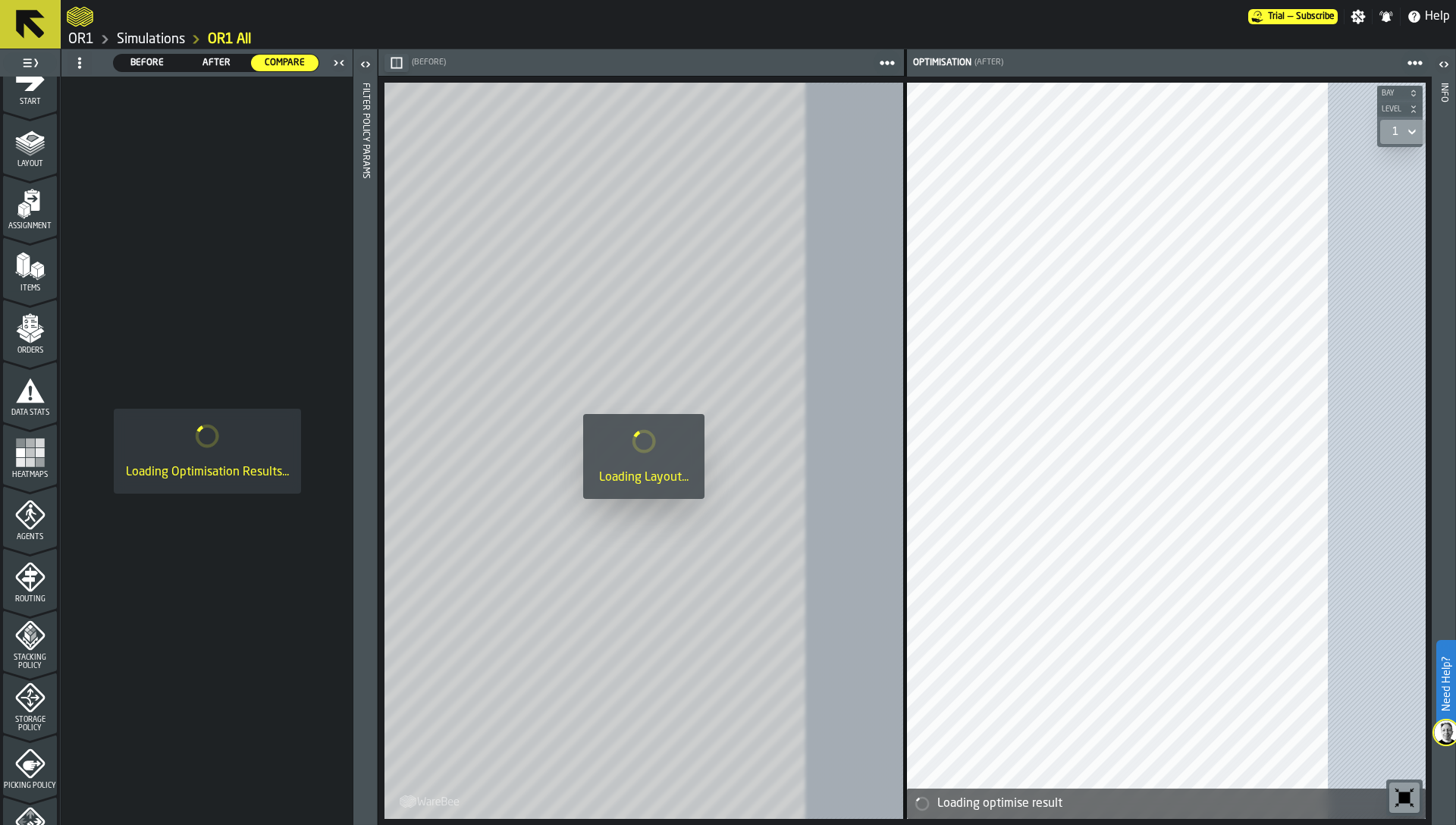
scroll to position [372, 0]
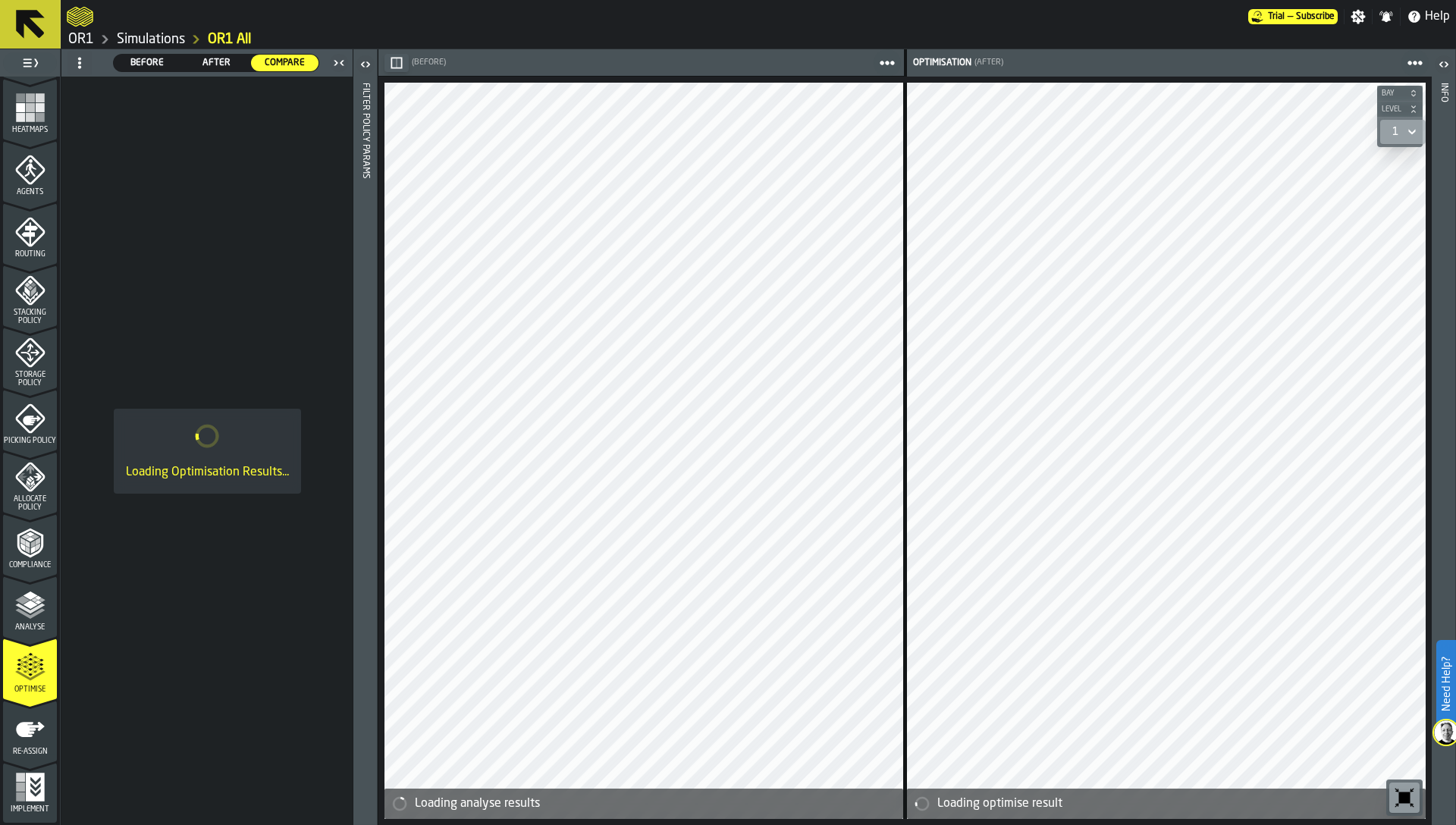
click at [17, 423] on icon "menu Picking Policy" at bounding box center [30, 418] width 30 height 30
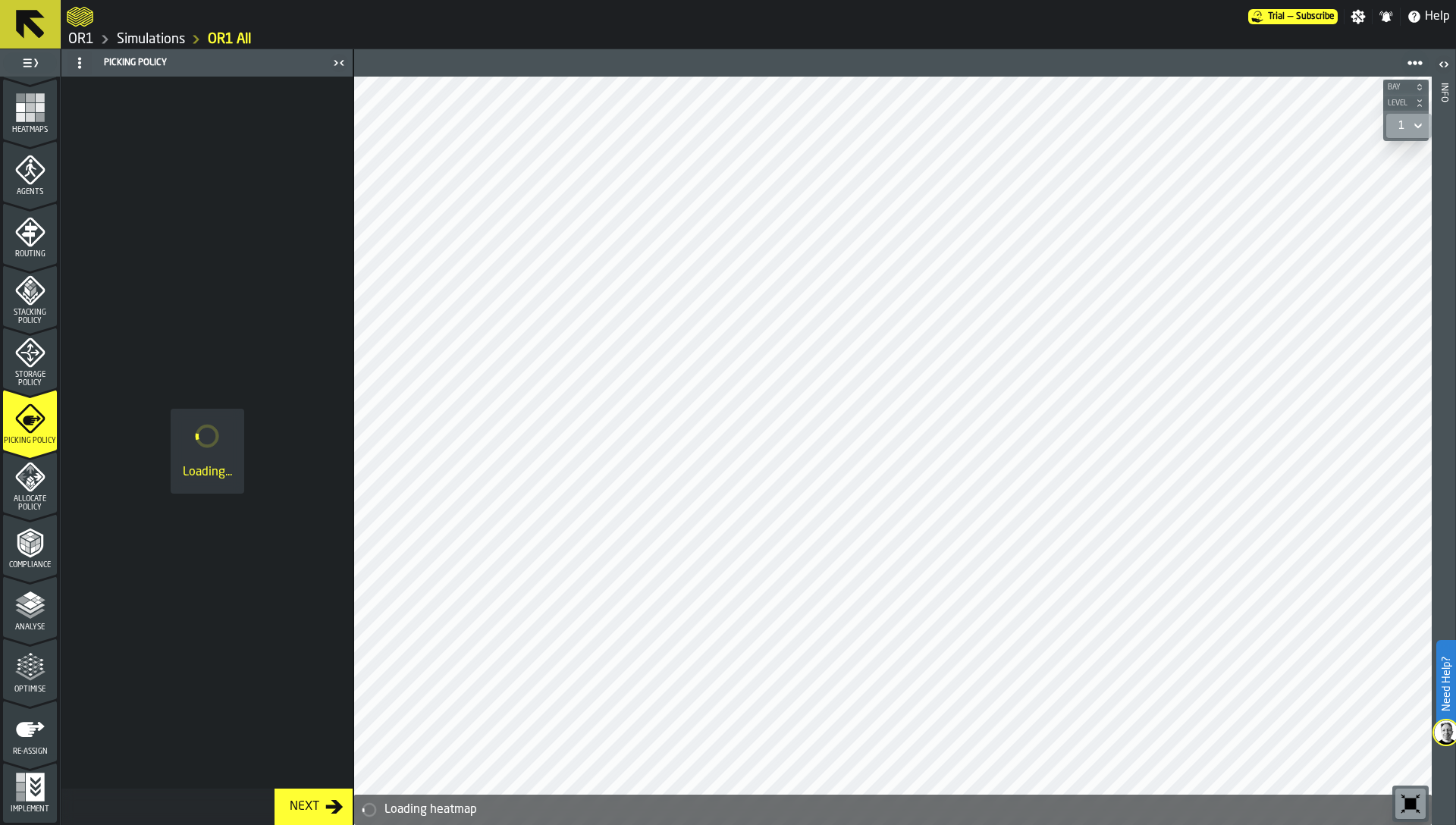
click at [22, 357] on icon "menu Storage Policy" at bounding box center [30, 352] width 30 height 30
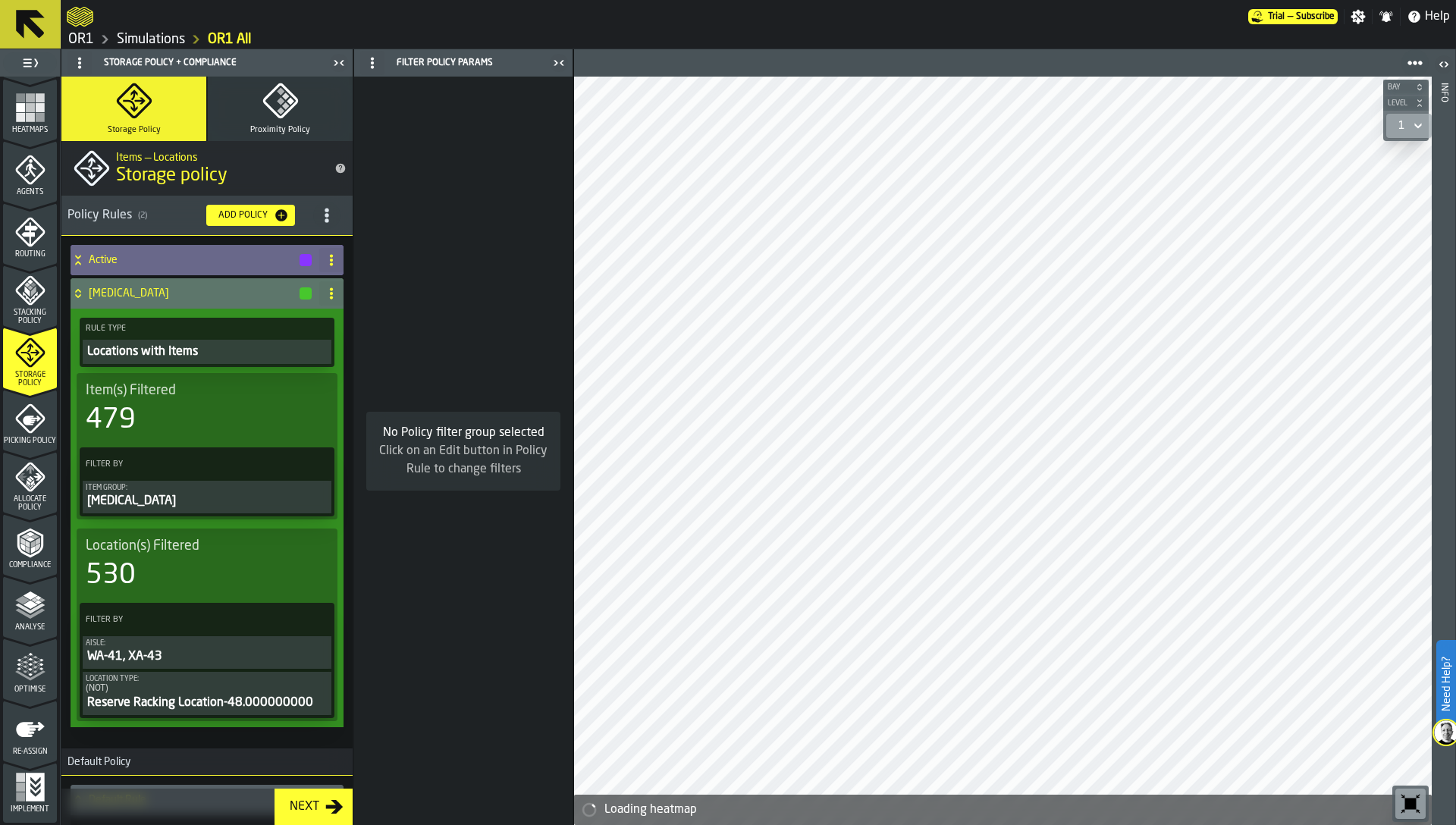
click at [116, 257] on h4 "Active" at bounding box center [193, 260] width 209 height 12
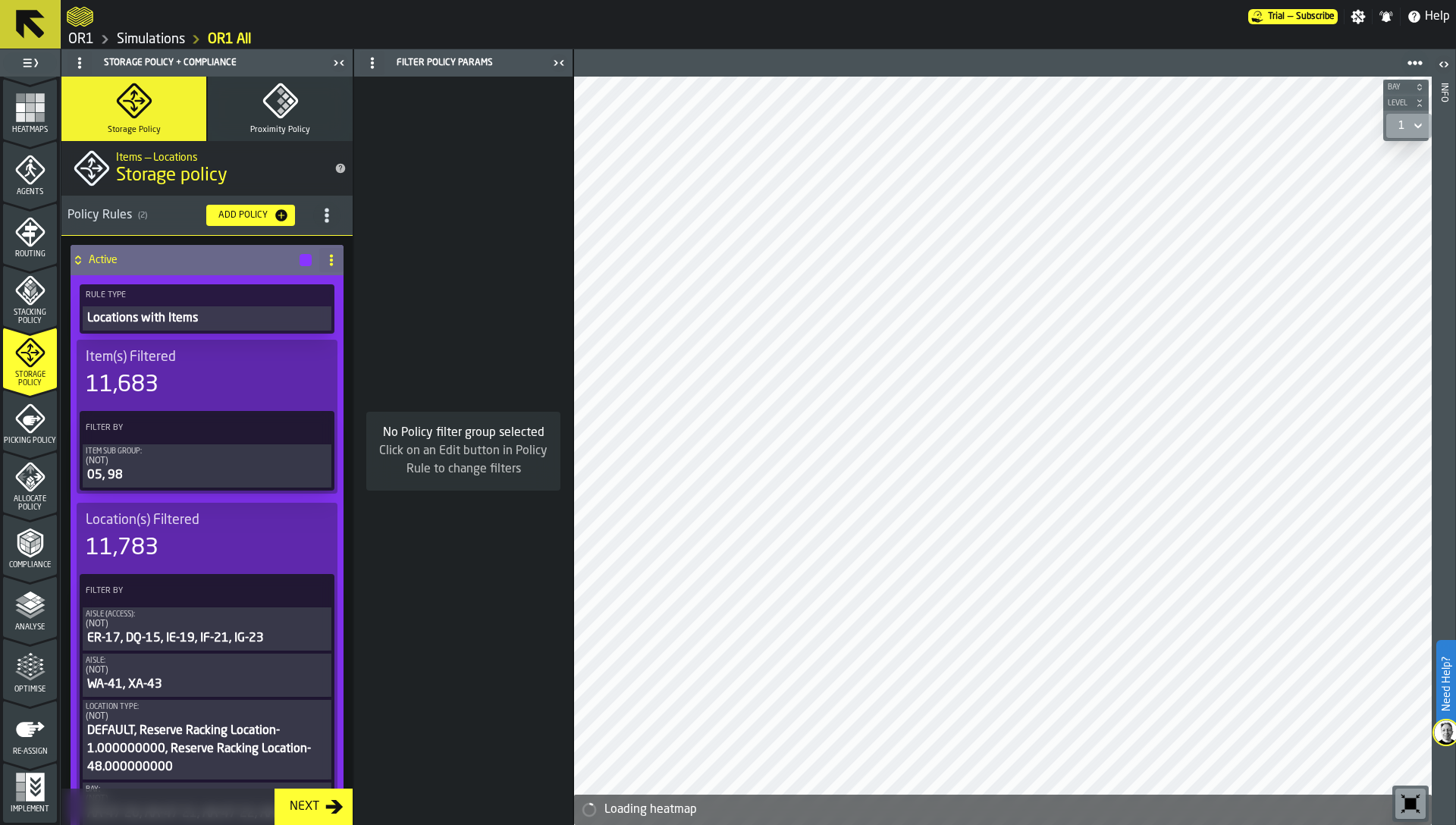
click at [116, 257] on h4 "Active" at bounding box center [193, 260] width 209 height 12
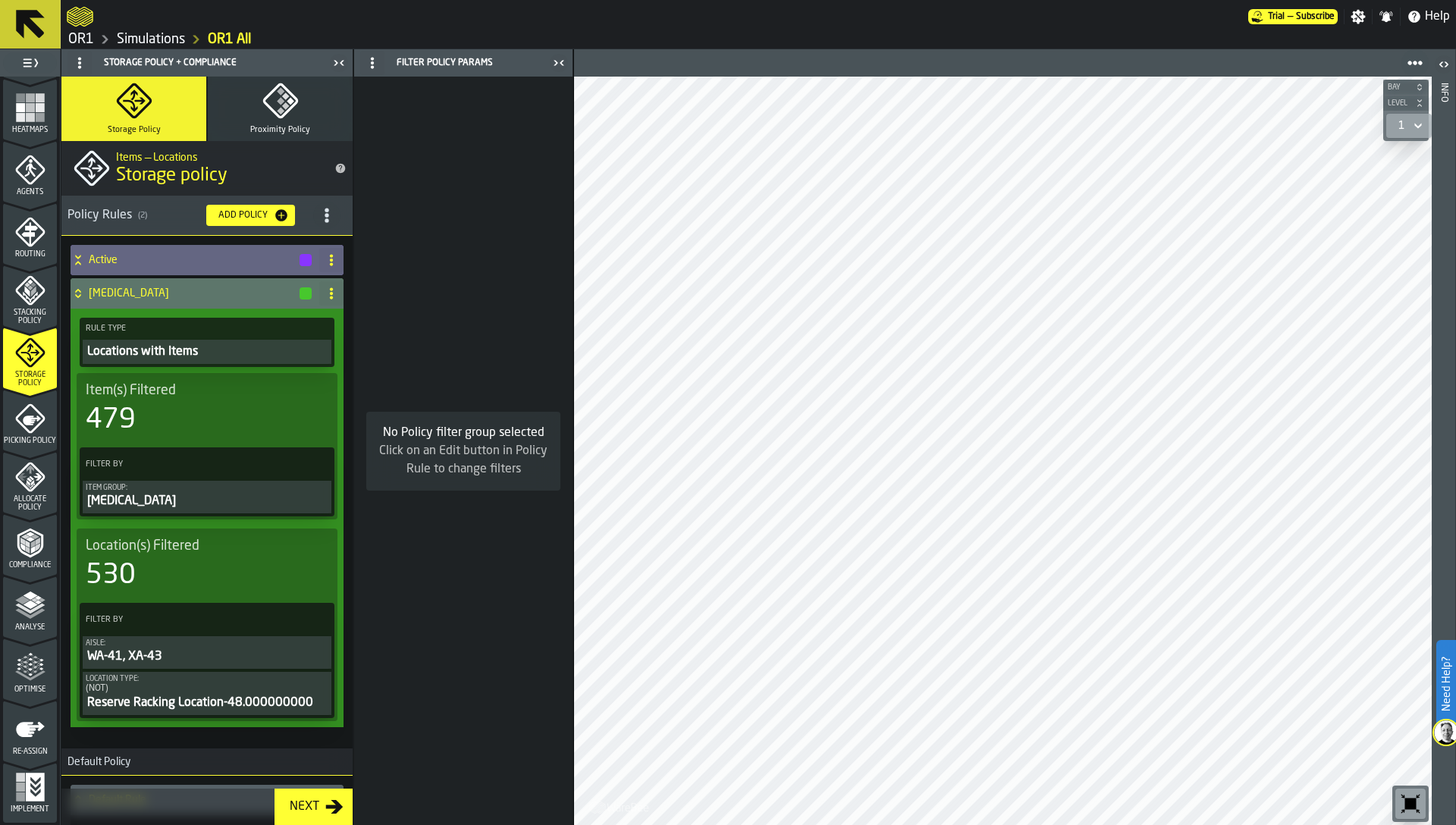
click at [80, 43] on link "OR1" at bounding box center [82, 39] width 26 height 17
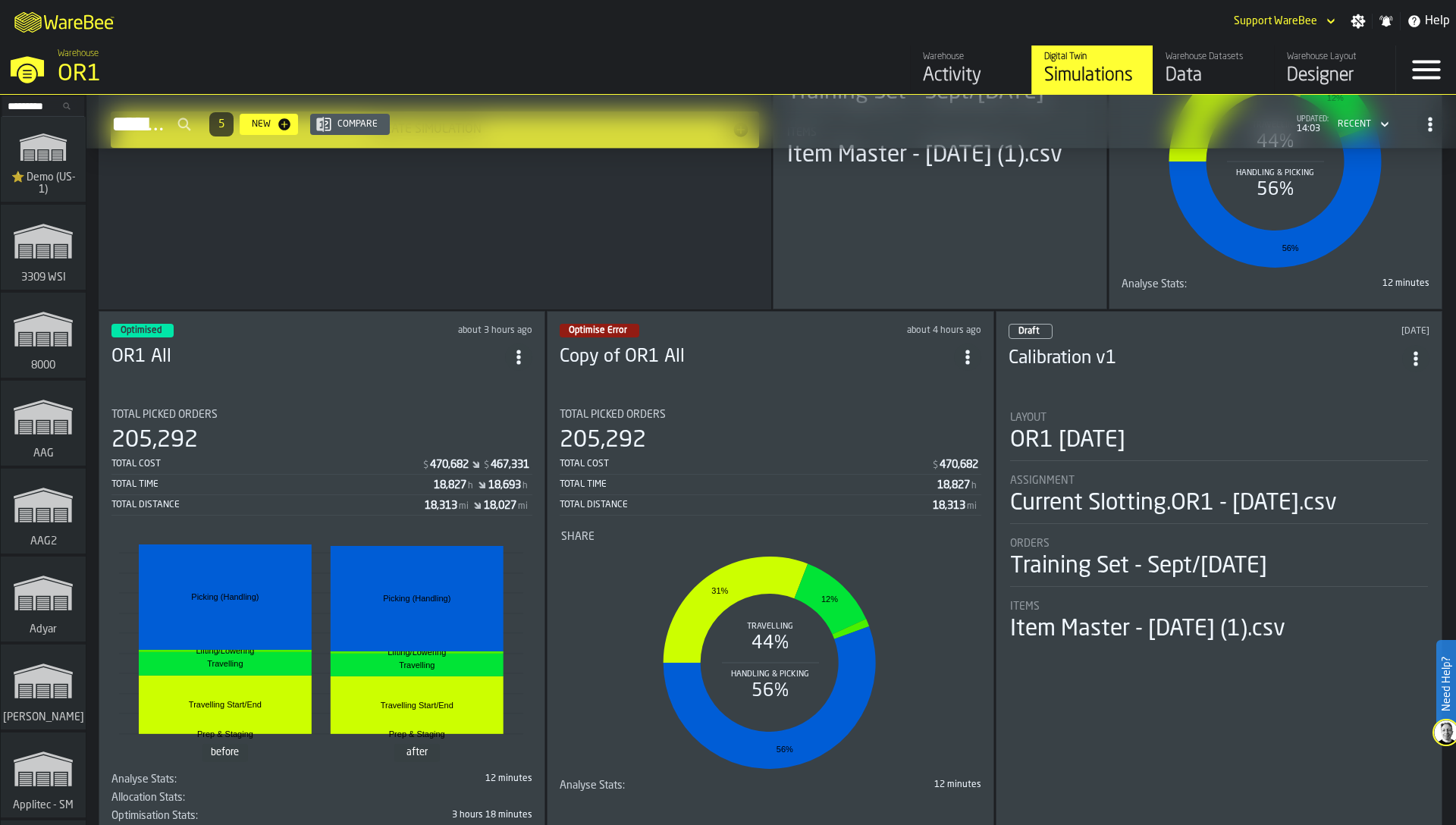
scroll to position [399, 0]
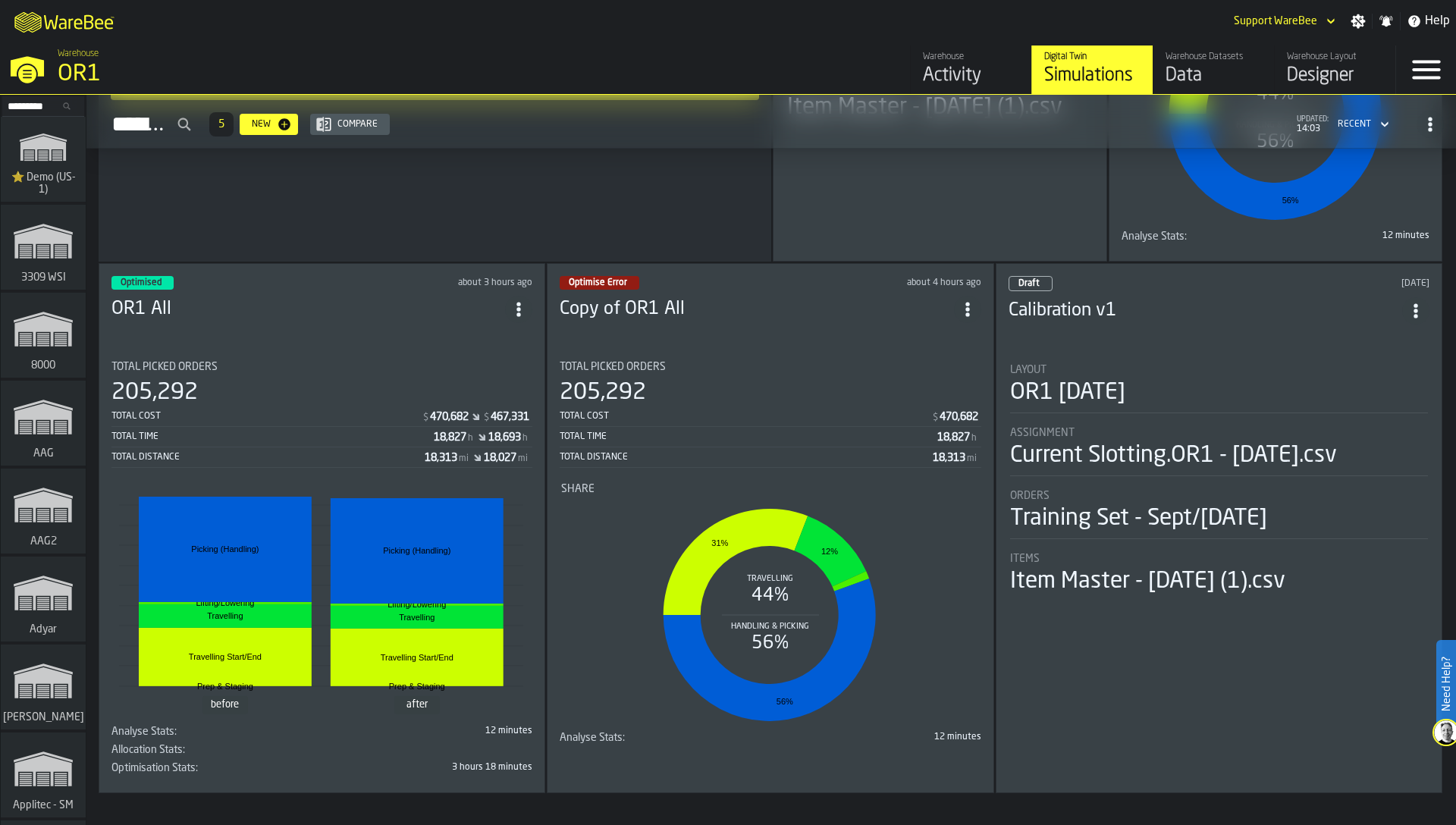
click at [680, 183] on div "Warehouse Digital Twin Getting Started with Simulations WareBee will visualise …" at bounding box center [435, 11] width 673 height 500
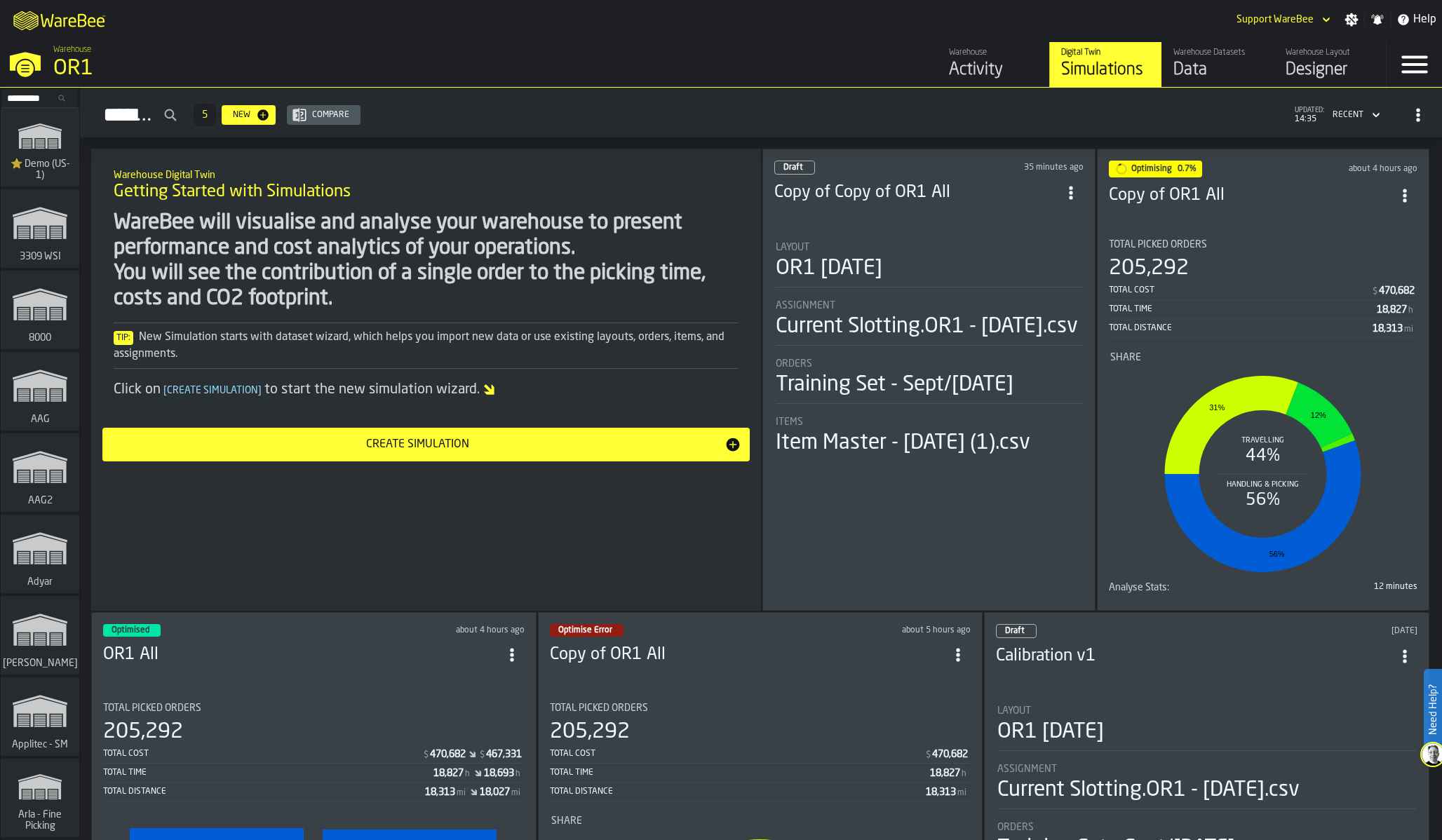
click at [1224, 285] on div "Total Cost" at bounding box center [1239, 290] width 263 height 10
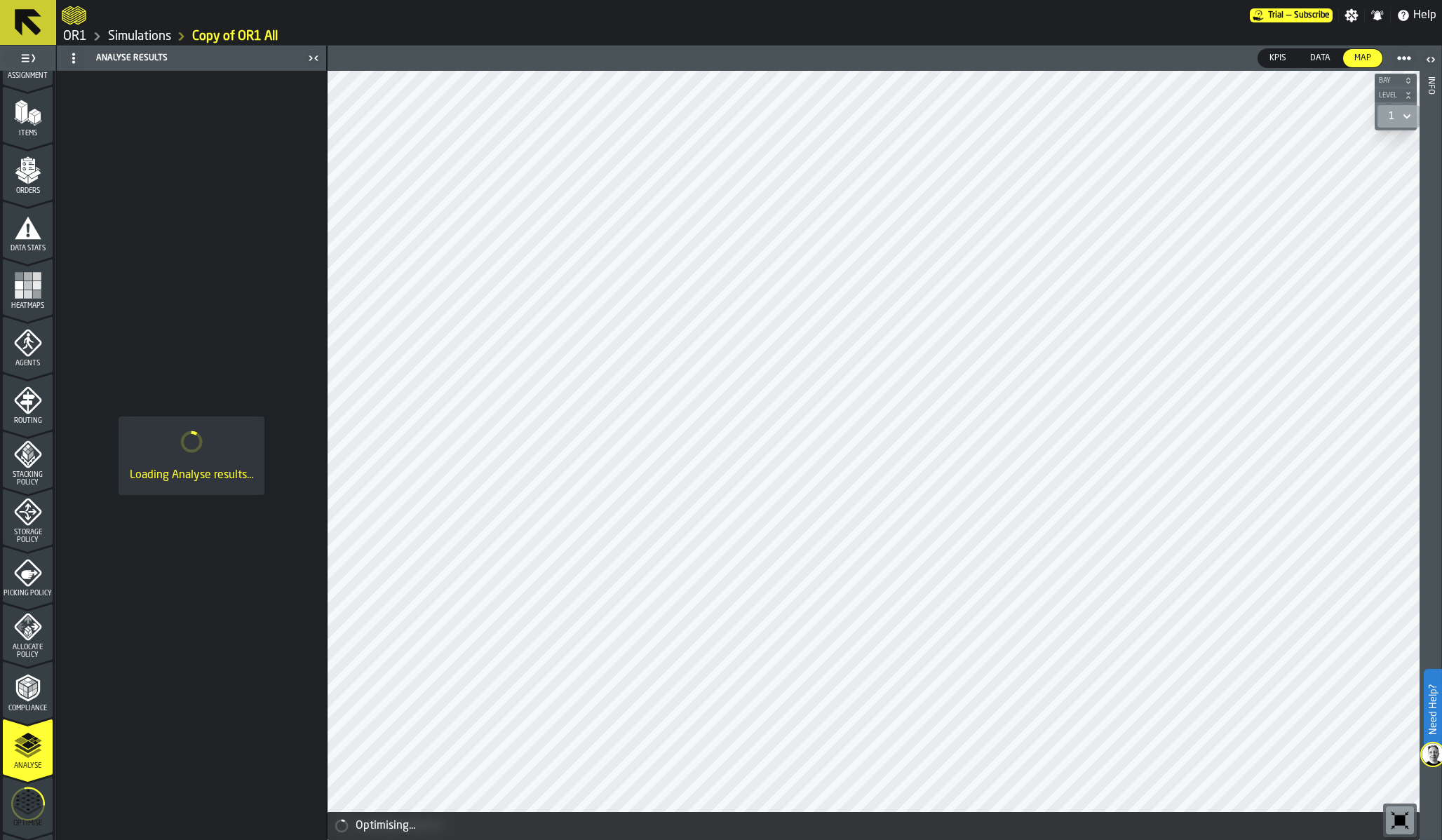
scroll to position [267, 0]
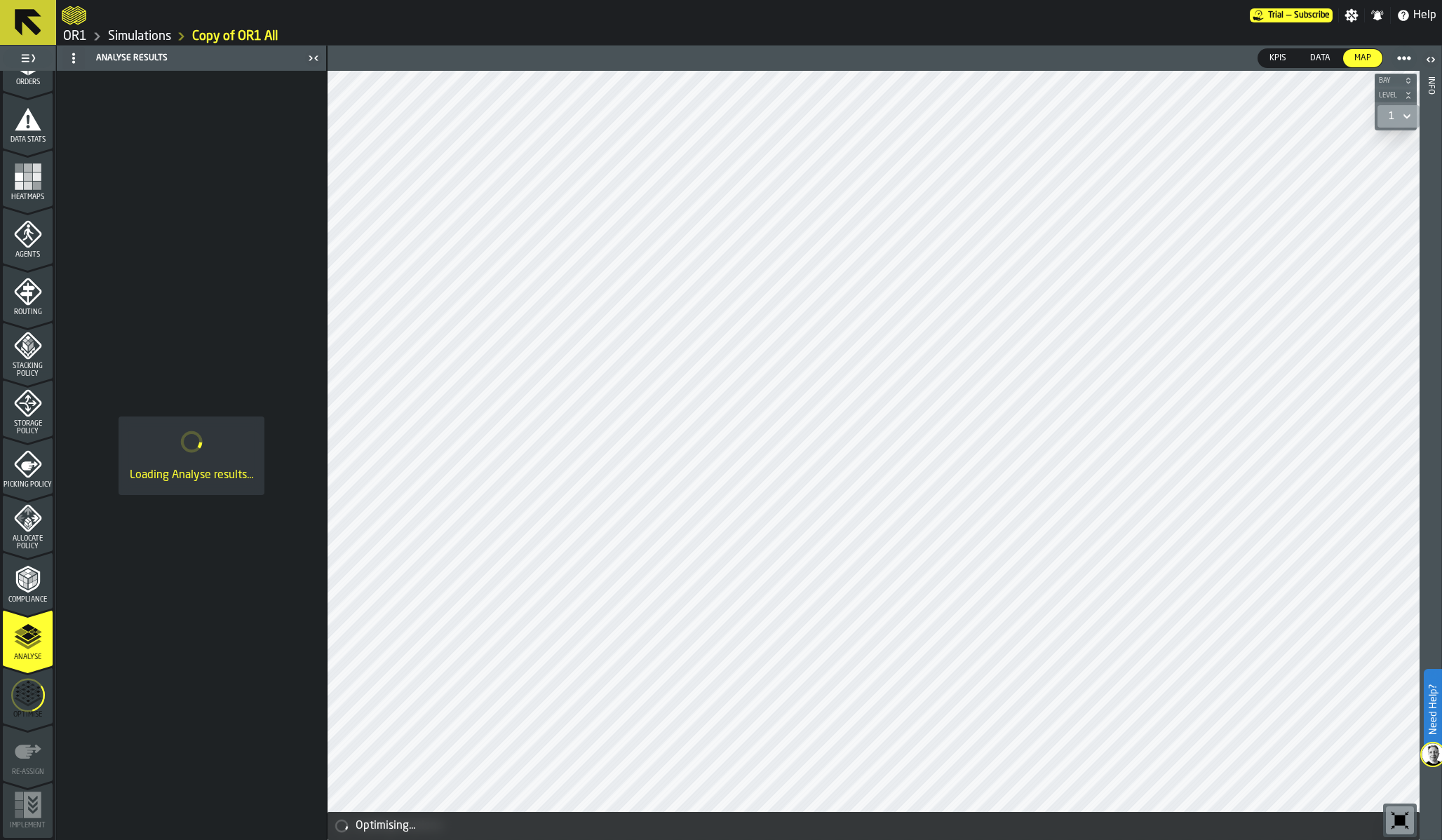
click at [25, 706] on icon "menu Optimise" at bounding box center [28, 695] width 34 height 55
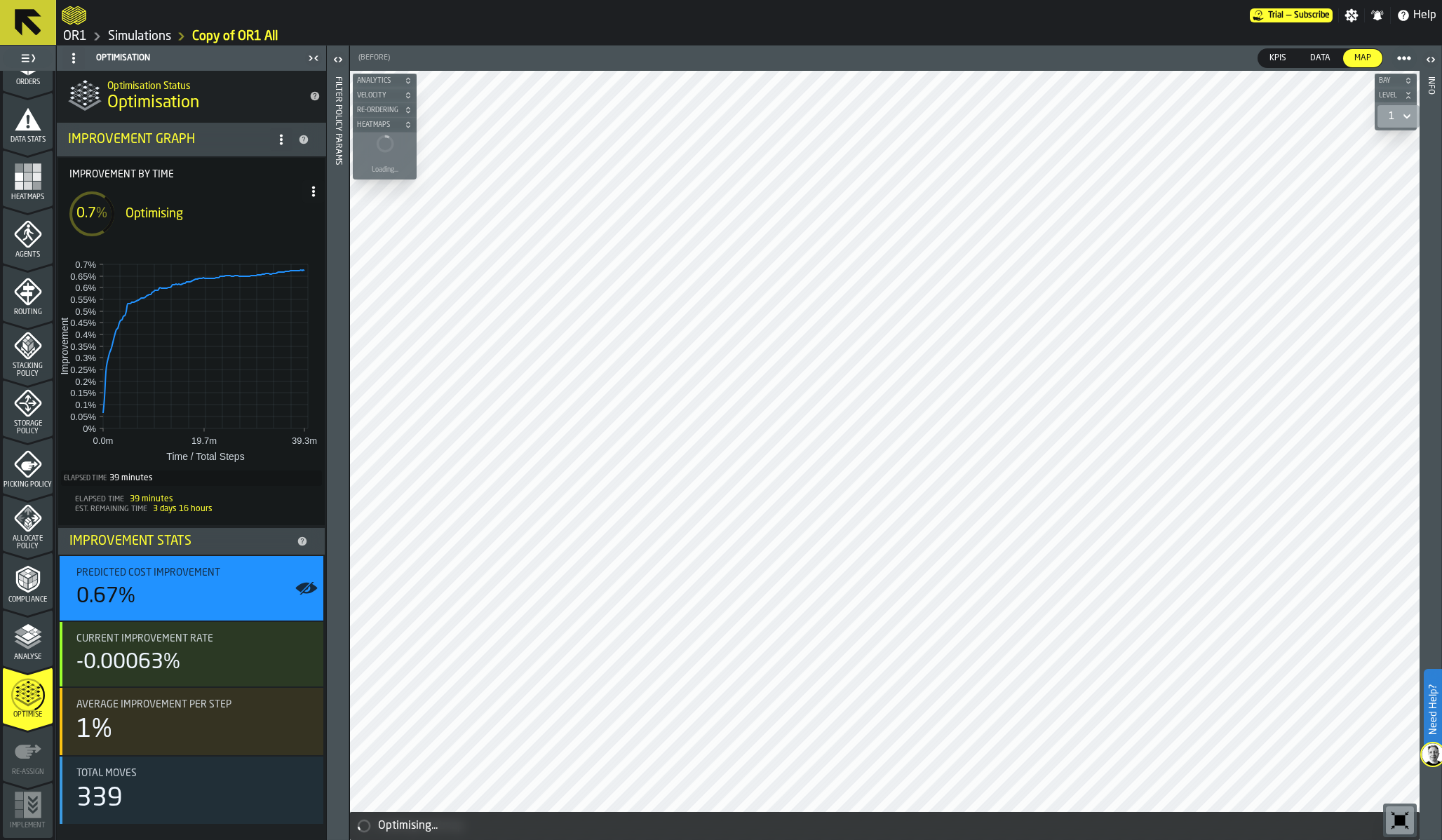
click at [82, 36] on link "OR1" at bounding box center [76, 36] width 24 height 15
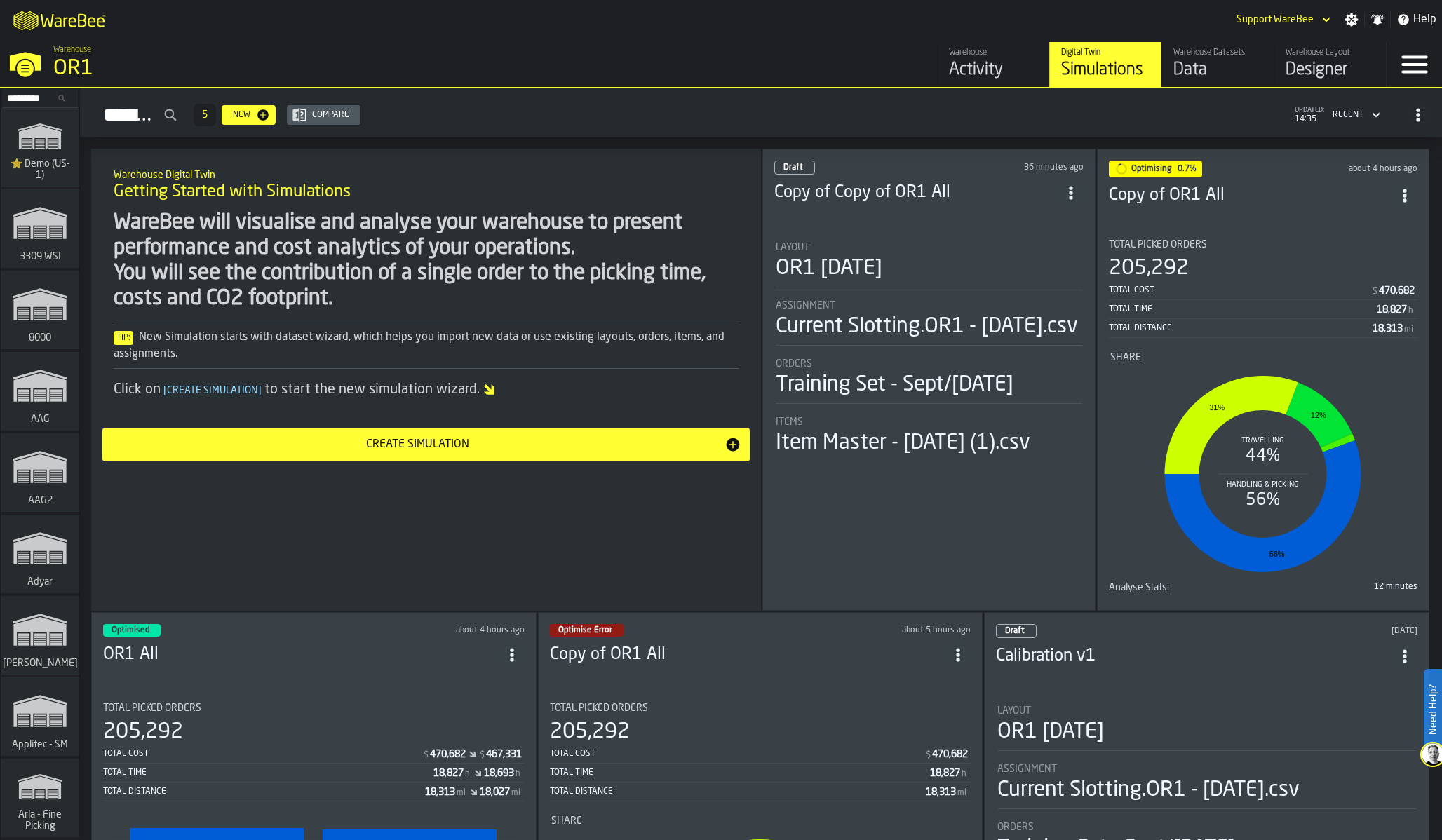
click at [1061, 188] on span "ItemListCard-DashboardItemContainer" at bounding box center [1071, 192] width 25 height 25
click at [1038, 288] on div "Duplicate" at bounding box center [1040, 285] width 73 height 17
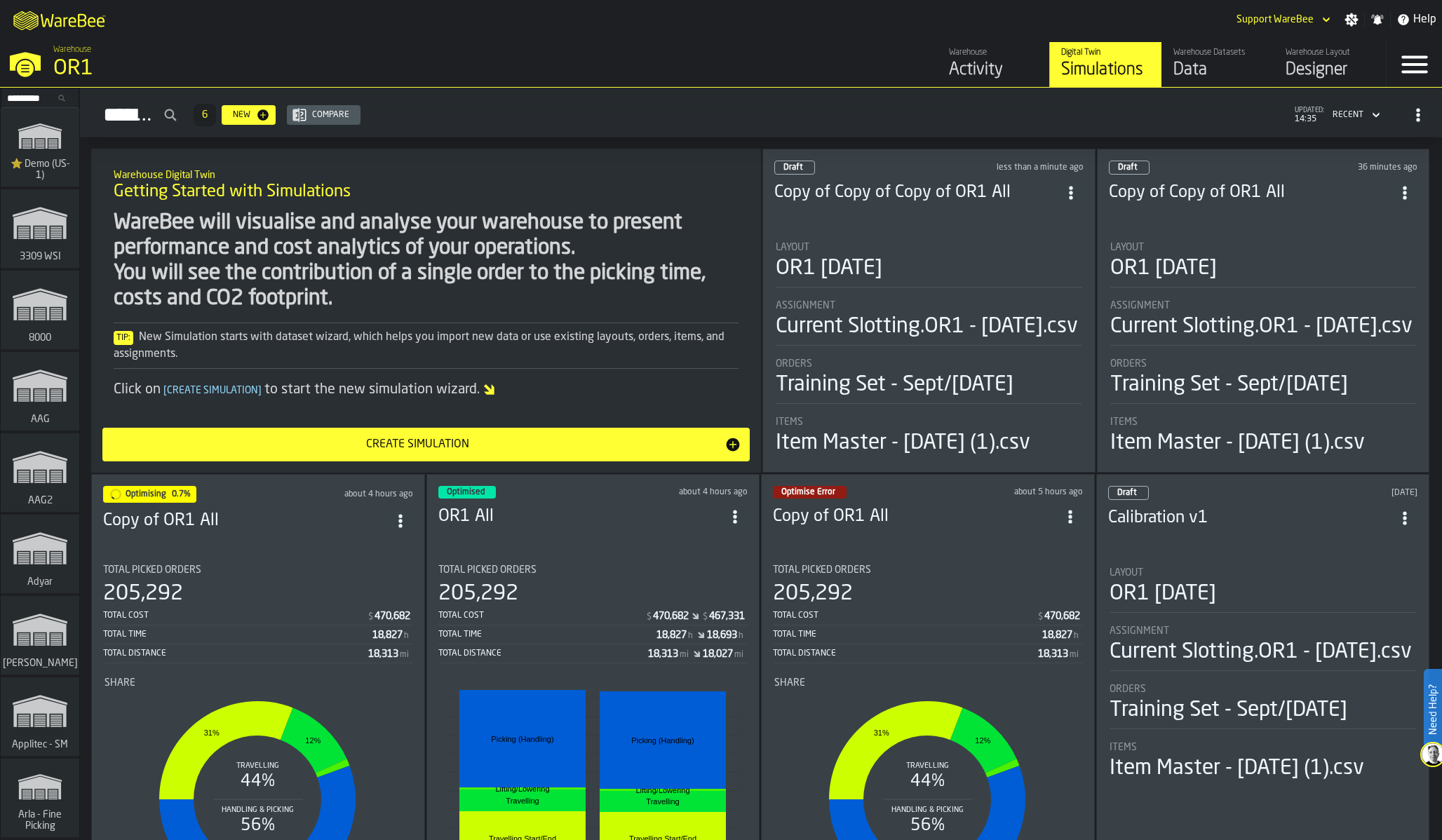
click at [1038, 288] on li "Layout OR1 [DATE] Assignment Current Slotting.OR1 - [DATE].csv Orders Training …" at bounding box center [928, 343] width 309 height 228
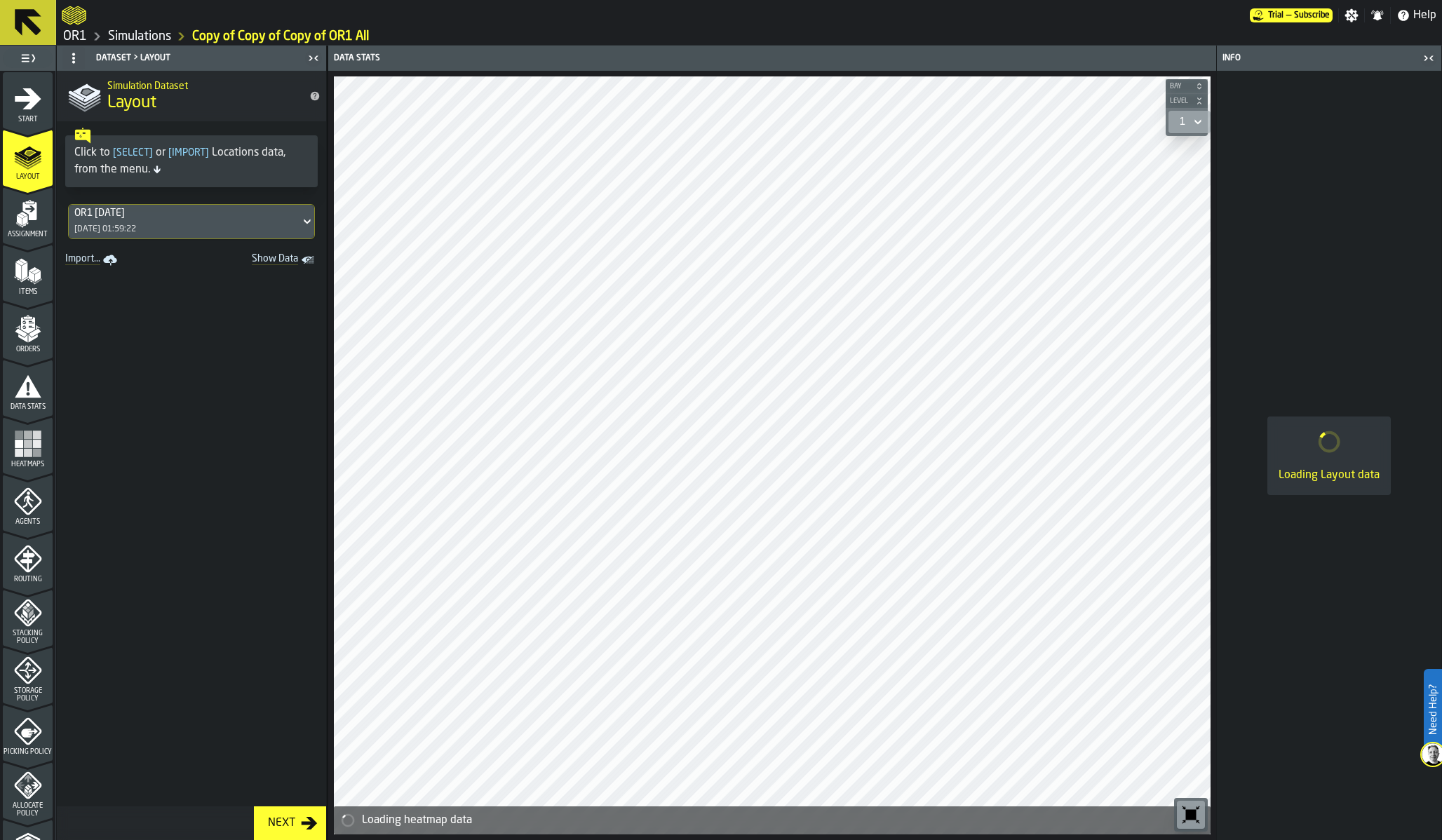
click at [14, 112] on icon "menu Start" at bounding box center [27, 99] width 28 height 28
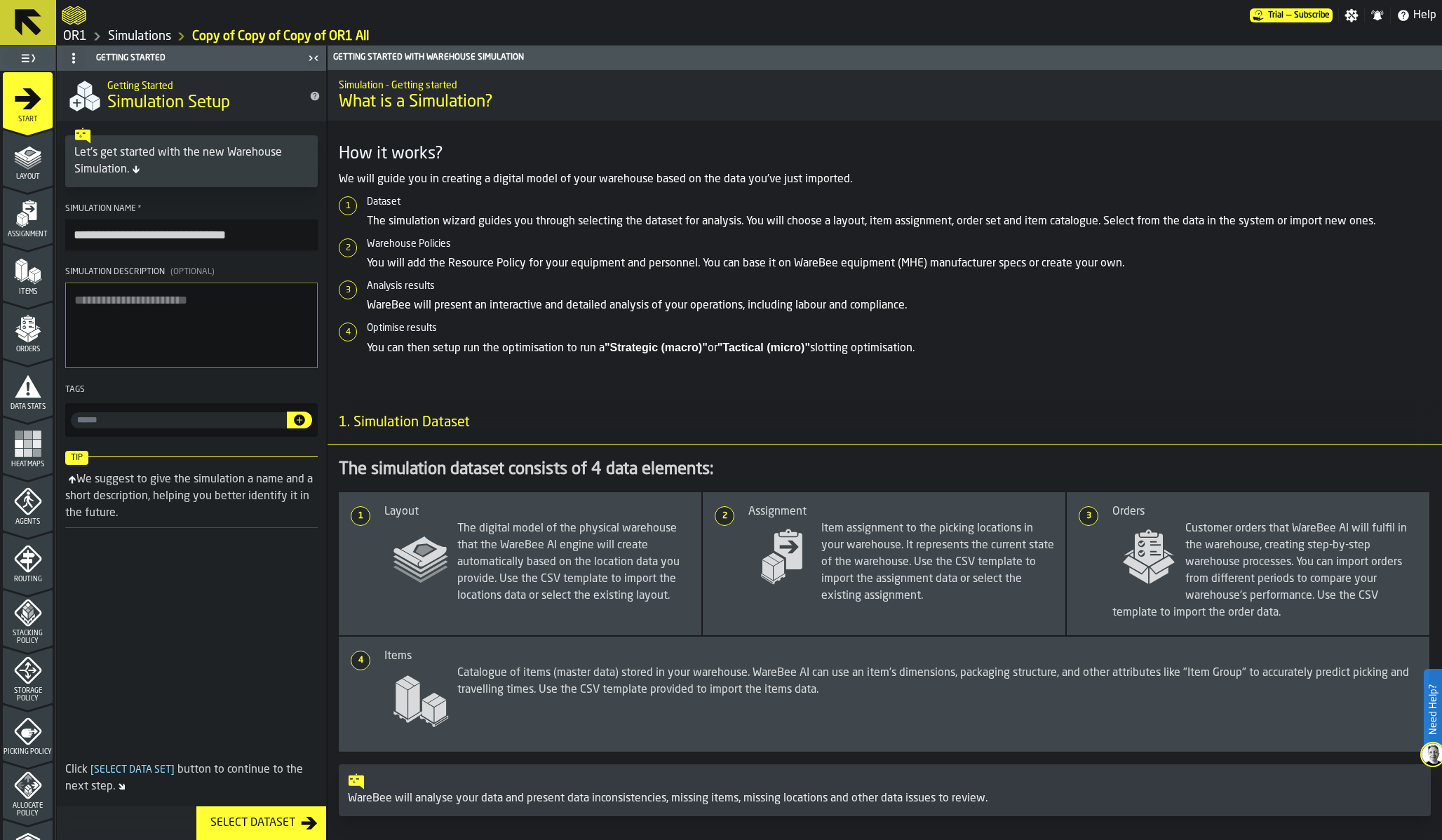
click at [141, 227] on input "**********" at bounding box center [191, 235] width 252 height 31
drag, startPoint x: 205, startPoint y: 236, endPoint x: 74, endPoint y: 232, distance: 131.1
click at [74, 233] on input "**********" at bounding box center [191, 235] width 252 height 31
click at [129, 240] on input "*******" at bounding box center [191, 235] width 252 height 31
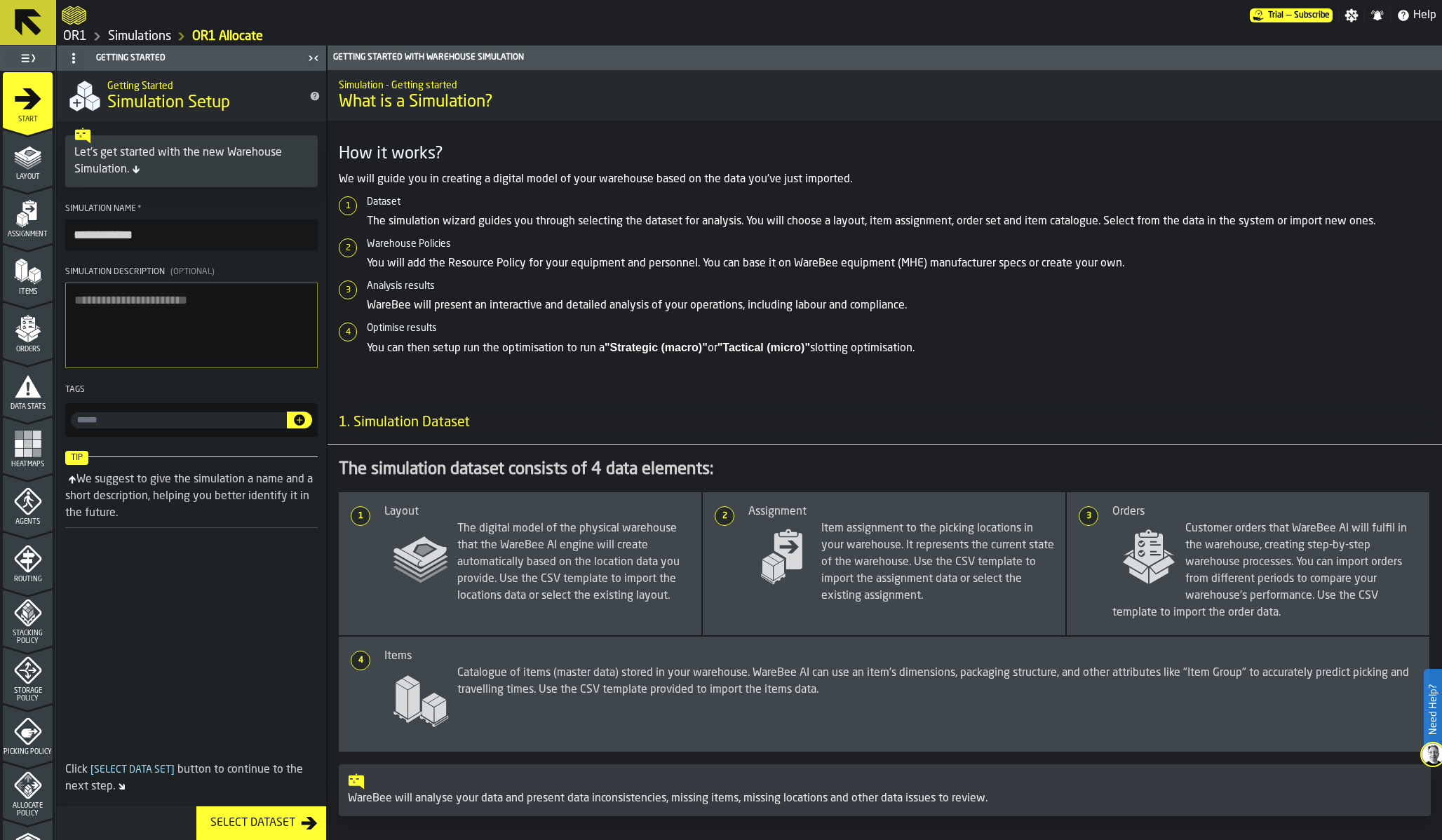
type input "**********"
click at [157, 324] on textarea "Simulation Description (Optional)" at bounding box center [191, 326] width 252 height 85
click at [20, 181] on icon "menu Layout" at bounding box center [27, 186] width 50 height 14
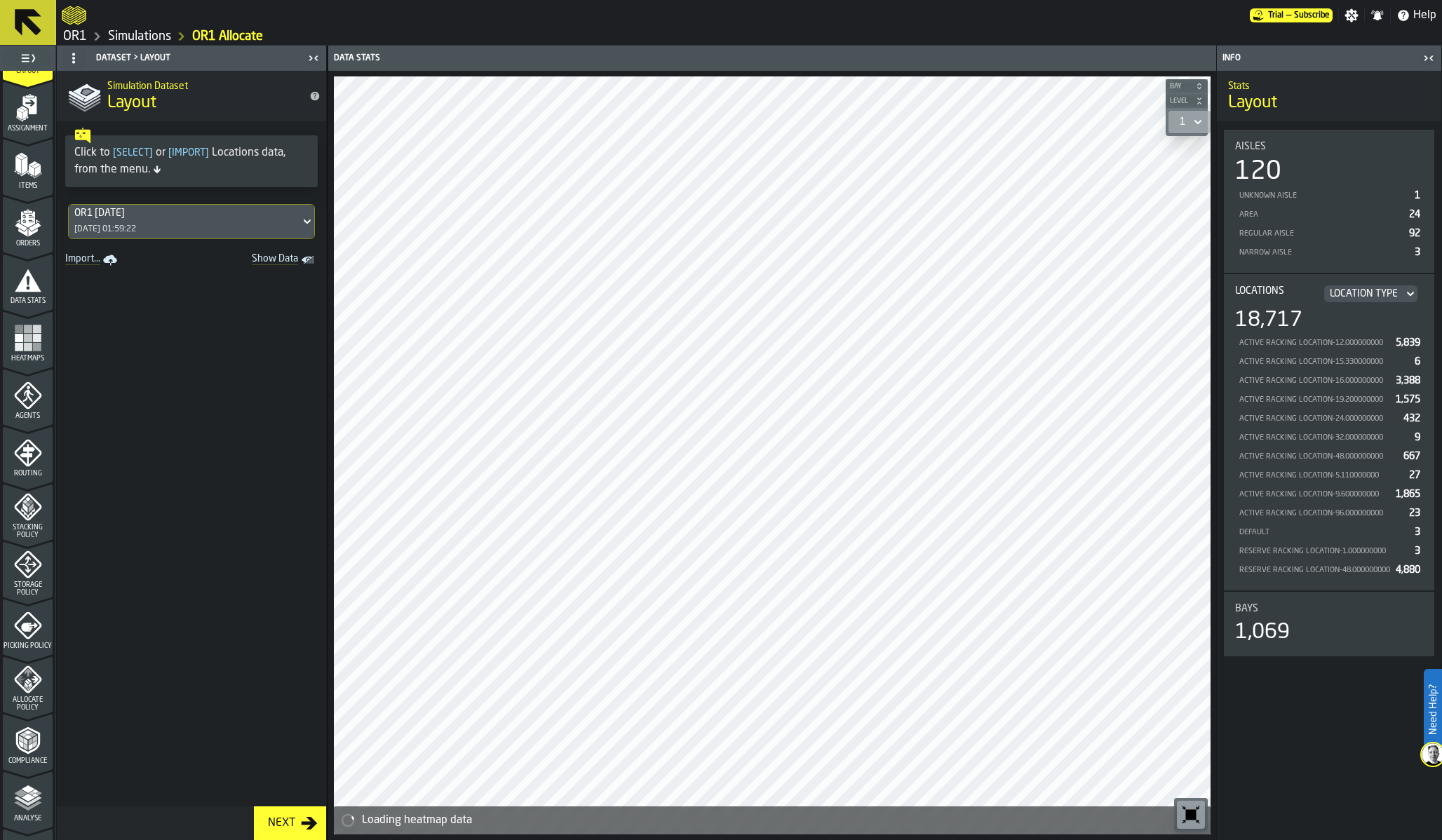
scroll to position [119, 0]
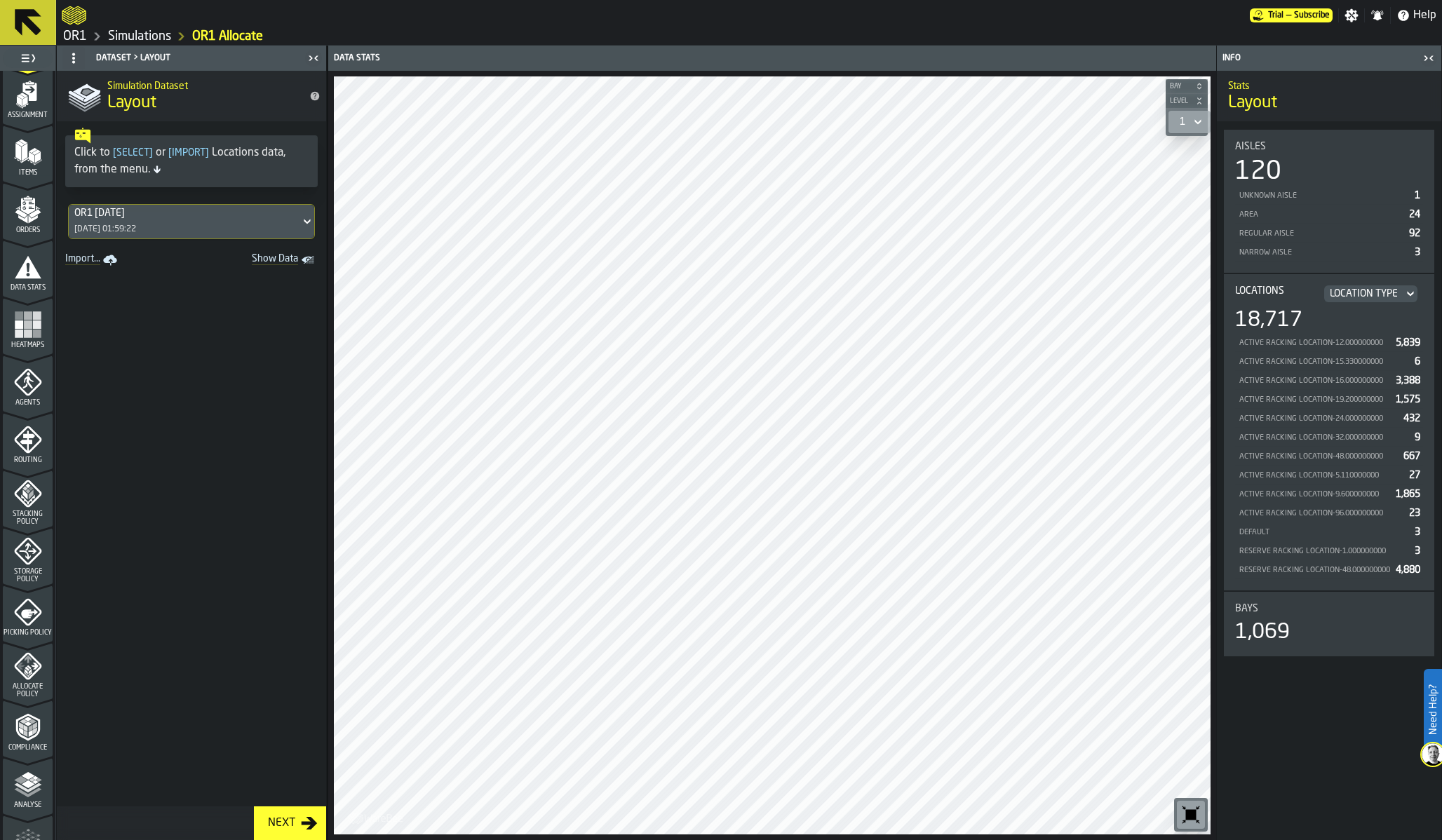
click at [21, 656] on icon "menu Allocate Policy" at bounding box center [27, 666] width 27 height 27
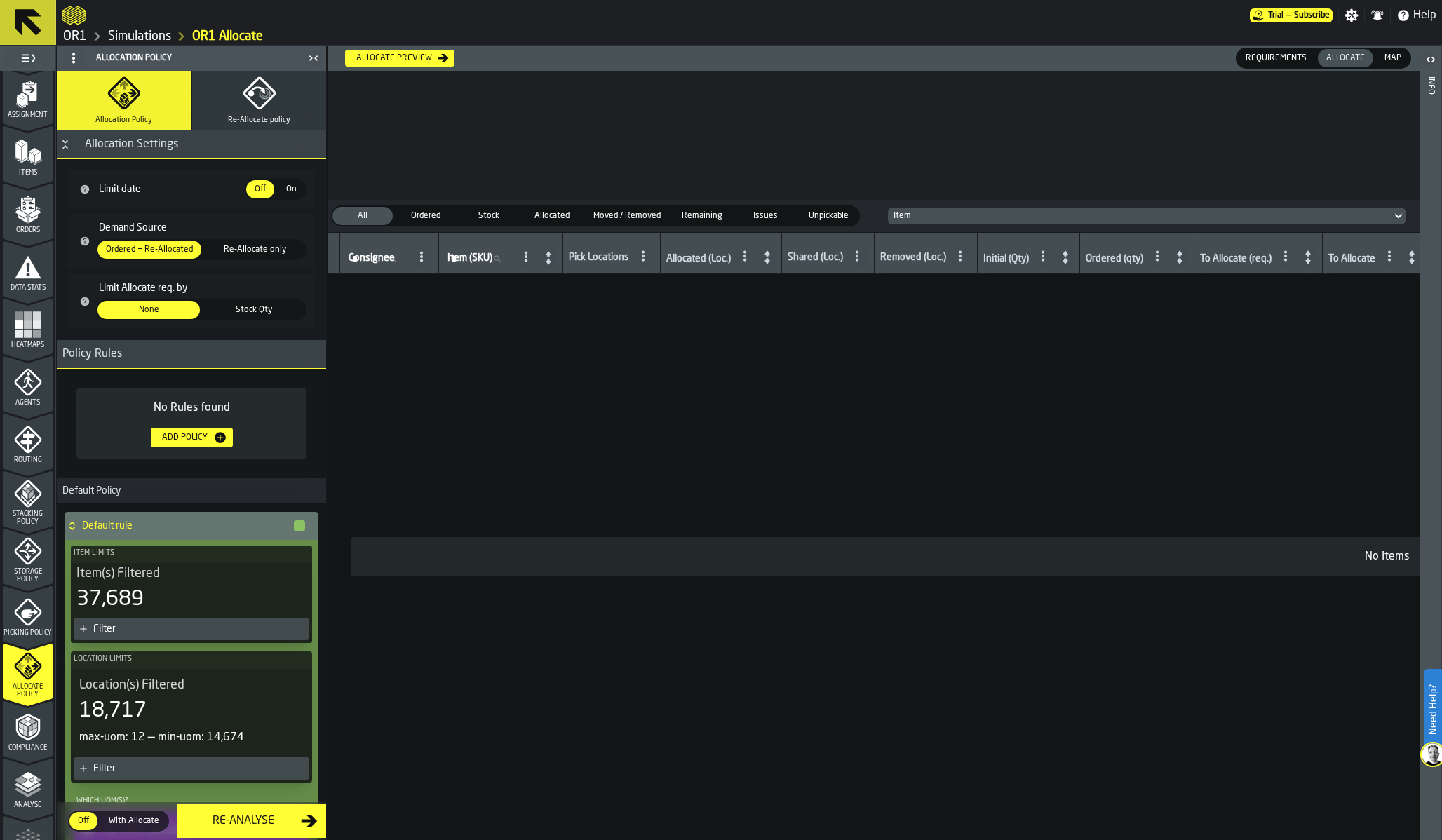
click at [262, 119] on span "Re-Allocate policy" at bounding box center [260, 120] width 63 height 9
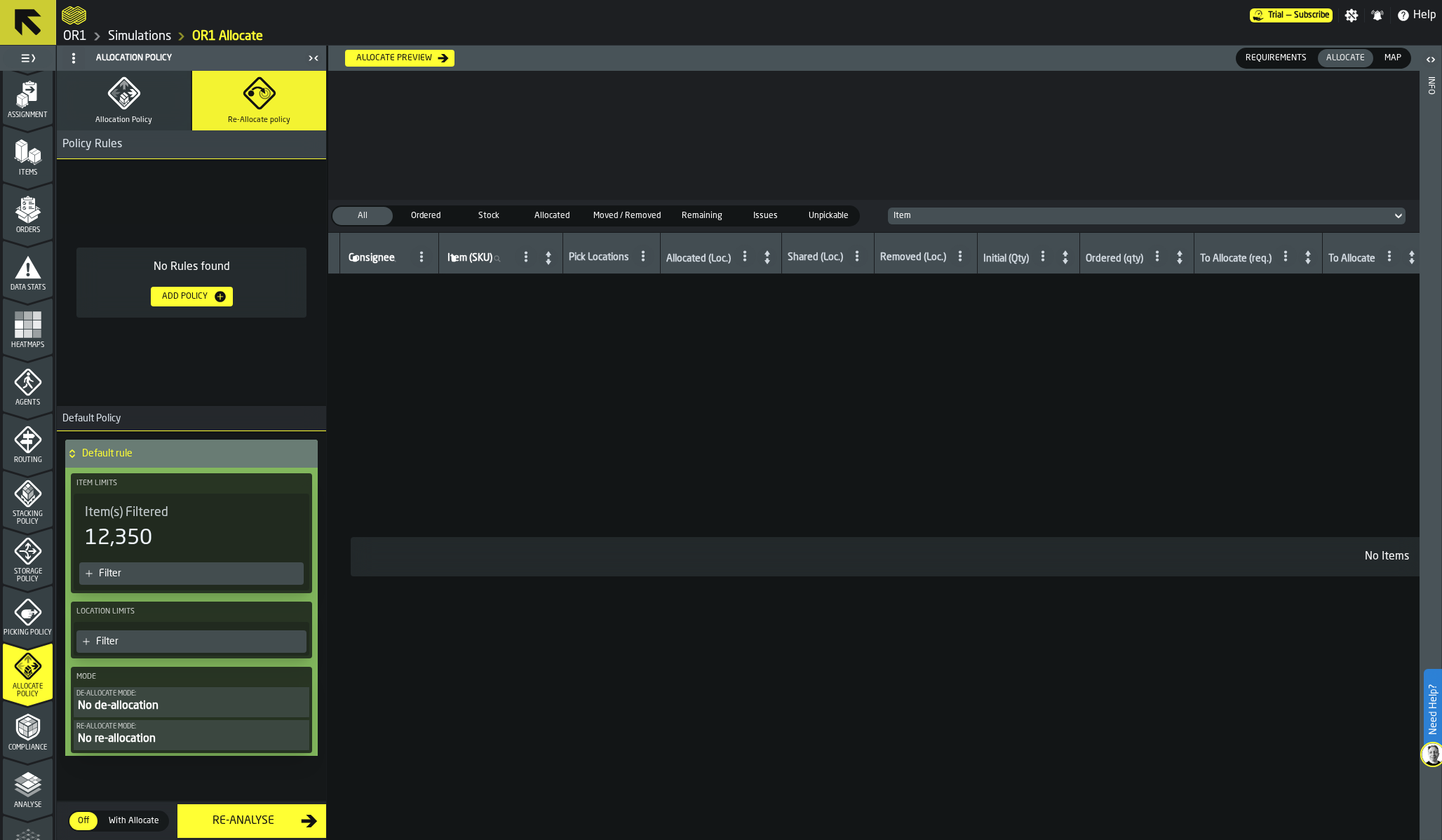
click at [221, 535] on div "12,350" at bounding box center [191, 538] width 213 height 25
click at [206, 570] on div "Filter" at bounding box center [199, 574] width 199 height 11
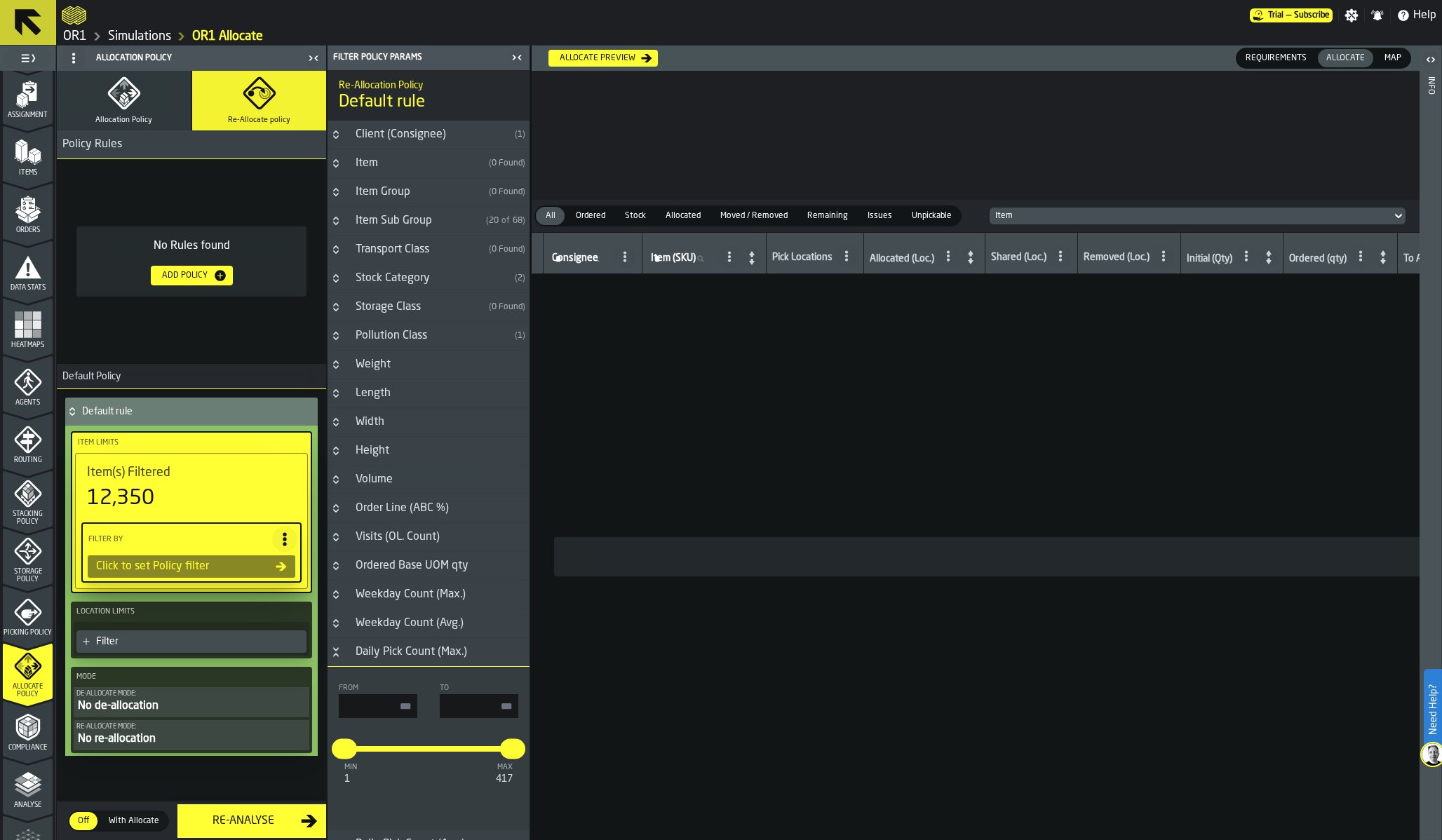
click at [359, 136] on div "Client (Consignee)" at bounding box center [428, 134] width 162 height 17
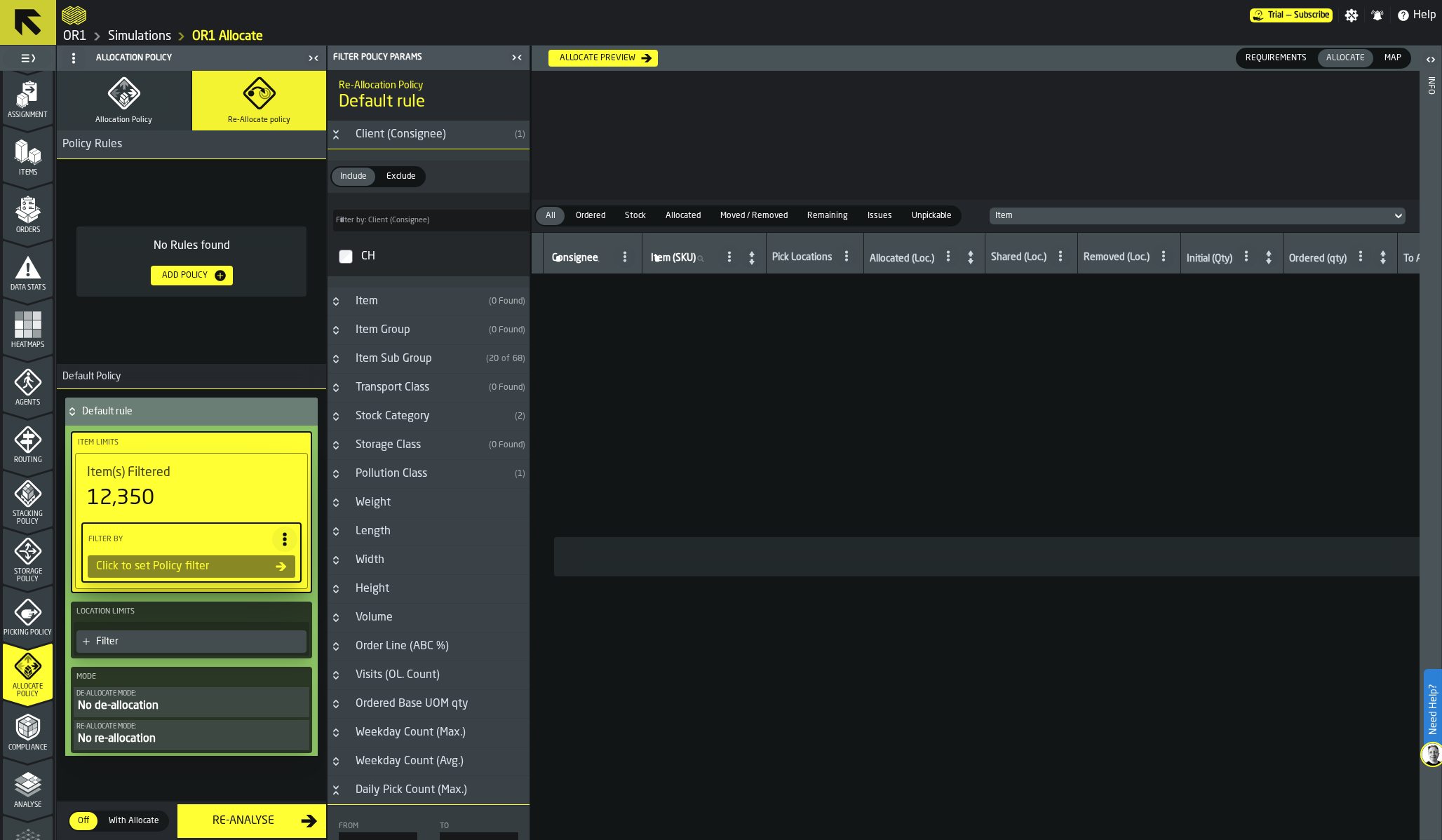
click at [360, 259] on div "CH" at bounding box center [441, 256] width 166 height 23
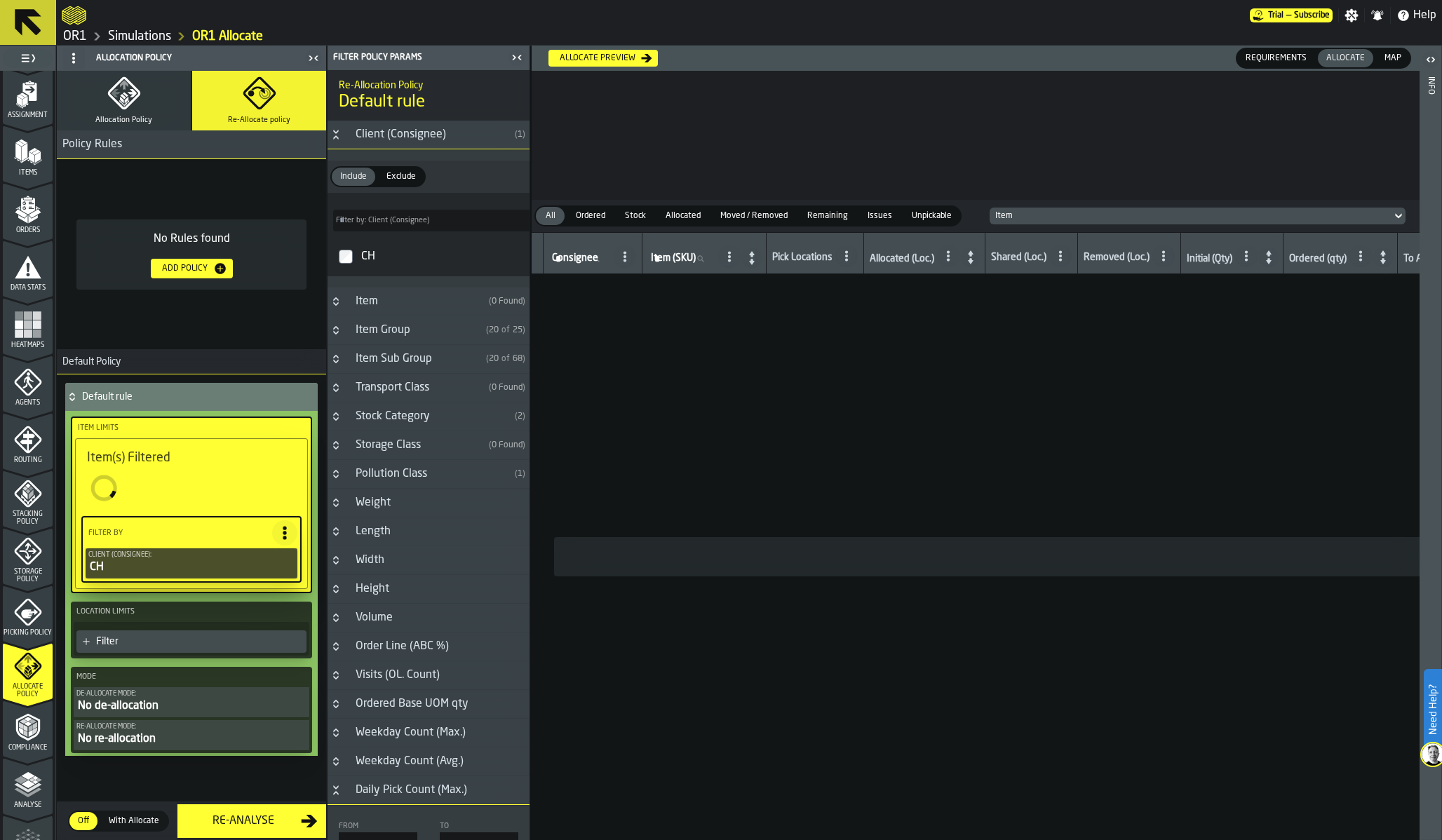
click at [190, 637] on div "Filter" at bounding box center [199, 641] width 205 height 11
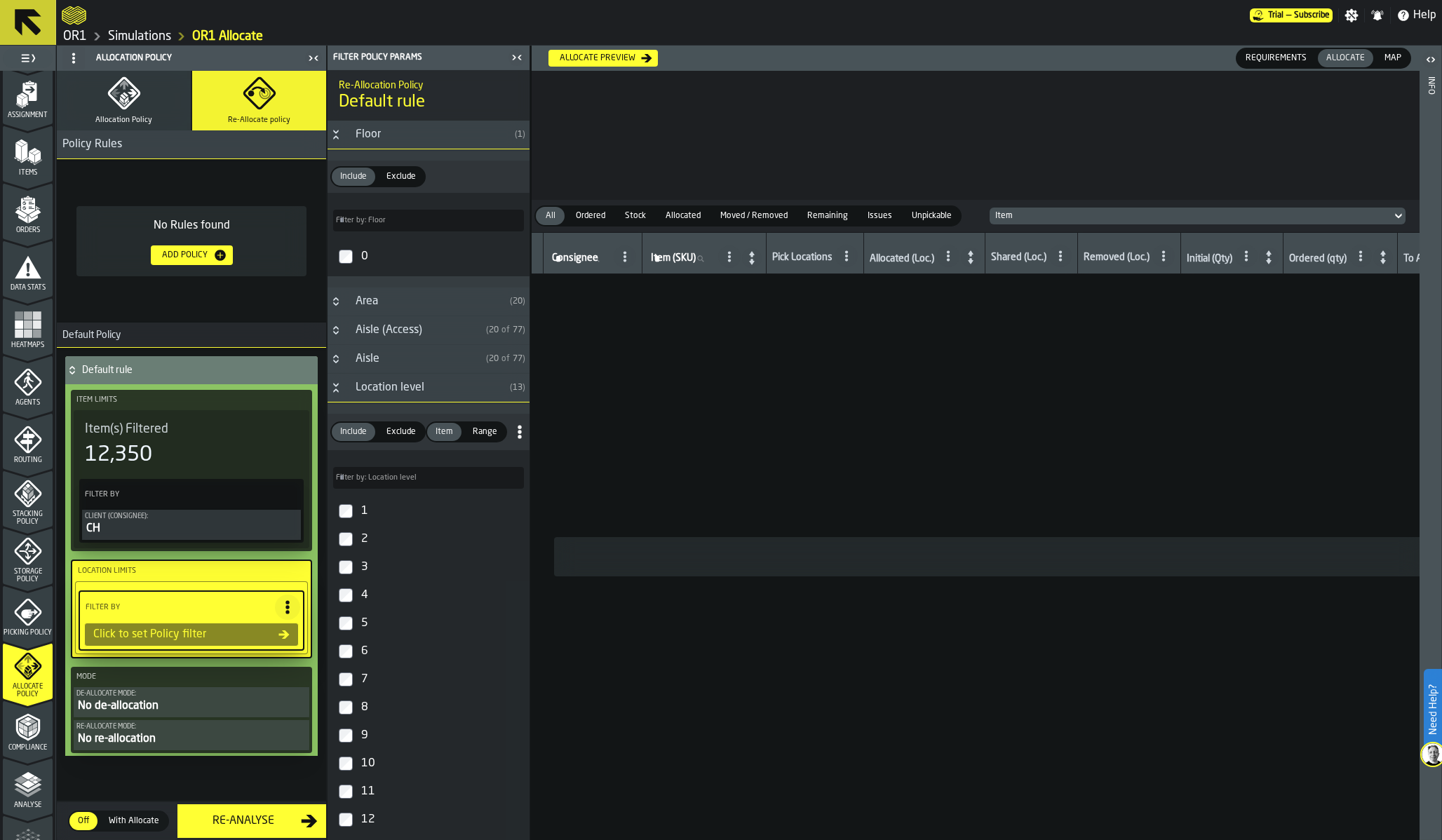
click at [377, 383] on div "Location level" at bounding box center [425, 387] width 157 height 17
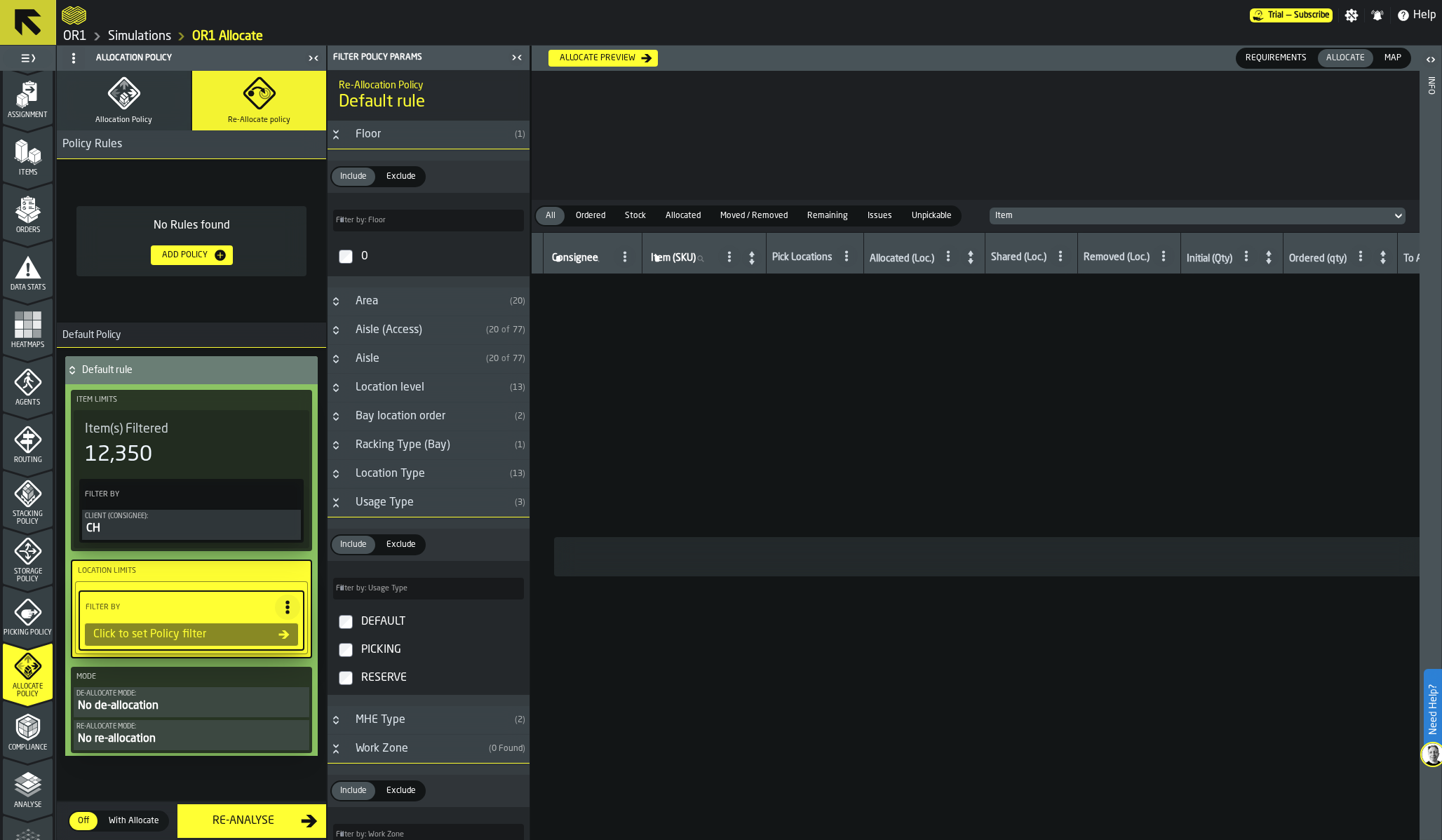
click at [387, 662] on div "PICKING" at bounding box center [441, 650] width 166 height 23
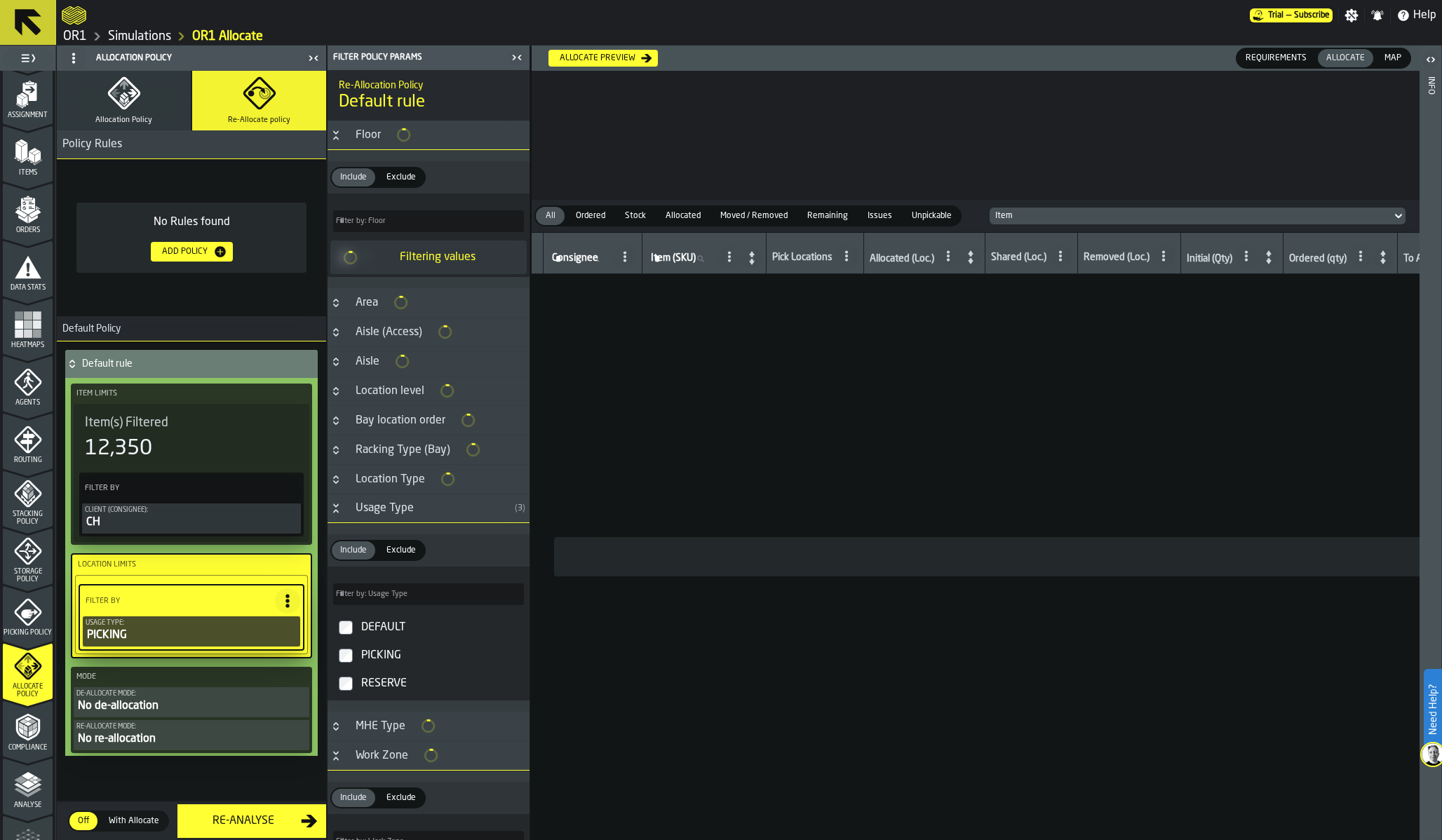
type input "***"
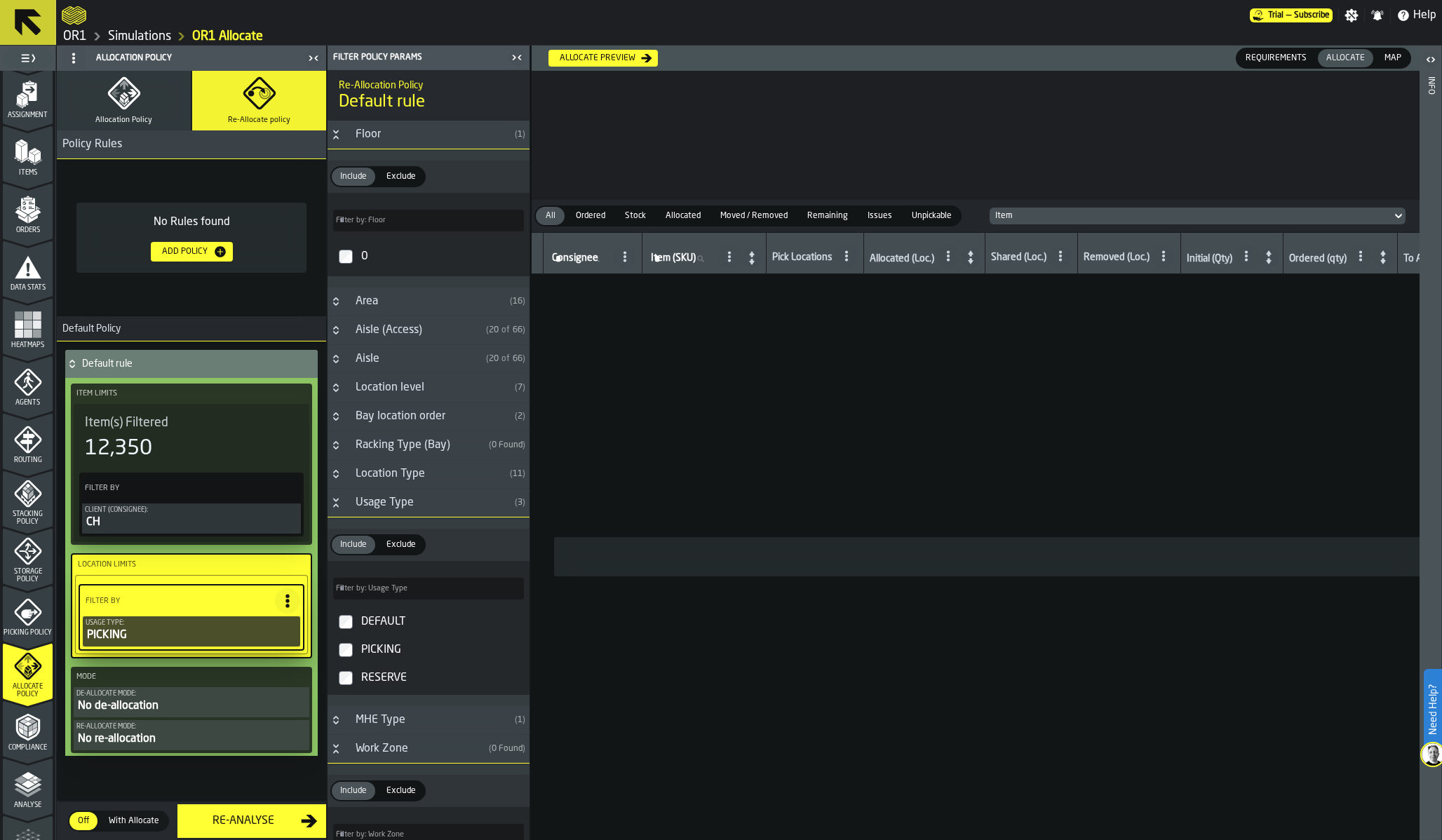
click at [219, 702] on div "No de-allocation" at bounding box center [191, 706] width 230 height 17
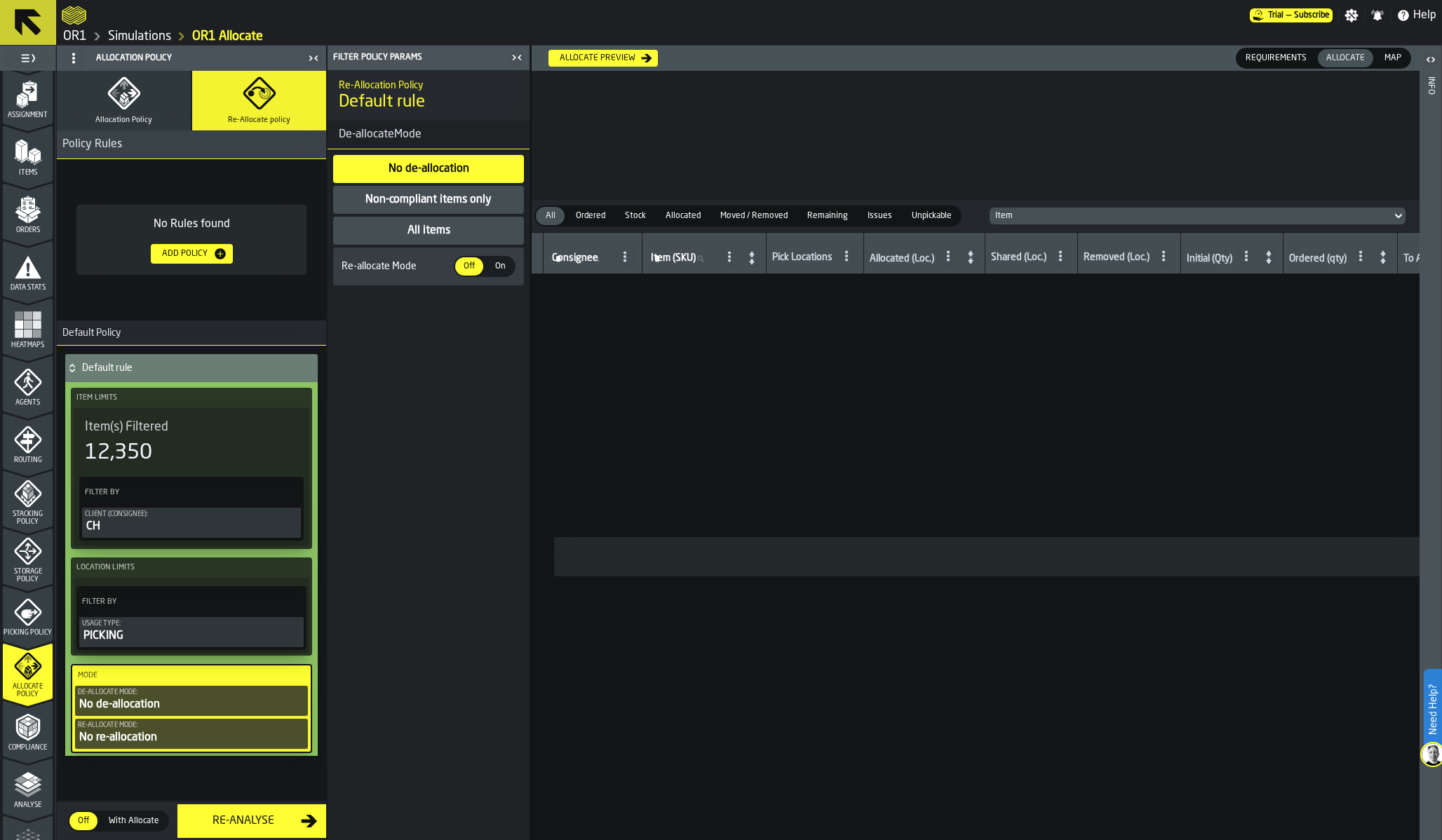
click at [451, 207] on div "Non-compliant items only" at bounding box center [428, 199] width 129 height 17
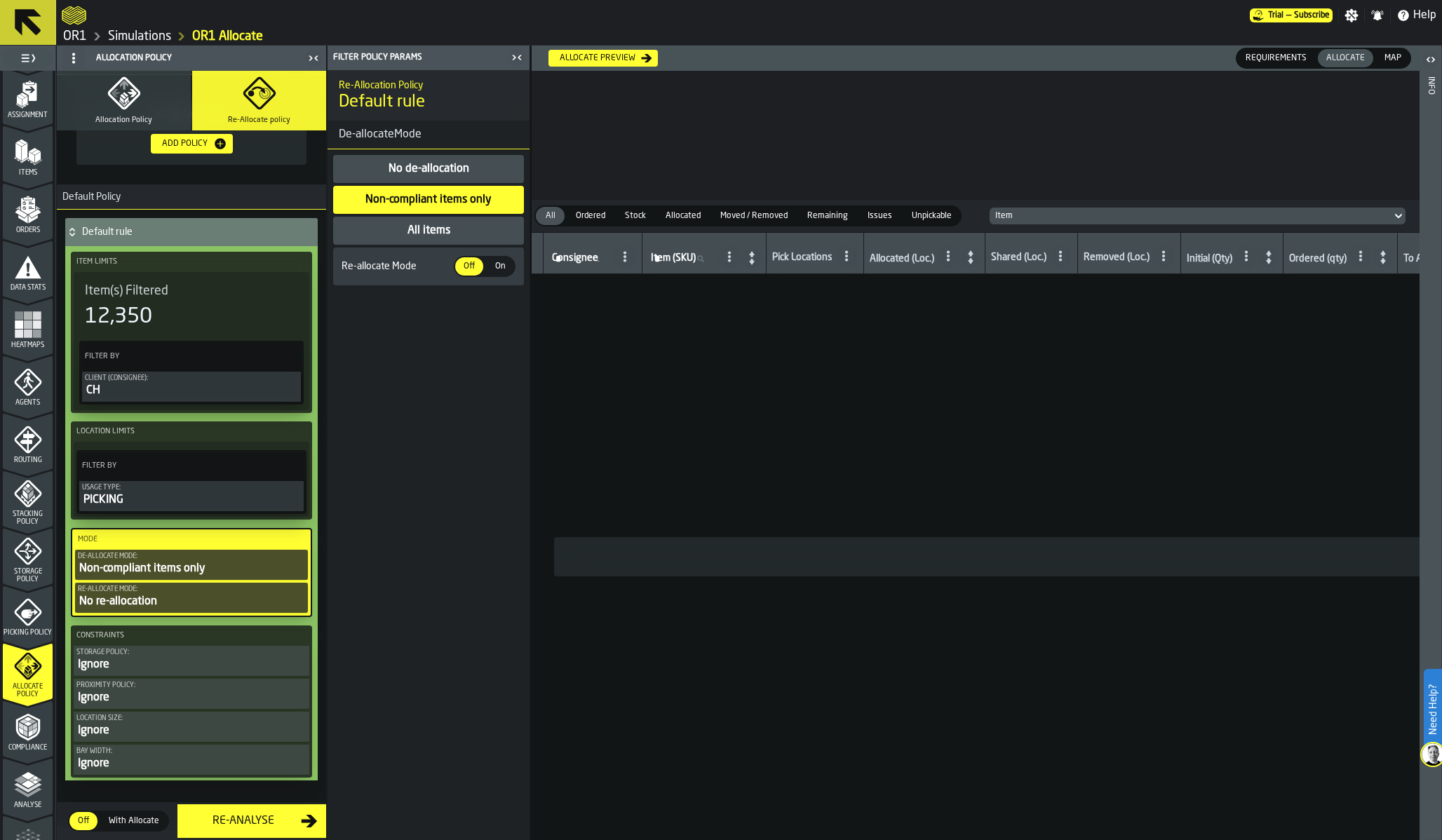
scroll to position [113, 0]
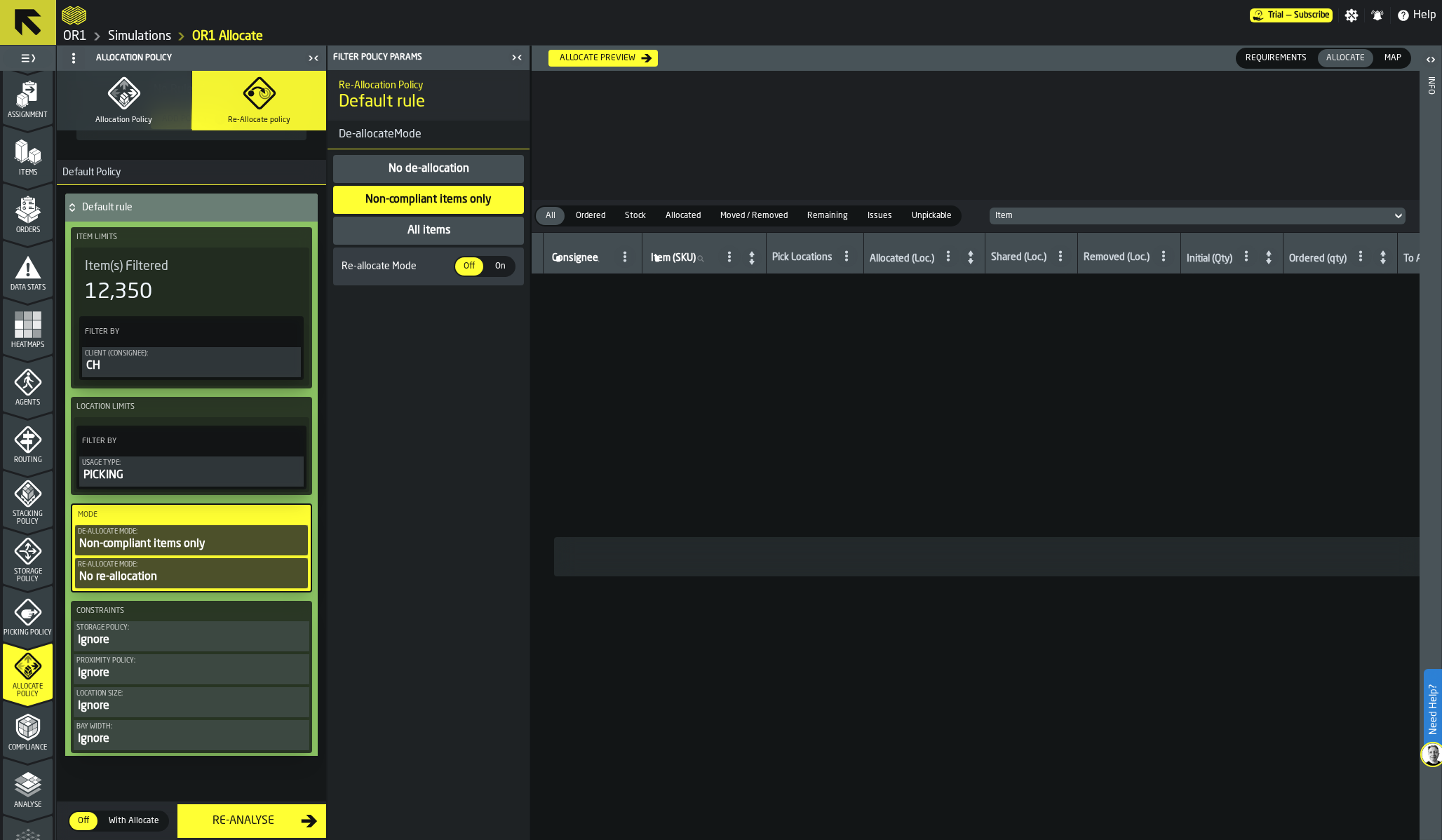
click at [166, 573] on div "No re-allocation" at bounding box center [191, 577] width 227 height 17
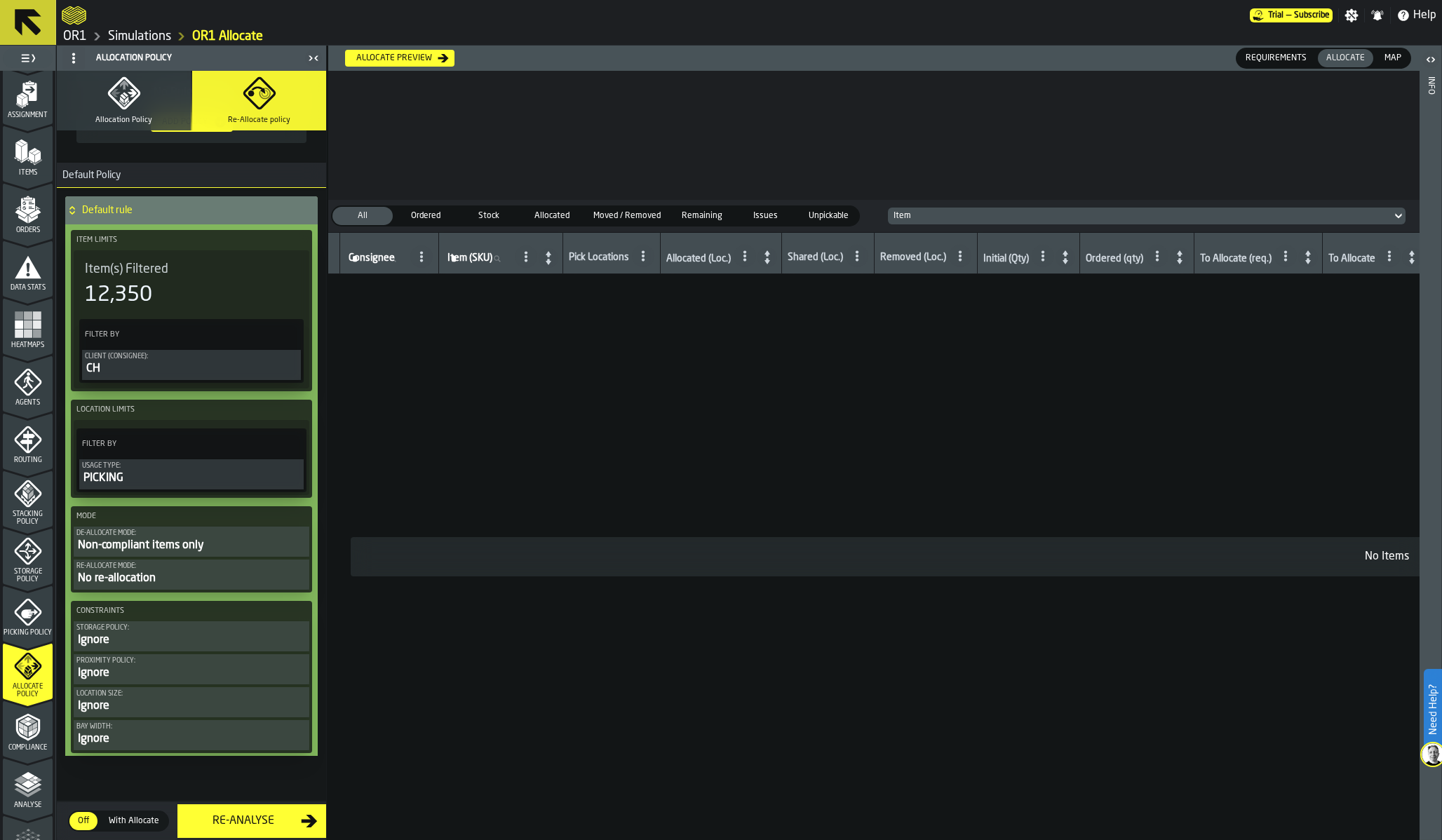
click at [166, 573] on div "No re-allocation" at bounding box center [191, 578] width 230 height 17
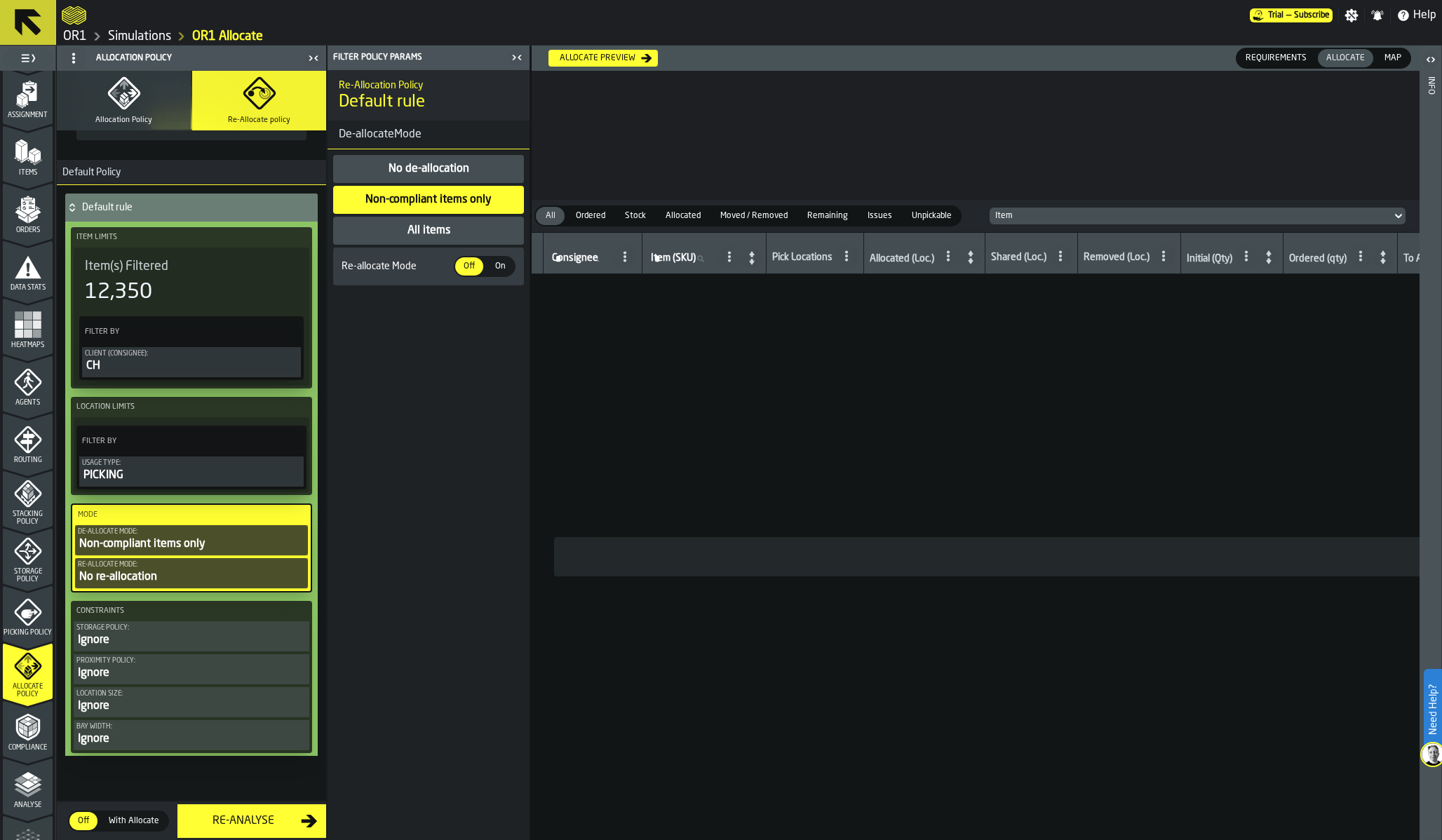
click at [491, 273] on div "On" at bounding box center [500, 266] width 28 height 18
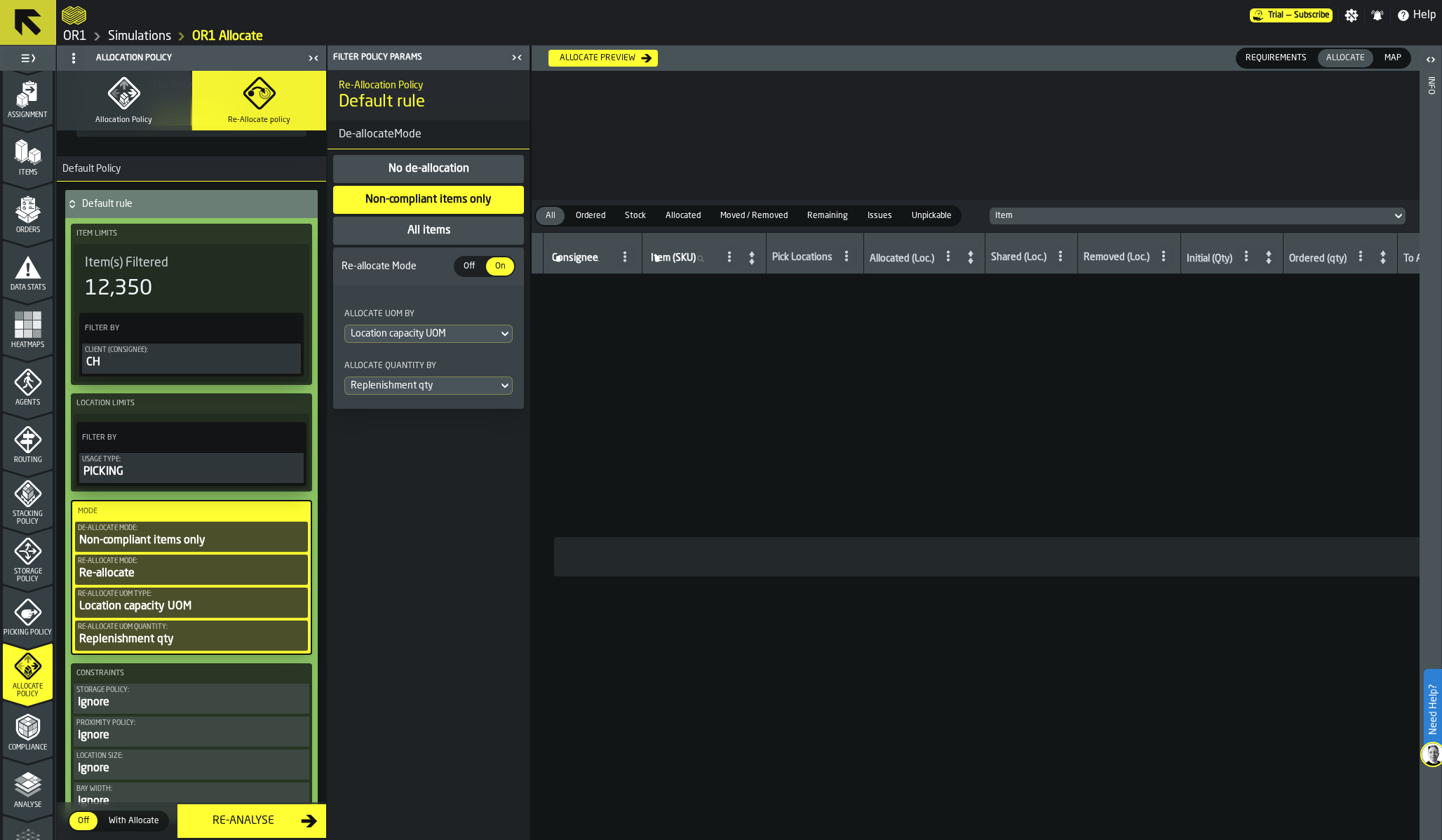
click at [426, 341] on div "Location capacity UOM" at bounding box center [421, 334] width 153 height 17
click at [428, 391] on div "Stock UOM" at bounding box center [428, 394] width 151 height 17
click at [409, 380] on div "Replenishment qty" at bounding box center [421, 385] width 153 height 17
click at [406, 443] on div "Stock UOM qty" at bounding box center [428, 446] width 151 height 17
click at [32, 109] on div "Assignment" at bounding box center [27, 100] width 50 height 39
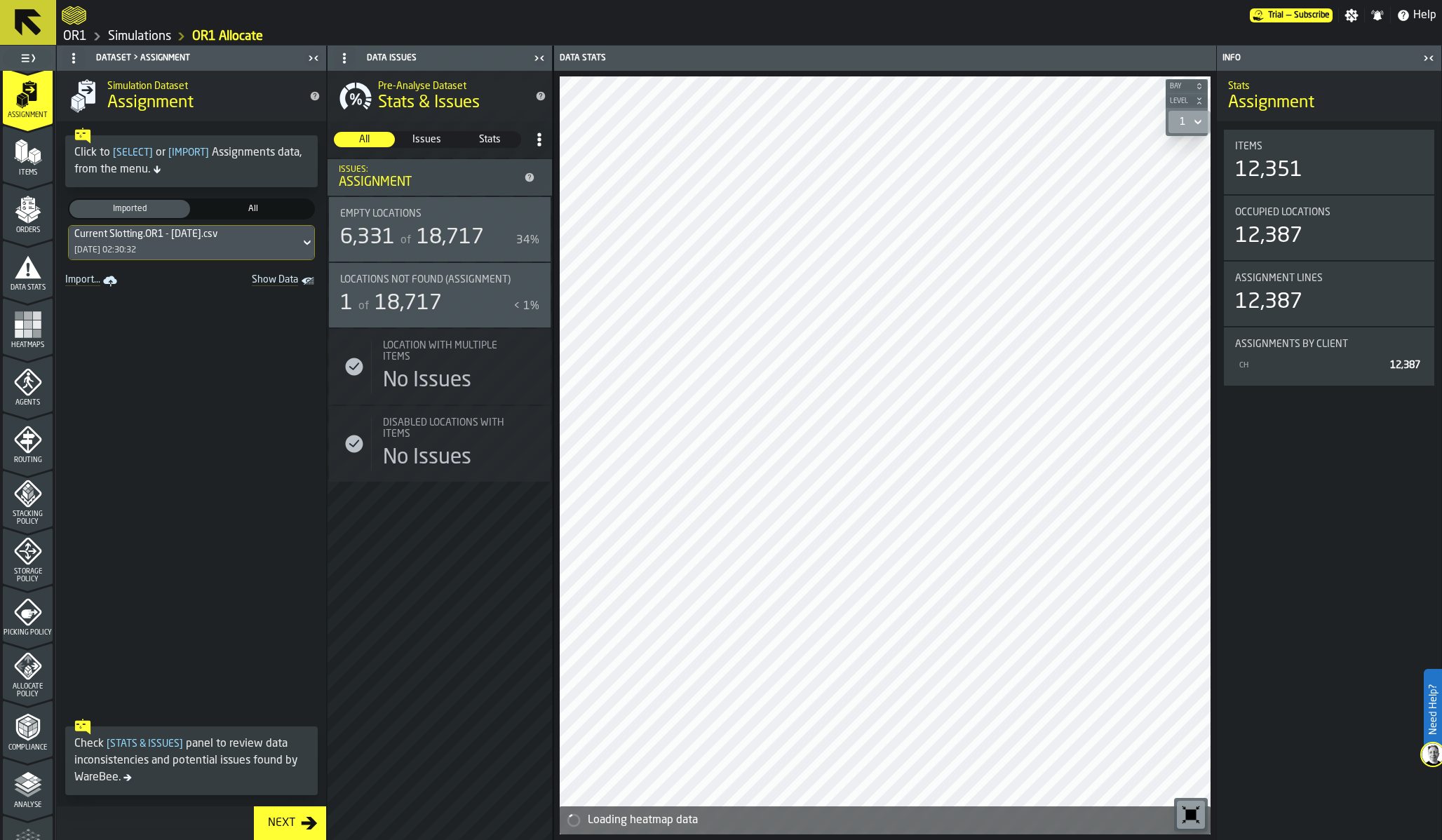
click at [285, 284] on span "Show Data" at bounding box center [250, 281] width 96 height 14
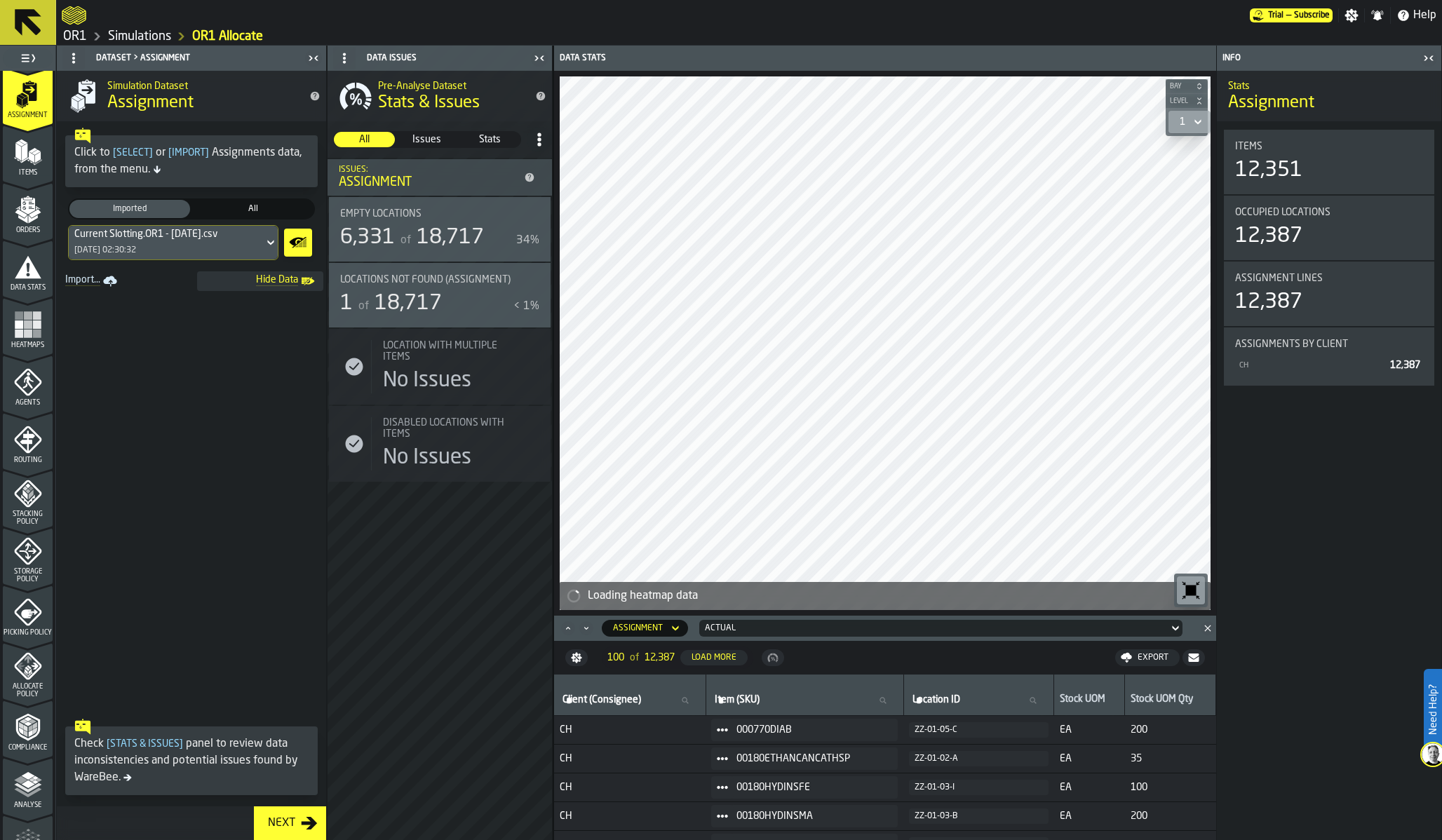
click at [19, 686] on span "Allocate Policy" at bounding box center [27, 690] width 50 height 15
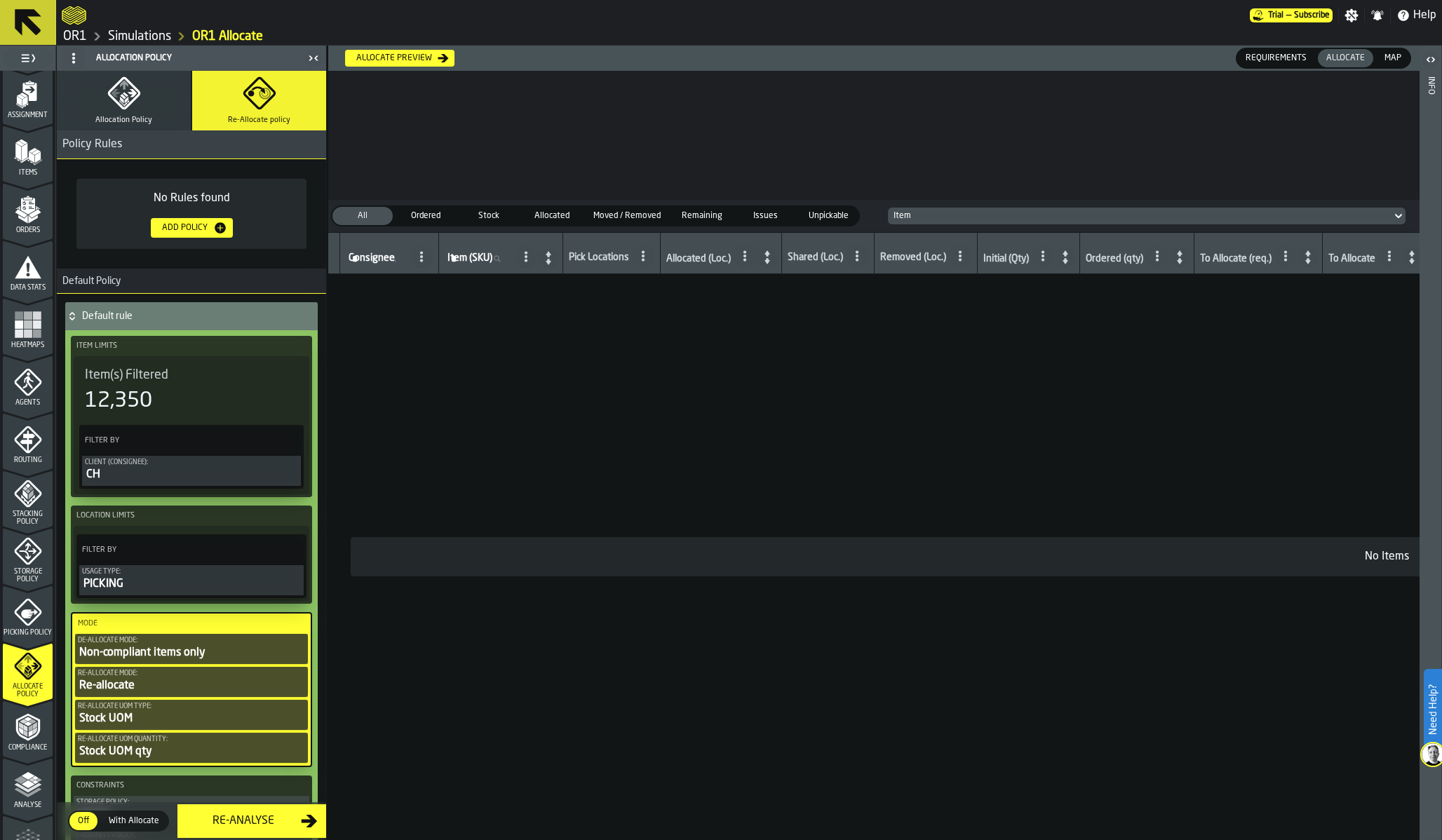
scroll to position [8, 0]
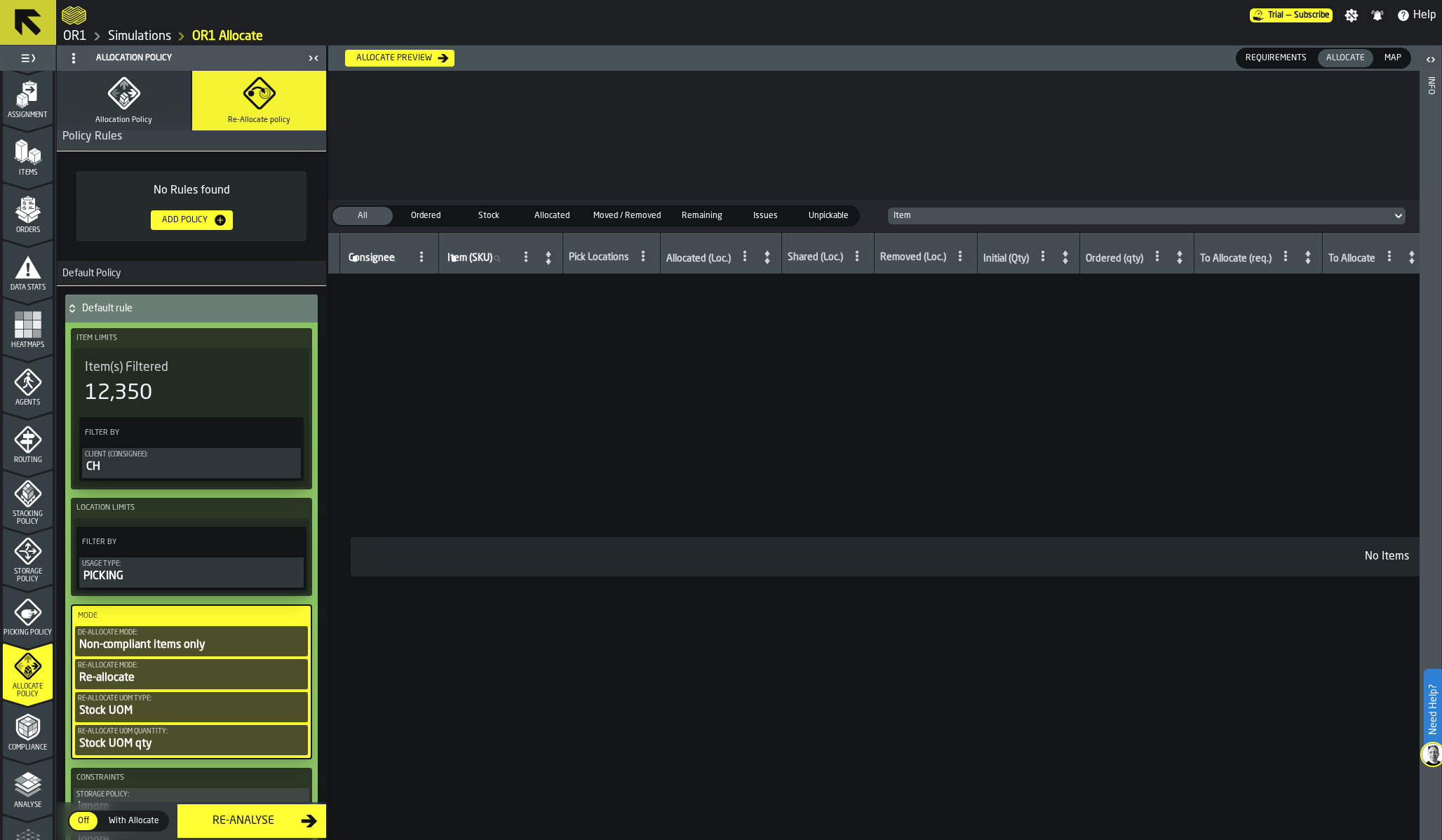
click at [409, 61] on div "Allocate preview" at bounding box center [394, 58] width 87 height 10
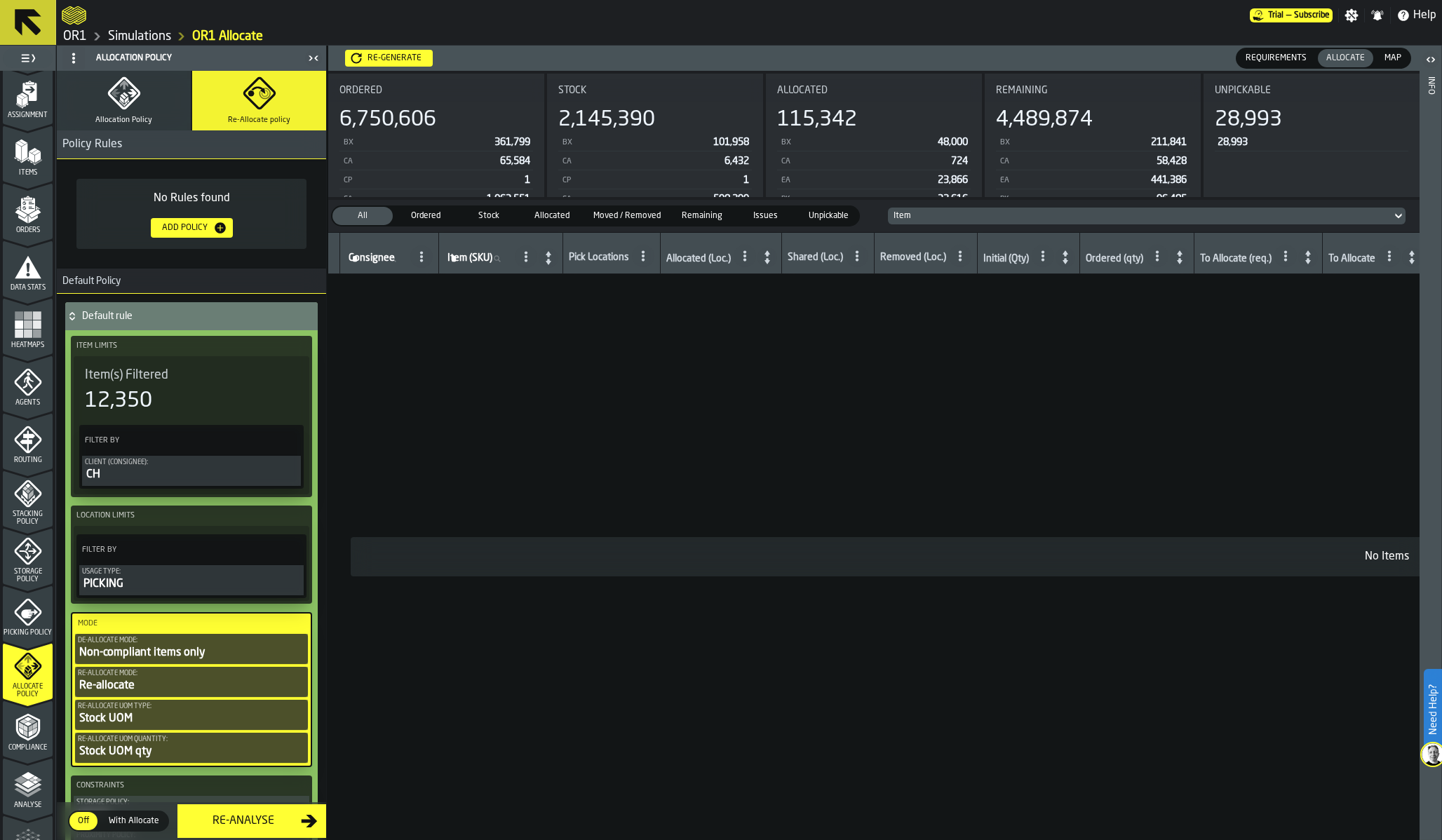
click at [415, 224] on div "Ordered" at bounding box center [425, 215] width 60 height 18
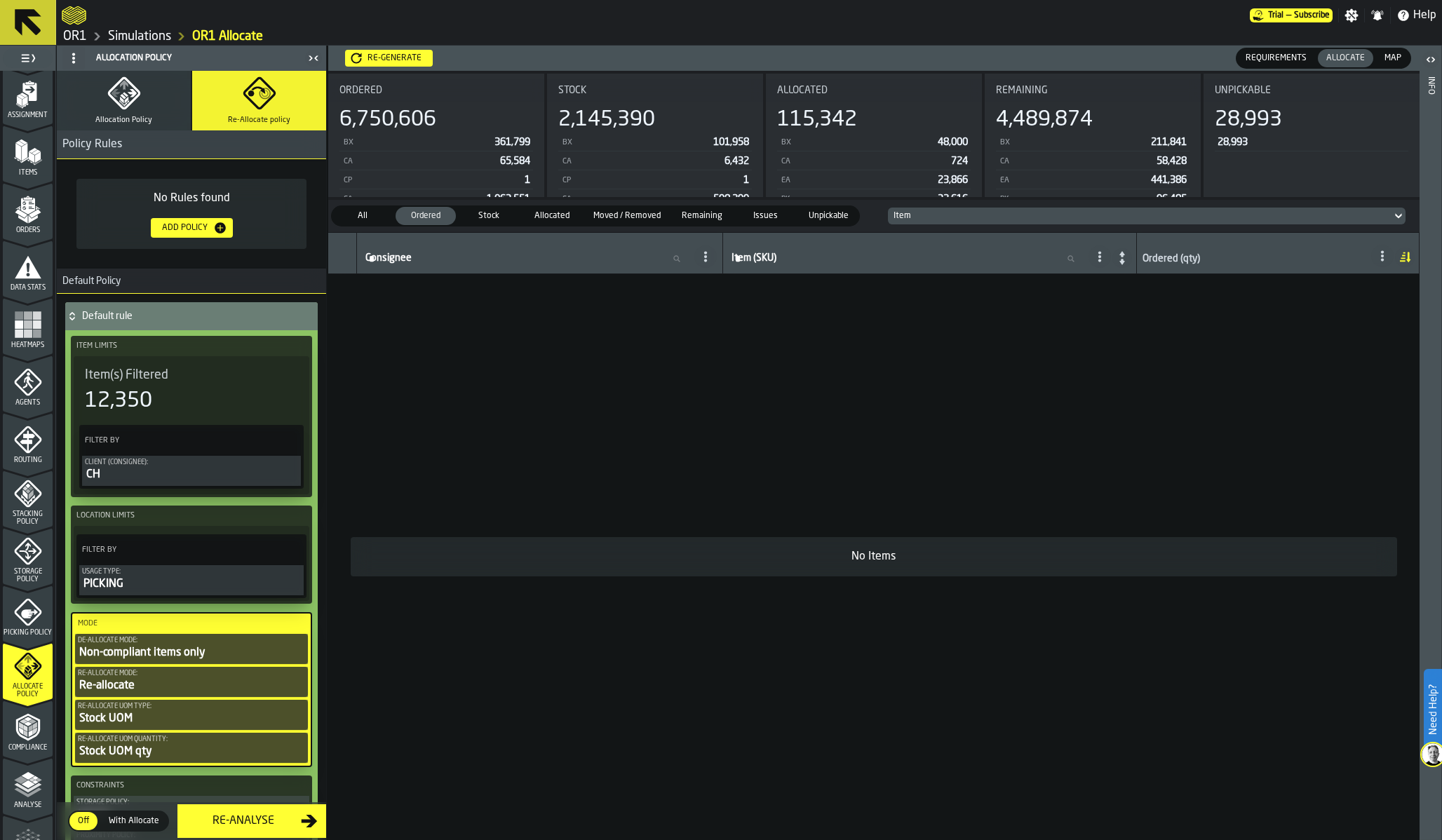
click at [366, 216] on span "All" at bounding box center [363, 216] width 55 height 13
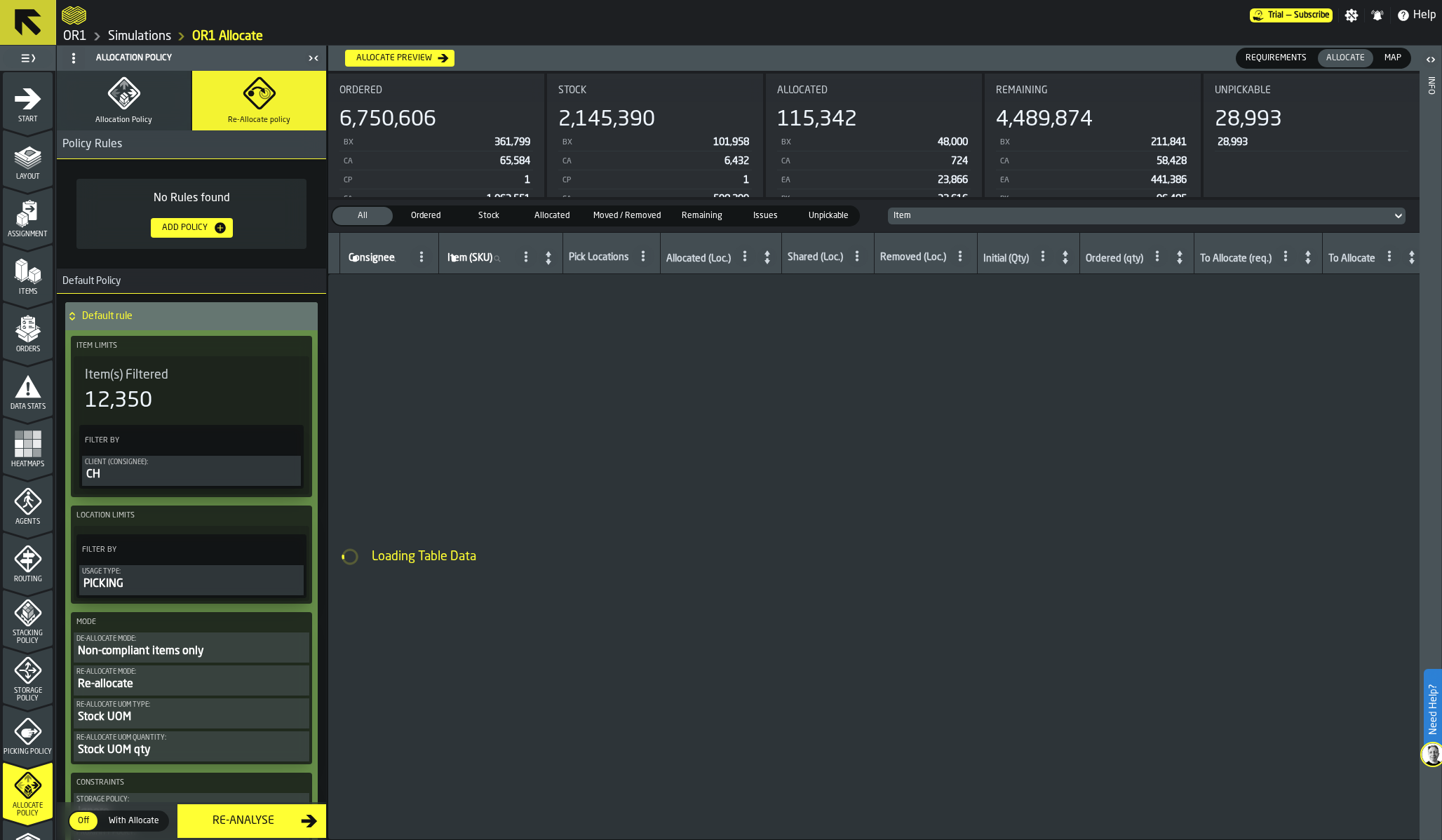
click at [130, 129] on button "Allocation Policy" at bounding box center [124, 100] width 134 height 59
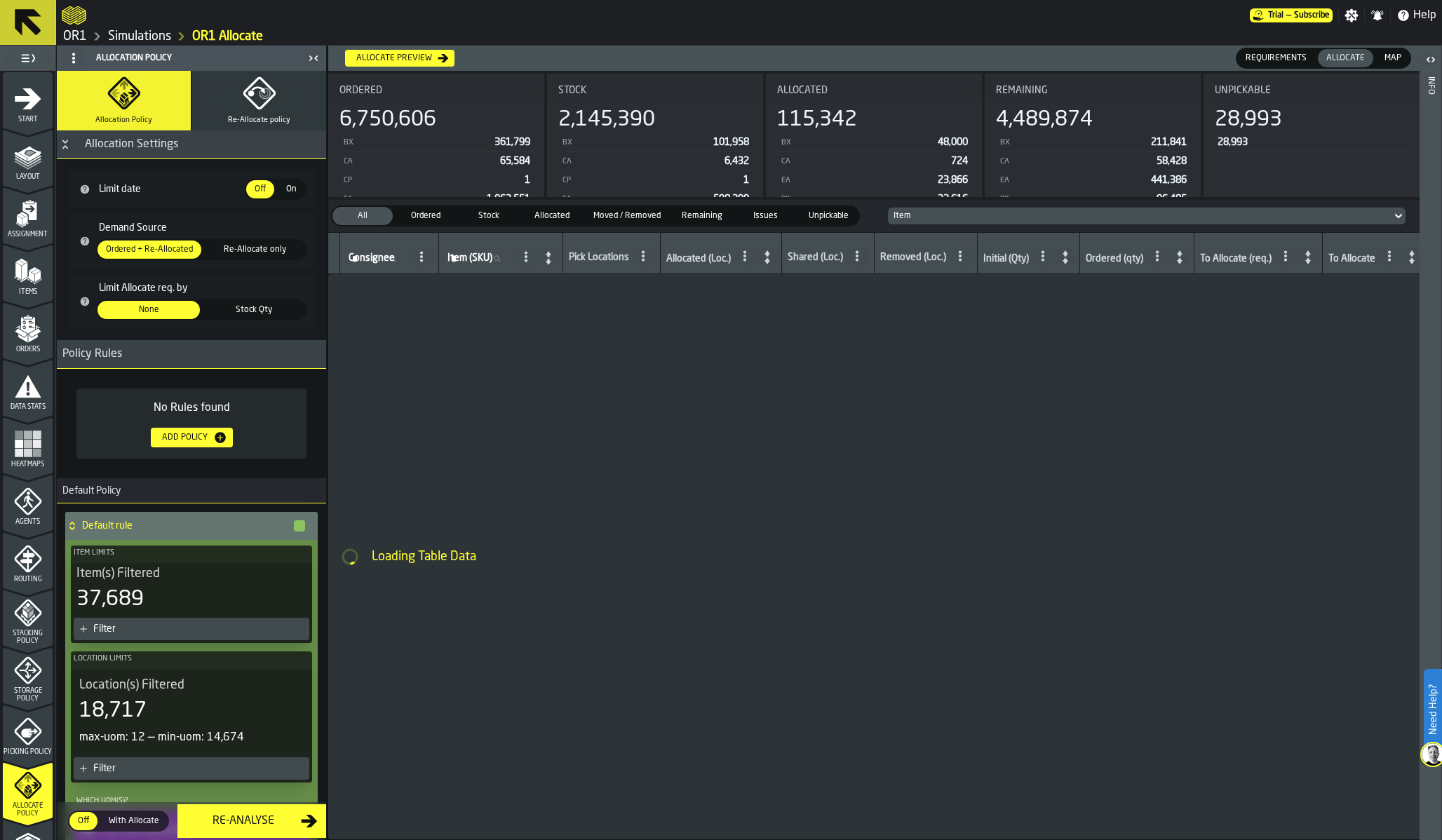
click at [245, 248] on span "Re-Allocate only" at bounding box center [254, 250] width 96 height 13
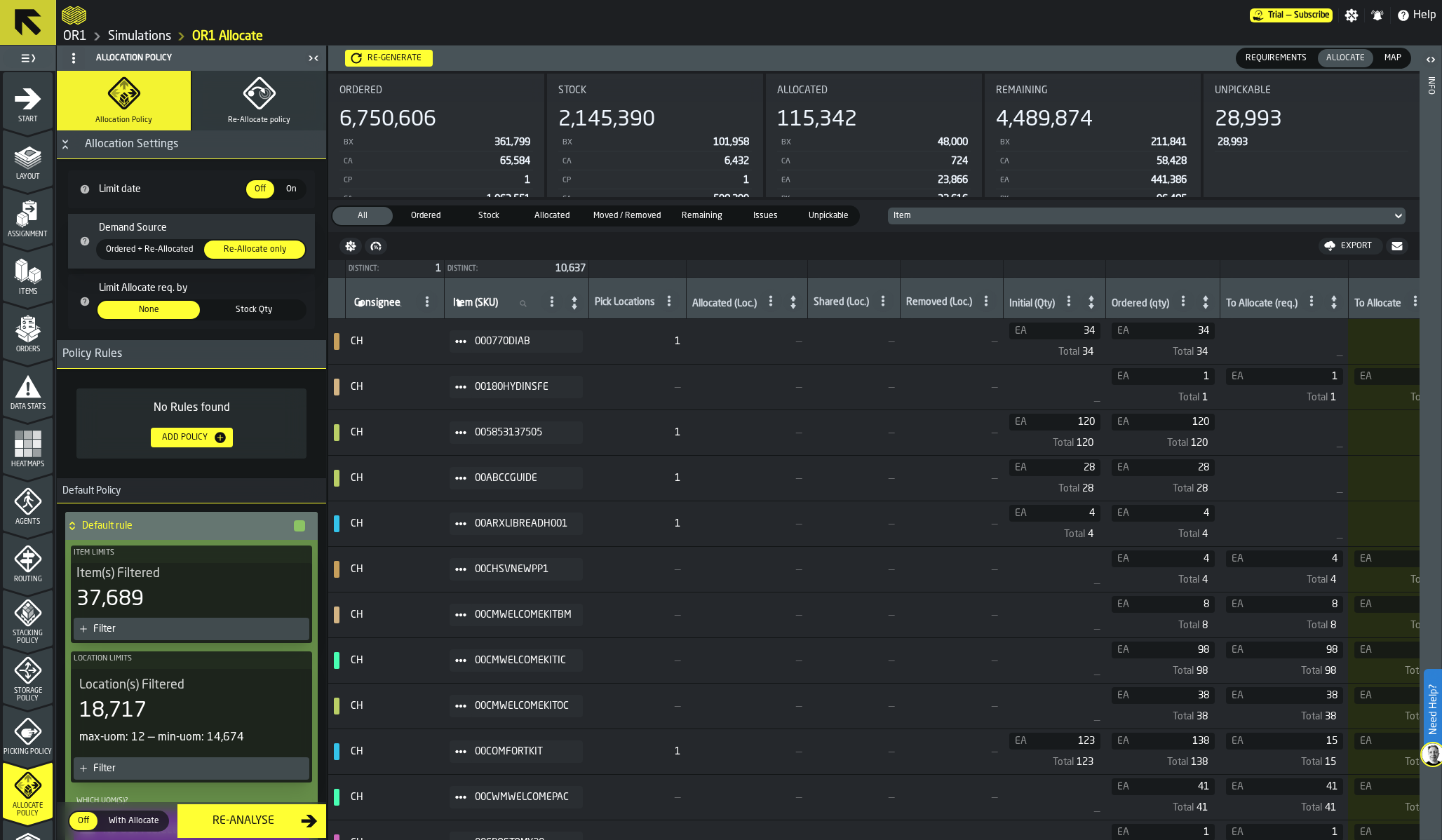
click at [236, 305] on span "Stock Qty" at bounding box center [254, 310] width 96 height 13
click at [388, 58] on div "Re-generate" at bounding box center [394, 58] width 65 height 10
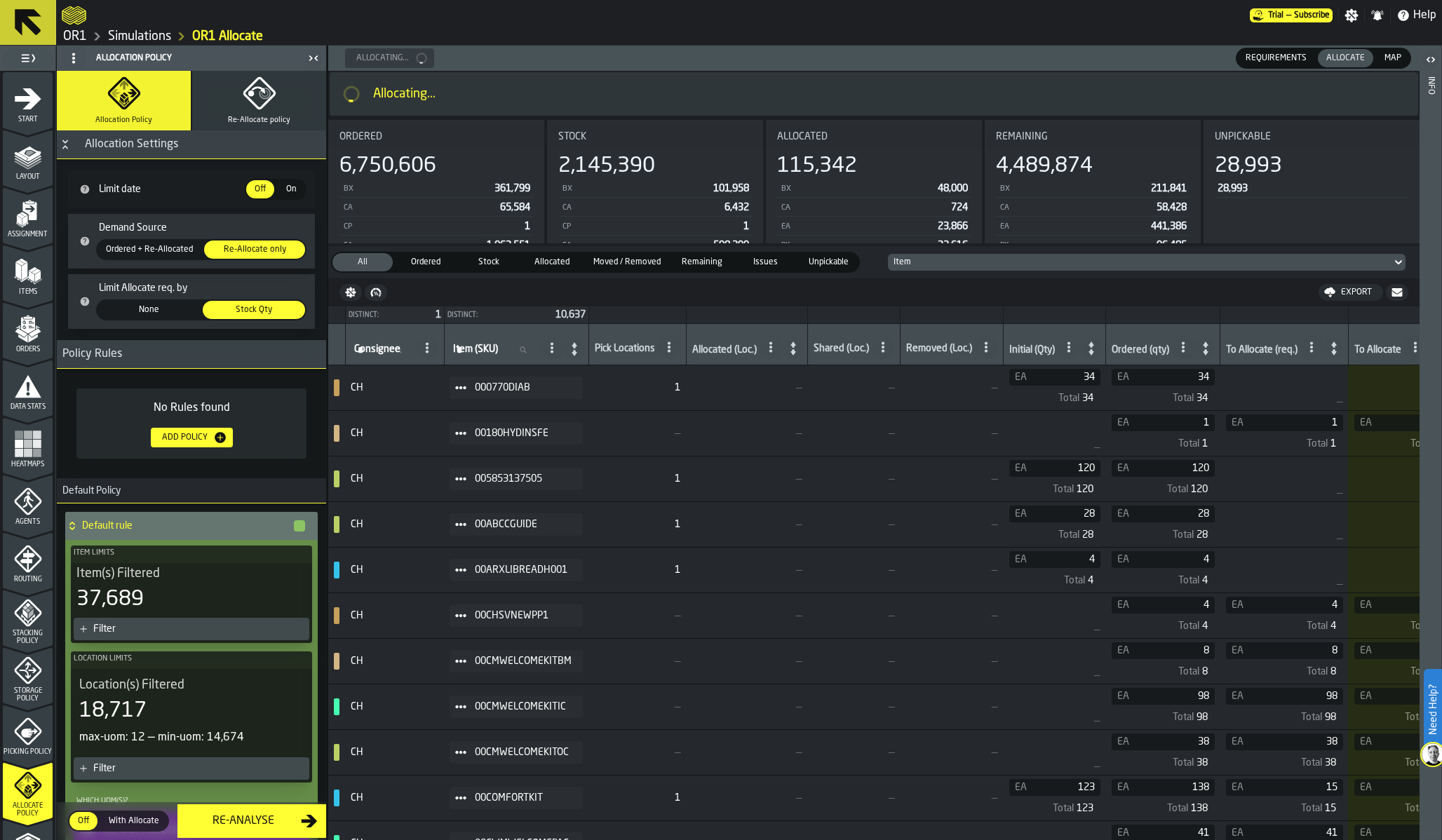
click at [18, 387] on icon "menu Data Stats" at bounding box center [27, 386] width 28 height 28
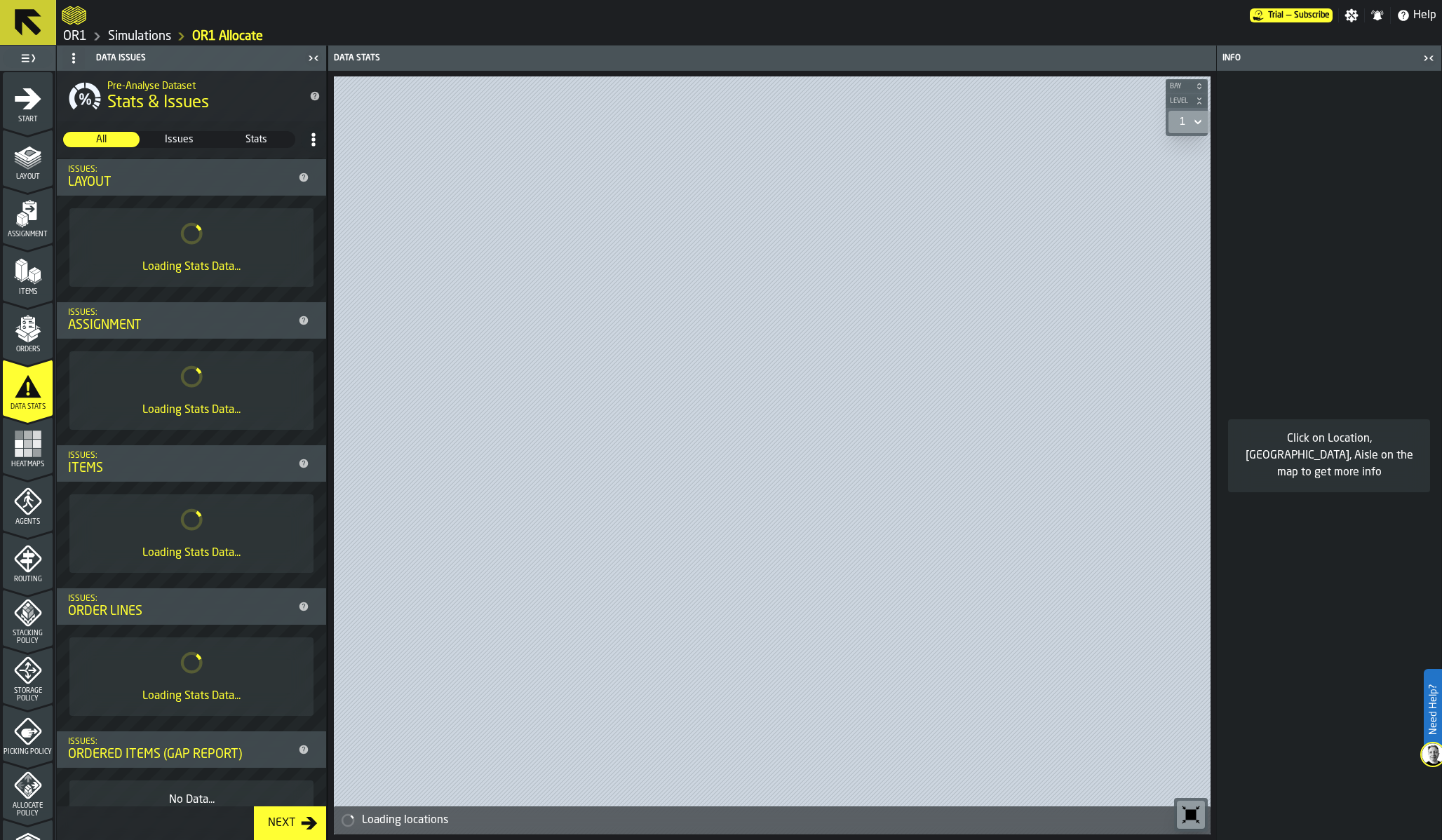
click at [24, 447] on rect "menu Heatmaps" at bounding box center [28, 444] width 8 height 8
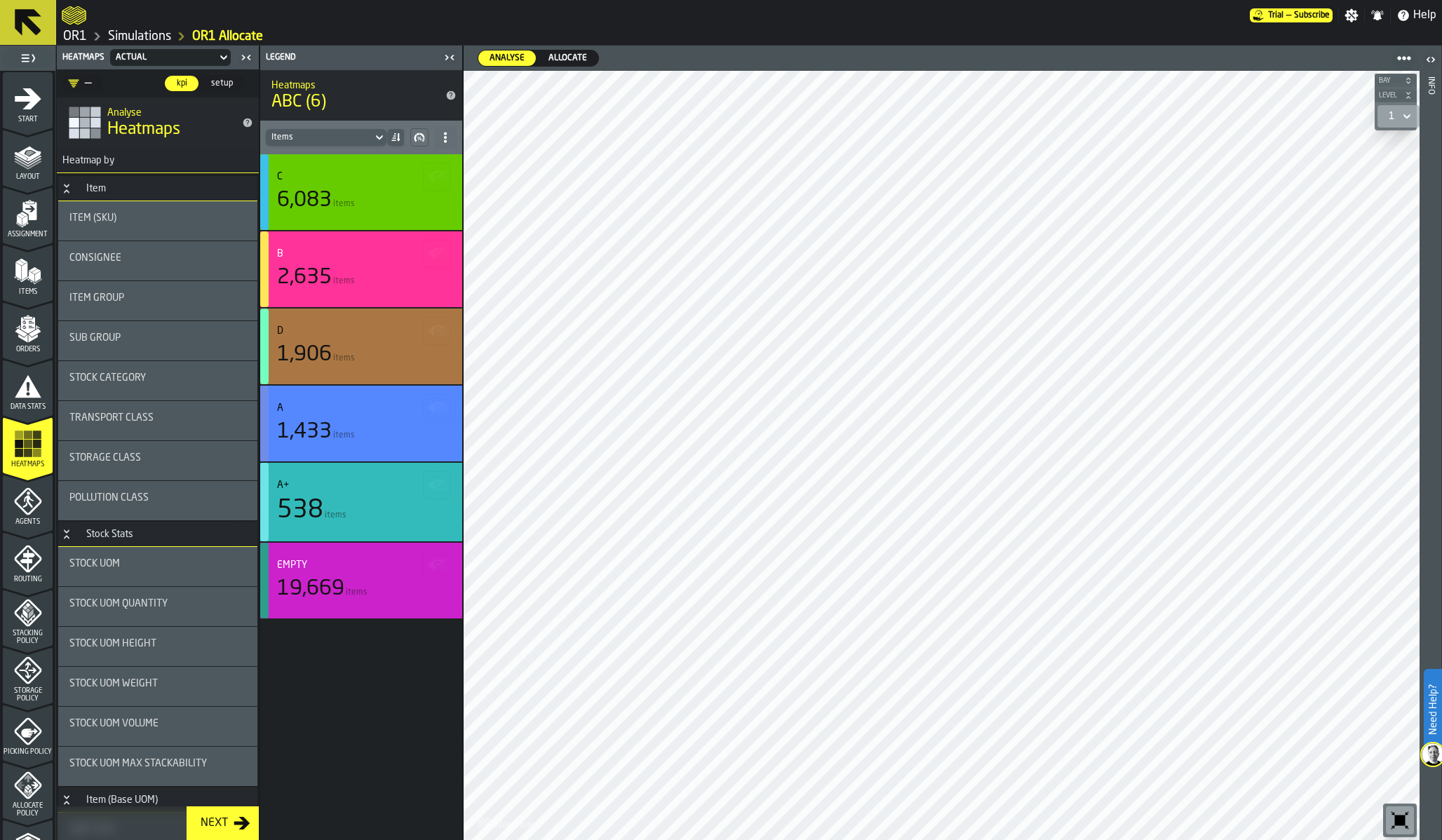
click at [84, 34] on link "OR1" at bounding box center [76, 36] width 24 height 15
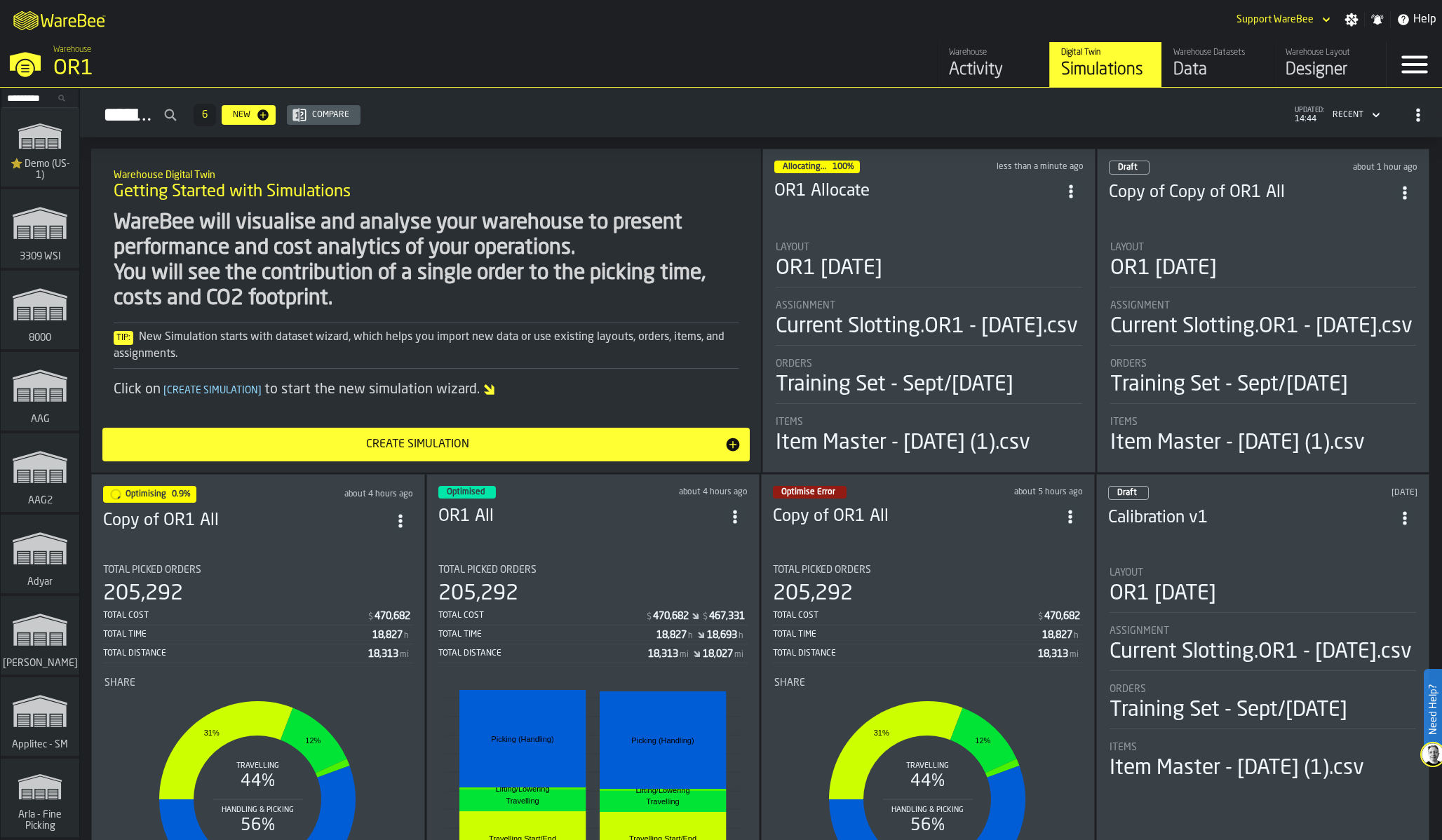
click at [1419, 67] on icon "button-toggle-Menu" at bounding box center [1415, 64] width 34 height 34
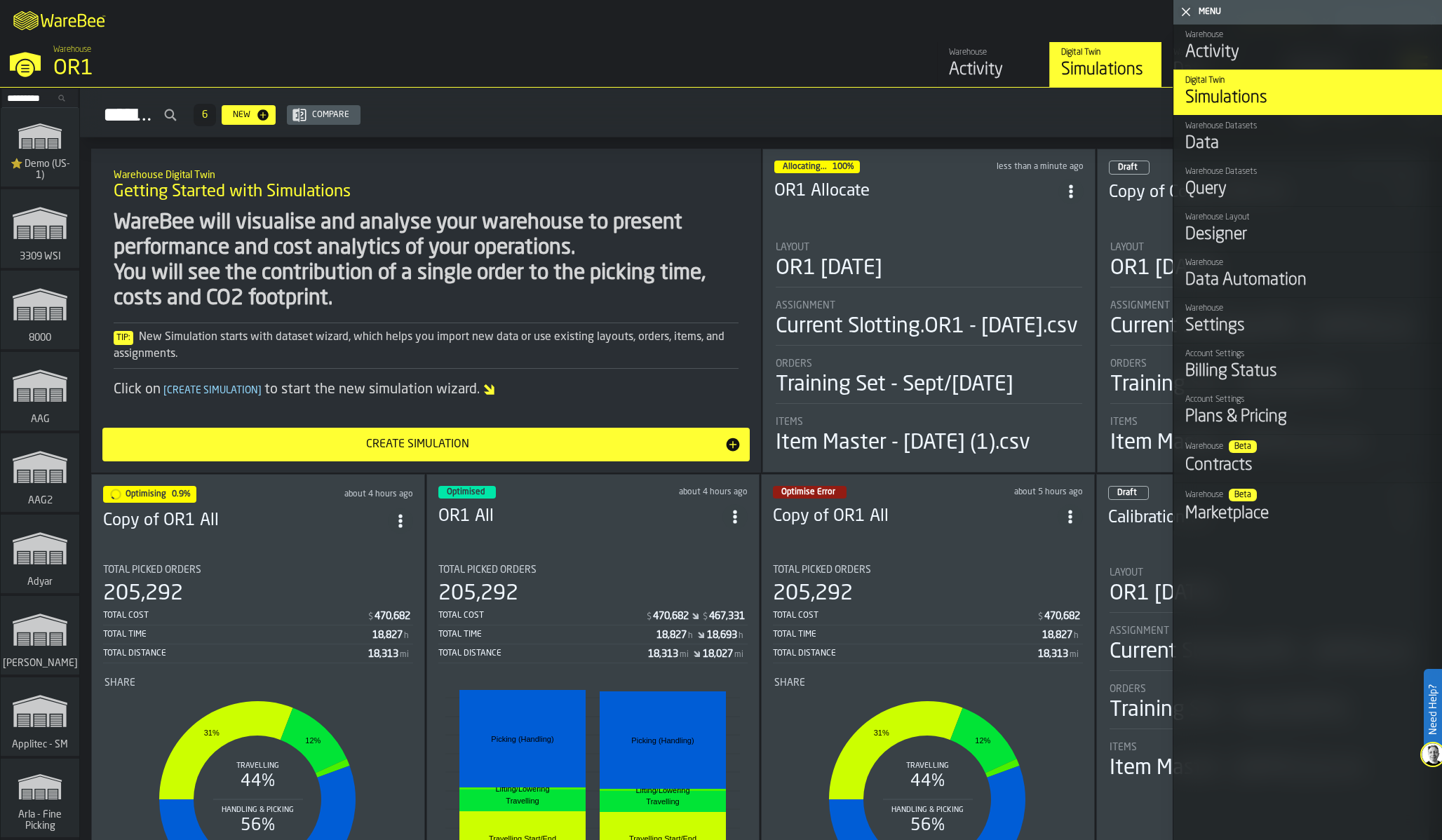
click at [1226, 312] on div "Warehouse" at bounding box center [1308, 309] width 245 height 10
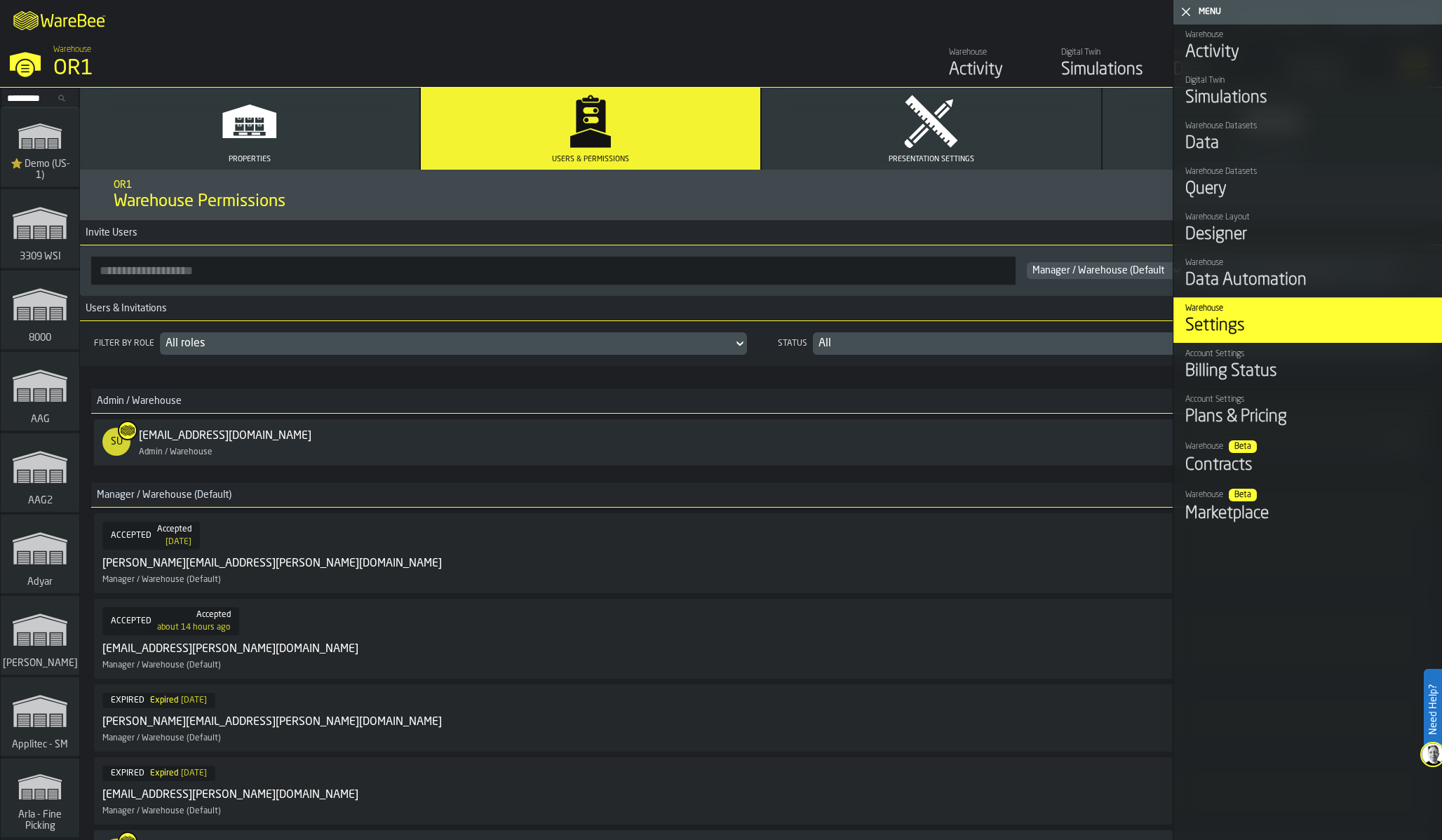
click at [872, 151] on button "Presentation Settings" at bounding box center [932, 129] width 339 height 82
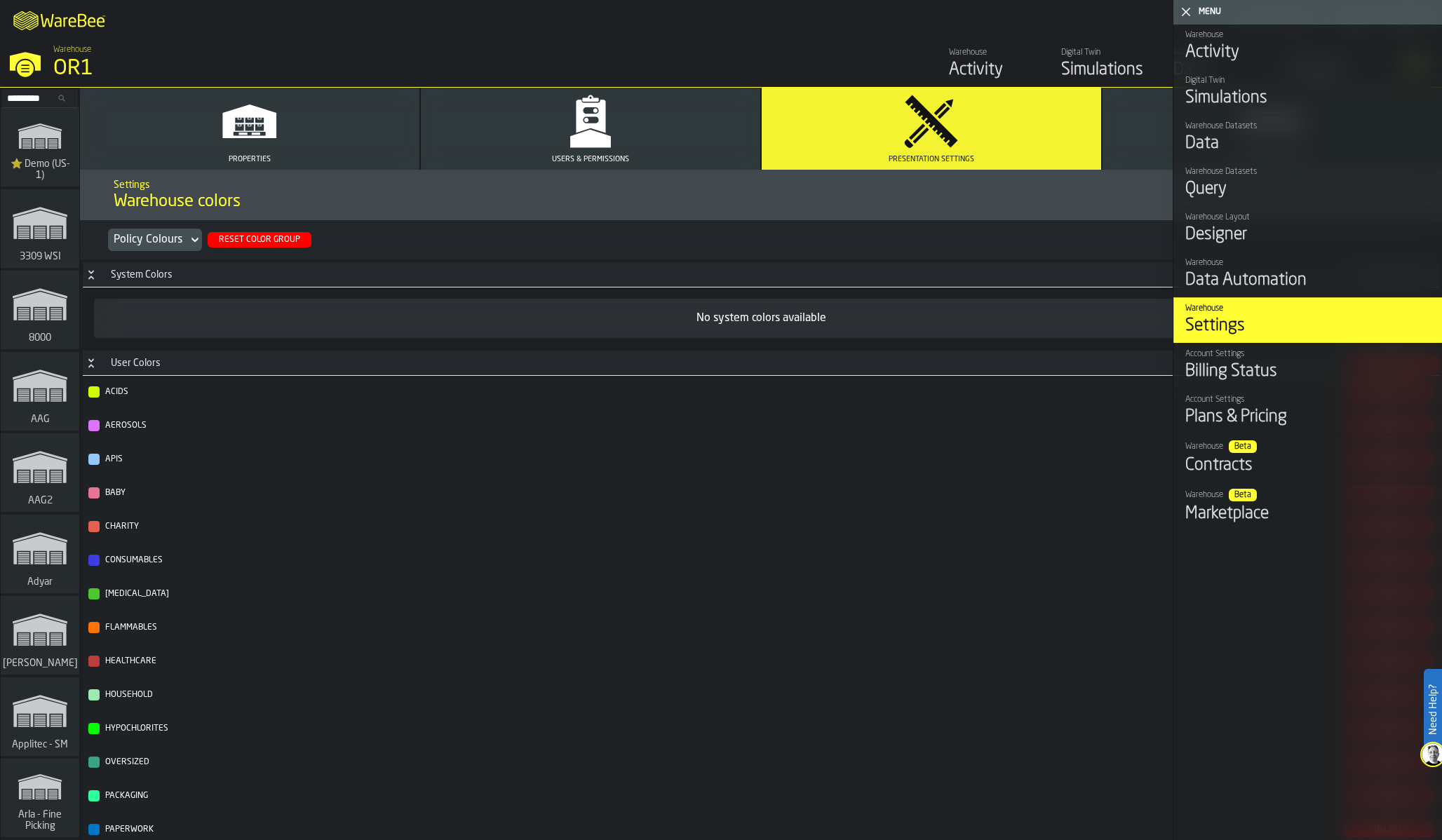
click at [271, 234] on button "Reset Color Group" at bounding box center [259, 240] width 104 height 15
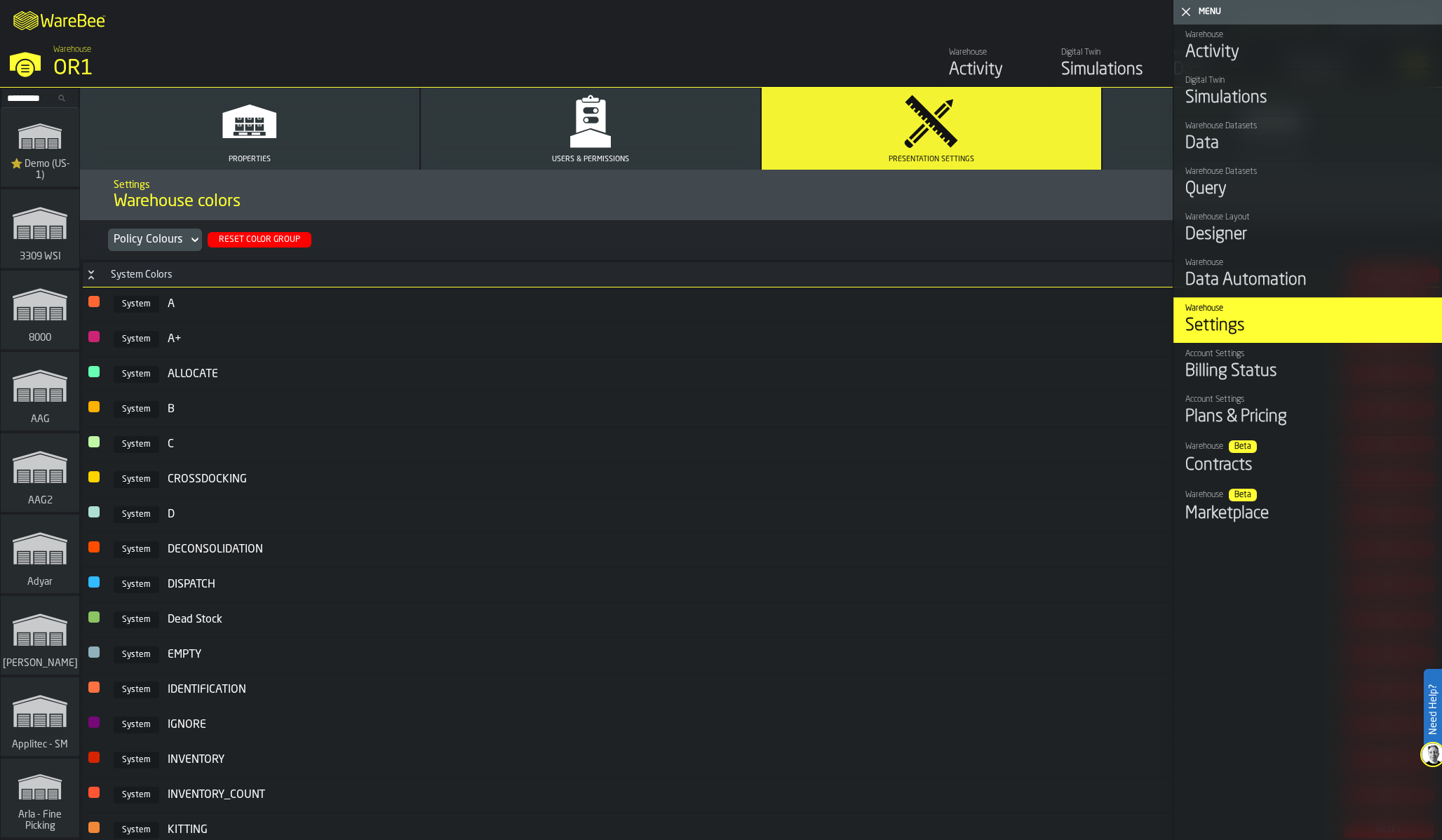
click at [145, 239] on div "Policy Colours" at bounding box center [148, 240] width 69 height 17
click at [137, 315] on div "Hazard (COMAH) Colours" at bounding box center [150, 330] width 91 height 34
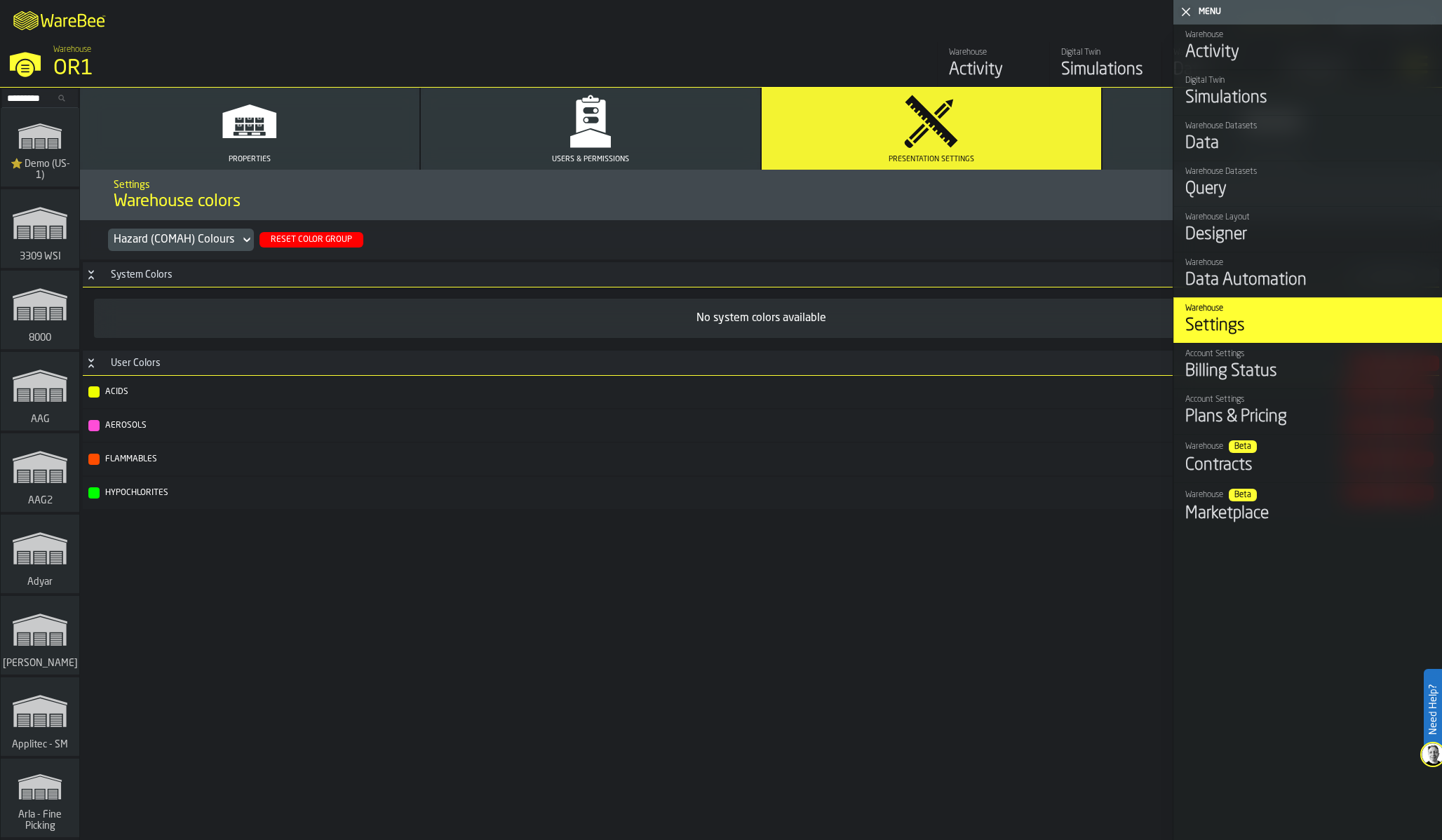
click at [285, 233] on button "Reset Color Group" at bounding box center [311, 240] width 104 height 15
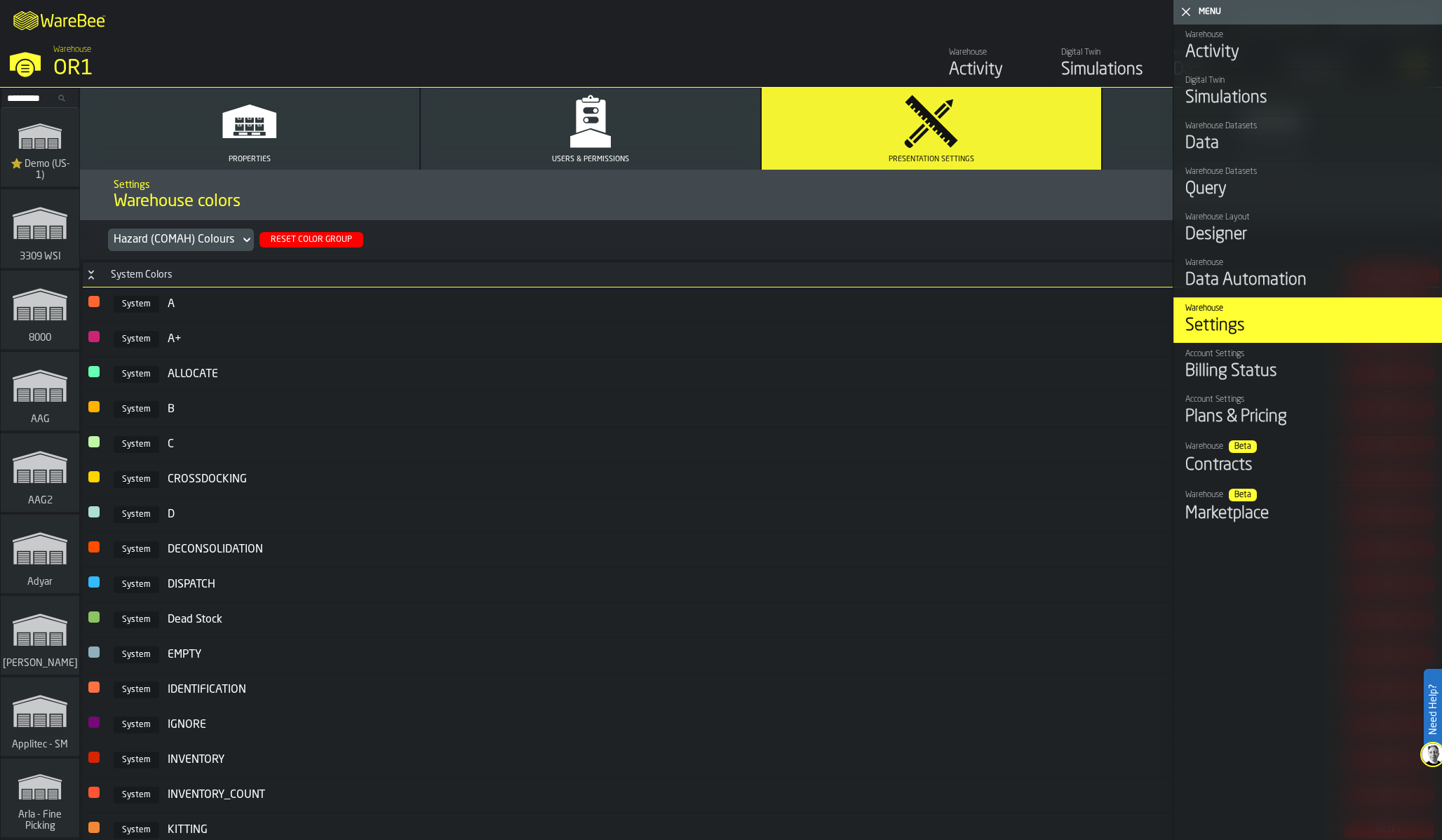
click at [1097, 68] on div "Simulations" at bounding box center [1105, 70] width 89 height 23
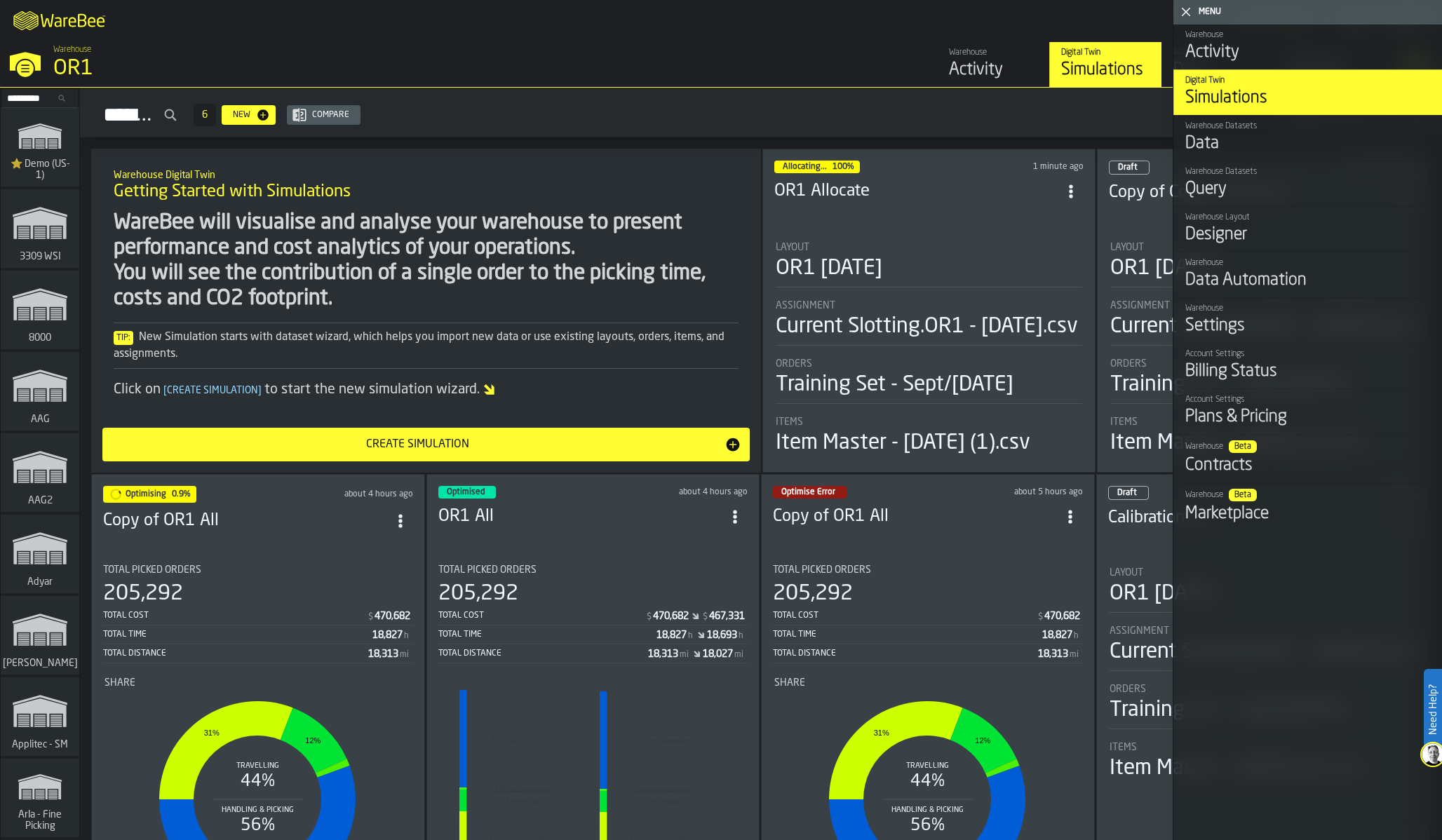
click at [1187, 11] on icon "button-toggle-Close me" at bounding box center [1186, 11] width 17 height 17
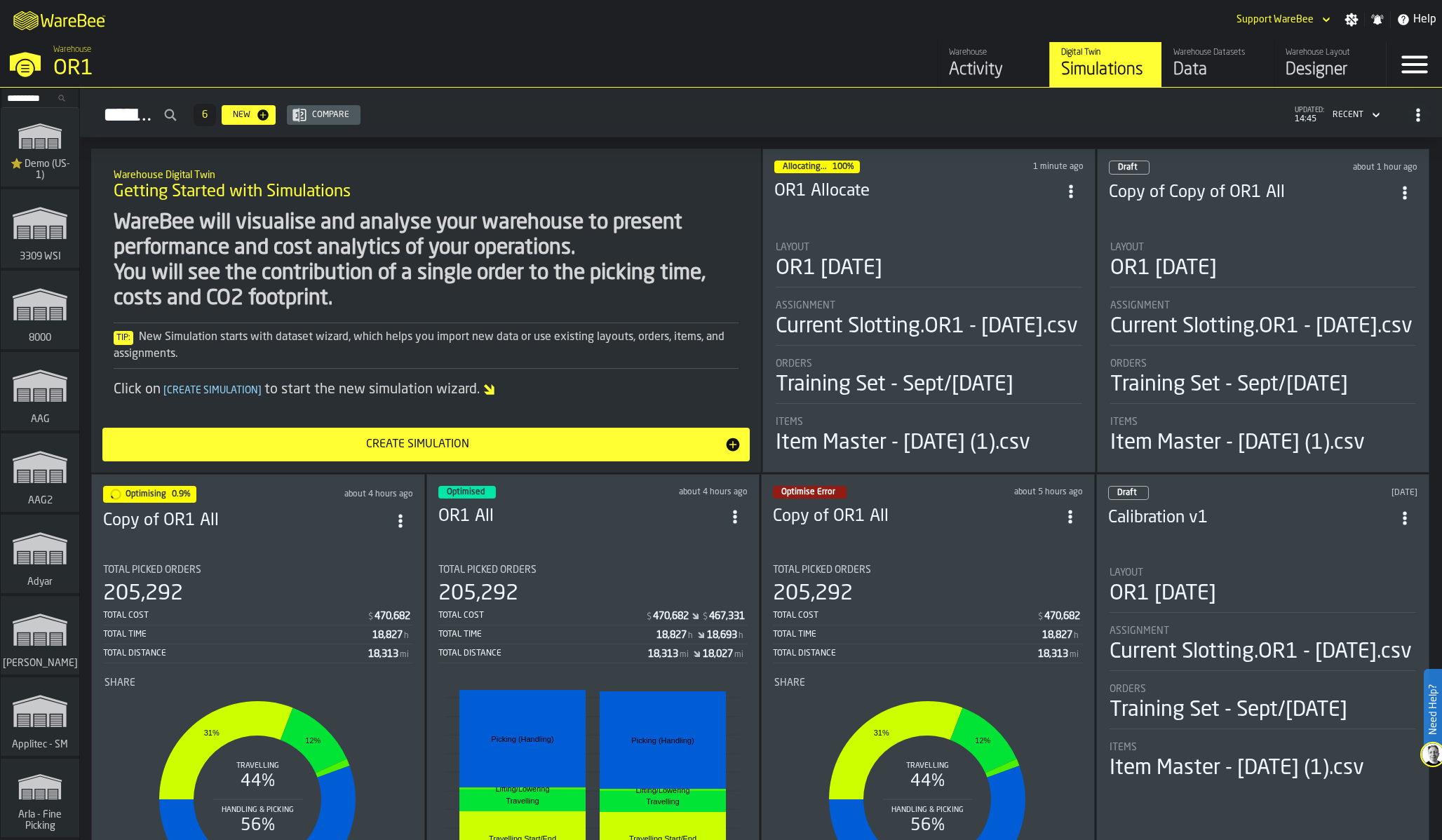
click at [909, 232] on li "Layout OR1 [DATE] Assignment Current Slotting.OR1 - [DATE].csv Orders Training …" at bounding box center [928, 343] width 309 height 228
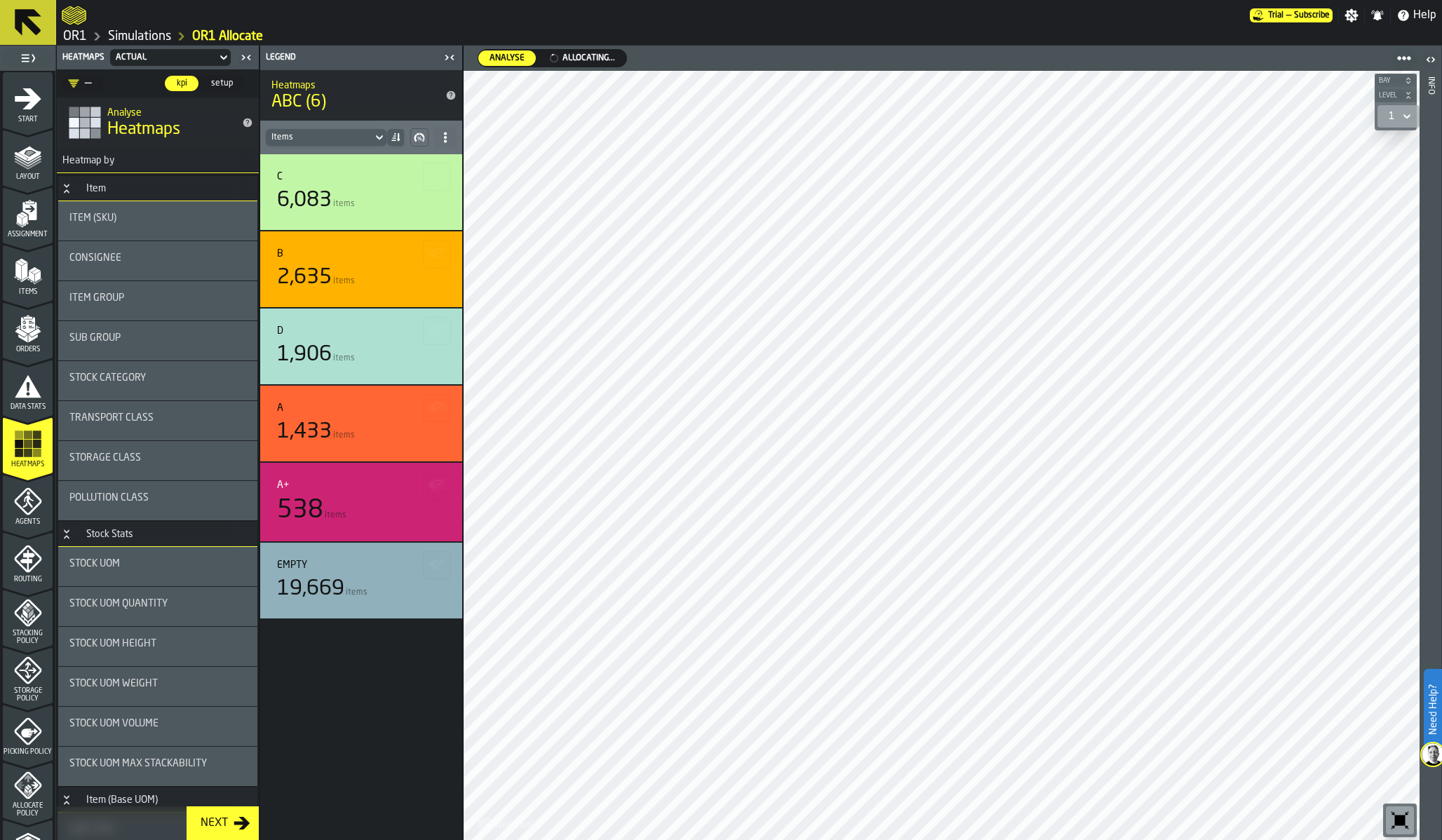
click at [27, 776] on icon "menu Allocate Policy" at bounding box center [28, 778] width 7 height 8
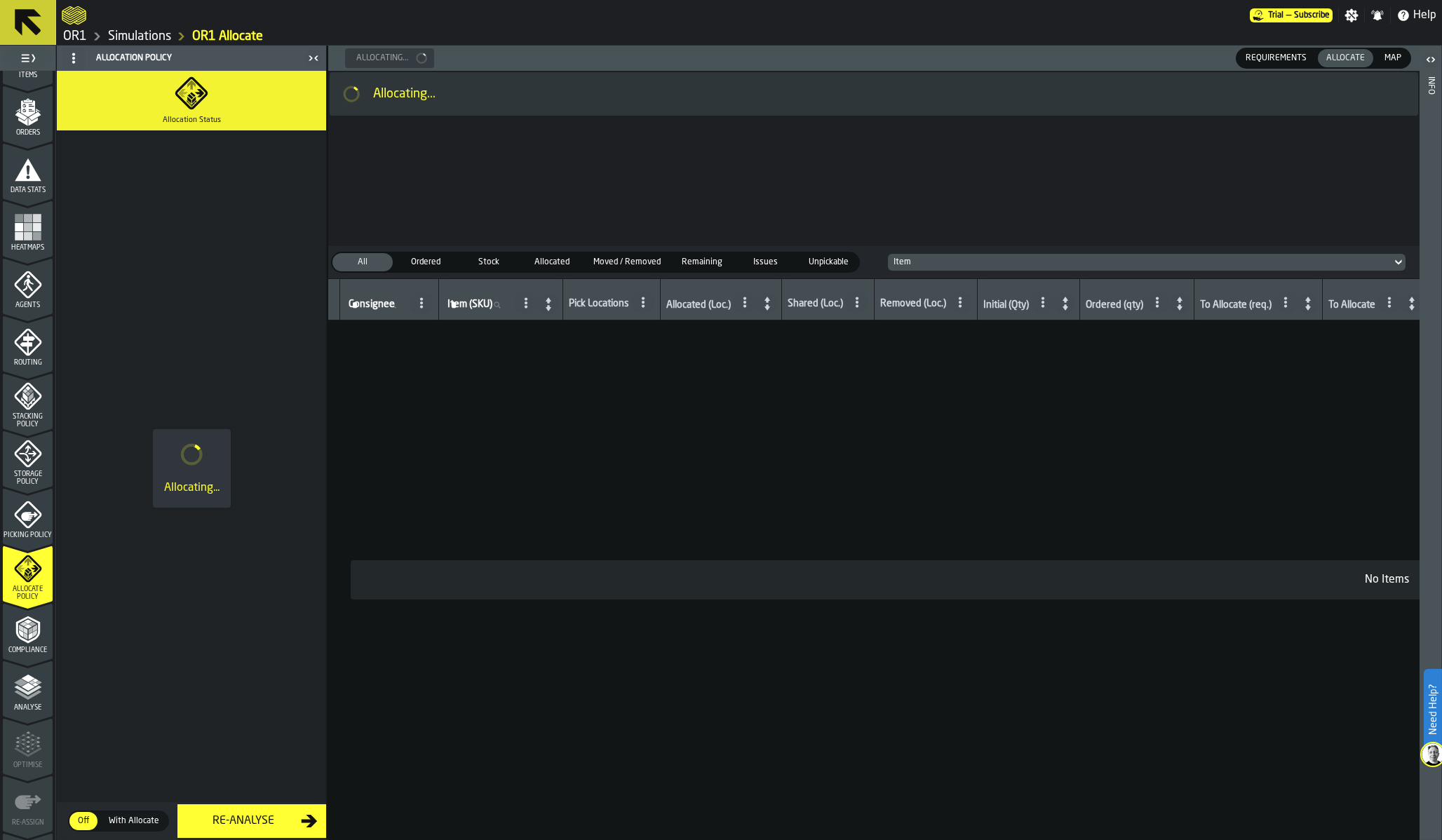
scroll to position [219, 0]
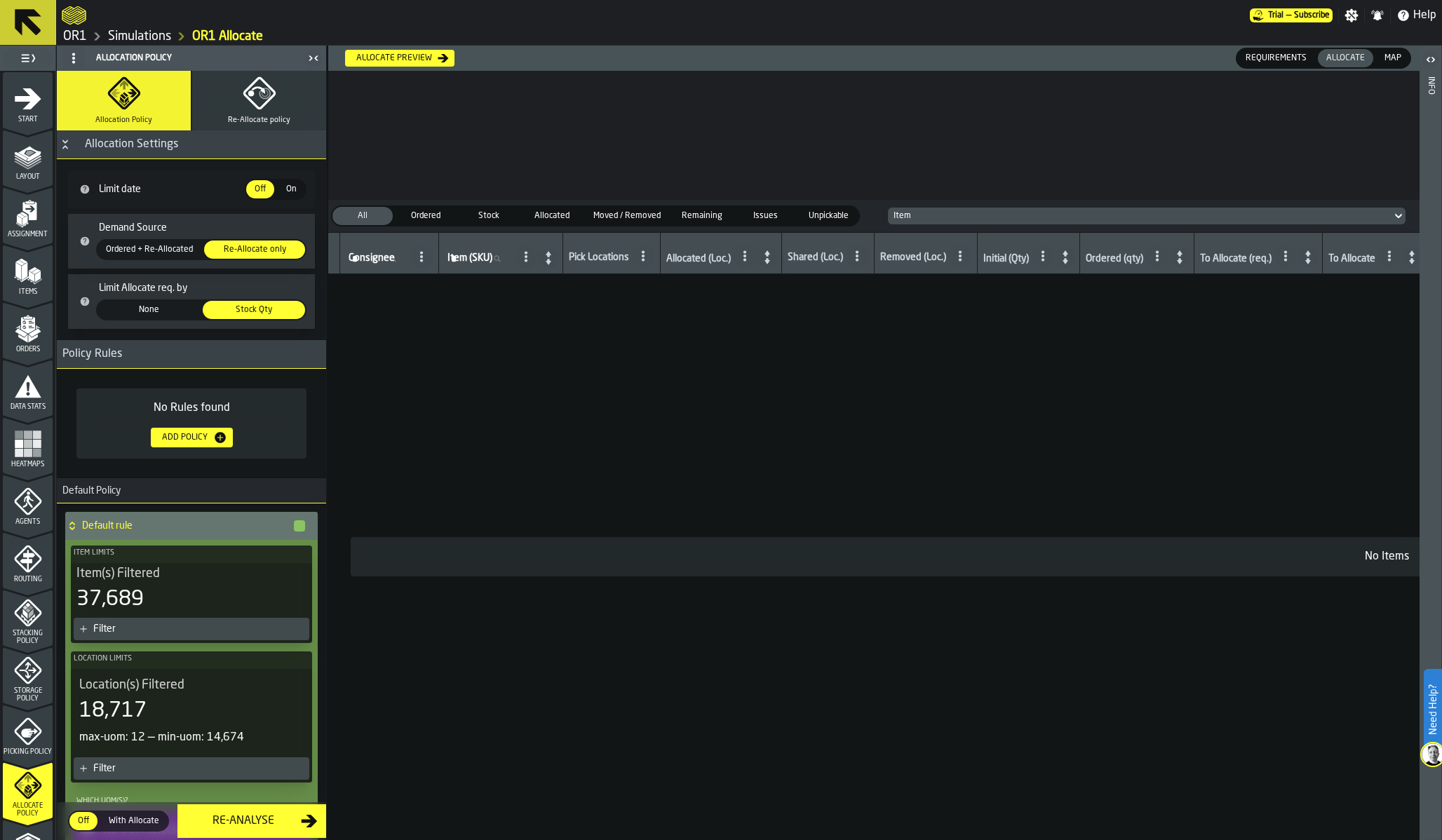
click at [9, 438] on div "Heatmaps" at bounding box center [27, 449] width 50 height 39
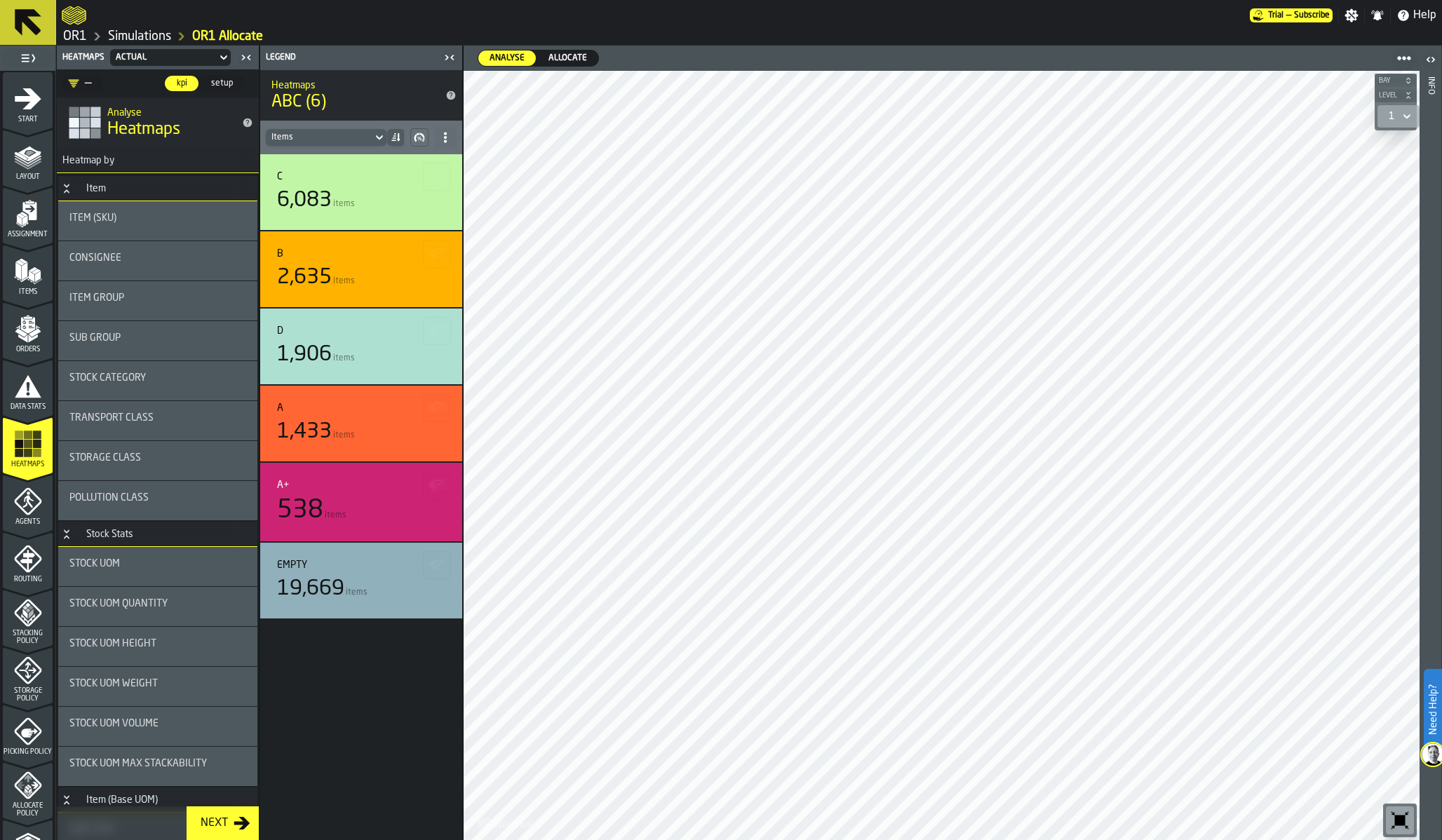
click at [564, 57] on span "Allocate" at bounding box center [567, 59] width 50 height 13
click at [510, 54] on span "Analyse" at bounding box center [507, 59] width 47 height 13
click at [573, 58] on span "Allocate" at bounding box center [567, 59] width 50 height 13
click at [502, 65] on div "Analyse" at bounding box center [507, 58] width 58 height 15
click at [561, 65] on div "Allocate" at bounding box center [567, 58] width 61 height 15
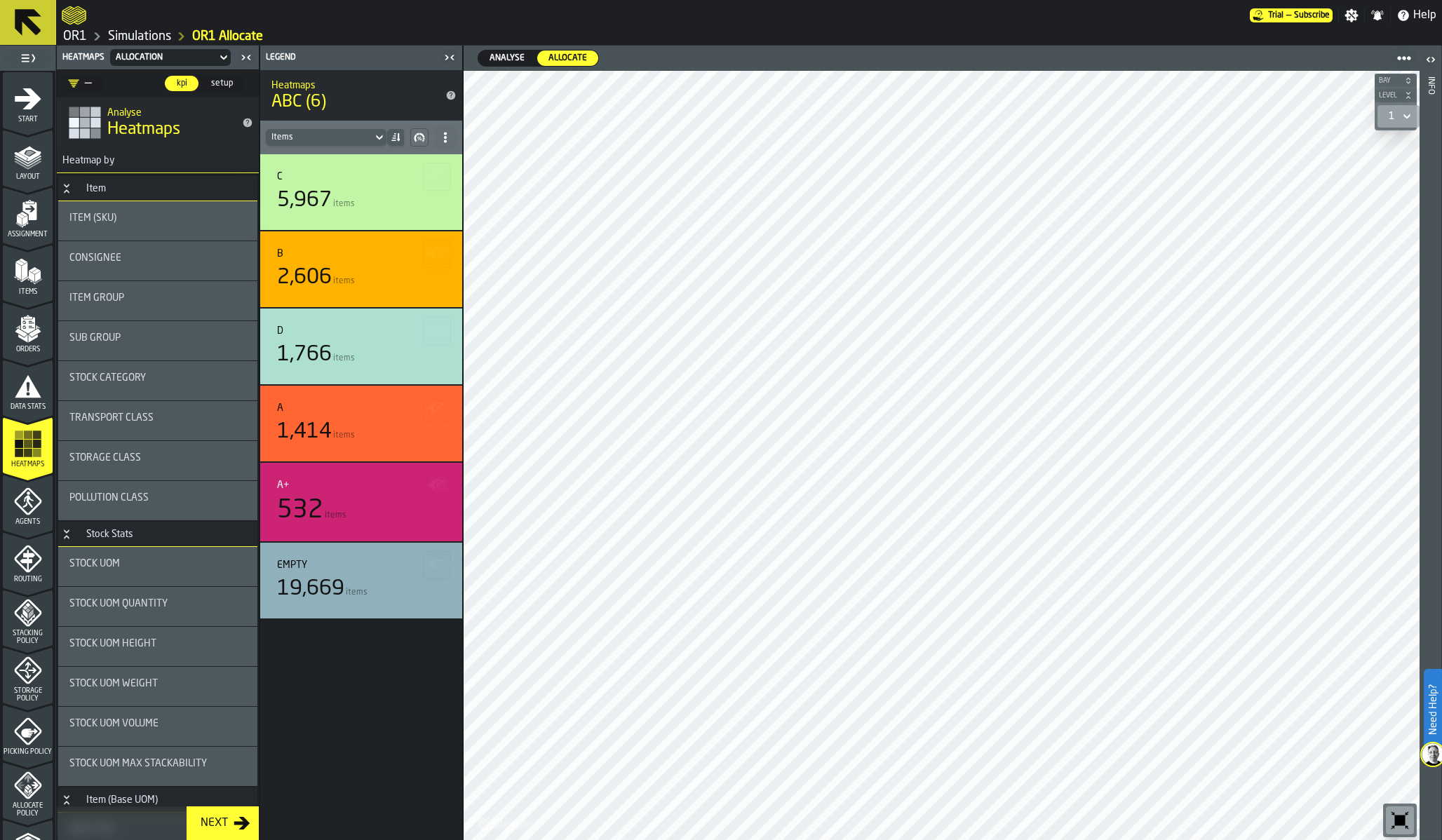
click at [498, 59] on span "Analyse" at bounding box center [507, 59] width 47 height 13
click at [113, 304] on div "Item Group" at bounding box center [158, 301] width 177 height 17
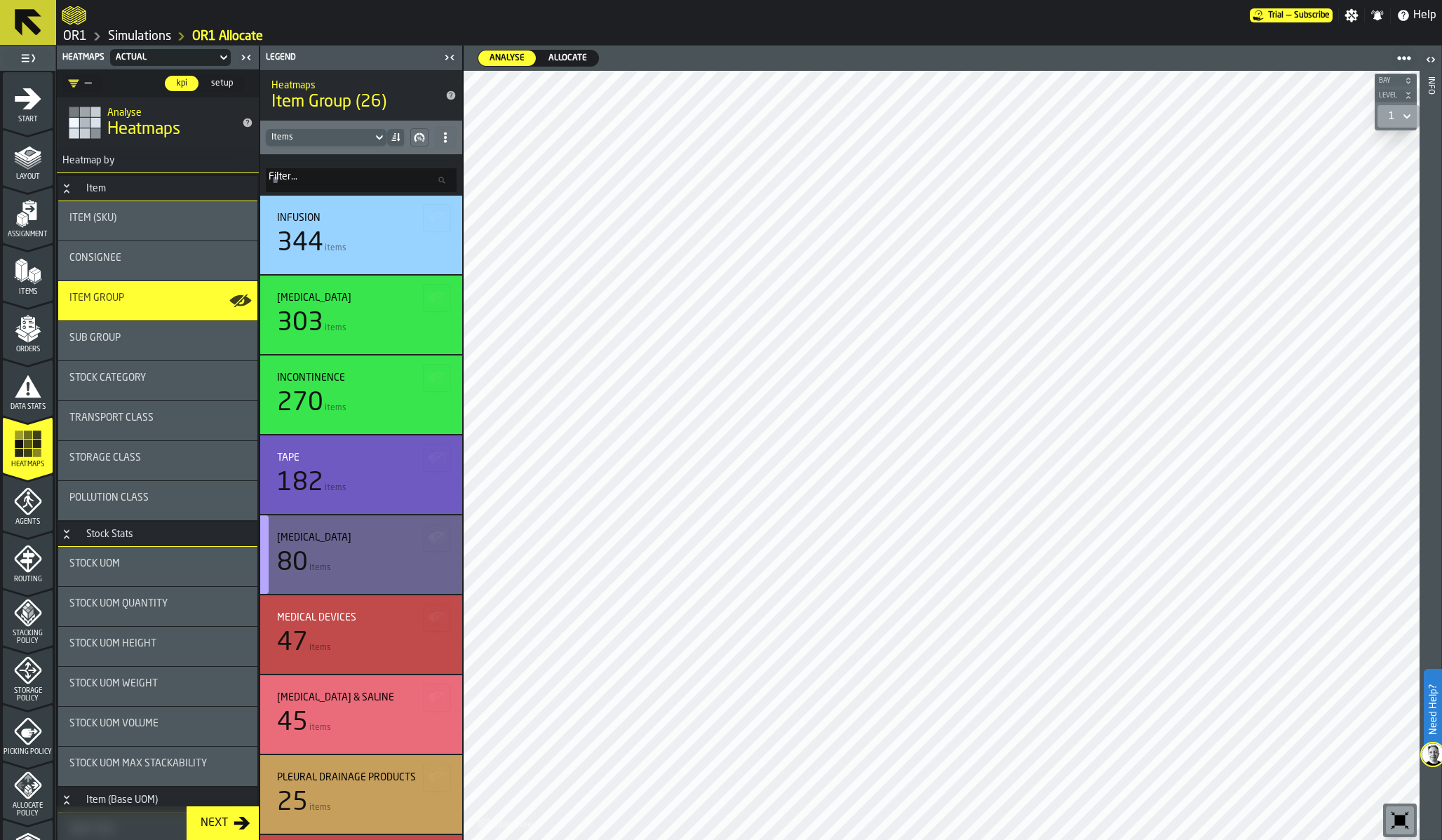
scroll to position [876, 0]
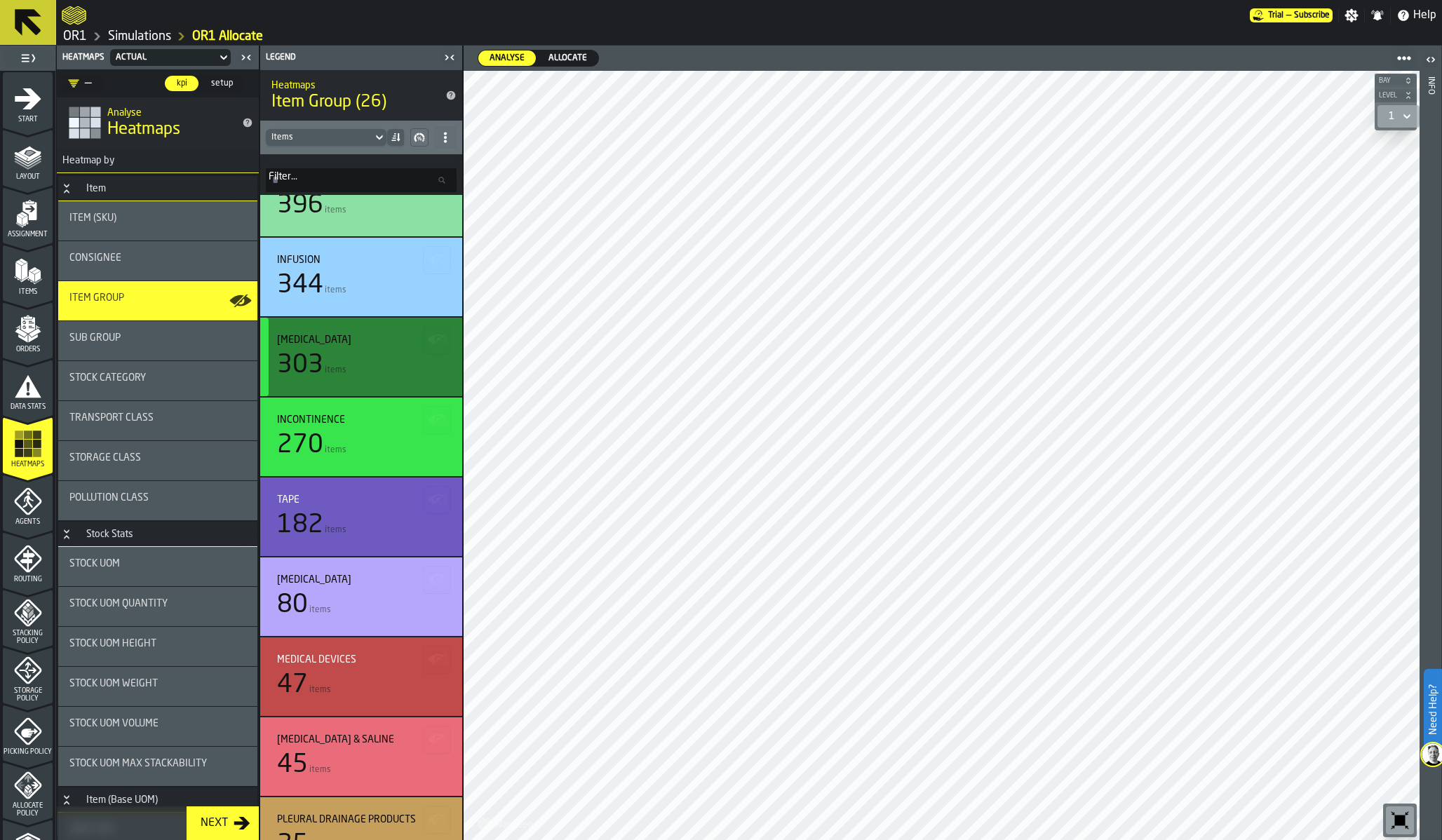
click at [267, 359] on div "button-" at bounding box center [264, 357] width 8 height 79
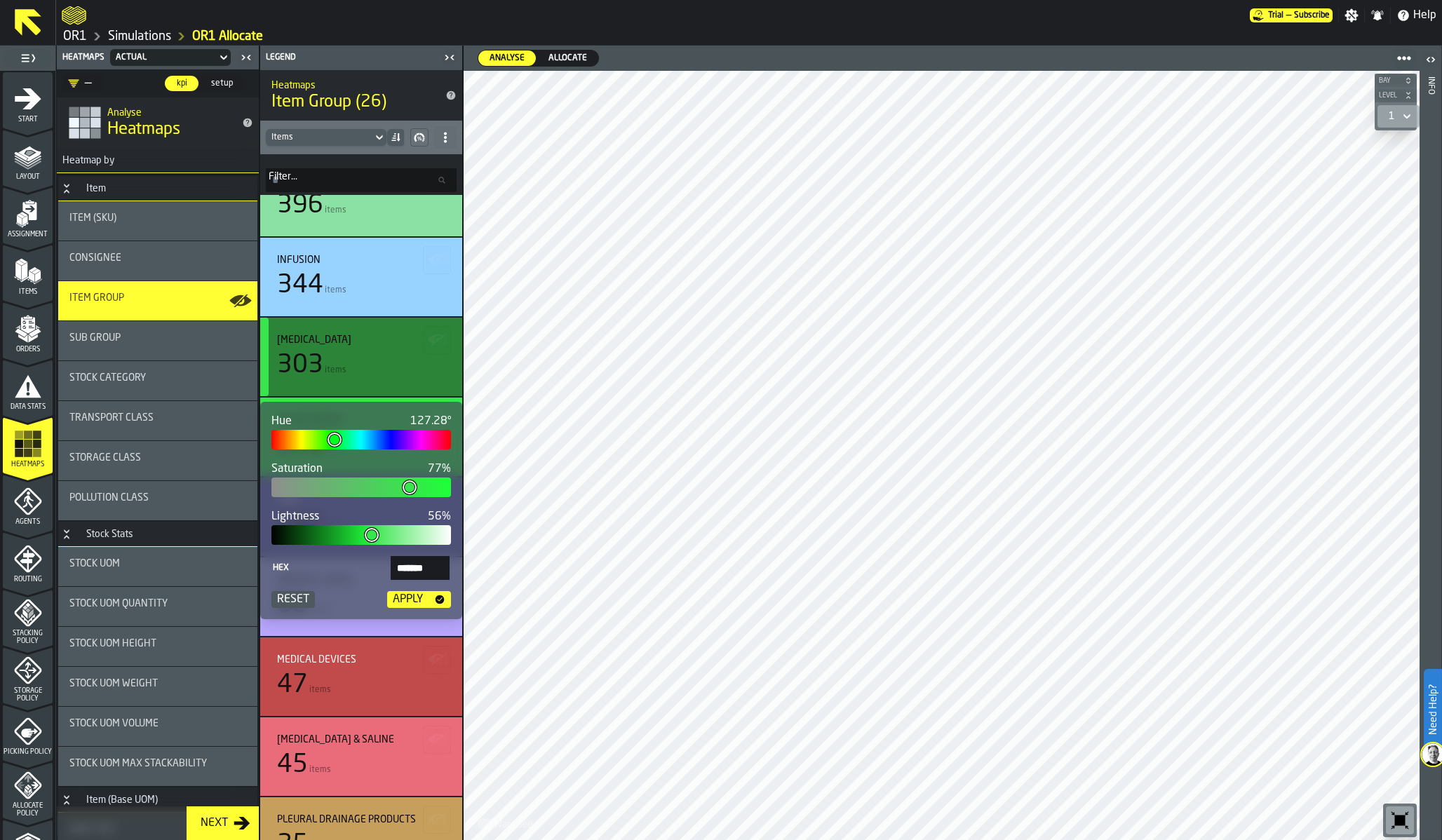
type input "***"
type input "*******"
click at [436, 439] on div at bounding box center [361, 440] width 179 height 19
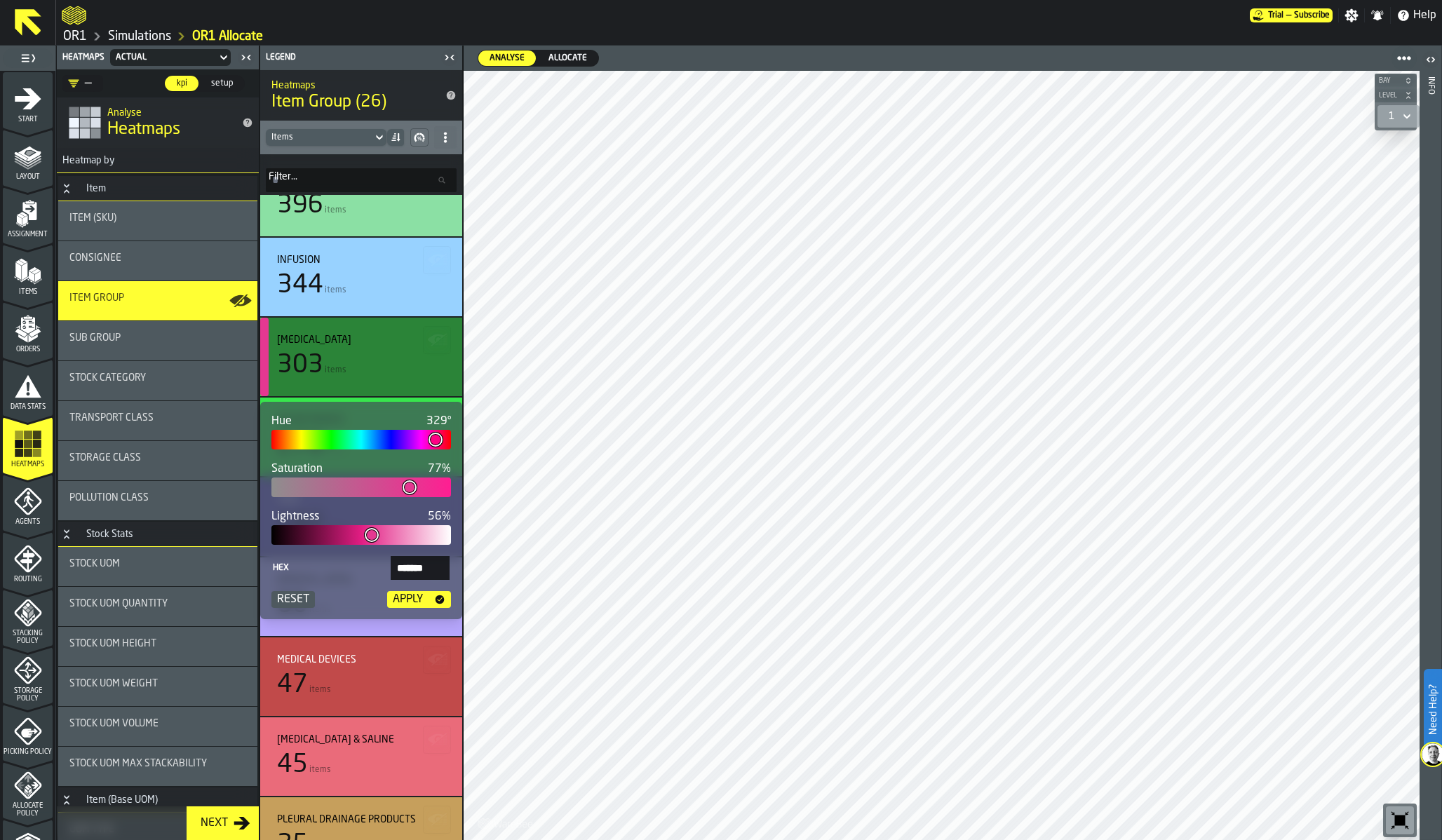
click at [419, 600] on div "Apply" at bounding box center [408, 600] width 41 height 17
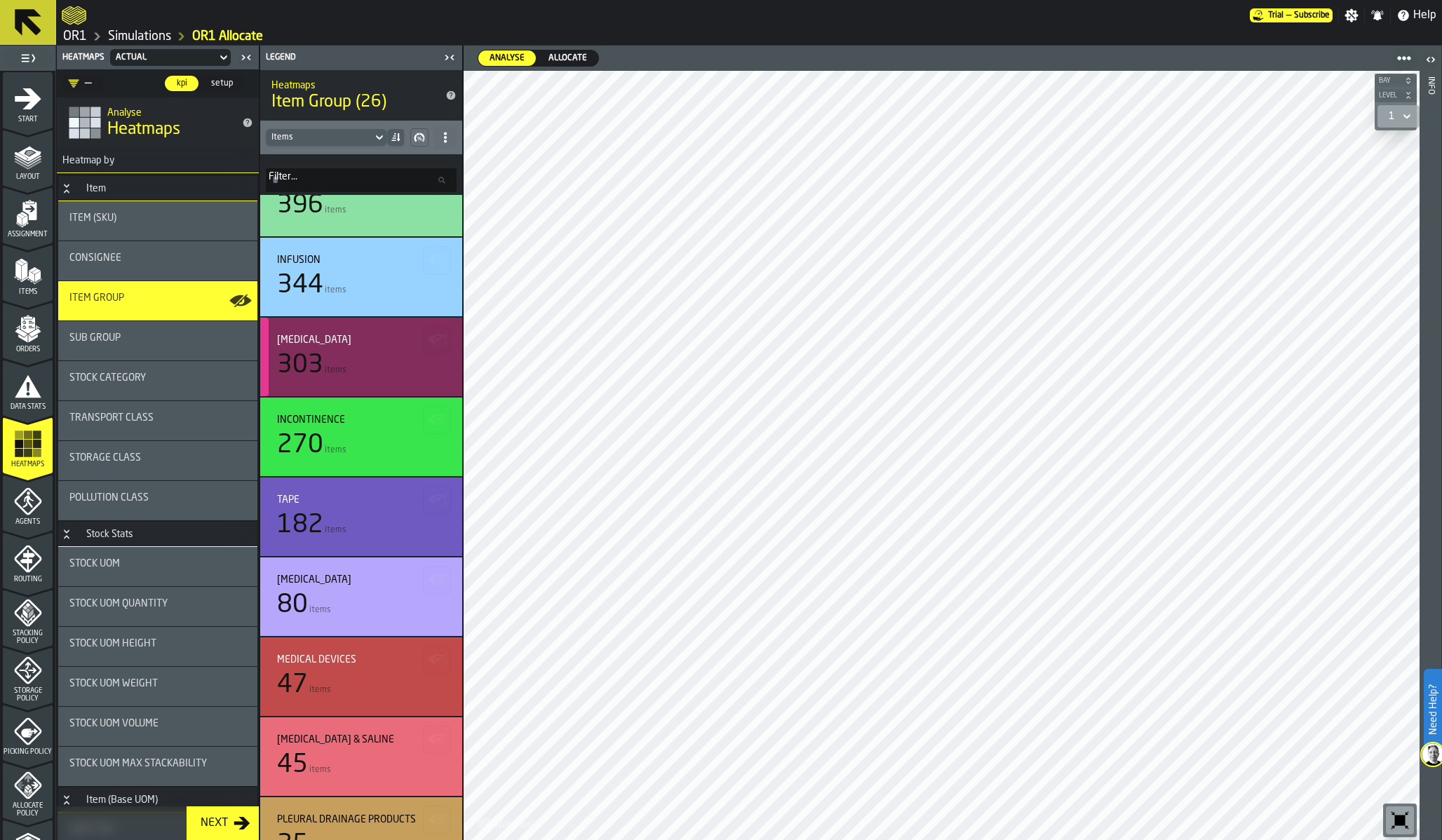
click at [379, 350] on div "Diabetes 303 items" at bounding box center [361, 357] width 168 height 45
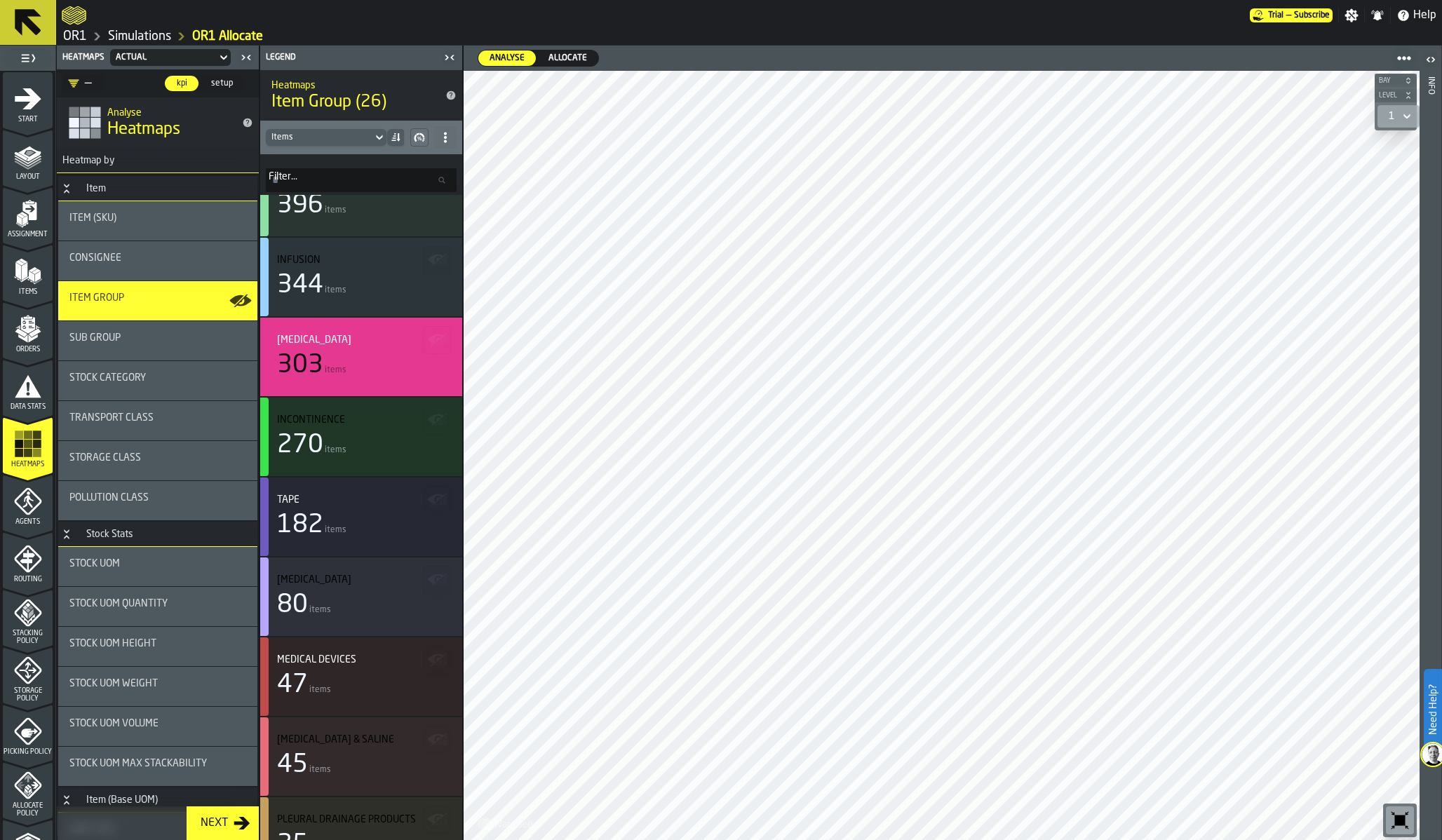
click at [554, 59] on span "Allocate" at bounding box center [567, 59] width 50 height 13
click at [498, 59] on span "Analyse" at bounding box center [507, 59] width 47 height 13
click at [571, 56] on span "Allocate" at bounding box center [567, 59] width 50 height 13
click at [518, 61] on span "Analyse" at bounding box center [507, 59] width 47 height 13
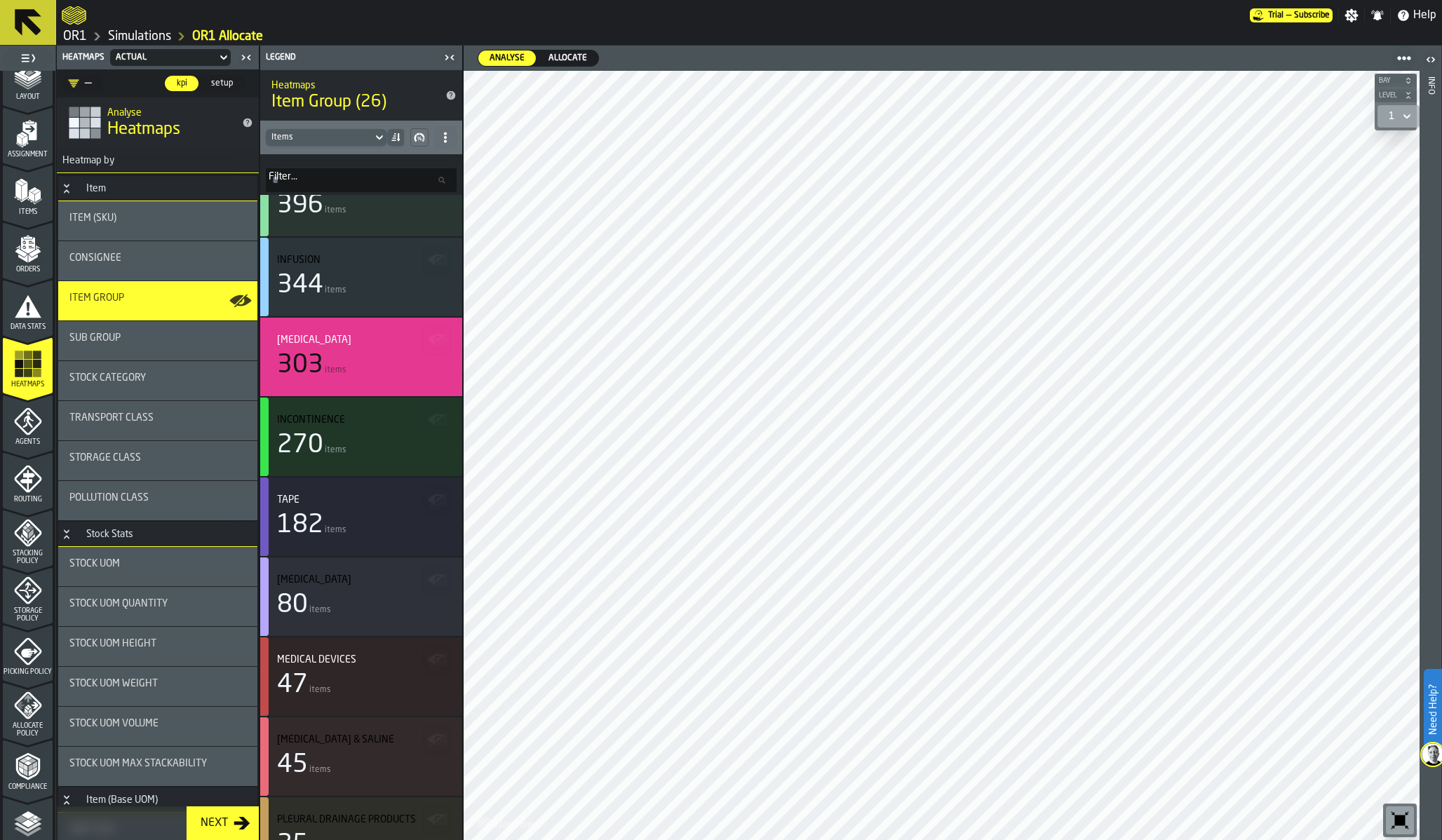
scroll to position [85, 0]
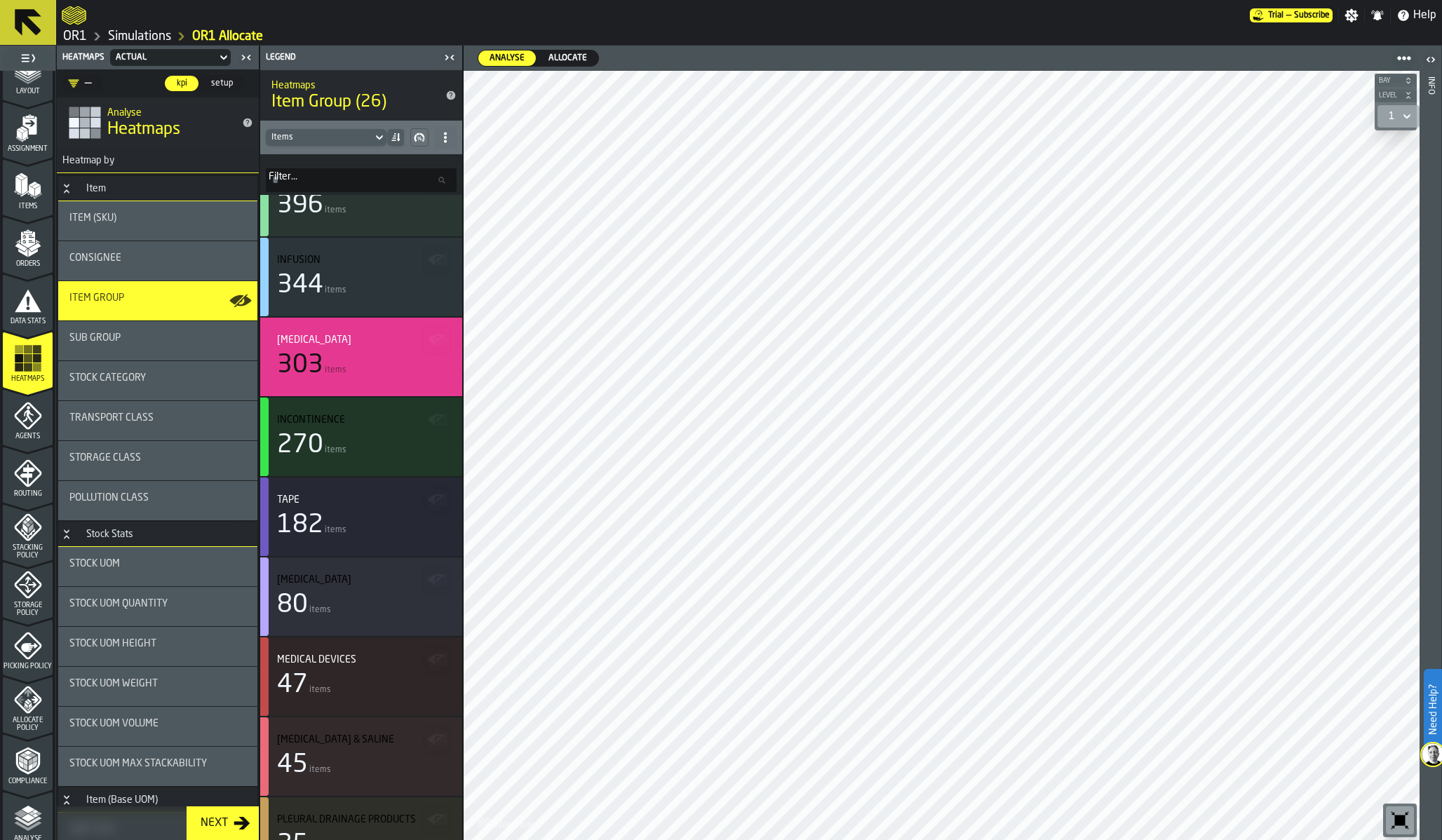
click at [31, 713] on div "Allocate Policy" at bounding box center [27, 709] width 50 height 47
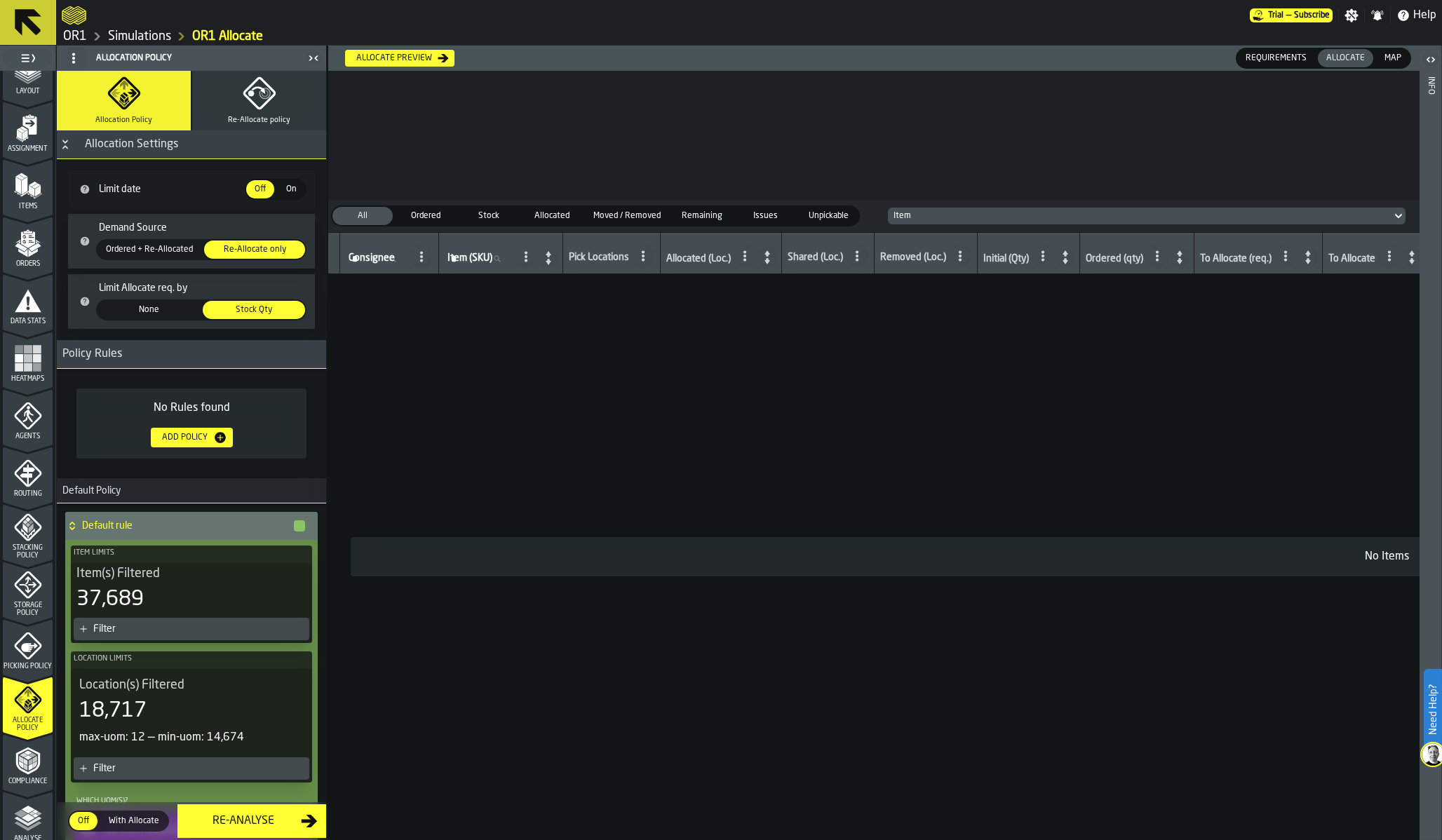
click at [167, 309] on span "None" at bounding box center [149, 310] width 96 height 13
click at [233, 118] on span "Re-Allocate policy" at bounding box center [260, 120] width 63 height 9
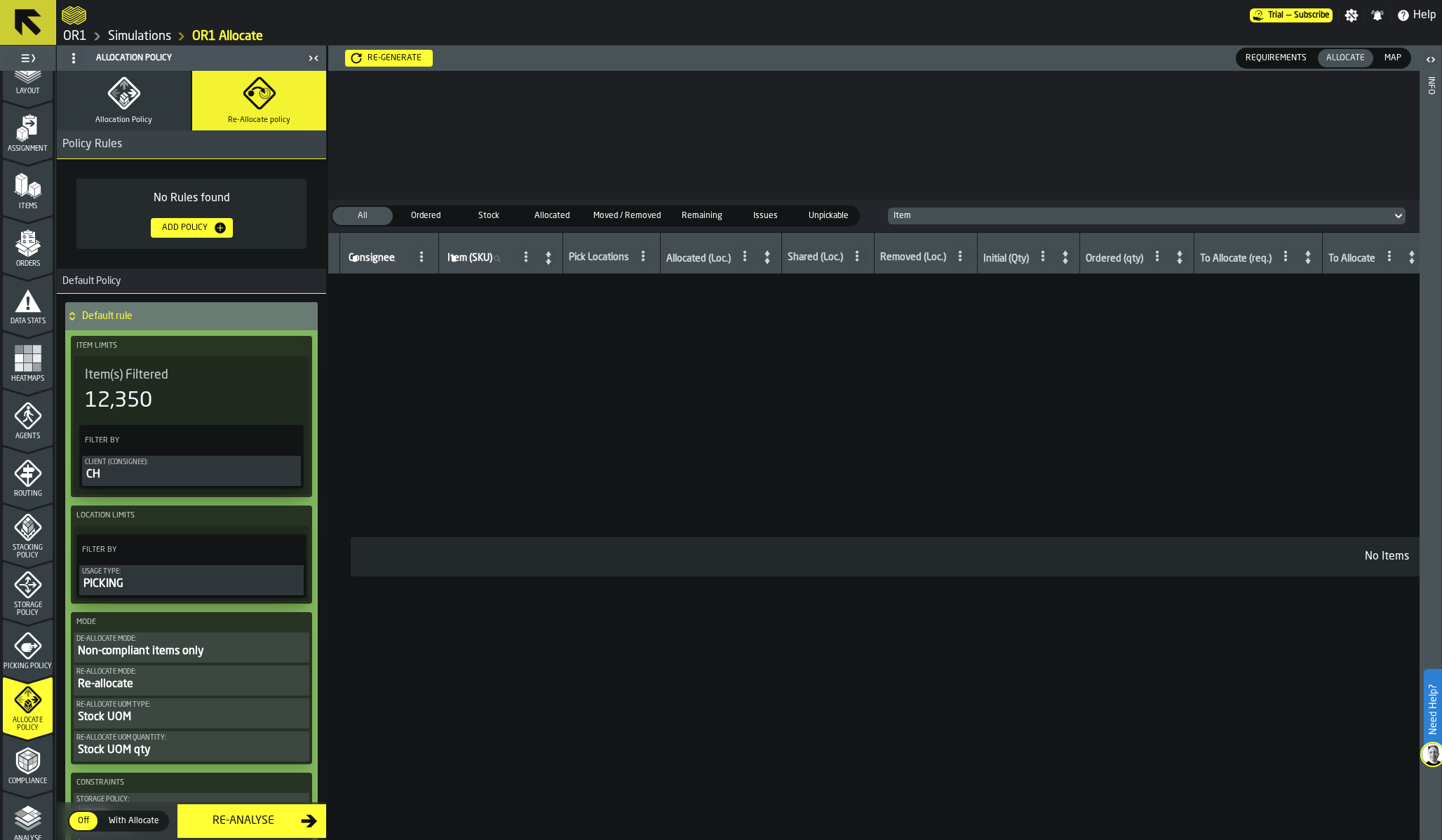
click at [227, 642] on div "De-Allocate Mode:" at bounding box center [191, 639] width 230 height 8
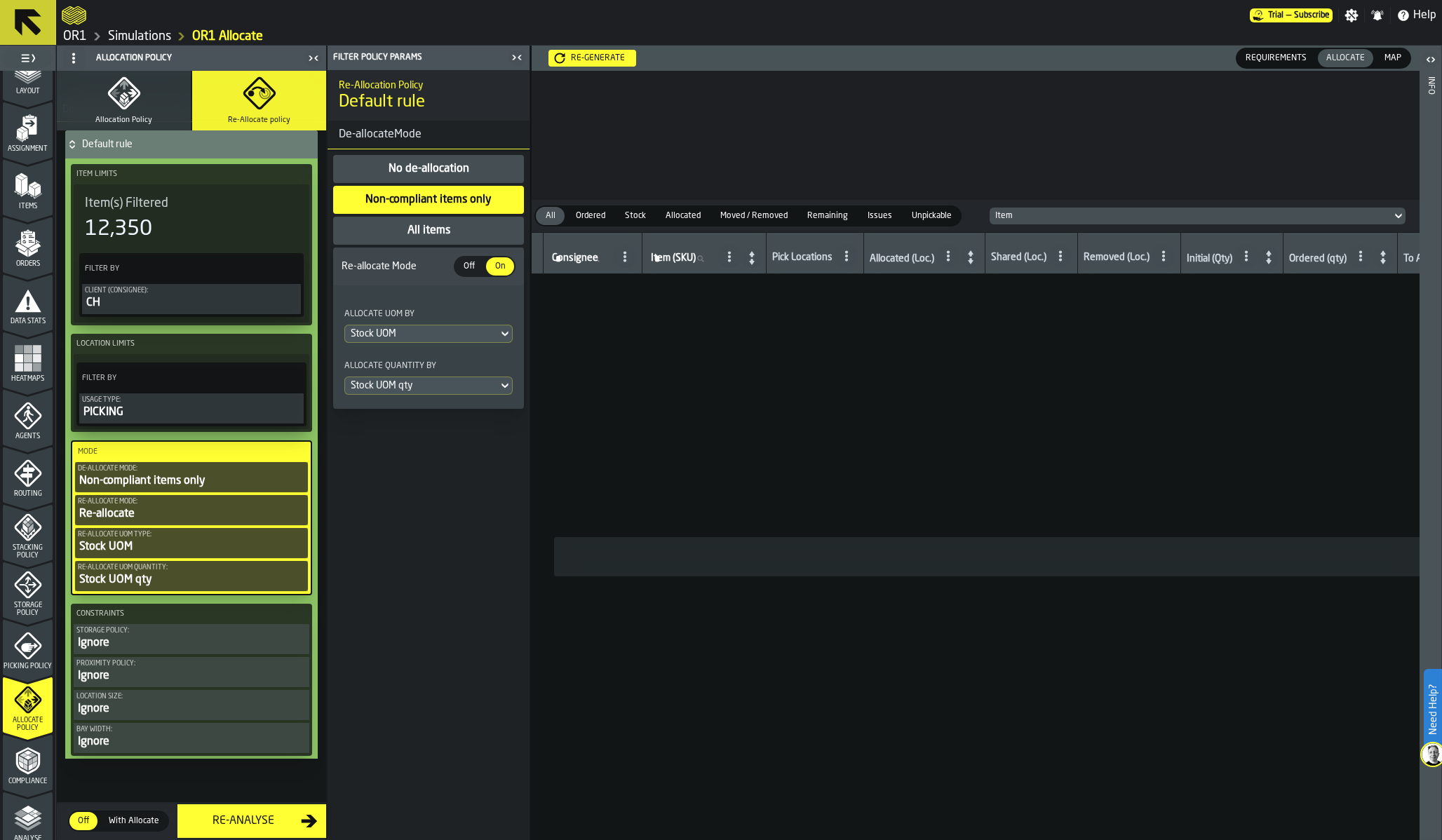
scroll to position [179, 0]
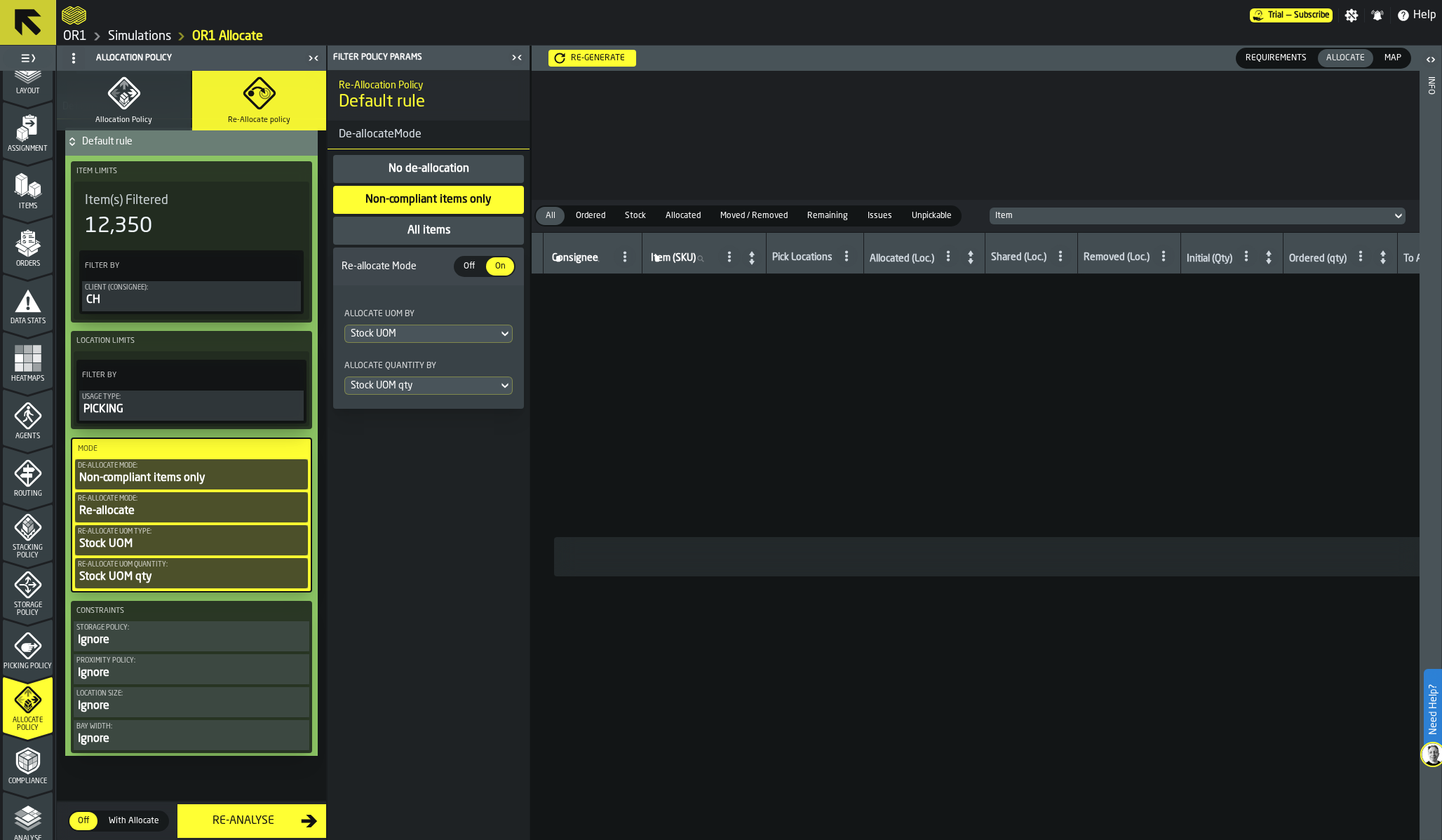
click at [207, 642] on div "Ignore" at bounding box center [191, 640] width 230 height 17
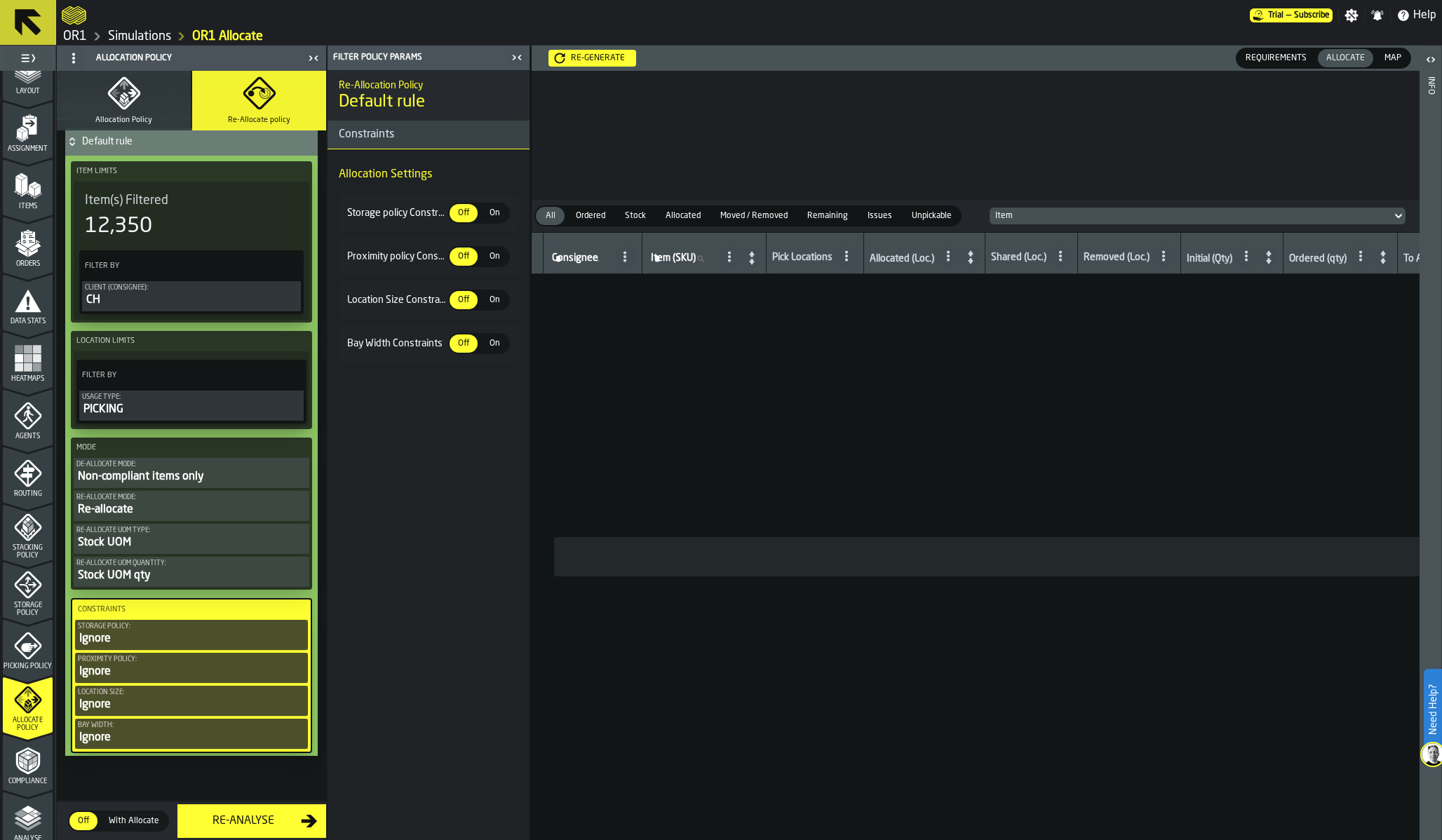
click at [485, 216] on span "On" at bounding box center [494, 213] width 23 height 13
click at [489, 293] on div "On" at bounding box center [494, 300] width 28 height 18
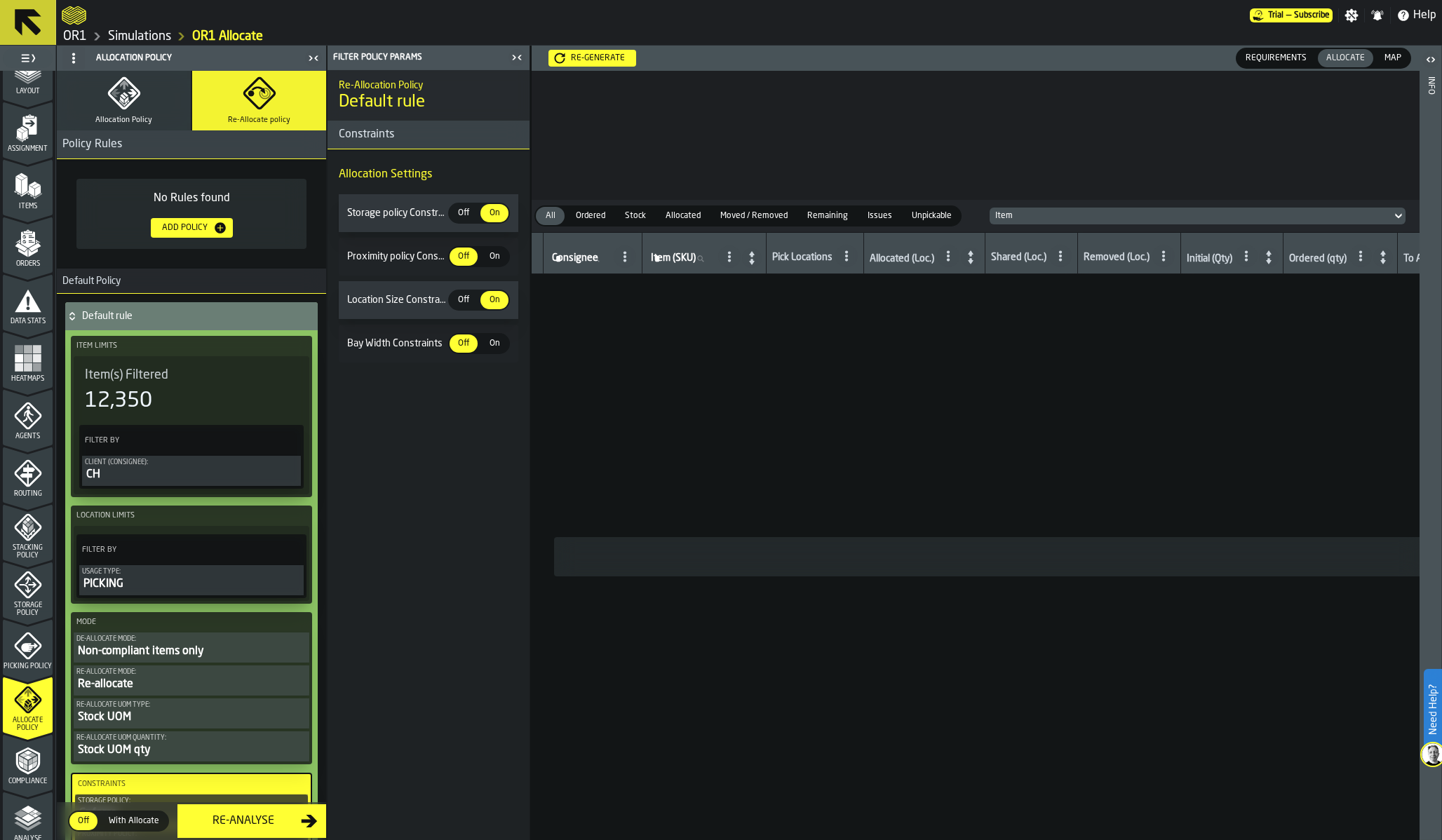
click at [151, 107] on button "Allocation Policy" at bounding box center [124, 100] width 134 height 59
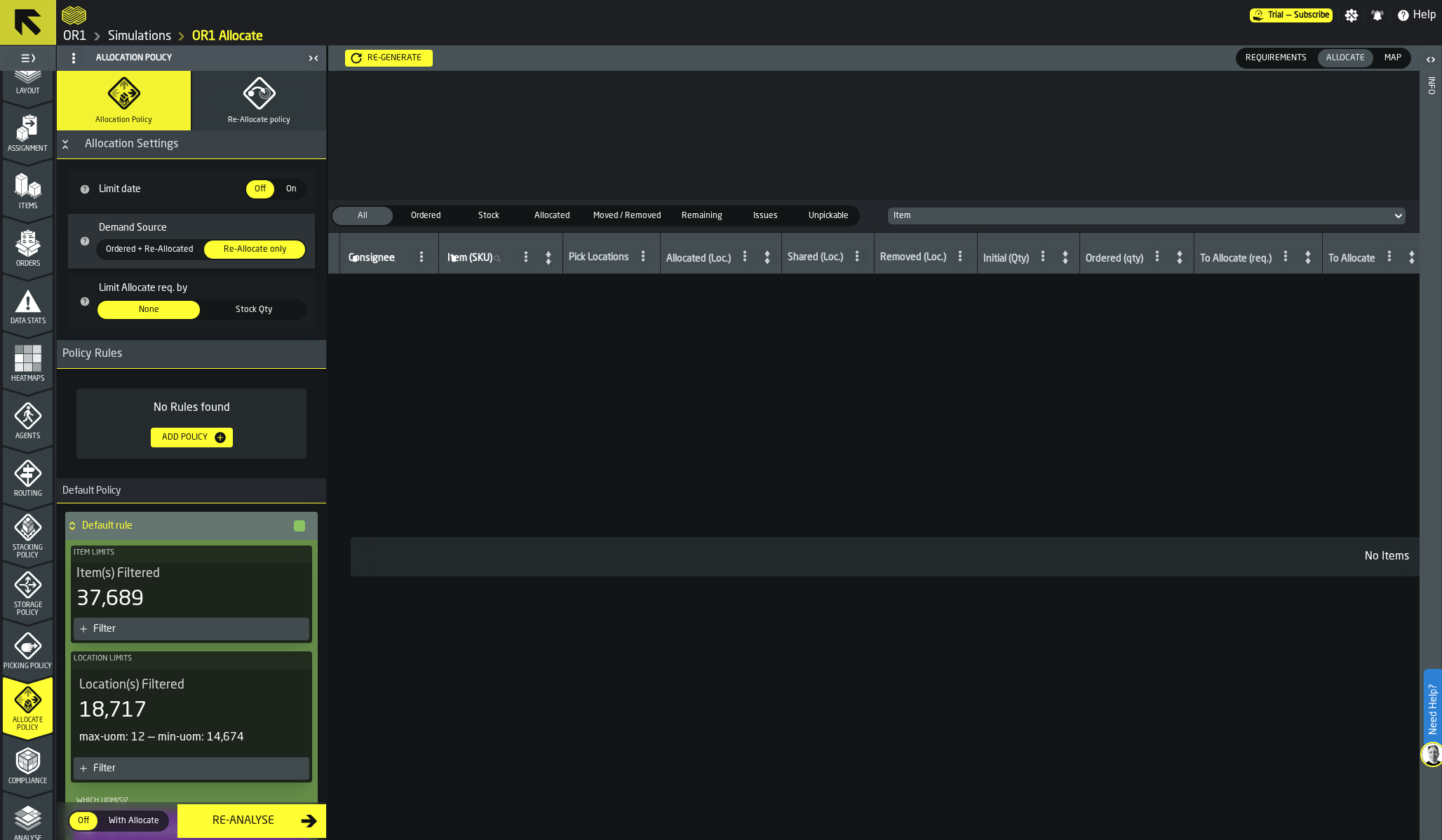
click at [400, 58] on div "Re-generate" at bounding box center [394, 58] width 65 height 10
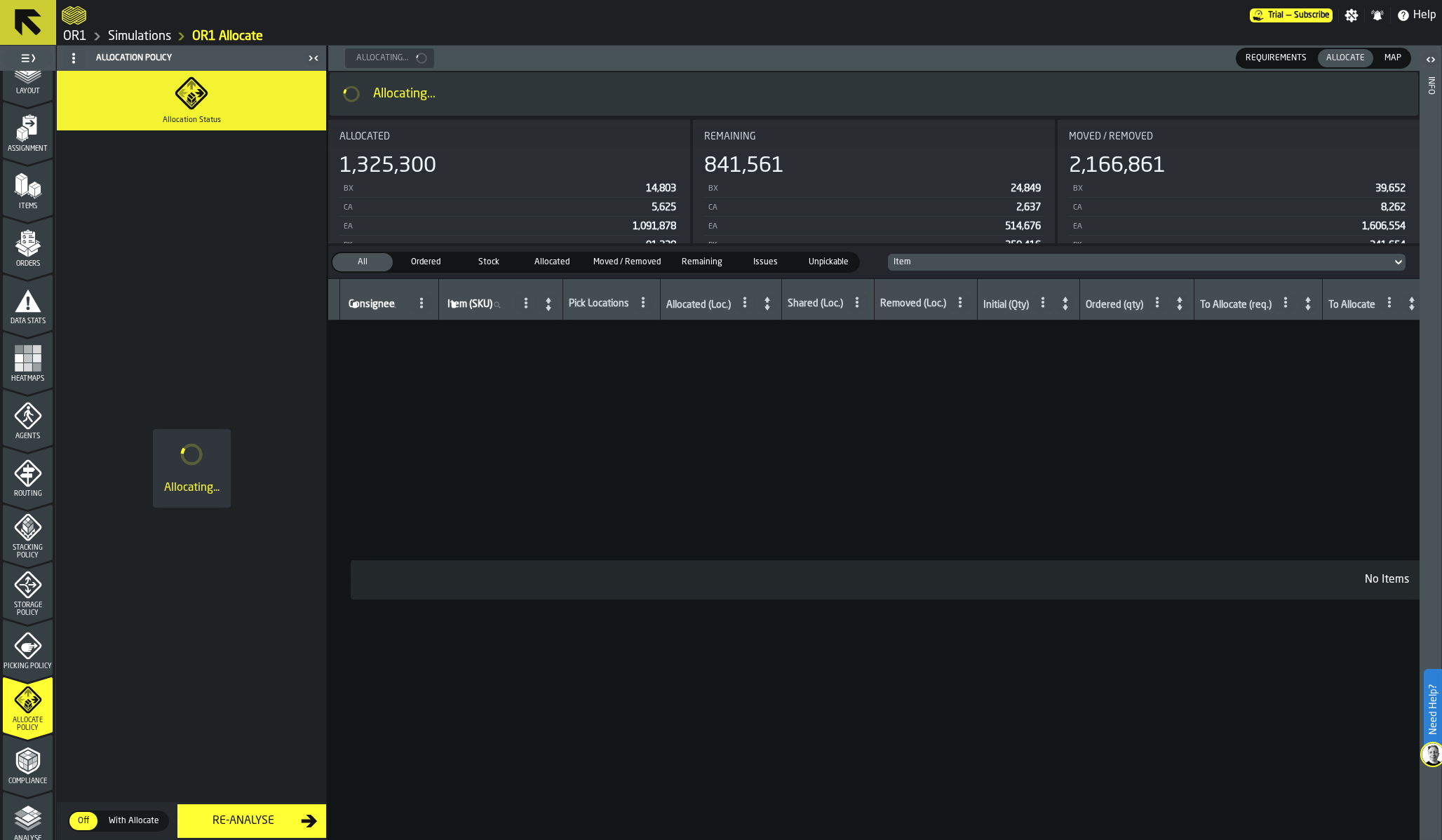
click at [76, 41] on link "OR1" at bounding box center [76, 36] width 24 height 15
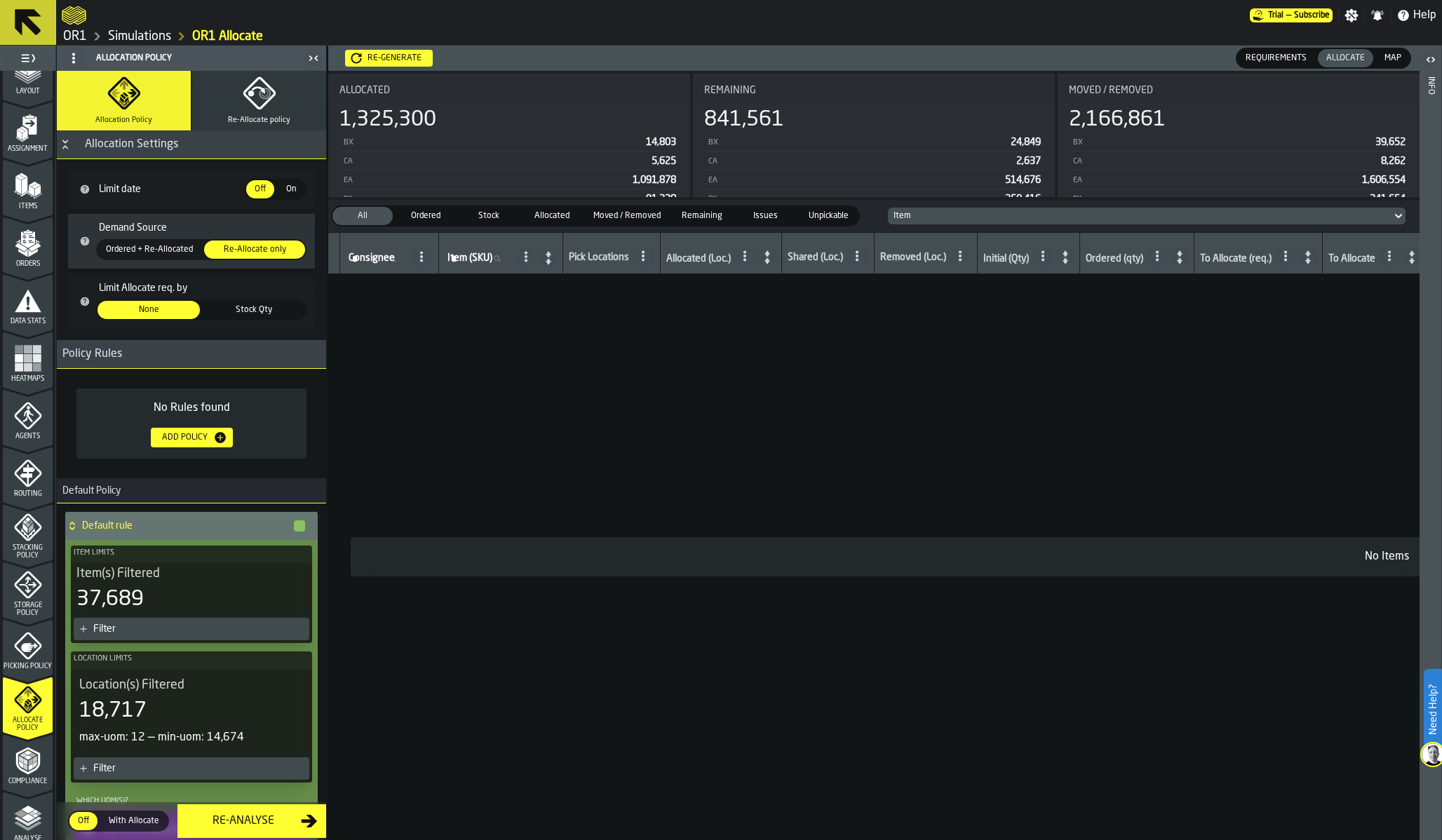
click at [23, 379] on span "Heatmaps" at bounding box center [27, 379] width 50 height 8
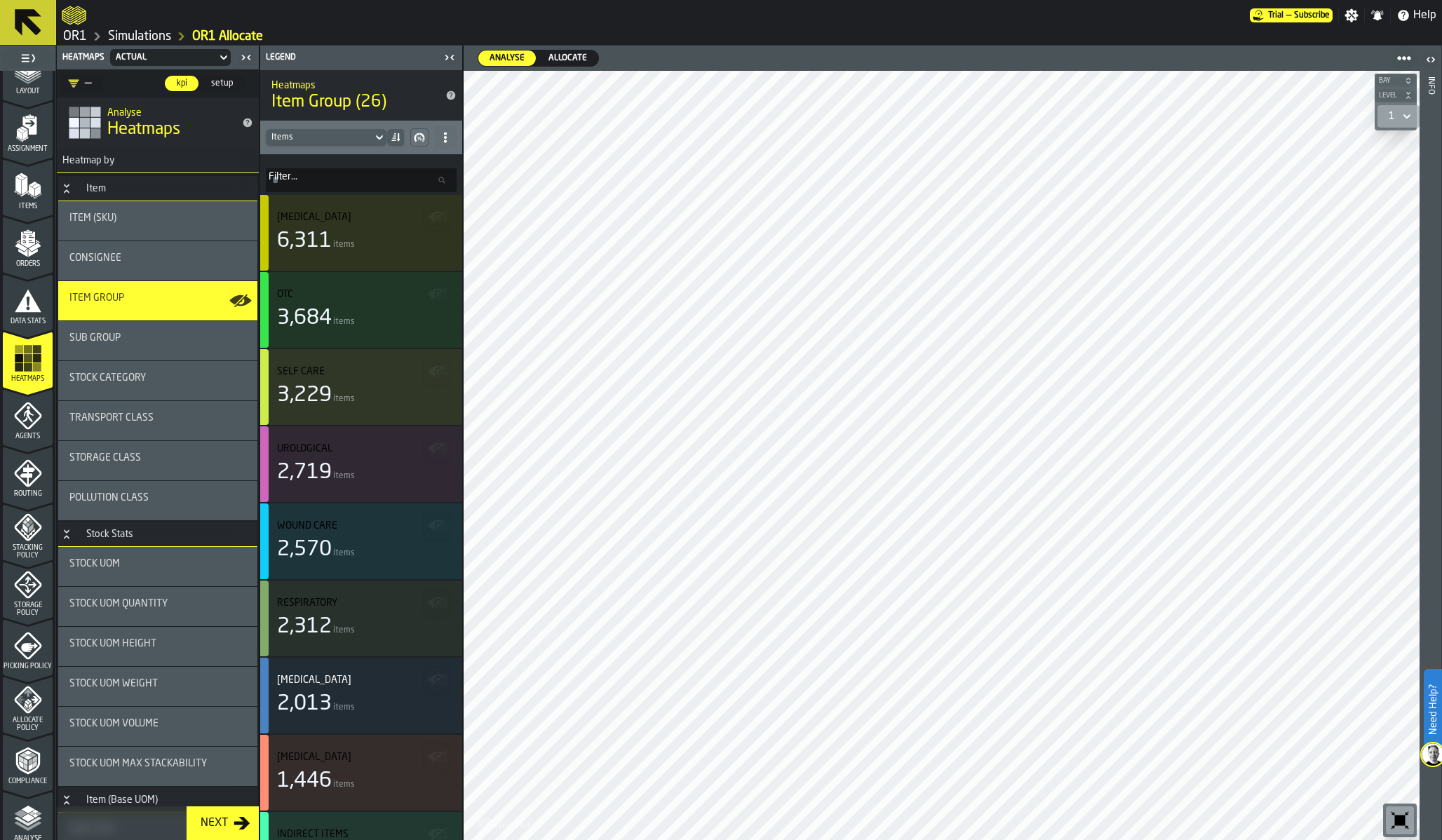
click at [567, 57] on span "Allocate" at bounding box center [567, 59] width 50 height 13
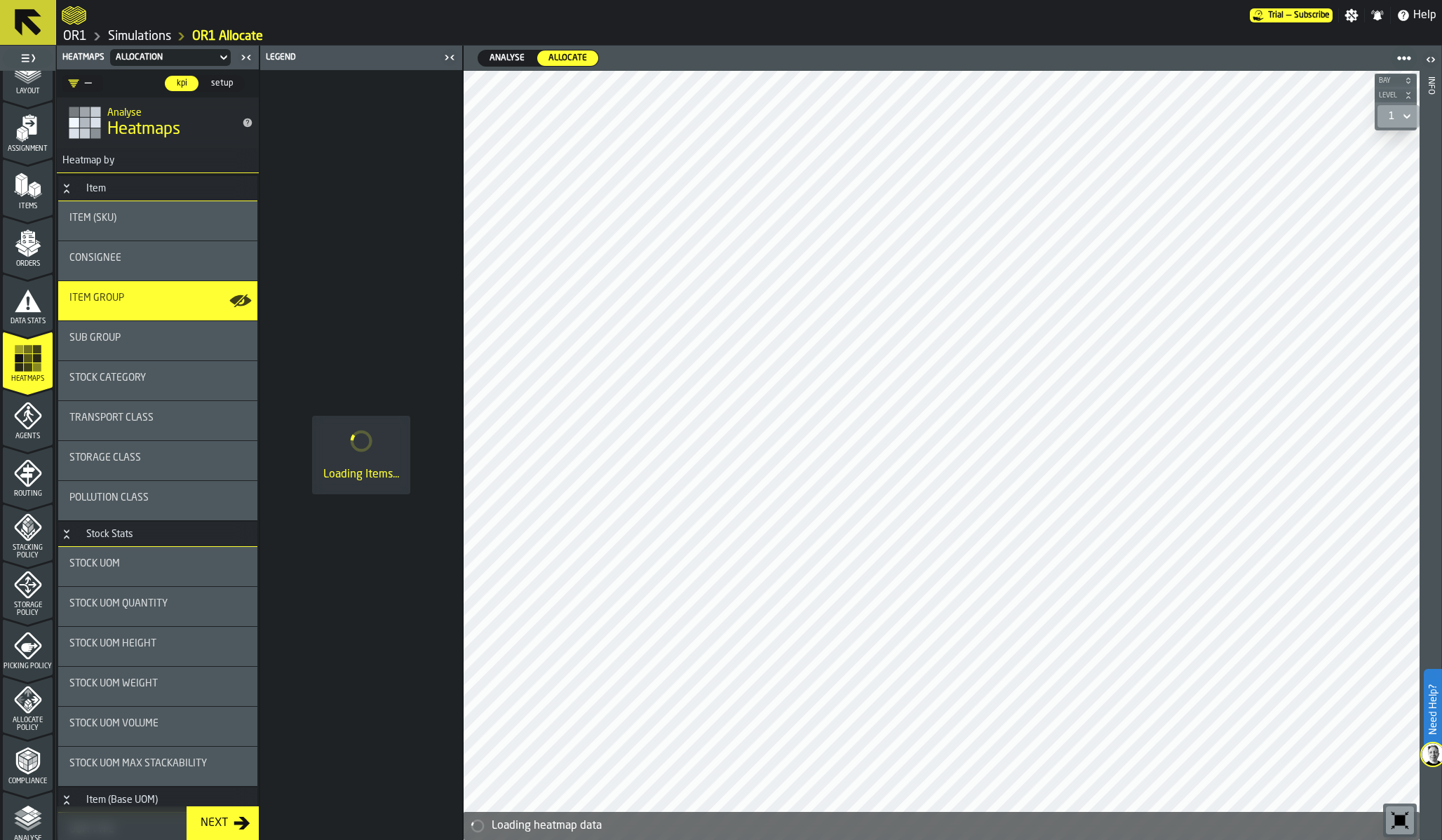
click at [567, 57] on span "Allocate" at bounding box center [567, 59] width 50 height 13
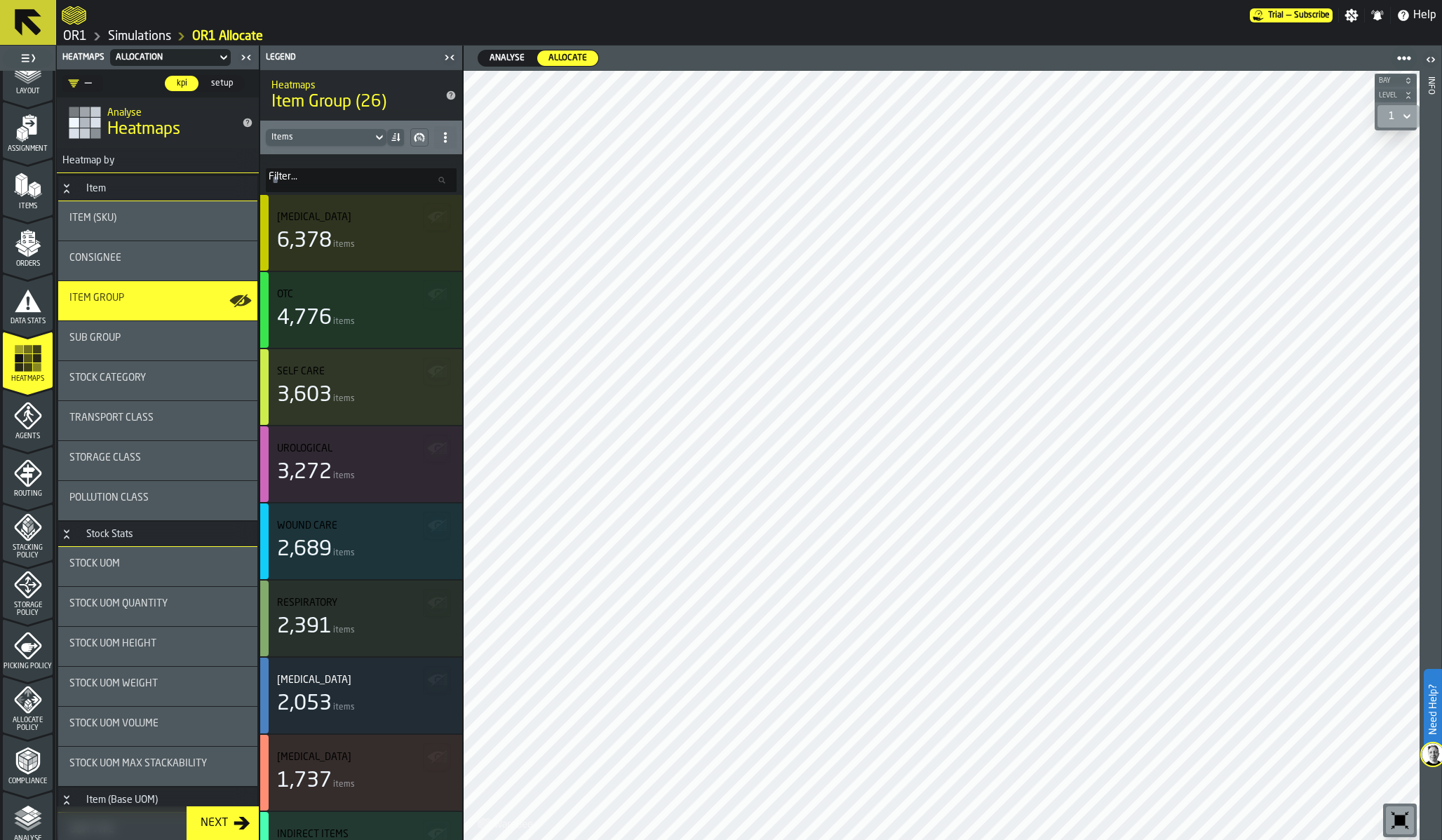
click at [481, 52] on div "Analyse" at bounding box center [507, 58] width 58 height 15
click at [559, 59] on span "Allocate" at bounding box center [567, 59] width 50 height 13
click at [510, 66] on label "Analyse Analyse" at bounding box center [506, 58] width 59 height 17
click at [565, 60] on span "Allocate" at bounding box center [567, 59] width 50 height 13
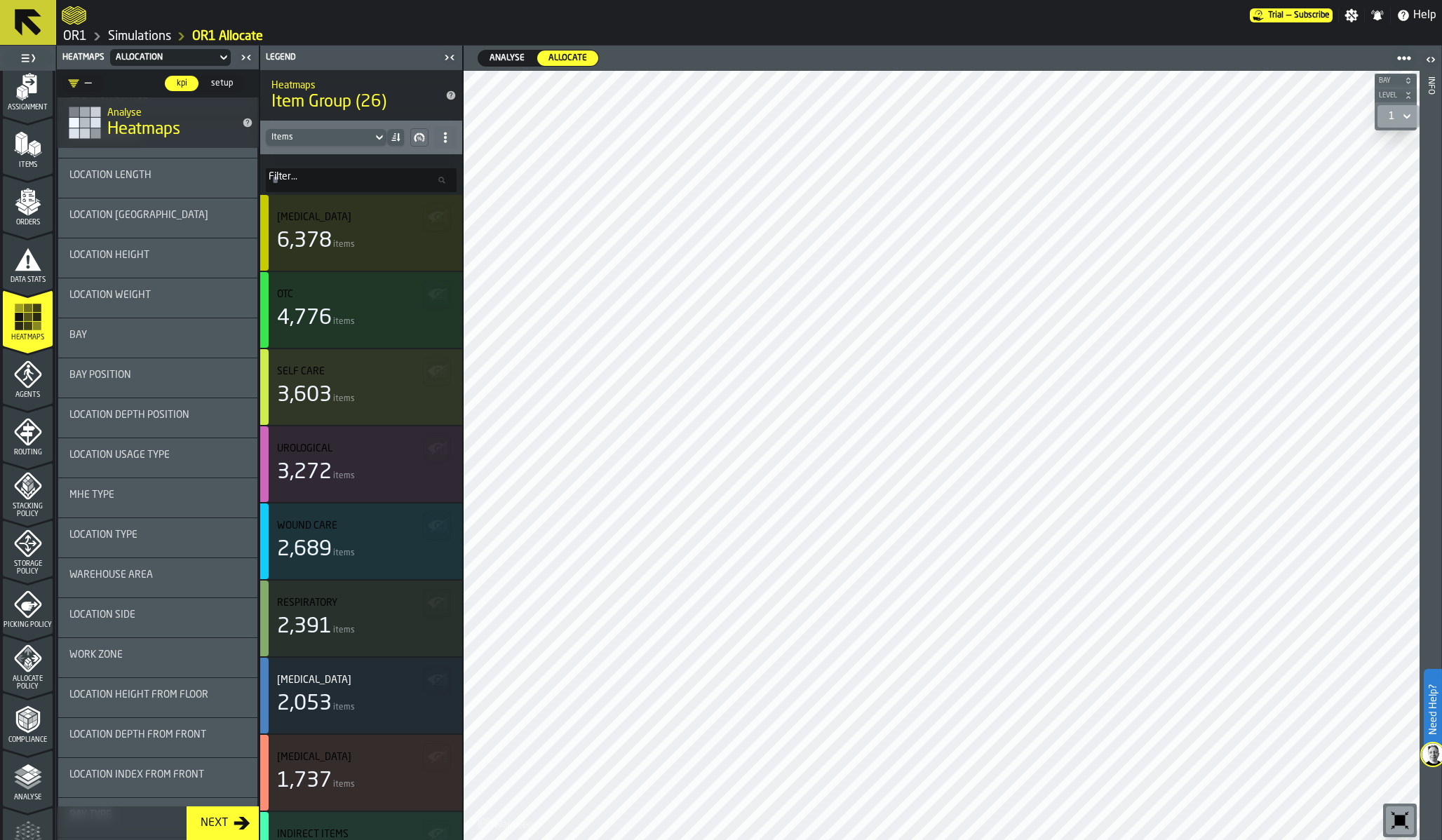
scroll to position [1966, 0]
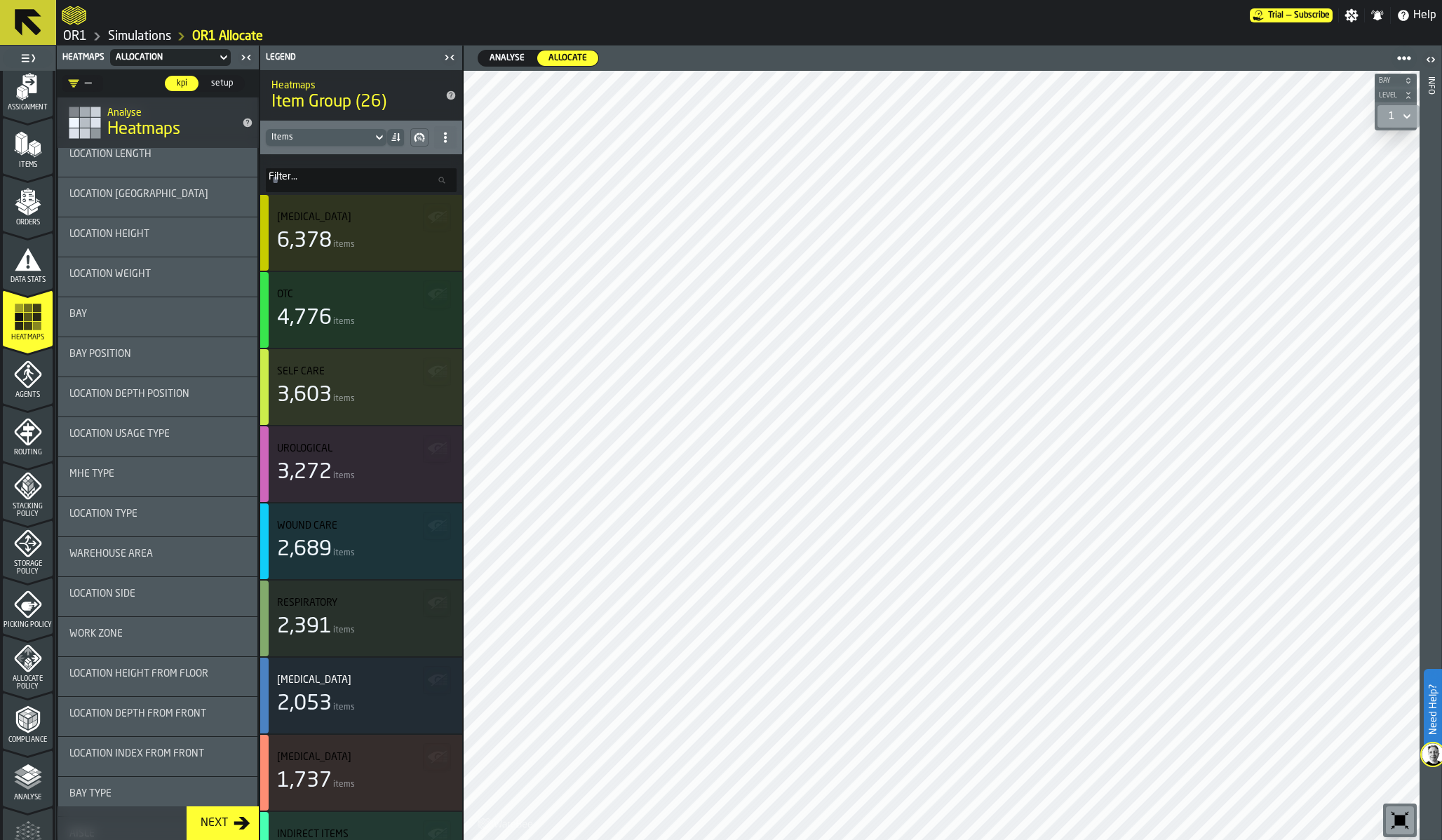
click at [135, 628] on div "Work Zone" at bounding box center [158, 637] width 199 height 39
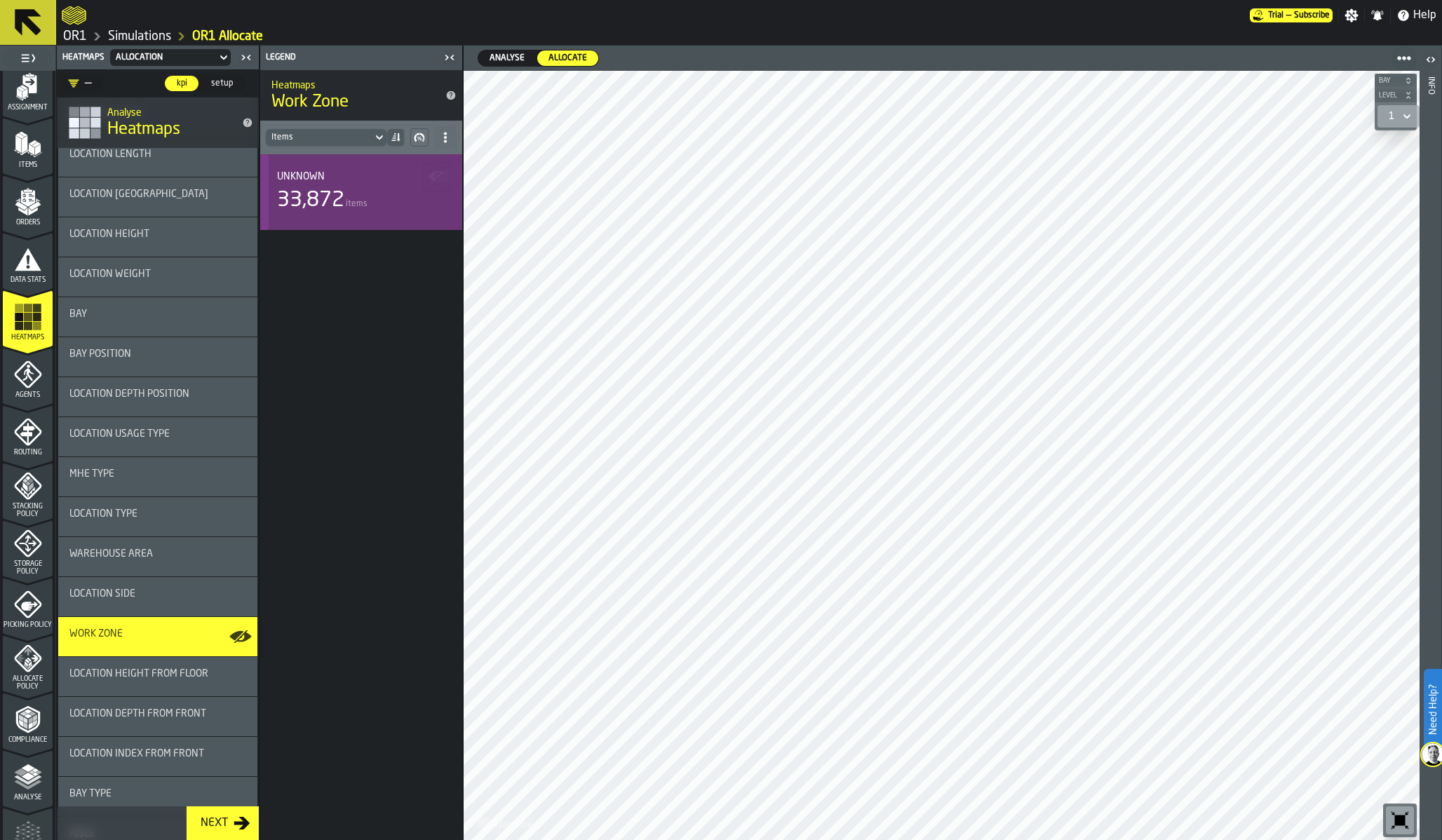
click at [335, 197] on div "33,872" at bounding box center [311, 200] width 68 height 25
click at [150, 588] on div "Location Side" at bounding box center [158, 596] width 199 height 39
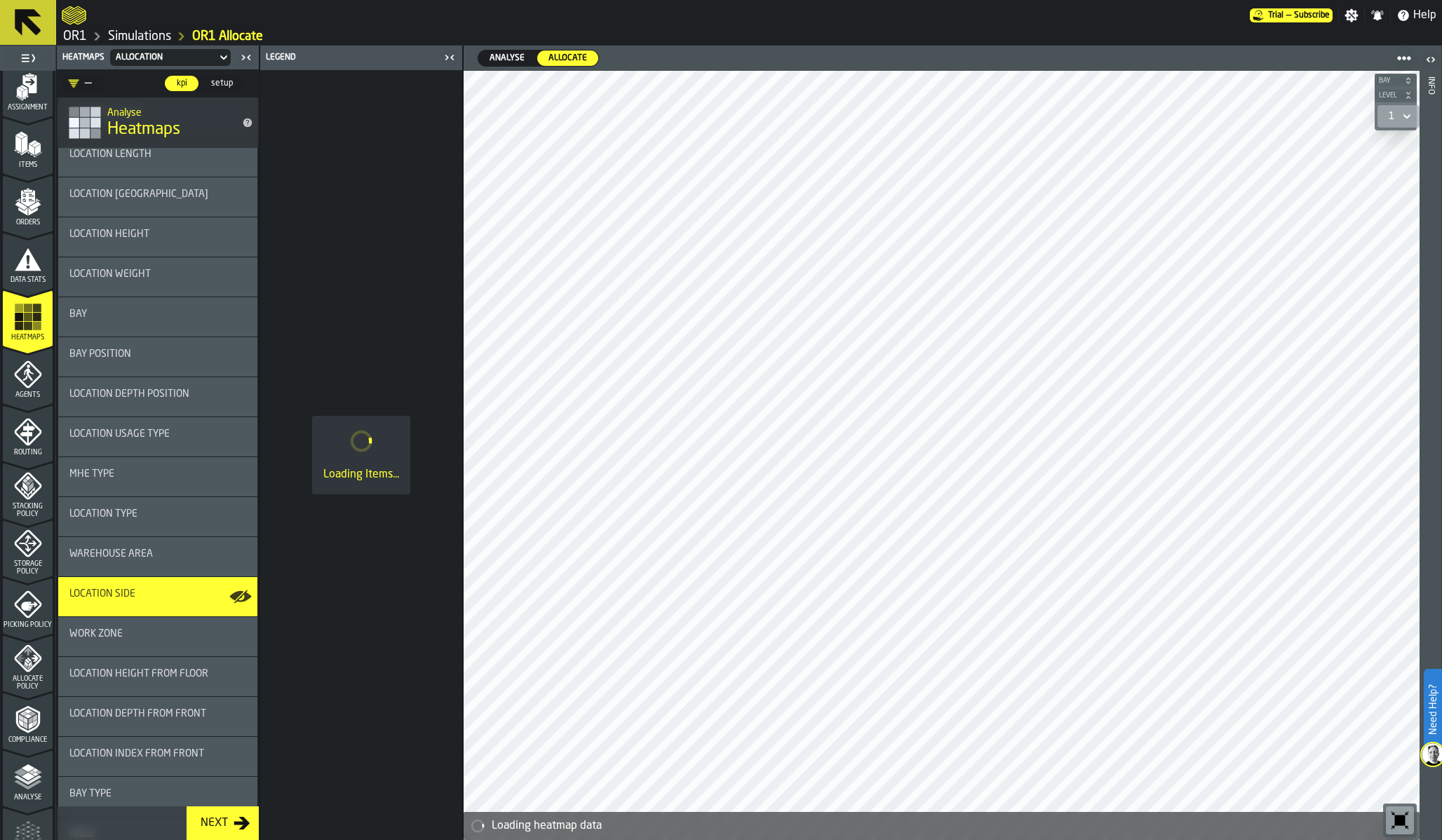
click at [145, 558] on span "Warehouse Area" at bounding box center [111, 554] width 84 height 11
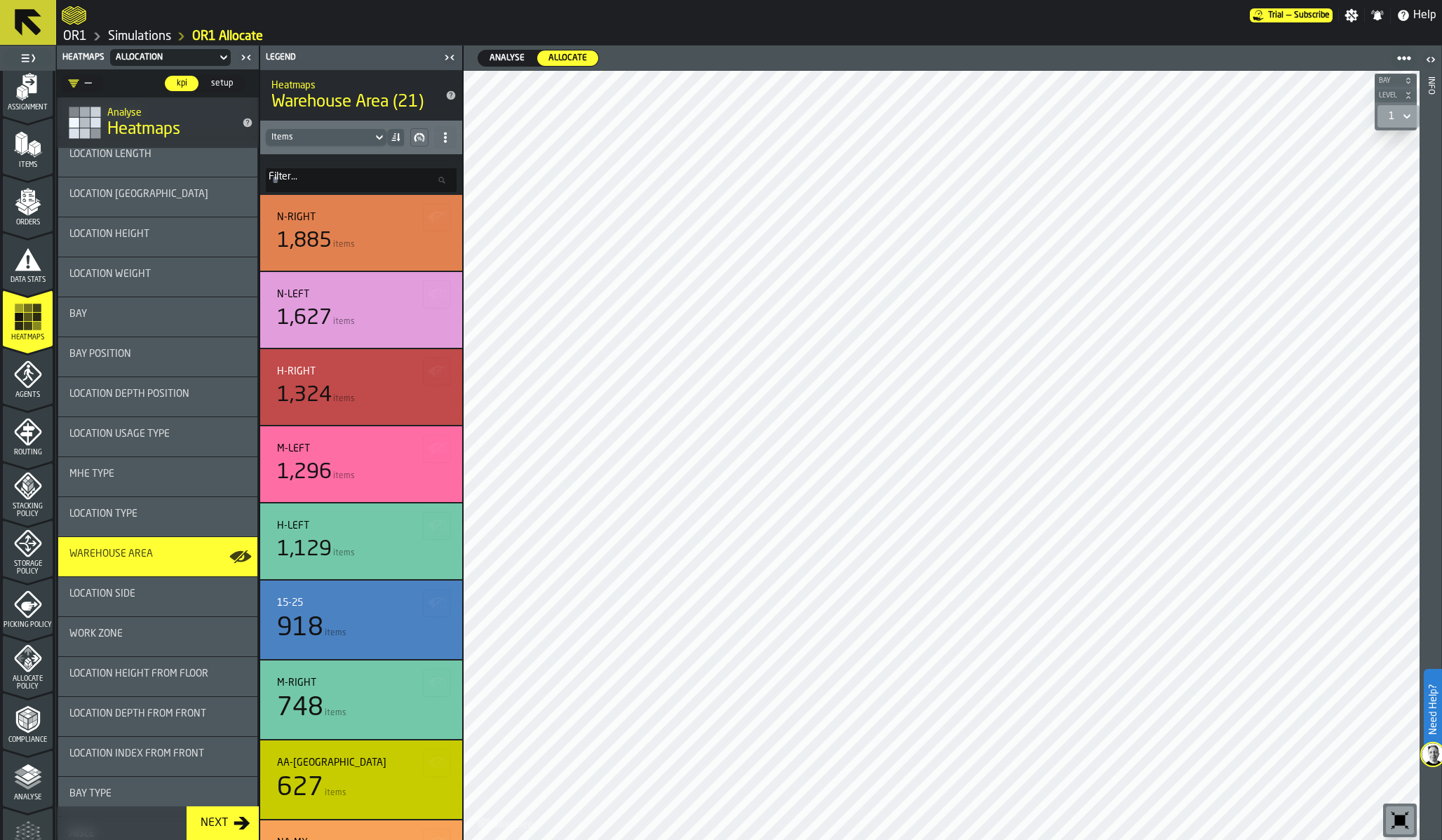
click at [27, 560] on span "Storage Policy" at bounding box center [27, 568] width 50 height 15
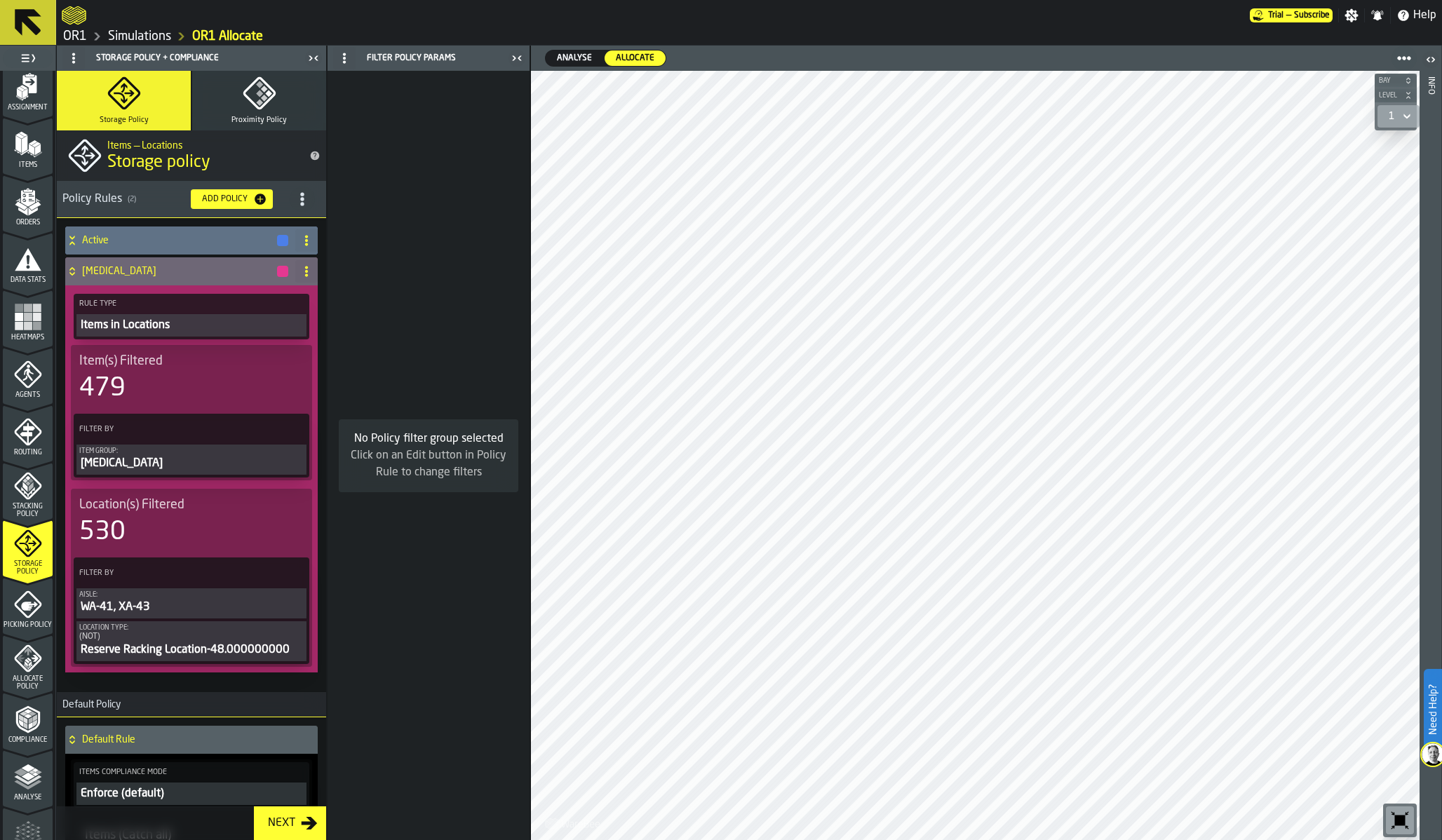
click at [91, 245] on h4 "Active" at bounding box center [178, 240] width 194 height 11
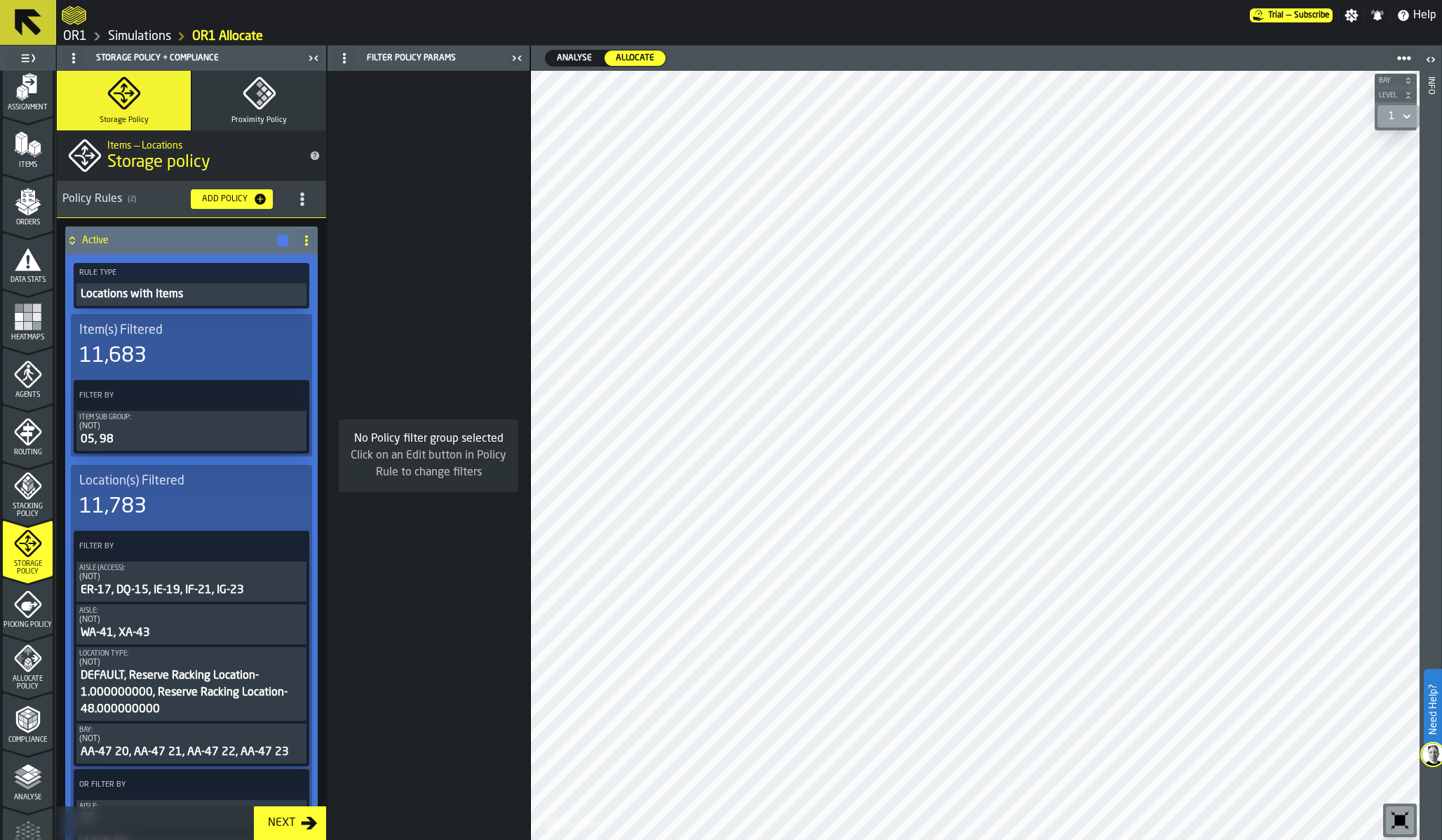
click at [91, 245] on h4 "Active" at bounding box center [178, 240] width 194 height 11
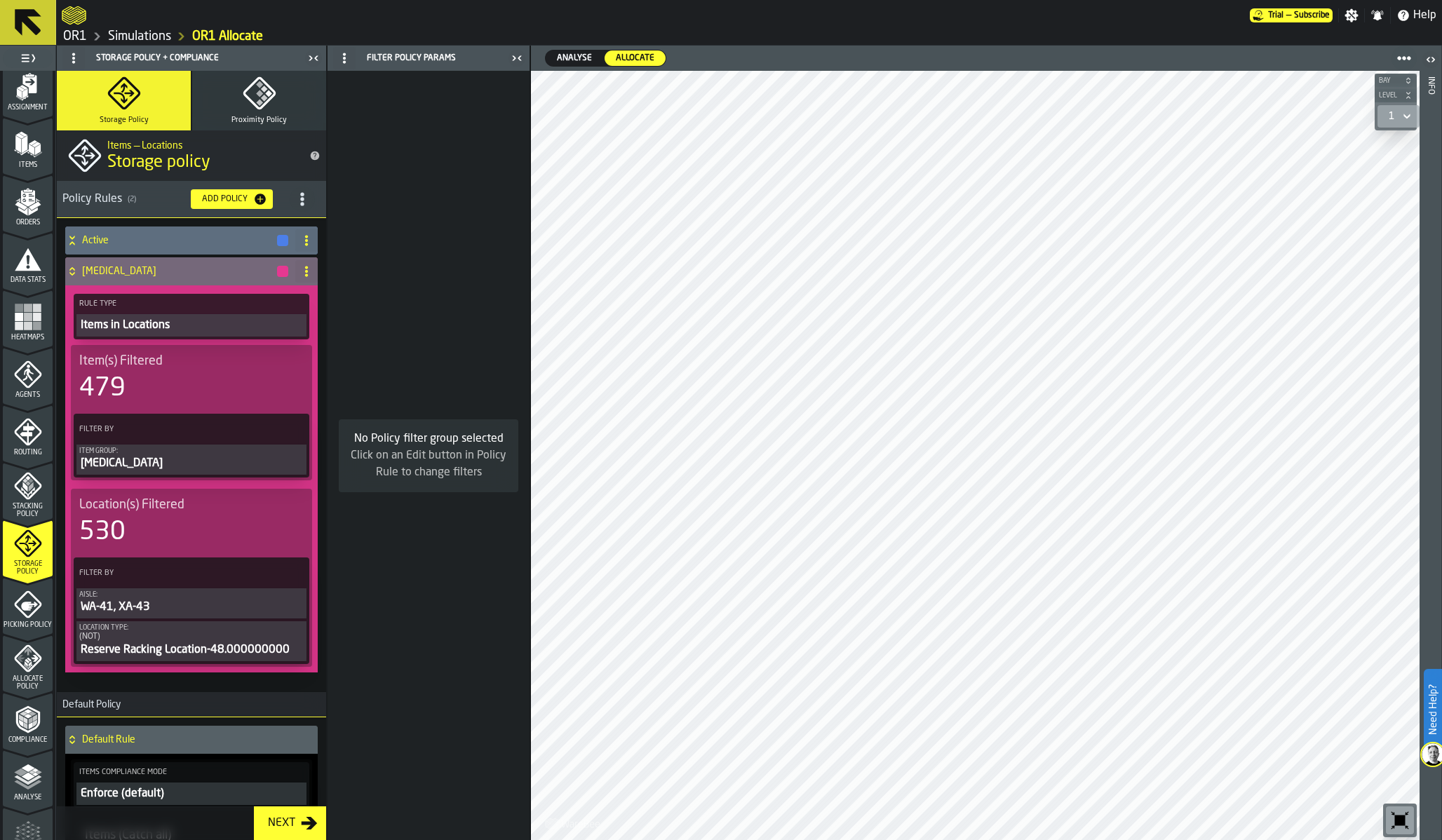
click at [88, 273] on h4 "Diabetes" at bounding box center [178, 272] width 194 height 11
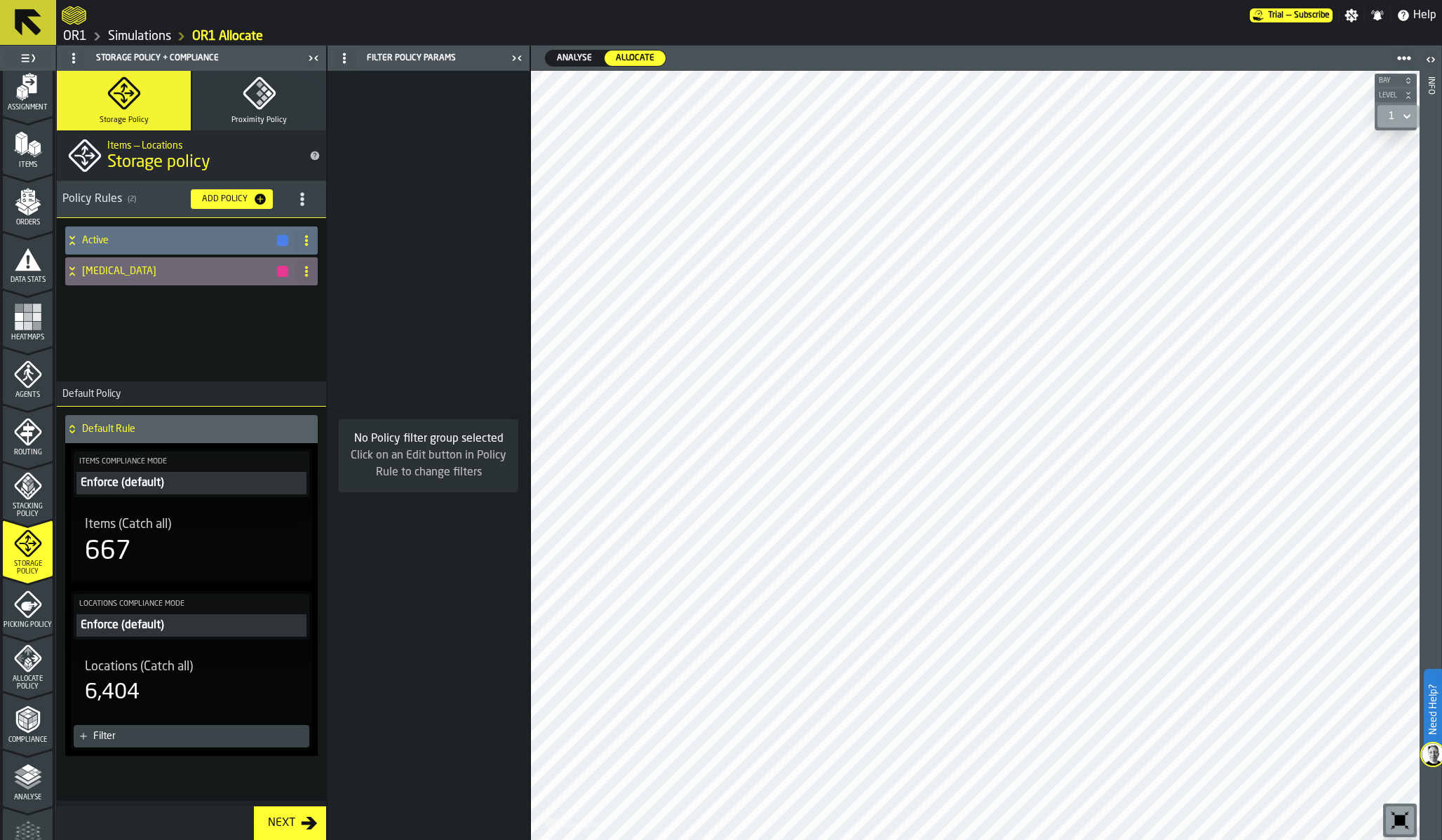
click at [92, 250] on div "Active" at bounding box center [177, 240] width 224 height 28
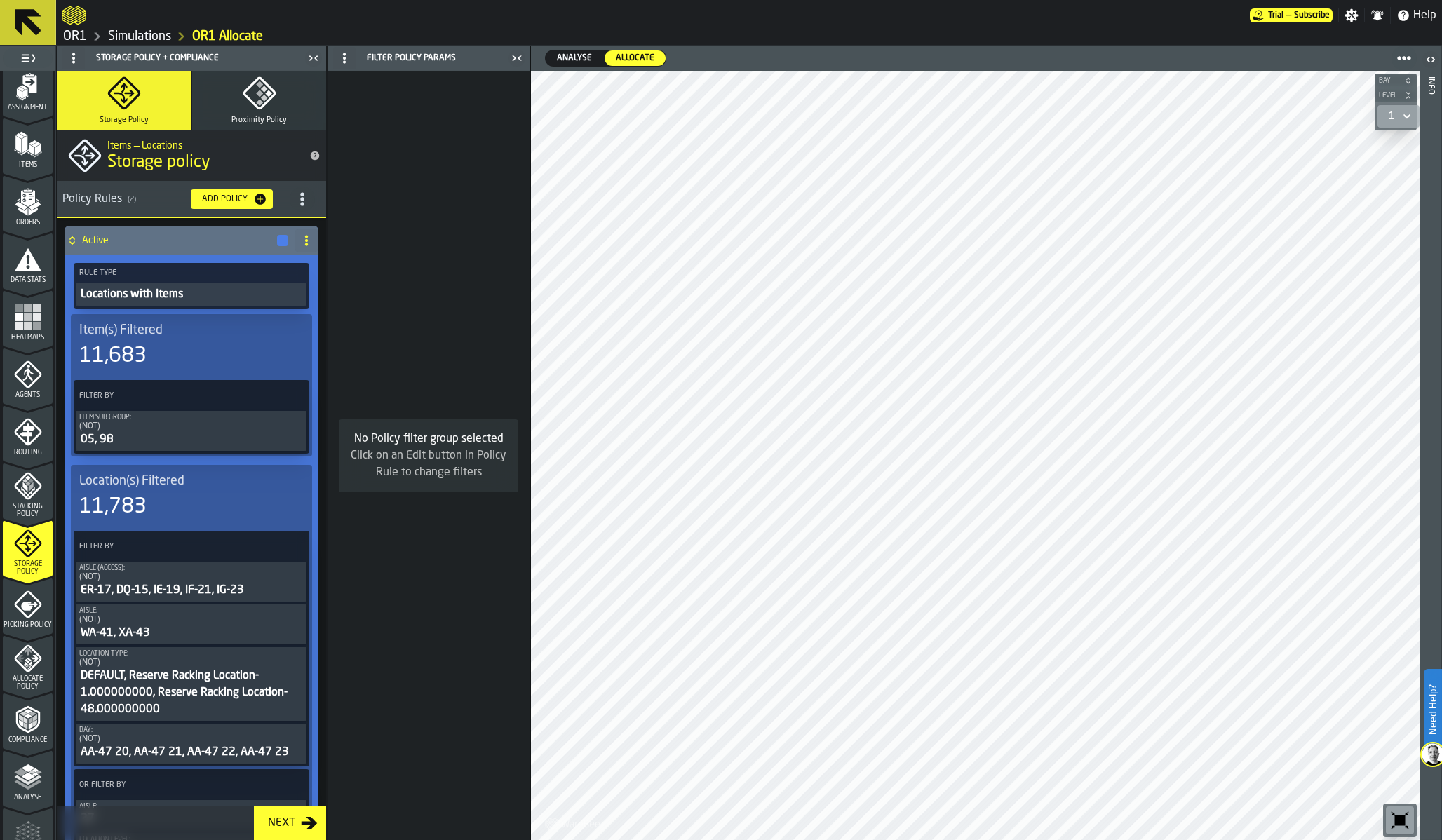
click at [92, 245] on div "Active" at bounding box center [177, 240] width 224 height 28
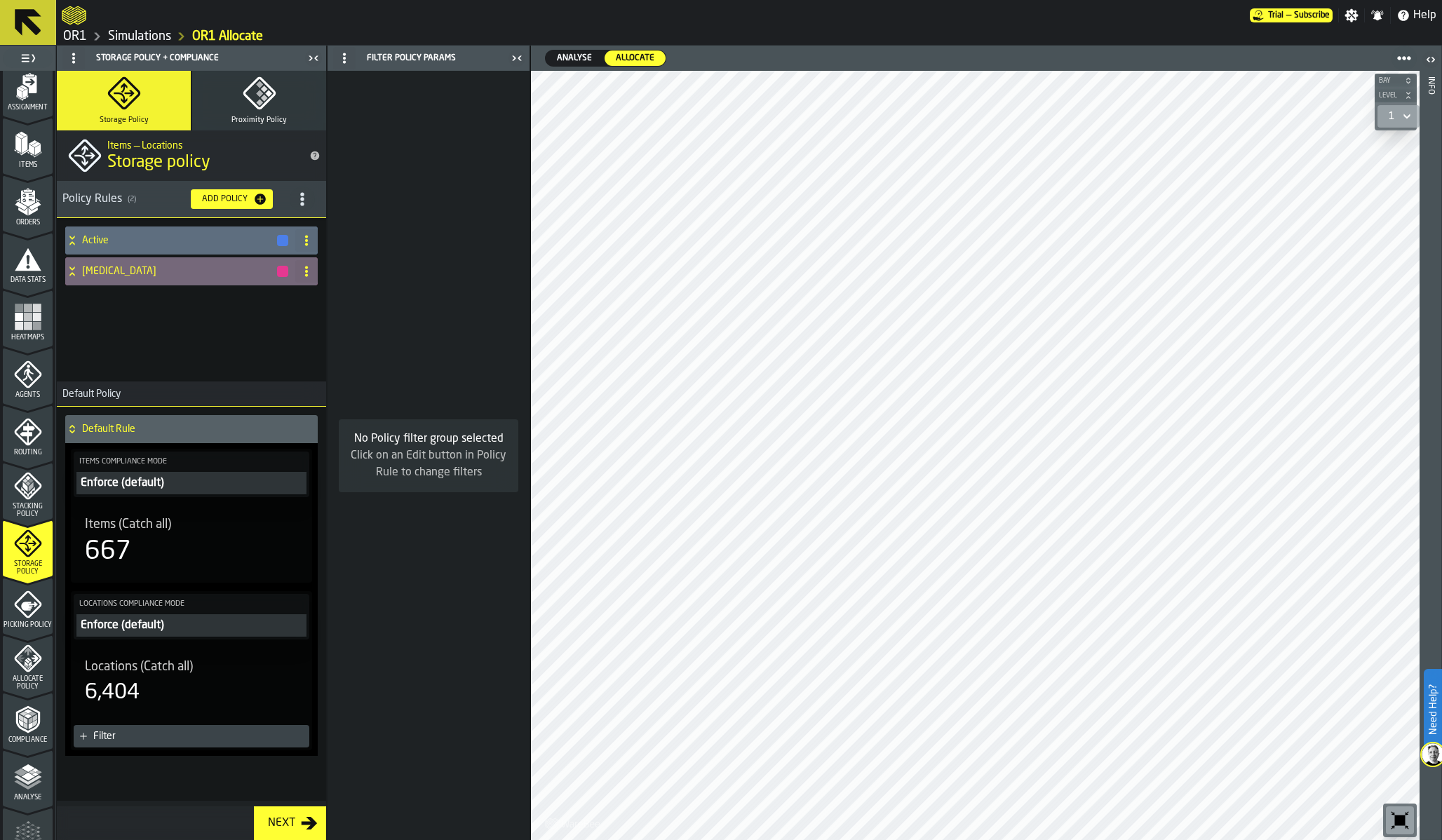
click at [103, 280] on div "Diabetes" at bounding box center [177, 271] width 224 height 28
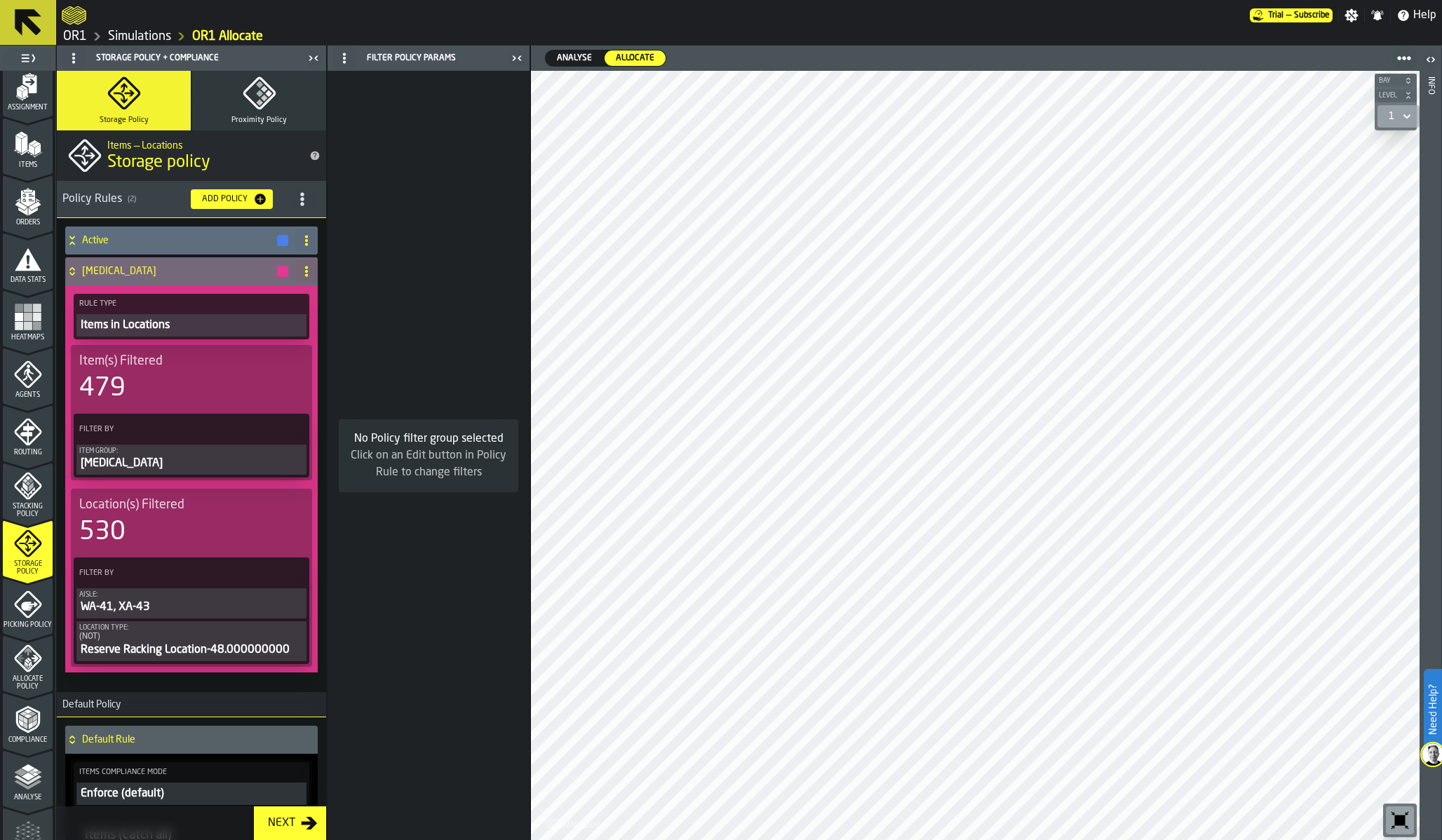
click at [118, 325] on div "Items in Locations" at bounding box center [191, 325] width 224 height 17
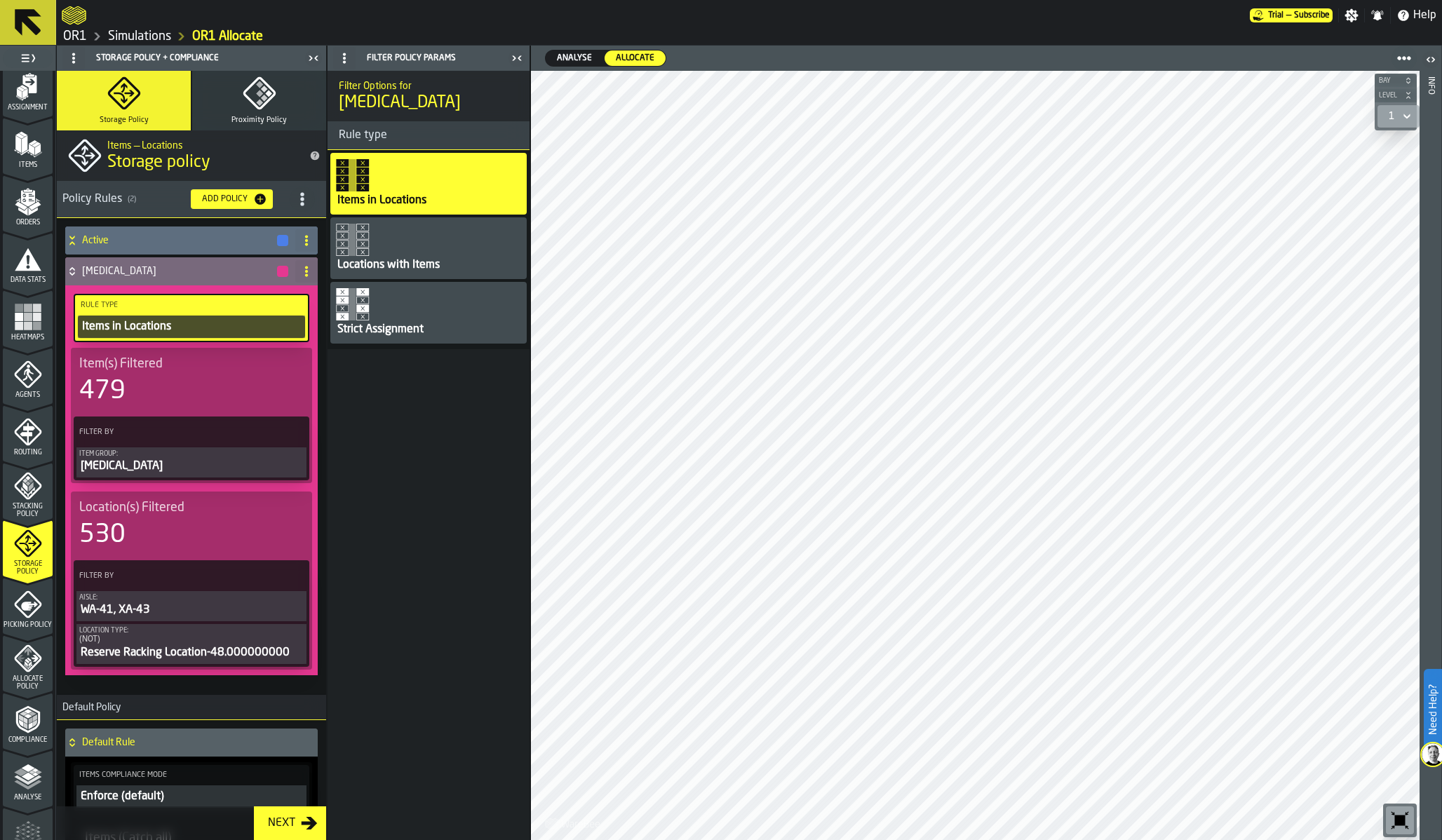
click at [410, 256] on div "Locations with Items" at bounding box center [388, 264] width 105 height 17
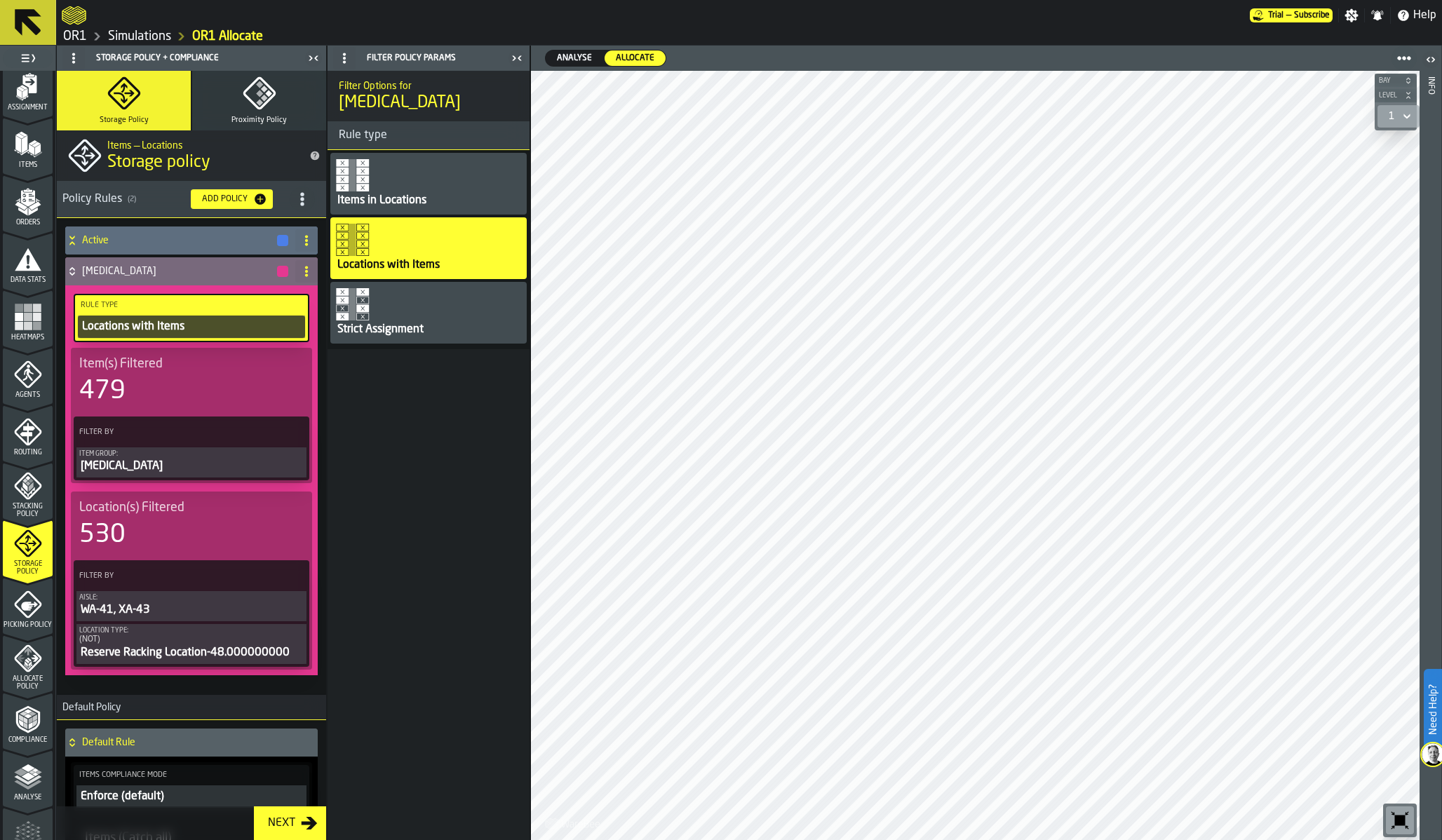
click at [287, 572] on icon at bounding box center [293, 576] width 14 height 14
click at [252, 663] on div "Copy" at bounding box center [257, 671] width 73 height 17
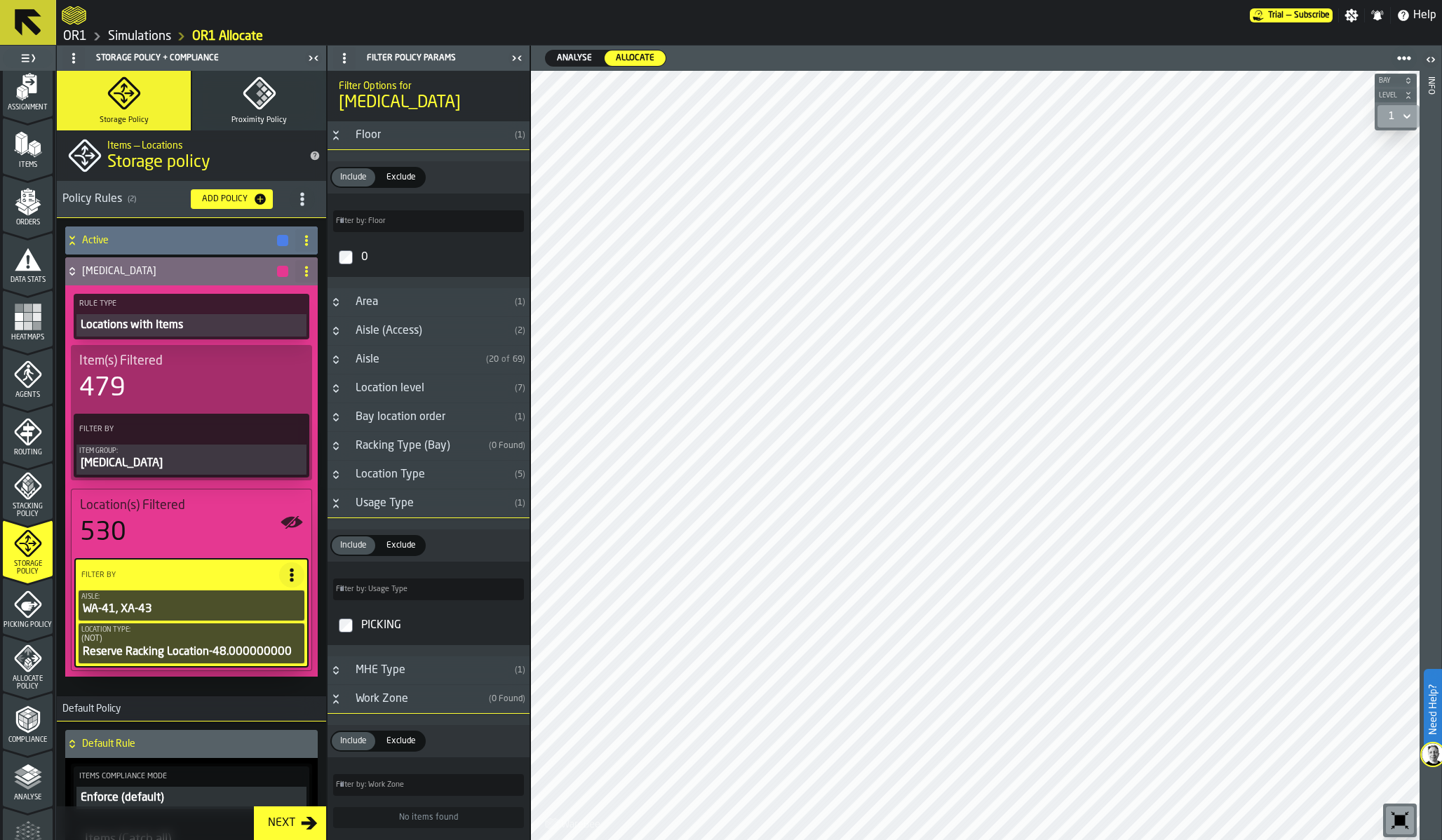
click at [115, 245] on h4 "Active" at bounding box center [178, 240] width 194 height 11
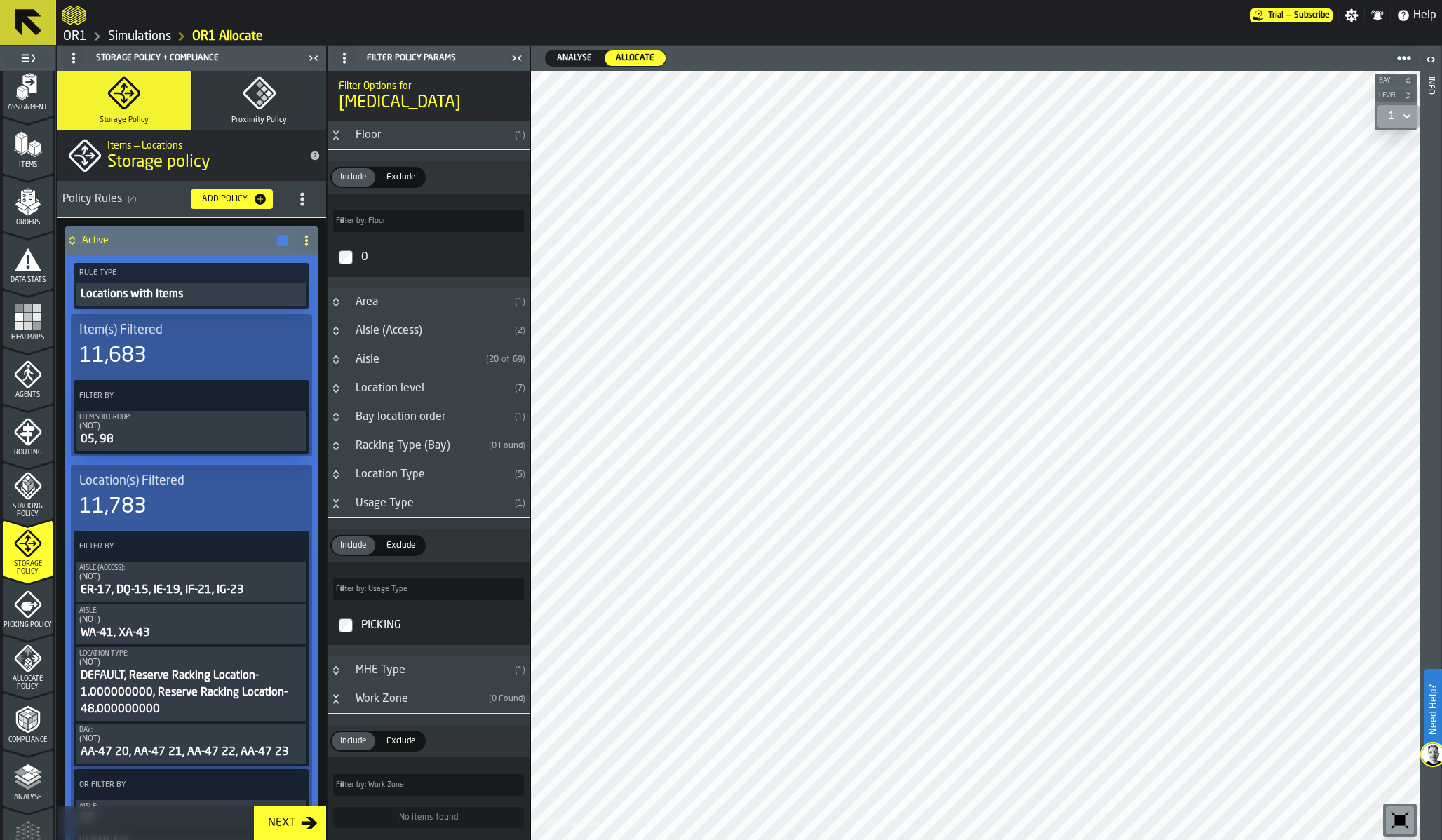
click at [115, 245] on h4 "Active" at bounding box center [178, 240] width 194 height 11
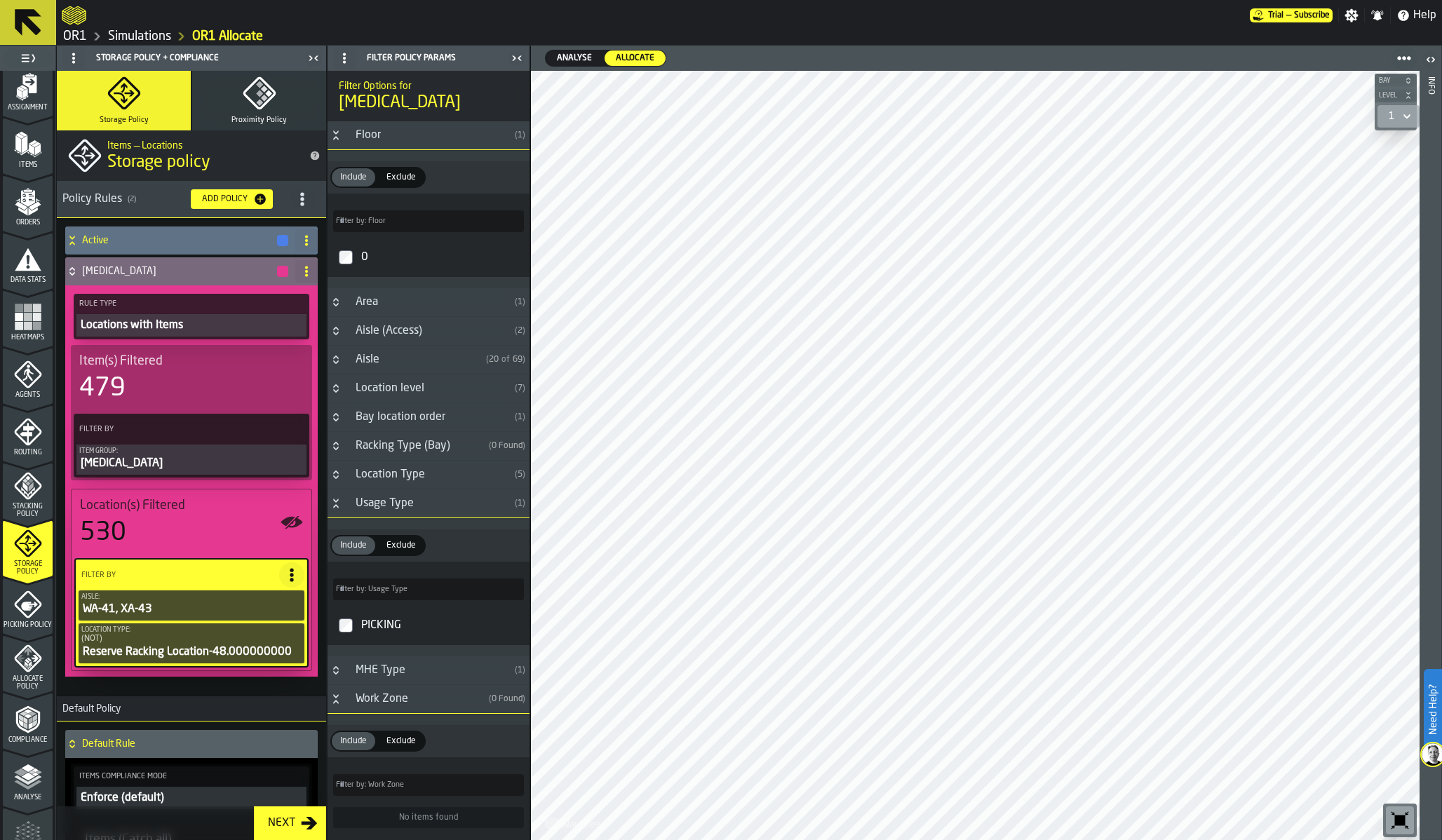
click at [115, 245] on h4 "Active" at bounding box center [178, 240] width 194 height 11
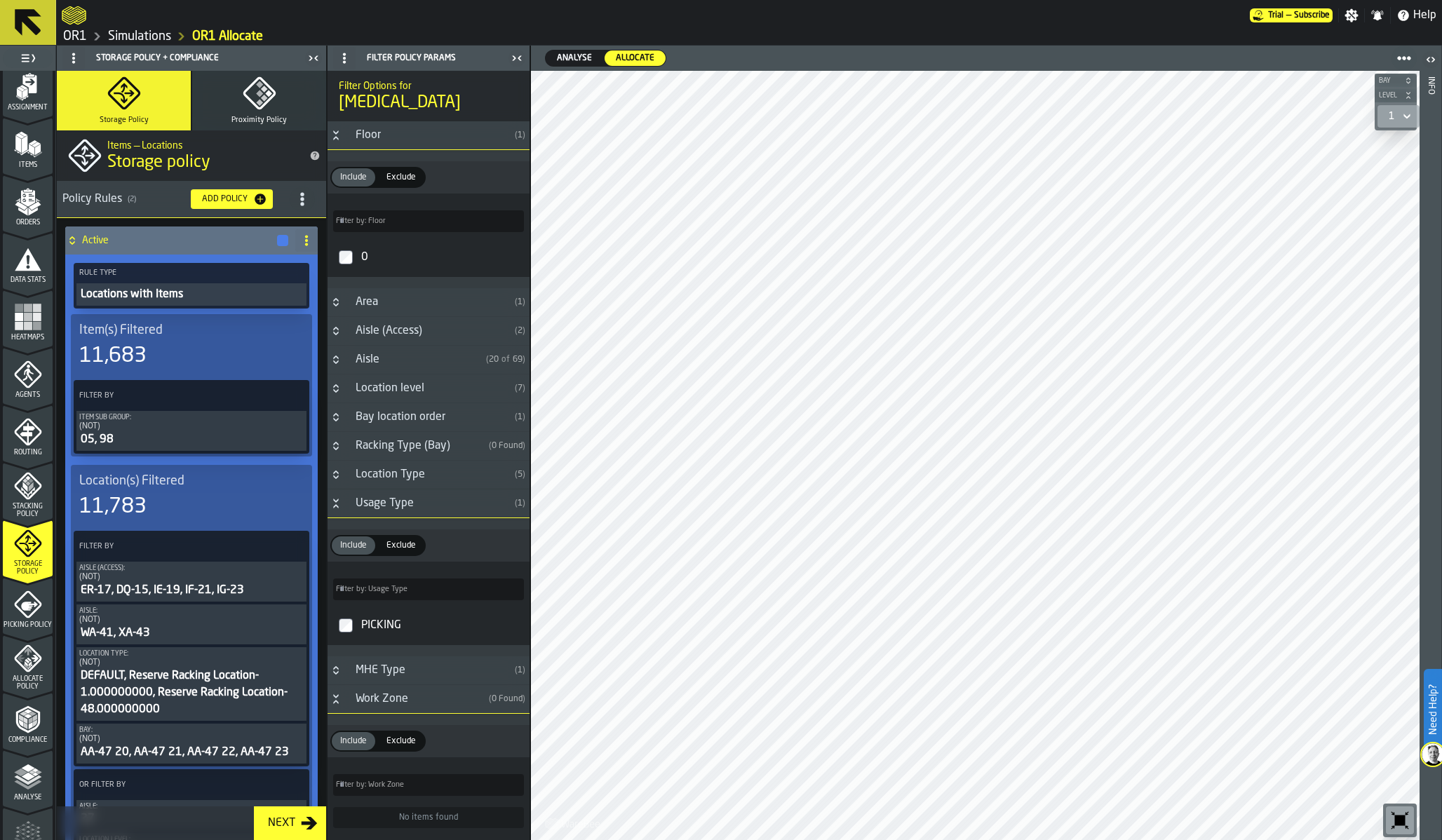
click at [142, 584] on div "ER-17, DQ-15, IE-19, IF-21, IG-23" at bounding box center [191, 590] width 224 height 17
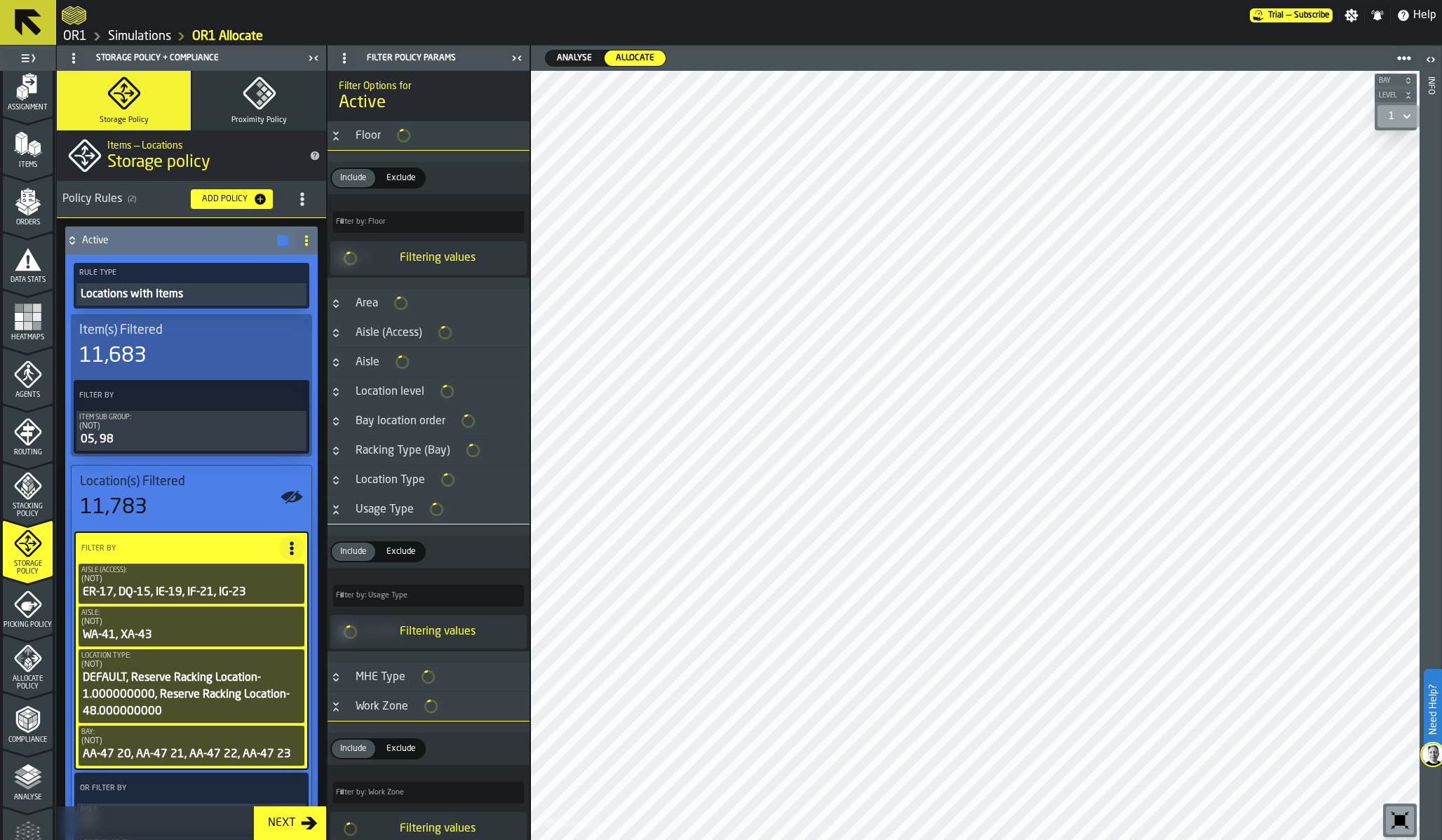
click at [142, 584] on div "(NOT)" at bounding box center [191, 580] width 220 height 10
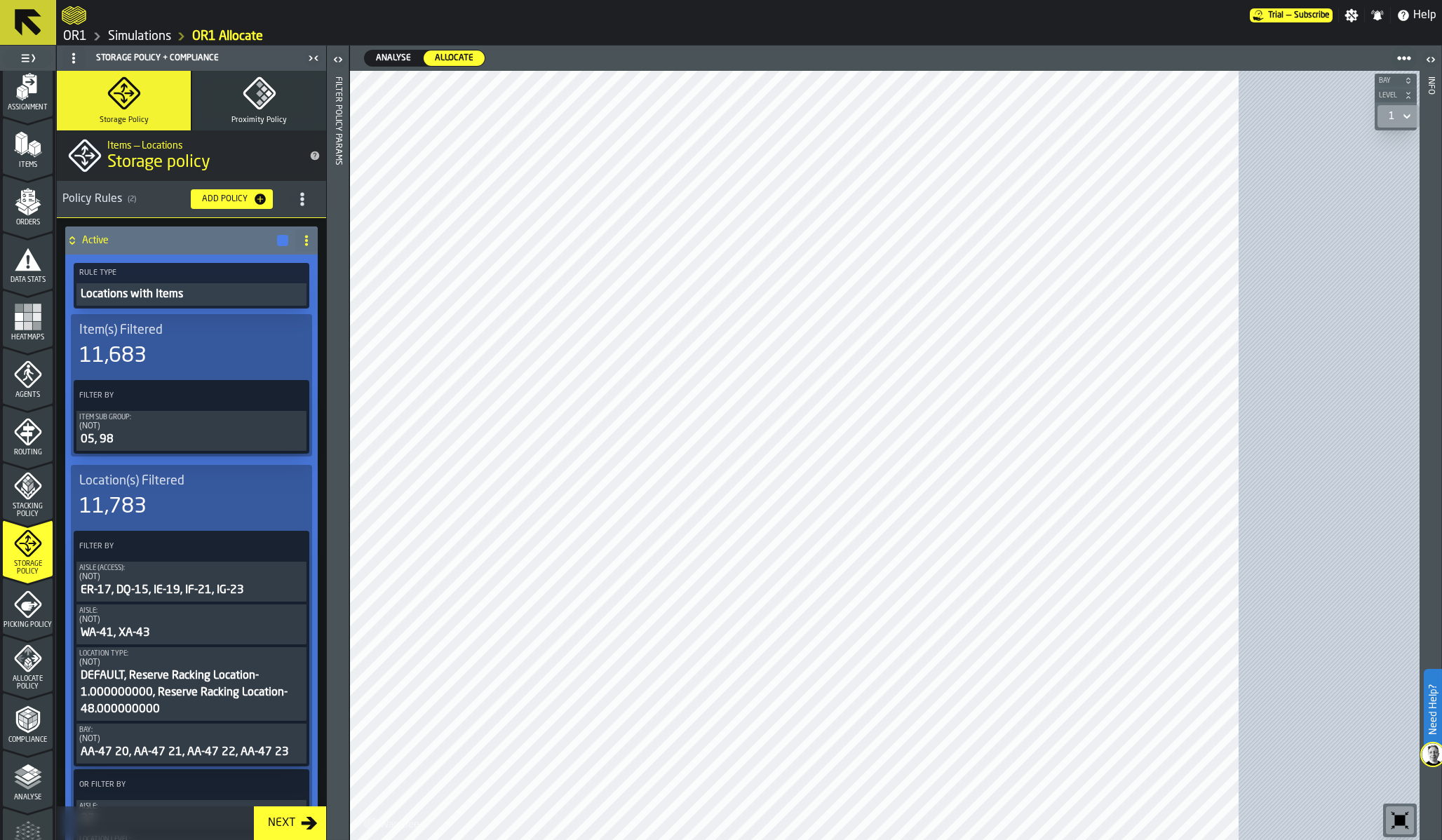
click at [142, 584] on div "ER-17, DQ-15, IE-19, IF-21, IG-23" at bounding box center [191, 590] width 224 height 17
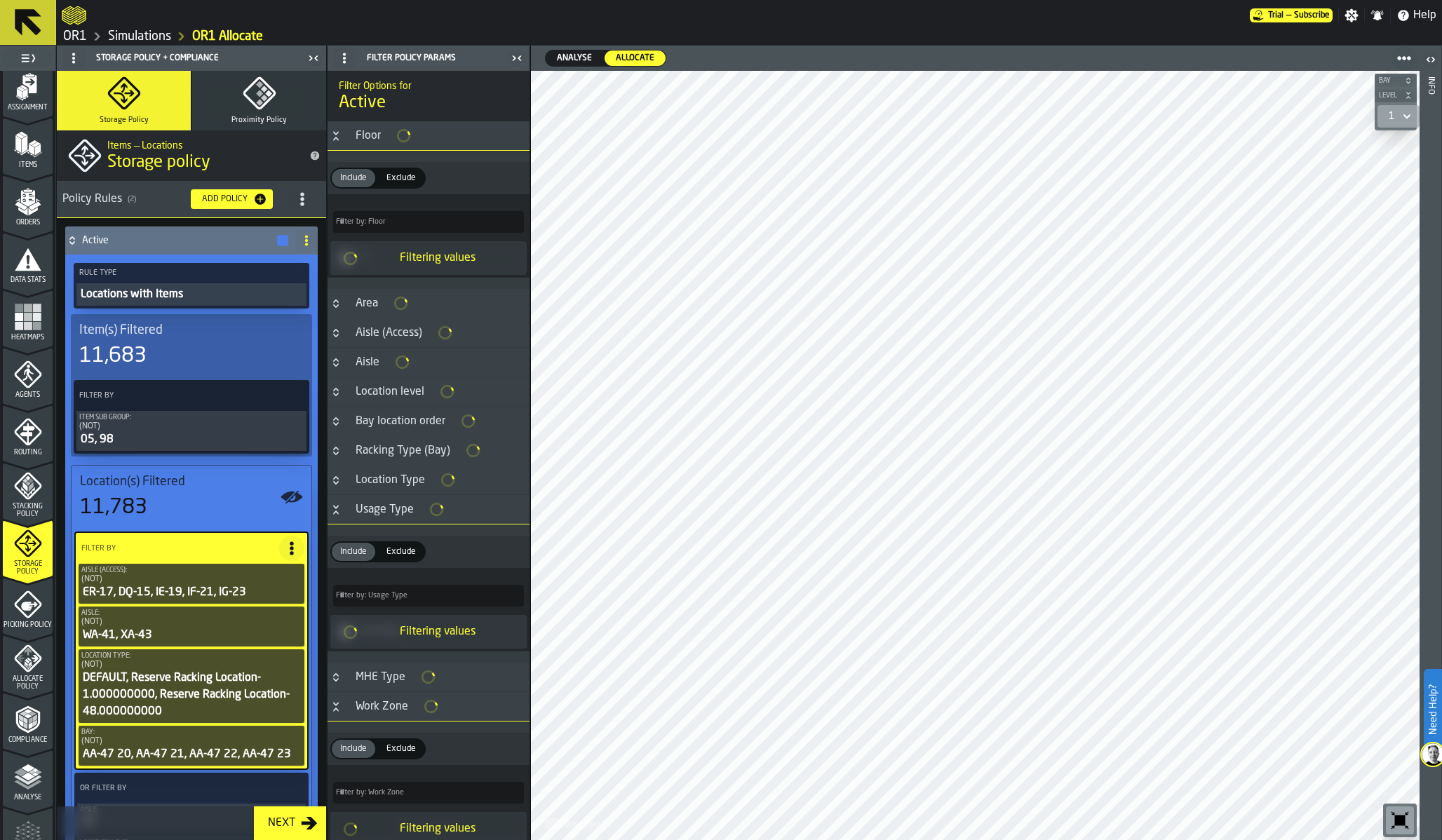
click at [142, 584] on div "(NOT)" at bounding box center [191, 580] width 220 height 10
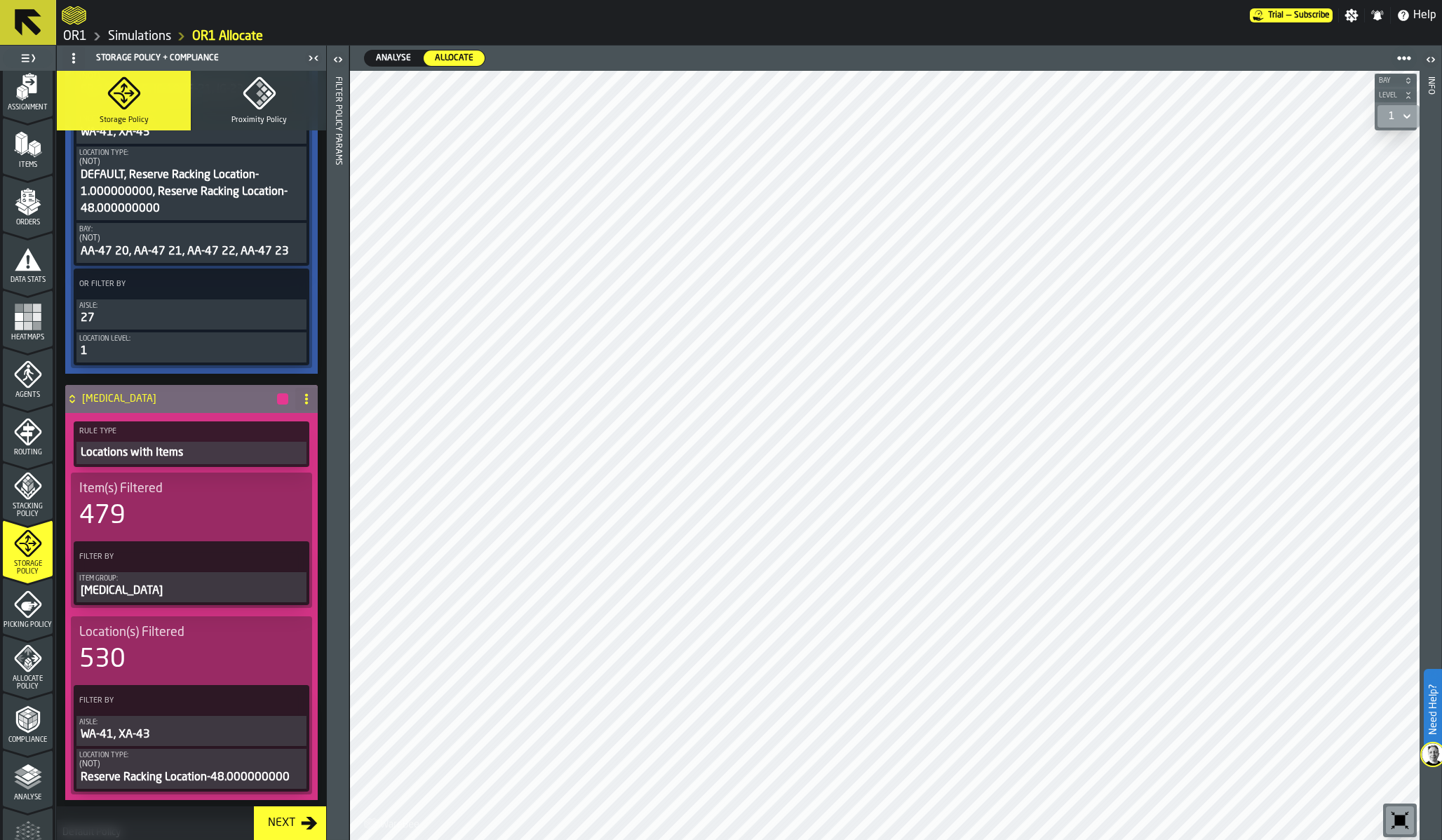
scroll to position [516, 0]
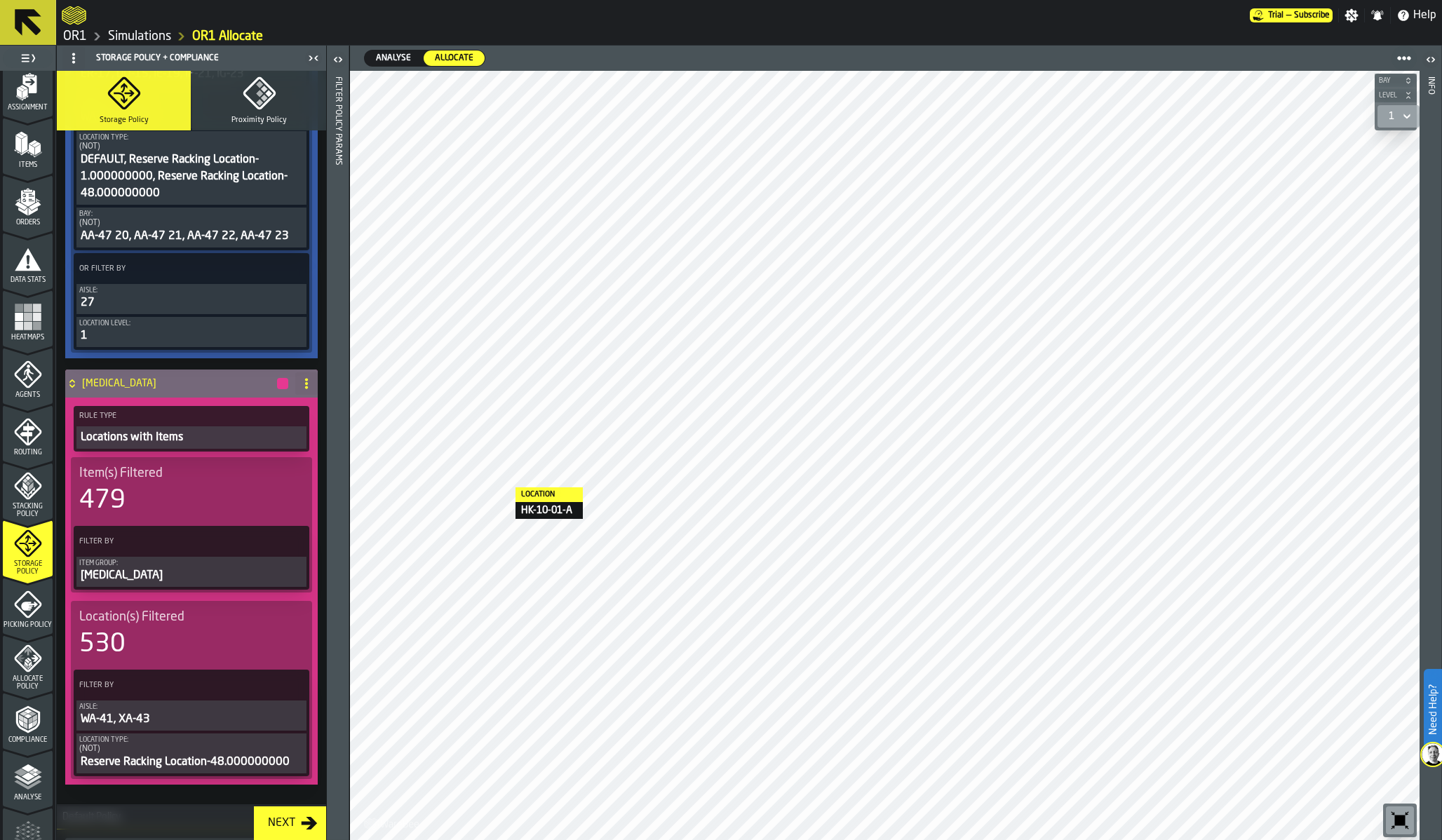
click at [253, 442] on div "Locations with Items" at bounding box center [191, 437] width 224 height 17
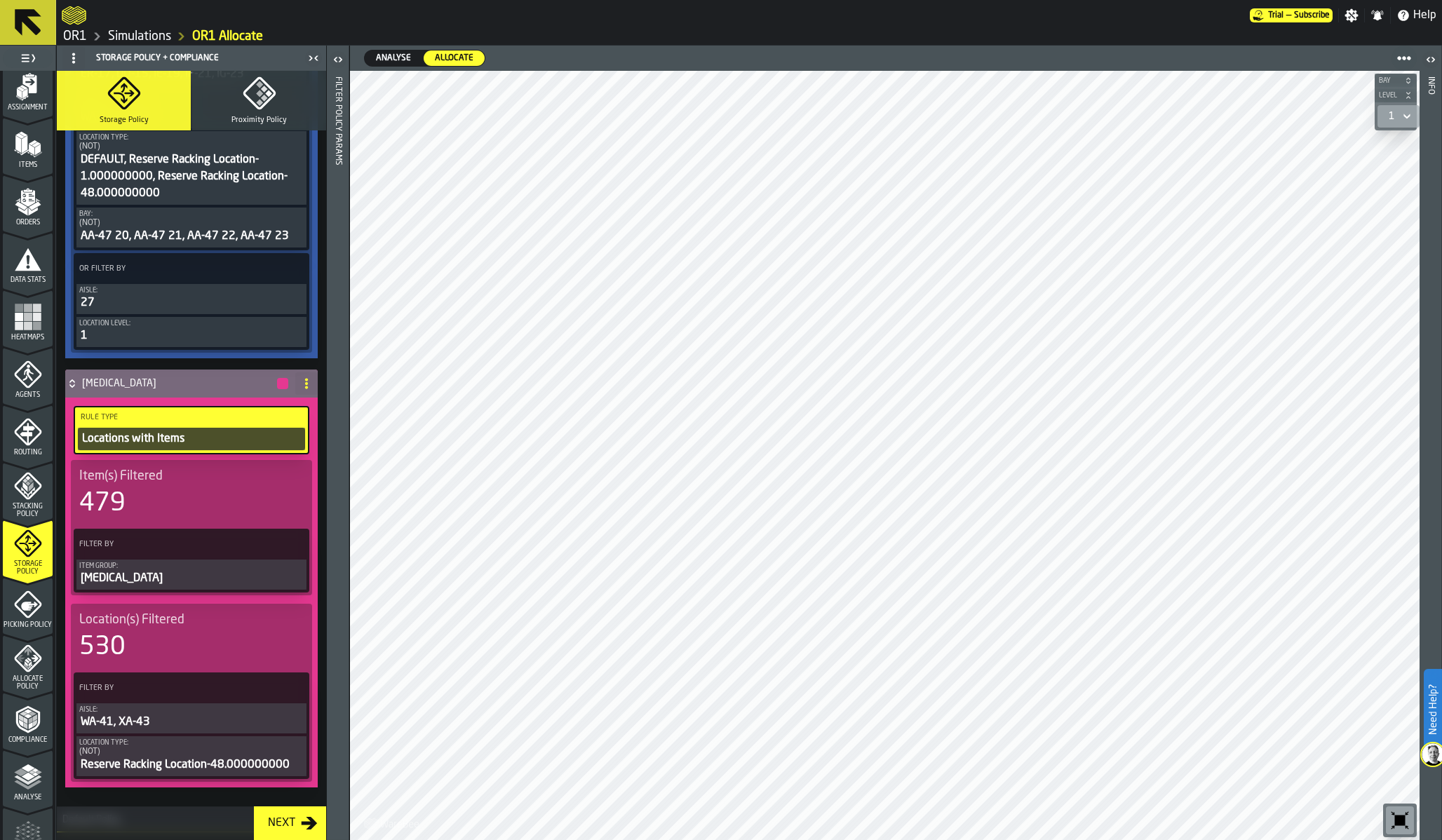
click at [342, 438] on div "Filter Policy Params" at bounding box center [338, 455] width 10 height 763
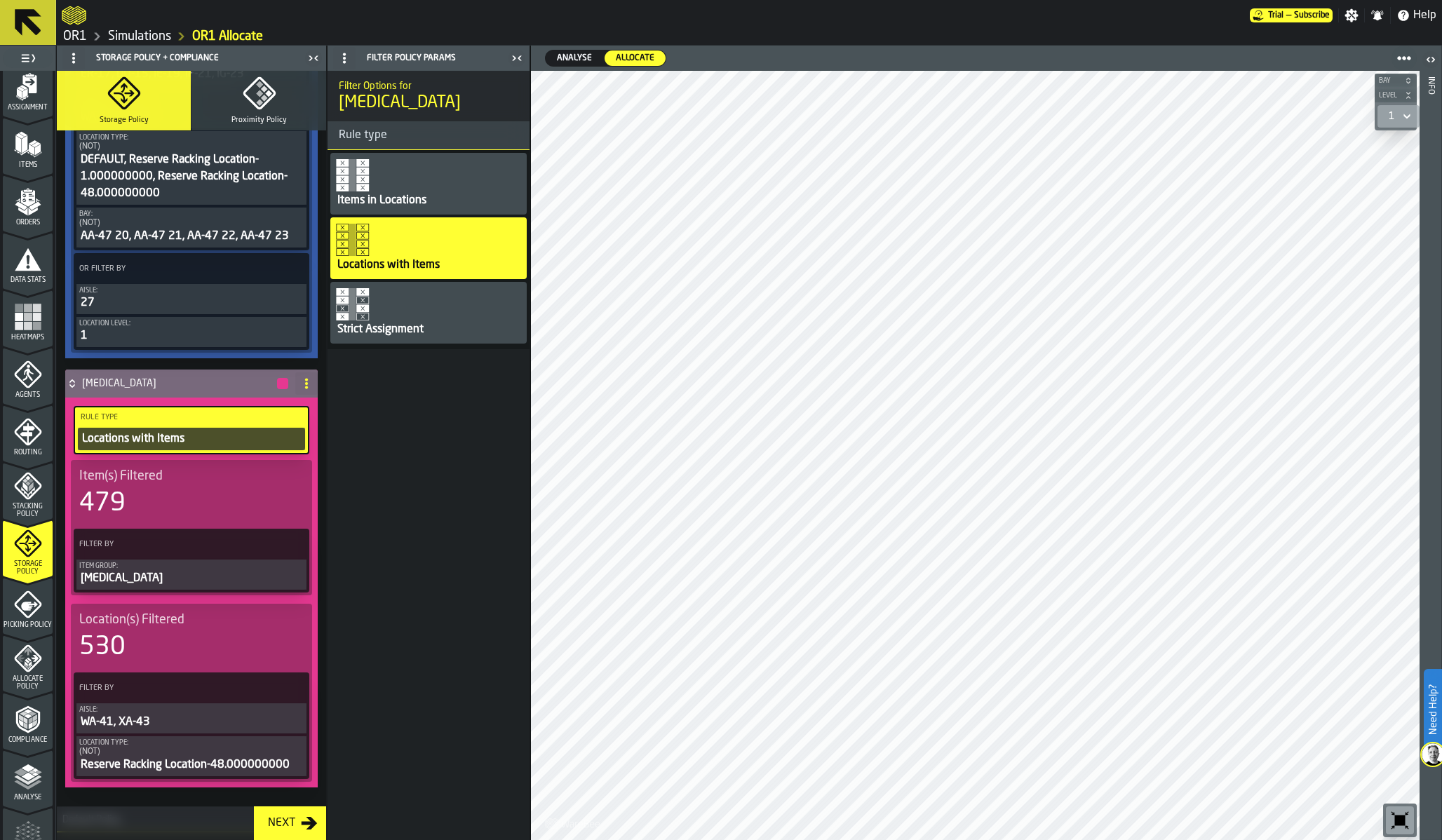
click at [397, 195] on div "Items in Locations" at bounding box center [382, 200] width 92 height 17
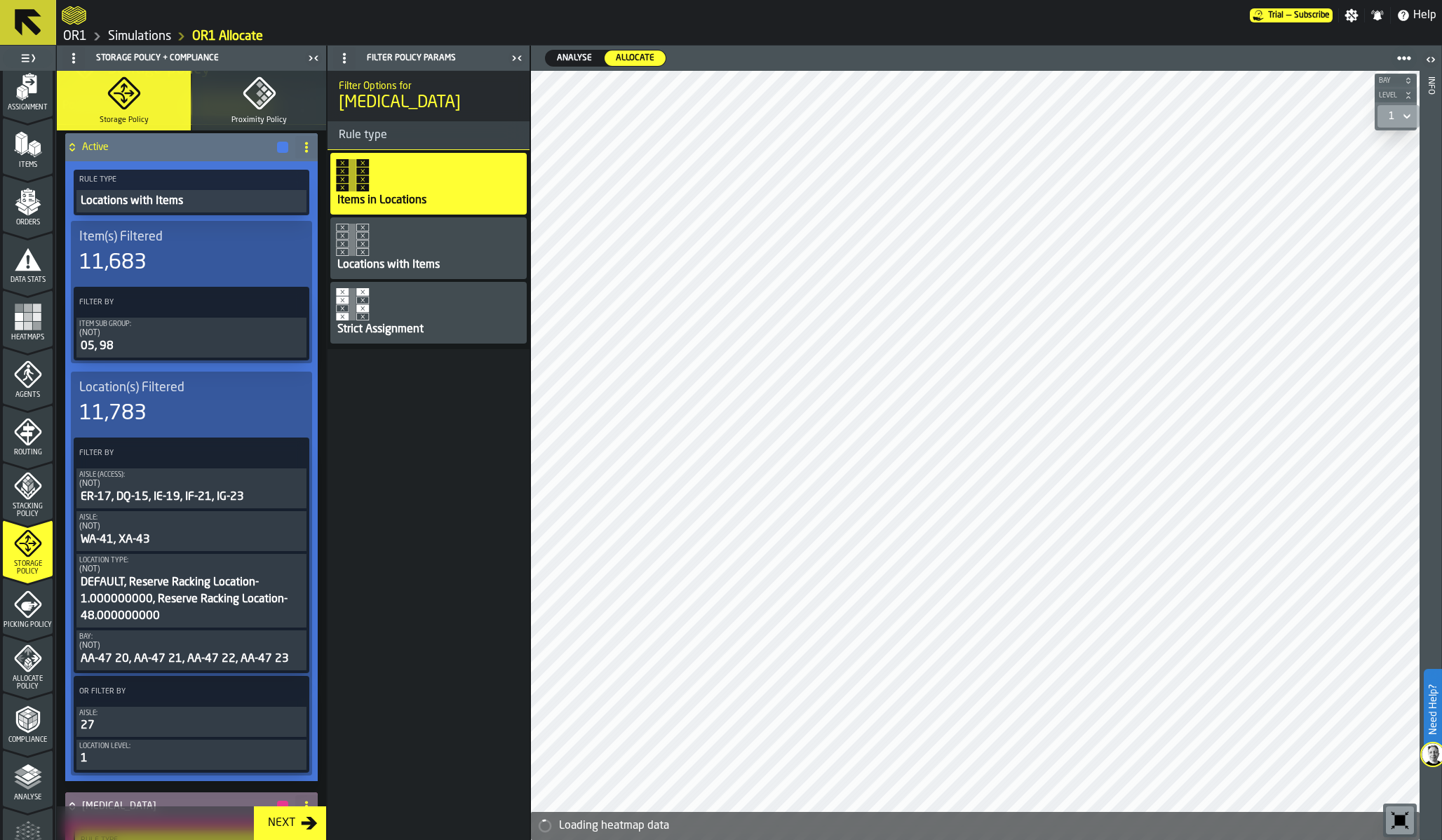
scroll to position [79, 0]
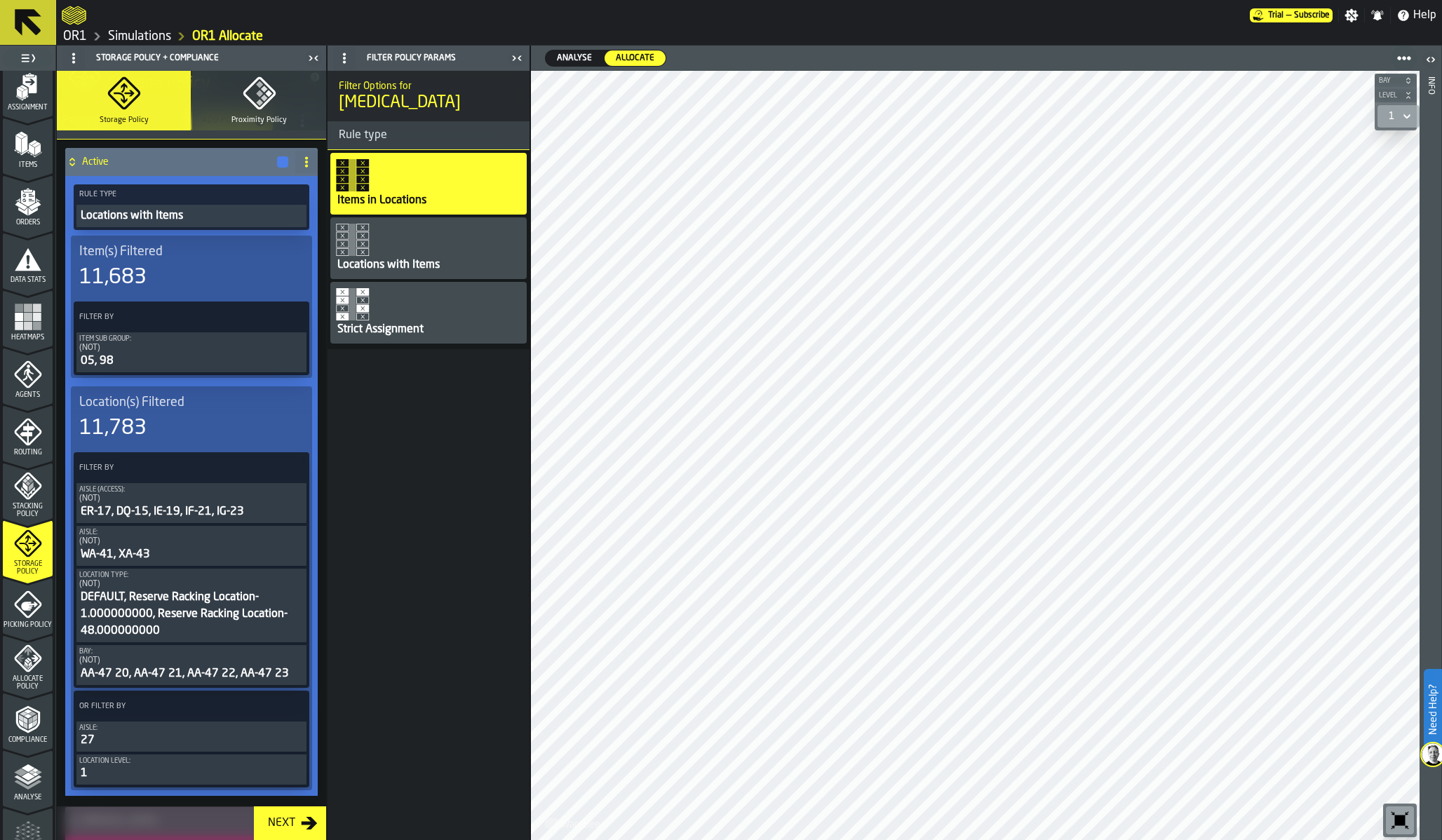
click at [178, 359] on div "05, 98" at bounding box center [191, 361] width 224 height 17
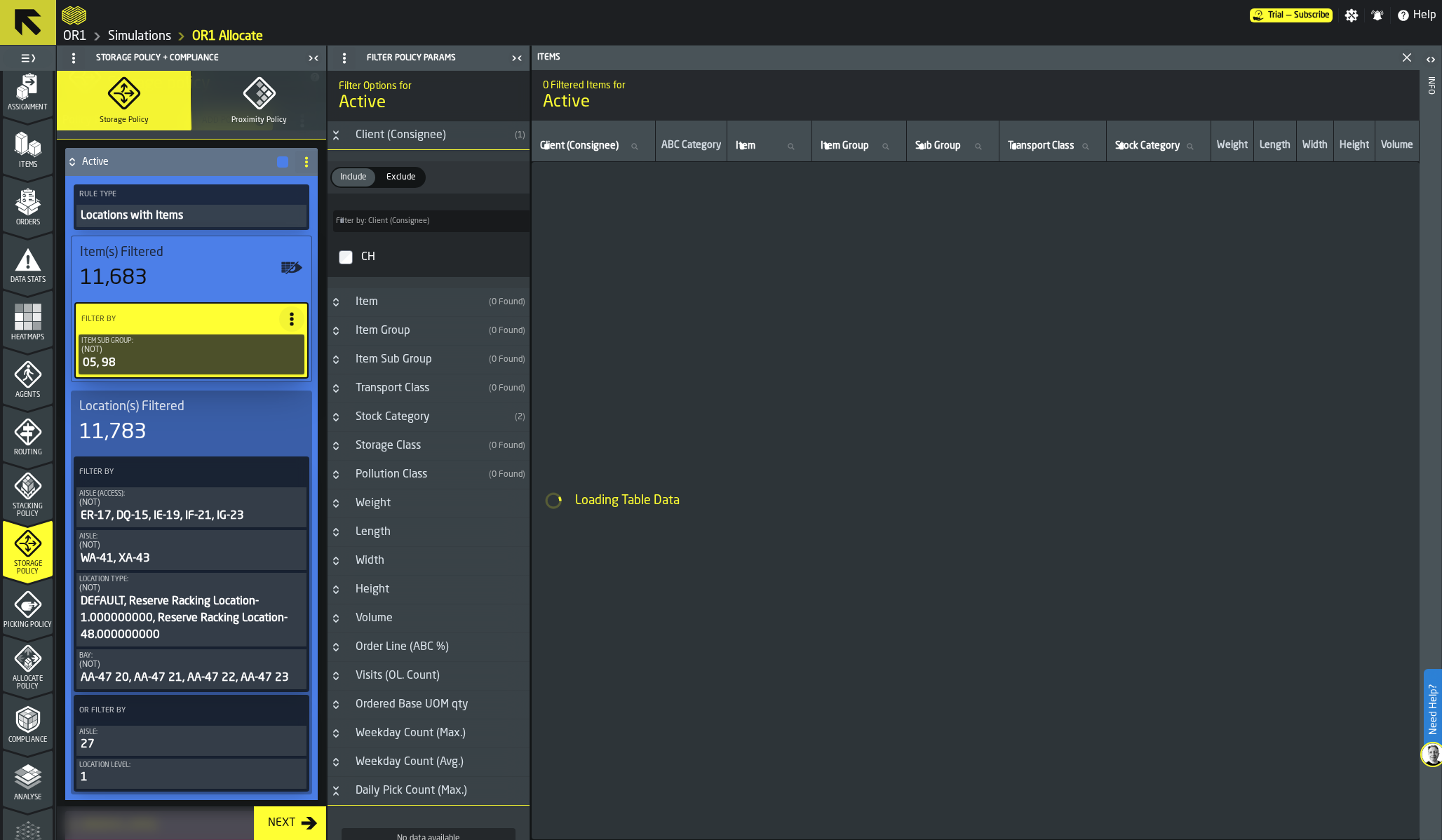
click at [178, 359] on div "05, 98" at bounding box center [191, 363] width 220 height 17
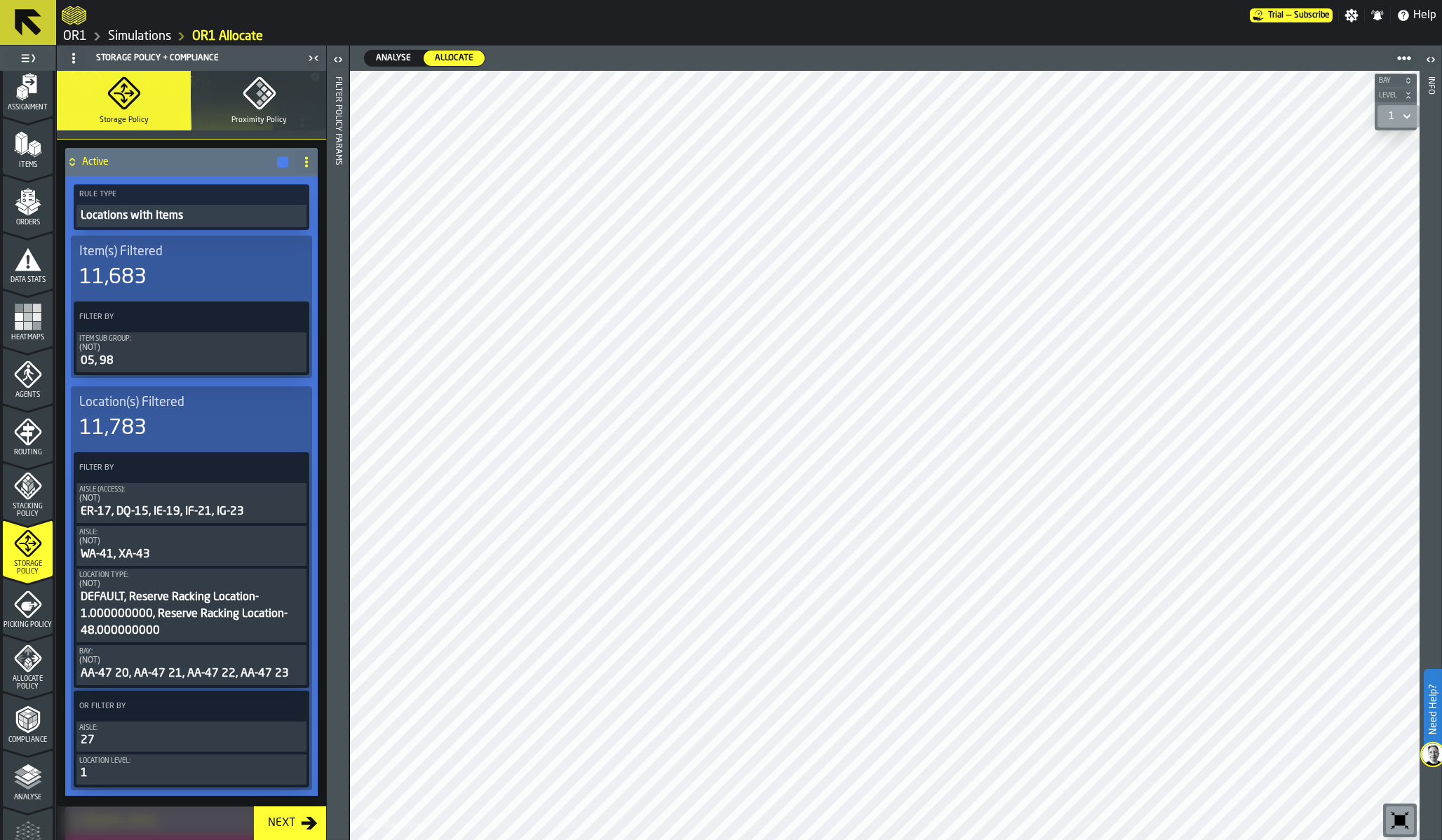
click at [195, 211] on div "Locations with Items" at bounding box center [191, 215] width 224 height 17
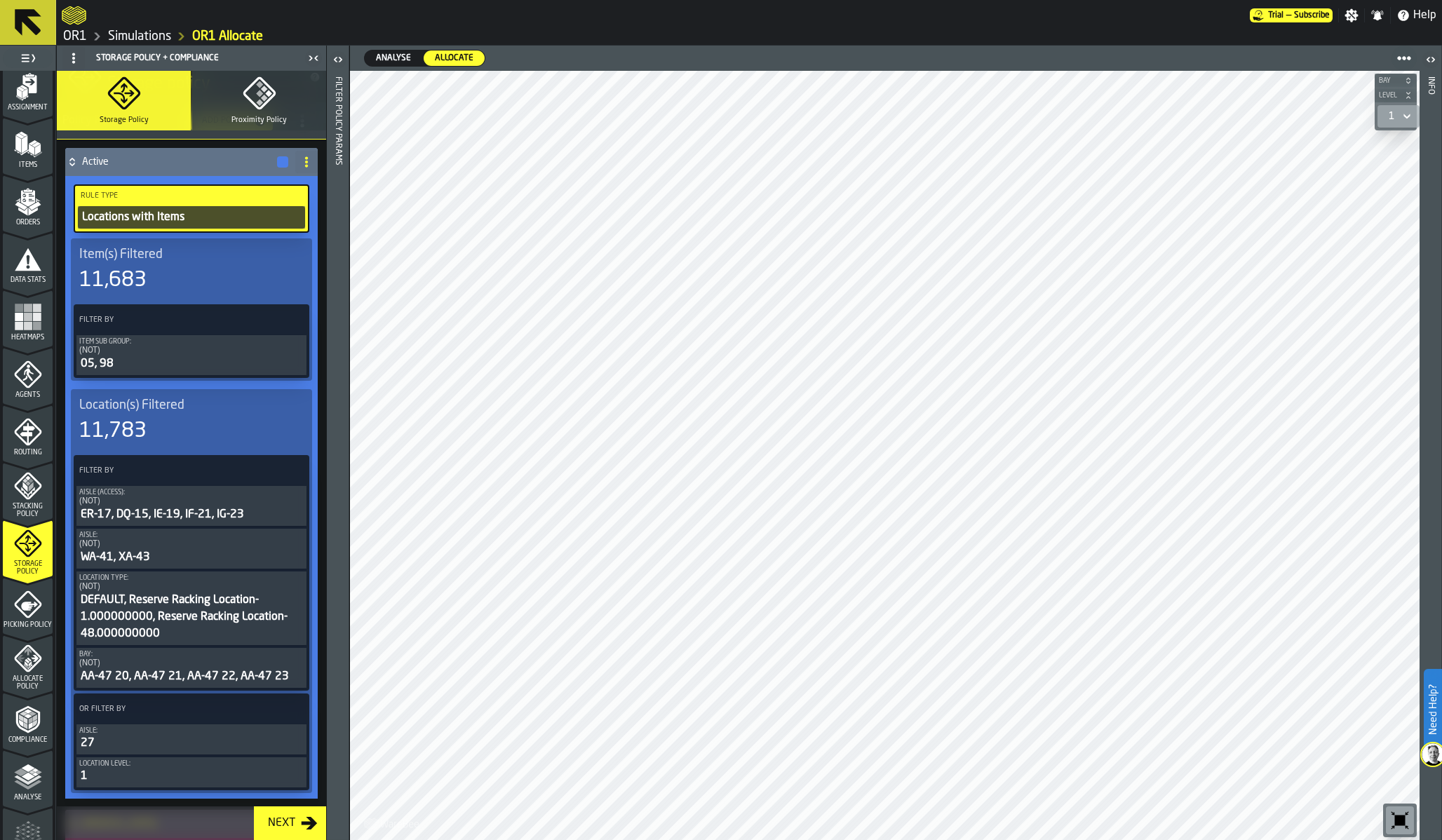
click at [334, 205] on div "Filter Policy Params" at bounding box center [338, 455] width 10 height 763
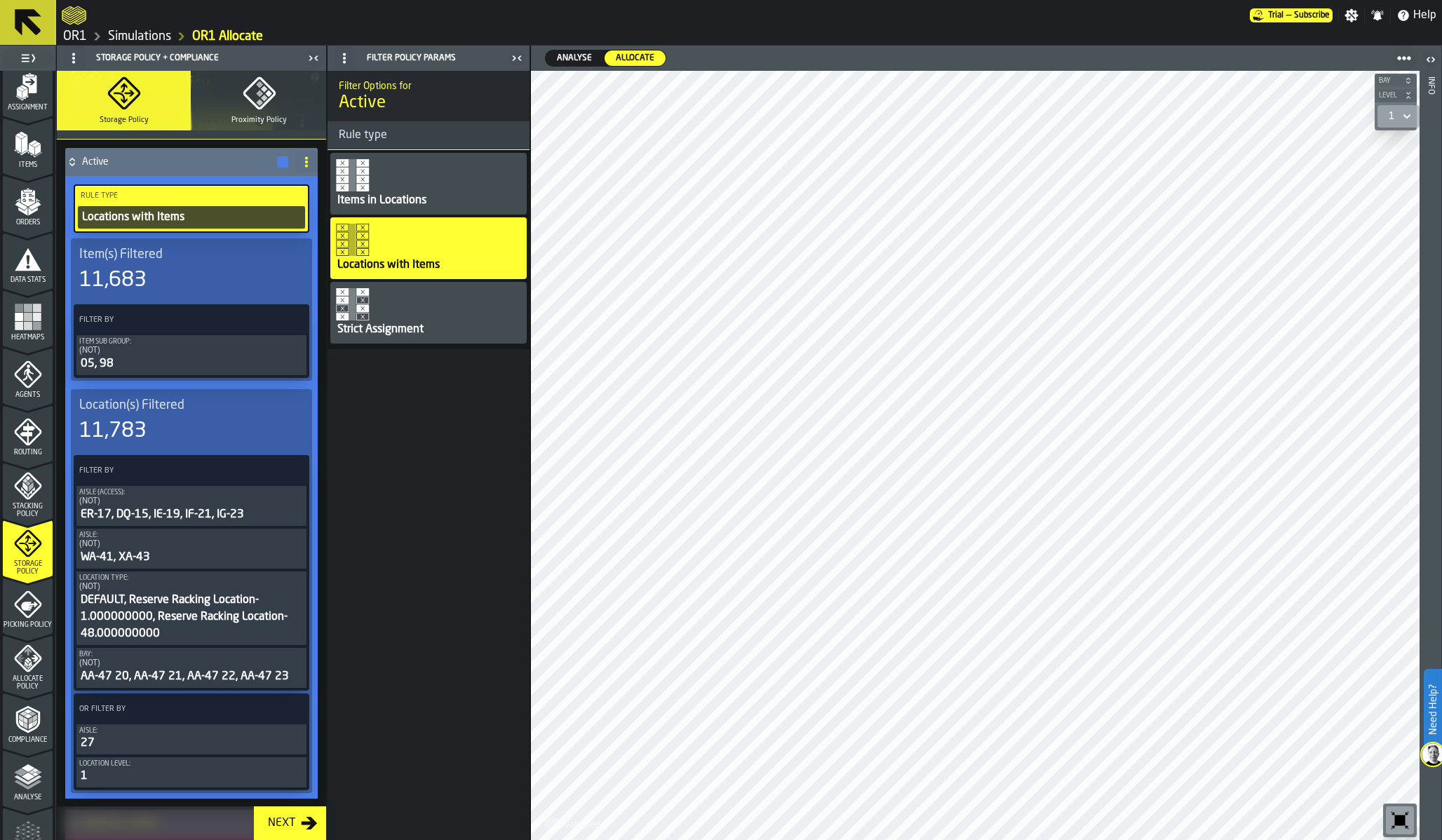
click at [358, 204] on div "Items in Locations" at bounding box center [382, 200] width 92 height 17
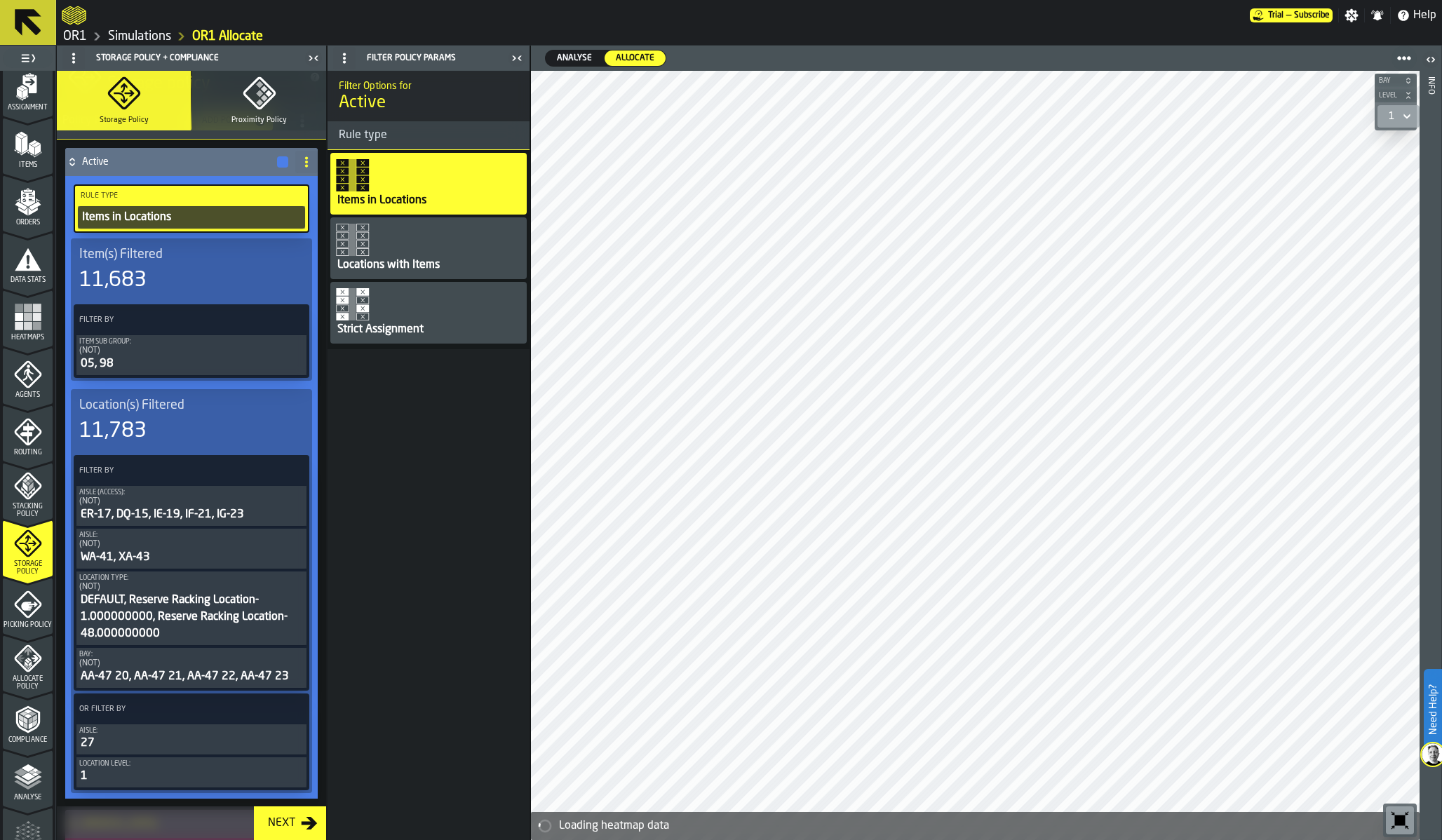
click at [185, 357] on div "05, 98" at bounding box center [191, 363] width 224 height 17
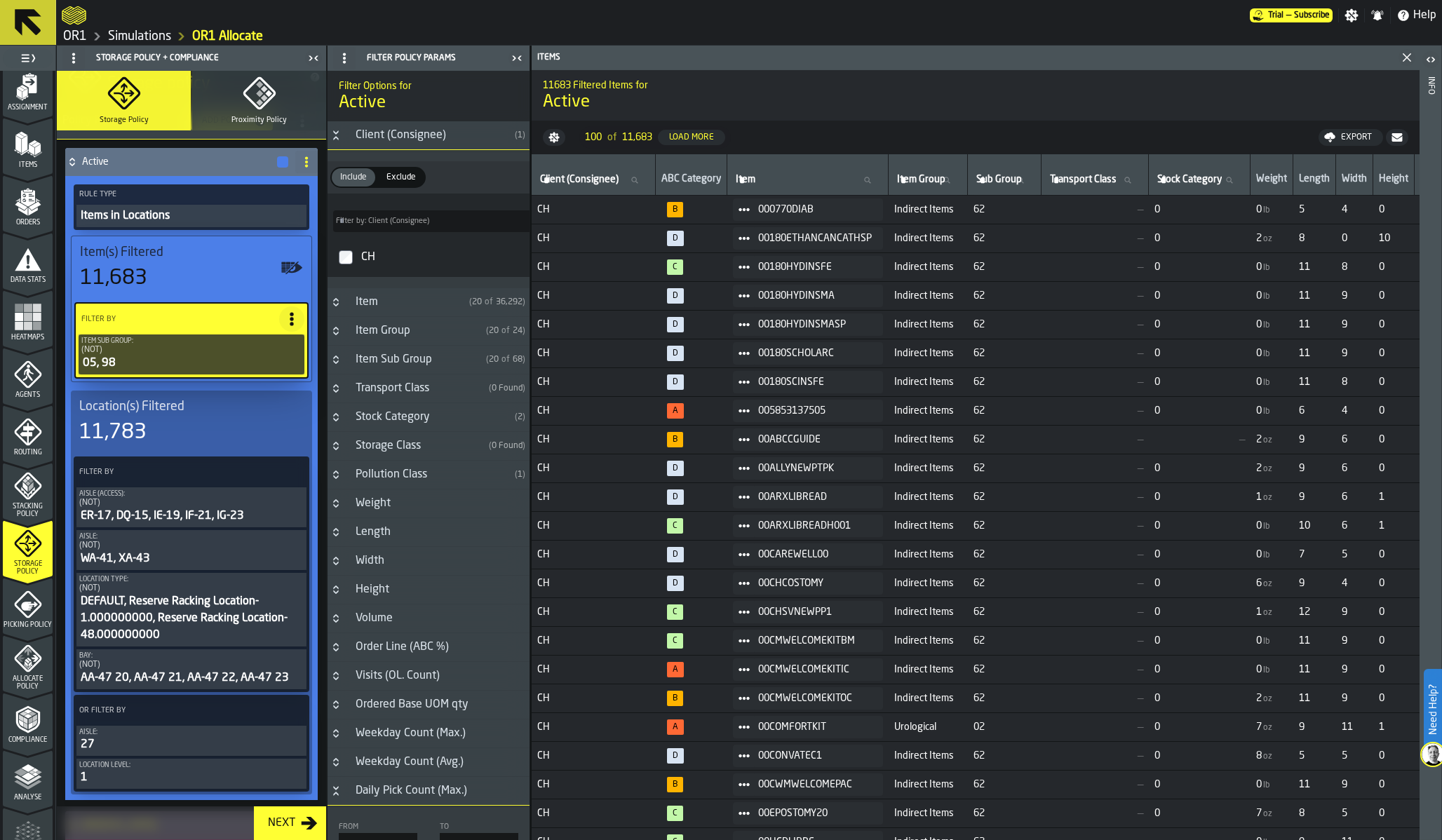
click at [185, 357] on div "05, 98" at bounding box center [191, 363] width 220 height 17
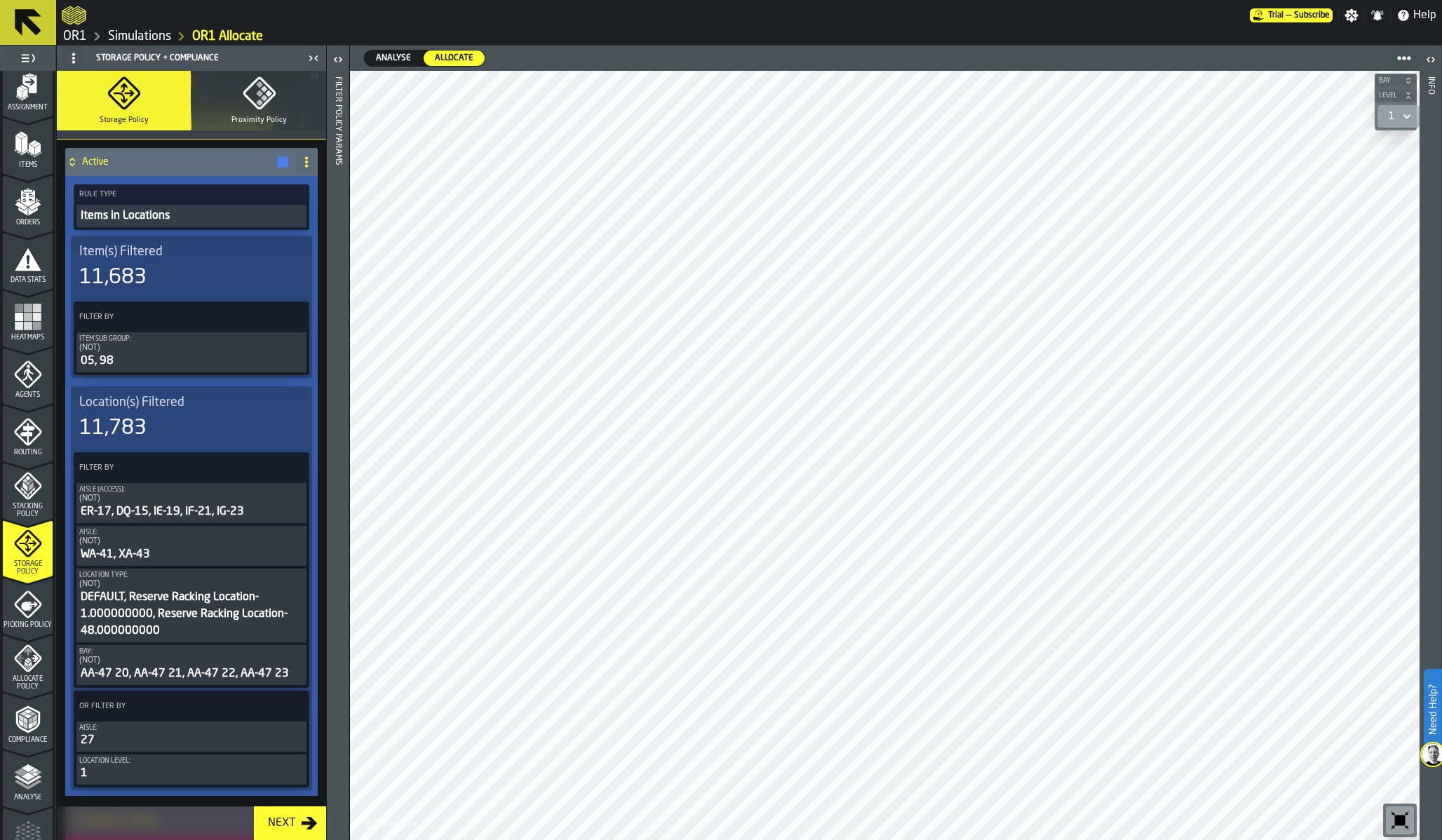
click at [19, 715] on polyline "menu Compliance" at bounding box center [21, 718] width 4 height 7
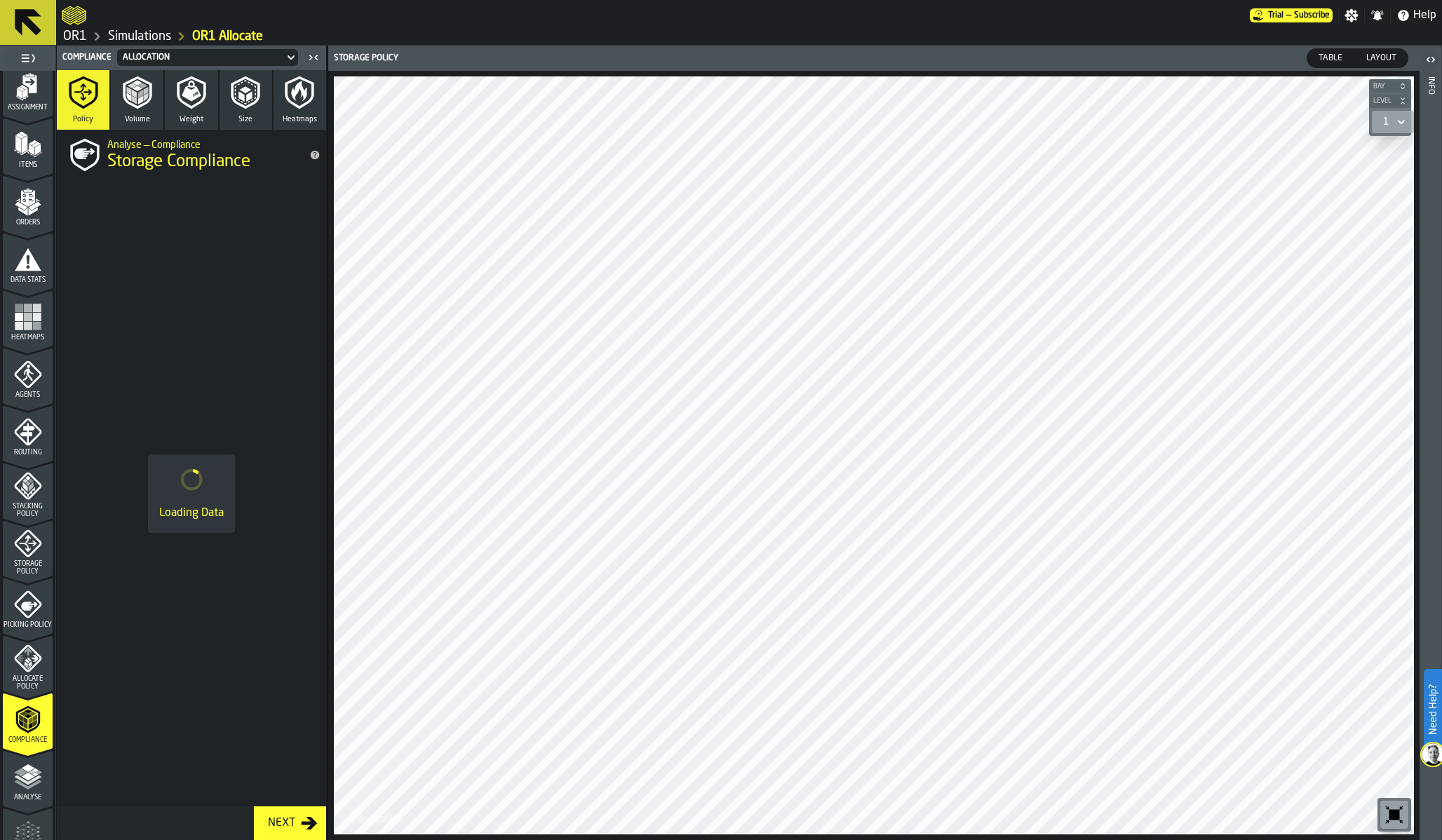
click at [74, 35] on link "OR1" at bounding box center [76, 36] width 24 height 15
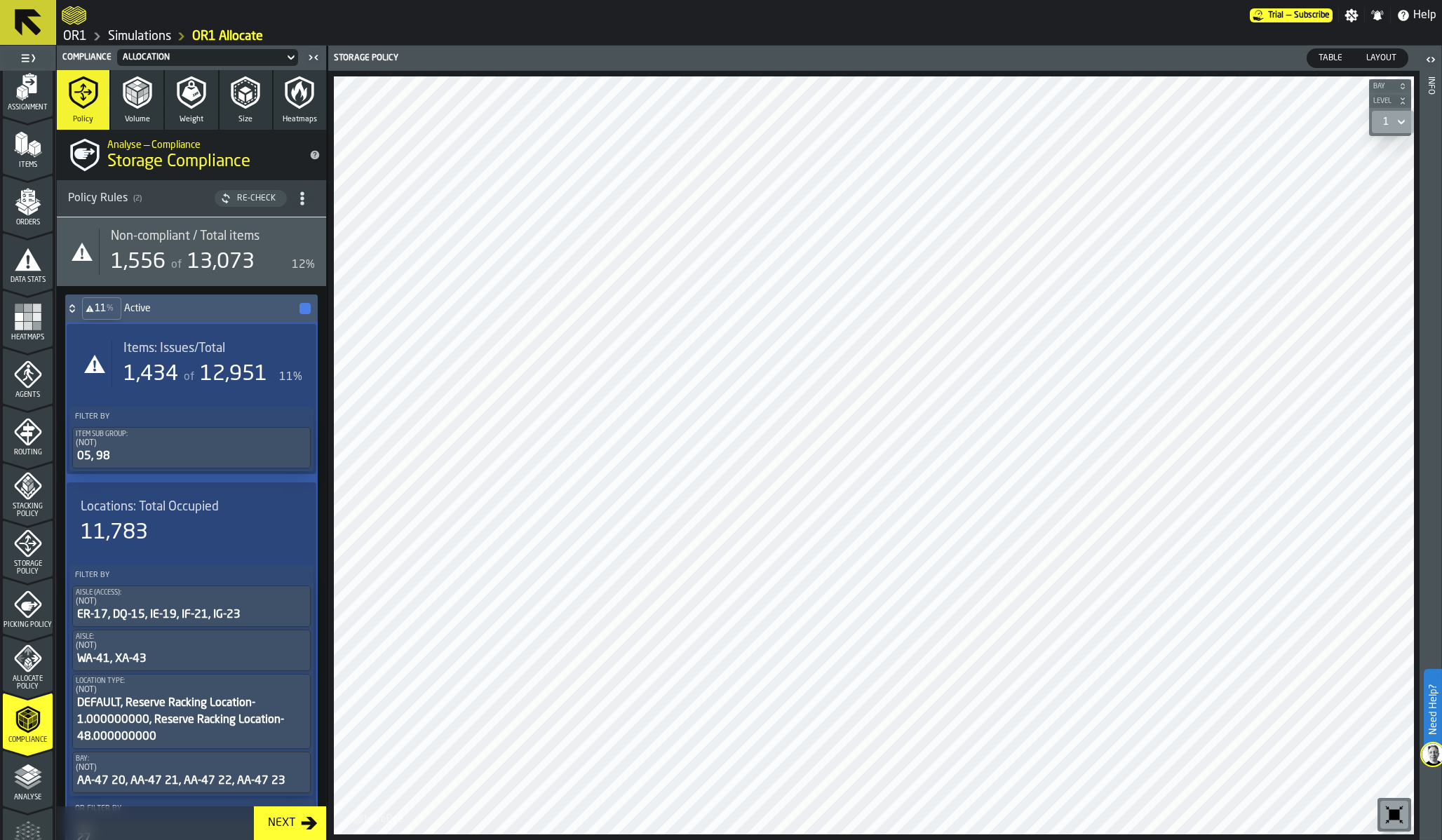
click at [237, 201] on div "Re-Check" at bounding box center [256, 199] width 50 height 10
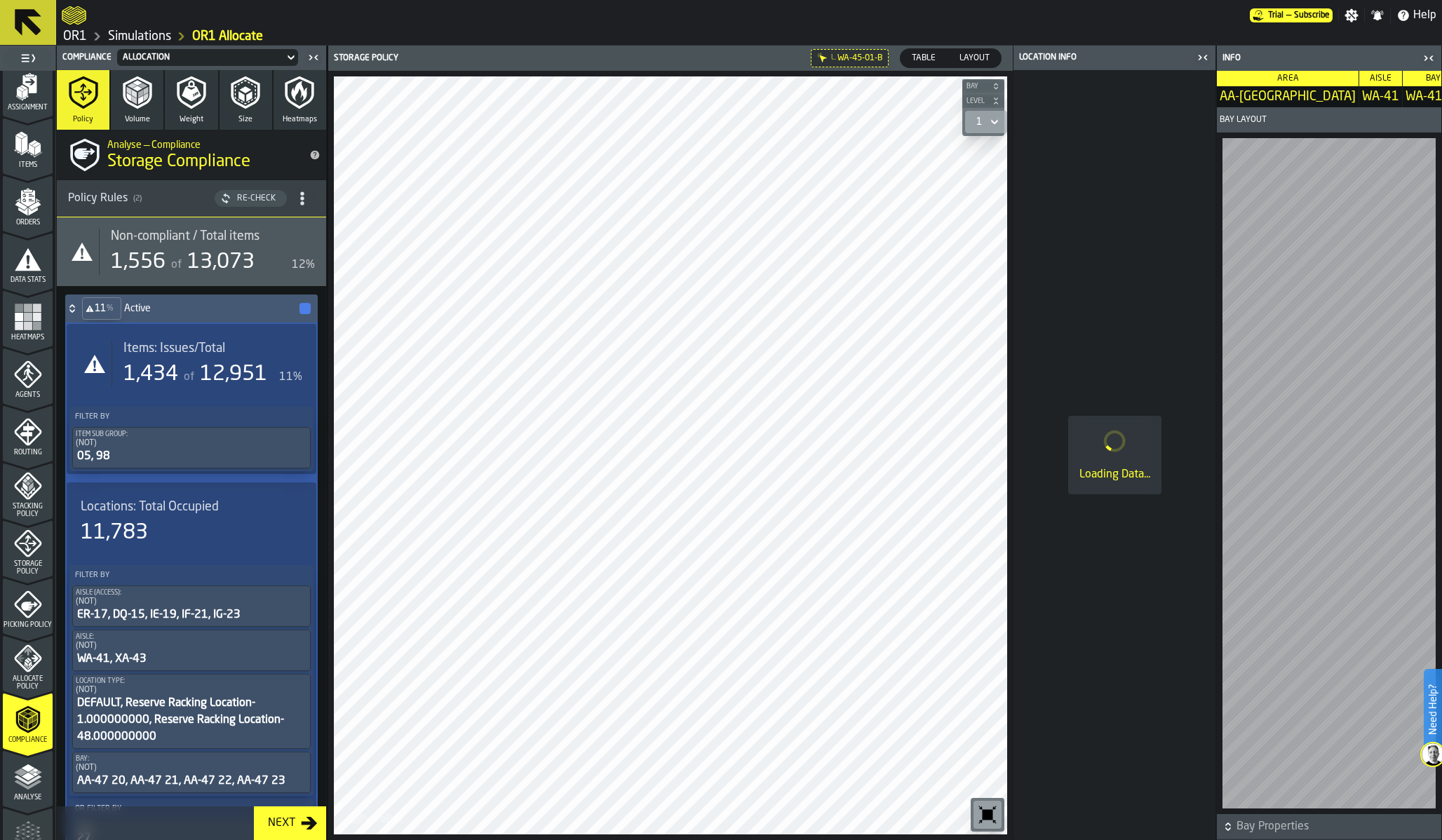
click at [924, 63] on span "Table" at bounding box center [924, 59] width 35 height 13
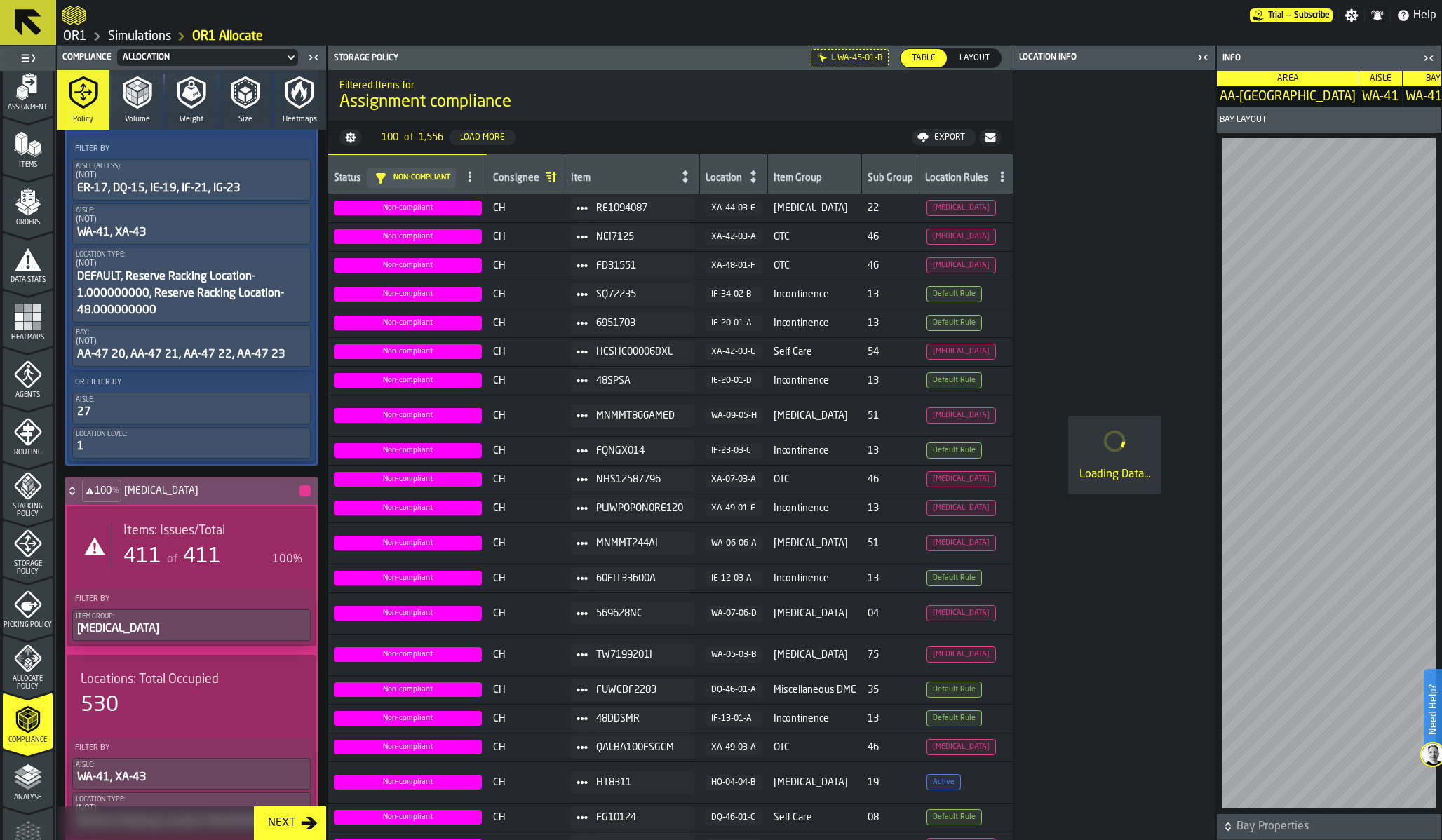
scroll to position [449, 0]
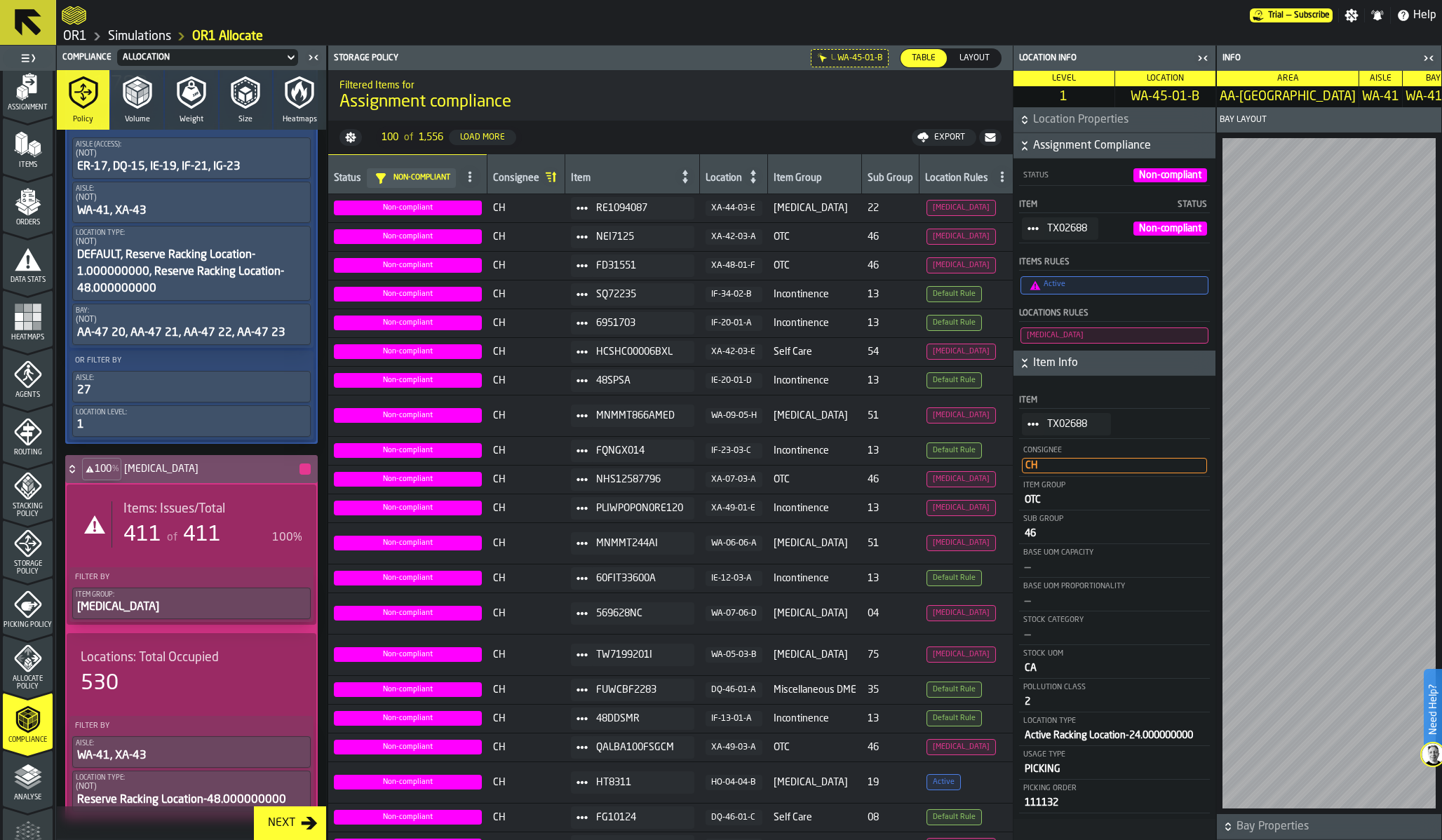
click at [195, 546] on span "411" at bounding box center [202, 535] width 38 height 21
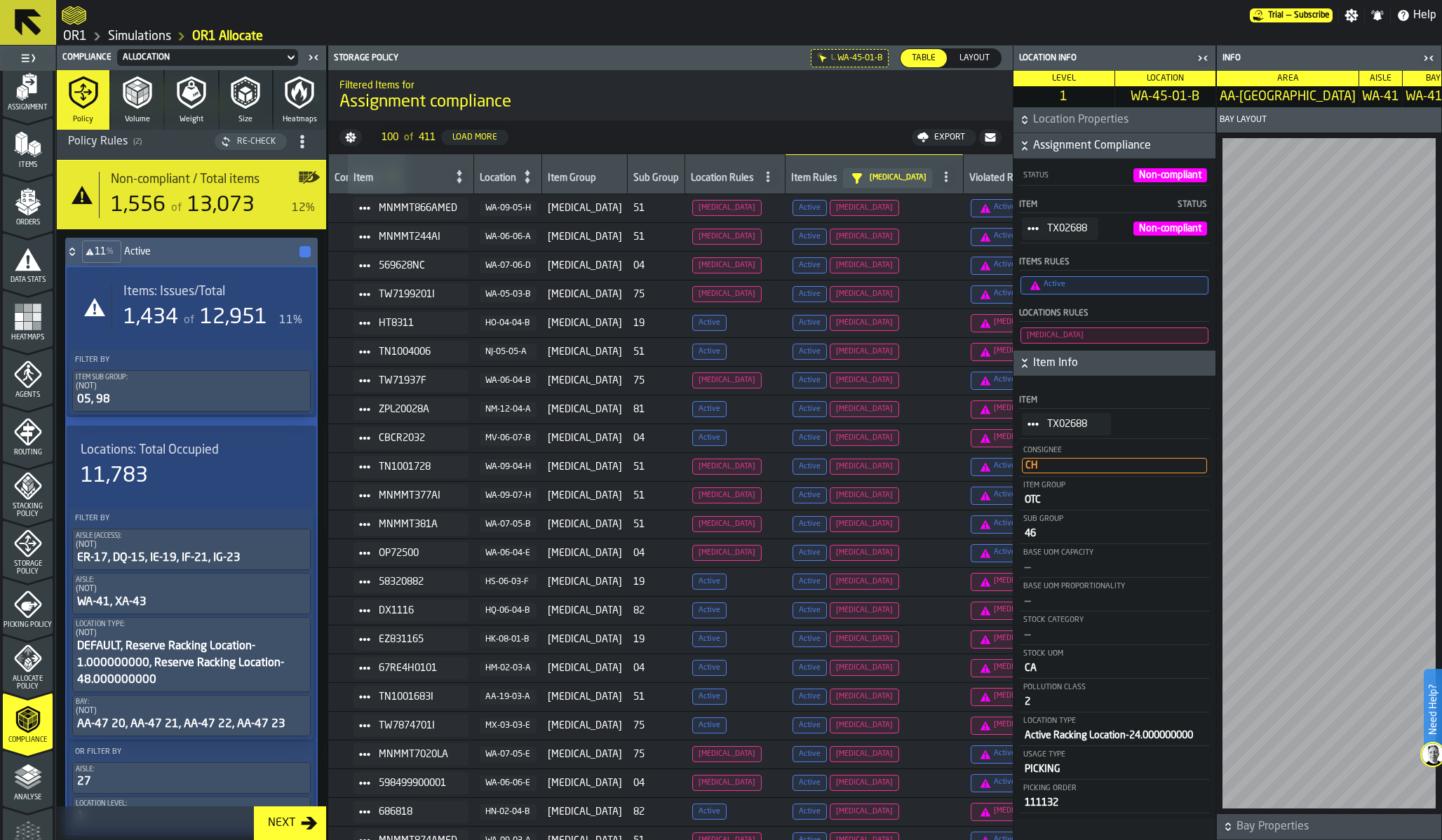
scroll to position [0, 0]
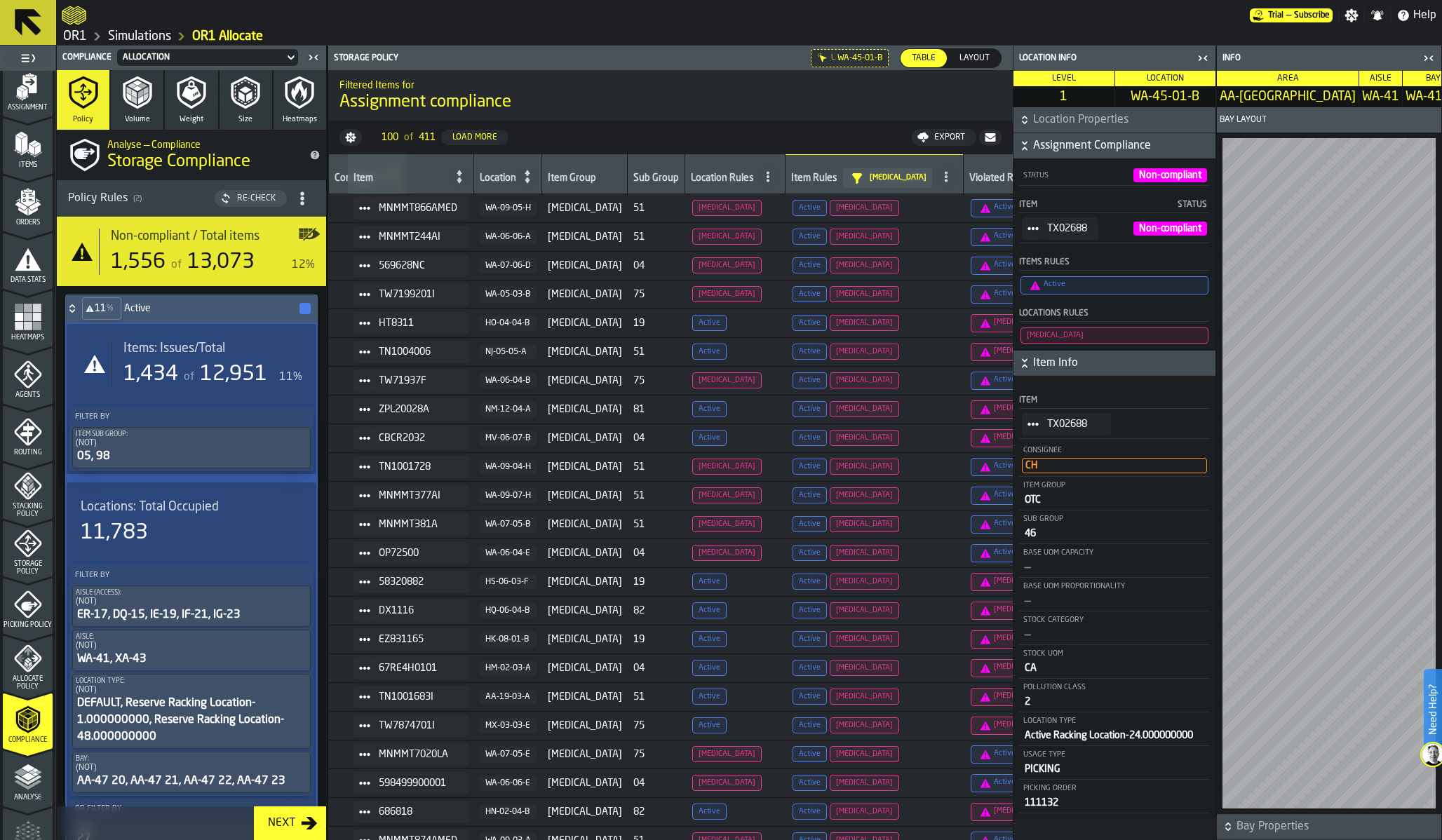
click at [23, 656] on icon "menu Allocate Policy" at bounding box center [27, 658] width 28 height 28
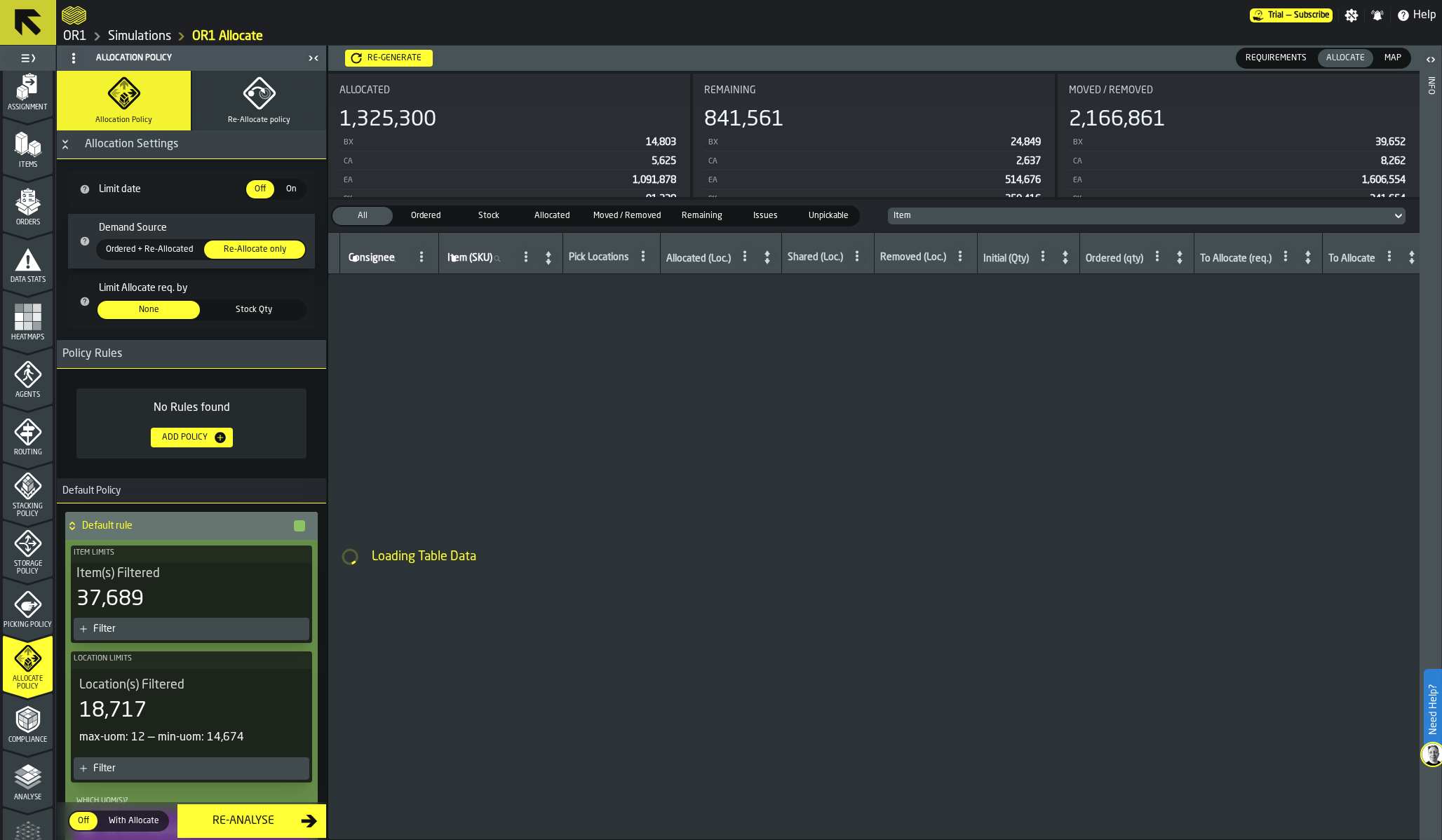
click at [19, 207] on polygon "menu Orders" at bounding box center [20, 205] width 12 height 8
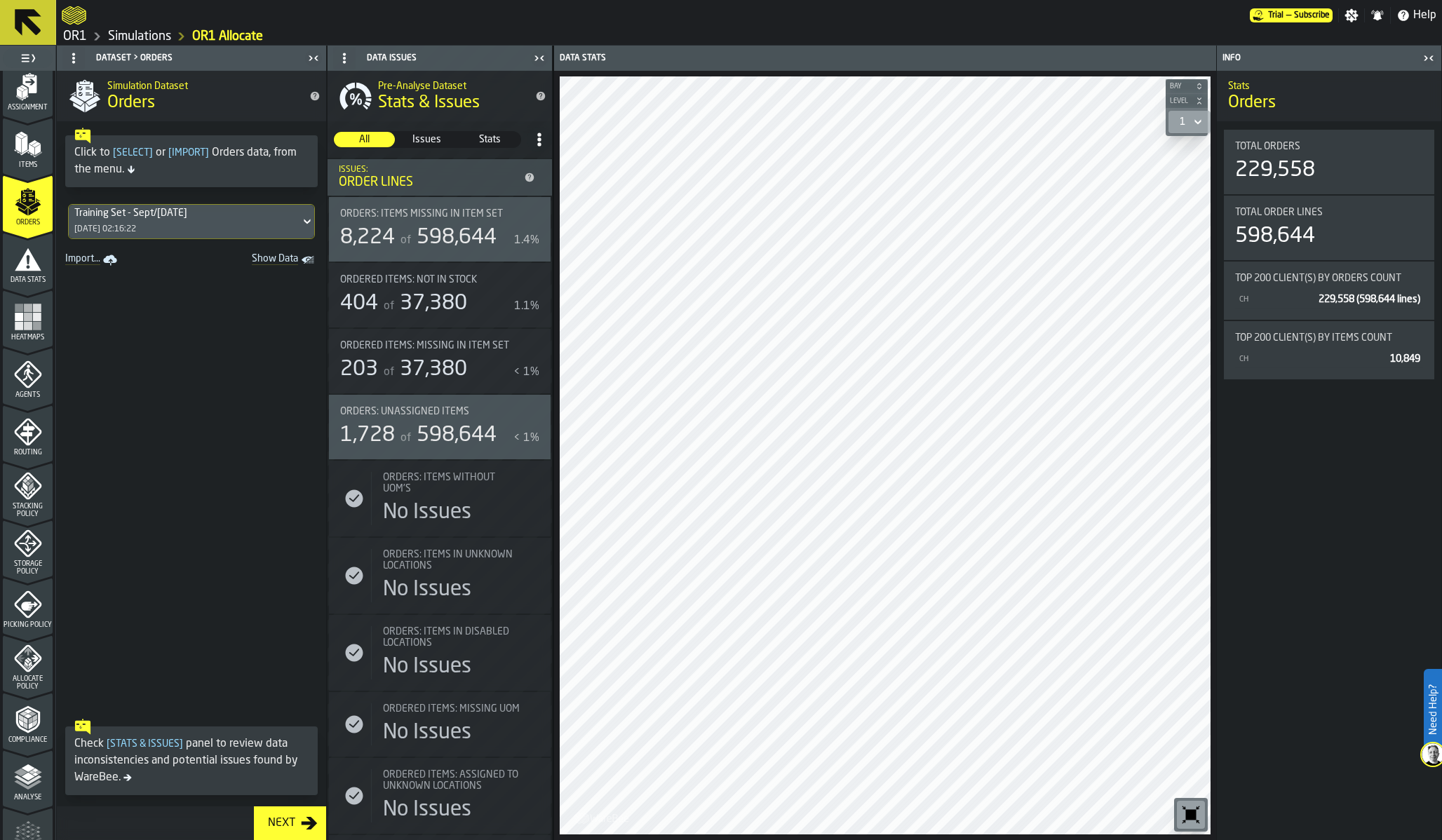
click at [31, 609] on icon "menu Picking Policy" at bounding box center [27, 605] width 27 height 27
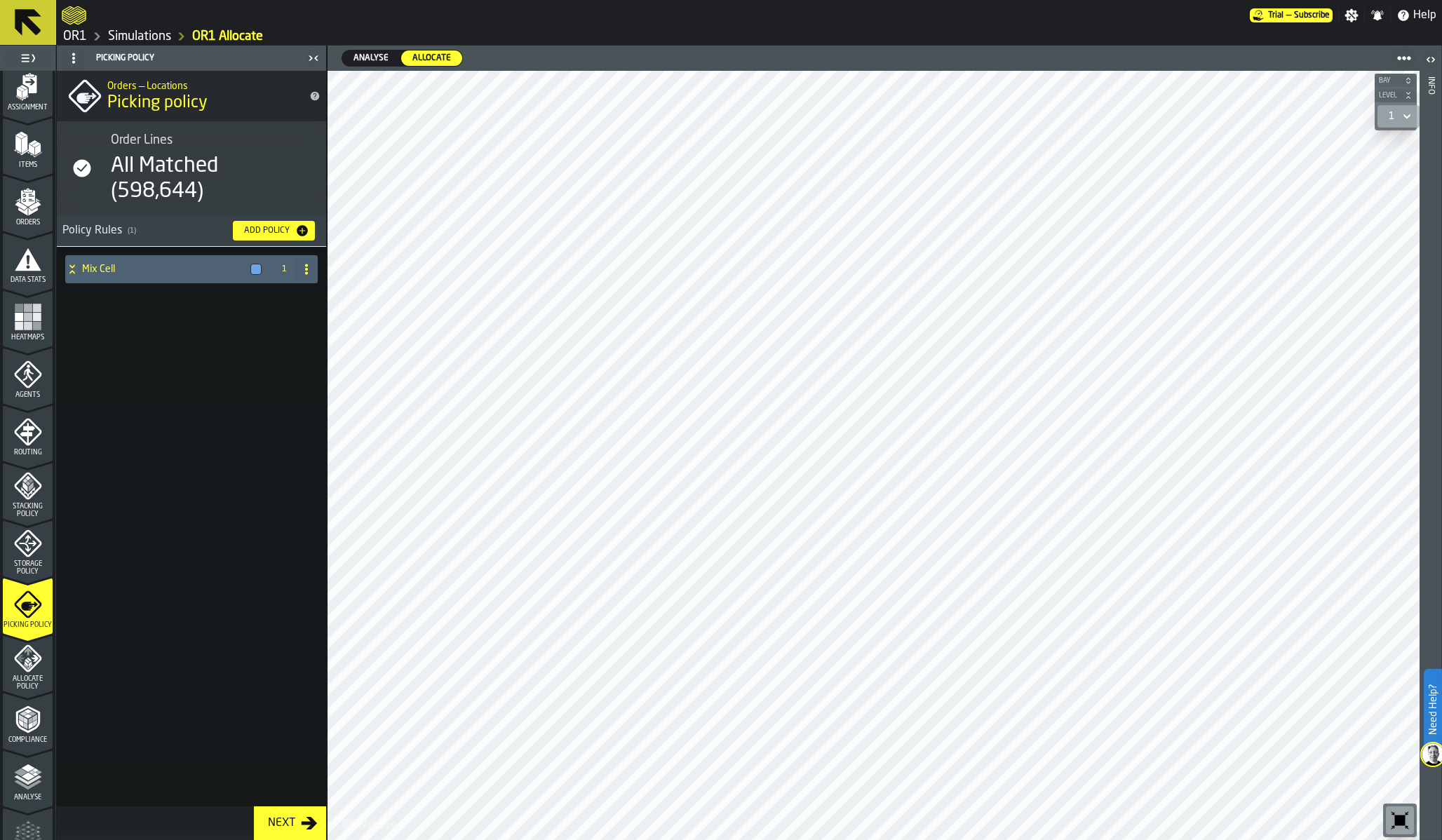
click at [27, 653] on icon "menu Allocate Policy" at bounding box center [27, 658] width 28 height 28
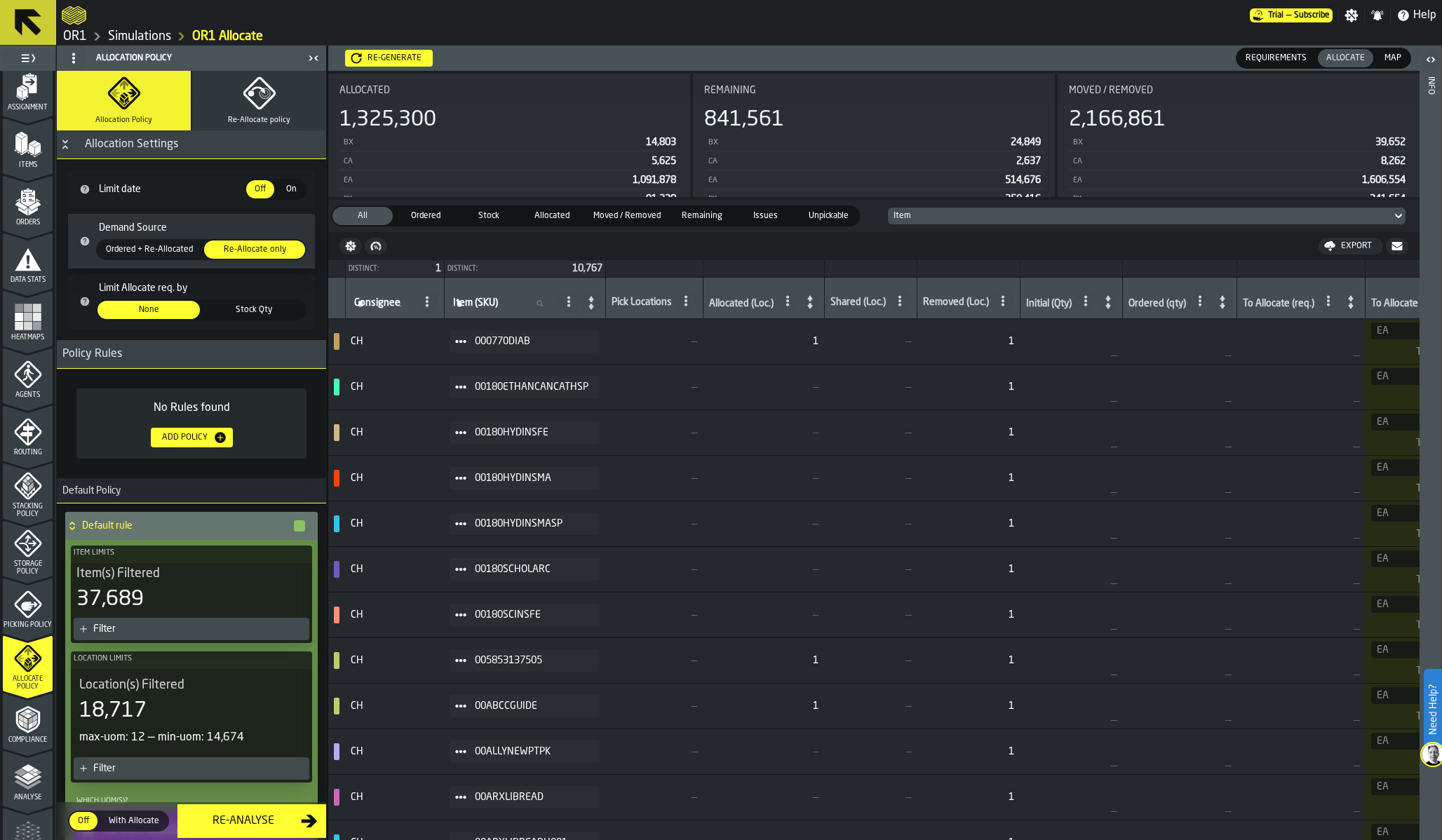
click at [22, 621] on span "Picking Policy" at bounding box center [27, 625] width 50 height 8
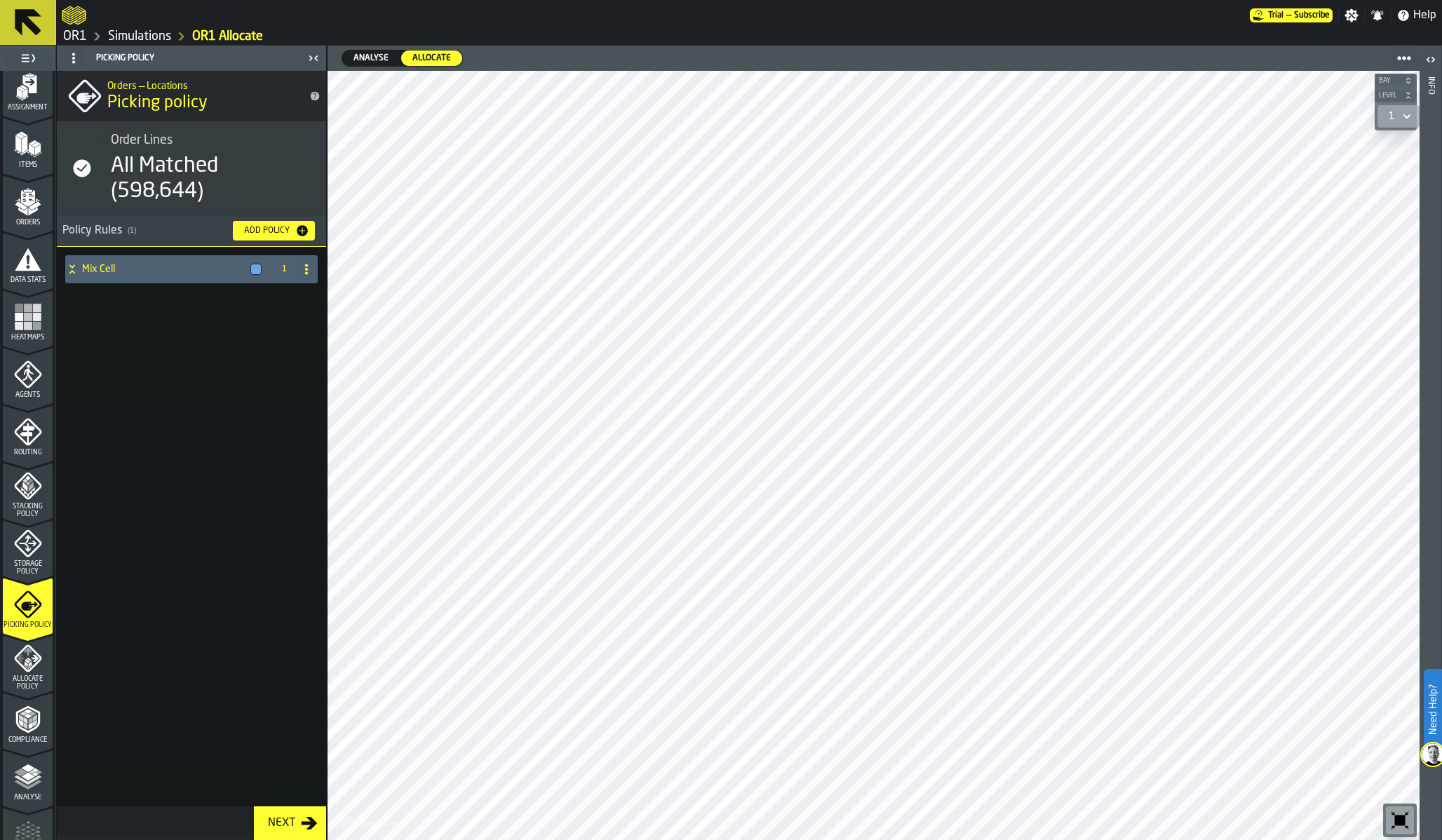
click at [25, 663] on polygon "menu Allocate Policy" at bounding box center [27, 663] width 3 height 6
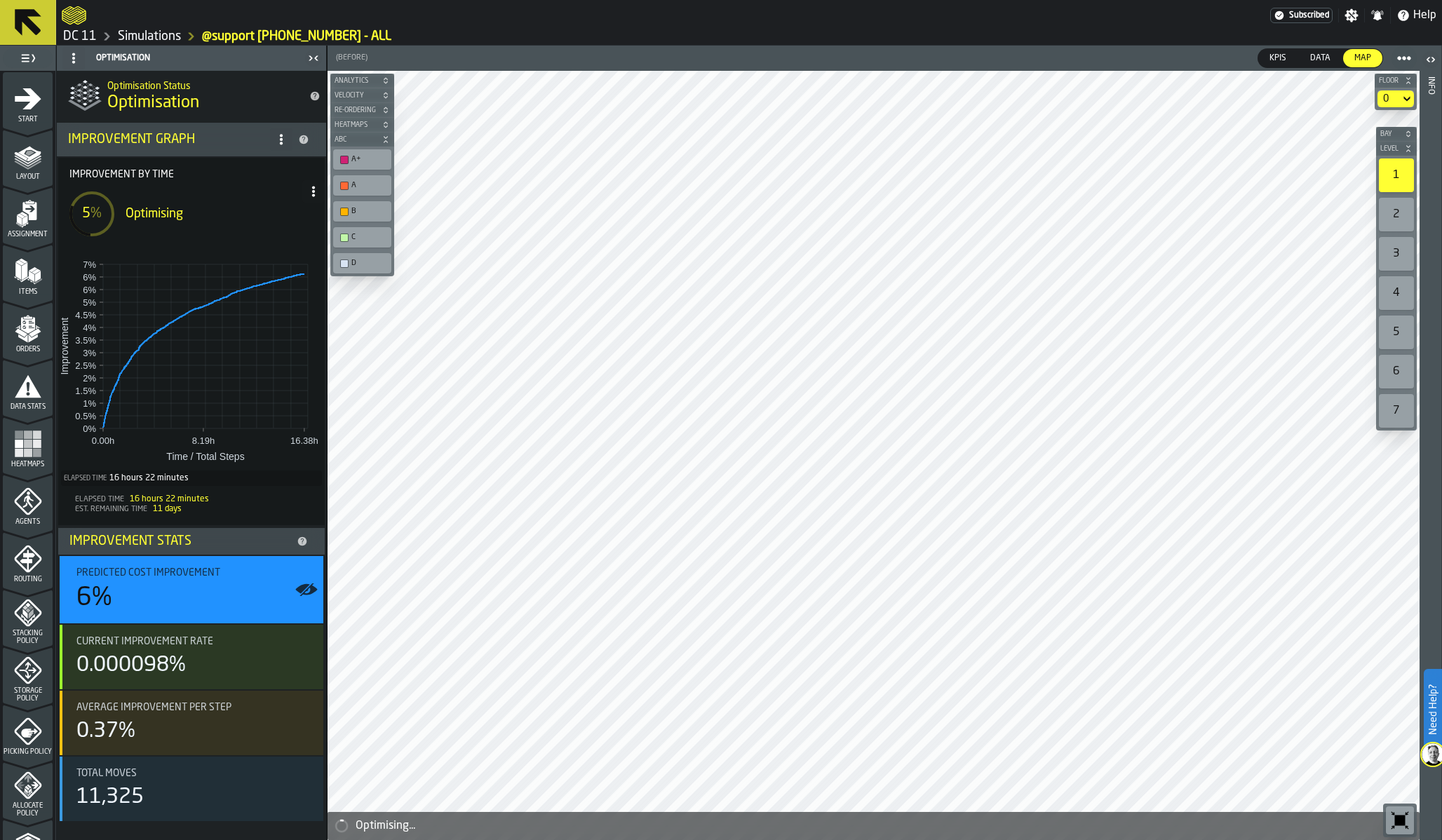
scroll to position [33, 0]
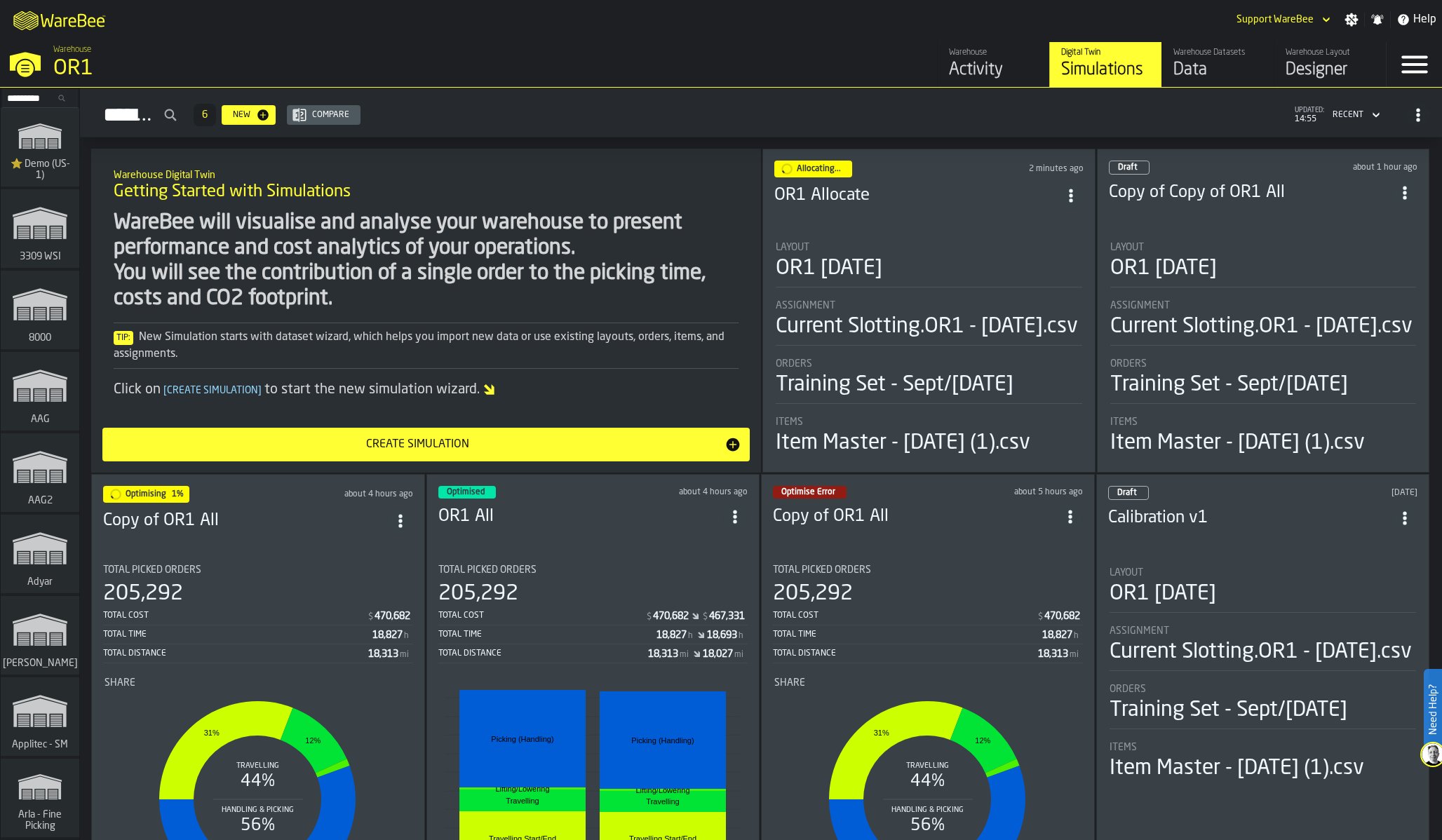
click at [1209, 58] on div "Warehouse Datasets Data" at bounding box center [1218, 64] width 89 height 34
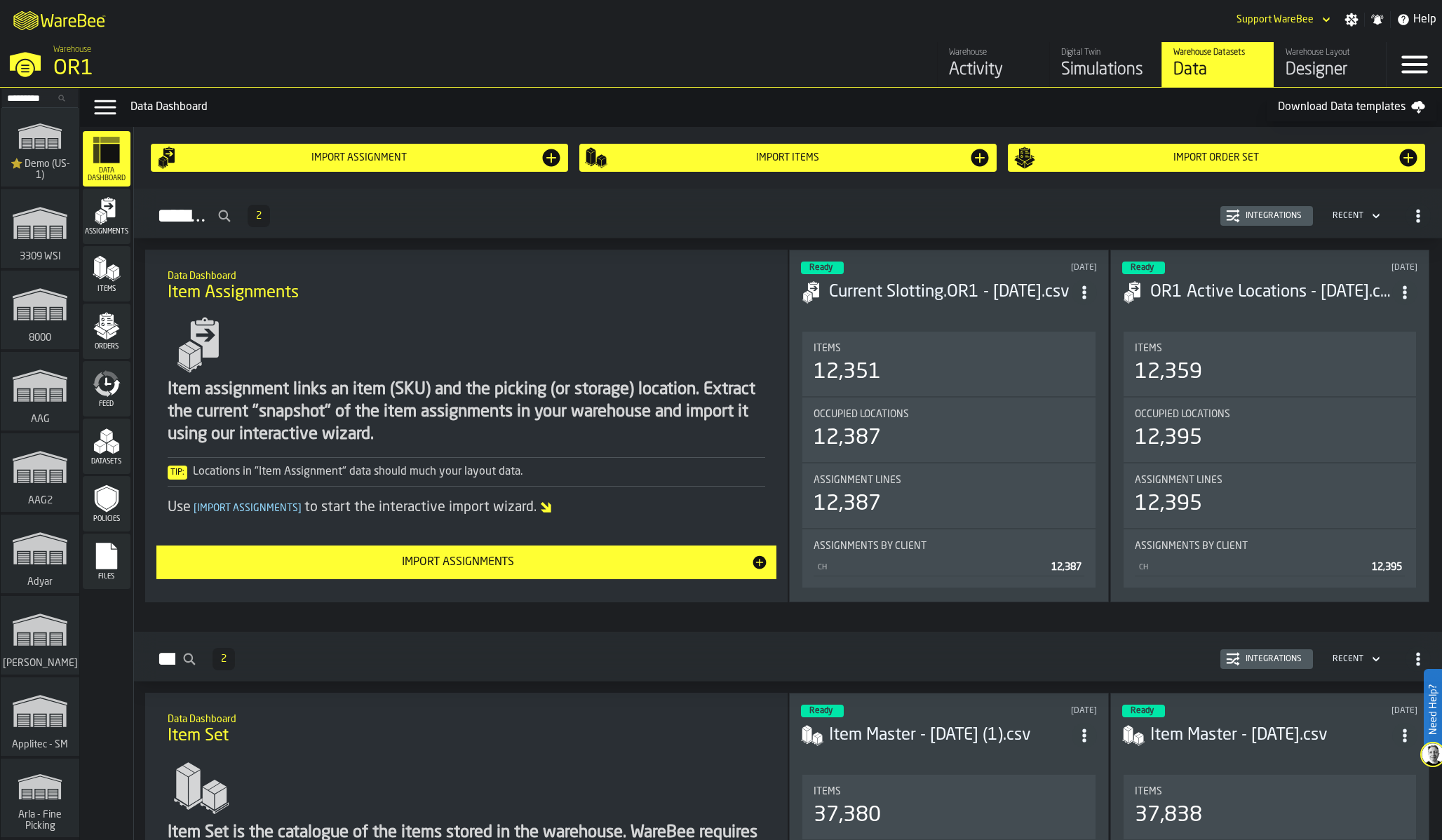
click at [103, 342] on div "Orders" at bounding box center [106, 331] width 47 height 39
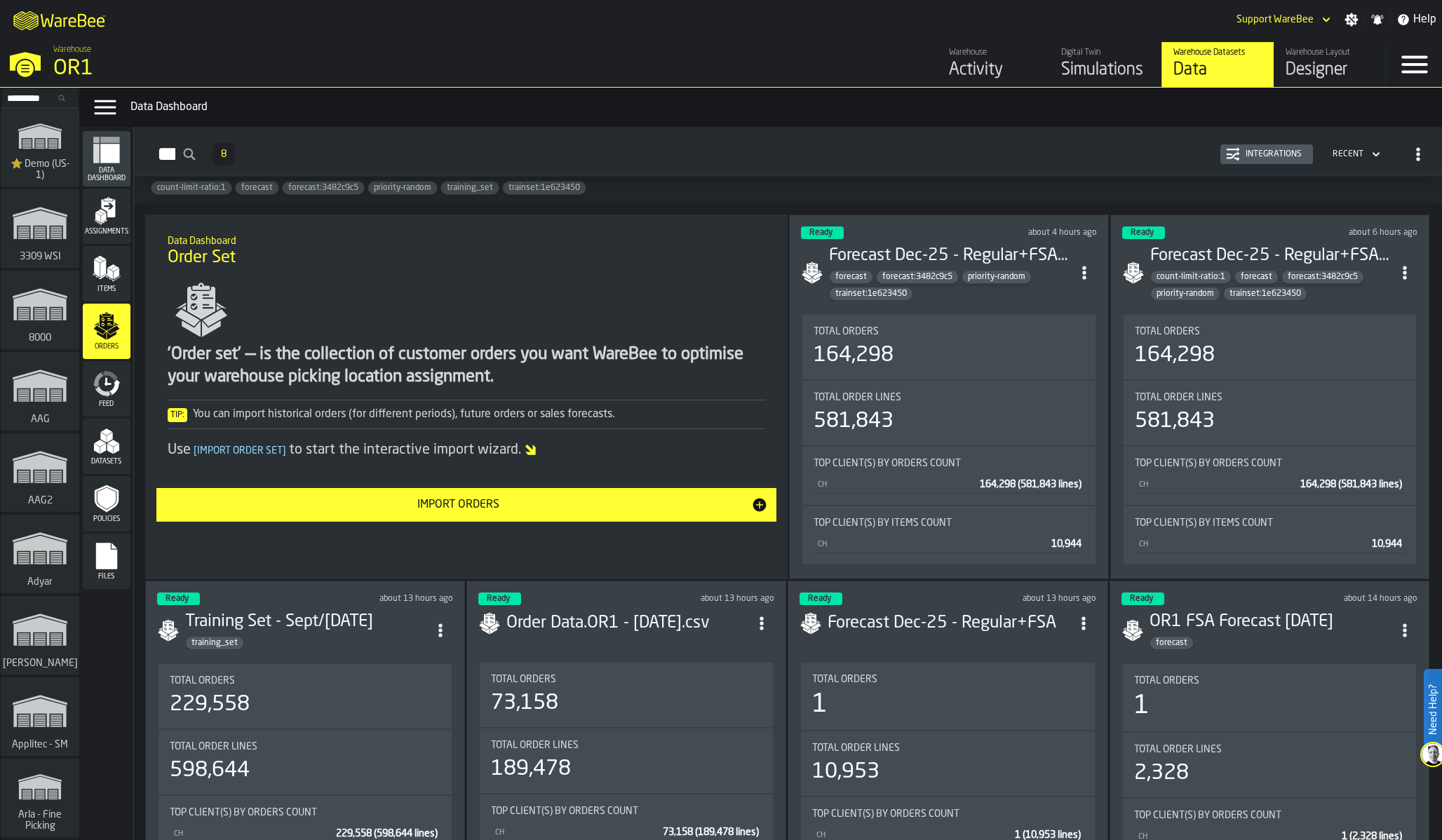
scroll to position [65, 0]
click at [1022, 180] on div "count-limit-ratio:1 forecast forecast:3482c9c5 priority-random training_set tra…" at bounding box center [788, 189] width 1308 height 31
click at [619, 256] on h1 "Order Set" at bounding box center [467, 259] width 598 height 23
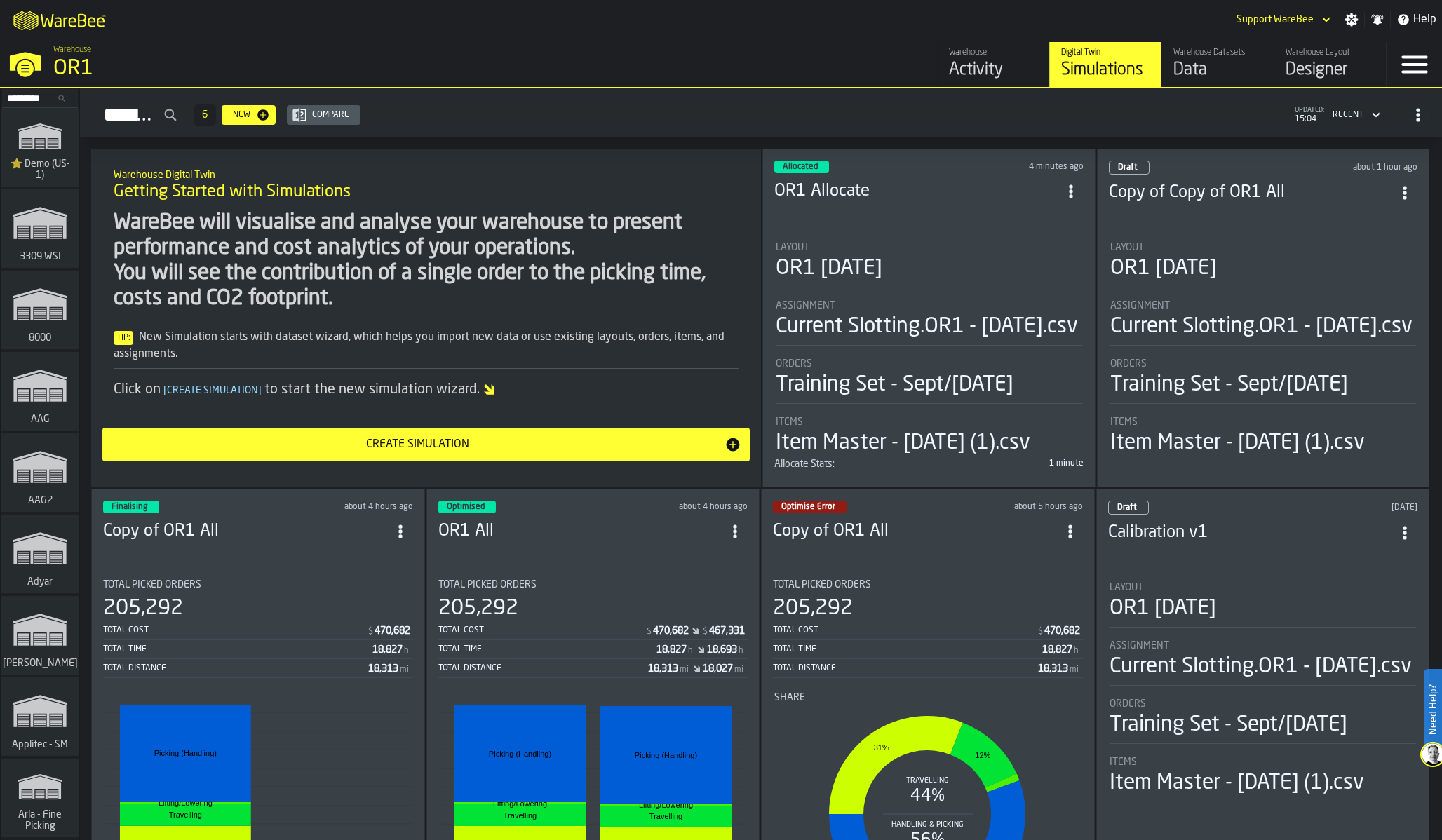
click at [965, 231] on li "Layout OR1 [DATE] Assignment Current Slotting.OR1 - [DATE].csv Orders Training …" at bounding box center [928, 343] width 309 height 228
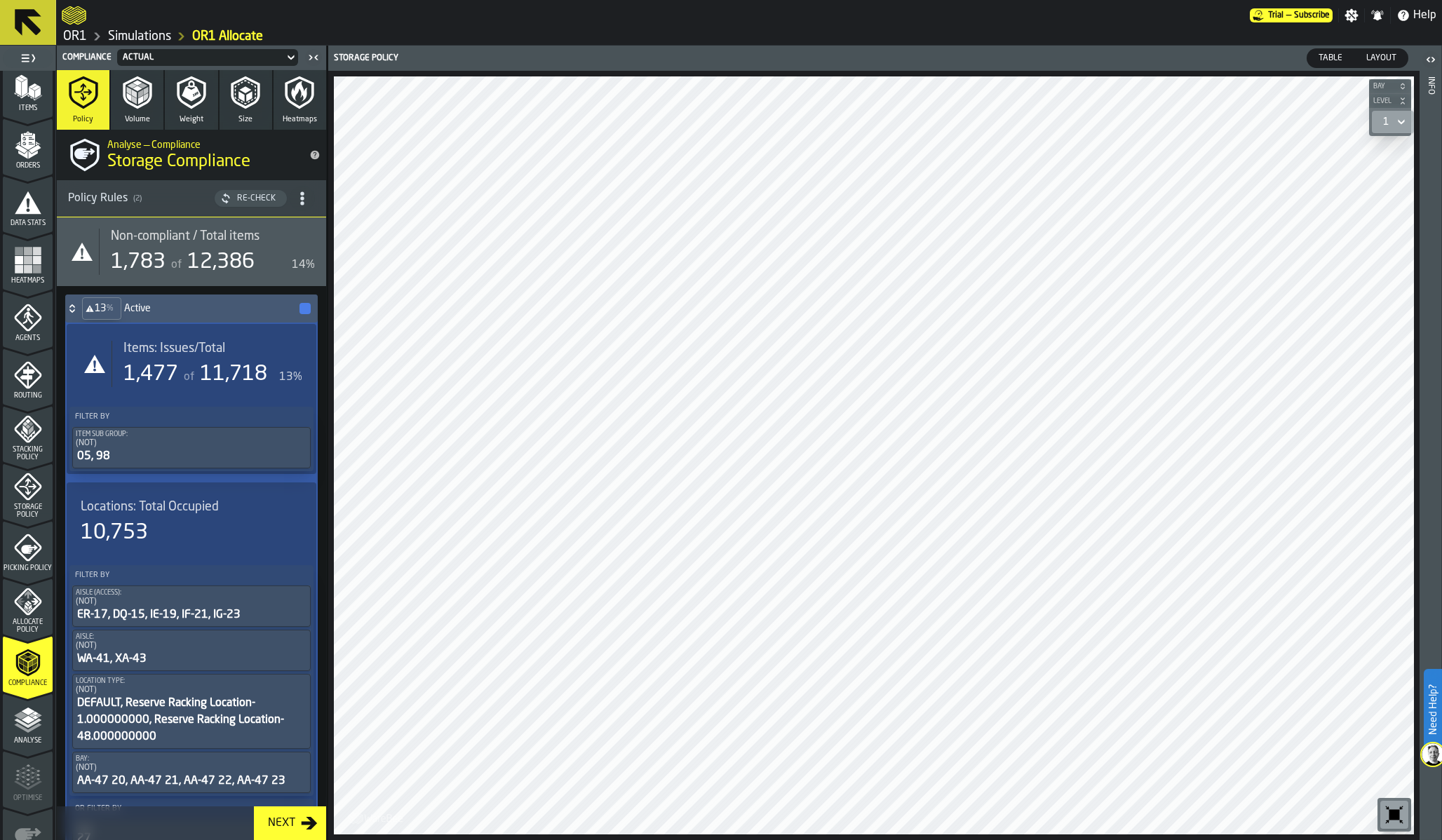
scroll to position [191, 0]
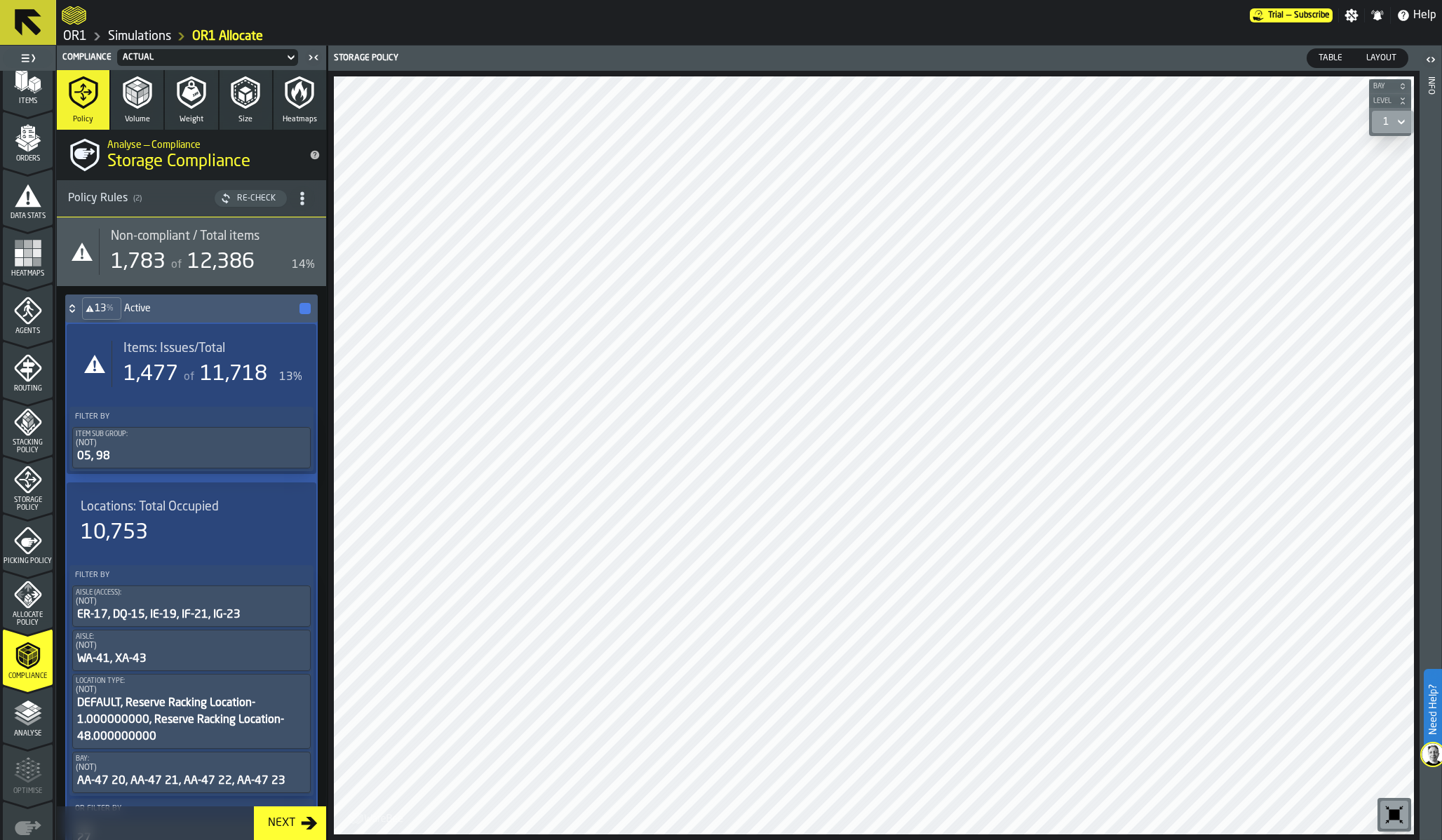
click at [29, 633] on div "Compliance" at bounding box center [27, 657] width 50 height 47
click at [28, 615] on span "Allocate Policy" at bounding box center [27, 619] width 50 height 15
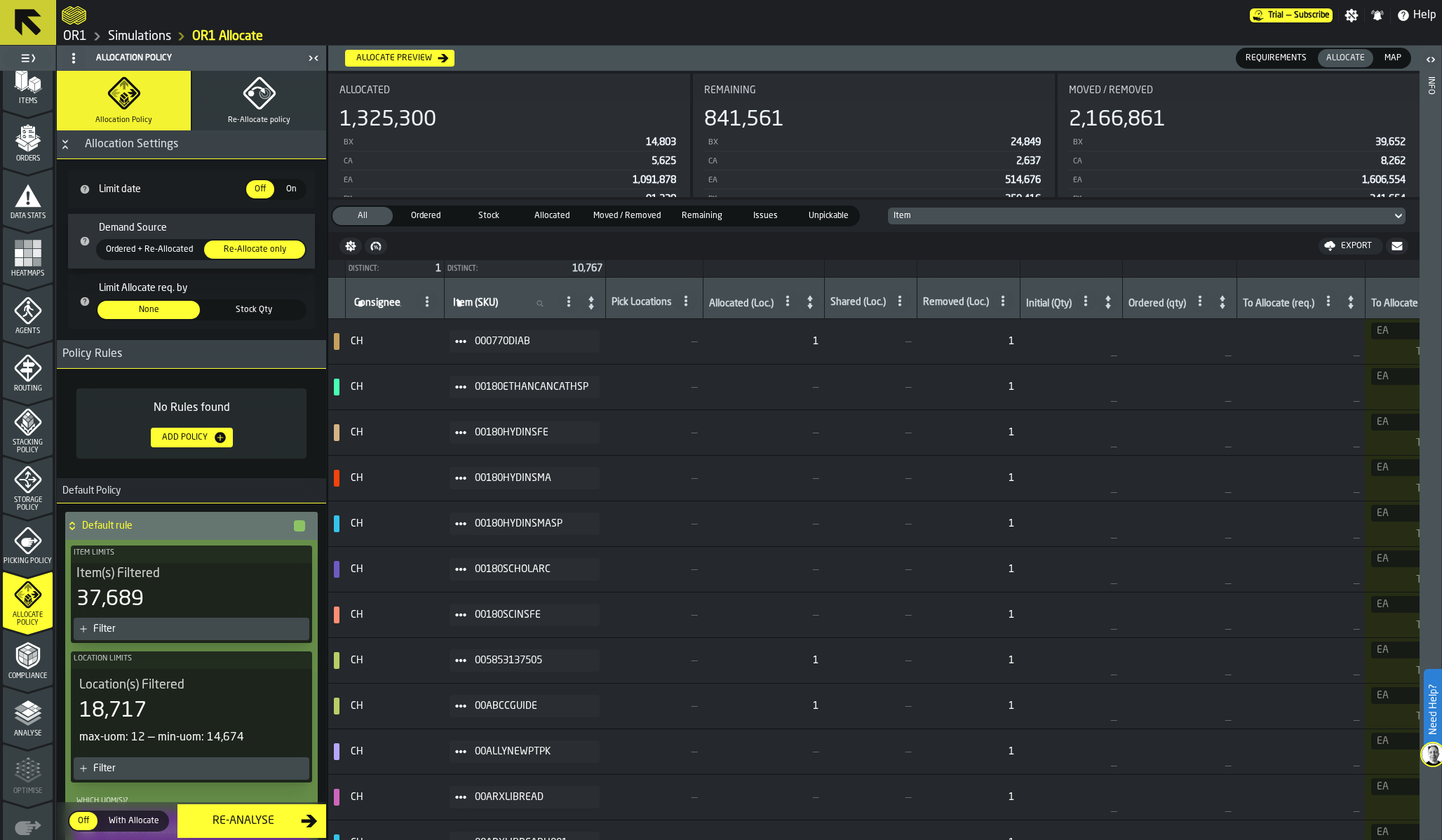
click at [275, 116] on span "Re-Allocate policy" at bounding box center [260, 120] width 63 height 9
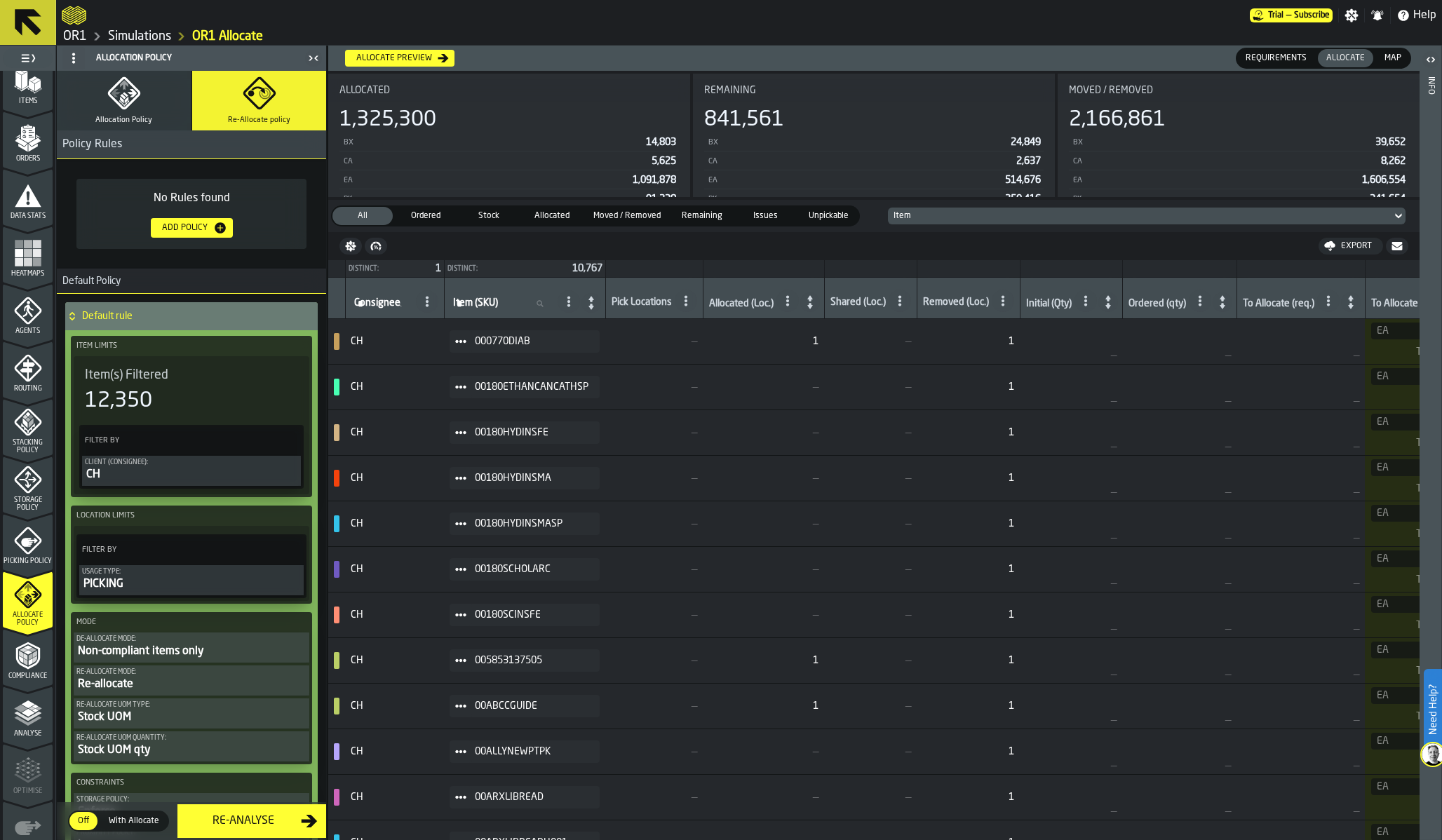
scroll to position [177, 0]
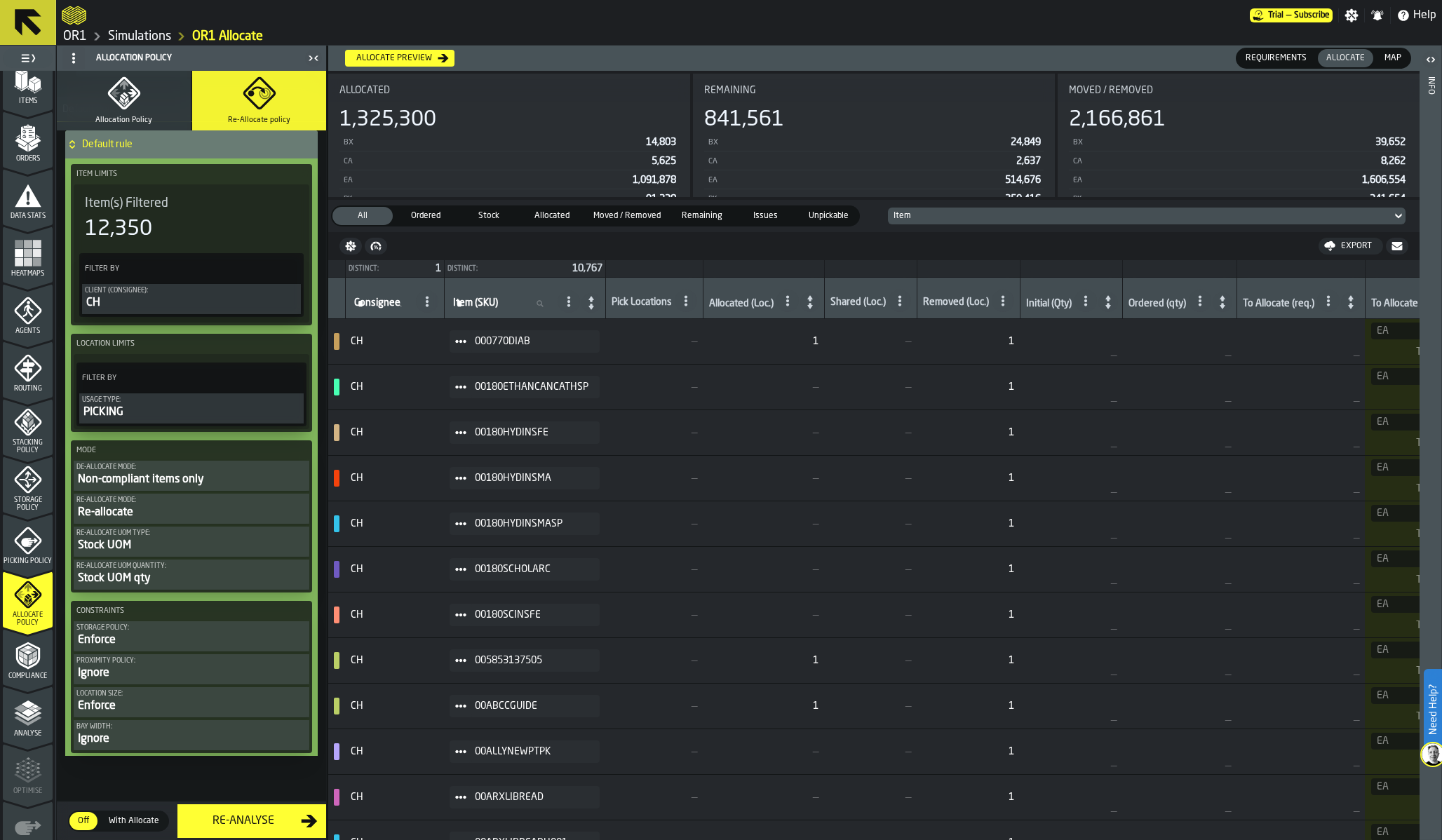
click at [207, 473] on div "Non-compliant items only" at bounding box center [191, 479] width 230 height 17
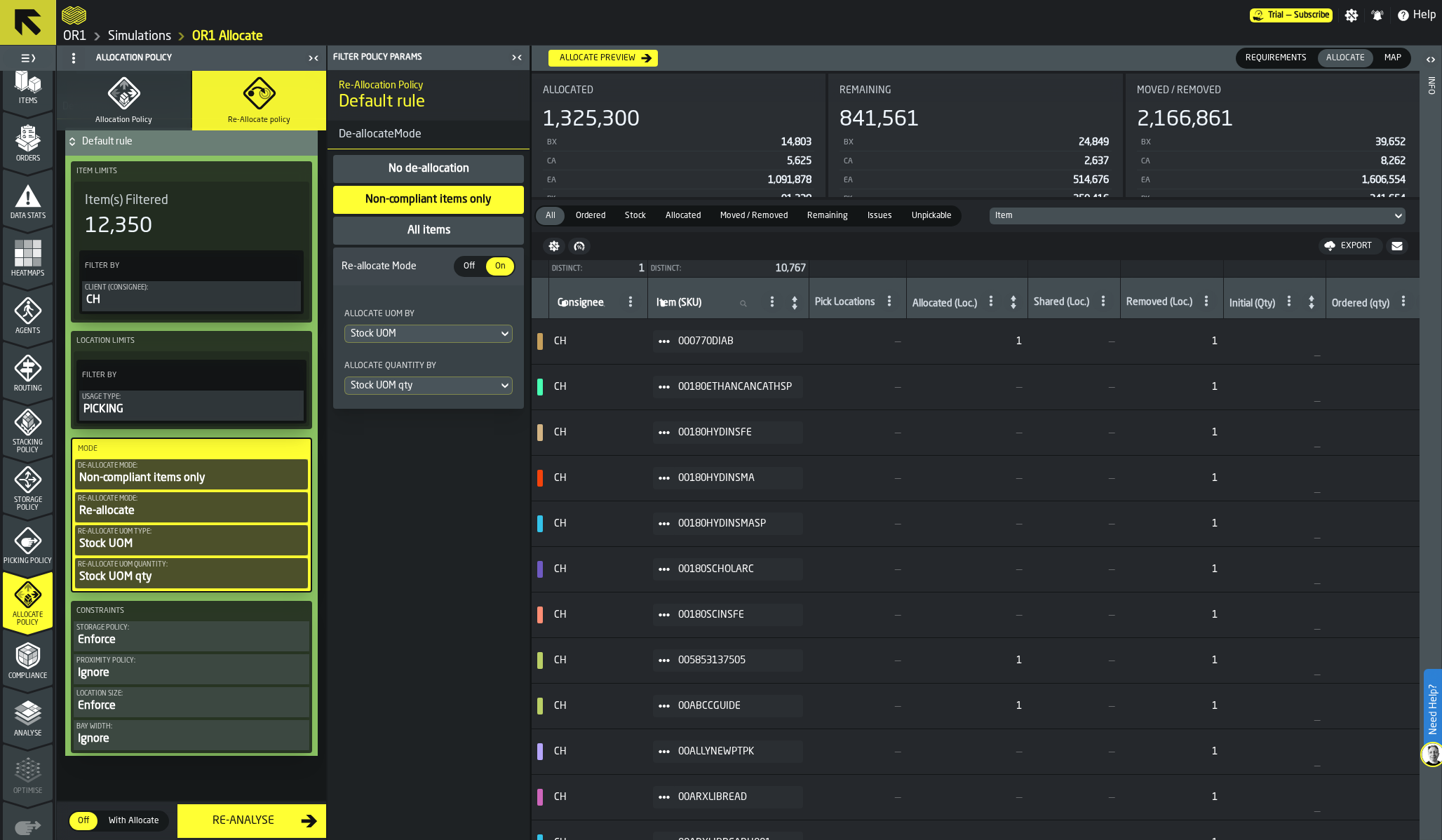
click at [420, 229] on div "All items" at bounding box center [428, 231] width 46 height 17
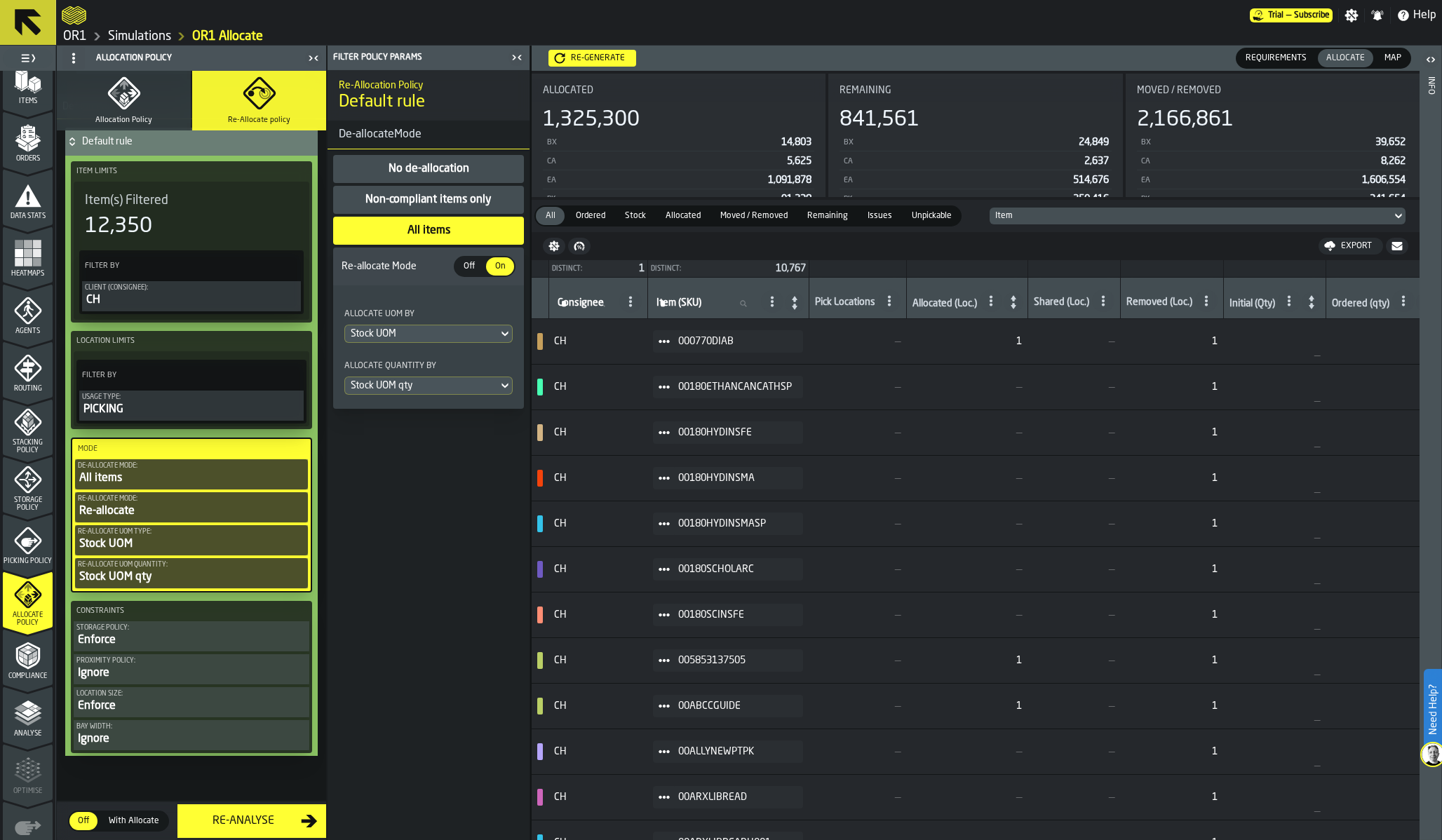
click at [141, 109] on button "Allocation Policy" at bounding box center [124, 100] width 134 height 59
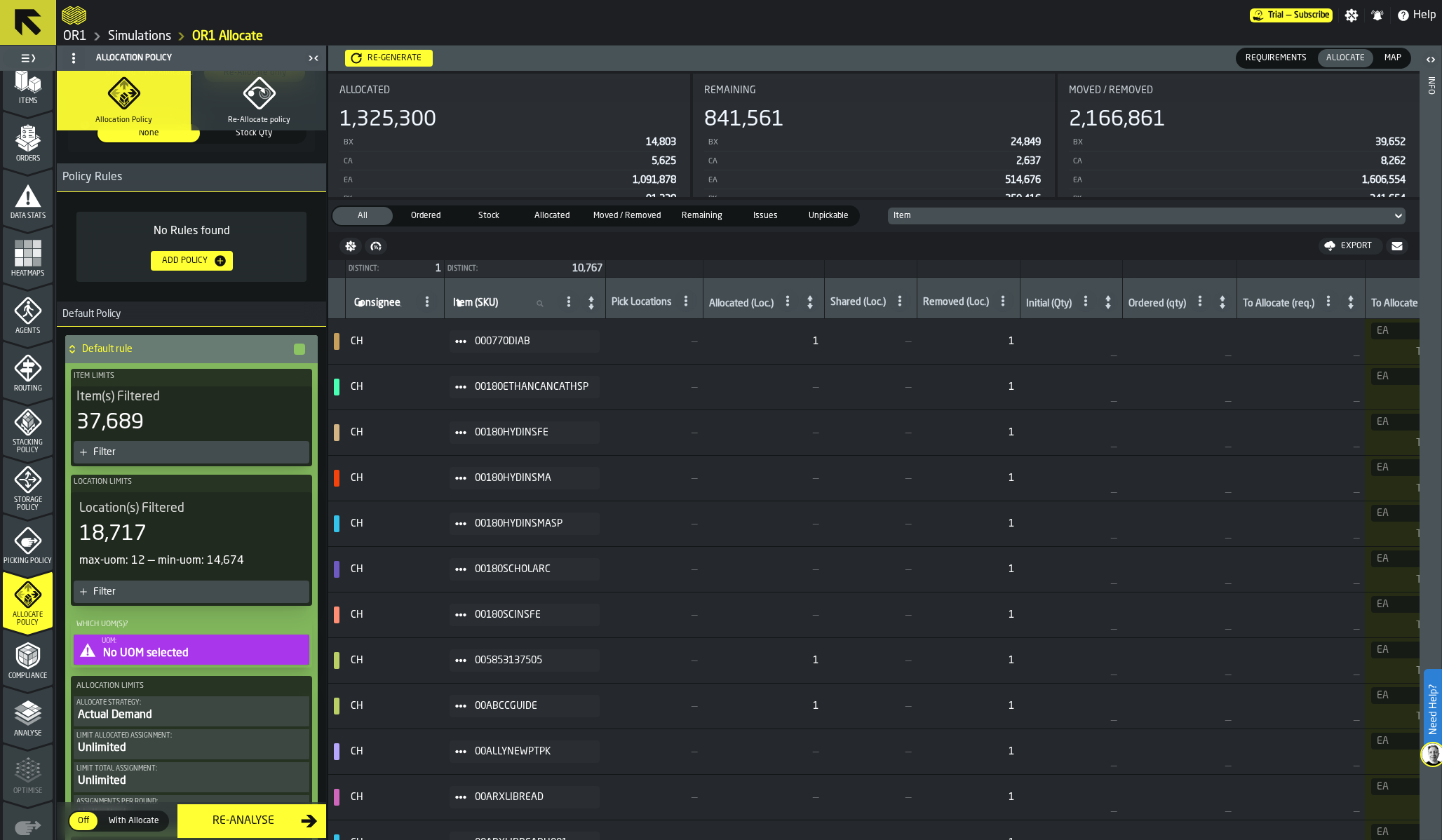
click at [226, 453] on div "Filter" at bounding box center [199, 453] width 211 height 11
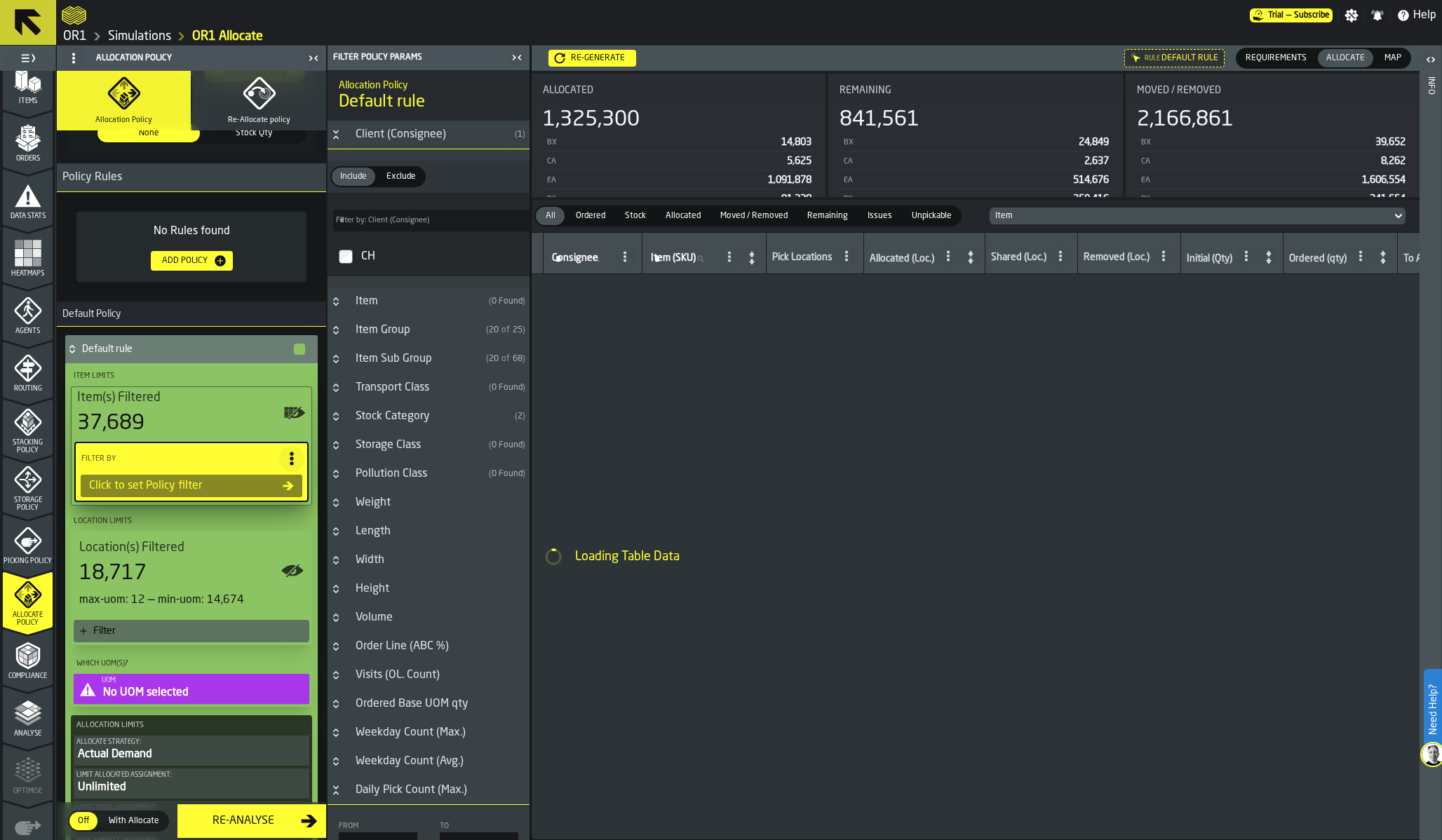
click at [365, 263] on div "CH" at bounding box center [441, 256] width 166 height 23
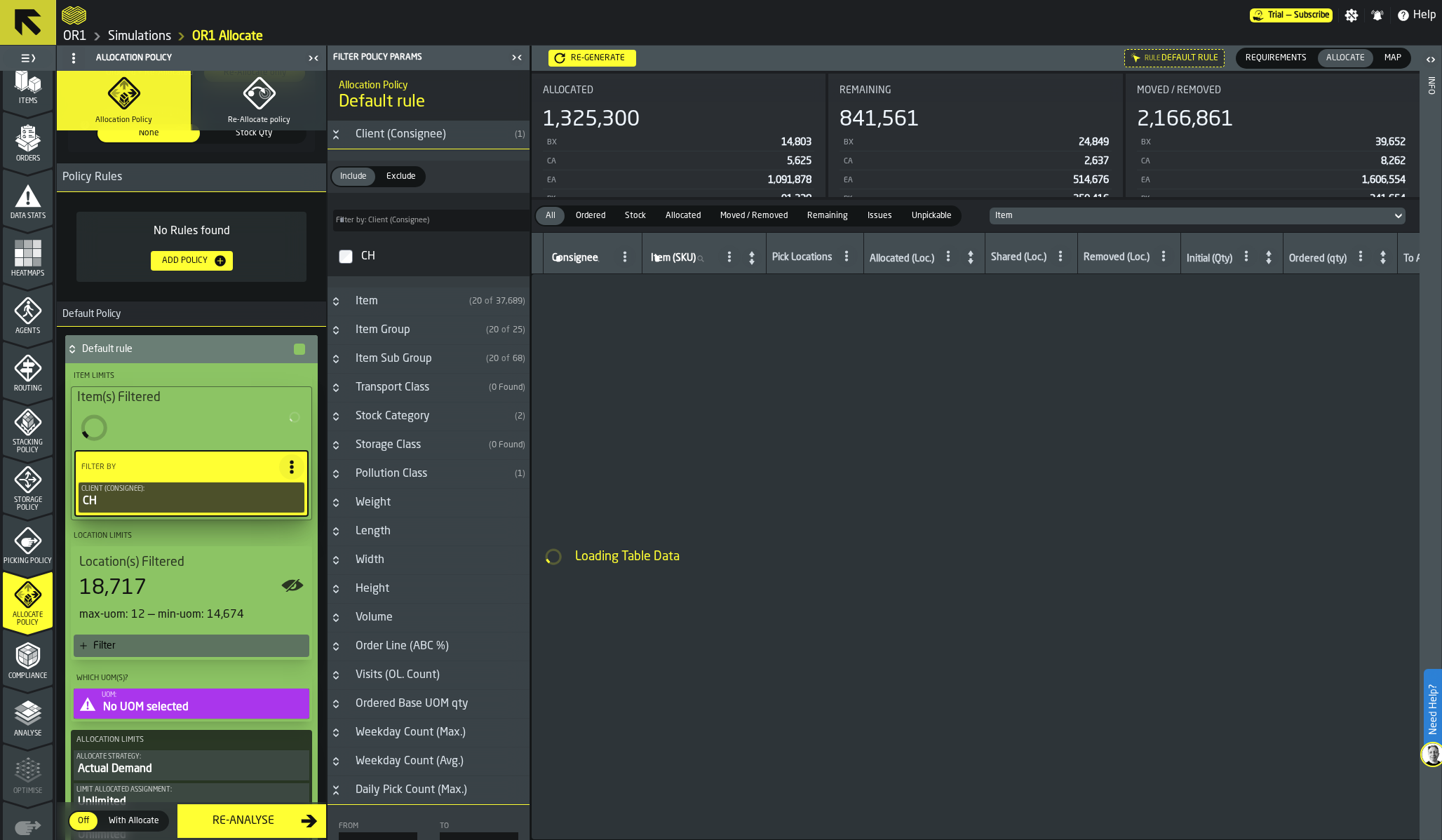
click at [202, 636] on div "Filter" at bounding box center [191, 646] width 236 height 23
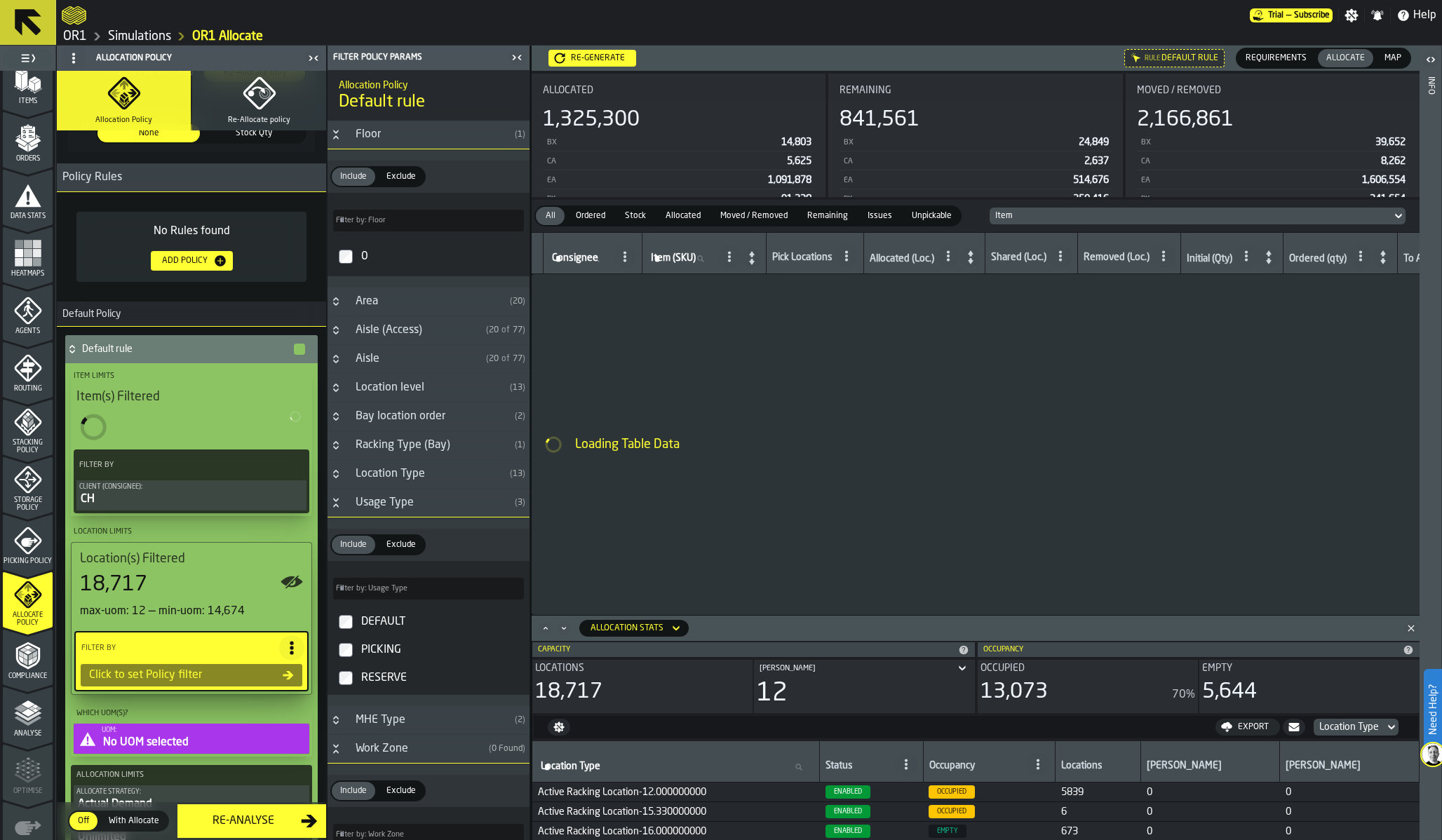
click at [394, 653] on div "PICKING" at bounding box center [441, 650] width 166 height 23
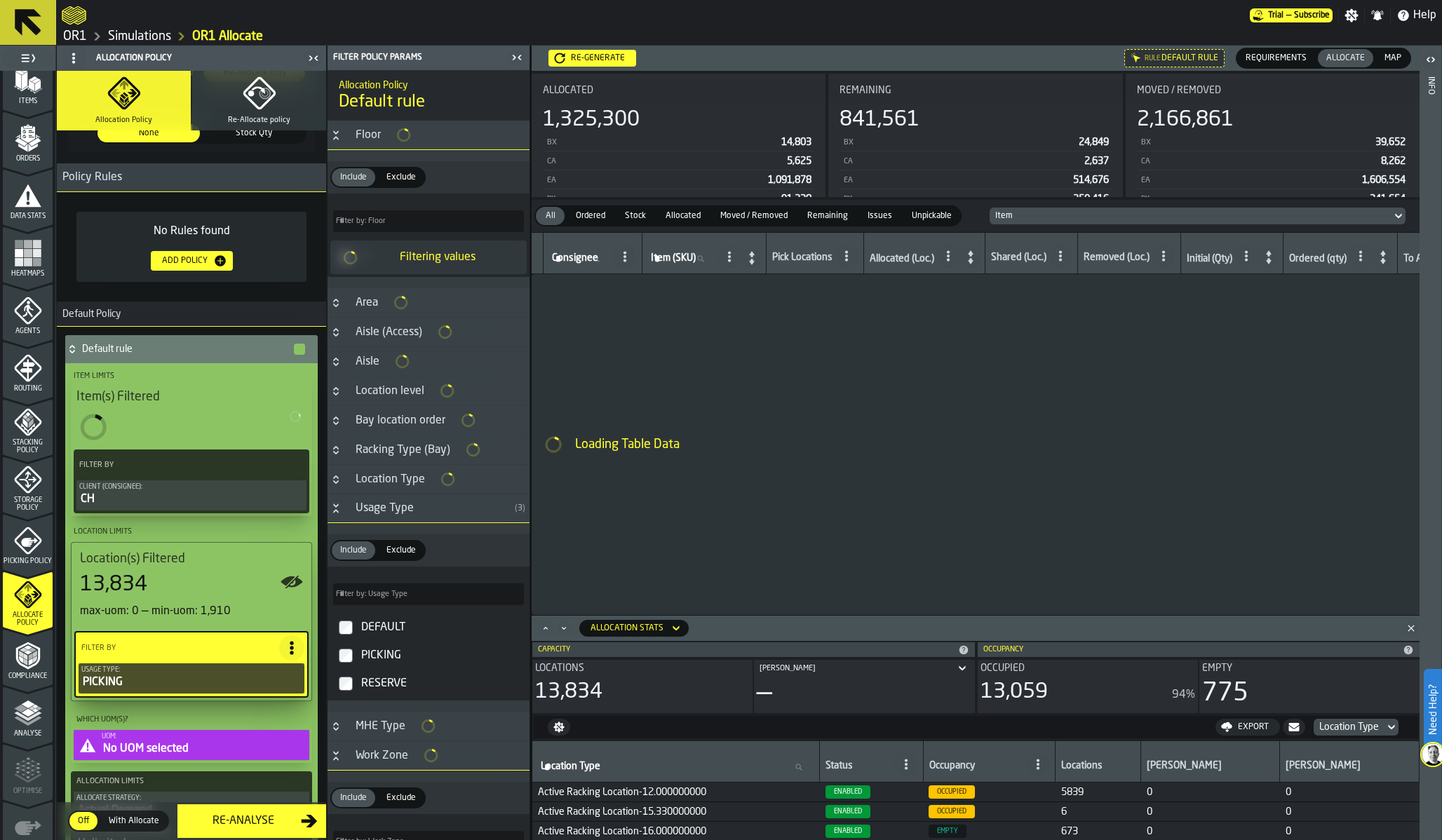
type input "***"
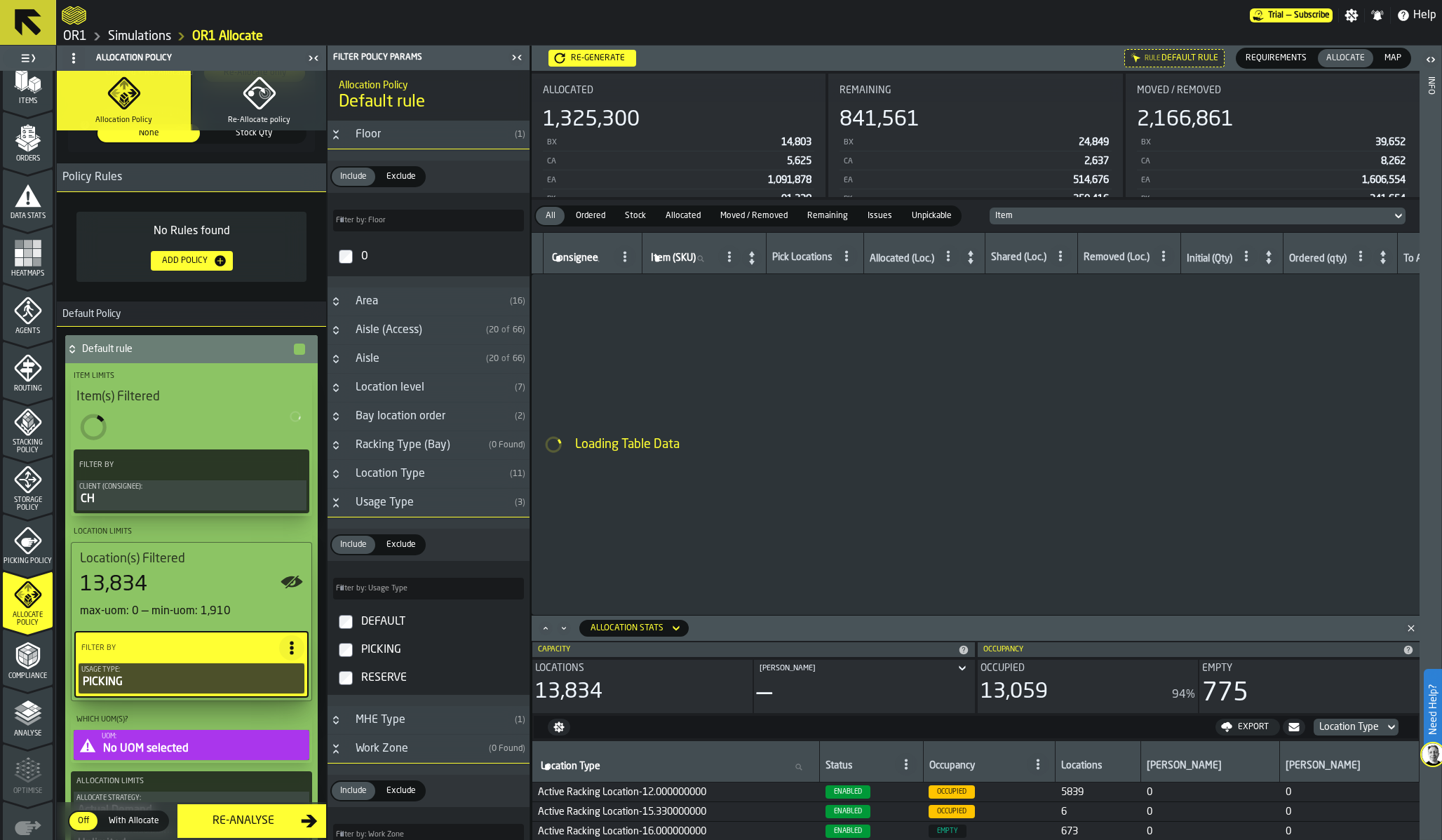
click at [234, 100] on button "Re-Allocate policy" at bounding box center [259, 100] width 134 height 59
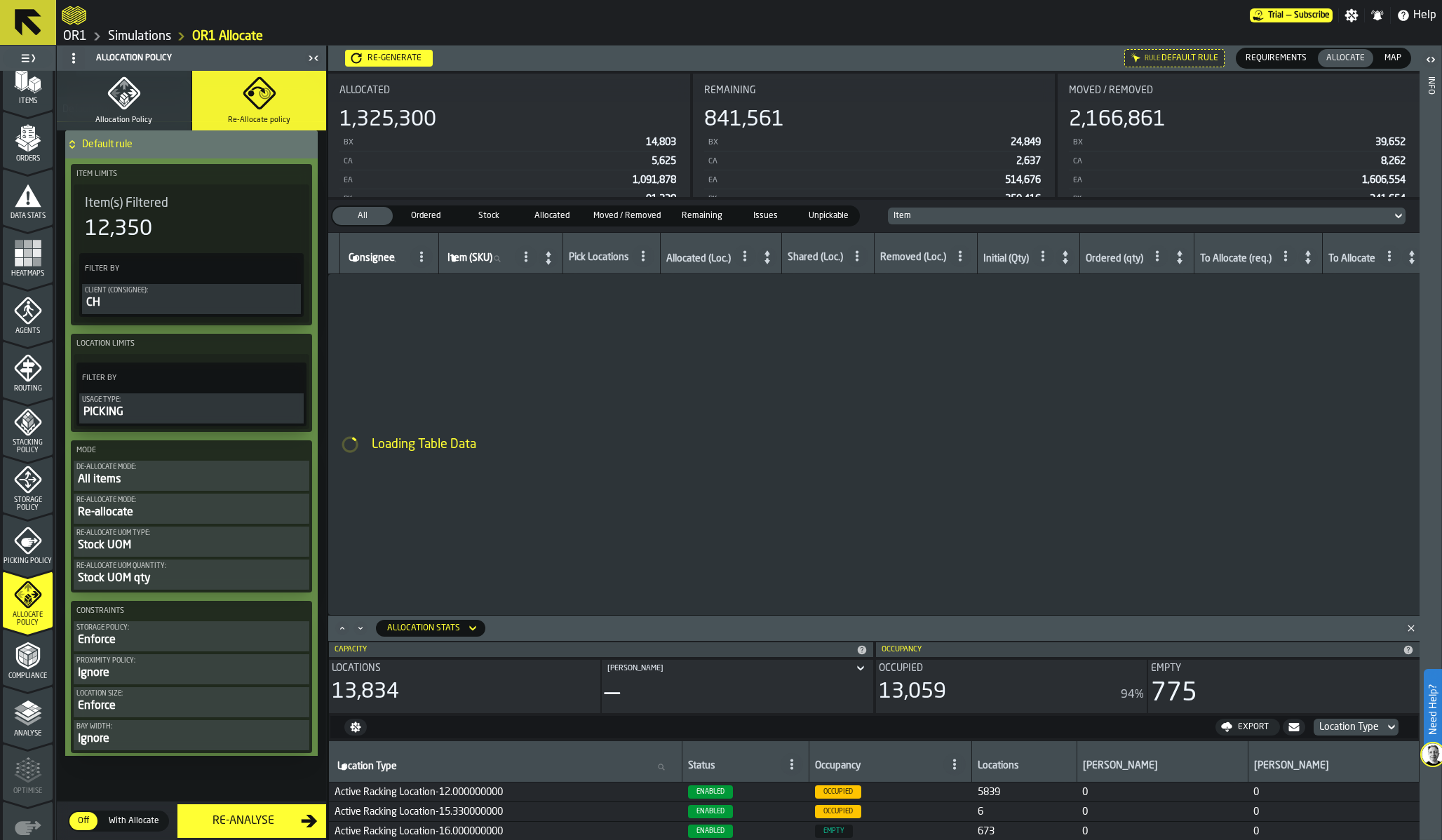
click at [141, 102] on button "Allocation Policy" at bounding box center [124, 100] width 134 height 59
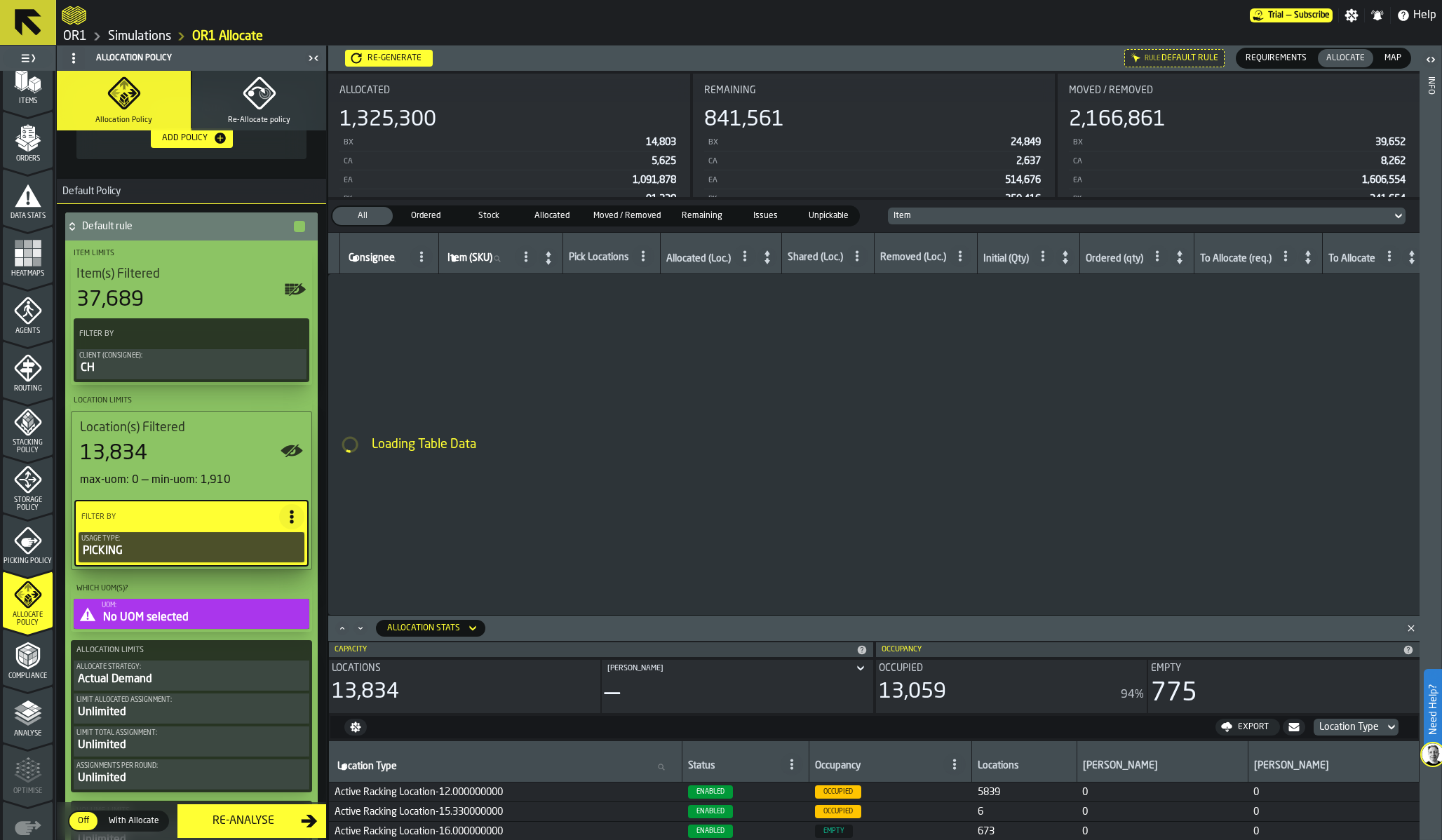
scroll to position [301, 0]
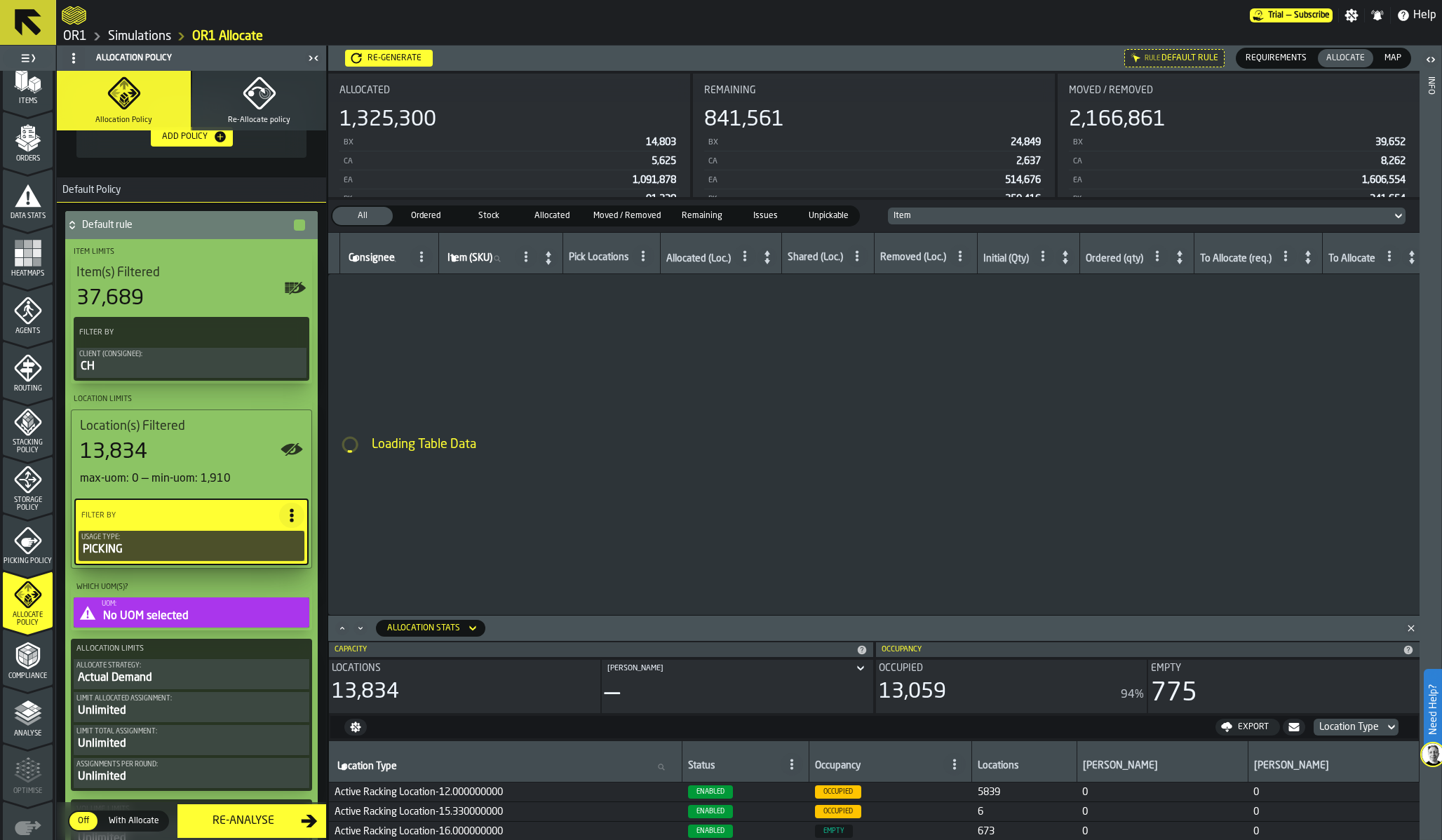
click at [186, 600] on button "UOM: No UOM selected" at bounding box center [191, 613] width 236 height 31
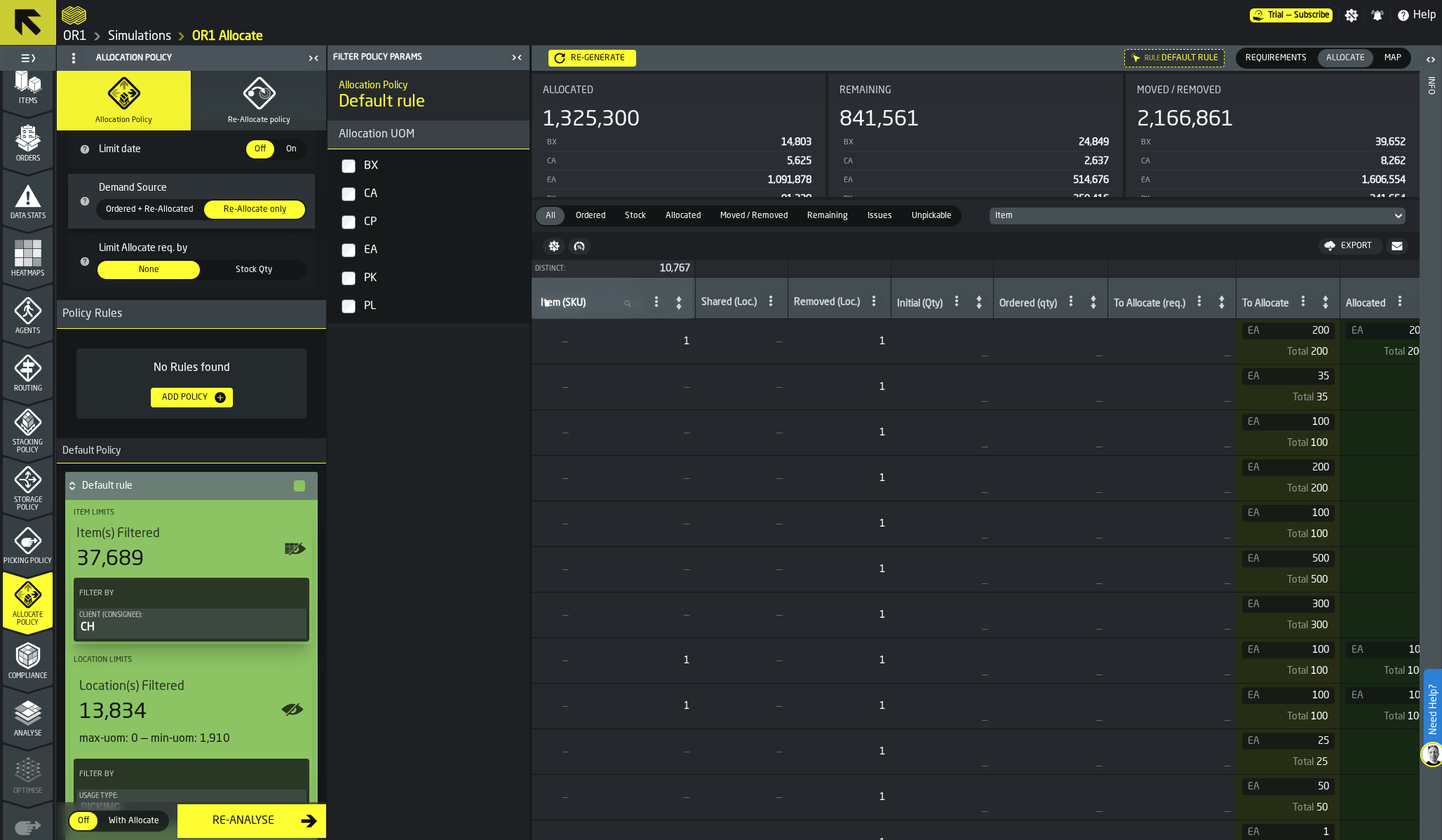
scroll to position [0, 0]
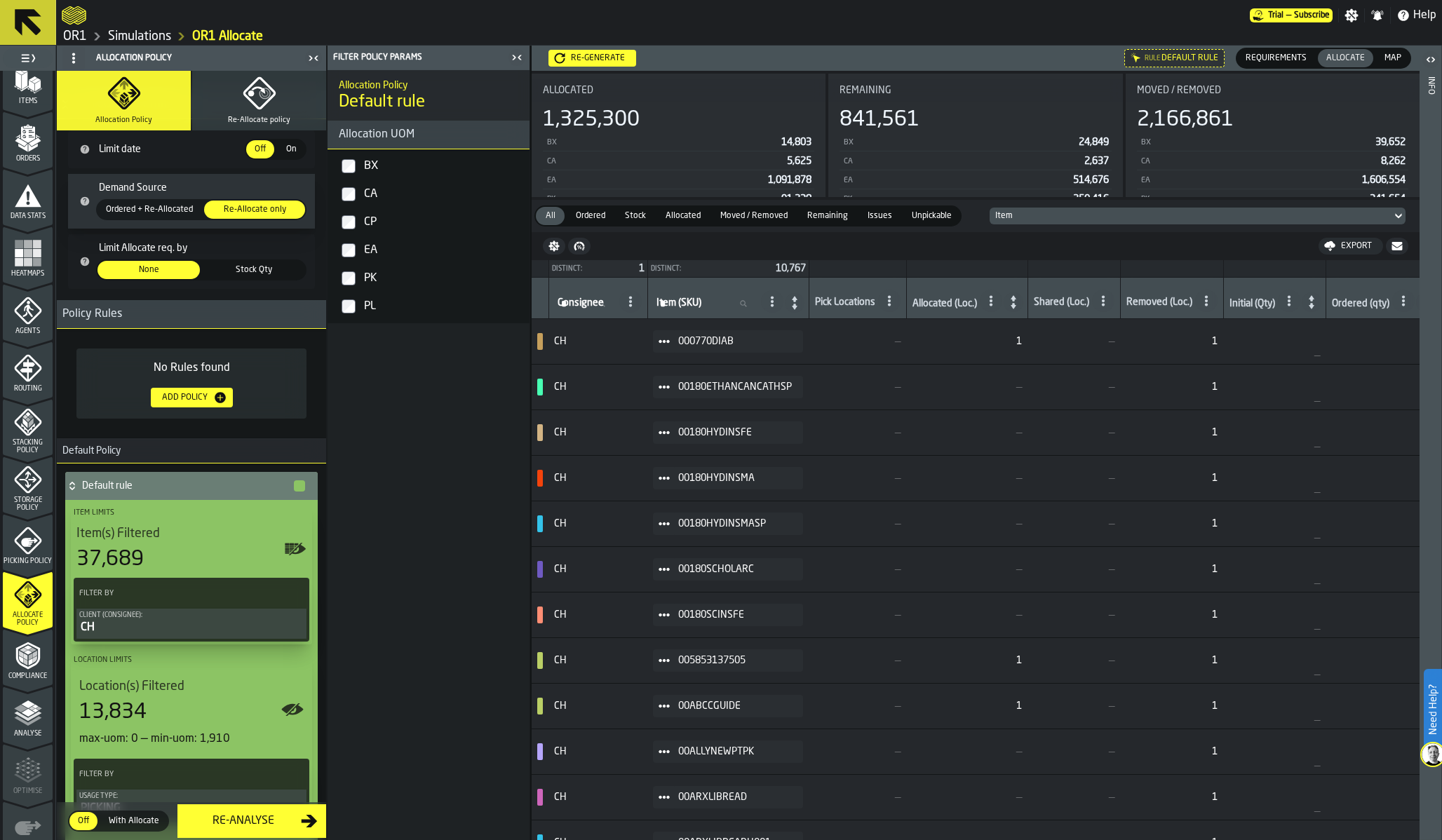
click at [668, 383] on icon at bounding box center [664, 387] width 11 height 11
click at [709, 507] on li "Show Item Explain" at bounding box center [702, 516] width 90 height 26
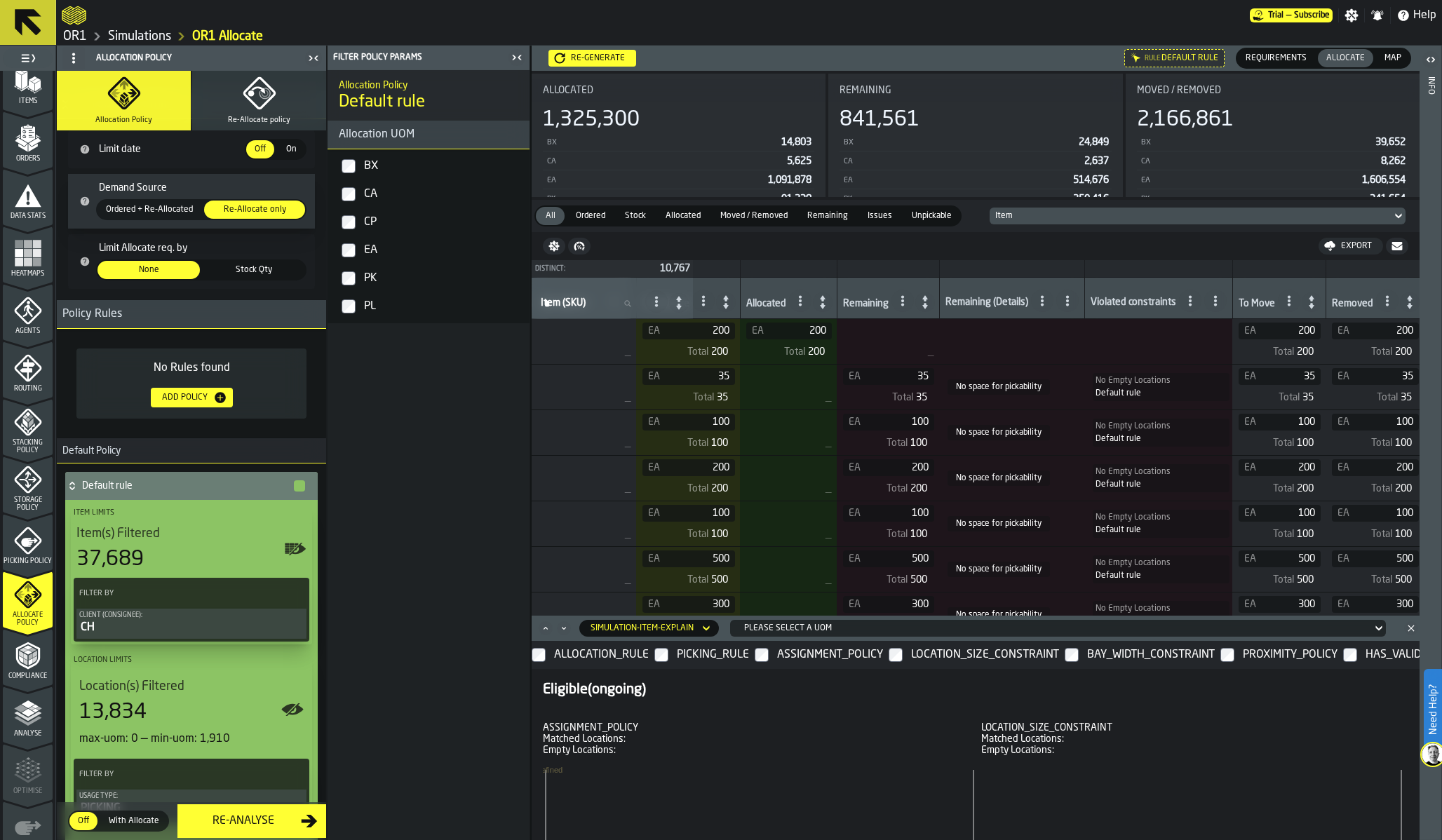
scroll to position [0, 976]
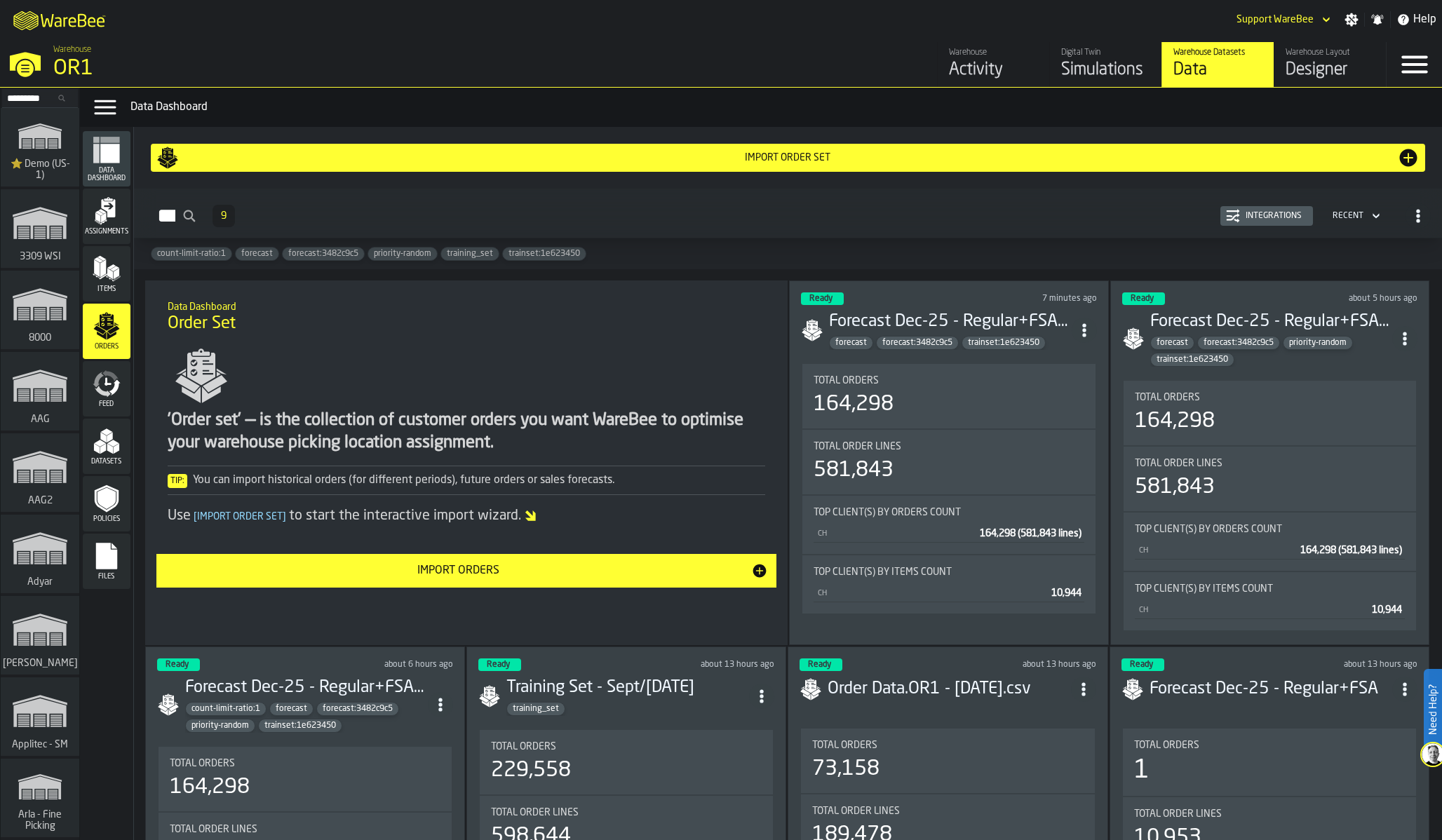
click at [1081, 325] on icon "ItemListCard-DashboardItemContainer" at bounding box center [1084, 330] width 14 height 14
click at [823, 413] on div "164,298" at bounding box center [853, 404] width 80 height 25
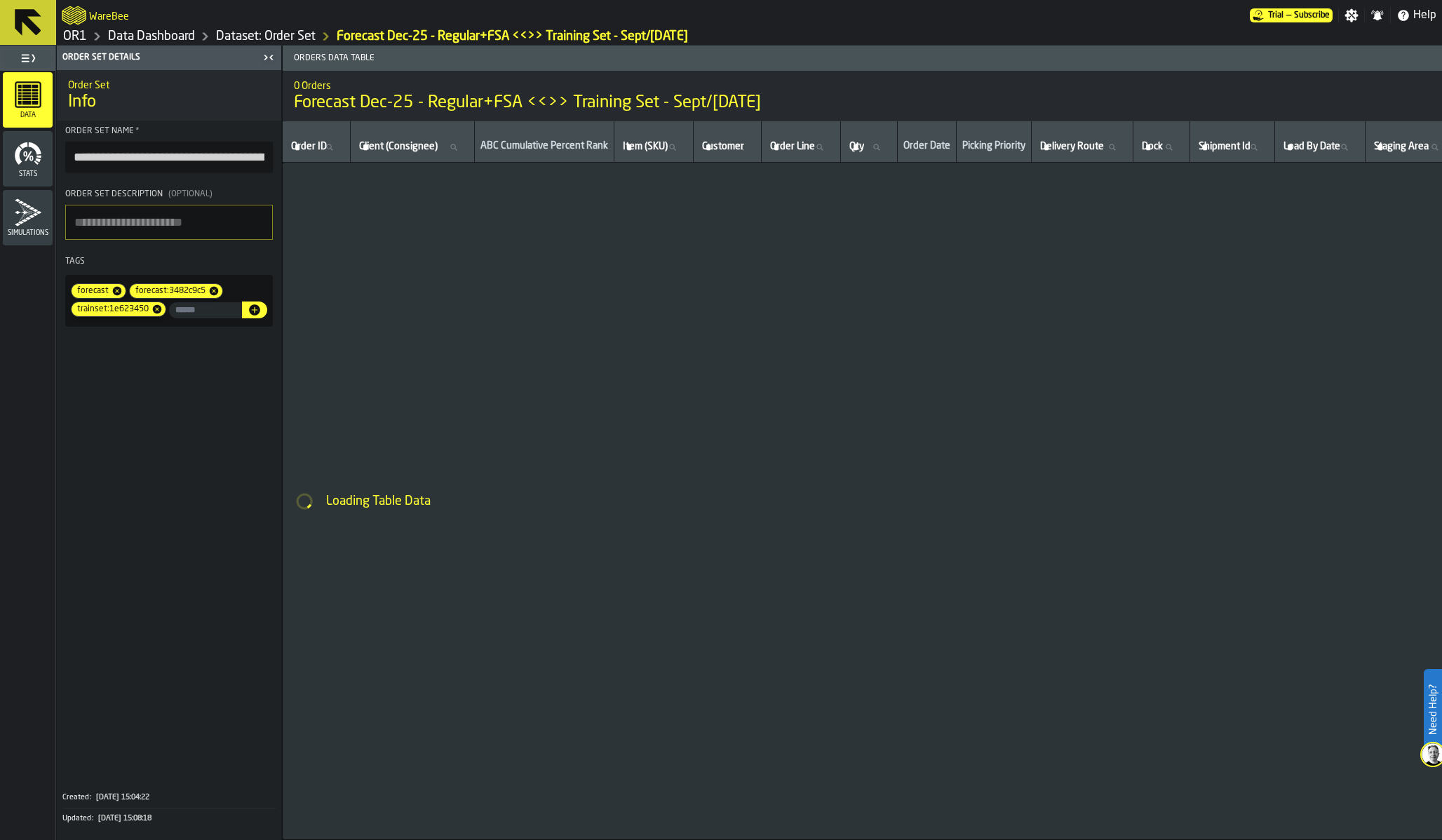
click at [8, 166] on div "Stats" at bounding box center [27, 159] width 50 height 39
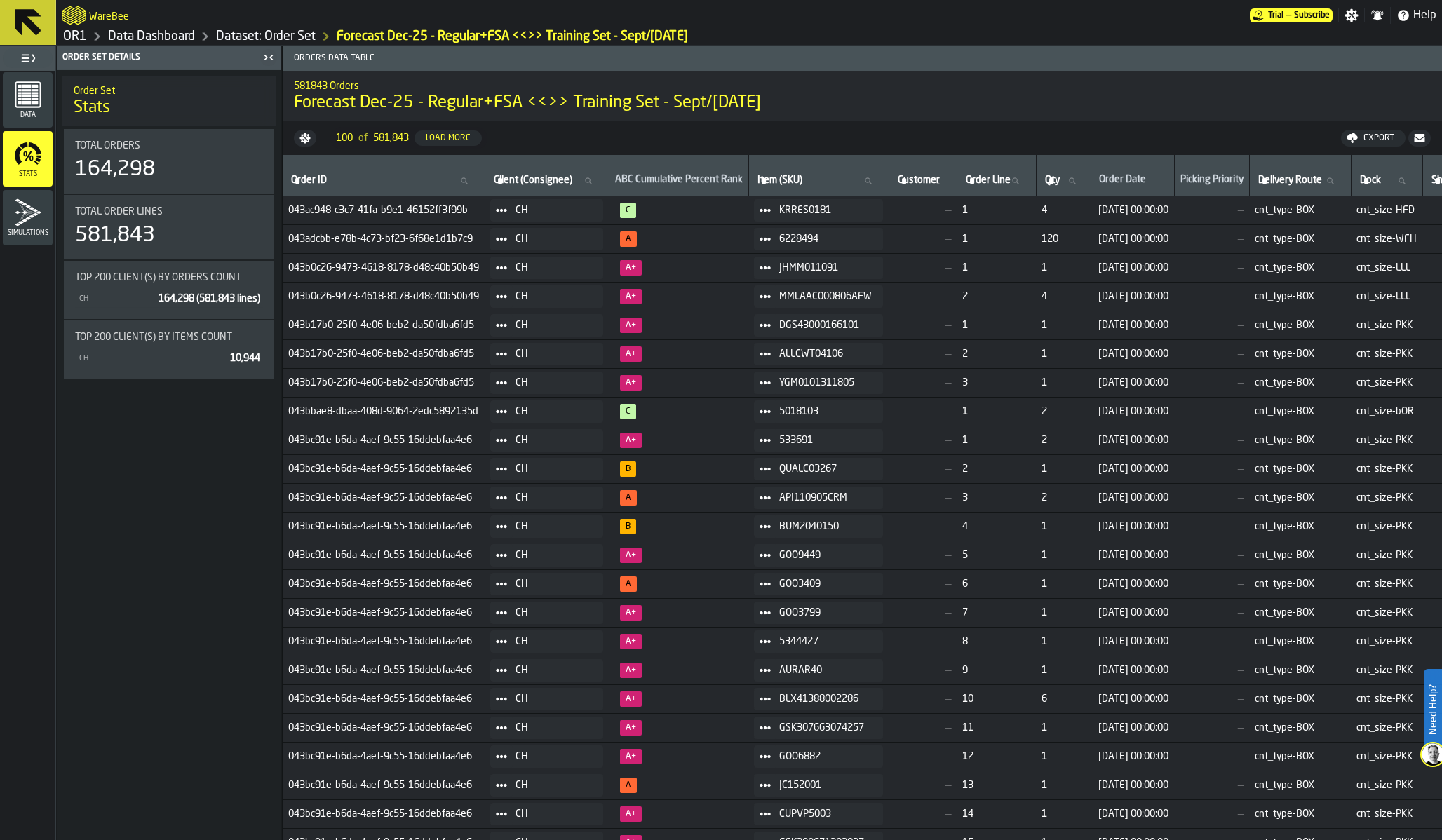
click at [229, 41] on link "Dataset: Order Set" at bounding box center [266, 36] width 100 height 15
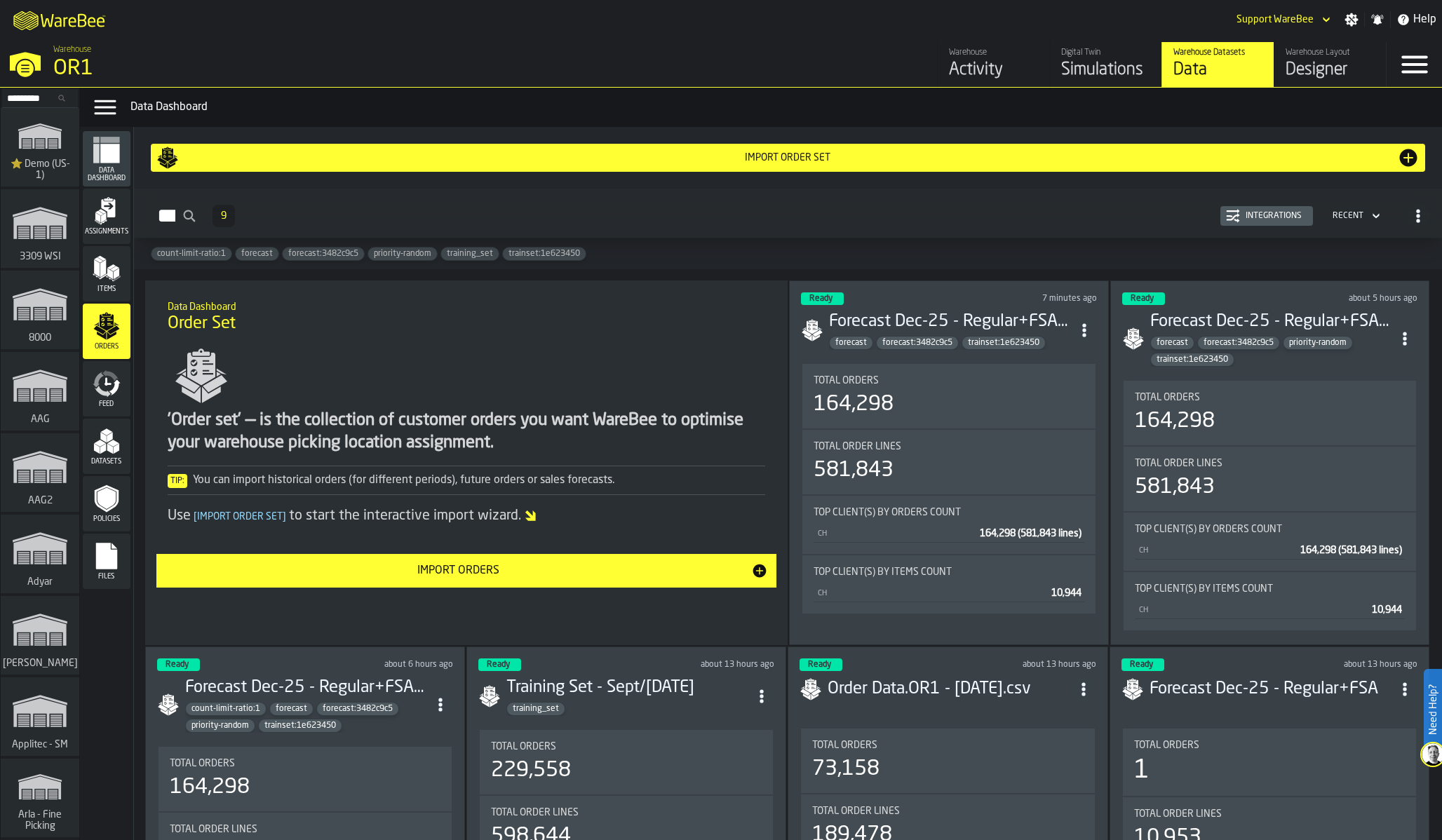
click at [1089, 326] on icon "ItemListCard-DashboardItemContainer" at bounding box center [1084, 330] width 14 height 14
click at [1035, 397] on div "Delete" at bounding box center [1053, 391] width 73 height 17
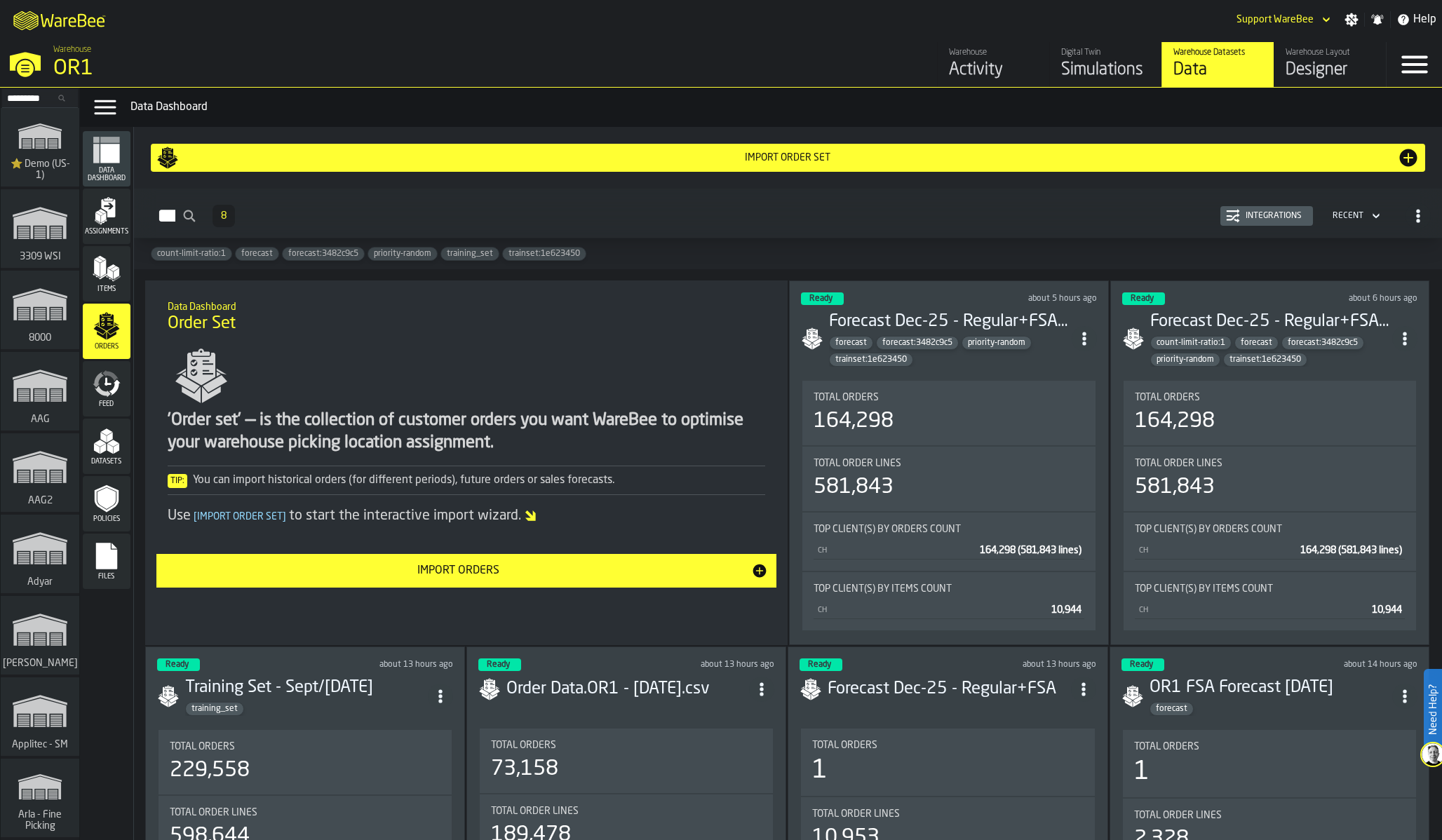
click at [1088, 72] on div "Simulations" at bounding box center [1105, 70] width 89 height 23
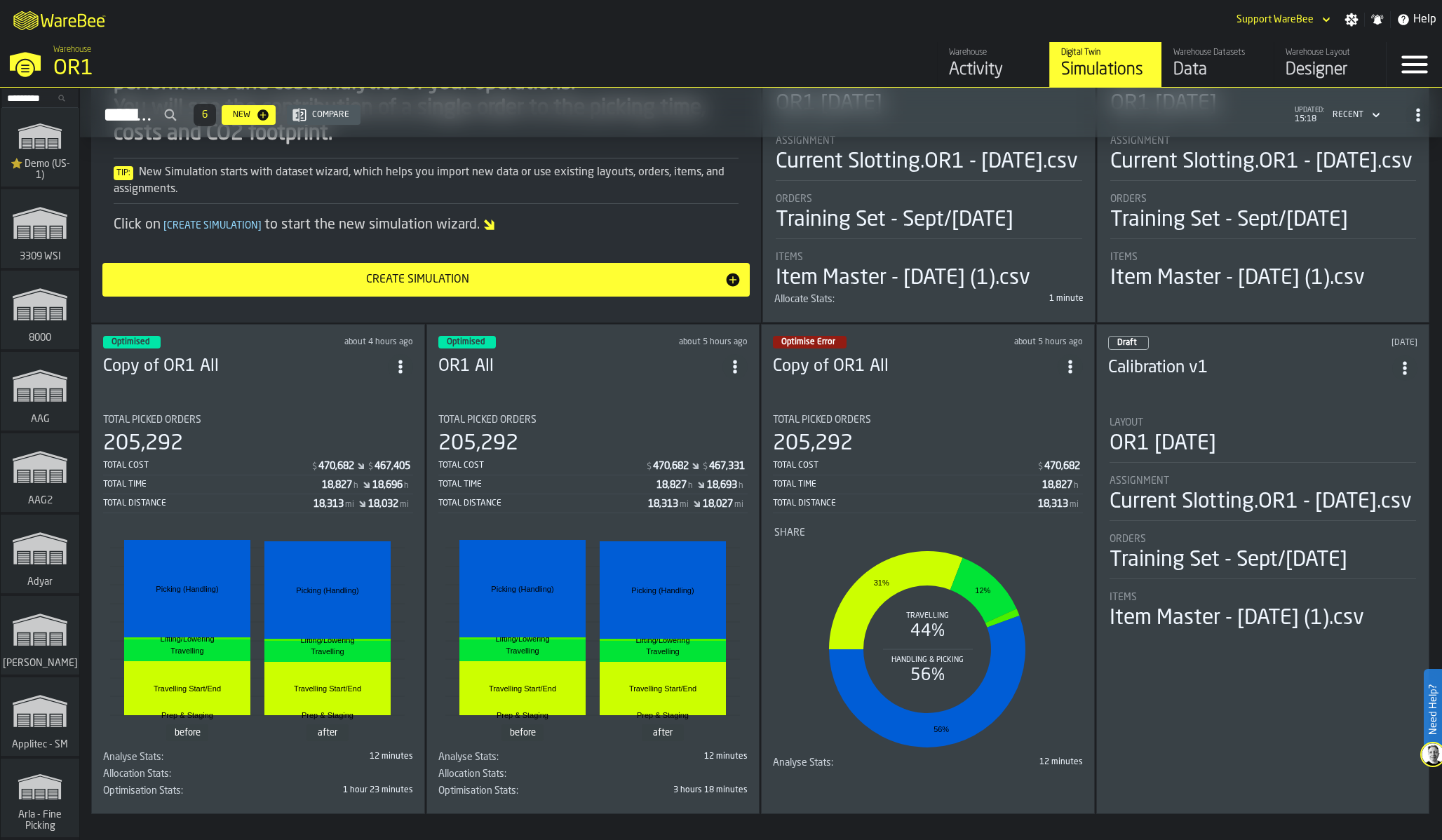
scroll to position [163, 0]
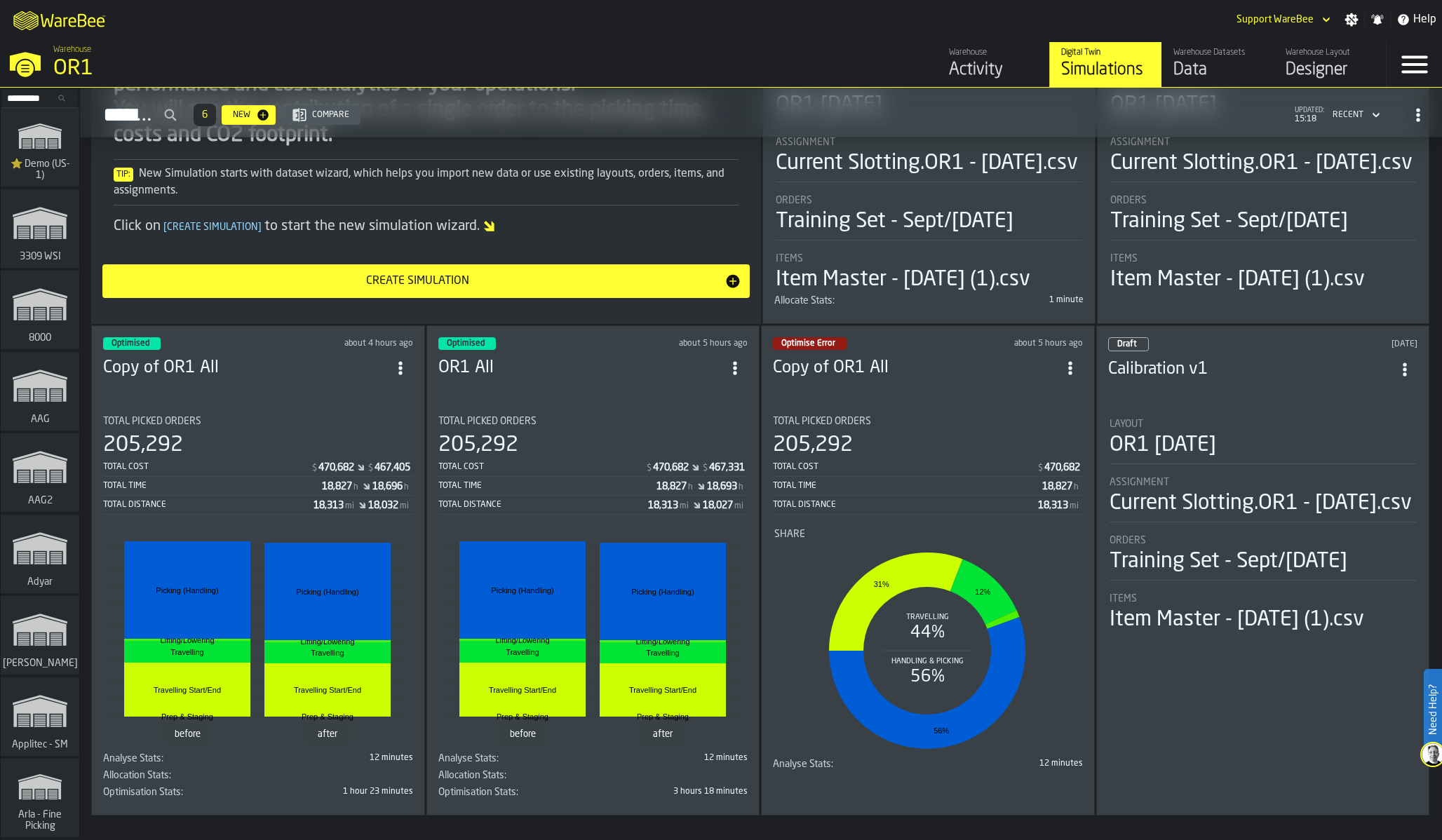
click at [736, 365] on circle "ItemListCard-DashboardItemContainer" at bounding box center [735, 363] width 3 height 3
click at [721, 481] on div "Duplicate" at bounding box center [705, 484] width 73 height 17
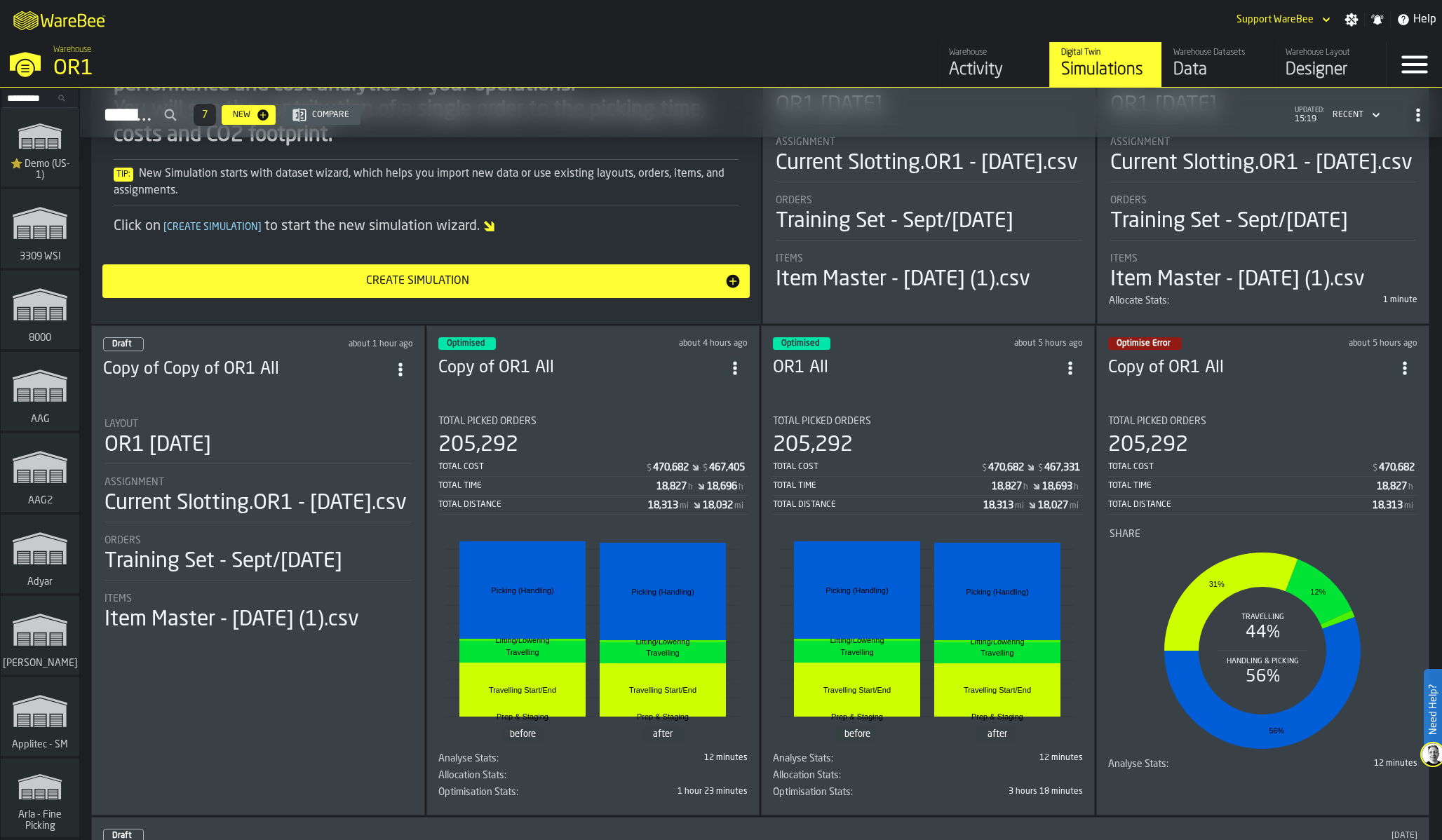
click at [365, 574] on li "Layout OR1 [DATE] Assignment Current Slotting.OR1 - [DATE].csv Orders Training …" at bounding box center [258, 520] width 310 height 228
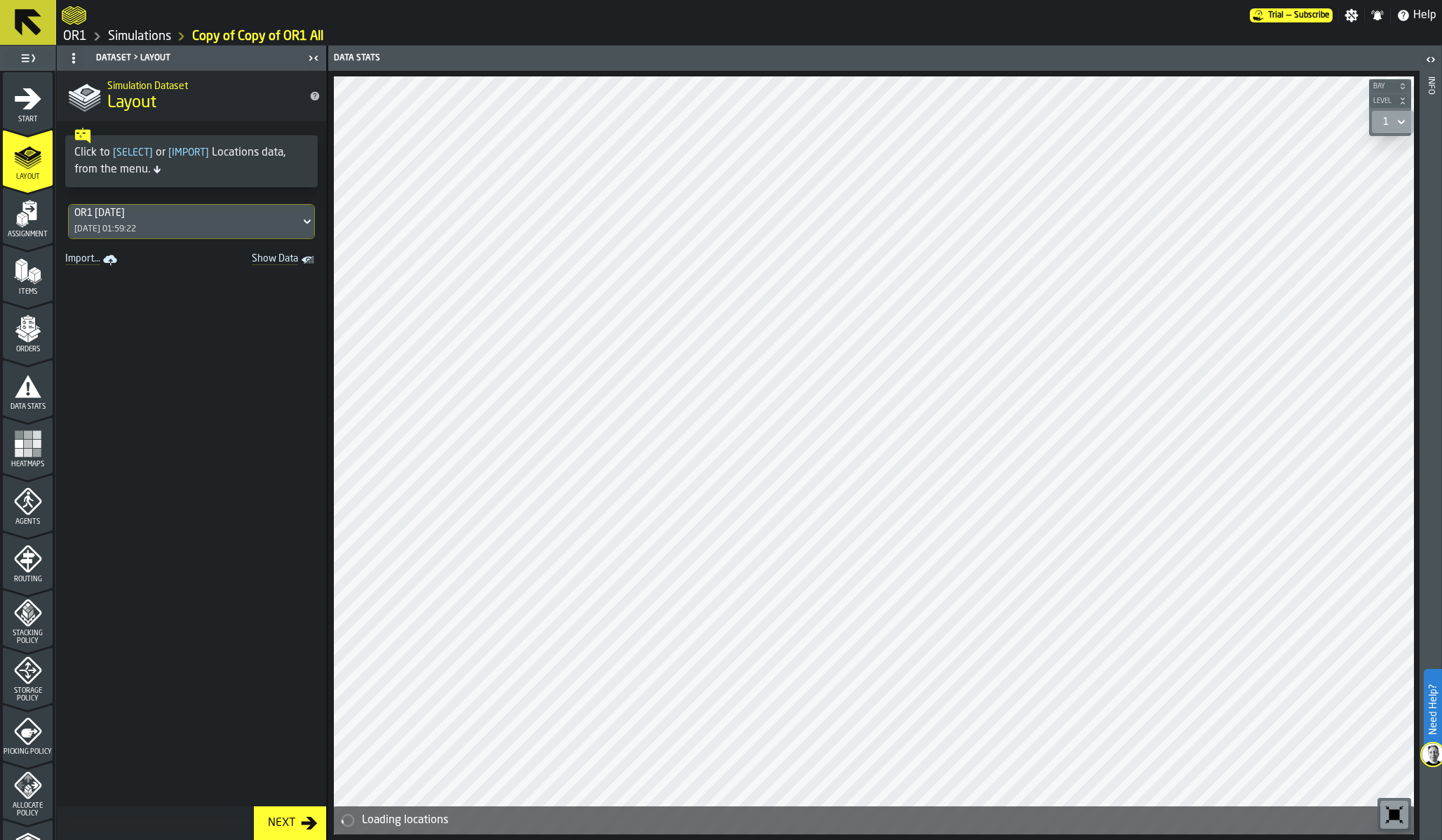
click at [24, 449] on rect "menu Heatmaps" at bounding box center [28, 453] width 8 height 8
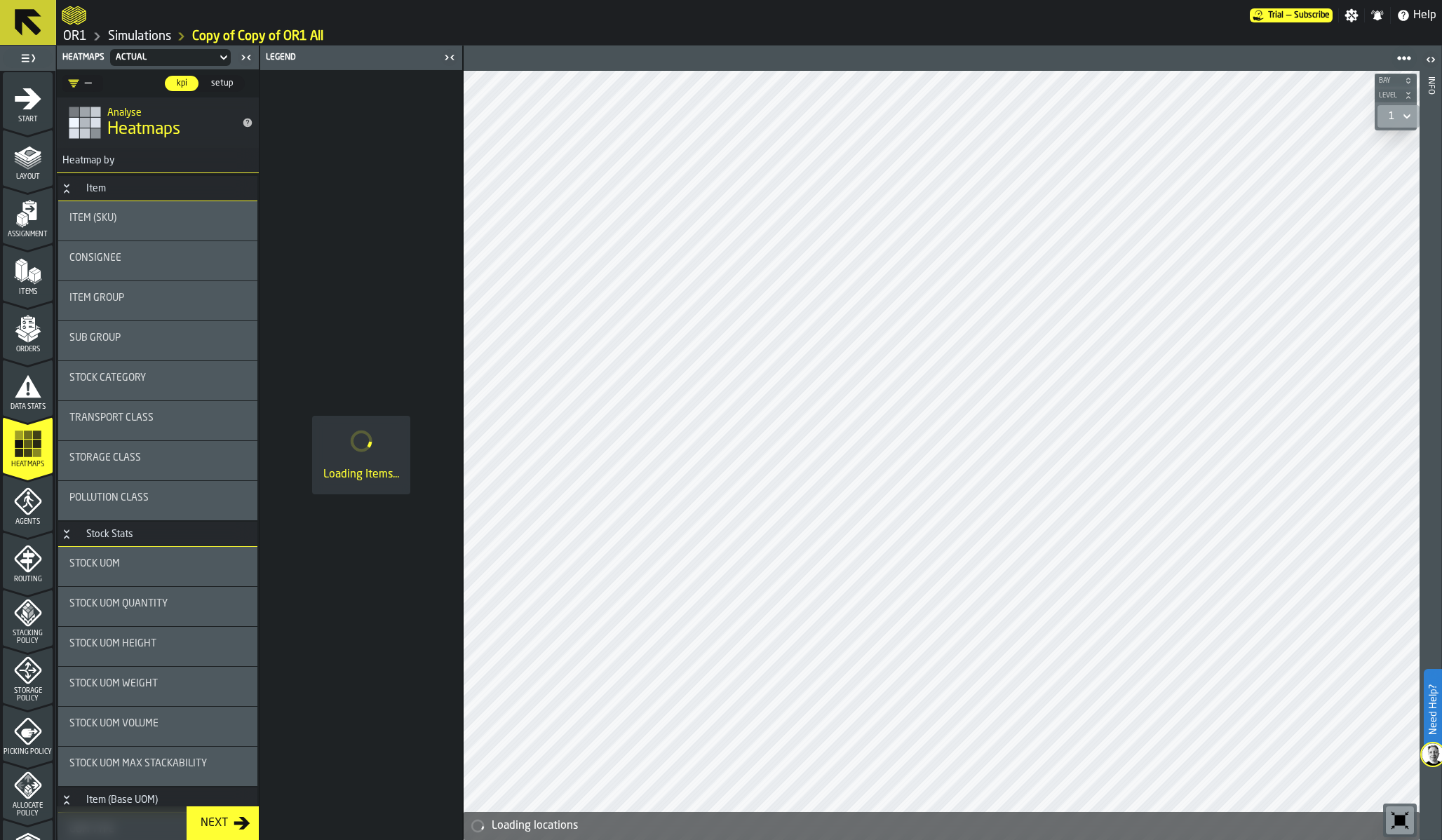
click at [18, 342] on icon "menu Orders" at bounding box center [27, 329] width 28 height 28
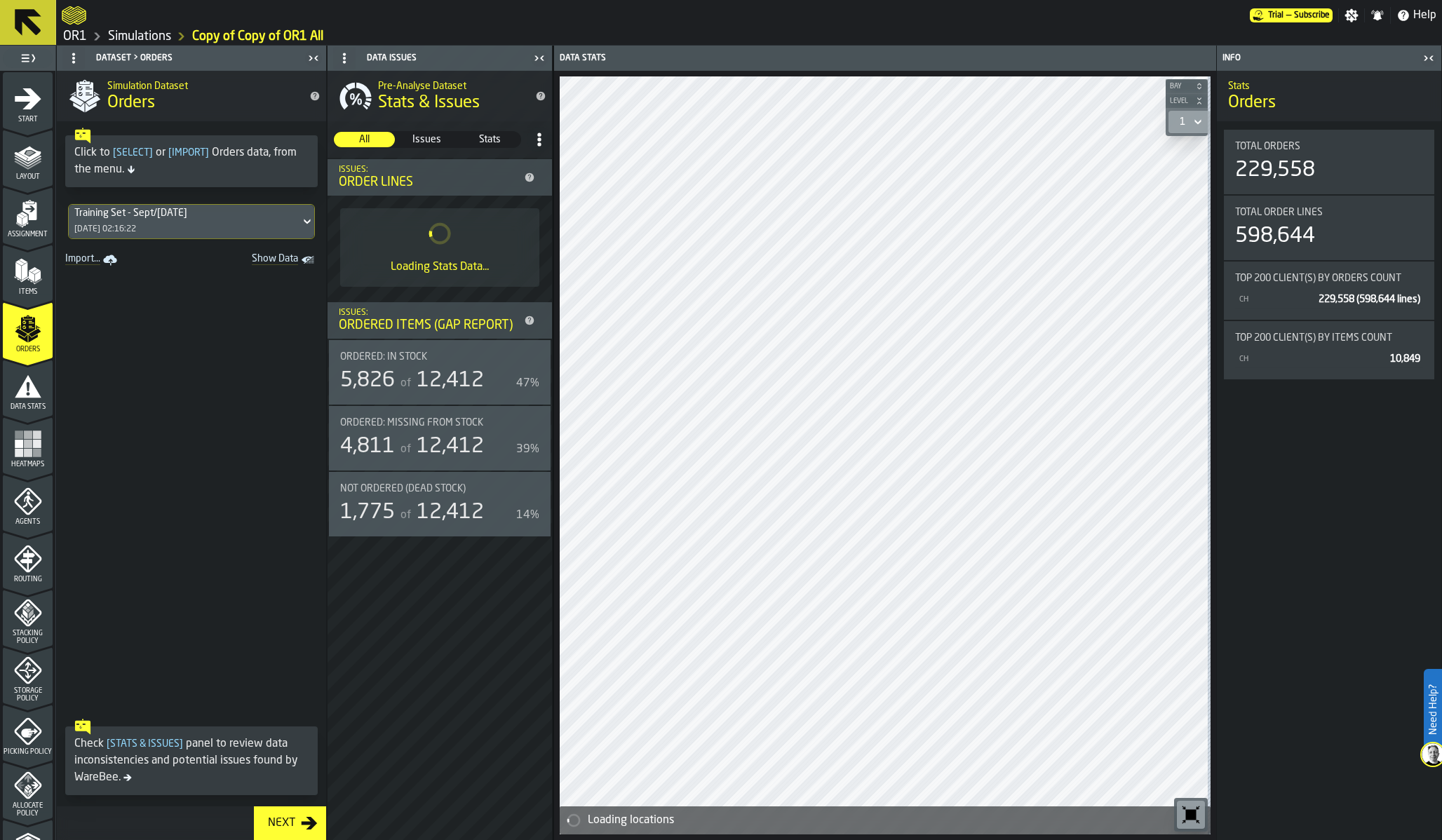
click at [129, 227] on div "[DATE] 02:16:22" at bounding box center [104, 229] width 62 height 10
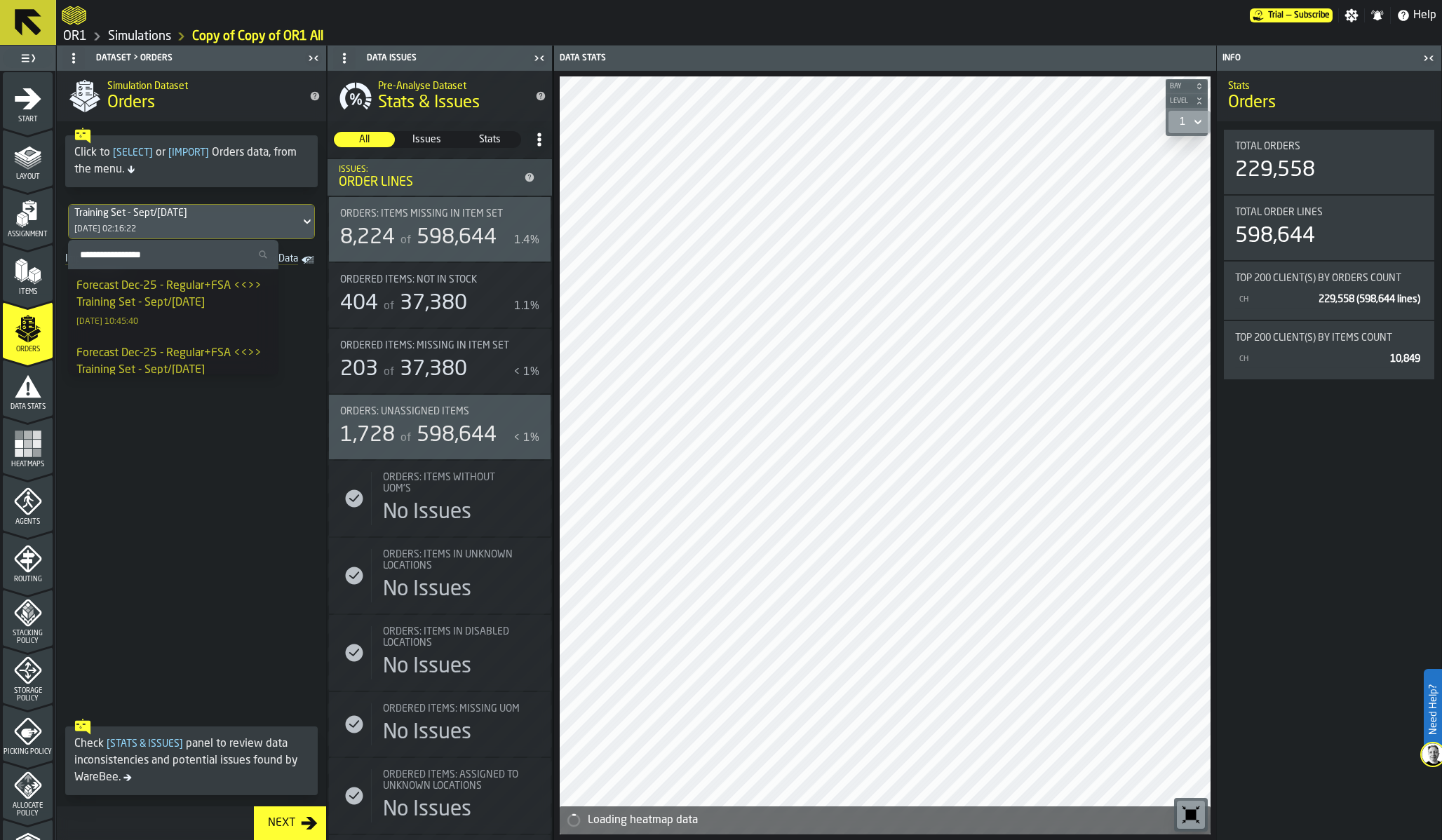
click at [134, 293] on div "Forecast Dec-25 - Regular+FSA <<>> Training Set - Sept/[DATE]" at bounding box center [173, 295] width 194 height 34
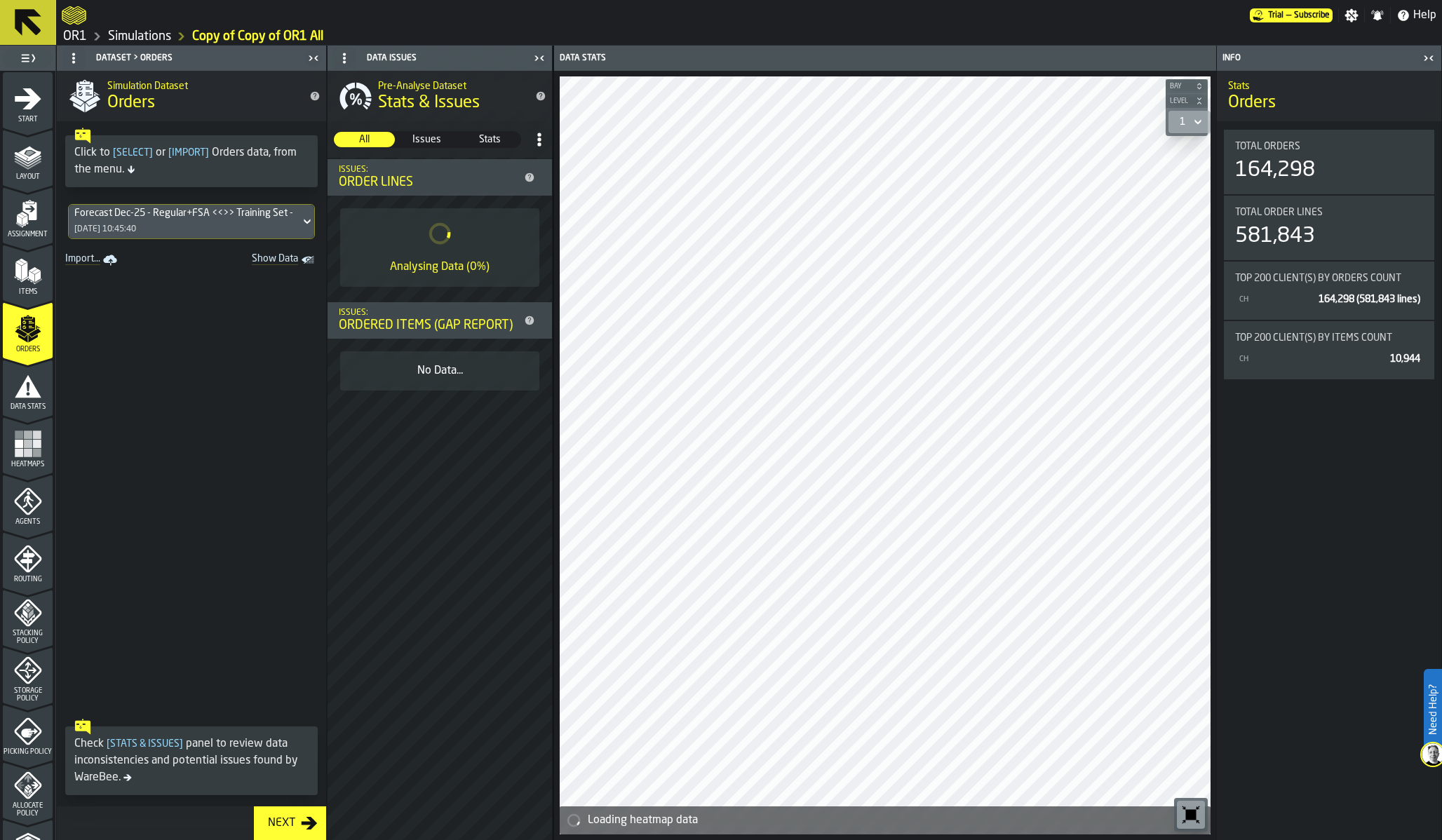
click at [22, 404] on span "Data Stats" at bounding box center [27, 408] width 50 height 8
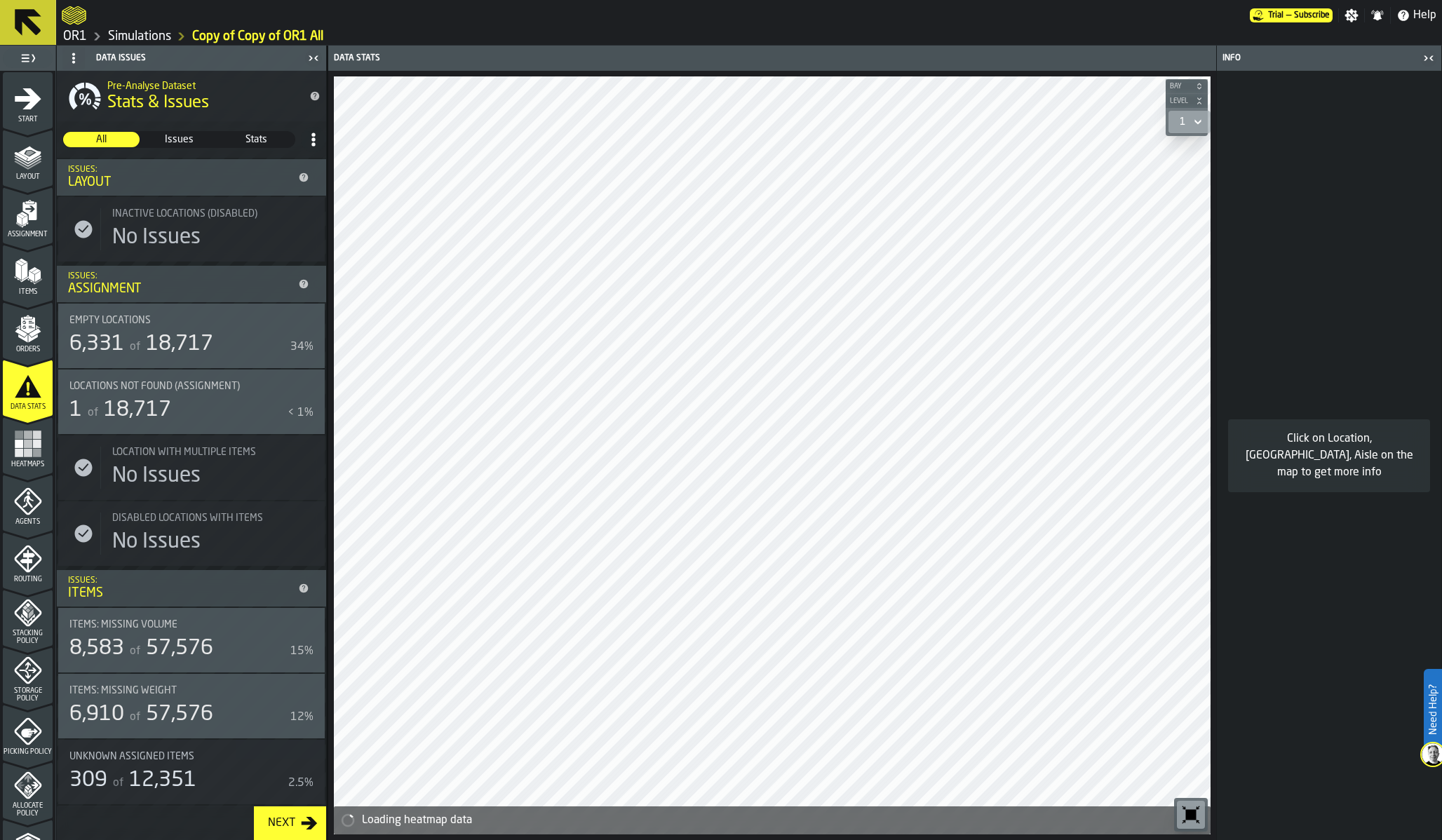
click at [9, 748] on span "Picking Policy" at bounding box center [27, 752] width 50 height 8
